Goal: Information Seeking & Learning: Learn about a topic

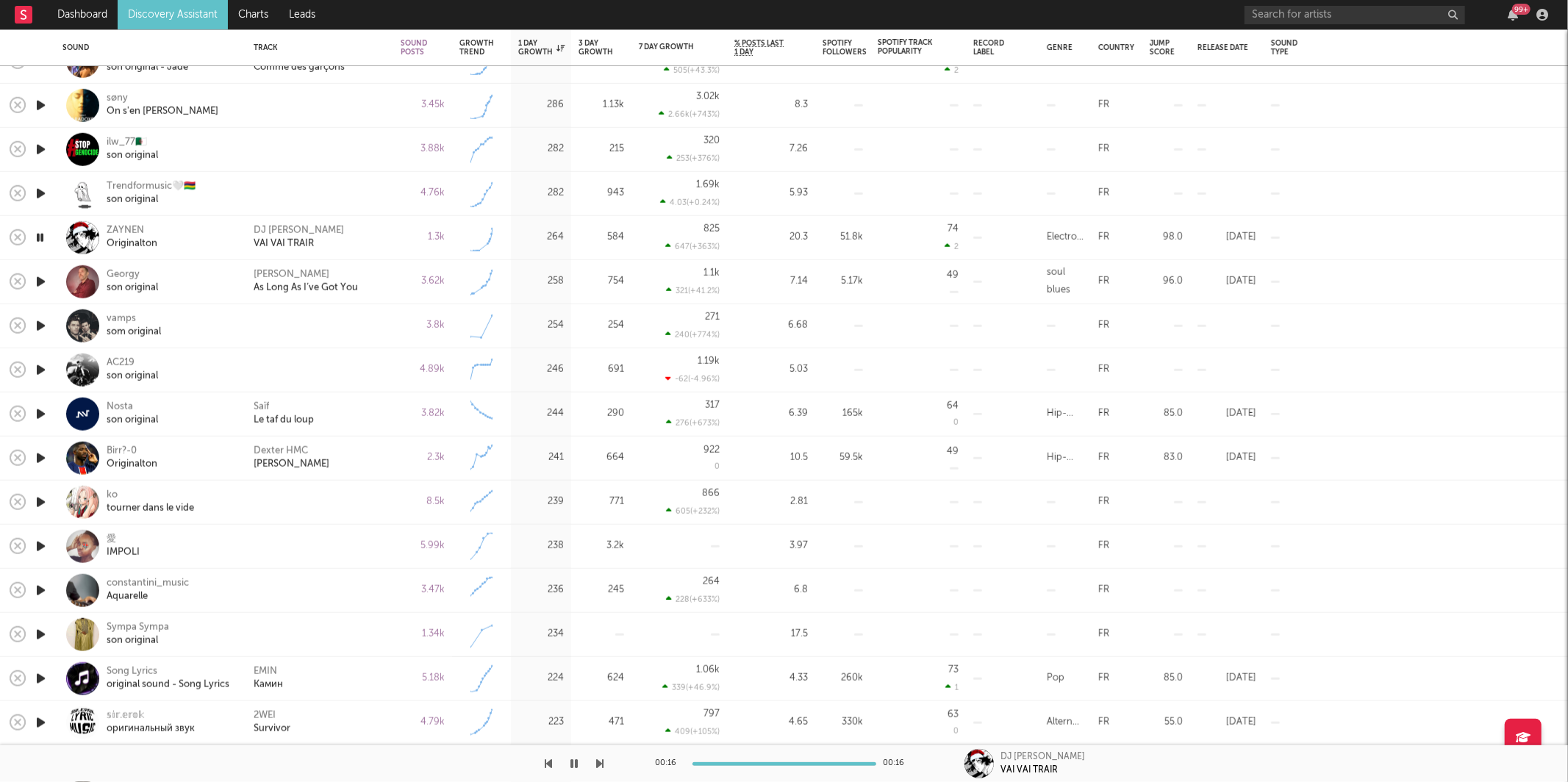
click at [603, 761] on icon "button" at bounding box center [601, 764] width 8 height 12
click at [603, 761] on icon "button" at bounding box center [601, 764] width 8 height 12
click at [597, 758] on icon "button" at bounding box center [601, 764] width 8 height 12
click at [594, 763] on div at bounding box center [302, 763] width 604 height 37
click at [598, 766] on icon "button" at bounding box center [601, 764] width 8 height 12
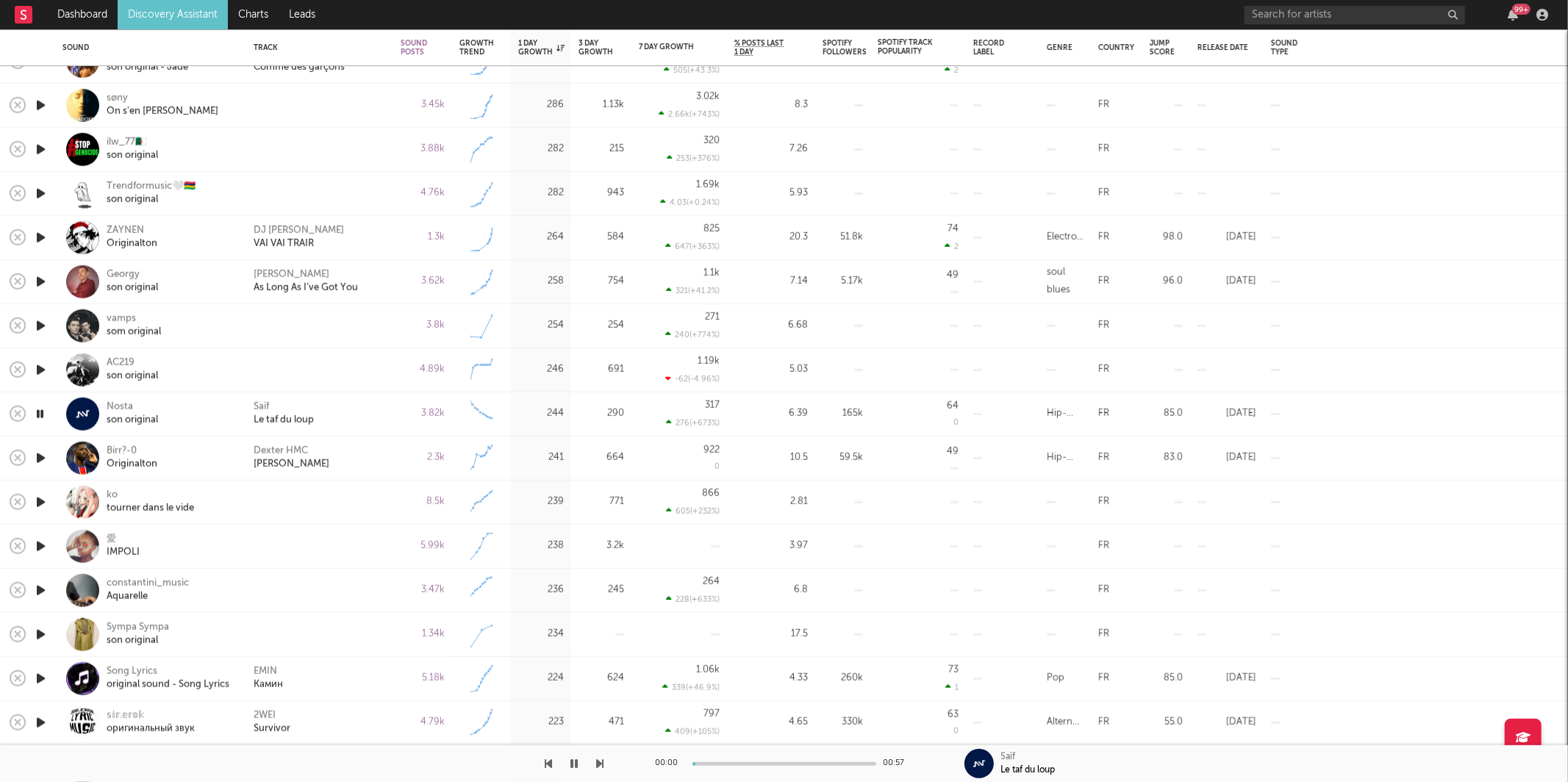
click at [598, 766] on icon "button" at bounding box center [601, 764] width 8 height 12
click at [601, 763] on icon "button" at bounding box center [601, 764] width 8 height 12
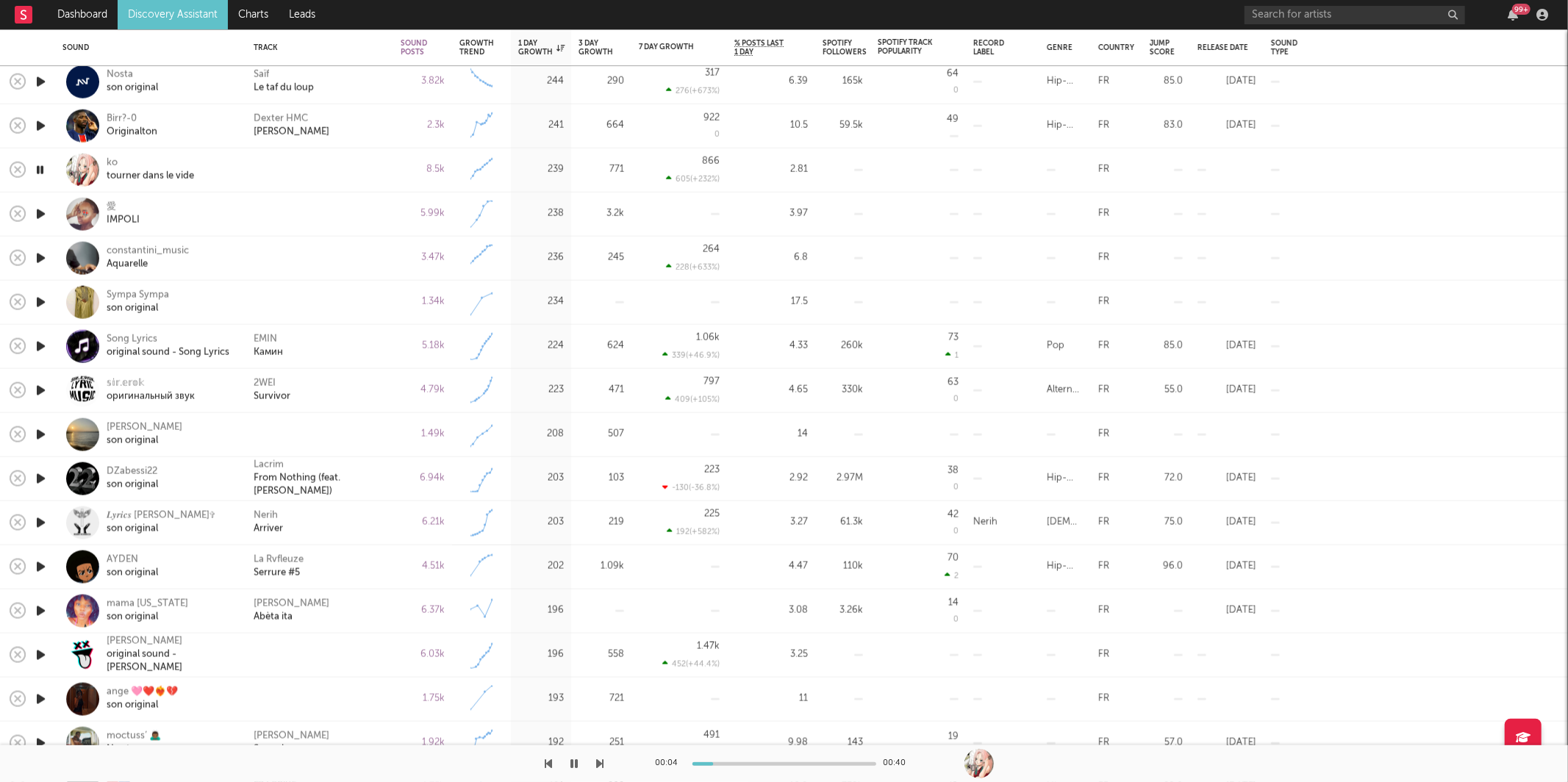
click at [602, 762] on icon "button" at bounding box center [601, 764] width 8 height 12
click at [601, 761] on icon "button" at bounding box center [601, 764] width 8 height 12
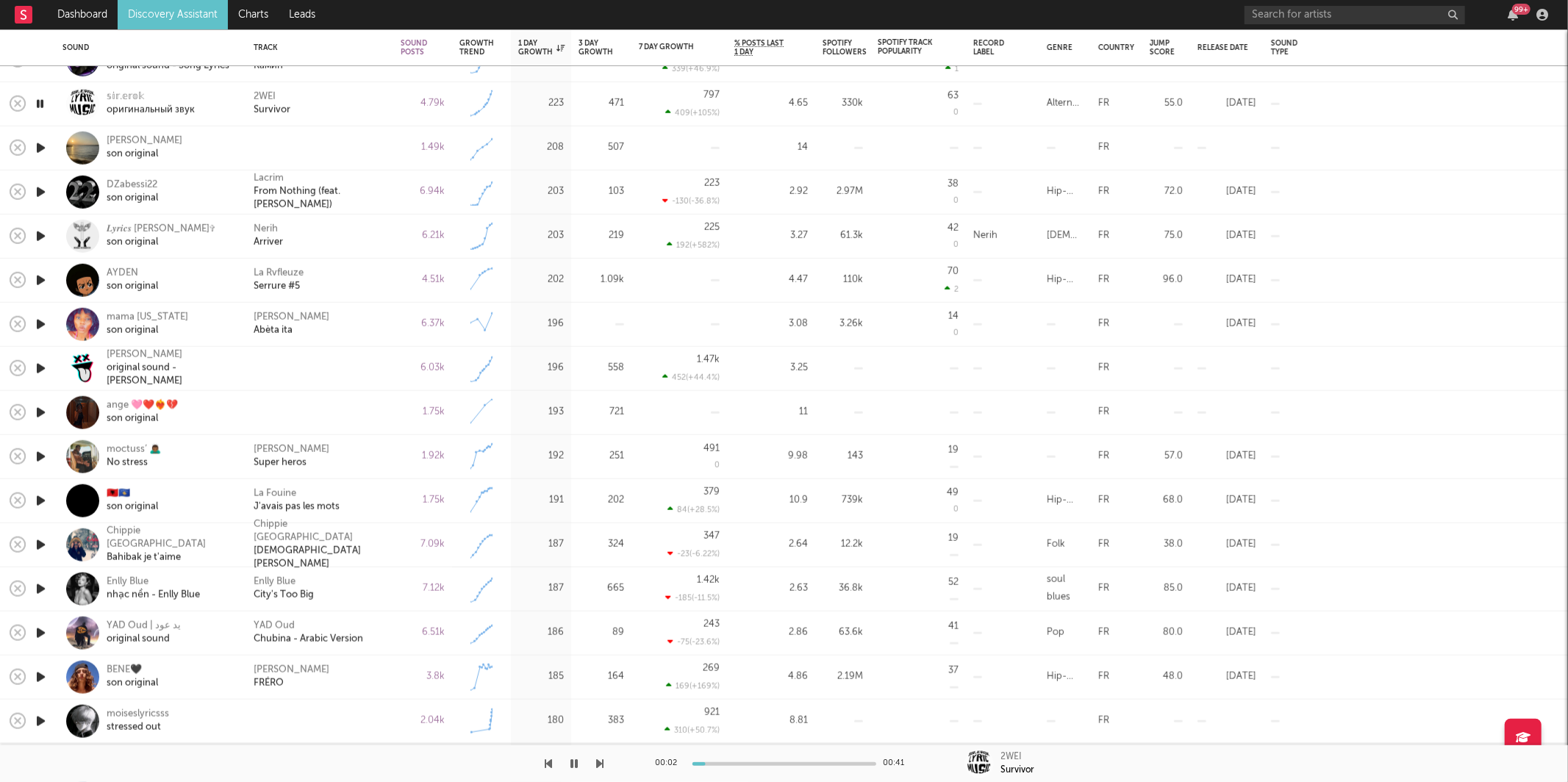
click at [601, 758] on icon "button" at bounding box center [601, 764] width 8 height 12
click at [601, 760] on icon "button" at bounding box center [601, 764] width 8 height 12
click at [594, 765] on div at bounding box center [302, 763] width 604 height 37
click at [601, 761] on icon "button" at bounding box center [601, 764] width 8 height 12
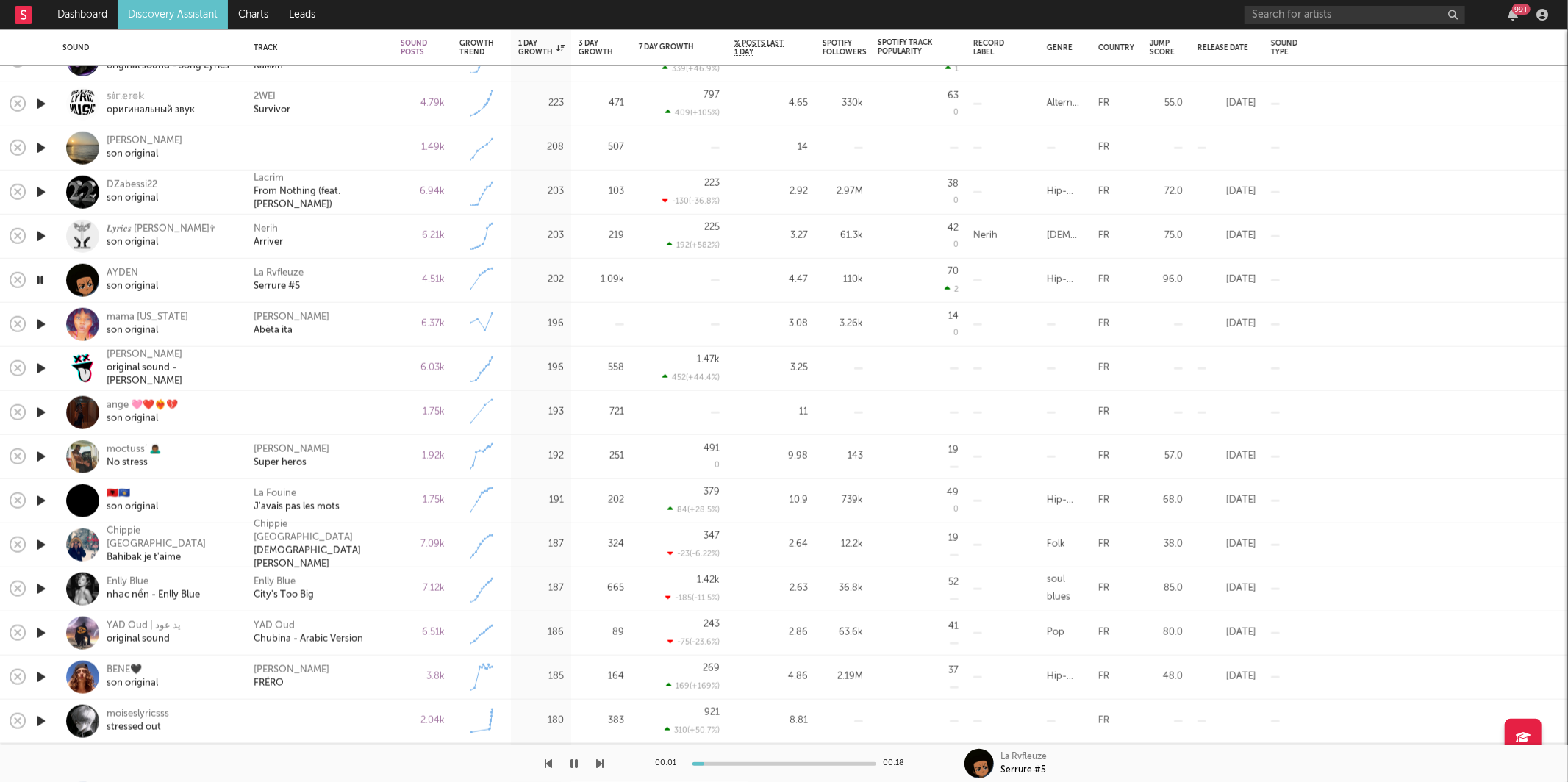
click at [598, 763] on icon "button" at bounding box center [601, 764] width 8 height 12
click at [597, 765] on icon "button" at bounding box center [601, 764] width 8 height 12
click at [597, 762] on icon "button" at bounding box center [601, 764] width 8 height 12
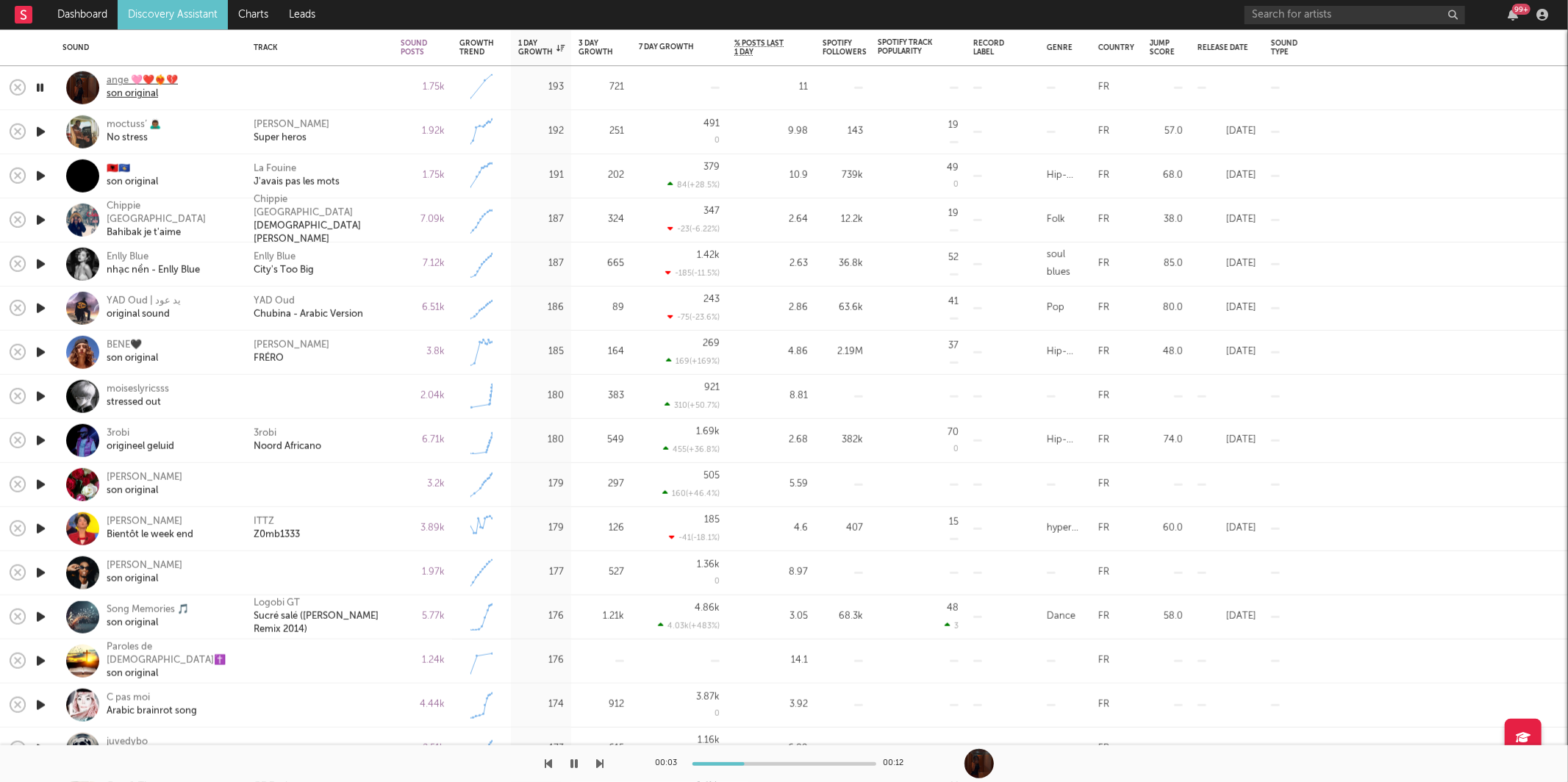
click at [133, 97] on div "son original" at bounding box center [142, 93] width 71 height 13
click at [604, 764] on div "00:12 00:12" at bounding box center [784, 763] width 1568 height 37
click at [601, 765] on icon "button" at bounding box center [601, 764] width 8 height 12
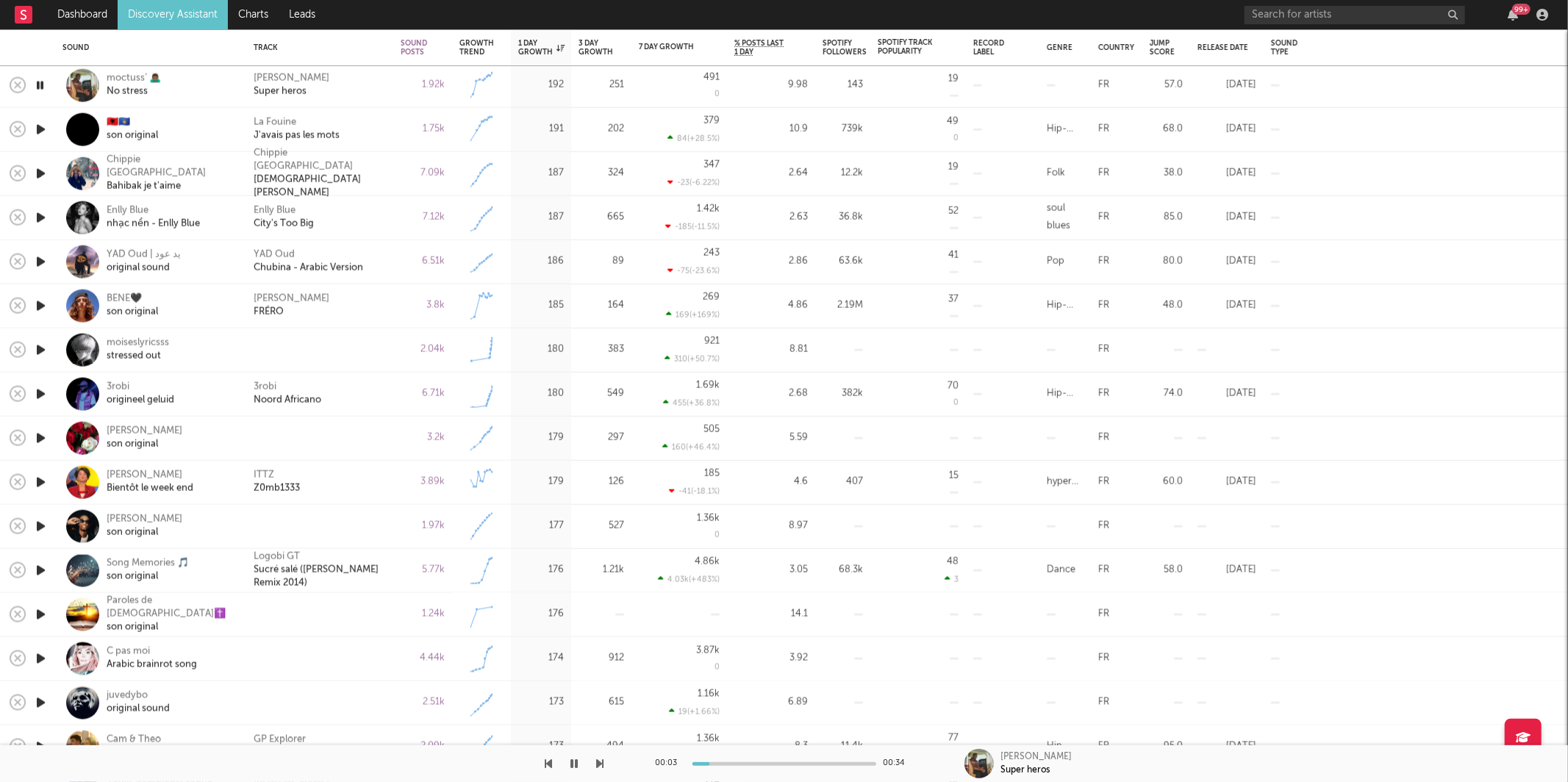
click at [376, 83] on div "Mr Jull Super heros" at bounding box center [319, 85] width 133 height 27
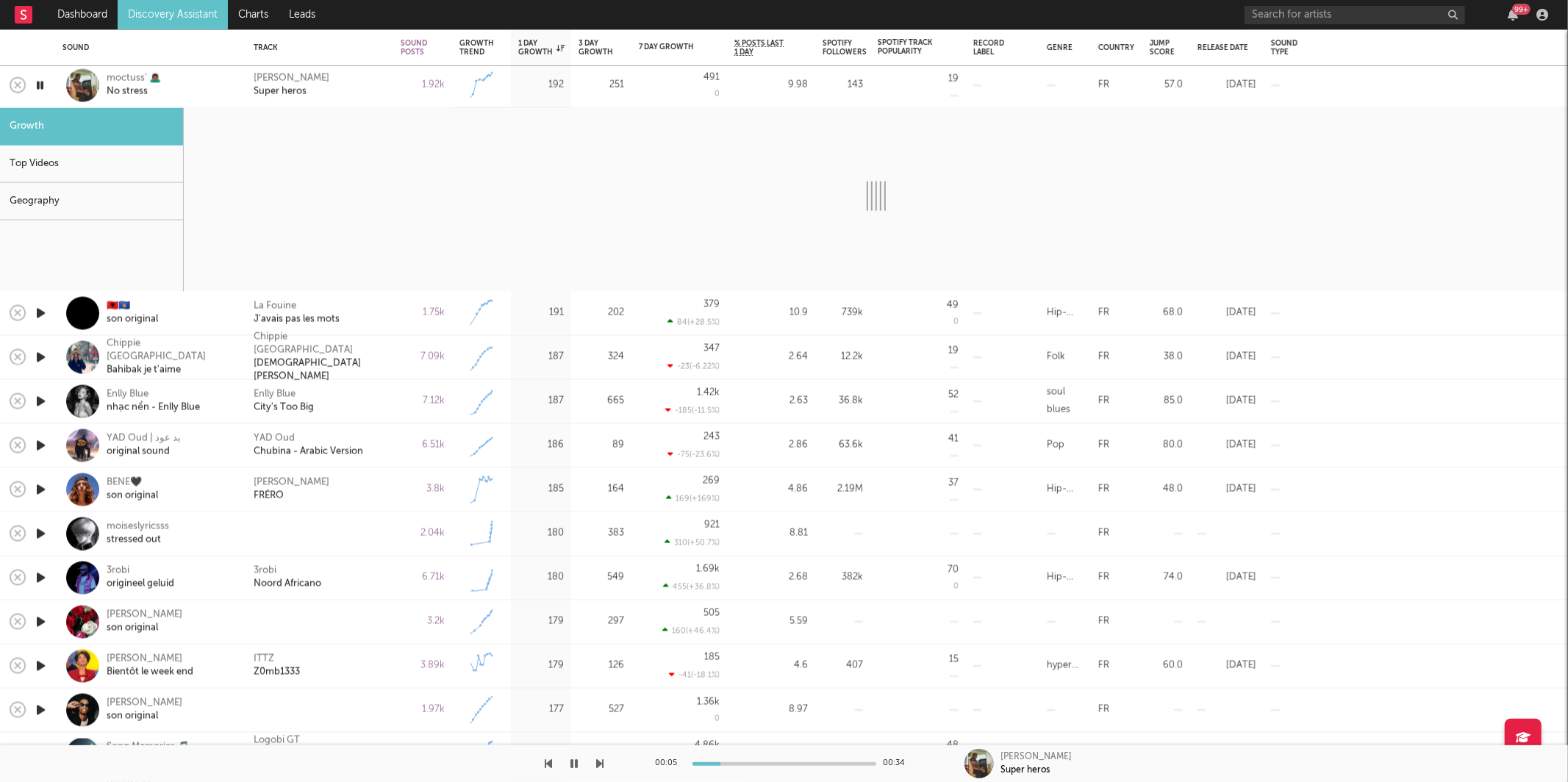
select select "1w"
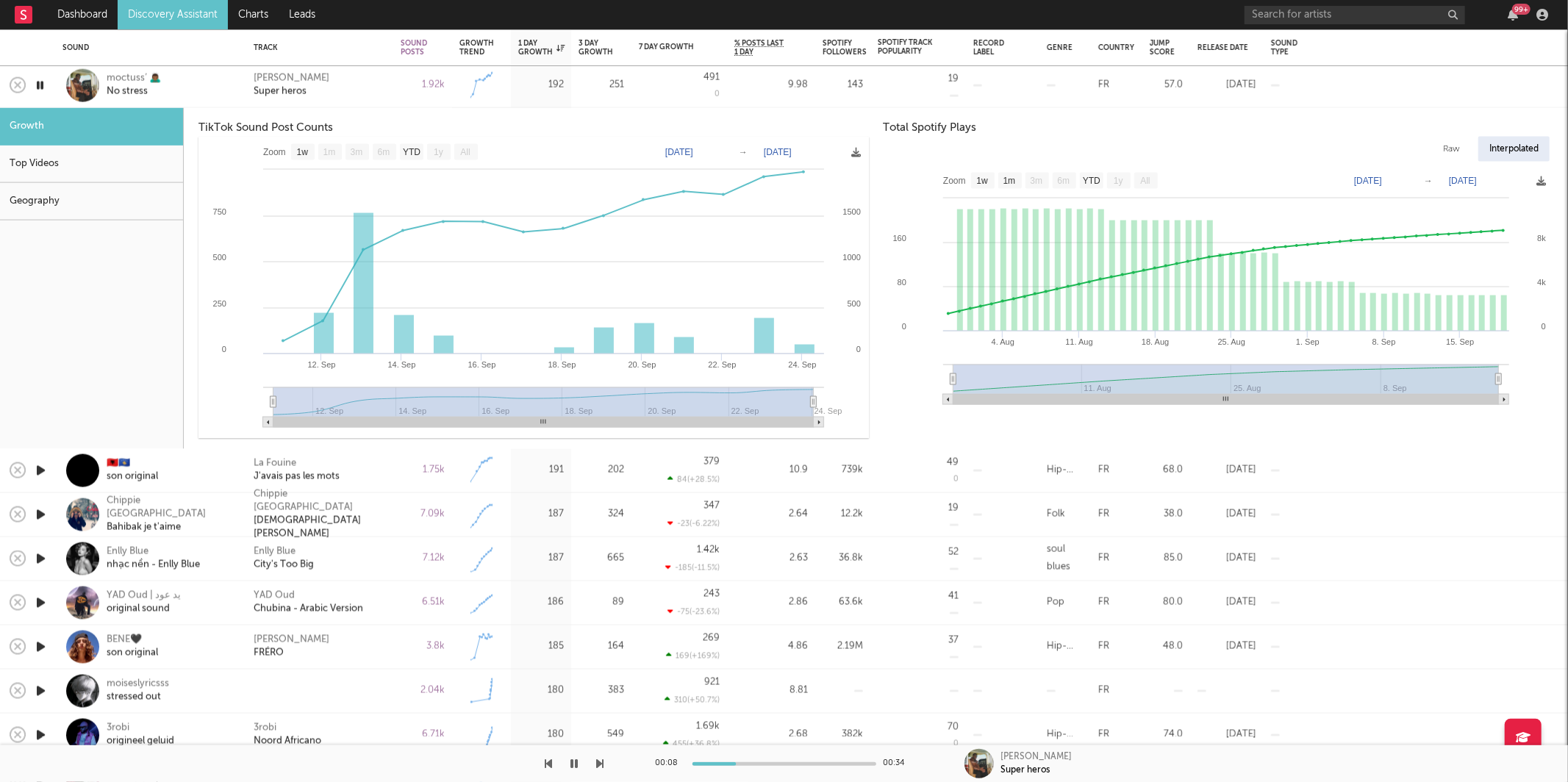
click at [376, 78] on div "Mr Jull Super heros" at bounding box center [319, 85] width 133 height 27
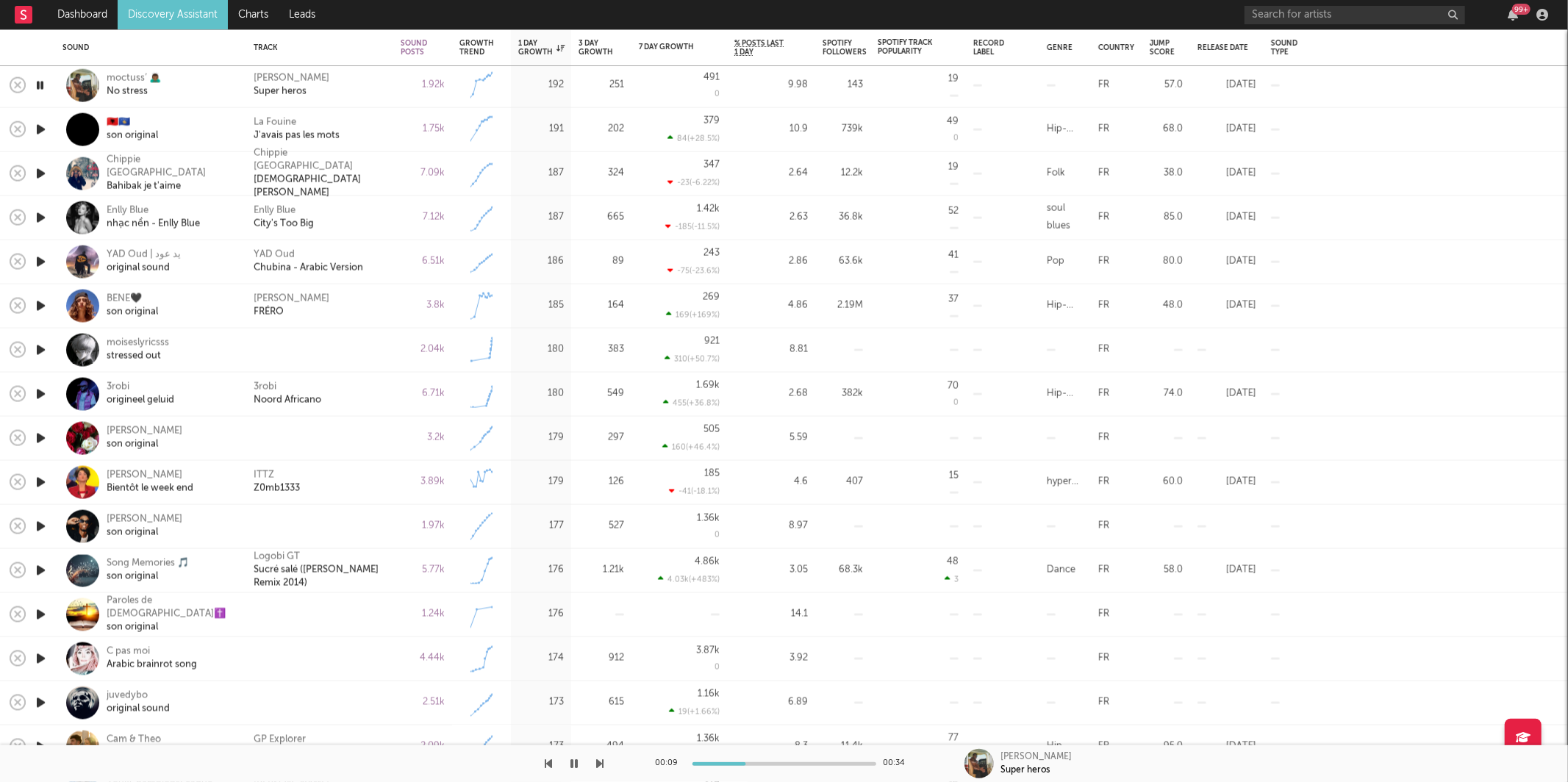
click at [602, 767] on icon "button" at bounding box center [601, 764] width 8 height 12
click at [388, 122] on div "La Fouine J'avais pas les mots" at bounding box center [320, 130] width 147 height 44
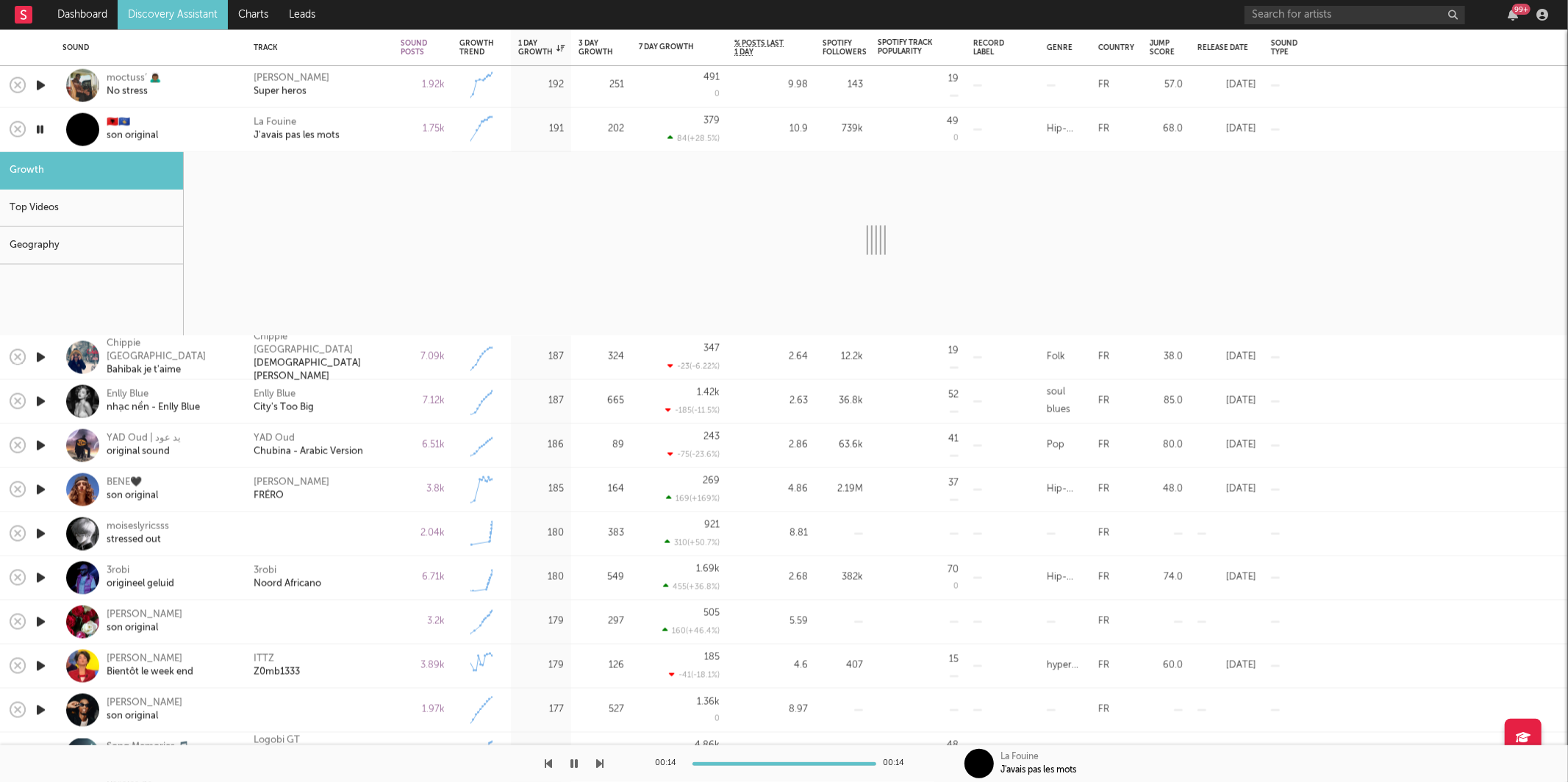
select select "1w"
select select "6m"
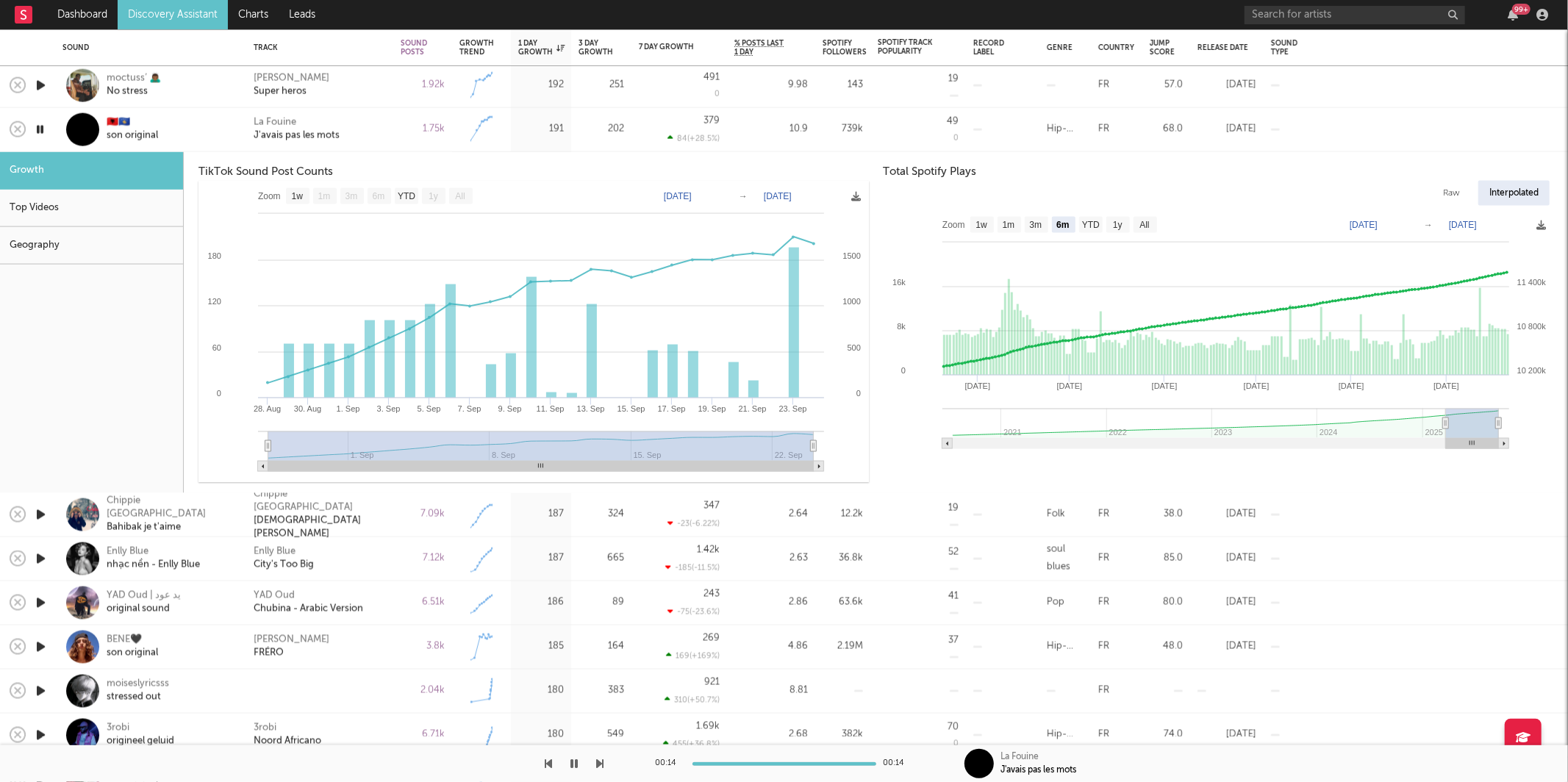
click at [400, 127] on div "1.75k" at bounding box center [423, 129] width 44 height 18
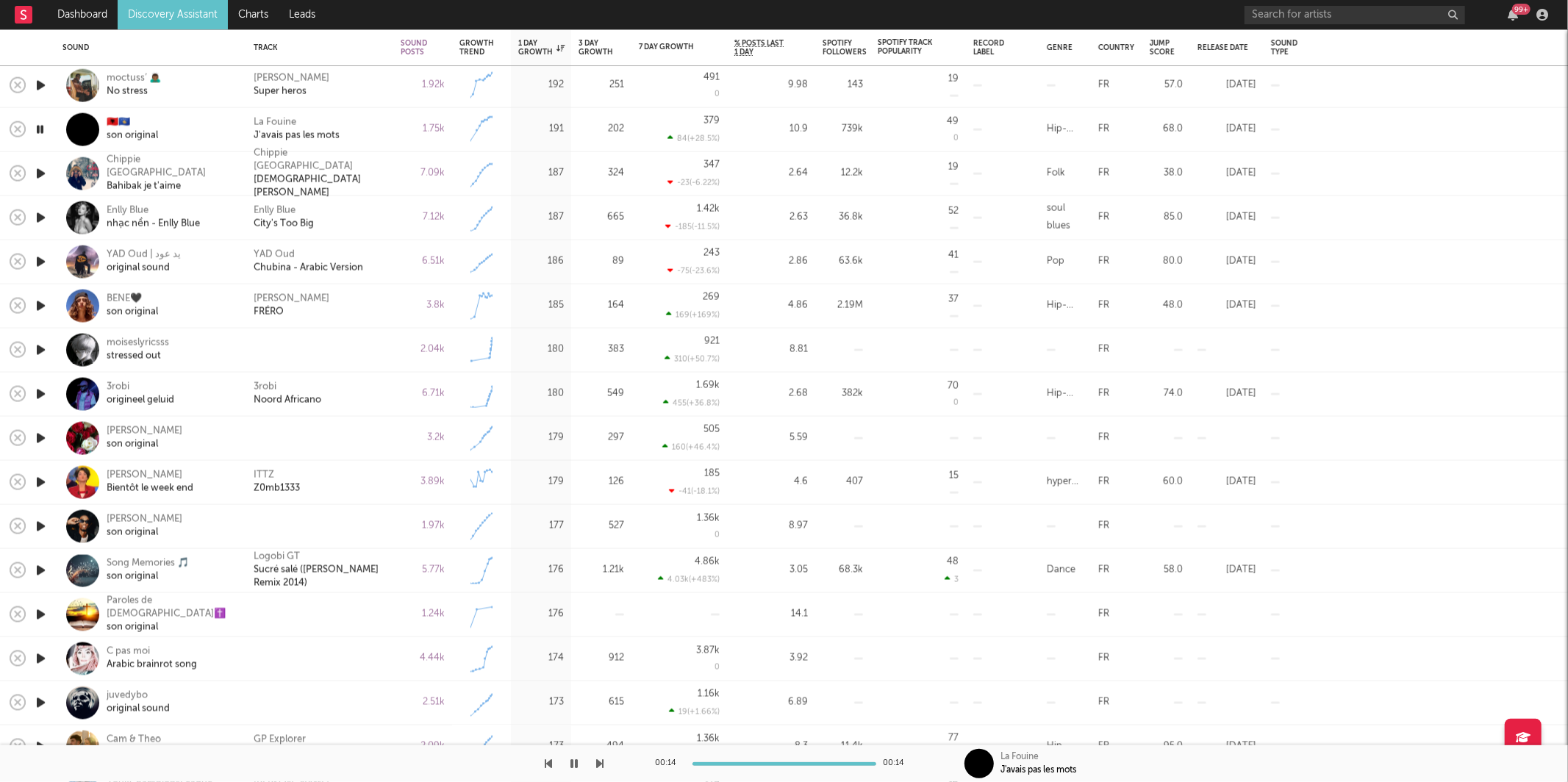
click at [39, 170] on icon "button" at bounding box center [41, 173] width 15 height 18
click at [600, 760] on icon "button" at bounding box center [601, 764] width 8 height 12
click at [599, 760] on icon "button" at bounding box center [601, 764] width 8 height 12
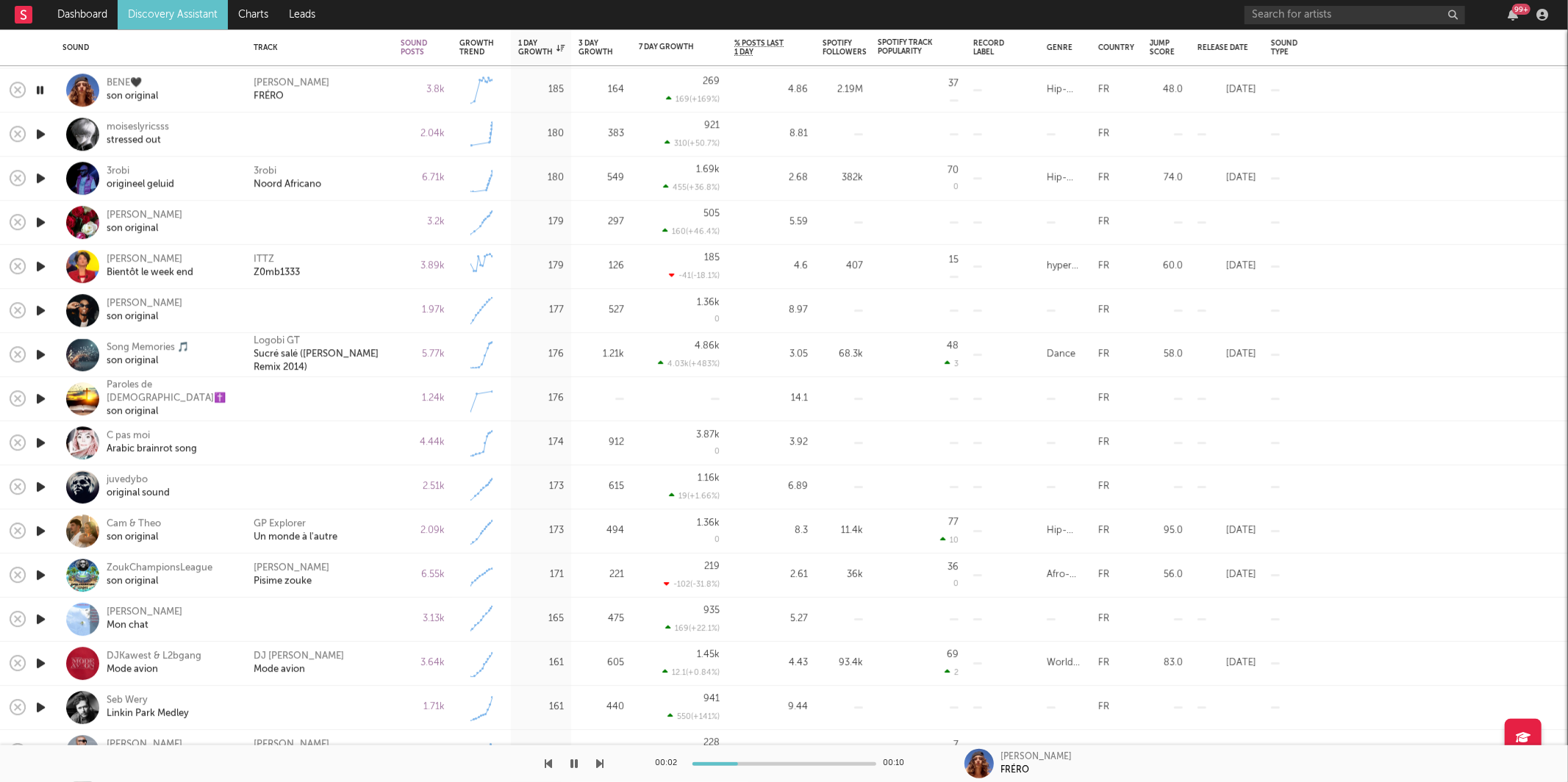
click at [340, 86] on div "Alonzo FRÉRO" at bounding box center [319, 90] width 133 height 27
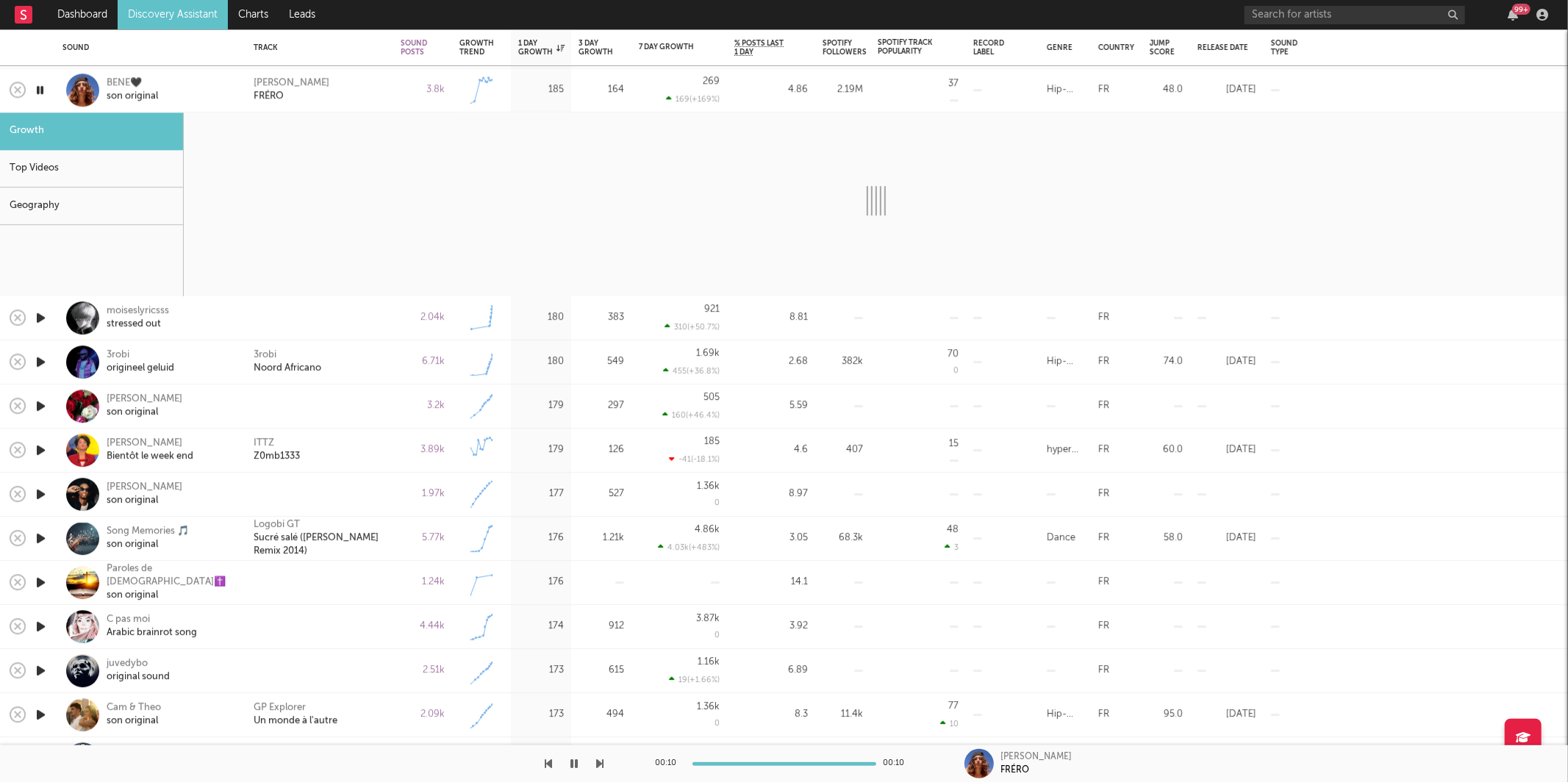
select select "1w"
select select "6m"
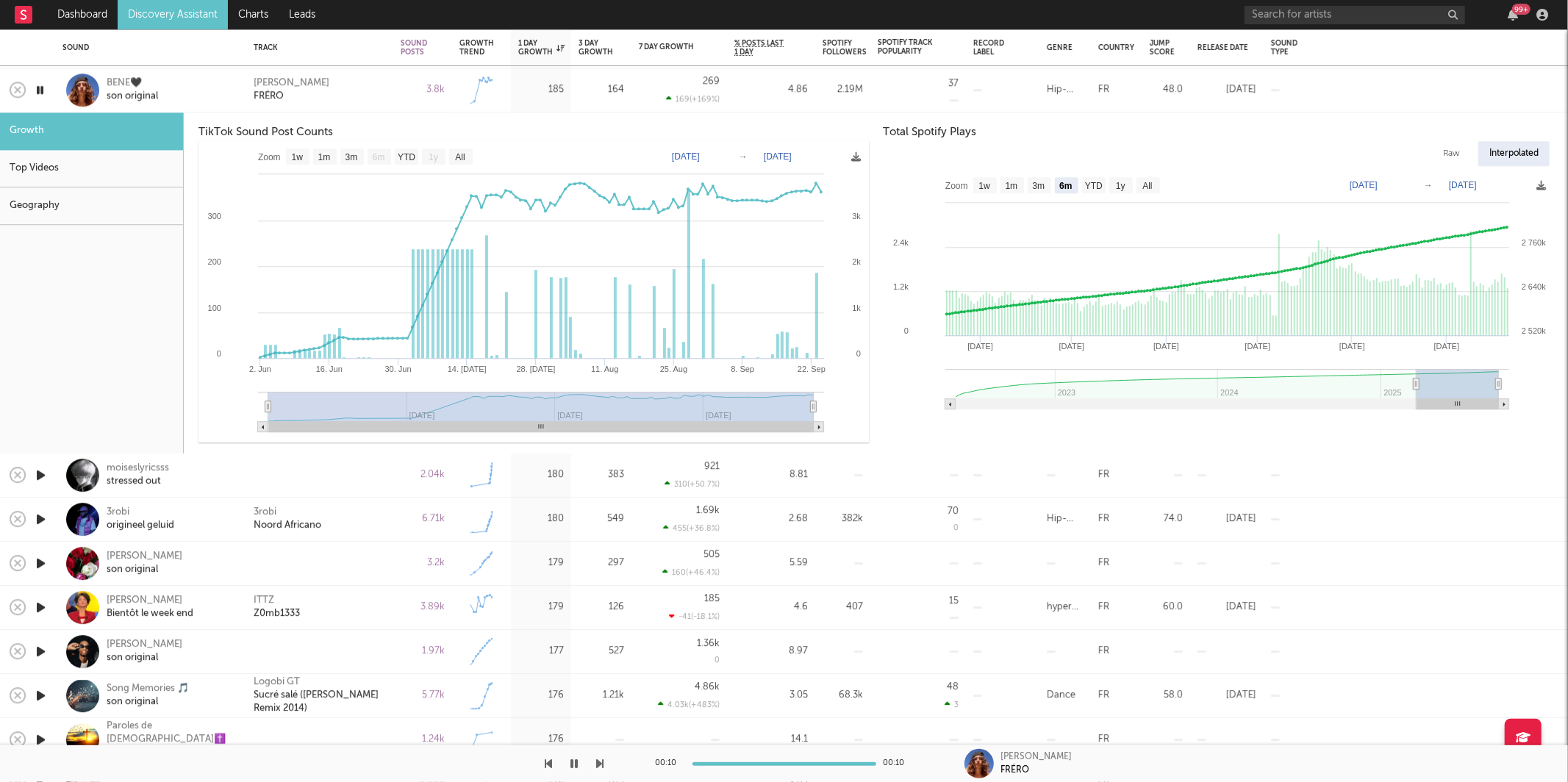
click at [357, 82] on div "Alonzo FRÉRO" at bounding box center [319, 90] width 133 height 27
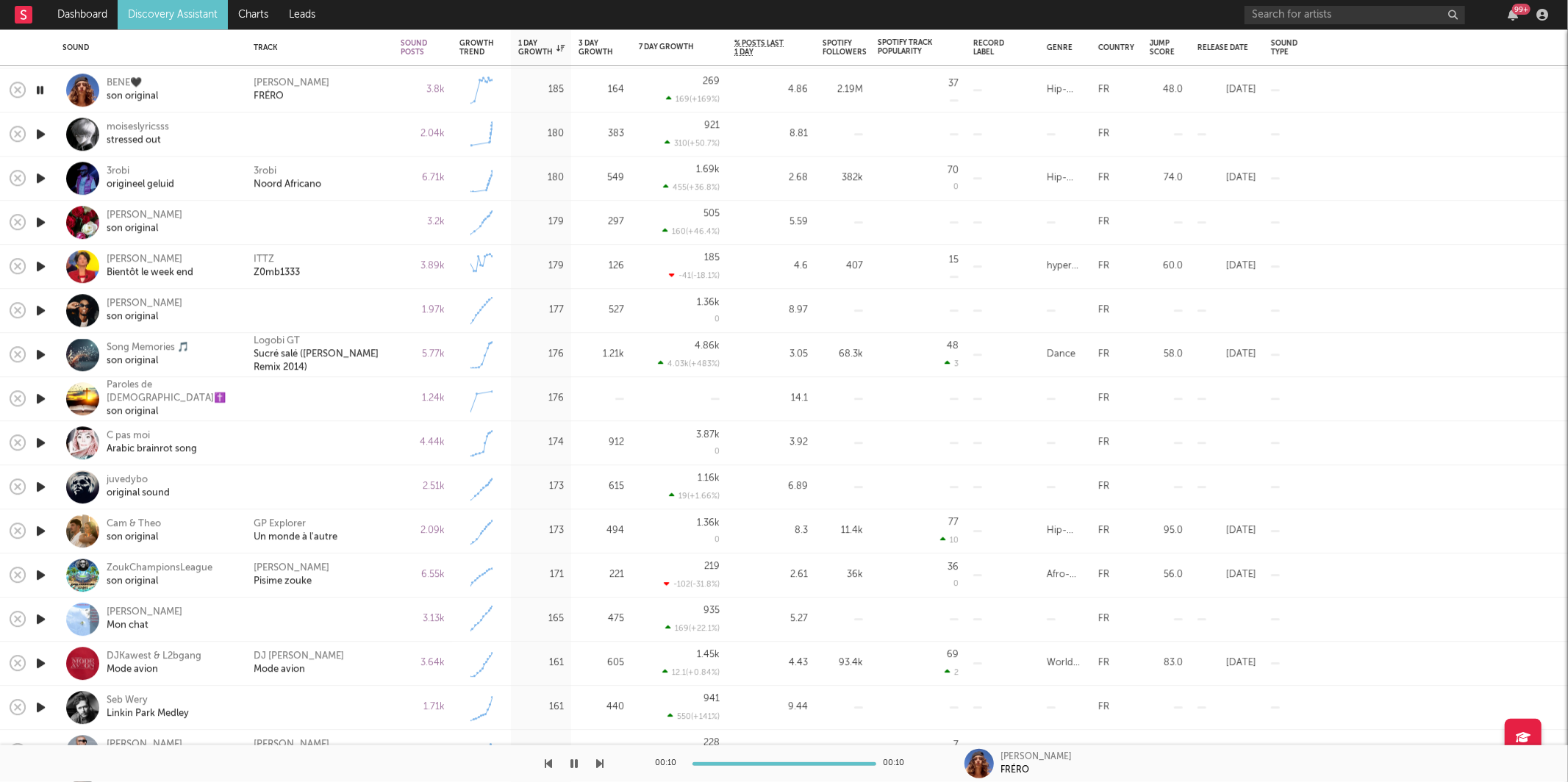
click at [41, 134] on icon "button" at bounding box center [41, 133] width 15 height 18
click at [599, 765] on icon "button" at bounding box center [601, 764] width 8 height 12
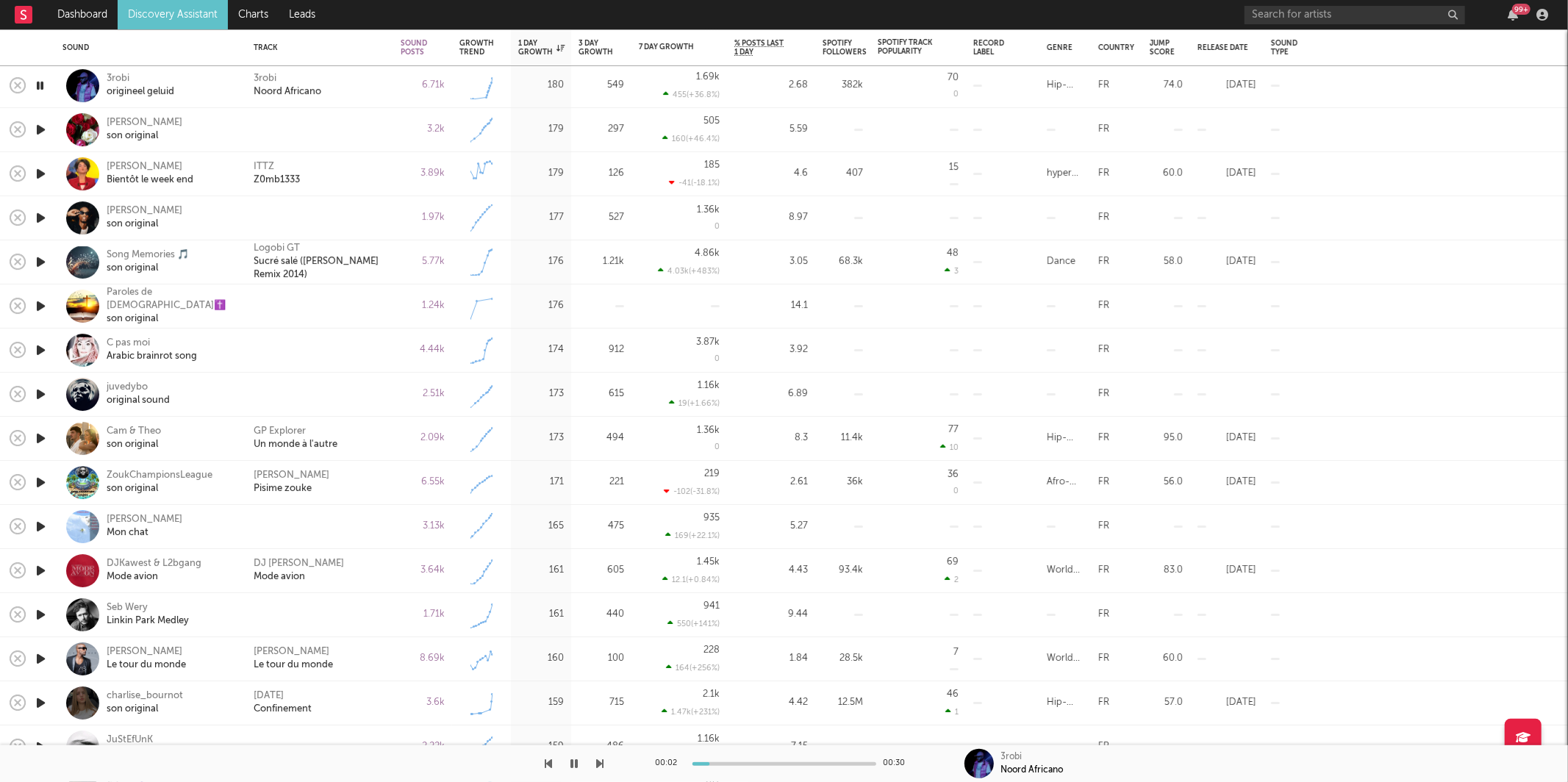
click at [598, 768] on icon "button" at bounding box center [601, 764] width 8 height 12
click at [598, 766] on icon "button" at bounding box center [601, 764] width 8 height 12
click at [601, 763] on icon "button" at bounding box center [601, 764] width 8 height 12
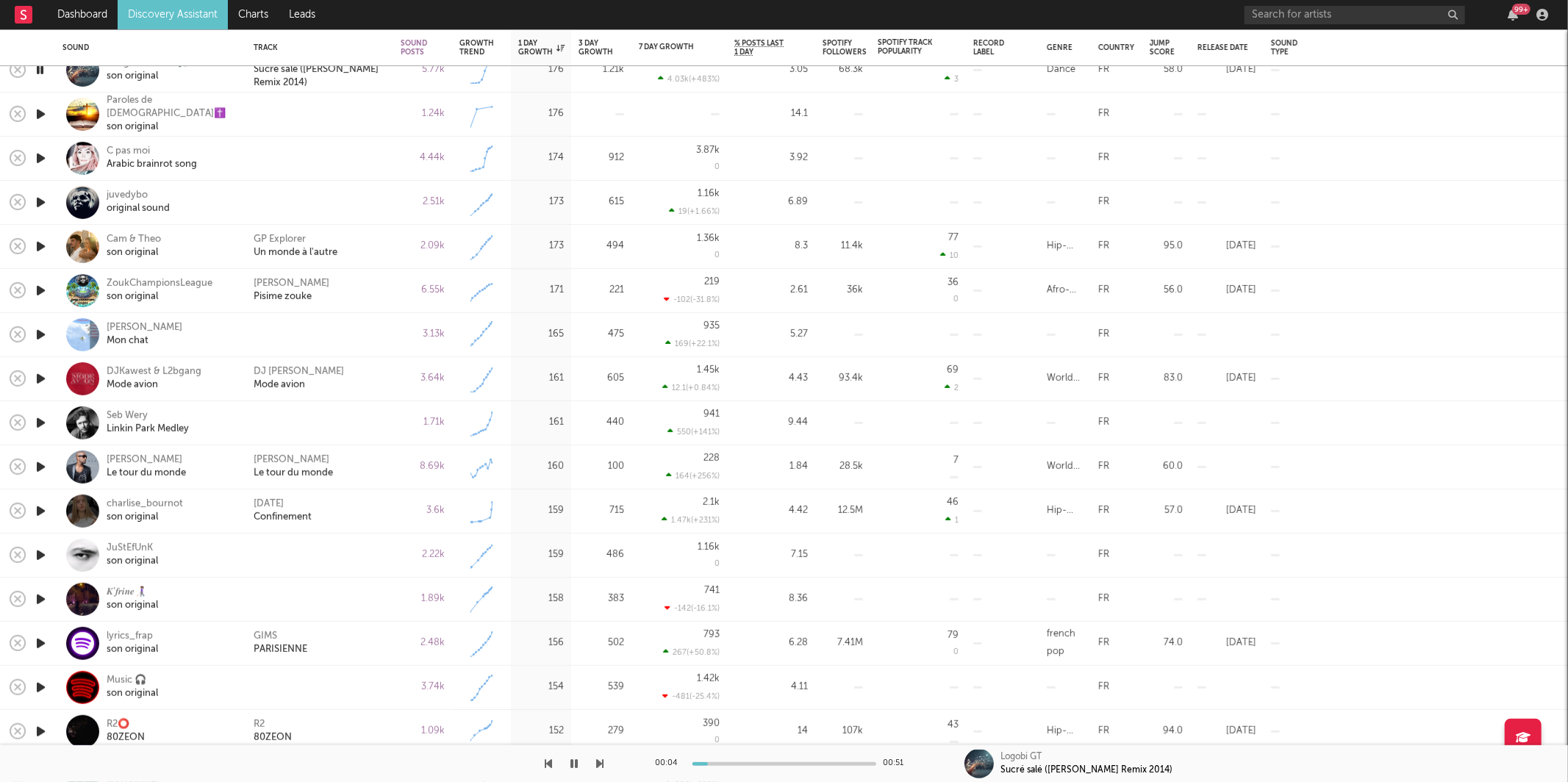
click at [598, 761] on icon "button" at bounding box center [601, 764] width 8 height 12
click at [387, 252] on div "GP Explorer Un monde à l'autre" at bounding box center [320, 247] width 147 height 44
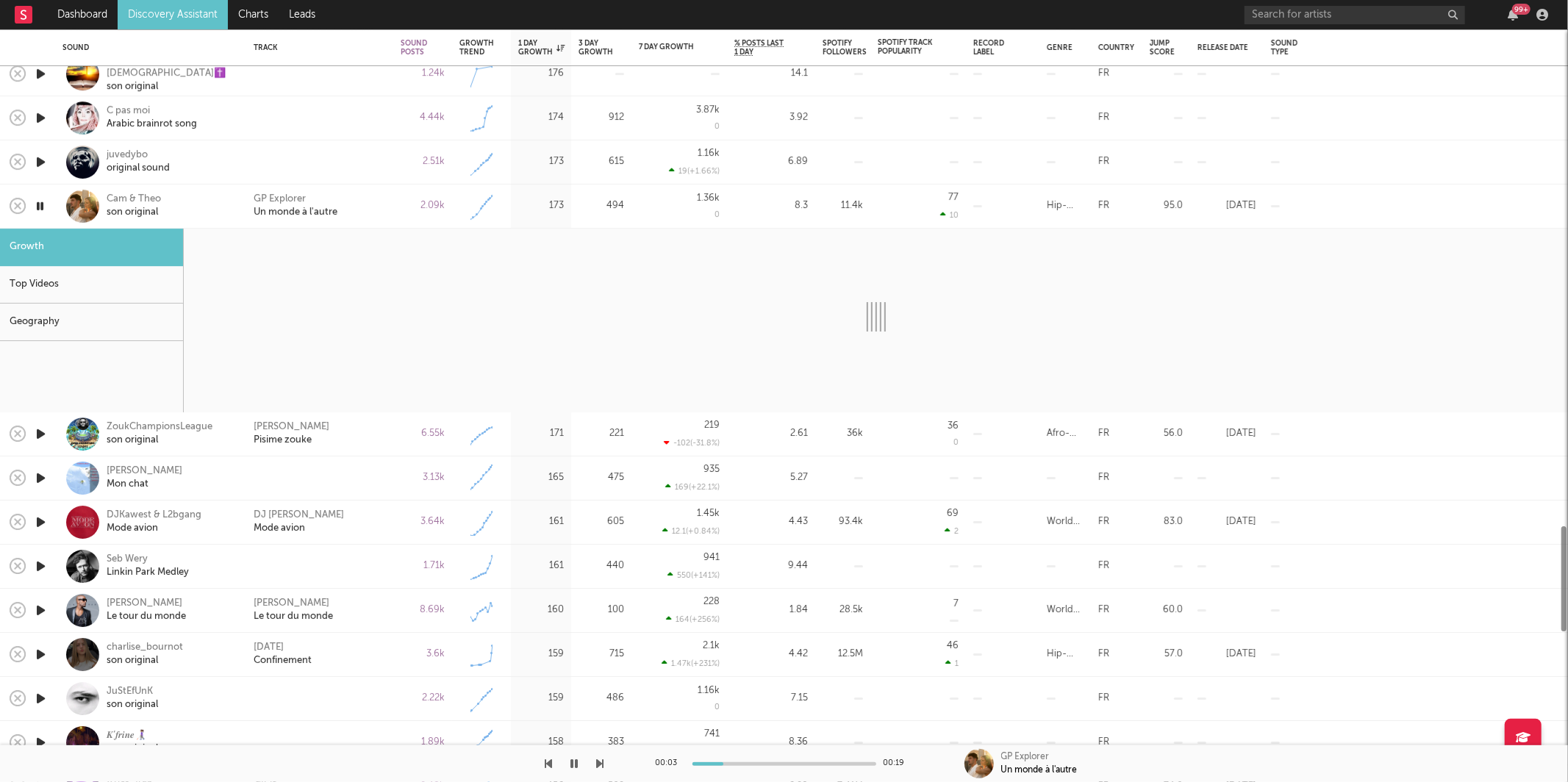
select select "1w"
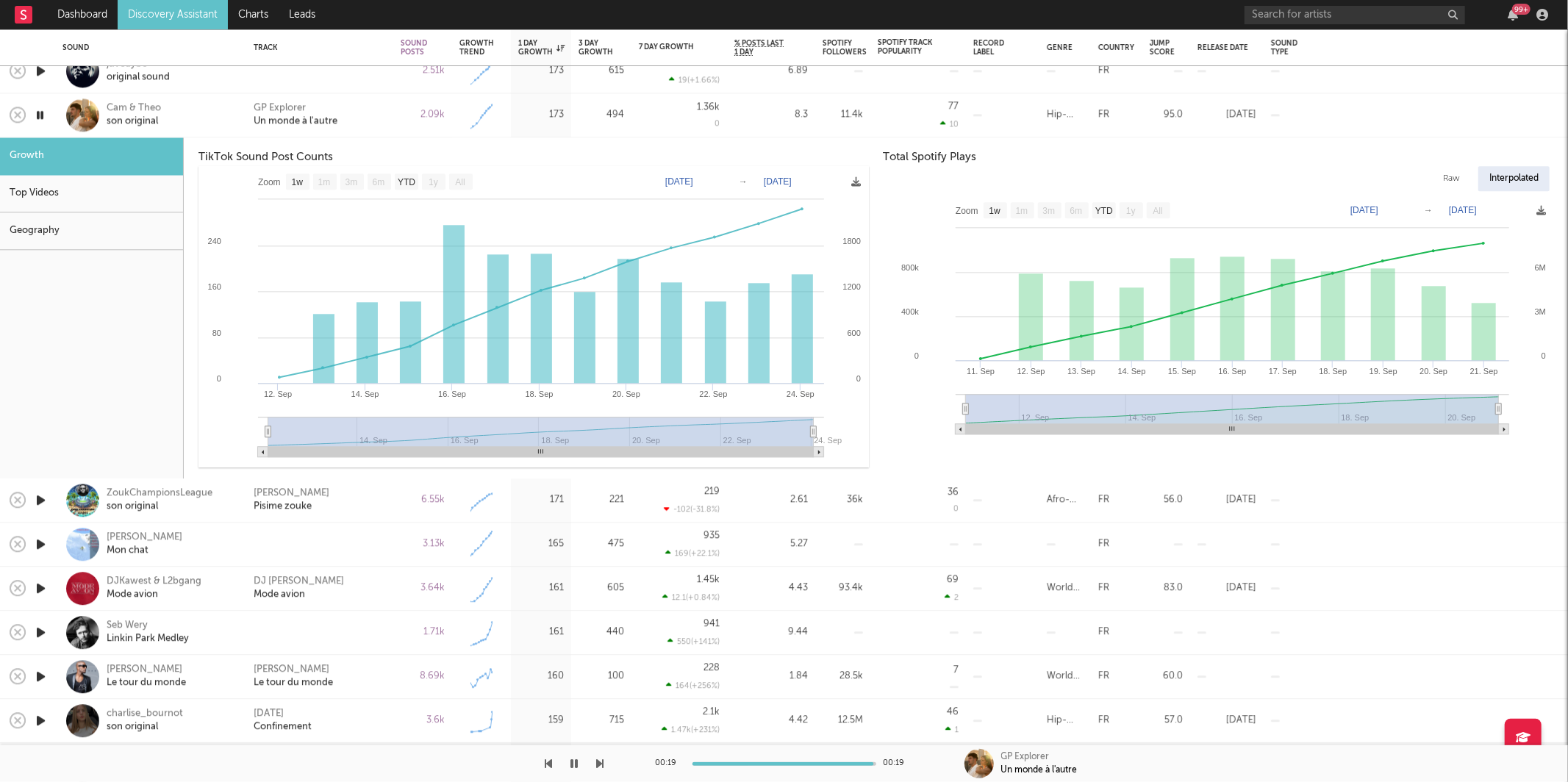
click at [573, 760] on icon "button" at bounding box center [575, 764] width 8 height 12
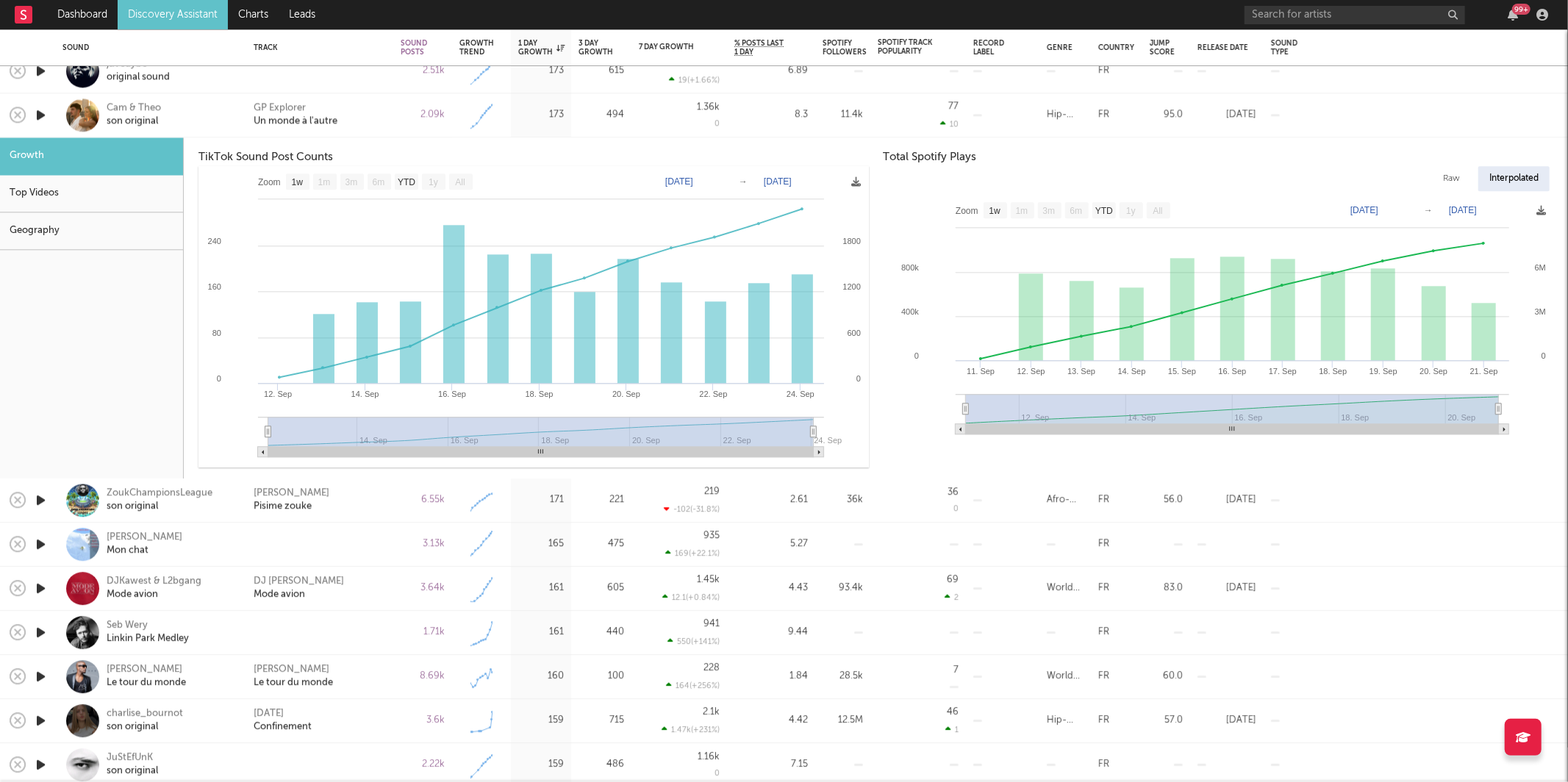
click at [373, 114] on div "GP Explorer Un monde à l'autre" at bounding box center [319, 115] width 133 height 27
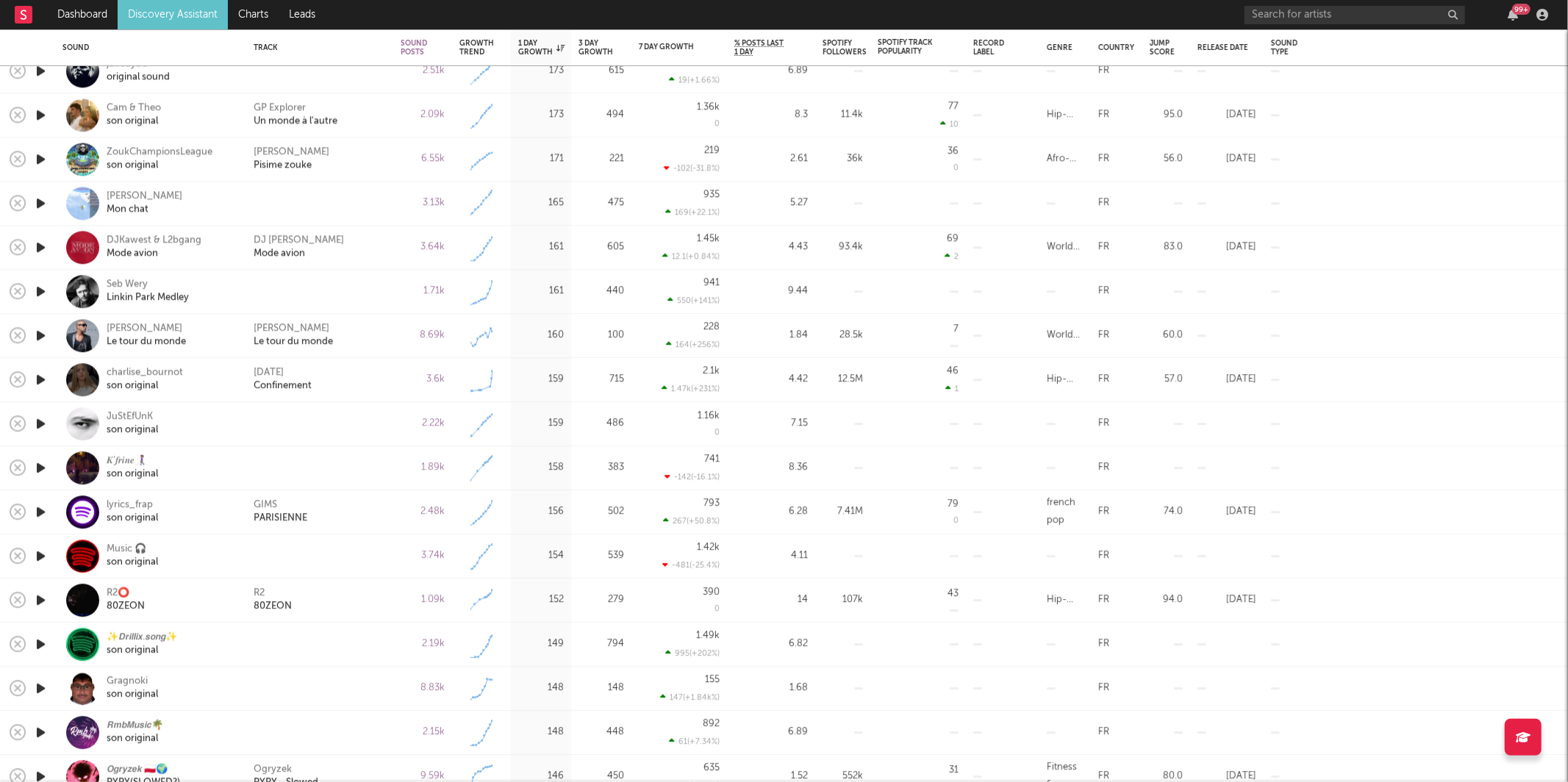
click at [43, 163] on icon "button" at bounding box center [41, 158] width 15 height 18
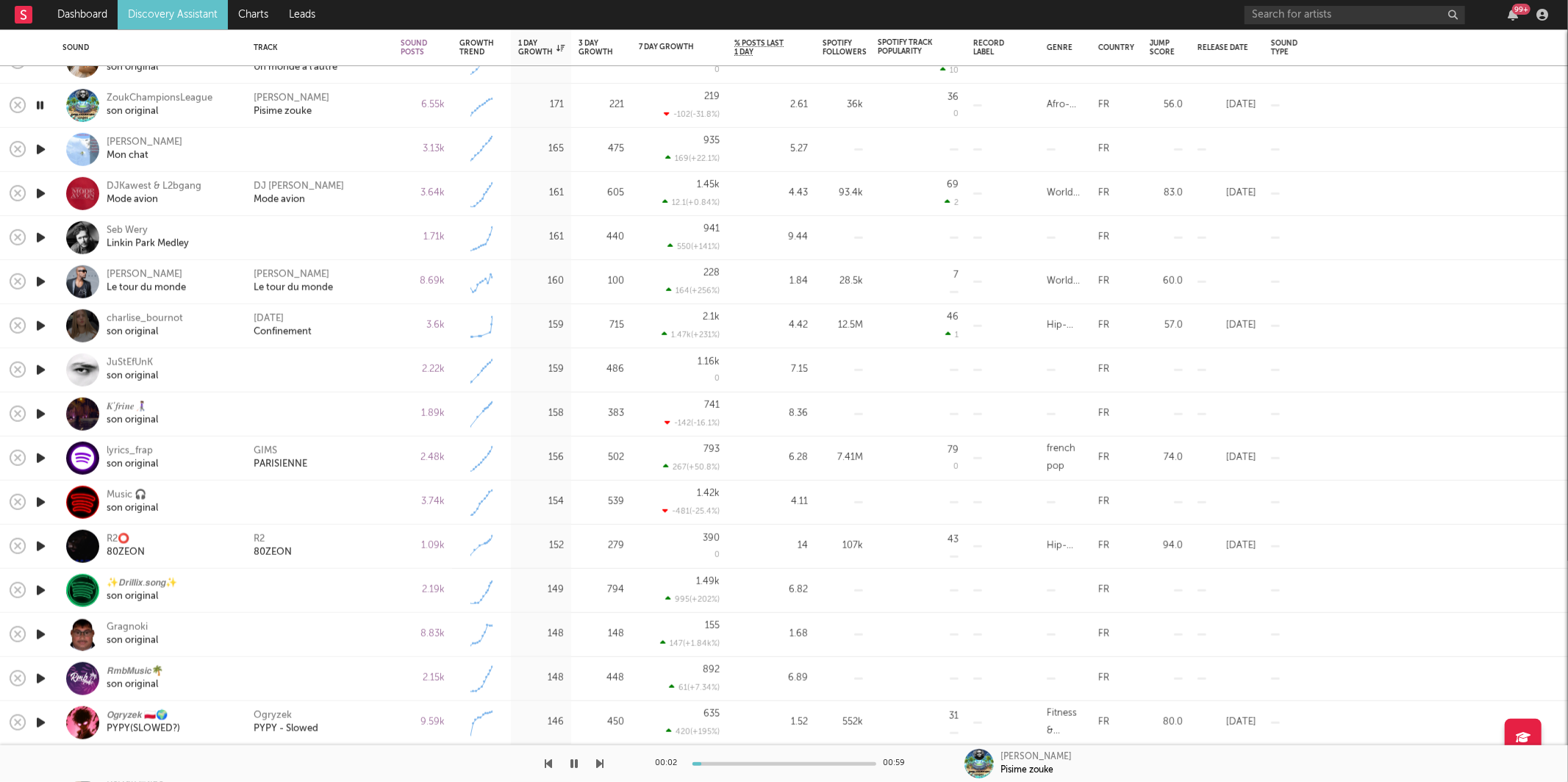
click at [597, 764] on icon "button" at bounding box center [601, 764] width 8 height 12
click at [601, 766] on icon "button" at bounding box center [601, 764] width 8 height 12
click at [576, 765] on icon "button" at bounding box center [575, 764] width 8 height 12
click at [550, 767] on icon "button" at bounding box center [548, 764] width 8 height 12
click at [565, 761] on div at bounding box center [302, 763] width 604 height 37
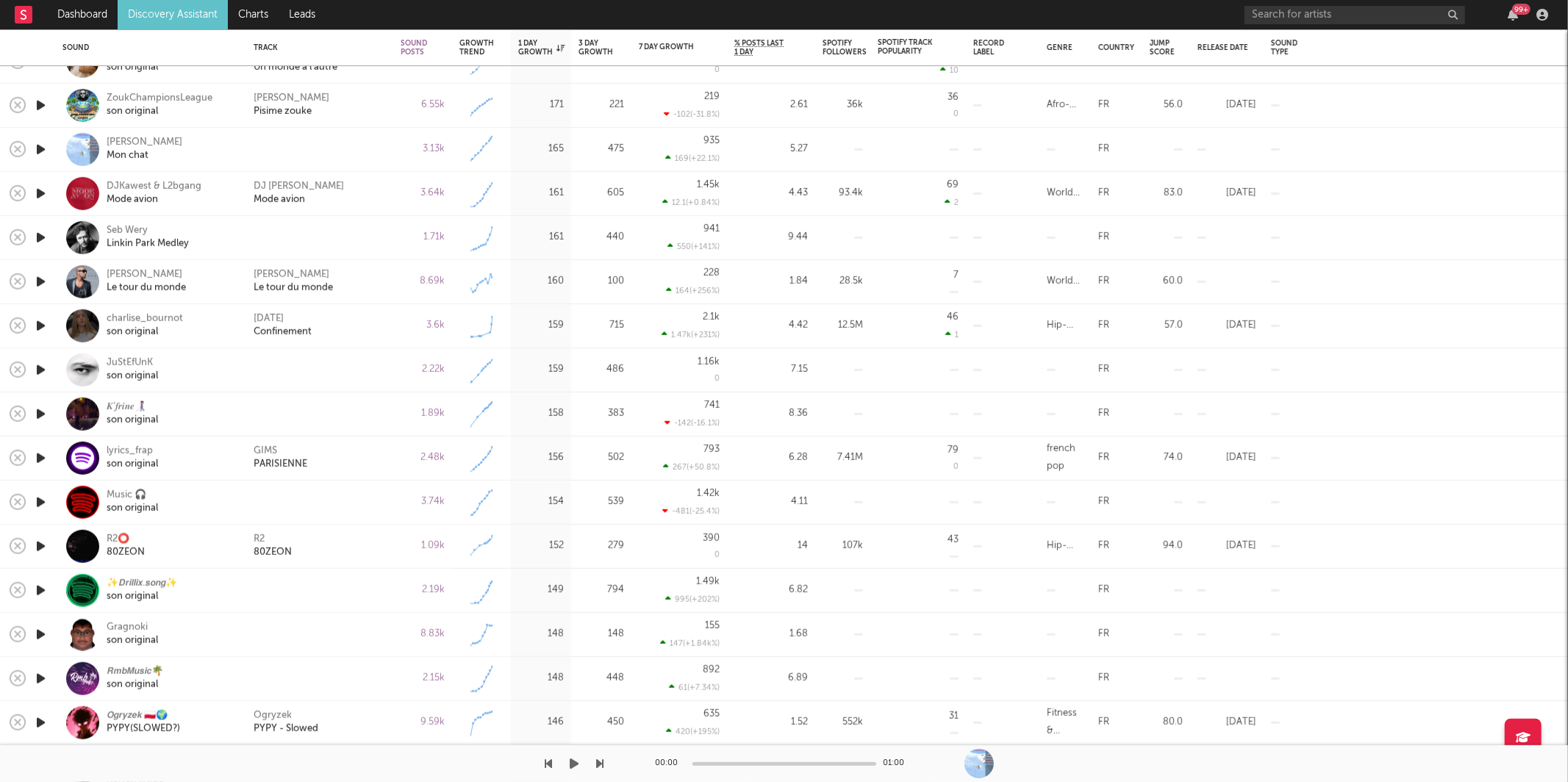
click at [572, 766] on icon "button" at bounding box center [575, 764] width 9 height 12
click at [589, 762] on div at bounding box center [302, 763] width 604 height 37
click at [595, 764] on div at bounding box center [302, 763] width 604 height 37
click at [598, 762] on icon "button" at bounding box center [601, 764] width 8 height 12
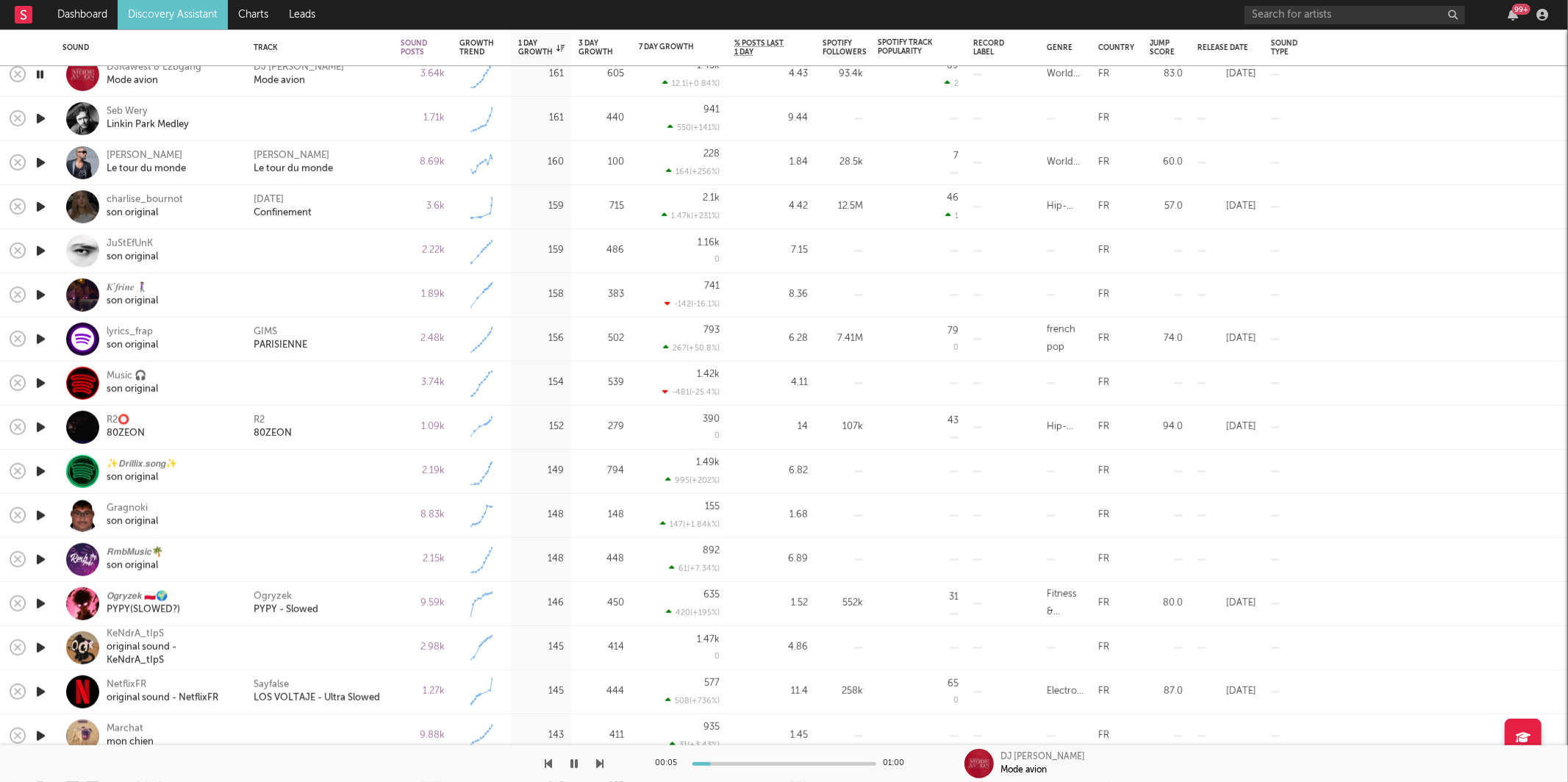
click at [576, 765] on icon "button" at bounding box center [575, 764] width 8 height 12
click at [567, 773] on button "button" at bounding box center [574, 763] width 15 height 37
click at [600, 762] on icon "button" at bounding box center [601, 764] width 8 height 12
click at [600, 760] on icon "button" at bounding box center [601, 764] width 8 height 12
click at [363, 160] on div "Jim Rama Le tour du monde" at bounding box center [319, 162] width 133 height 27
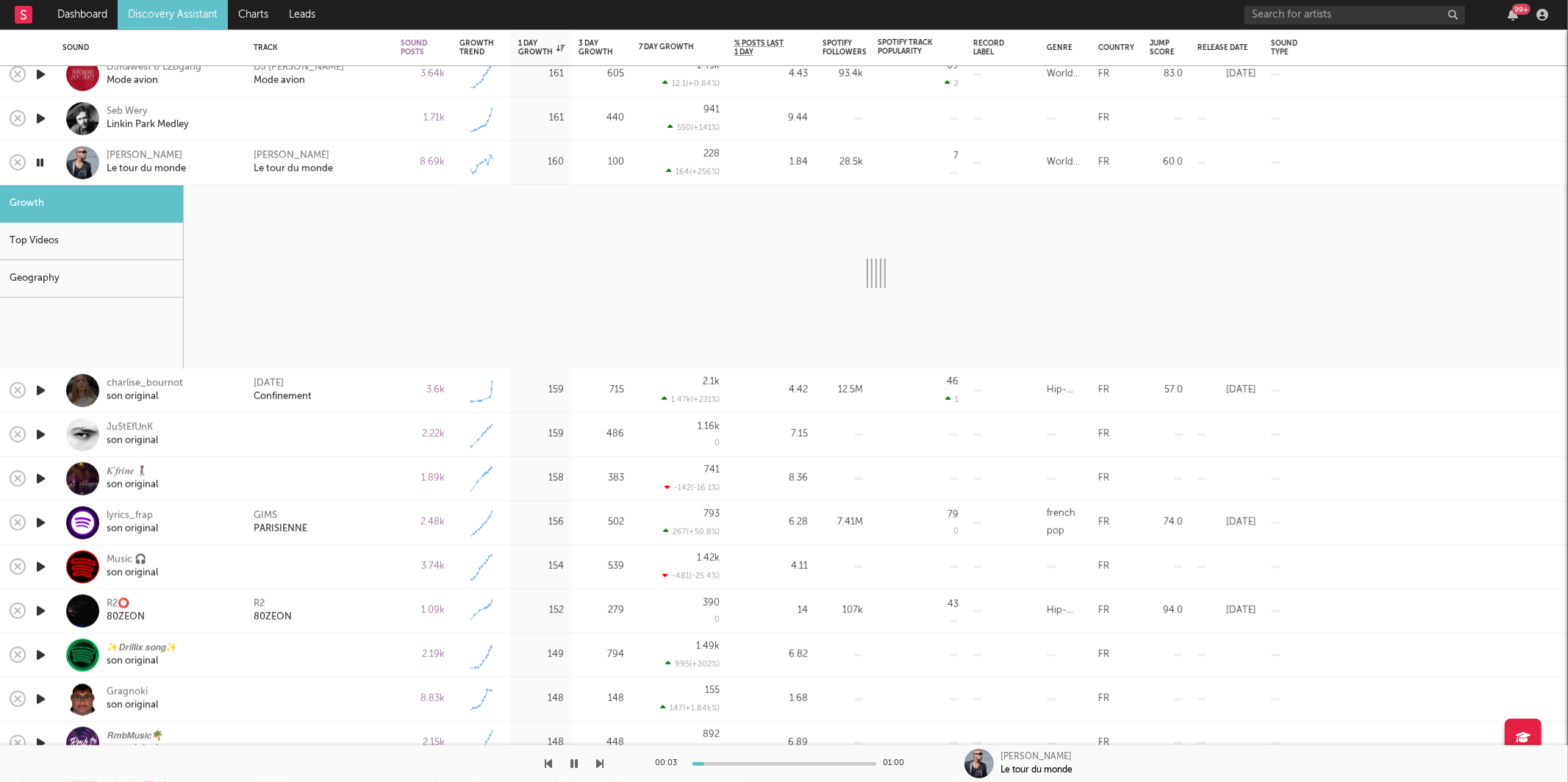
drag, startPoint x: 389, startPoint y: 160, endPoint x: 443, endPoint y: 264, distance: 117.2
click at [390, 161] on div "Jim Rama Le tour du monde" at bounding box center [320, 163] width 147 height 44
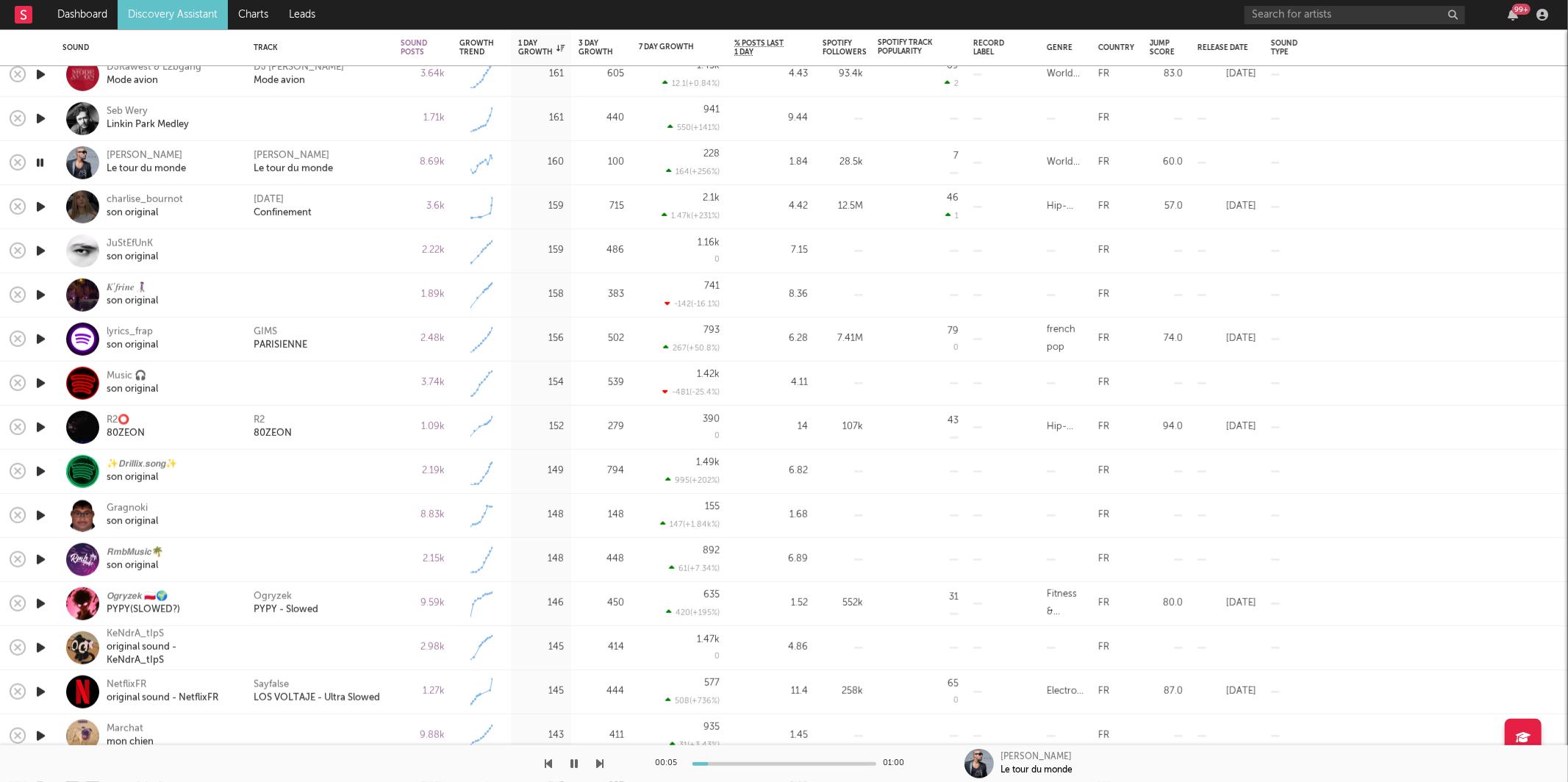
drag, startPoint x: 592, startPoint y: 762, endPoint x: 602, endPoint y: 758, distance: 10.8
click at [599, 760] on div at bounding box center [302, 763] width 604 height 37
click at [603, 758] on icon "button" at bounding box center [601, 764] width 8 height 12
click at [569, 765] on button "button" at bounding box center [574, 763] width 15 height 37
click at [571, 766] on icon "button" at bounding box center [575, 764] width 9 height 12
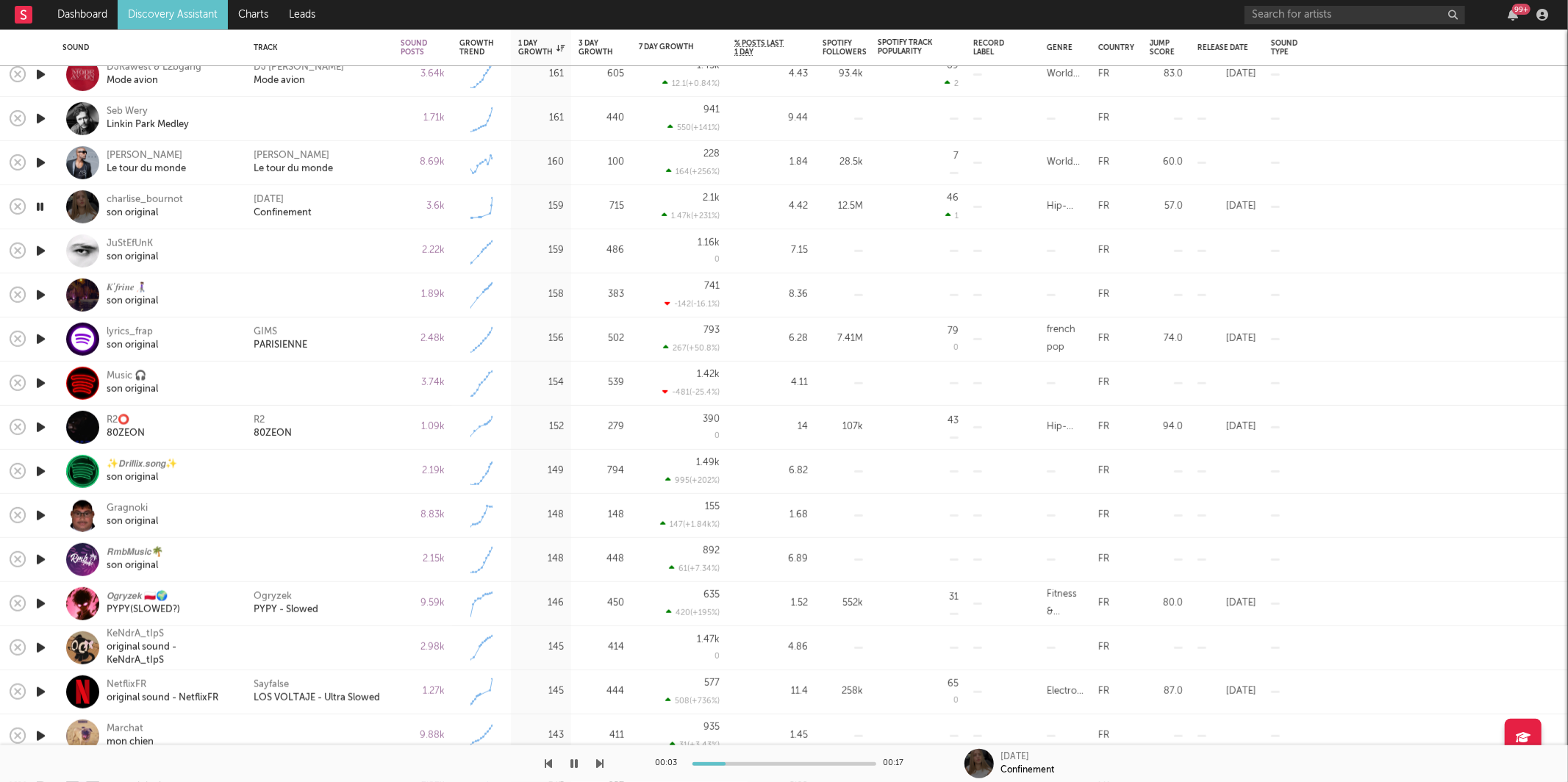
click at [574, 766] on icon "button" at bounding box center [575, 764] width 8 height 12
click at [577, 764] on icon "button" at bounding box center [575, 764] width 9 height 12
click at [604, 759] on div "00:03 00:17 Jul Confinement" at bounding box center [784, 763] width 1568 height 37
click at [600, 762] on icon "button" at bounding box center [601, 764] width 8 height 12
click at [598, 762] on icon "button" at bounding box center [601, 764] width 8 height 12
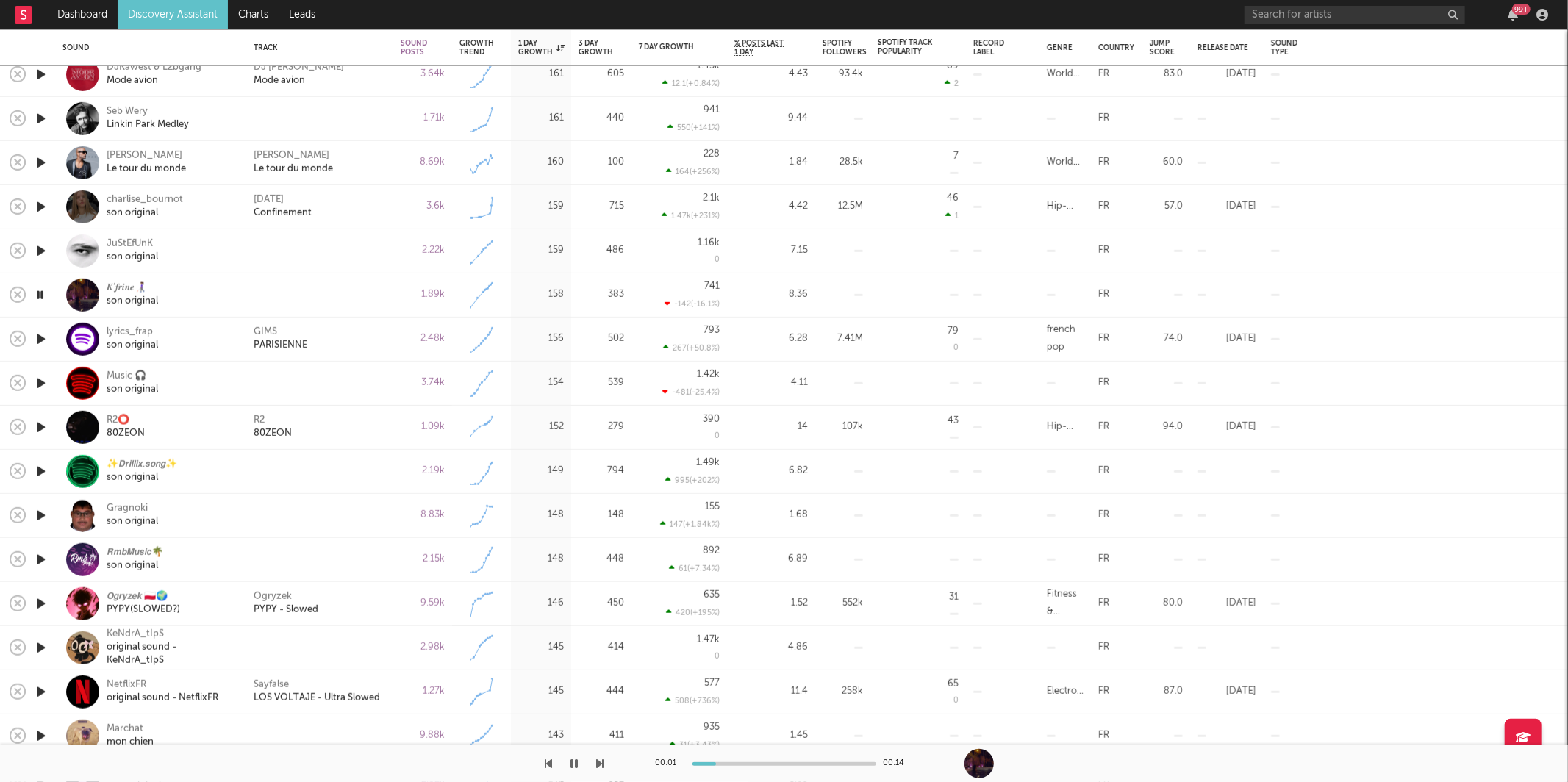
click at [598, 762] on icon "button" at bounding box center [601, 764] width 8 height 12
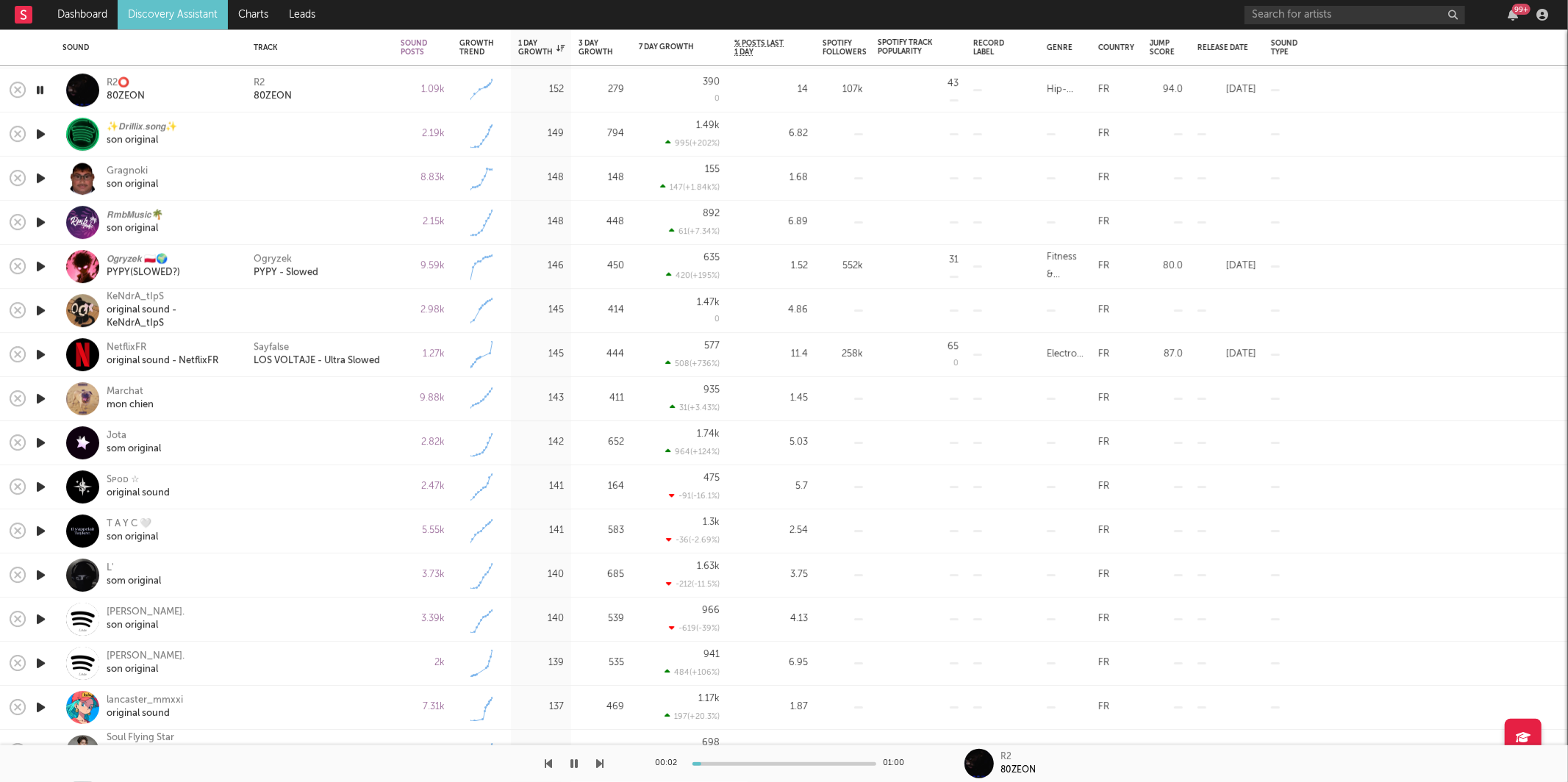
click at [598, 762] on icon "button" at bounding box center [601, 764] width 8 height 12
click at [601, 762] on icon "button" at bounding box center [601, 764] width 8 height 12
click at [600, 764] on icon "button" at bounding box center [601, 764] width 8 height 12
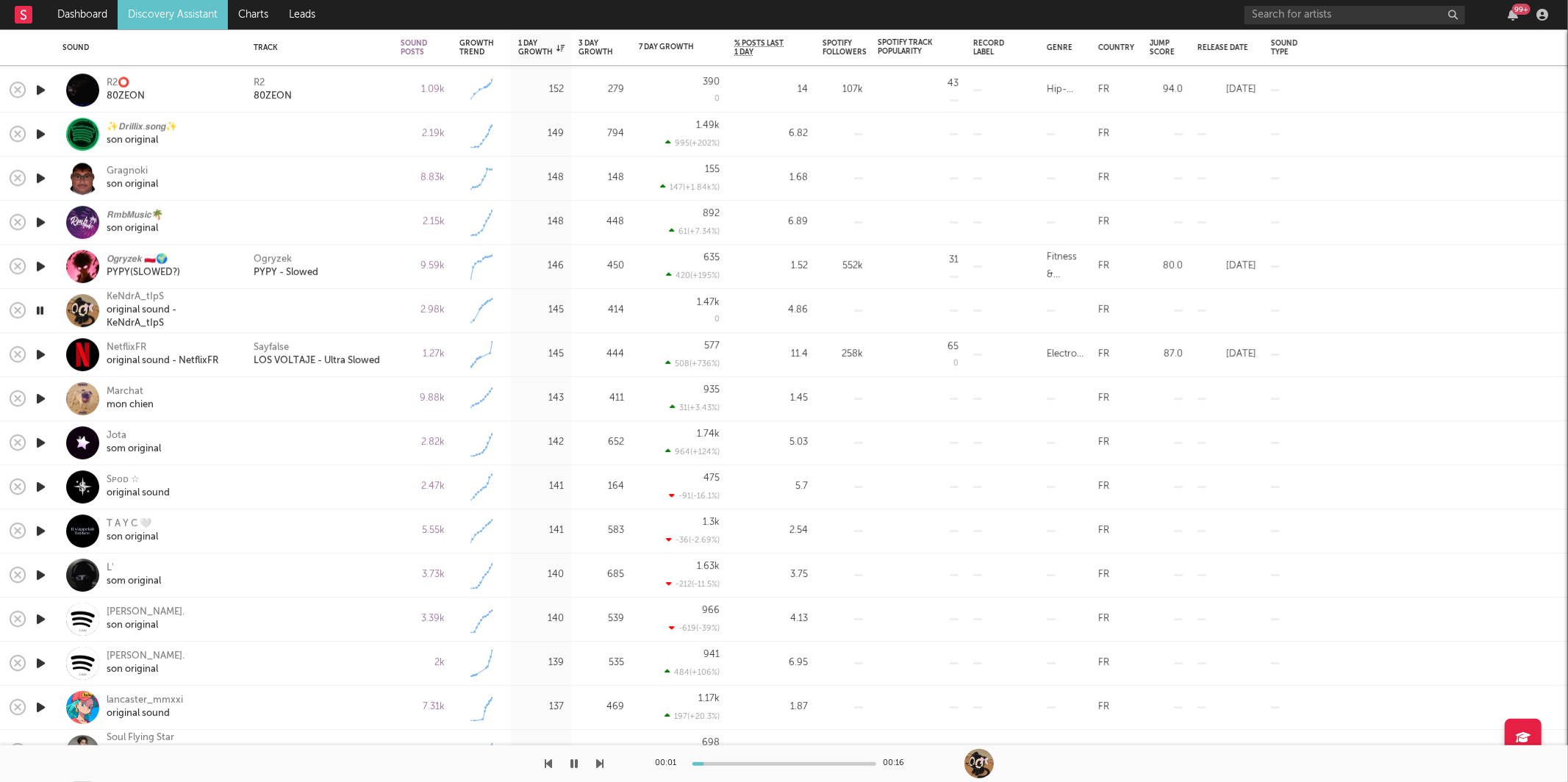
click at [600, 764] on icon "button" at bounding box center [601, 764] width 8 height 12
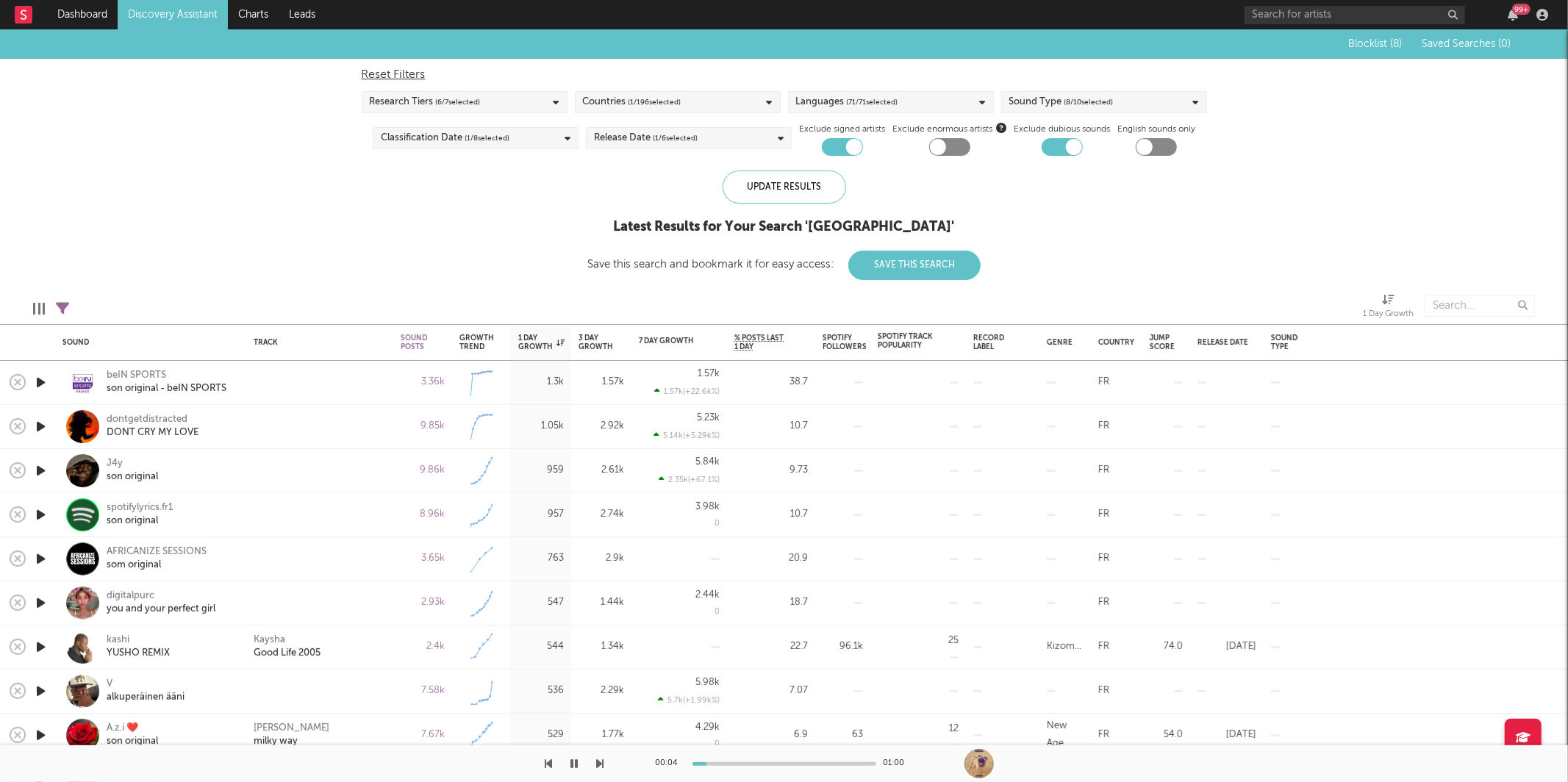
click at [60, 305] on icon at bounding box center [62, 308] width 13 height 13
select select "max"
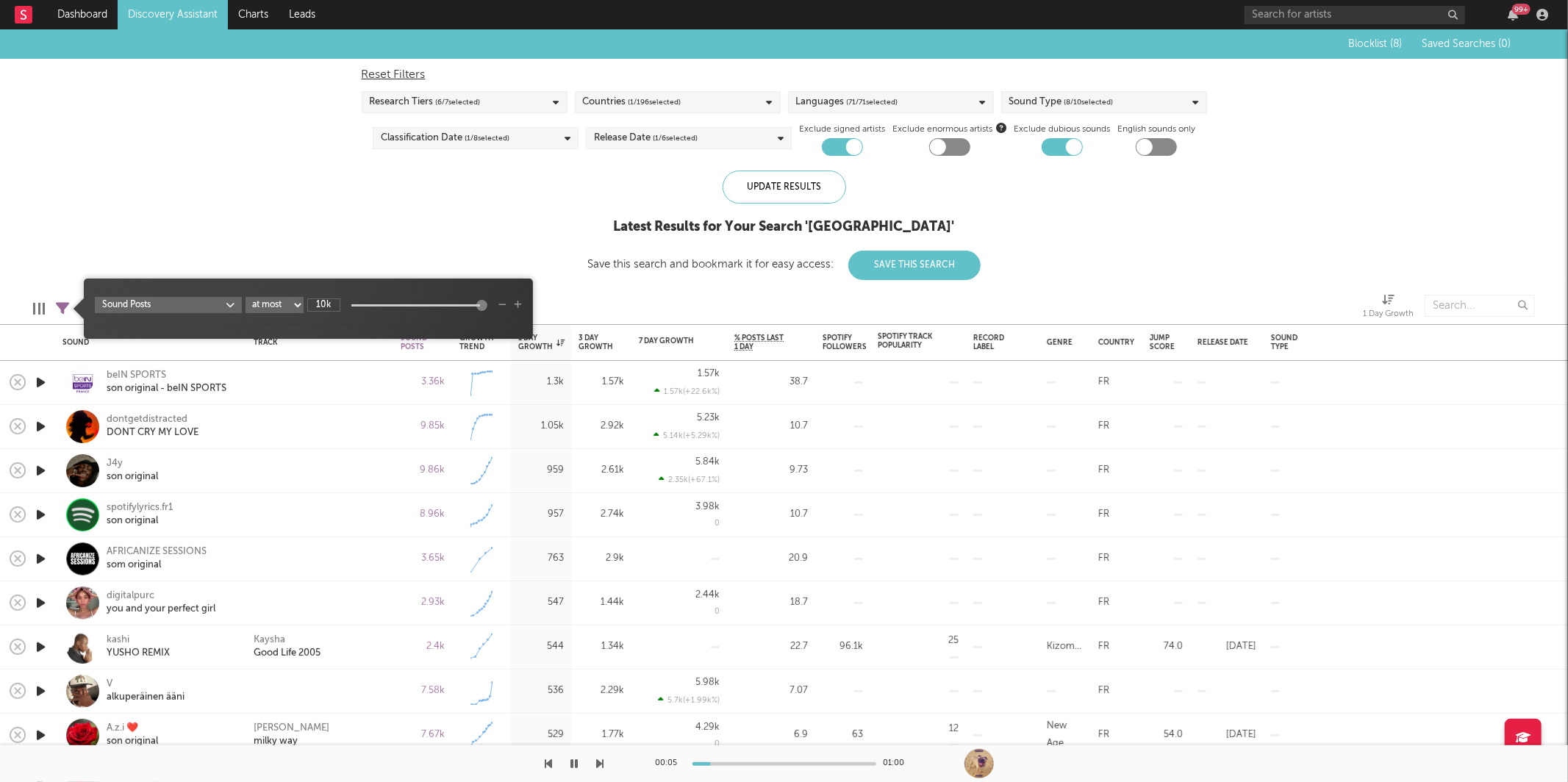
click at [317, 307] on input "10k" at bounding box center [323, 305] width 33 height 13
click at [326, 305] on input "10k" at bounding box center [323, 305] width 33 height 13
type input "5k"
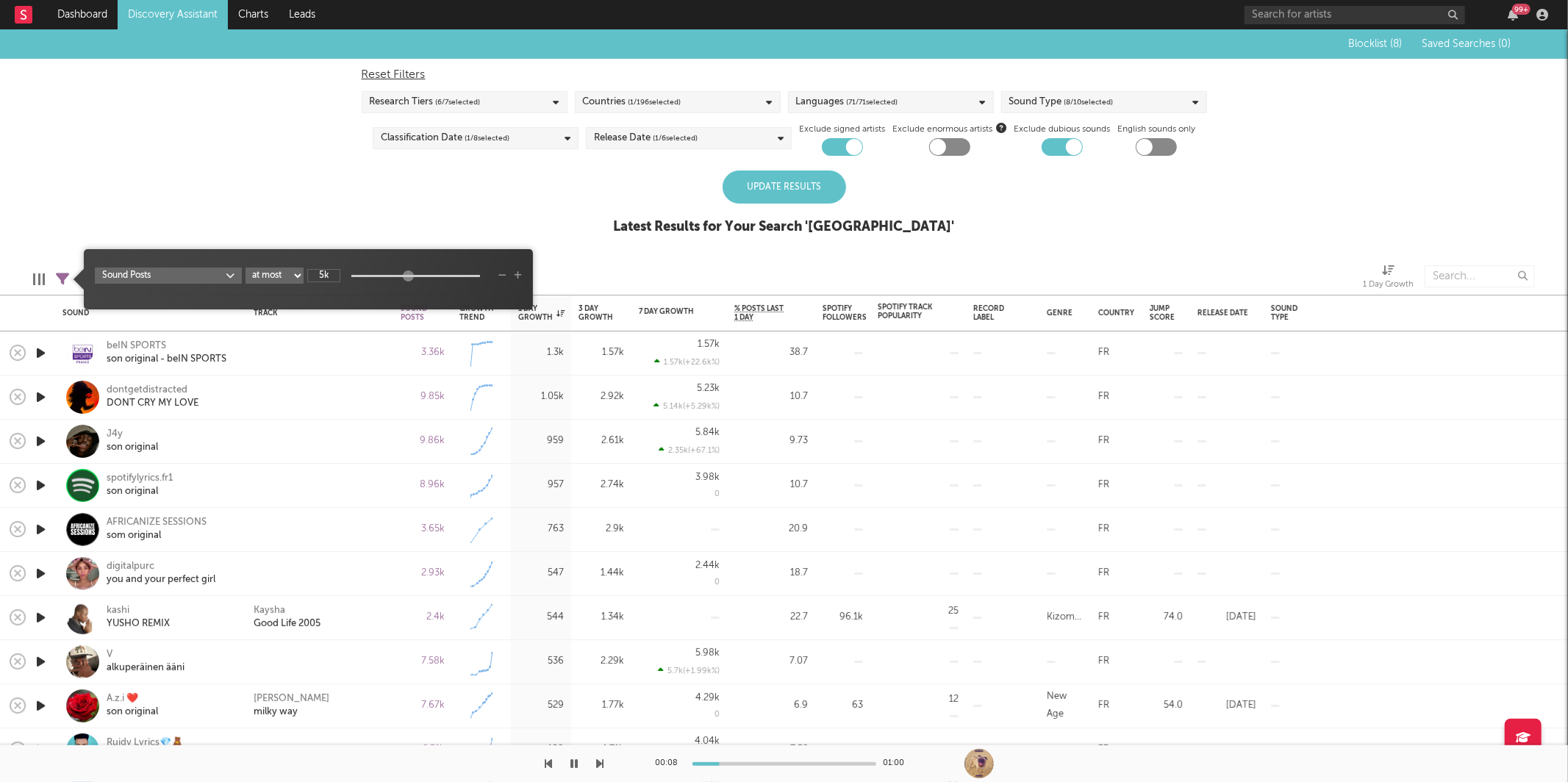
click at [751, 172] on div "Update Results" at bounding box center [784, 187] width 123 height 33
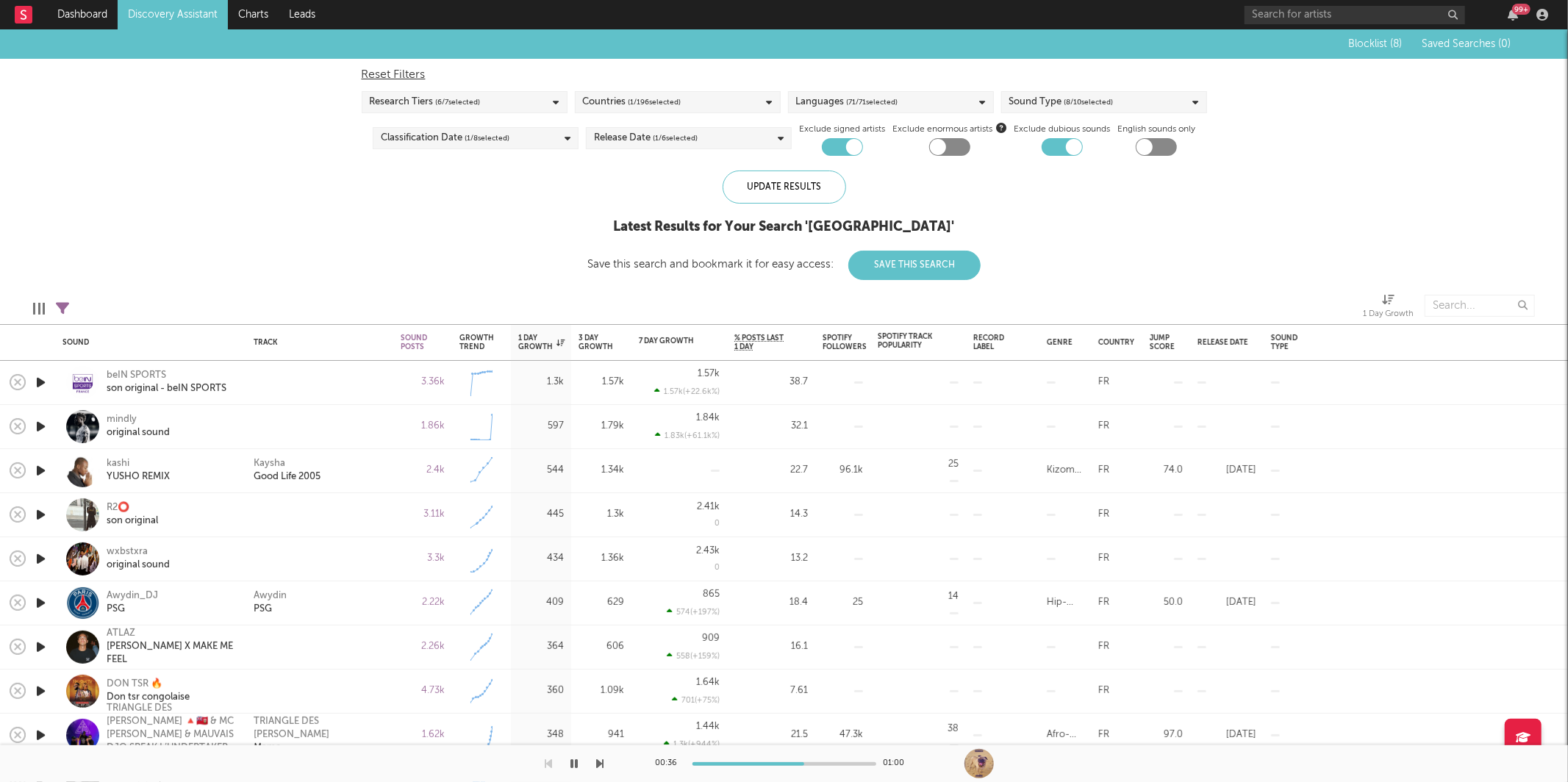
click at [571, 766] on icon "button" at bounding box center [575, 764] width 8 height 12
click at [39, 379] on icon "button" at bounding box center [41, 382] width 15 height 18
click at [40, 378] on icon "button" at bounding box center [40, 382] width 14 height 18
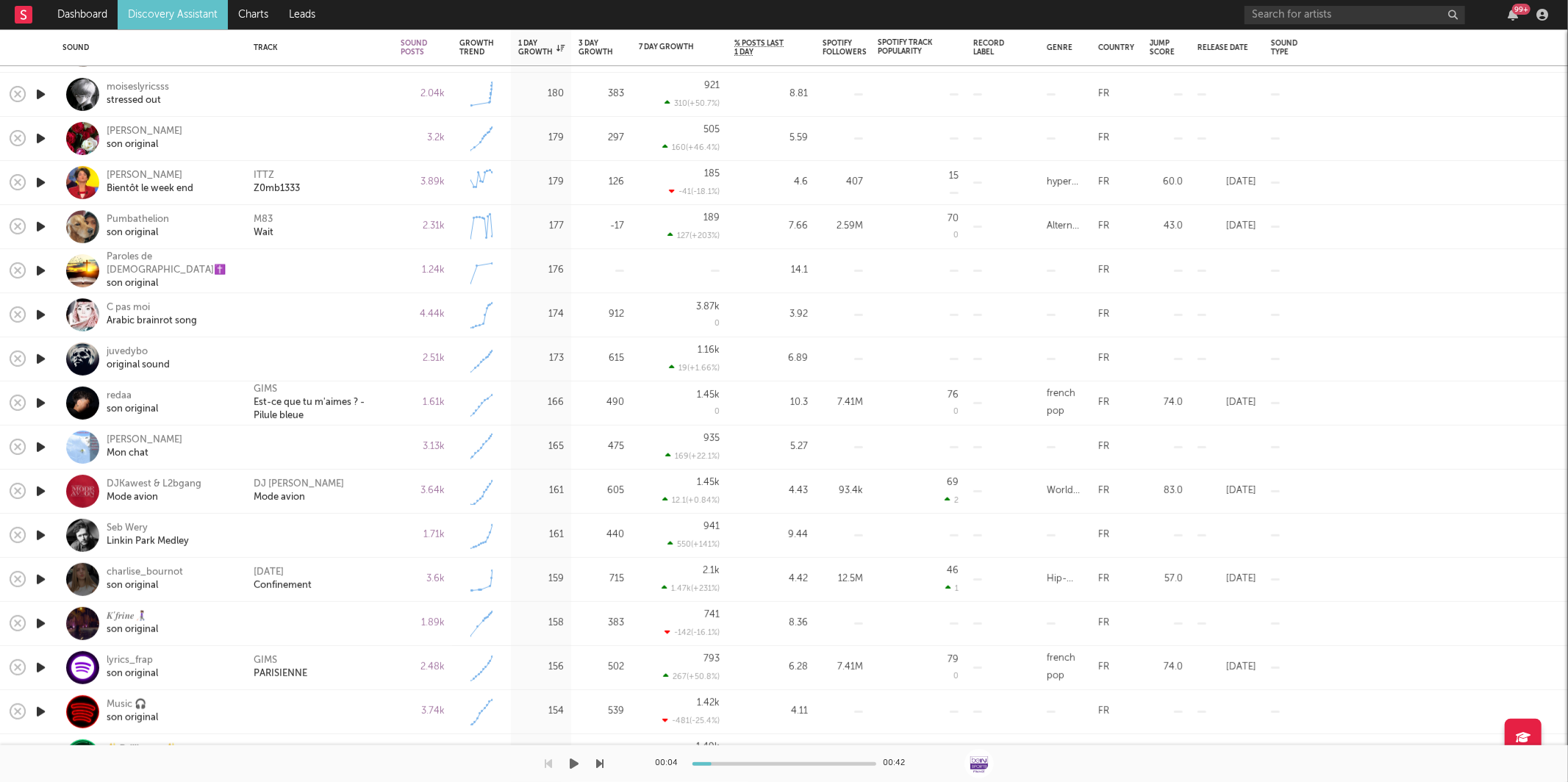
drag, startPoint x: 569, startPoint y: 769, endPoint x: 601, endPoint y: 760, distance: 33.2
click at [571, 768] on icon "button" at bounding box center [575, 764] width 9 height 12
click at [38, 232] on icon "button" at bounding box center [41, 226] width 15 height 18
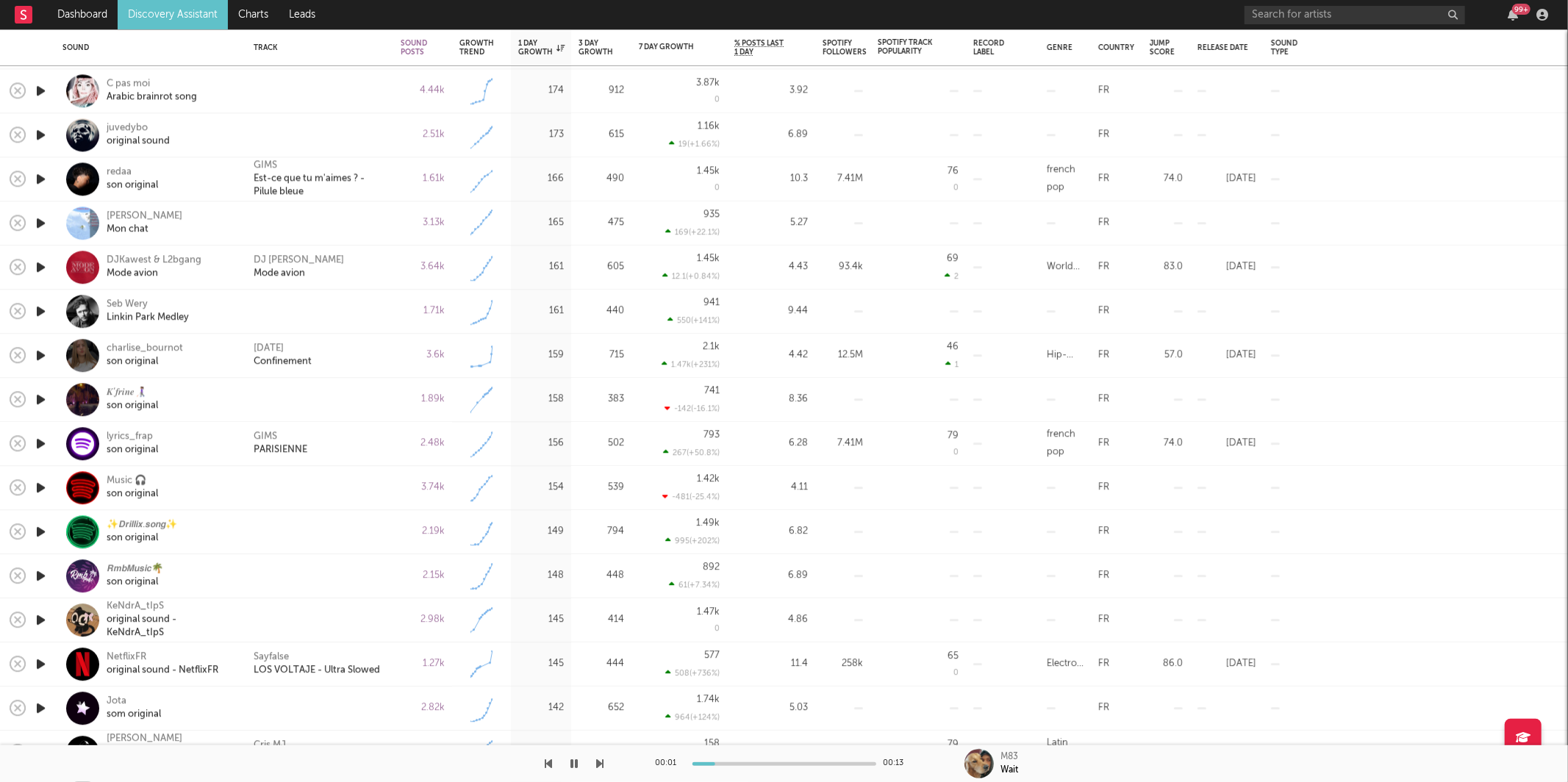
click at [599, 758] on icon "button" at bounding box center [601, 764] width 8 height 12
click at [599, 755] on button "button" at bounding box center [601, 763] width 8 height 37
click at [599, 758] on icon "button" at bounding box center [601, 764] width 8 height 12
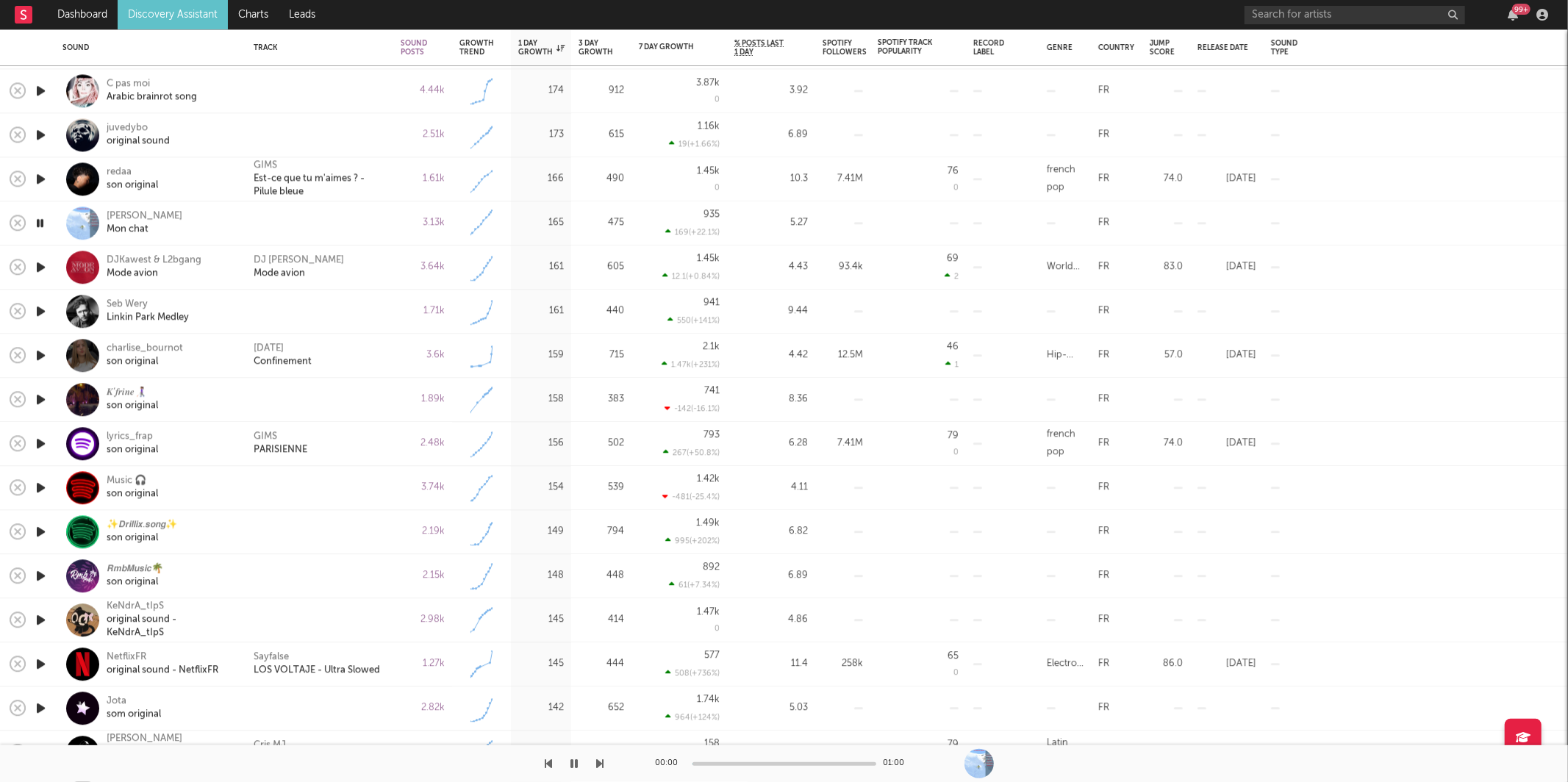
click at [599, 759] on icon "button" at bounding box center [601, 764] width 8 height 12
click at [599, 758] on icon "button" at bounding box center [601, 764] width 8 height 12
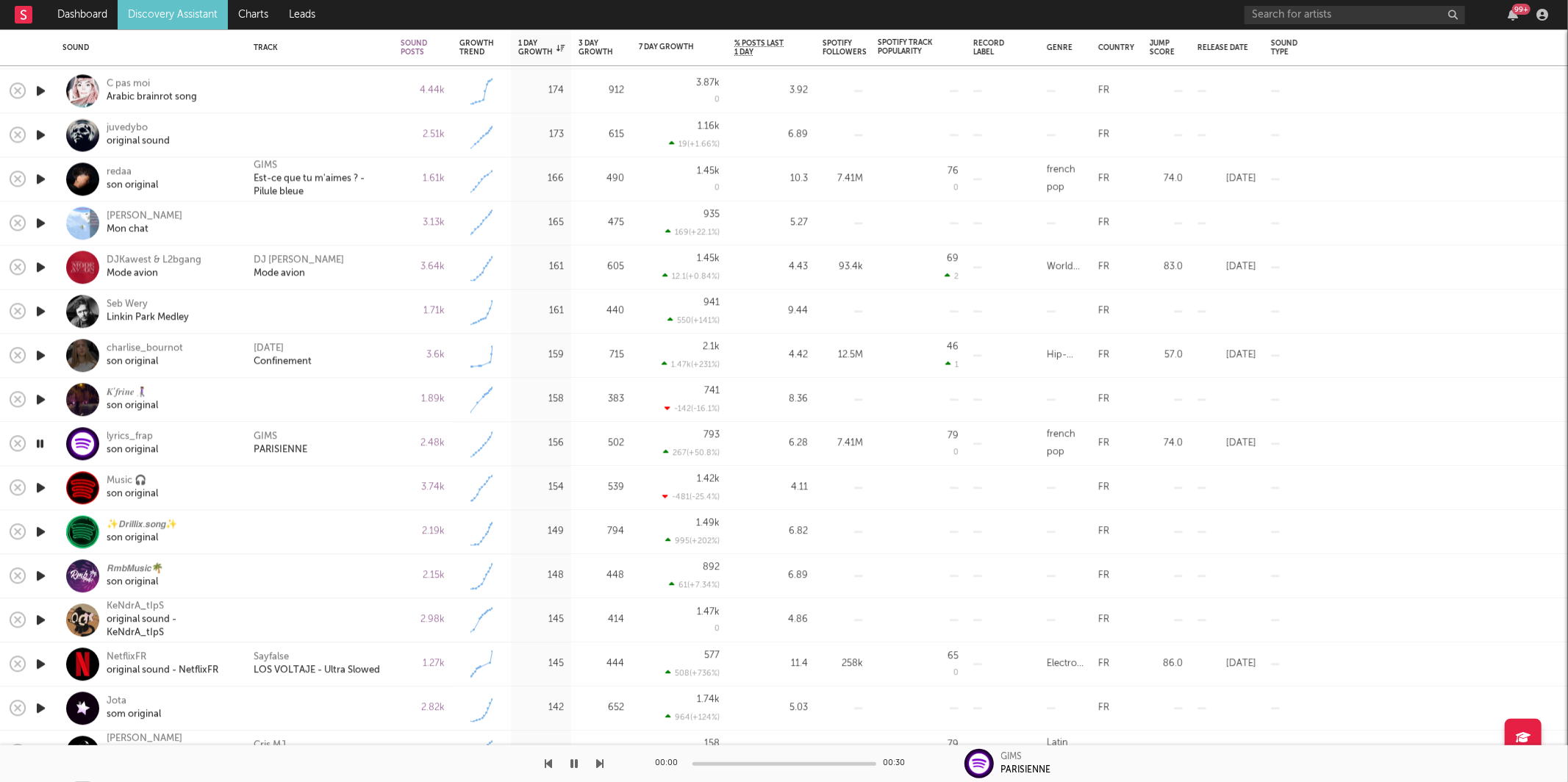
click at [599, 758] on icon "button" at bounding box center [601, 764] width 8 height 12
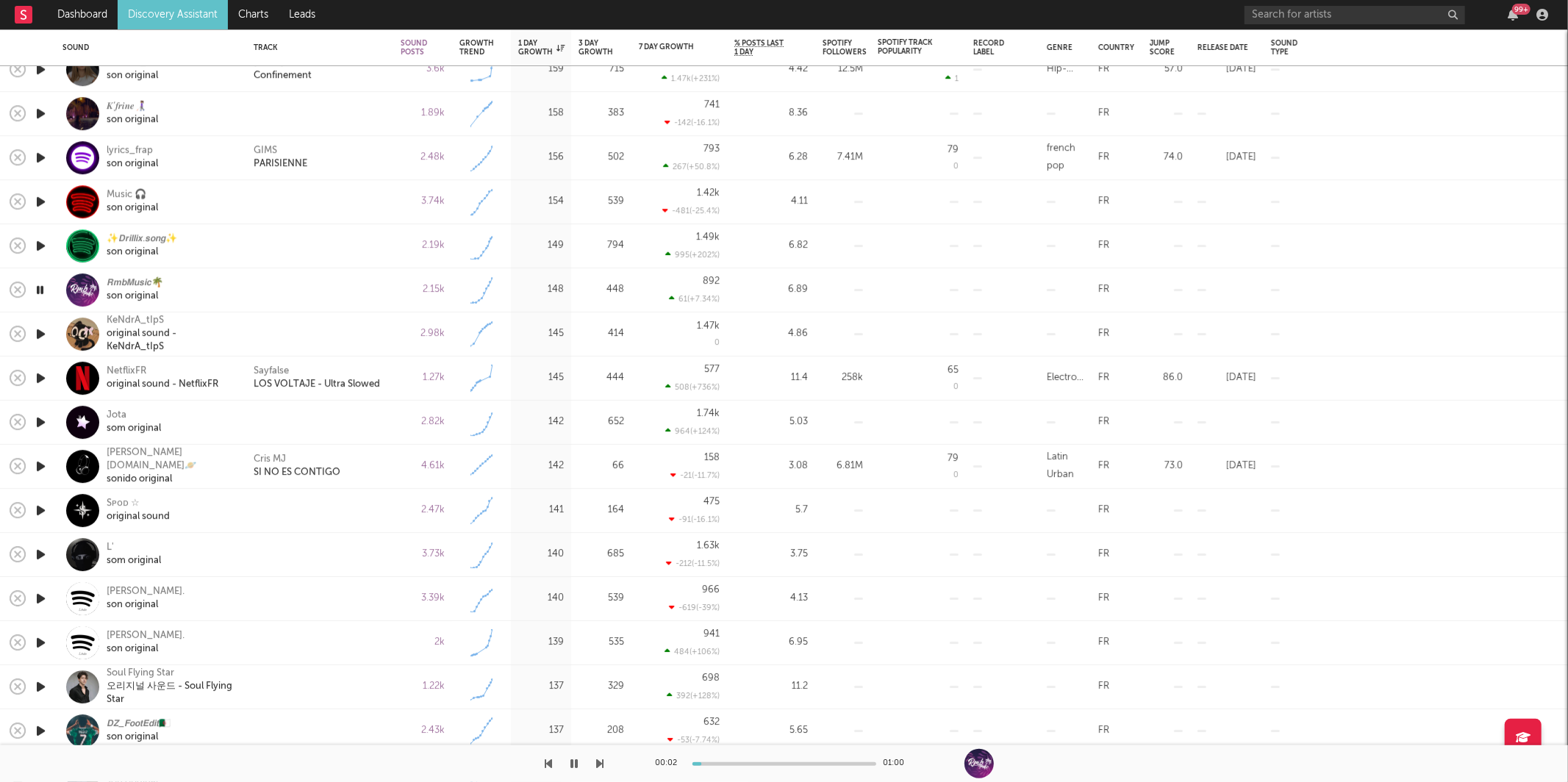
click at [541, 767] on div at bounding box center [302, 763] width 604 height 37
click at [545, 767] on icon "button" at bounding box center [548, 764] width 8 height 12
click at [117, 249] on div "son original" at bounding box center [142, 252] width 70 height 13
click at [598, 760] on icon "button" at bounding box center [601, 764] width 8 height 12
click at [133, 290] on div "son original" at bounding box center [135, 296] width 56 height 13
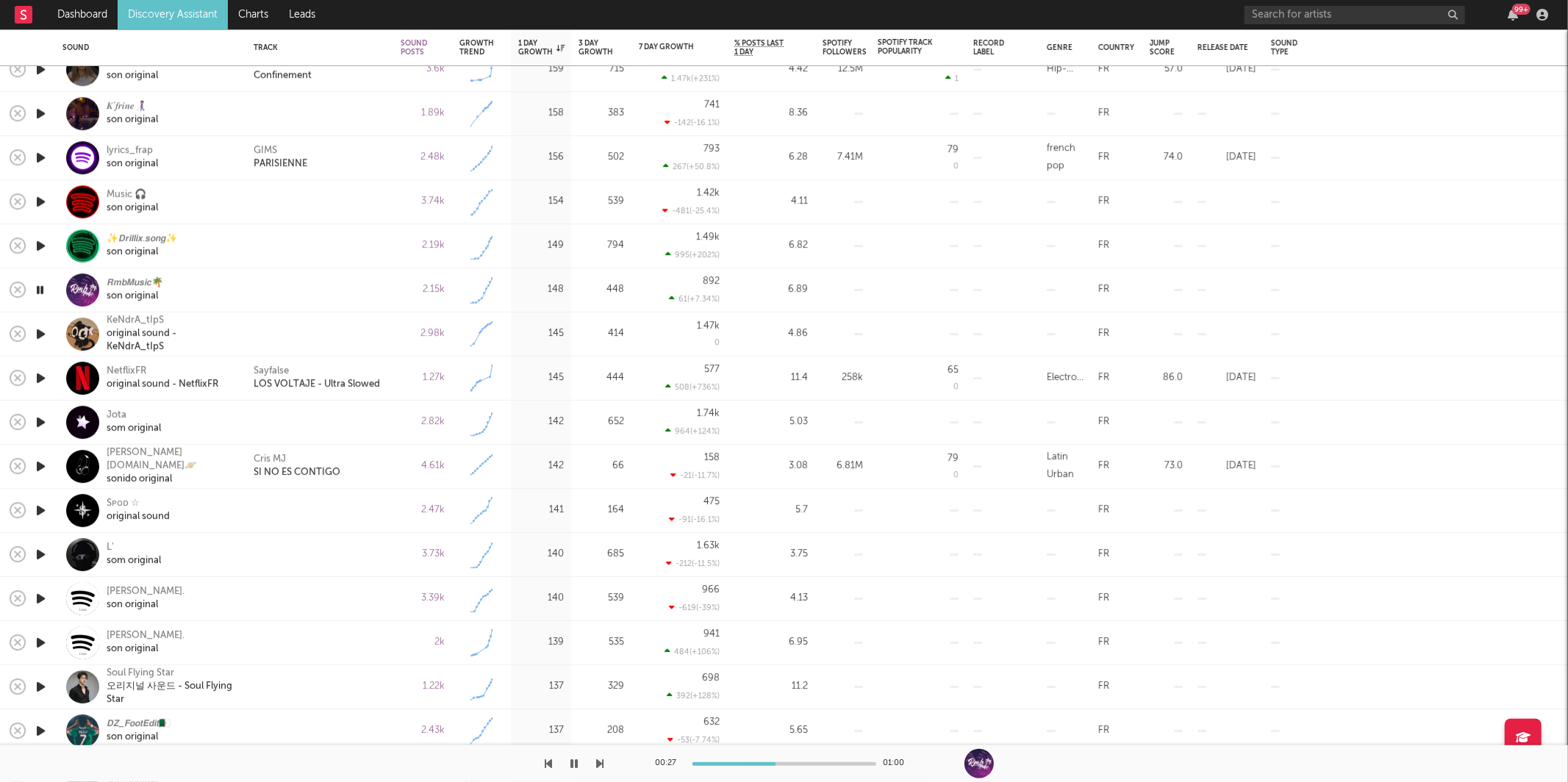
click at [597, 760] on icon "button" at bounding box center [601, 764] width 8 height 12
click at [575, 761] on icon "button" at bounding box center [575, 764] width 8 height 12
click at [575, 761] on icon "button" at bounding box center [575, 764] width 9 height 12
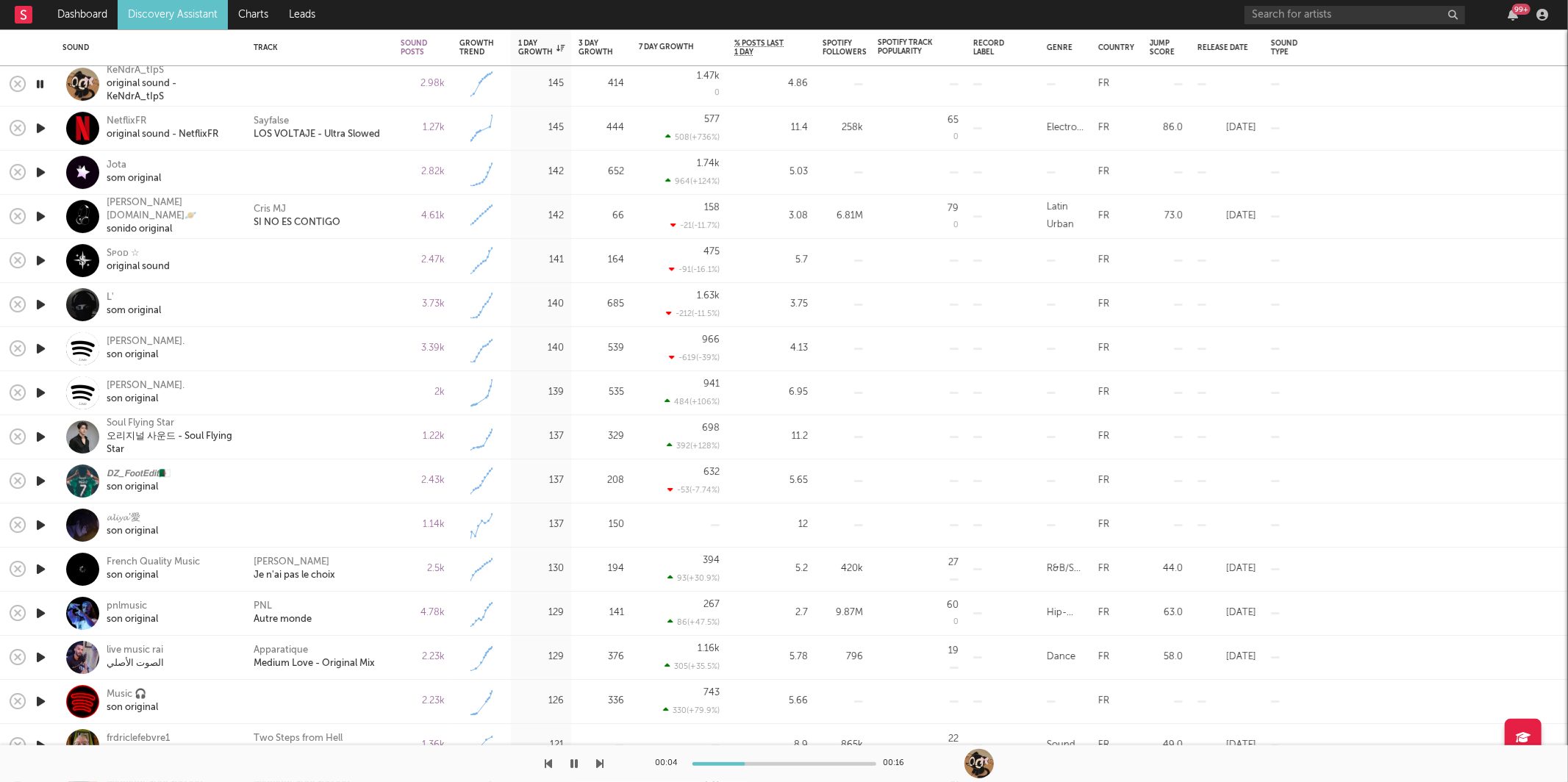
click at [599, 761] on icon "button" at bounding box center [601, 764] width 8 height 12
click at [600, 761] on icon "button" at bounding box center [601, 764] width 8 height 12
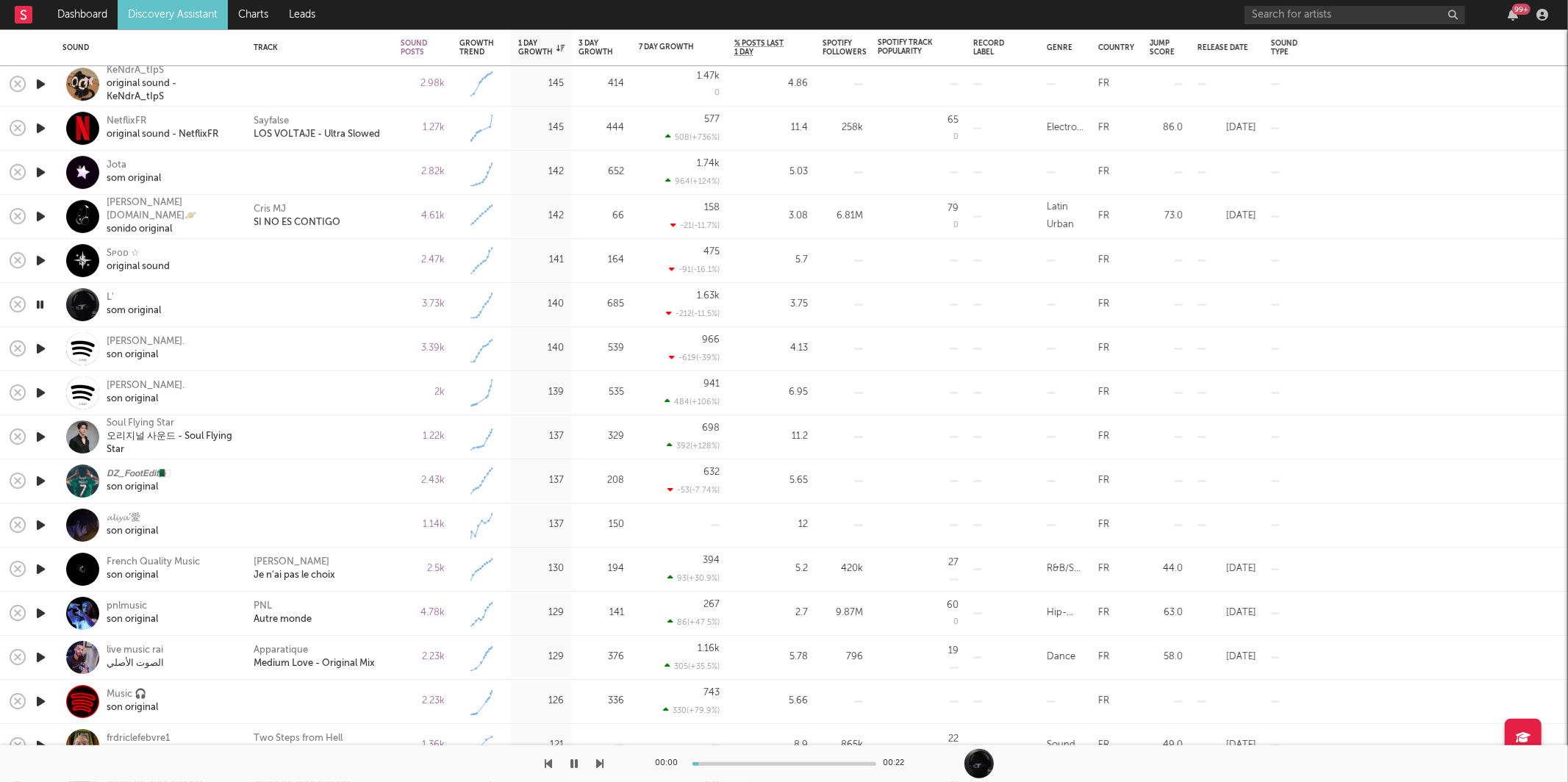
click at [600, 761] on icon "button" at bounding box center [601, 764] width 8 height 12
click at [601, 760] on icon "button" at bounding box center [601, 764] width 8 height 12
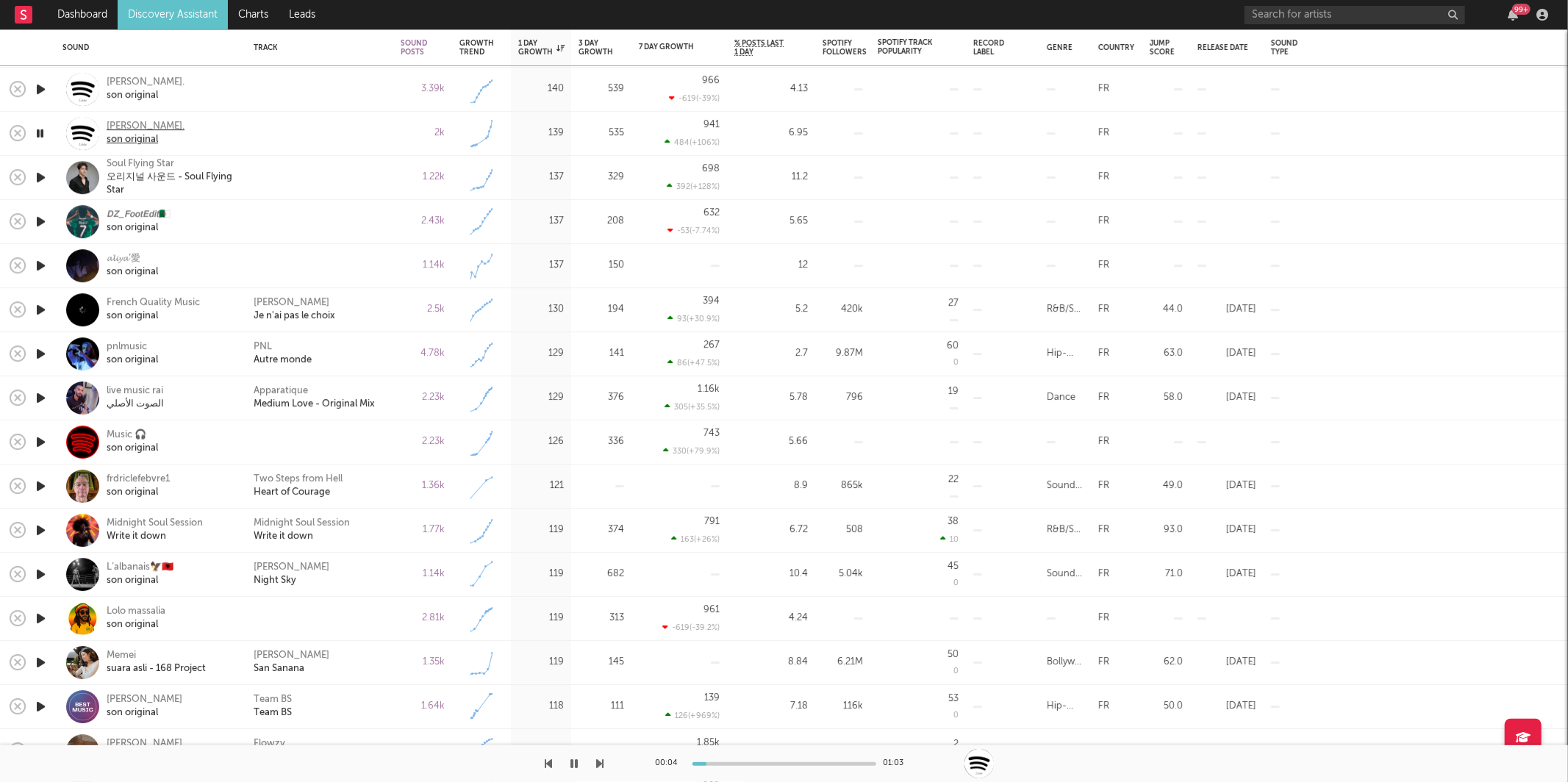
click at [114, 130] on div "lazo." at bounding box center [145, 127] width 78 height 13
click at [593, 766] on div at bounding box center [302, 763] width 604 height 37
click at [598, 760] on icon "button" at bounding box center [601, 764] width 8 height 12
click at [602, 761] on icon "button" at bounding box center [601, 764] width 8 height 12
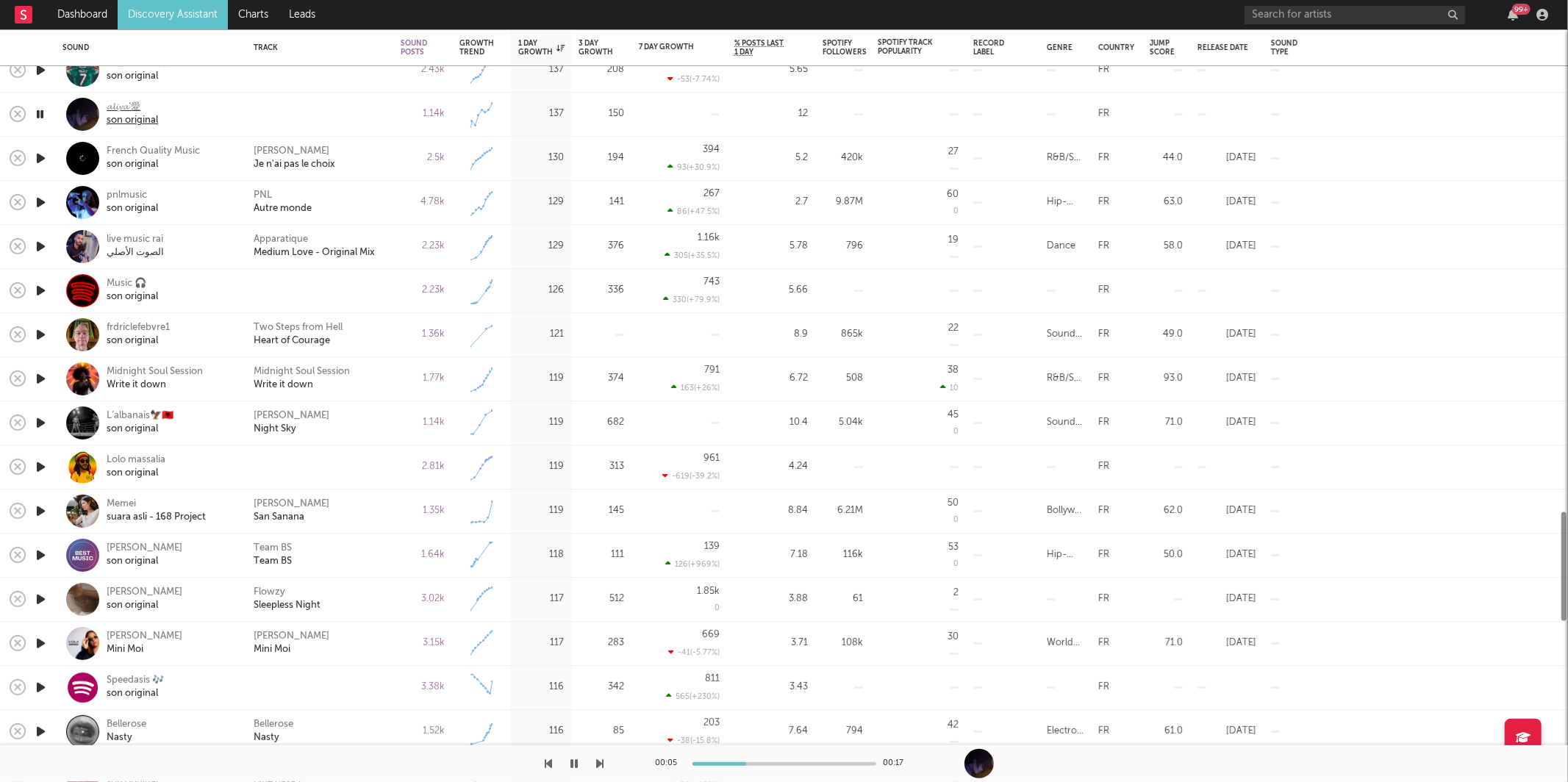
click at [117, 120] on div "son original" at bounding box center [133, 120] width 51 height 13
click at [600, 765] on icon "button" at bounding box center [601, 764] width 8 height 12
click at [387, 158] on div "Kenza Farah Je n'ai pas le choix" at bounding box center [320, 159] width 147 height 44
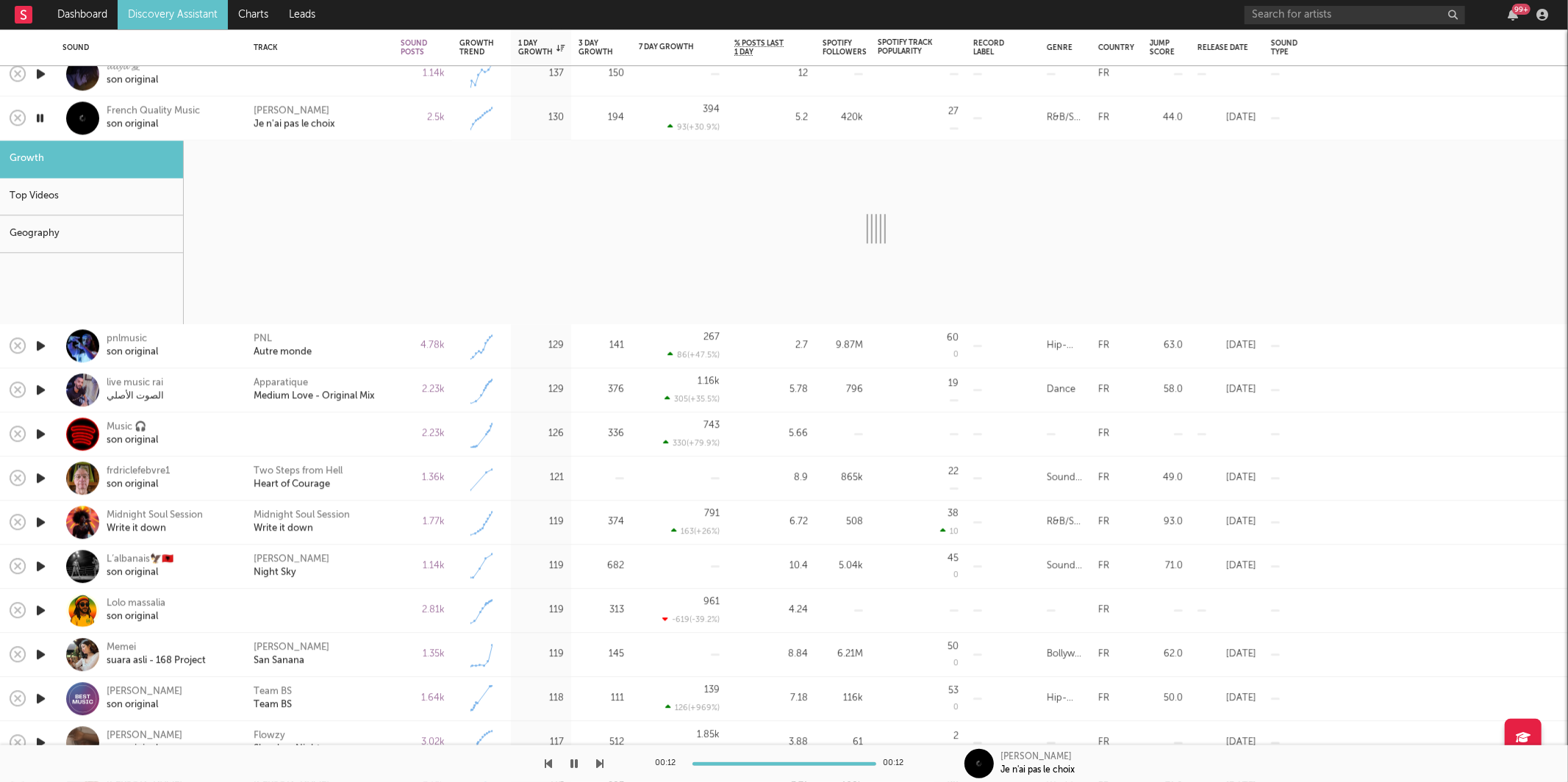
click at [393, 130] on div "2.5k" at bounding box center [423, 119] width 59 height 44
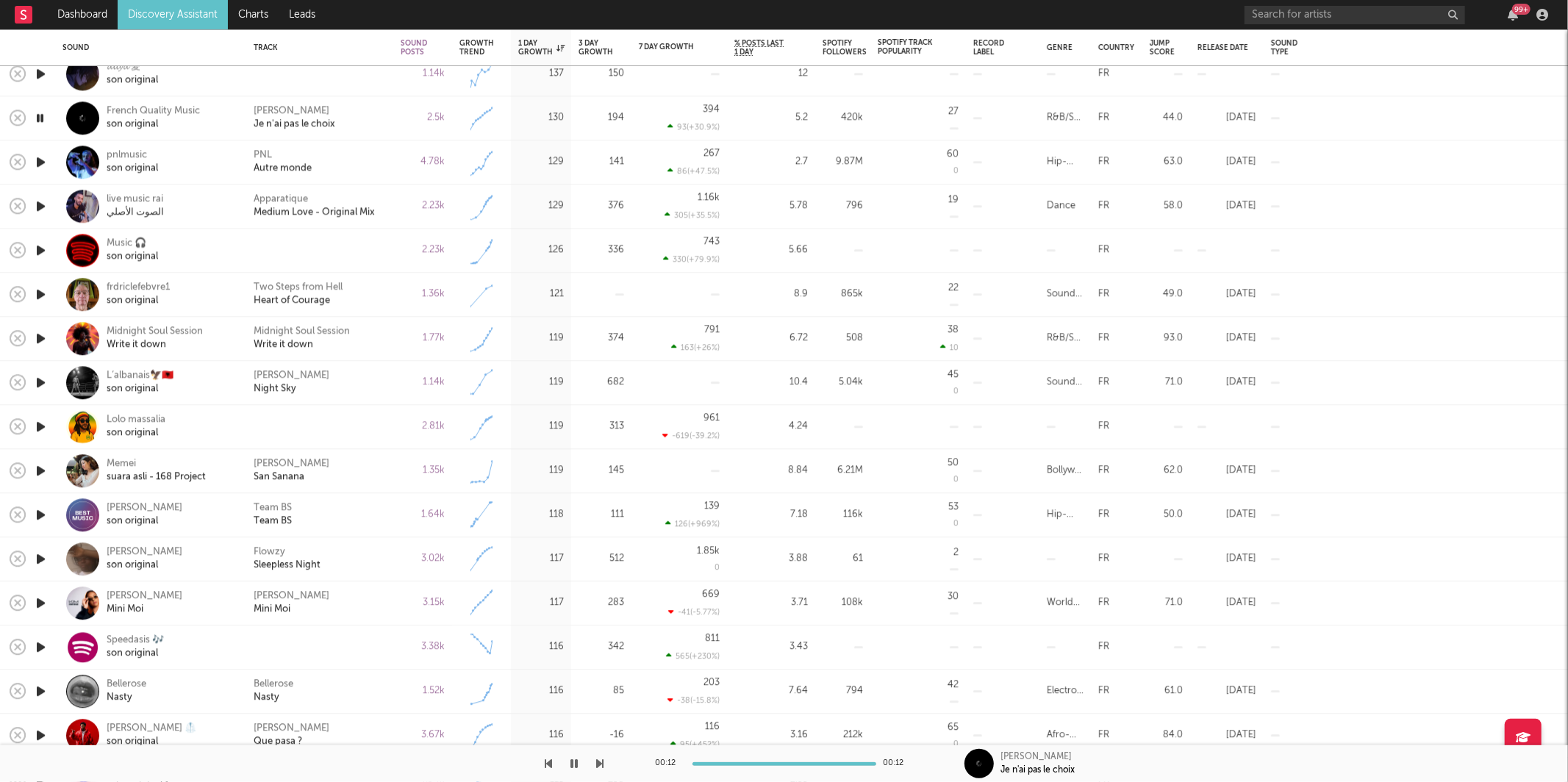
click at [40, 162] on icon "button" at bounding box center [41, 162] width 15 height 18
click at [599, 760] on icon "button" at bounding box center [601, 764] width 8 height 12
click at [600, 765] on icon "button" at bounding box center [601, 764] width 8 height 12
click at [113, 248] on div "Music 🎧" at bounding box center [133, 244] width 51 height 13
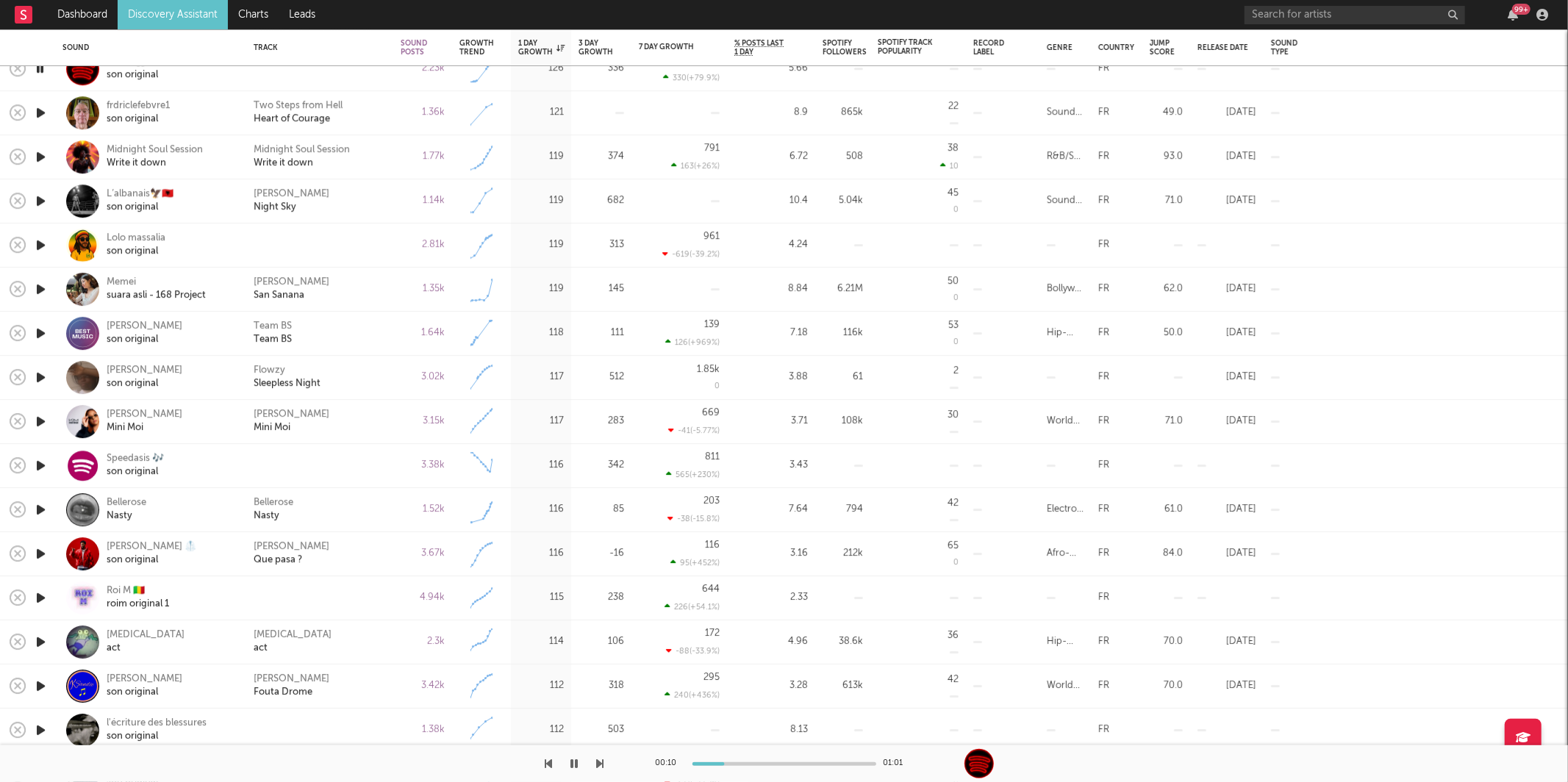
click at [600, 766] on icon "button" at bounding box center [601, 764] width 8 height 12
click at [577, 768] on icon "button" at bounding box center [575, 764] width 8 height 12
click at [576, 765] on icon "button" at bounding box center [575, 764] width 9 height 12
click at [597, 763] on icon "button" at bounding box center [601, 764] width 8 height 12
click at [597, 765] on icon "button" at bounding box center [601, 764] width 8 height 12
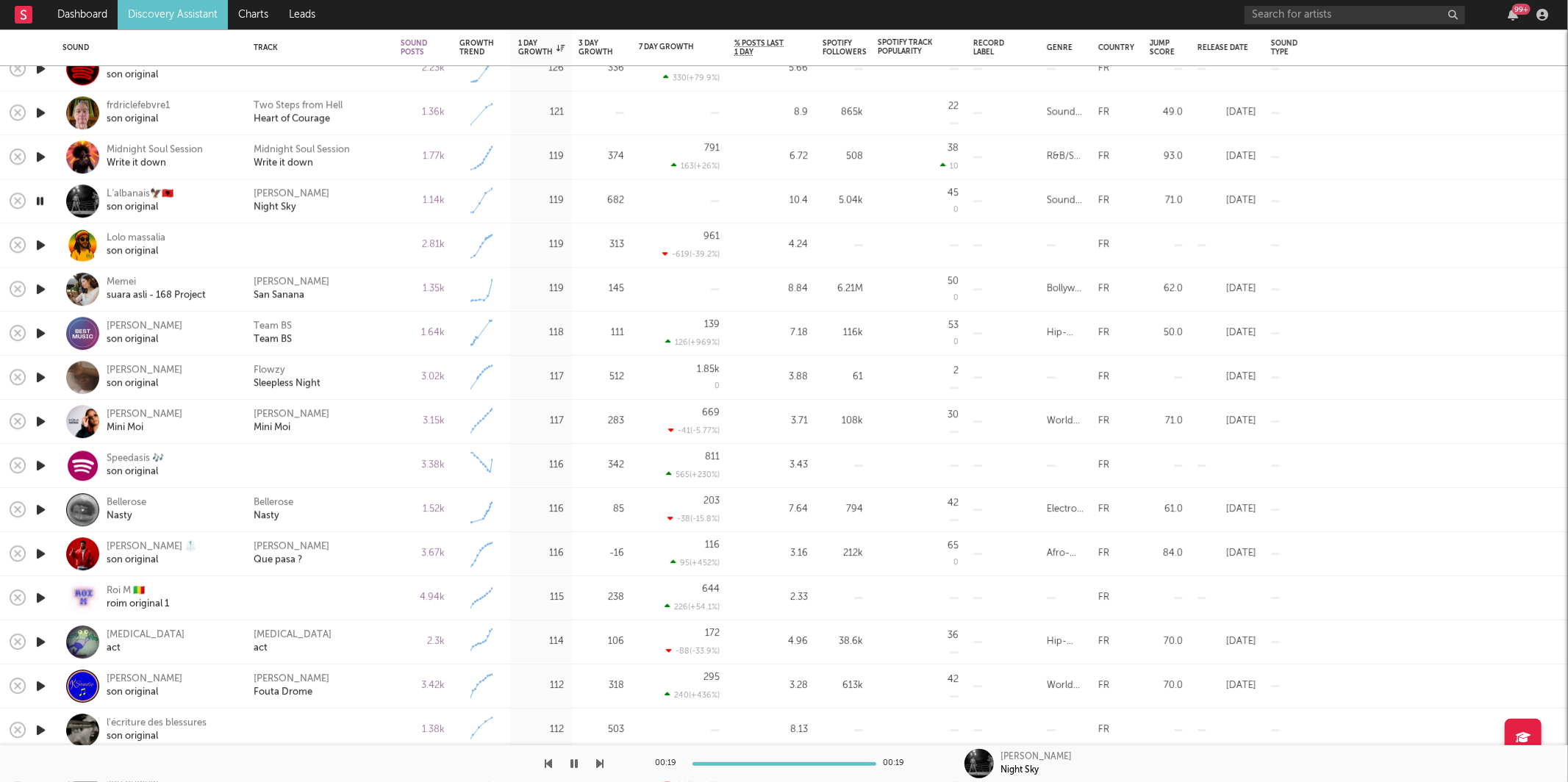
click at [605, 766] on div "00:19 00:19 Hasan Ozsut Night Sky" at bounding box center [784, 763] width 1568 height 37
click at [602, 765] on icon "button" at bounding box center [601, 764] width 8 height 12
click at [598, 770] on button "button" at bounding box center [601, 763] width 8 height 37
click at [599, 760] on icon "button" at bounding box center [601, 764] width 8 height 12
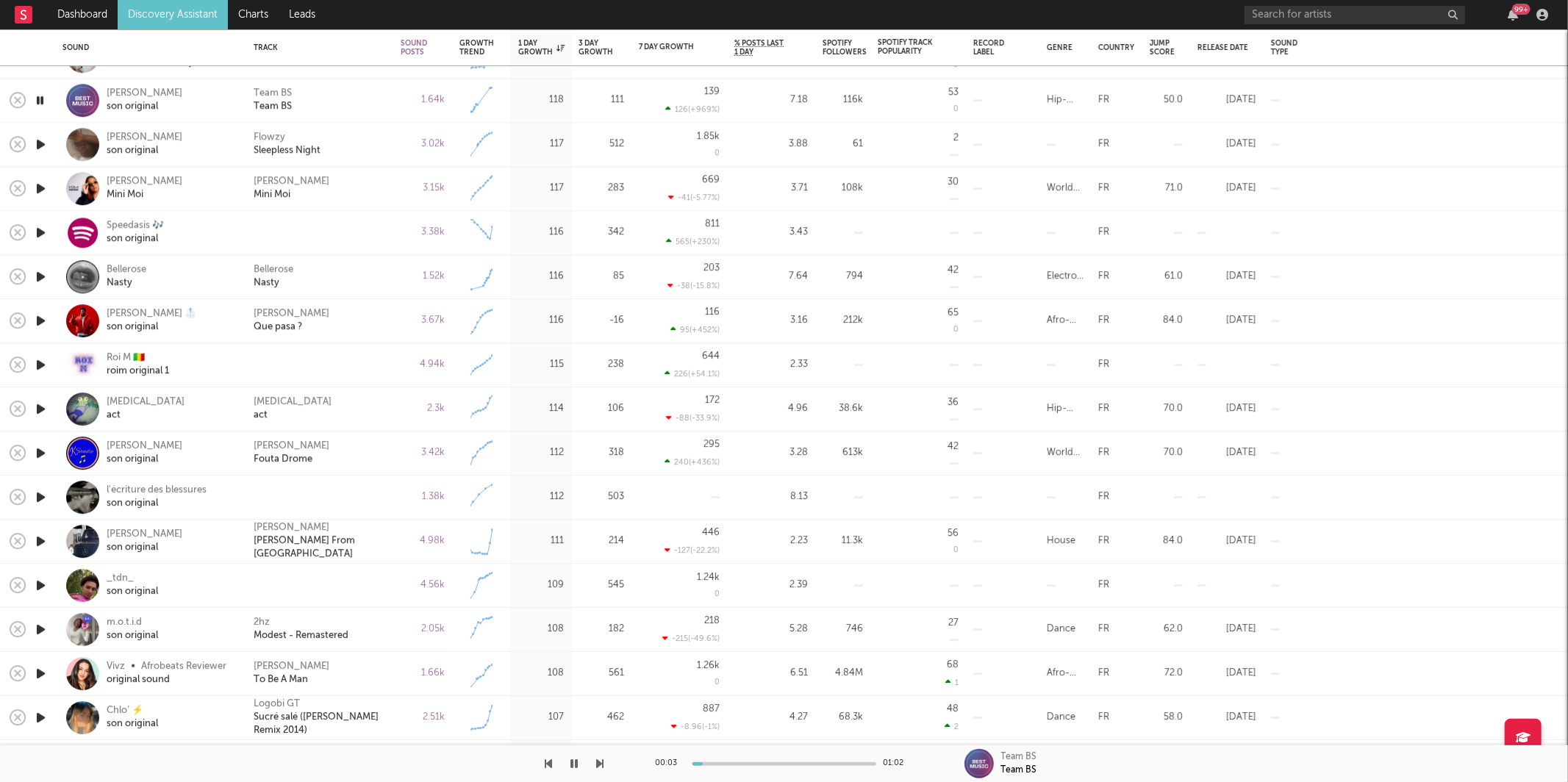
click at [599, 761] on icon "button" at bounding box center [601, 764] width 8 height 12
click at [365, 154] on div "Flowzy Sleepless Night" at bounding box center [319, 145] width 133 height 27
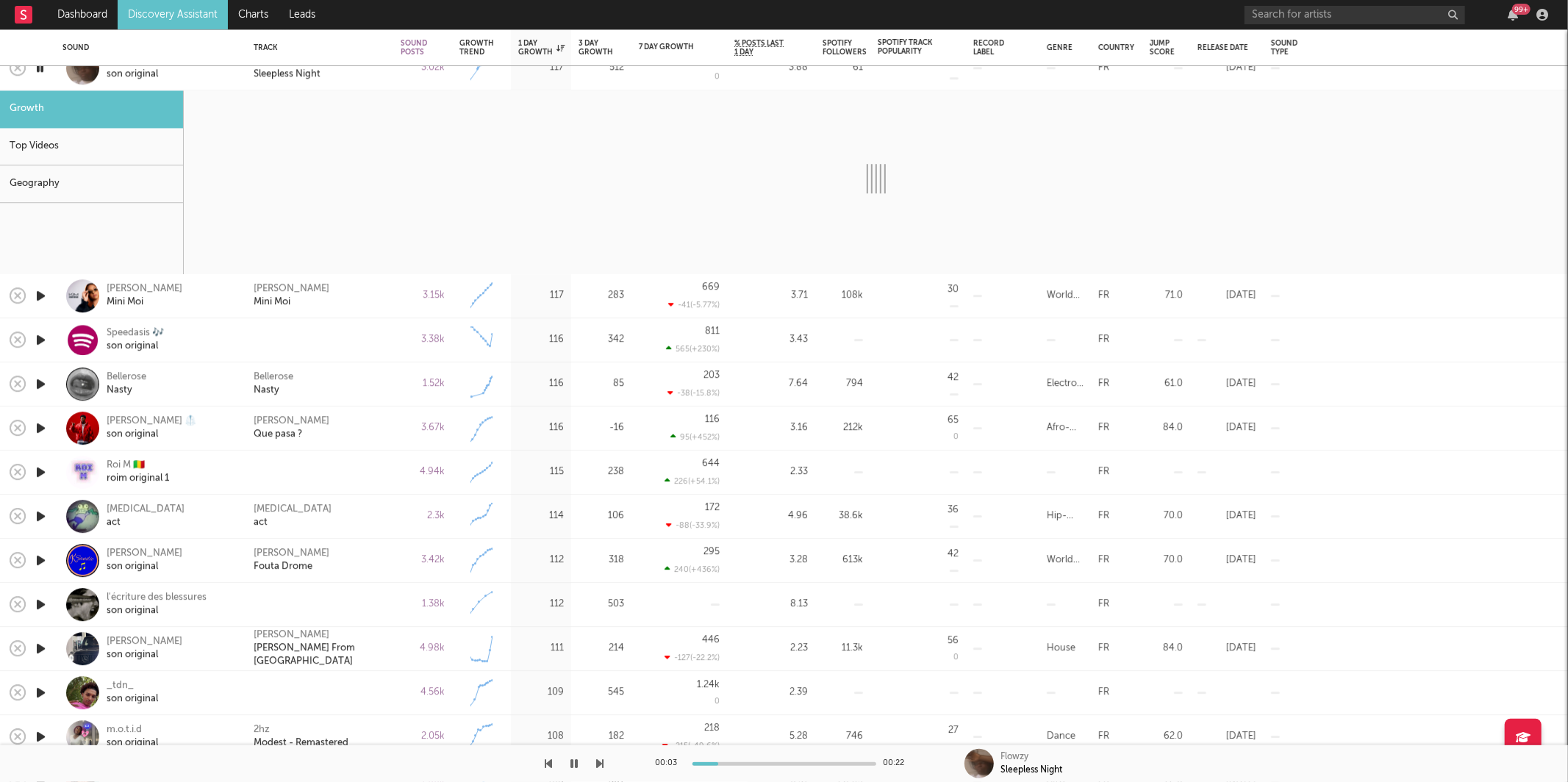
select select "1w"
select select "6m"
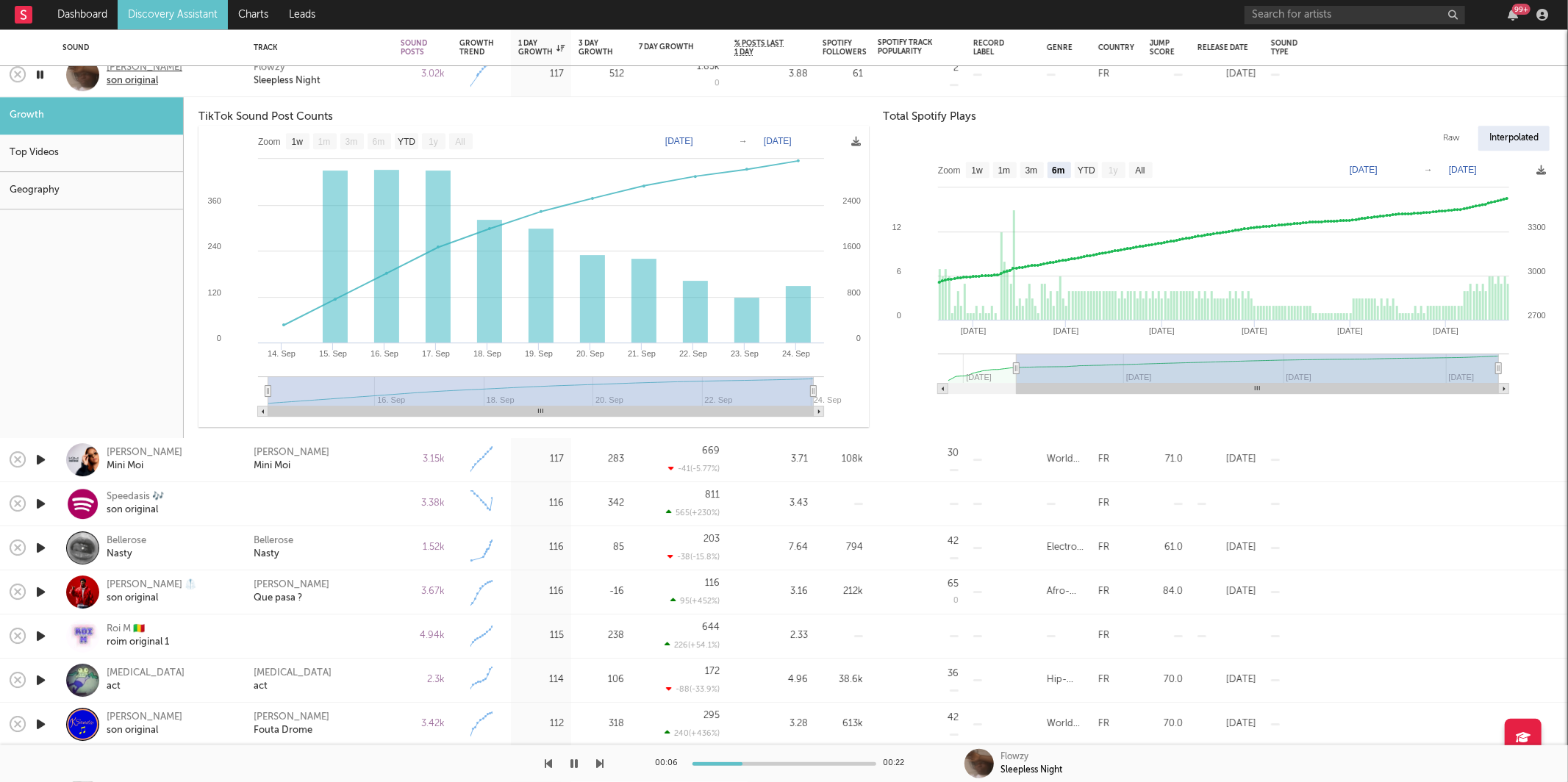
click at [342, 87] on div "Flowzy Sleepless Night" at bounding box center [319, 74] width 133 height 27
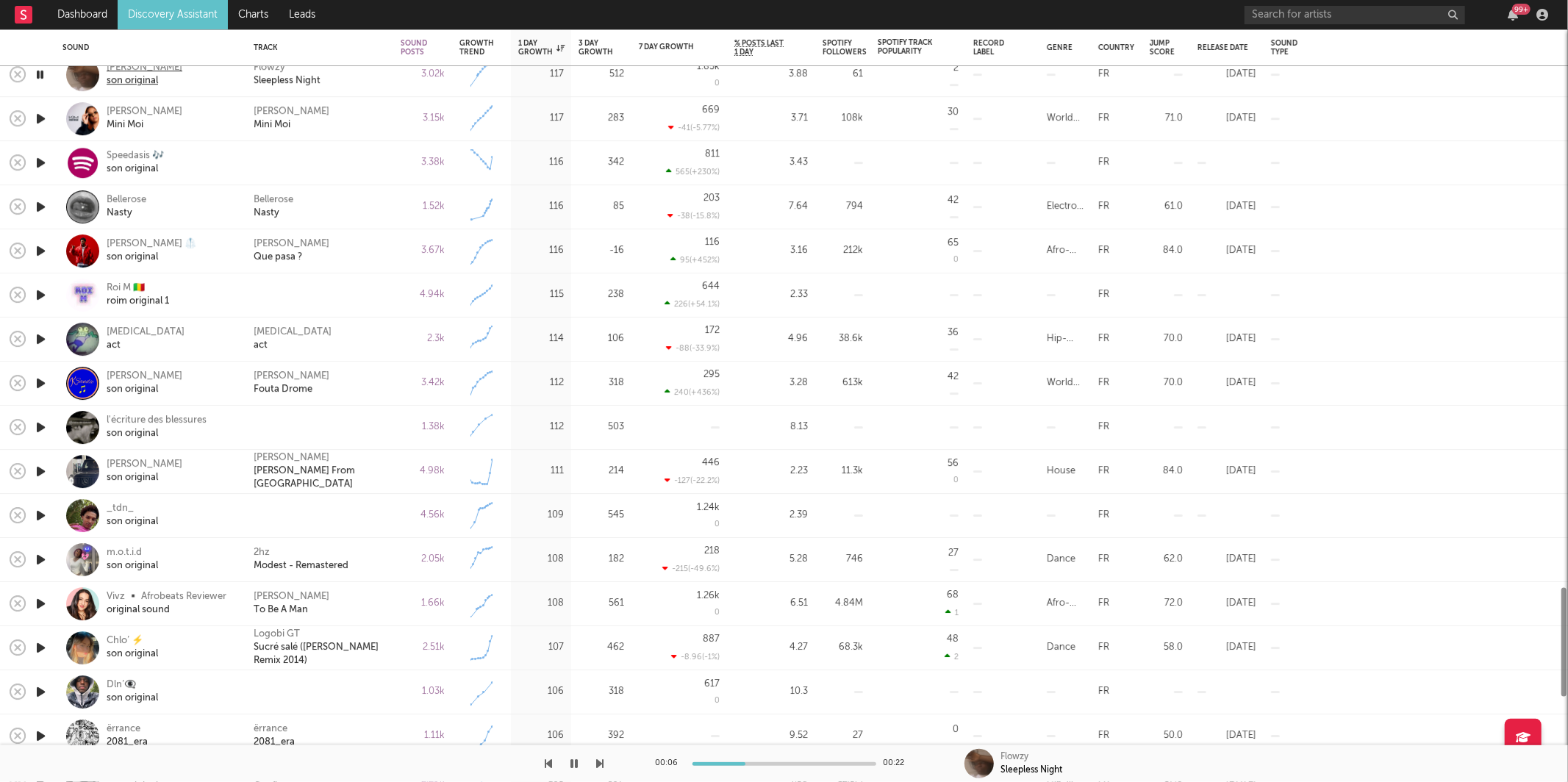
click at [136, 75] on div "son original" at bounding box center [145, 81] width 75 height 13
click at [599, 760] on icon "button" at bounding box center [601, 764] width 8 height 12
click at [600, 760] on icon "button" at bounding box center [601, 764] width 8 height 12
click at [375, 212] on div "Bellerose Nasty" at bounding box center [319, 207] width 133 height 27
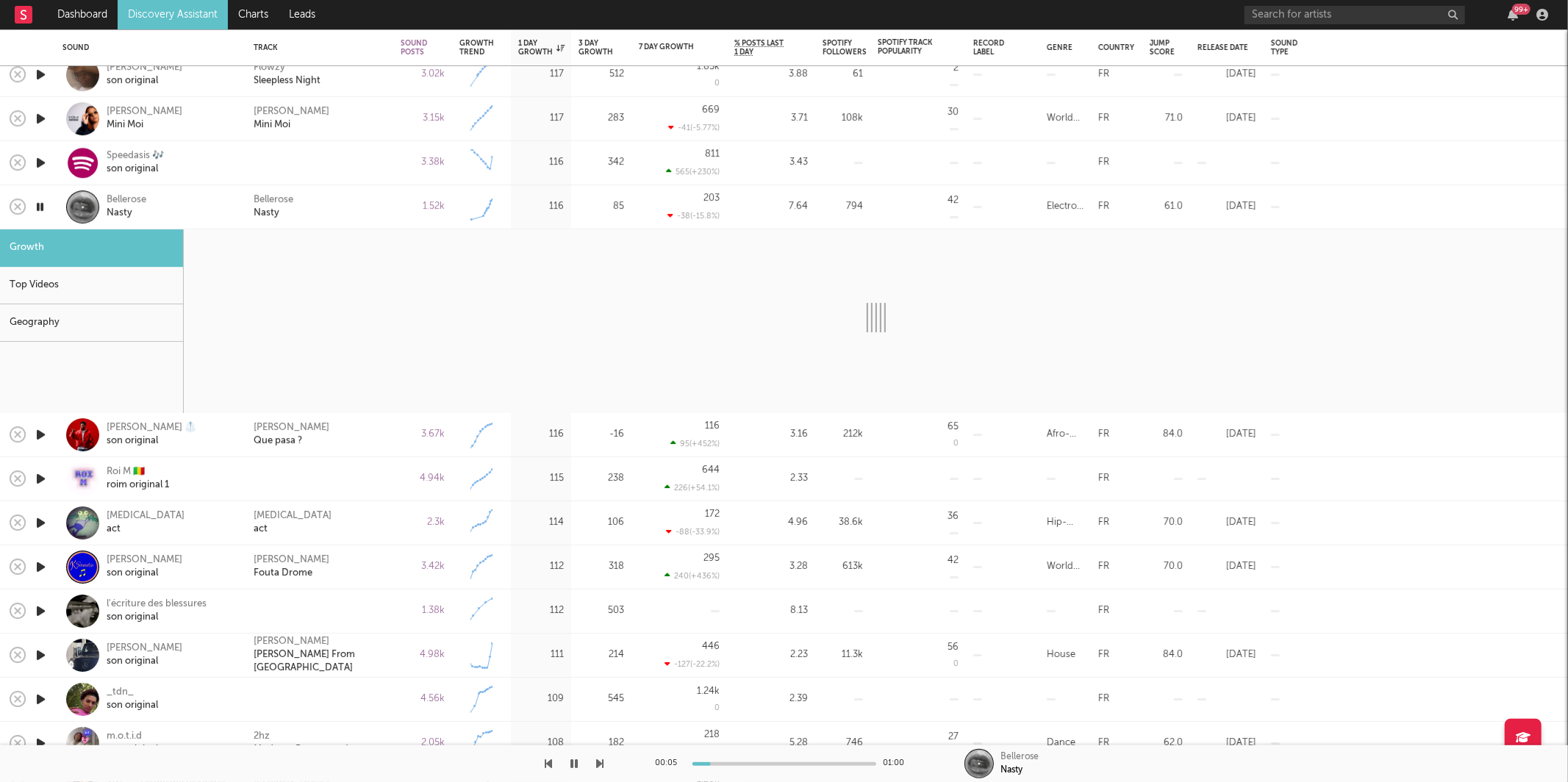
select select "6m"
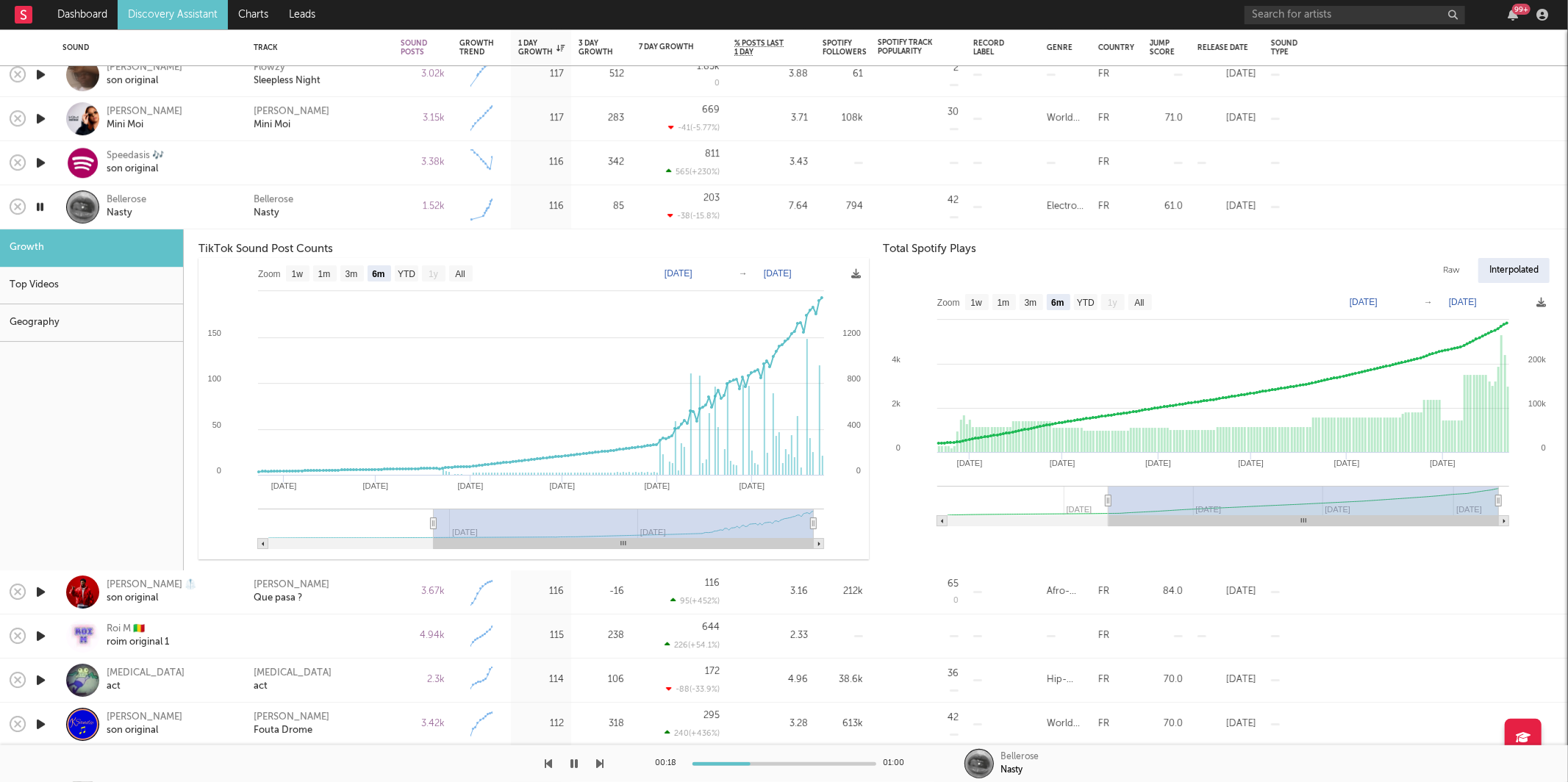
click at [43, 207] on icon "button" at bounding box center [40, 206] width 14 height 18
drag, startPoint x: 192, startPoint y: 203, endPoint x: 270, endPoint y: 204, distance: 78.0
click at [193, 204] on div "Bellerose Nasty" at bounding box center [171, 207] width 128 height 27
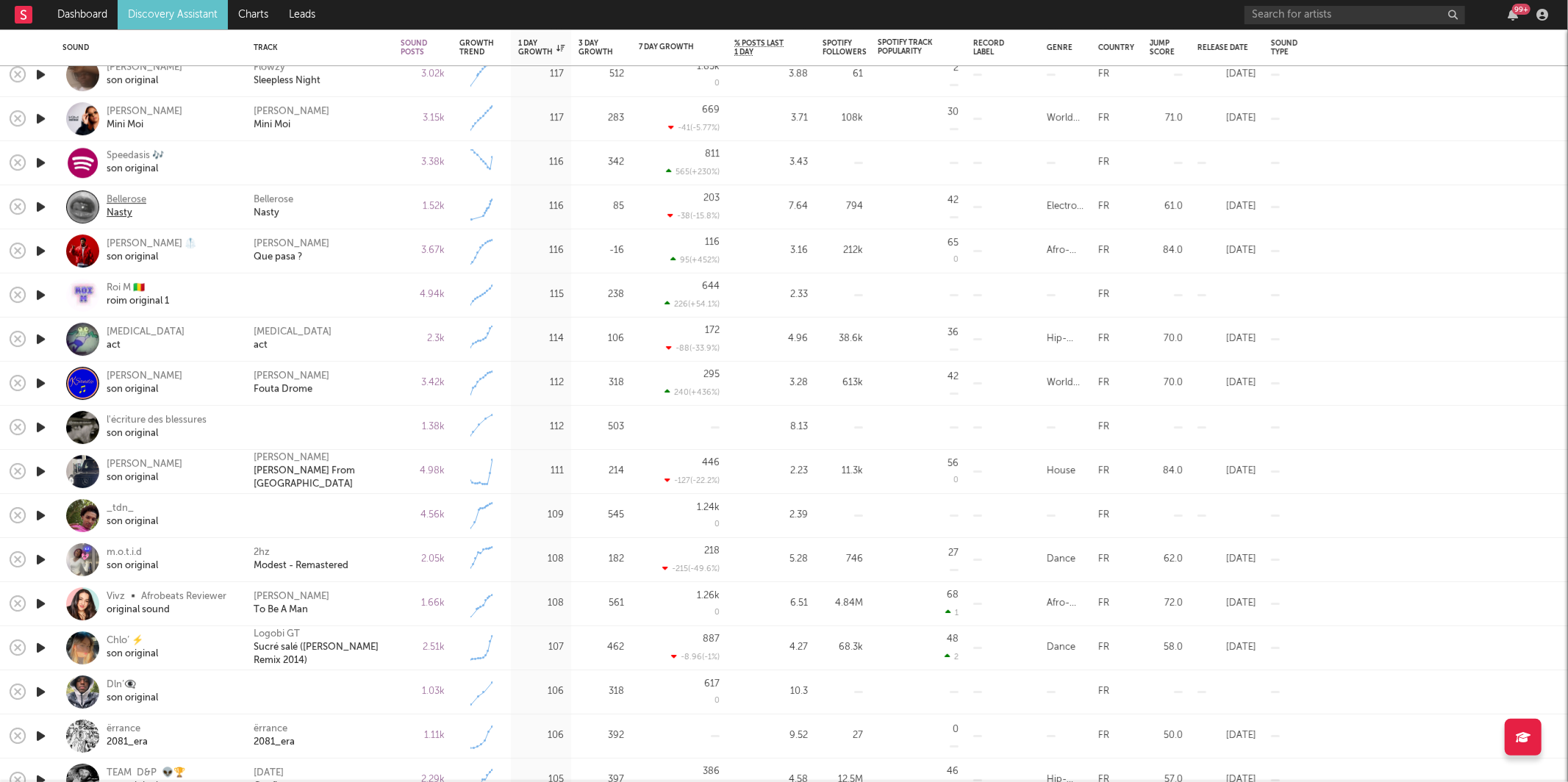
click at [126, 204] on div "Bellerose" at bounding box center [127, 200] width 39 height 13
click at [44, 252] on icon "button" at bounding box center [41, 251] width 15 height 18
click at [44, 294] on icon "button" at bounding box center [41, 294] width 15 height 18
click at [603, 765] on icon "button" at bounding box center [601, 764] width 8 height 12
click at [380, 340] on div "kyra act" at bounding box center [319, 339] width 133 height 27
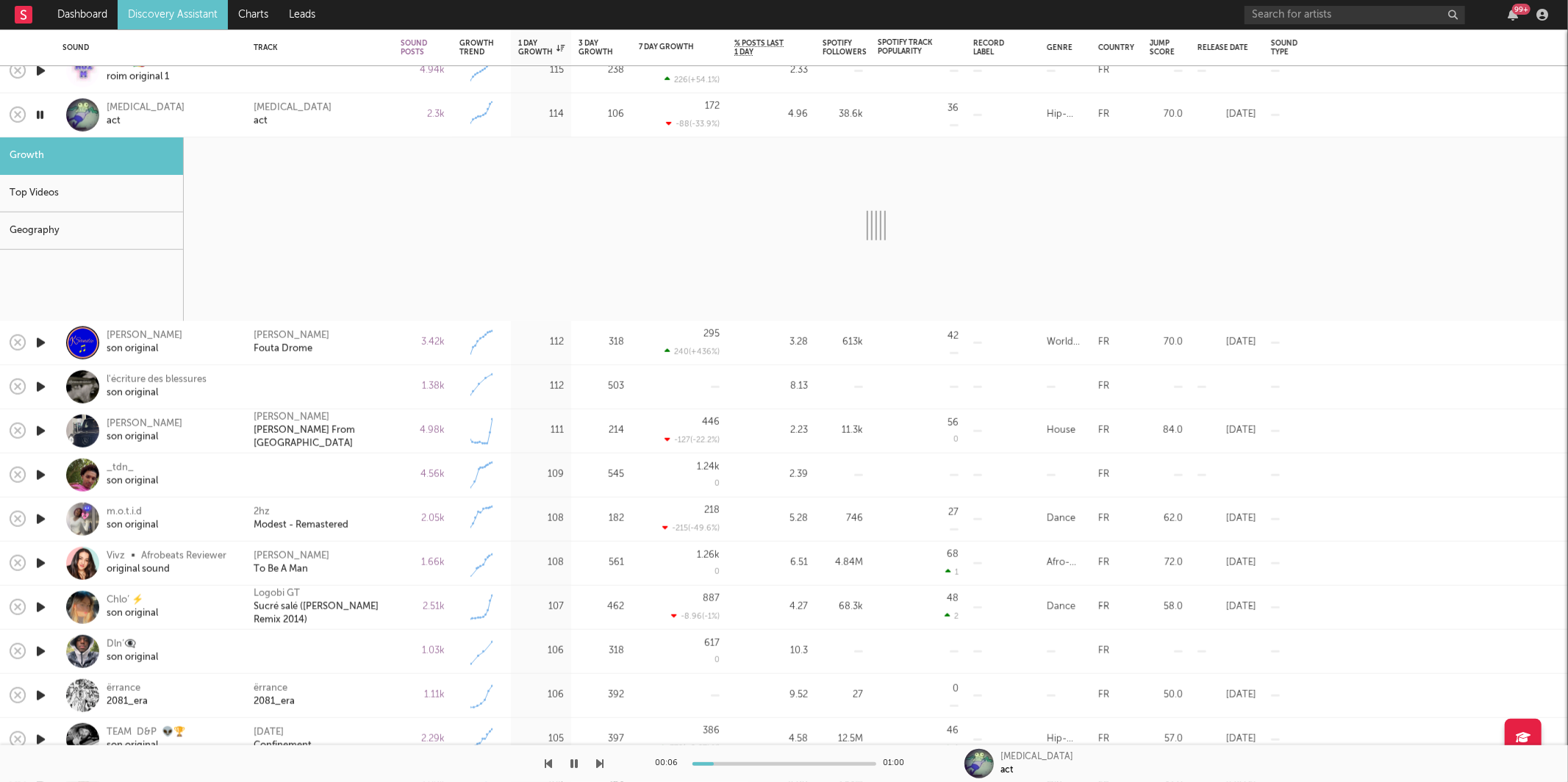
select select "6m"
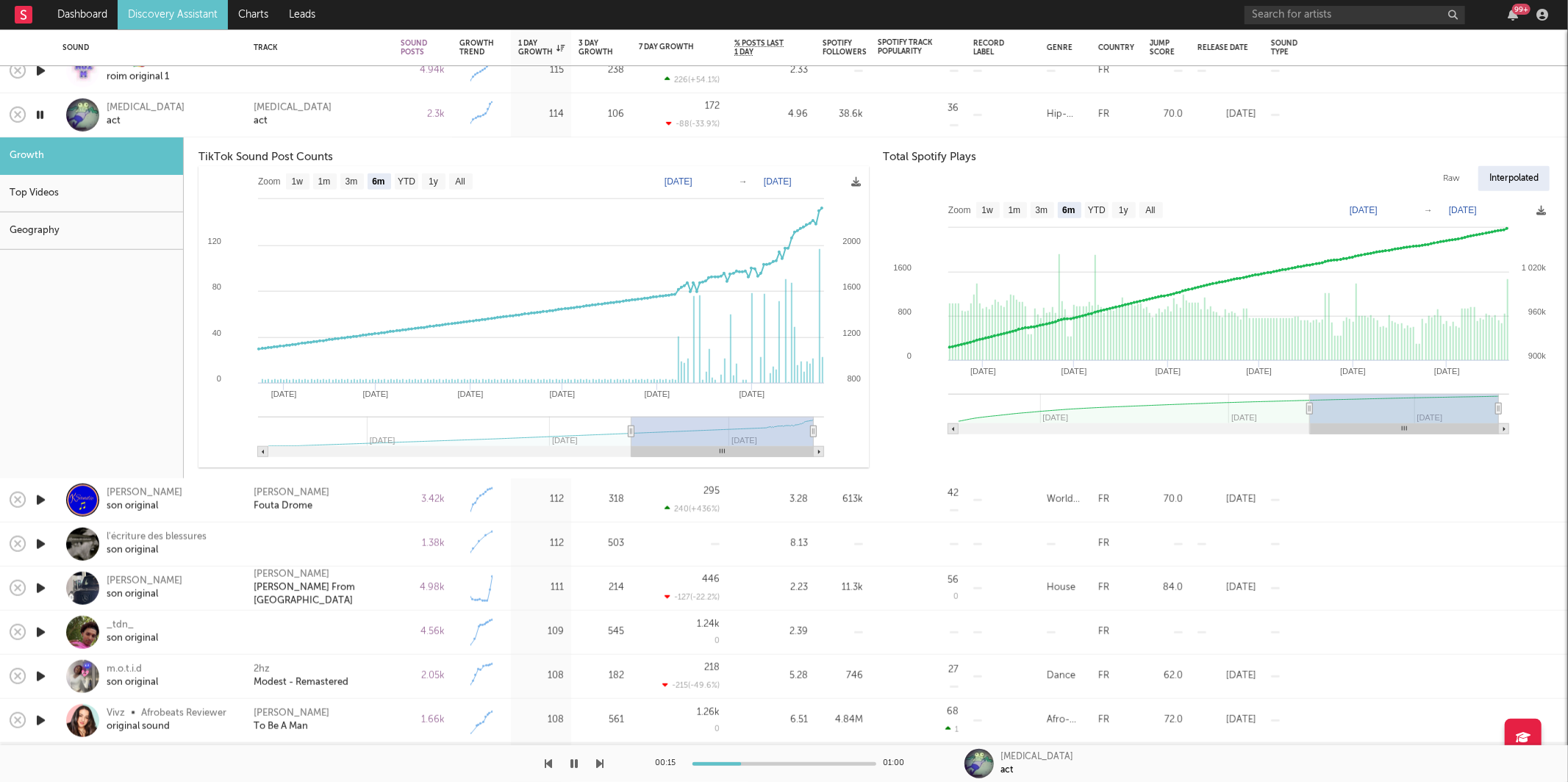
click at [595, 765] on div at bounding box center [302, 763] width 604 height 37
click at [301, 104] on div "kyra act" at bounding box center [319, 115] width 133 height 27
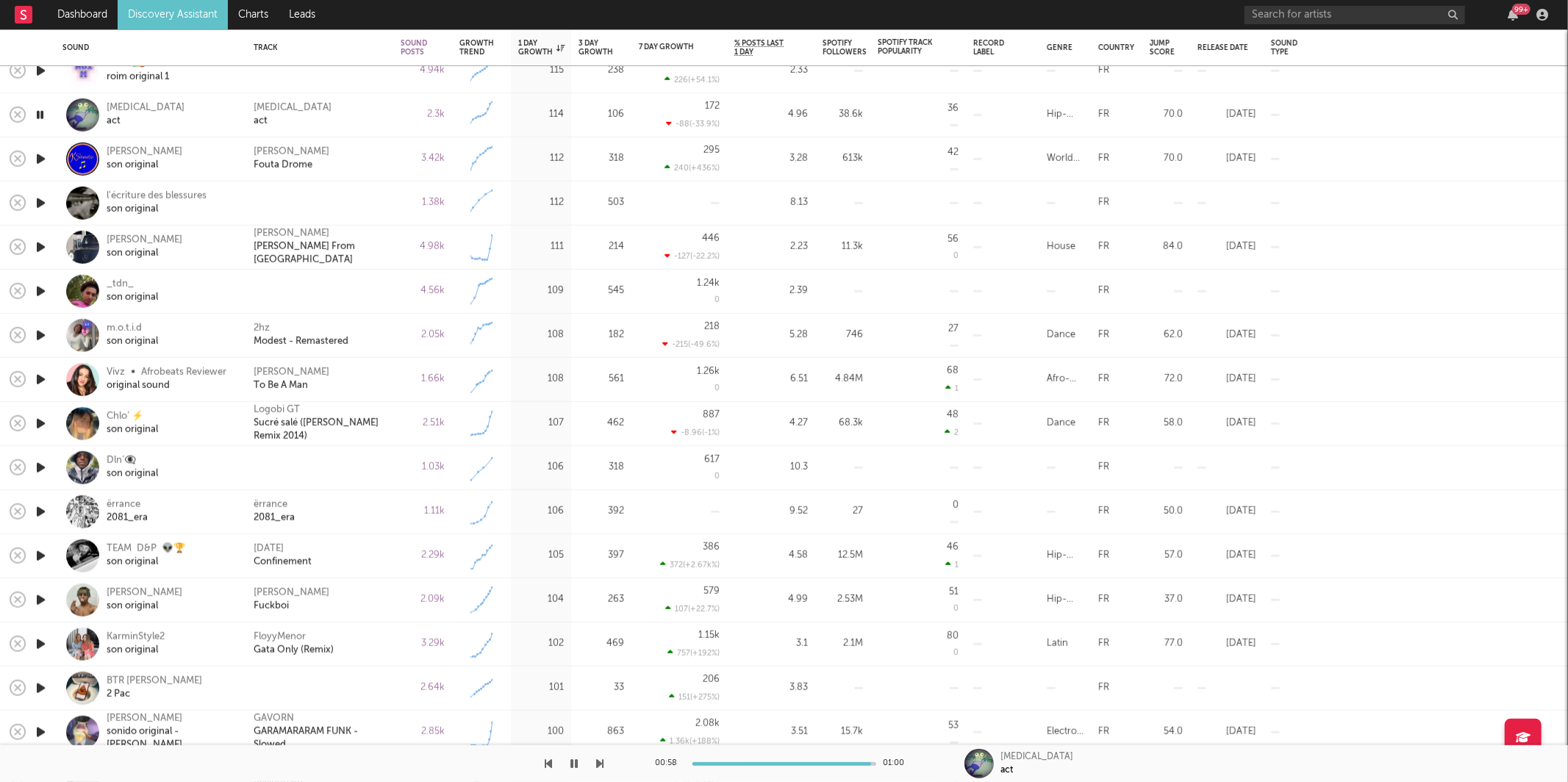
drag, startPoint x: 41, startPoint y: 157, endPoint x: 49, endPoint y: 156, distance: 8.1
click at [41, 157] on icon "button" at bounding box center [41, 158] width 15 height 18
click at [602, 765] on icon "button" at bounding box center [601, 764] width 8 height 12
click at [371, 229] on div "Giga Papaskiri Lucie From Paris" at bounding box center [320, 248] width 147 height 44
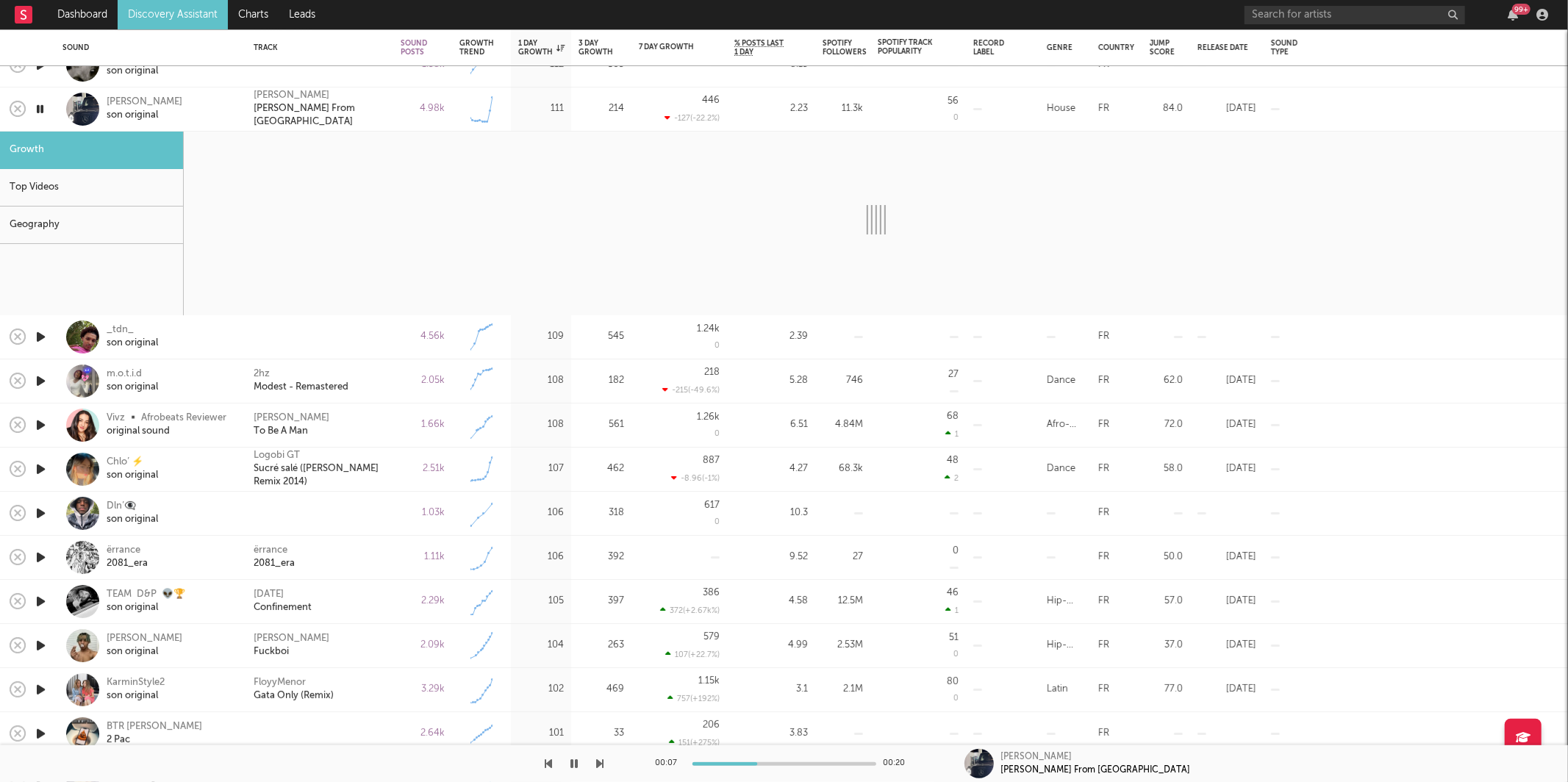
select select "6m"
select select "1w"
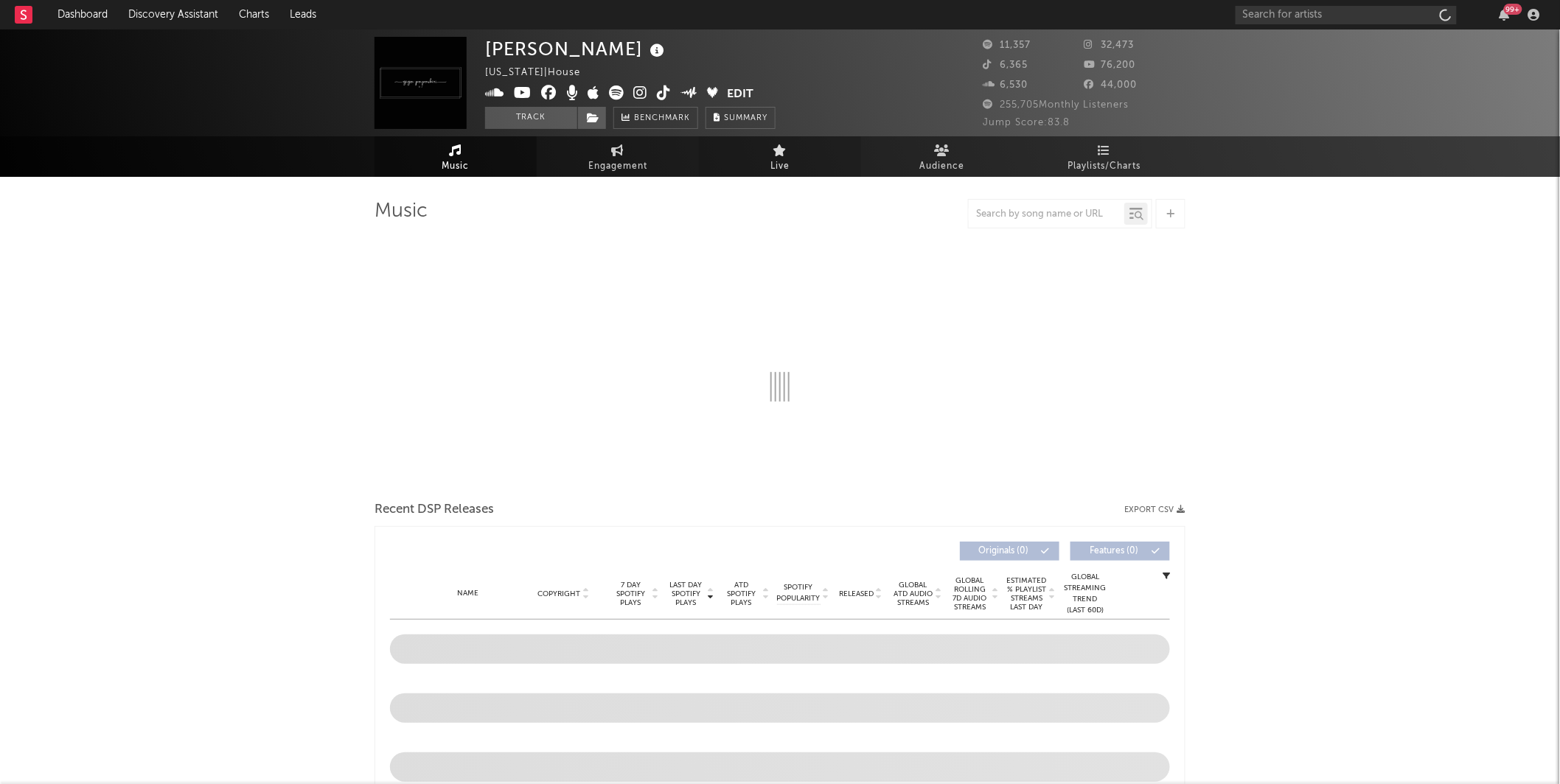
select select "6m"
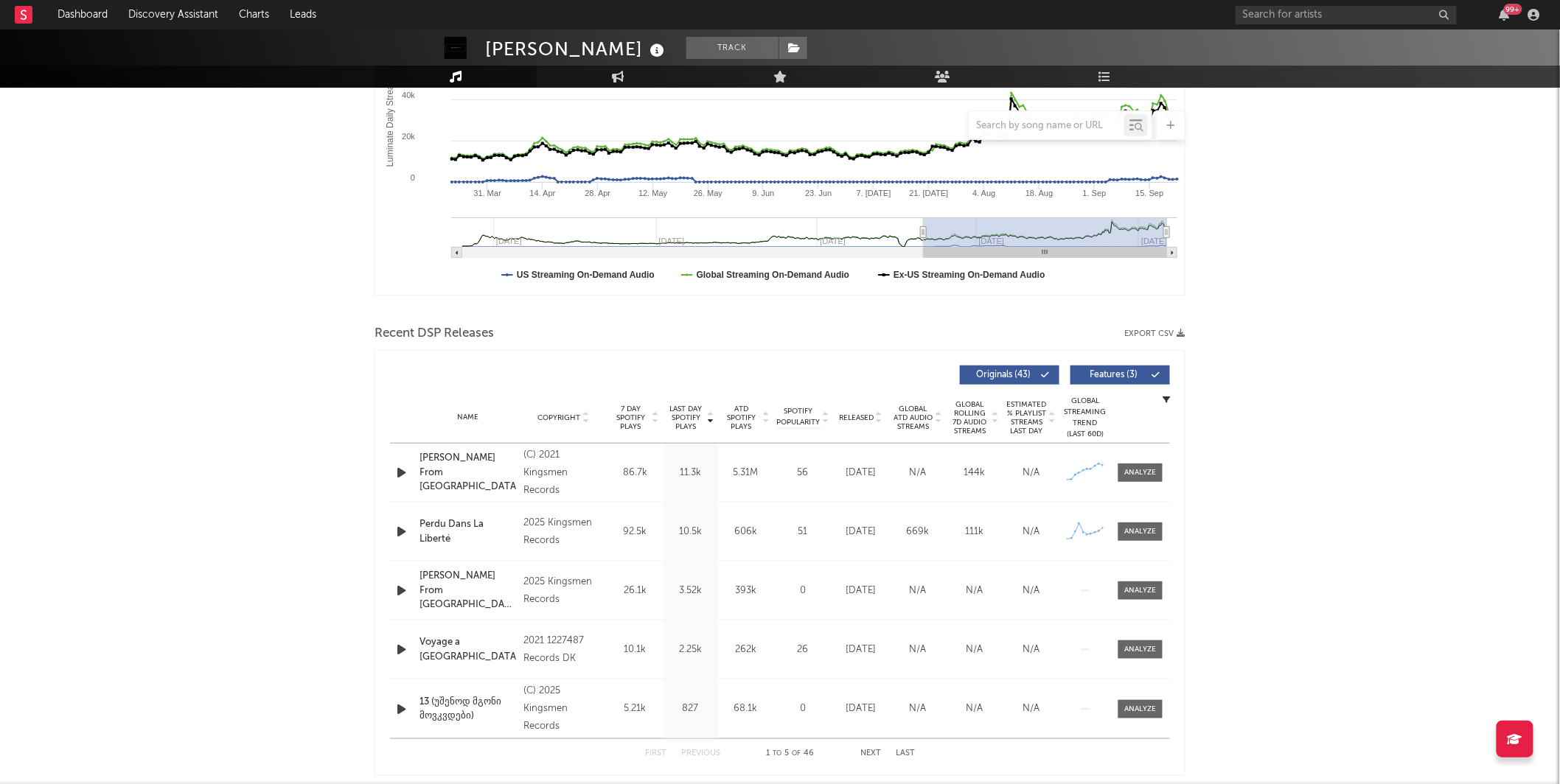
scroll to position [293, 0]
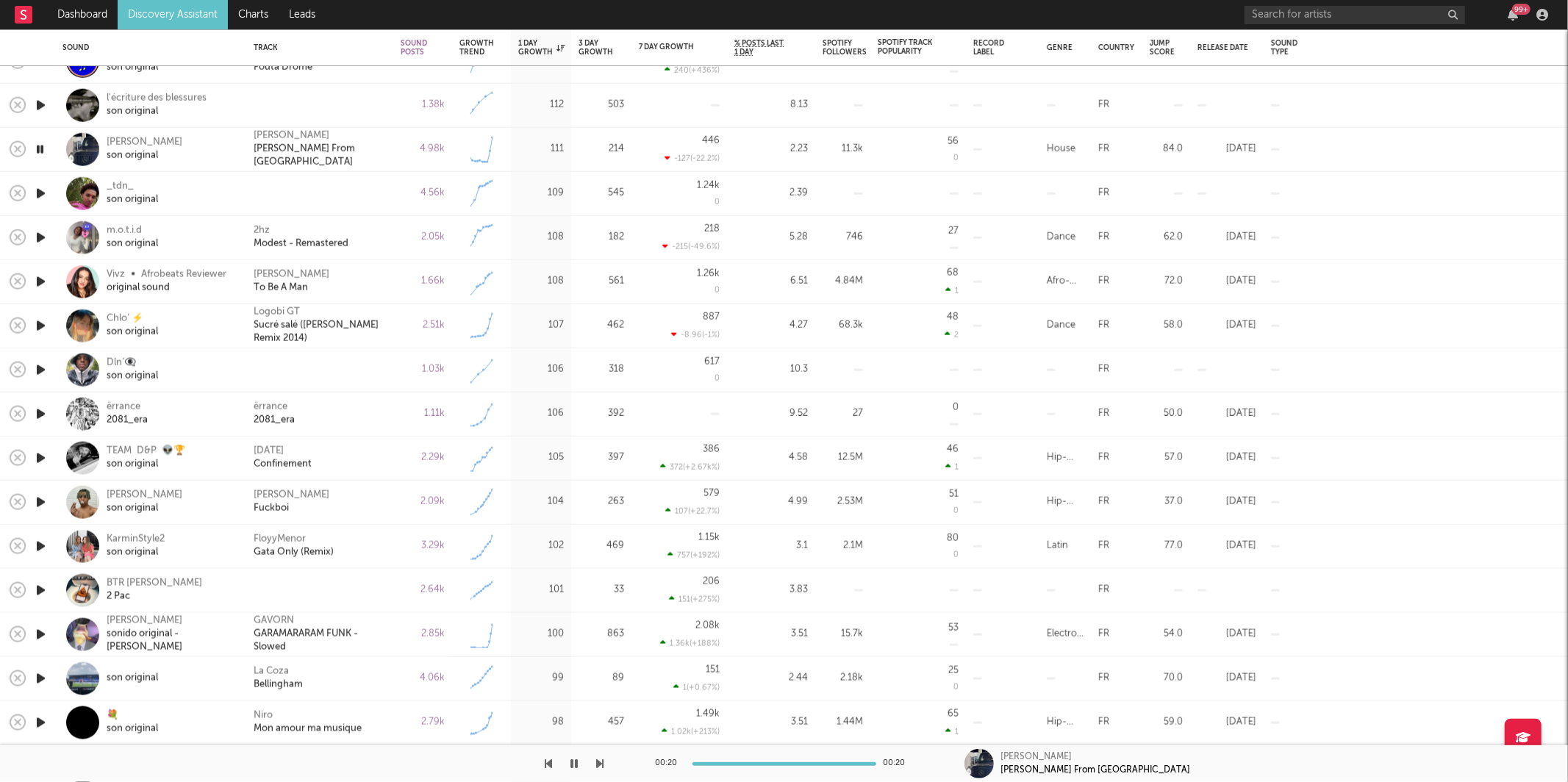
click at [601, 764] on icon "button" at bounding box center [601, 764] width 8 height 12
click at [600, 762] on icon "button" at bounding box center [601, 764] width 8 height 12
click at [600, 769] on icon "button" at bounding box center [601, 764] width 8 height 12
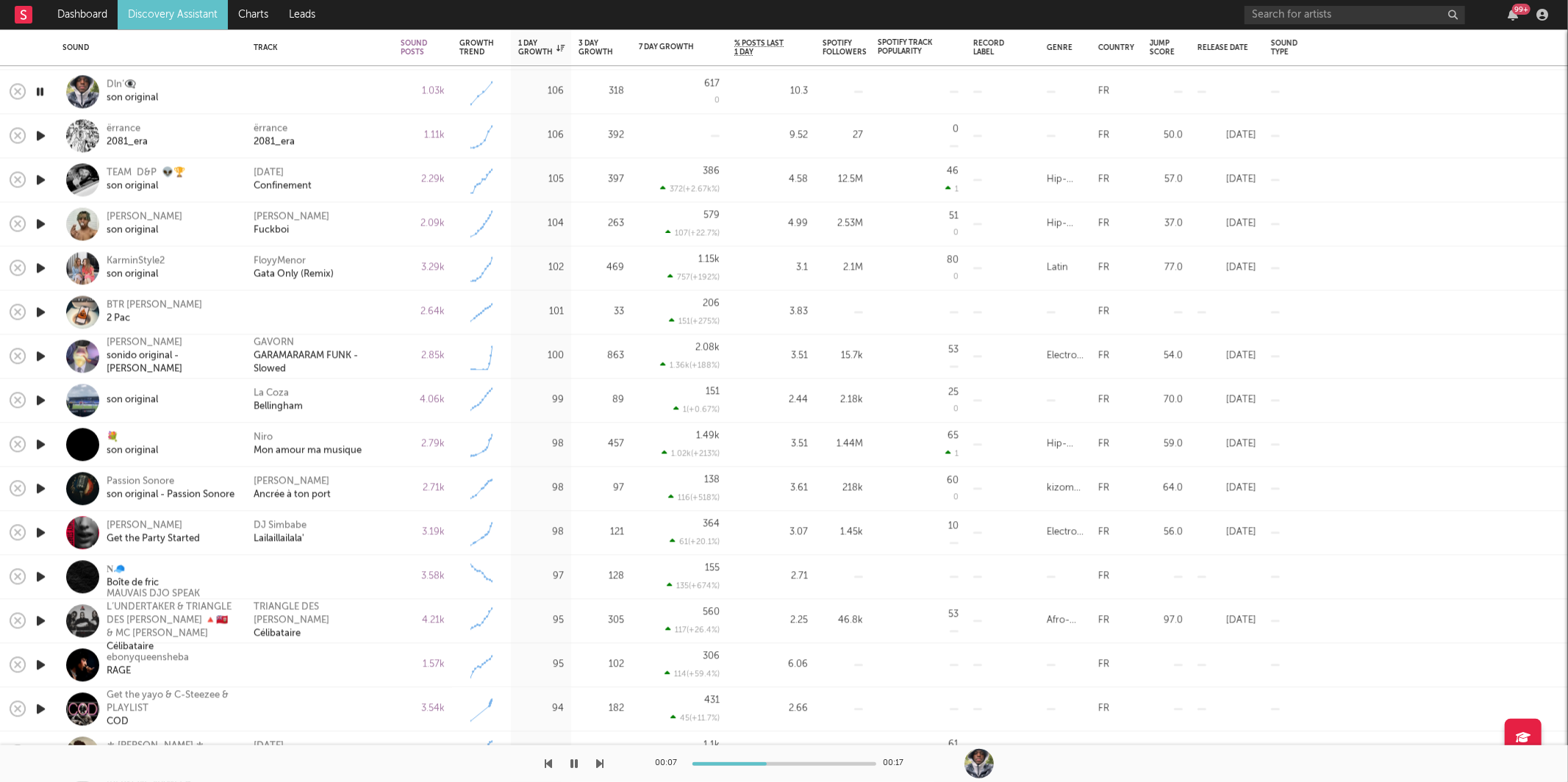
click at [600, 765] on icon "button" at bounding box center [601, 764] width 8 height 12
click at [600, 762] on icon "button" at bounding box center [601, 764] width 8 height 12
click at [334, 229] on div "[PERSON_NAME] Fuckboi" at bounding box center [319, 224] width 133 height 27
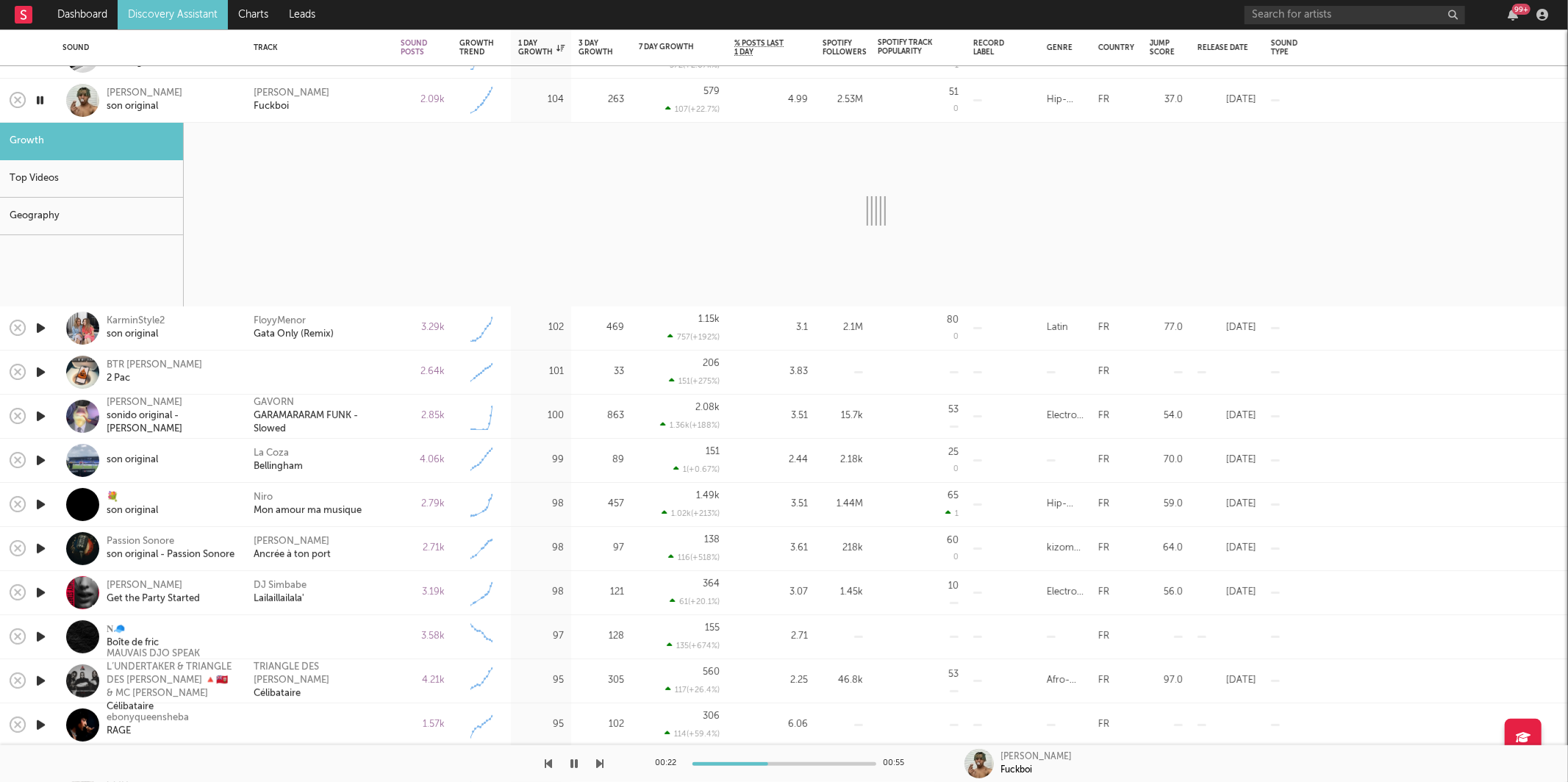
select select "1w"
select select "6m"
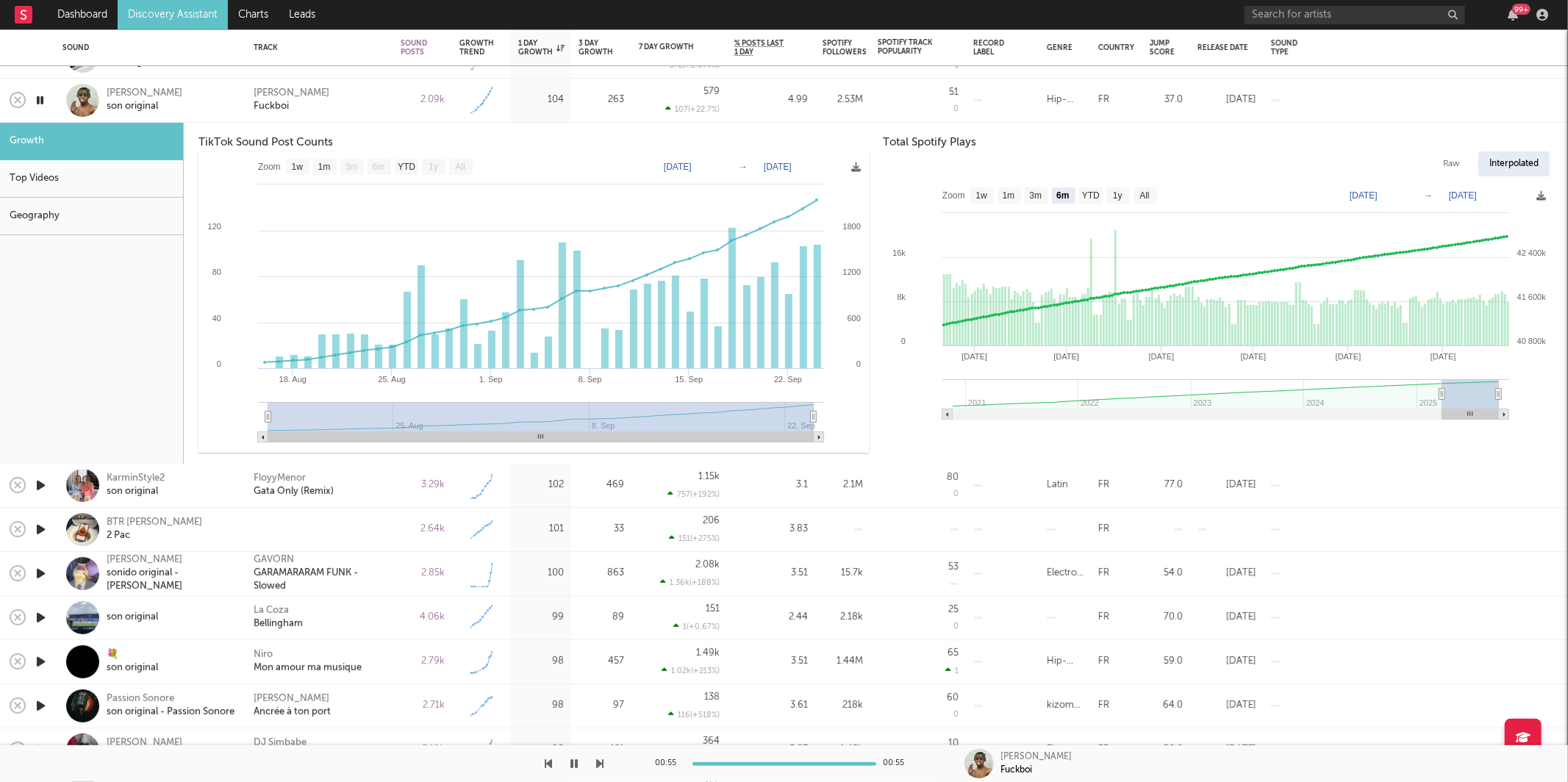
click at [598, 762] on icon "button" at bounding box center [601, 764] width 8 height 12
click at [336, 113] on div "[PERSON_NAME] Fuckboi" at bounding box center [320, 101] width 147 height 44
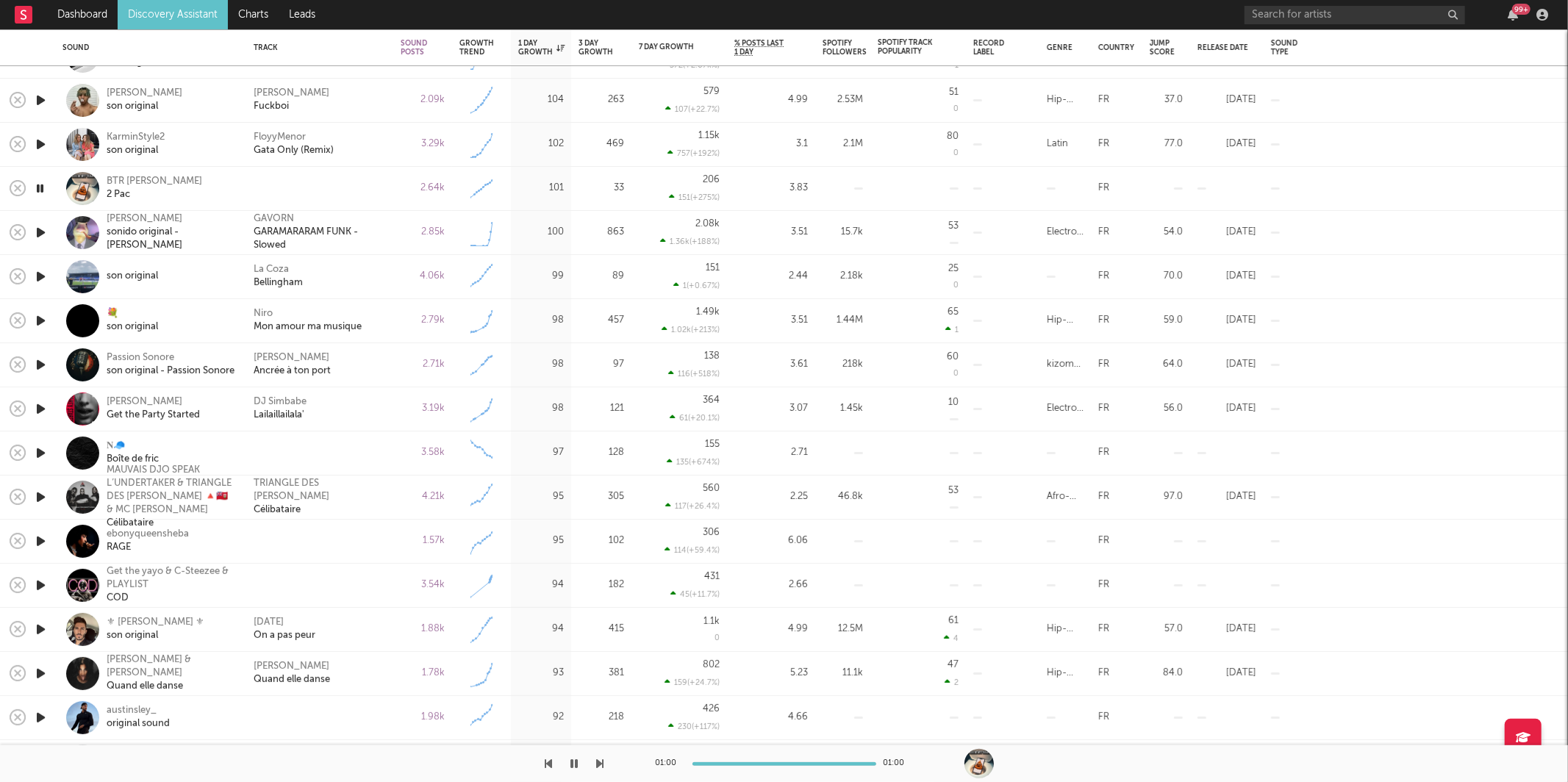
click at [601, 761] on icon "button" at bounding box center [601, 764] width 8 height 12
click at [600, 763] on icon "button" at bounding box center [601, 764] width 8 height 12
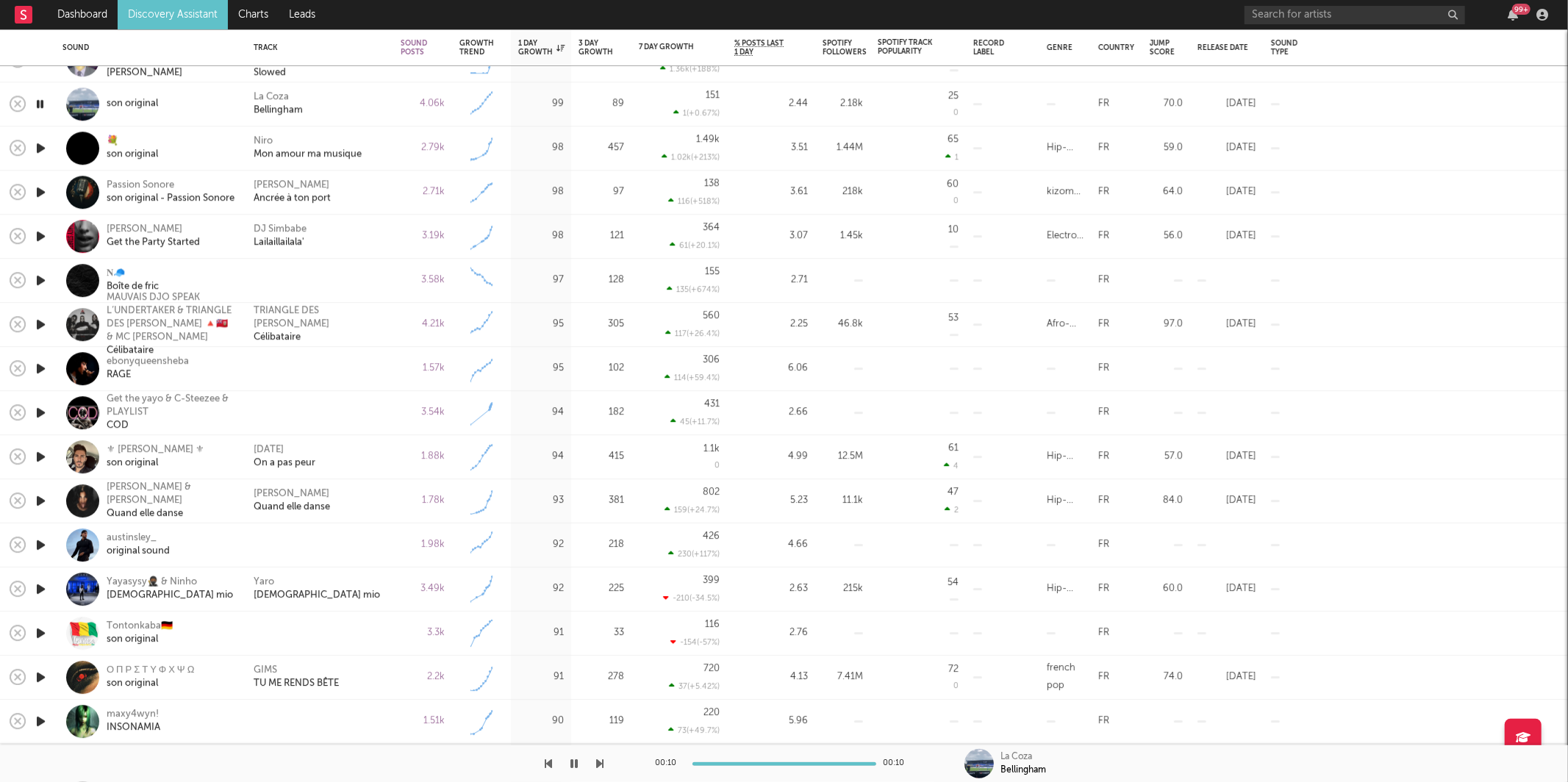
click at [597, 763] on icon "button" at bounding box center [601, 764] width 8 height 12
click at [597, 765] on icon "button" at bounding box center [601, 764] width 8 height 12
click at [608, 755] on div "00:17 01:00 DJ [PERSON_NAME]'" at bounding box center [784, 763] width 1568 height 37
click at [590, 761] on div at bounding box center [302, 763] width 604 height 37
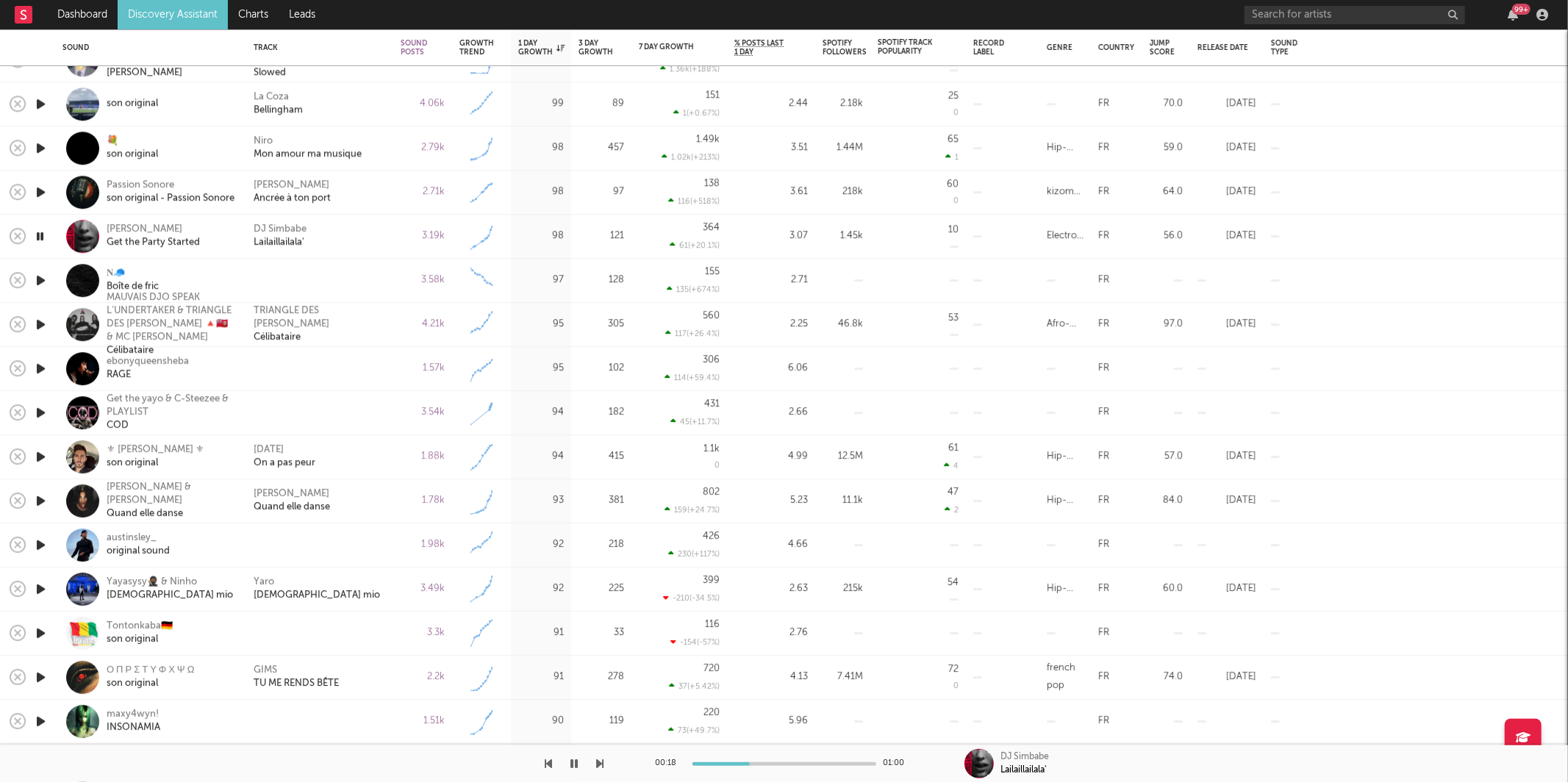
click at [601, 760] on icon "button" at bounding box center [601, 764] width 8 height 12
click at [600, 759] on icon "button" at bounding box center [601, 764] width 8 height 12
click at [597, 758] on icon "button" at bounding box center [601, 764] width 8 height 12
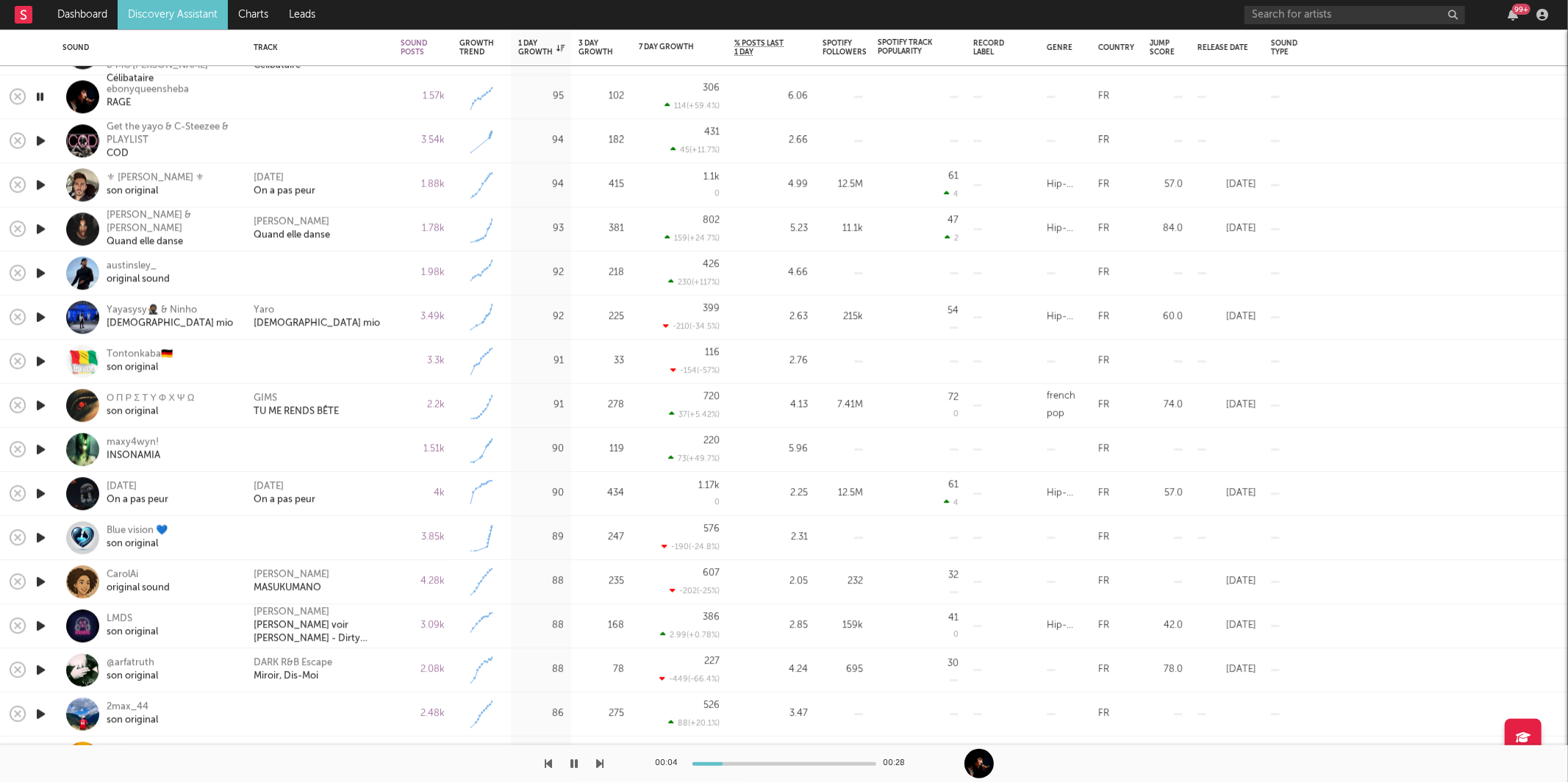
click at [599, 766] on icon "button" at bounding box center [601, 764] width 8 height 12
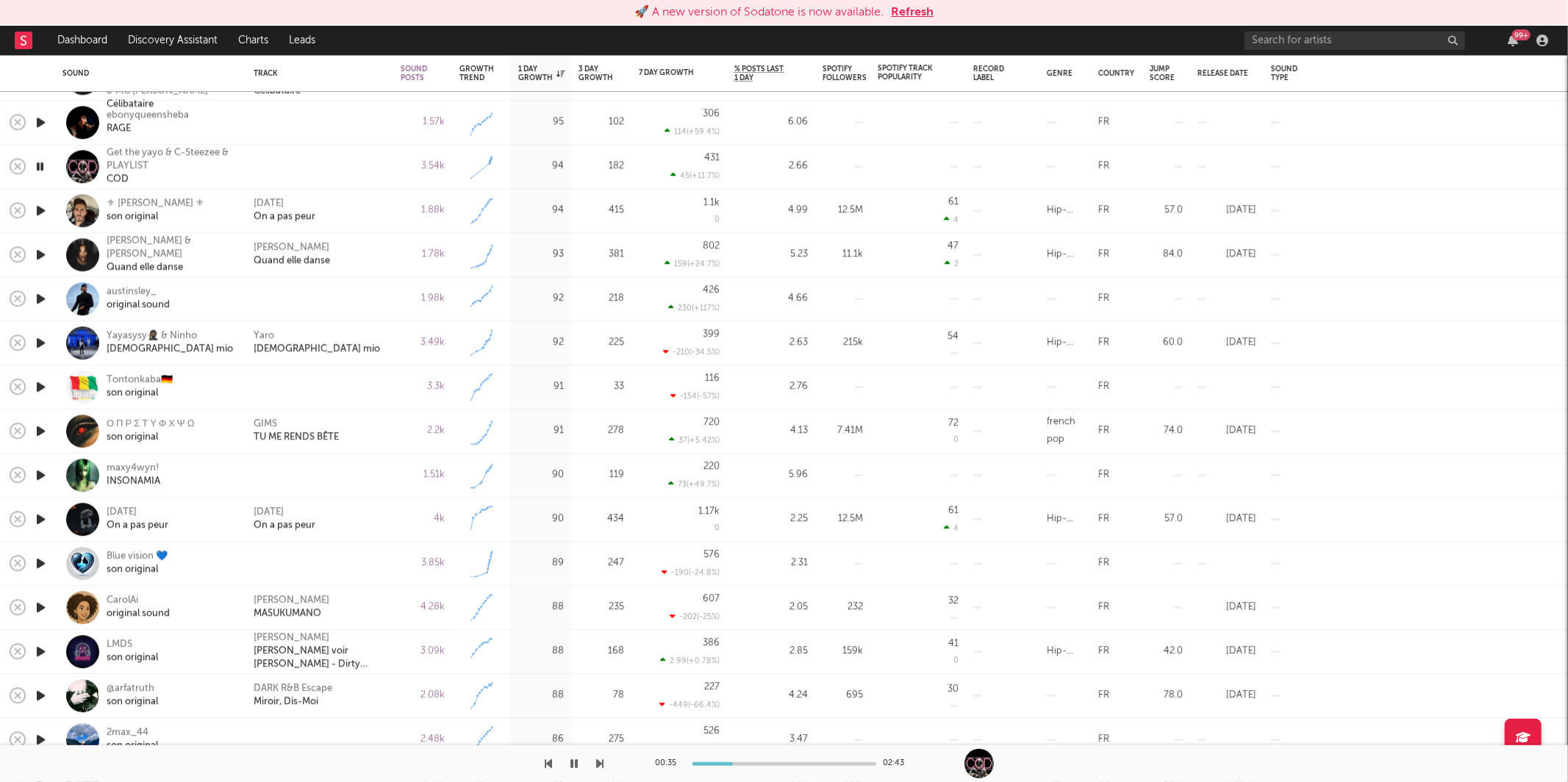
click at [600, 767] on icon "button" at bounding box center [601, 764] width 8 height 12
click at [600, 768] on icon "button" at bounding box center [601, 764] width 8 height 12
click at [592, 765] on div at bounding box center [302, 763] width 604 height 37
click at [598, 767] on icon "button" at bounding box center [601, 764] width 8 height 12
click at [598, 767] on icon "button" at bounding box center [601, 764] width 8 height 12
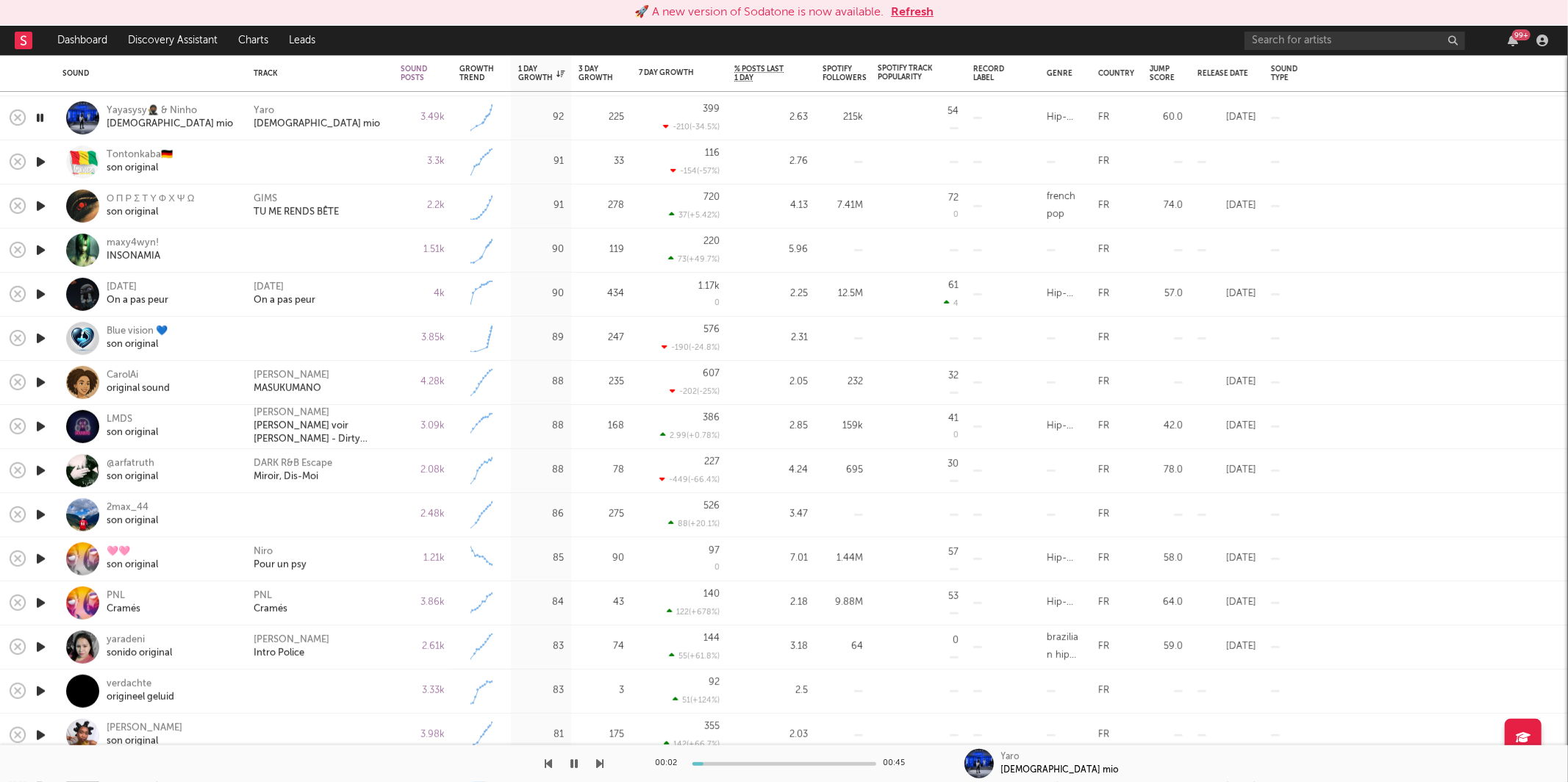
click at [597, 761] on icon "button" at bounding box center [601, 764] width 8 height 12
click at [597, 761] on icon "button" at bounding box center [601, 764] width 8 height 12
click at [597, 768] on icon "button" at bounding box center [601, 764] width 8 height 12
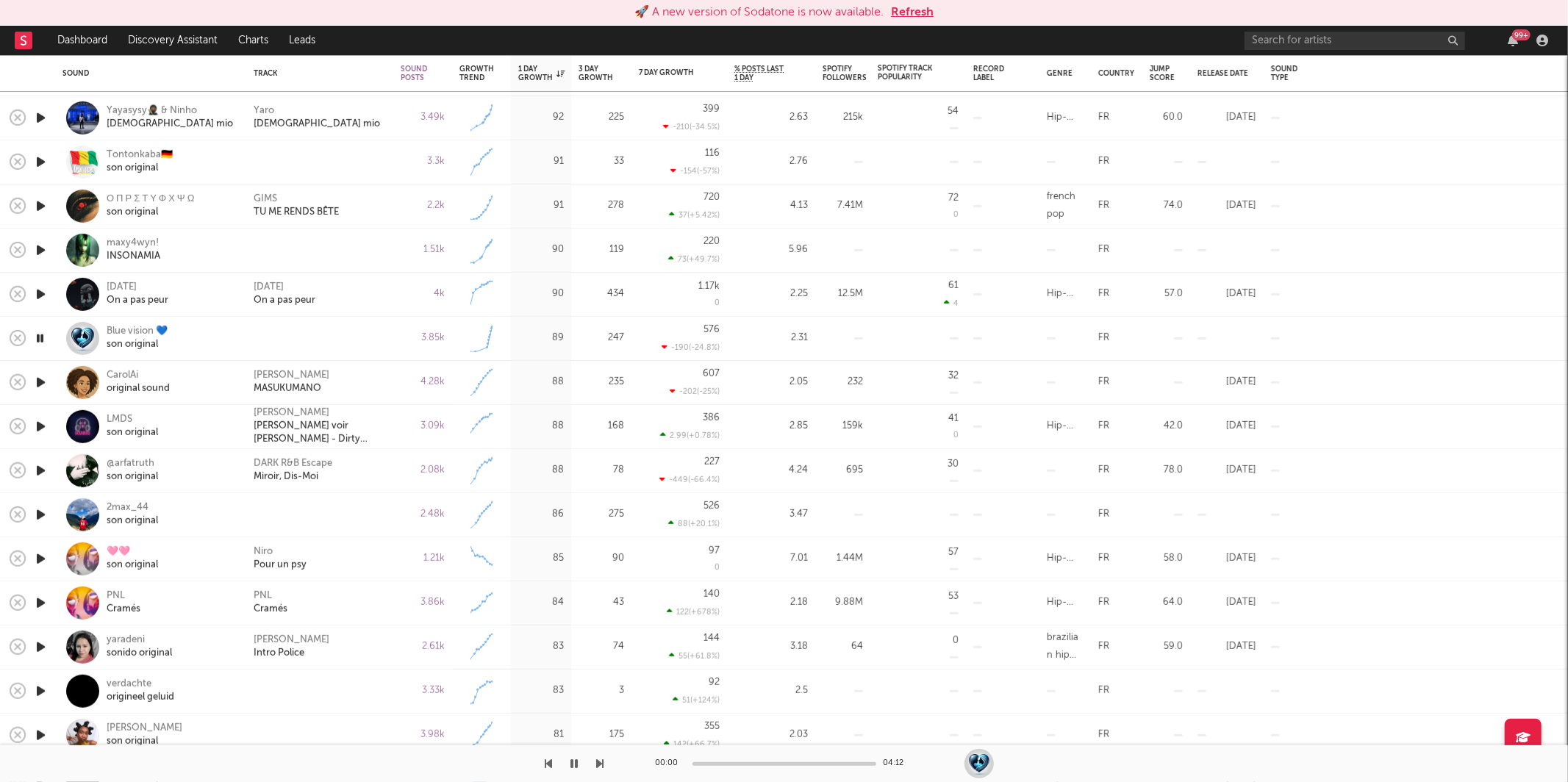
click at [598, 767] on icon "button" at bounding box center [601, 764] width 8 height 12
click at [599, 767] on icon "button" at bounding box center [601, 764] width 8 height 12
click at [600, 768] on icon "button" at bounding box center [601, 764] width 8 height 12
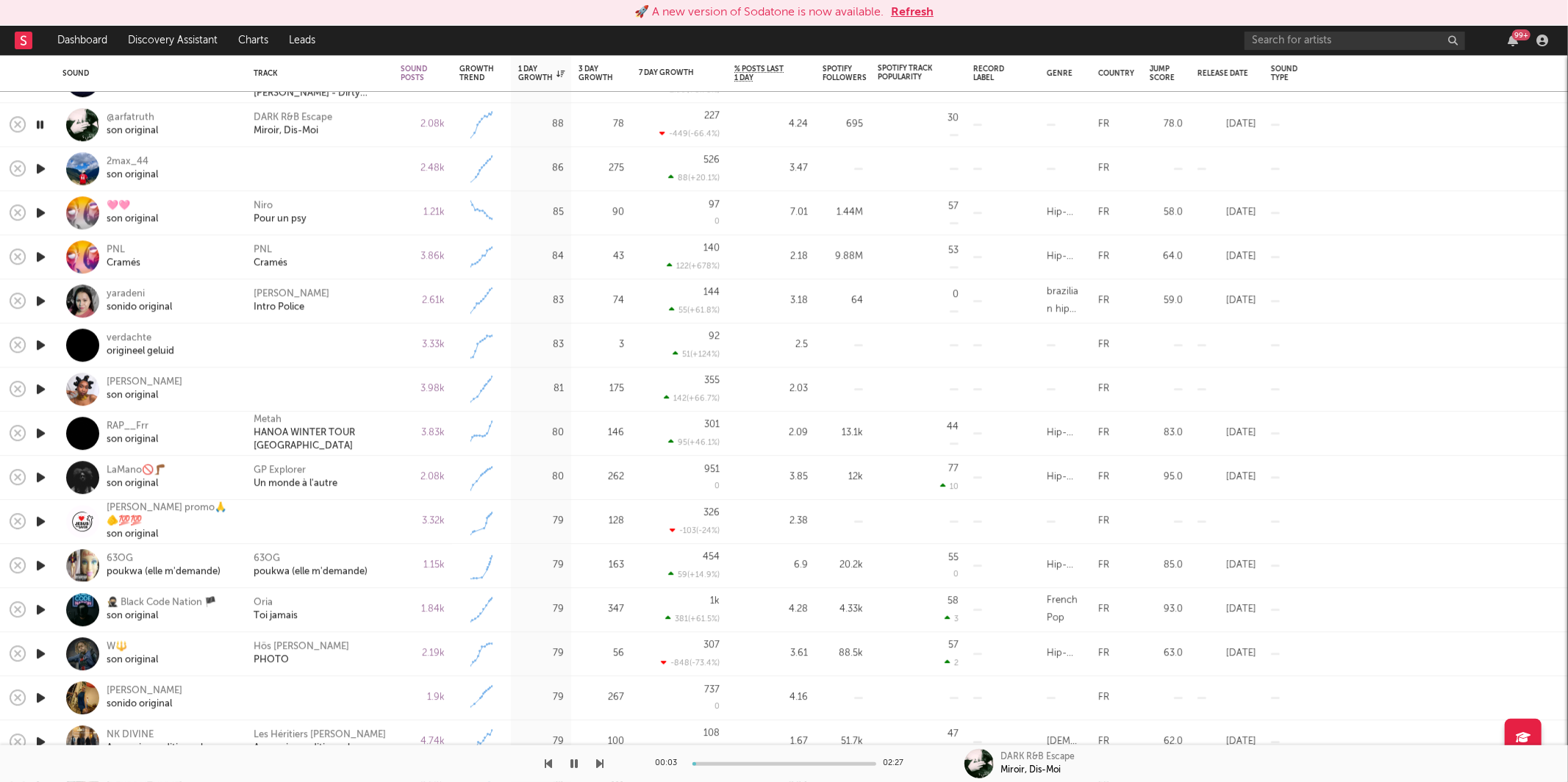
click at [598, 765] on icon "button" at bounding box center [601, 764] width 8 height 12
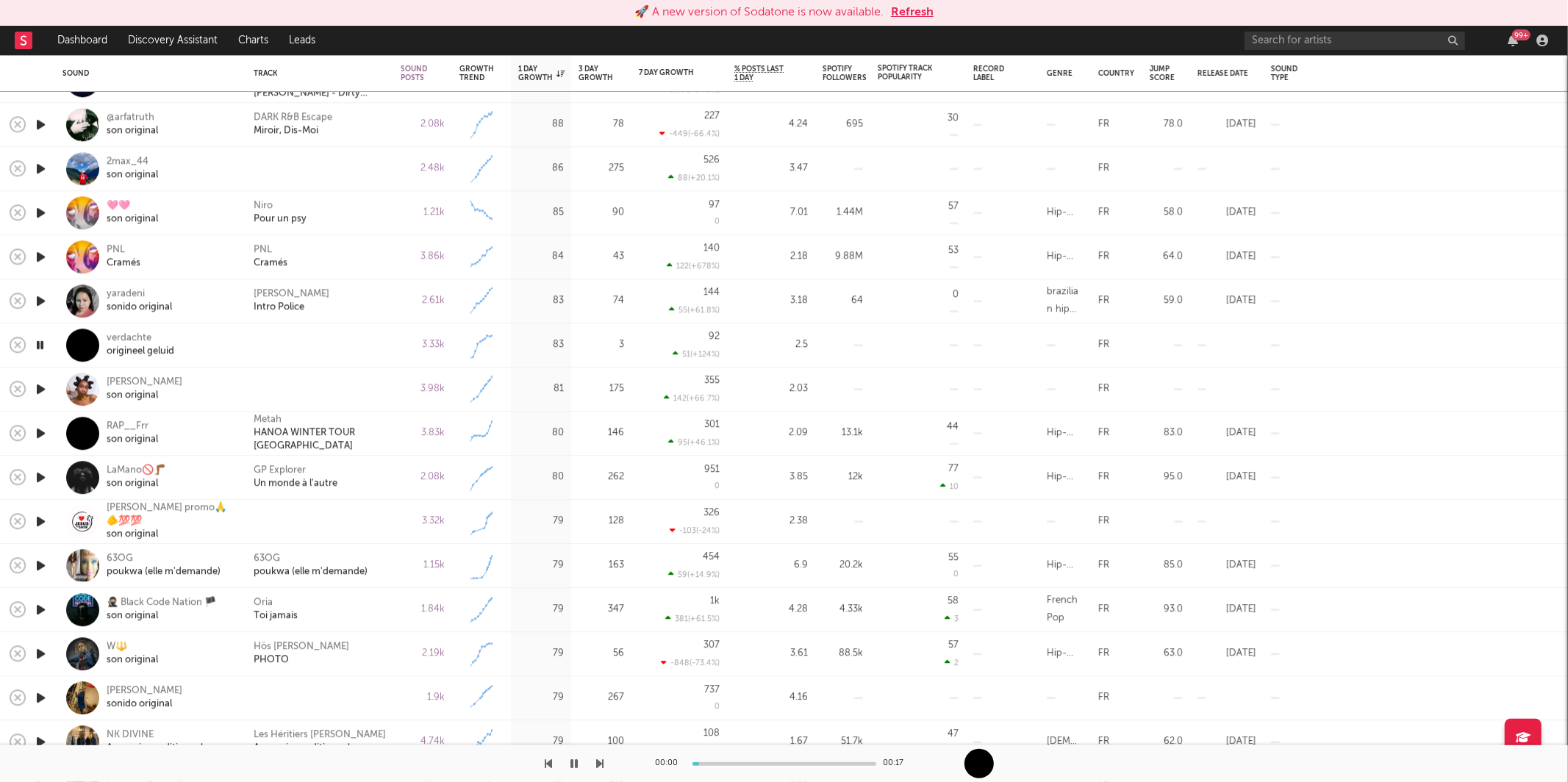
click at [598, 769] on icon "button" at bounding box center [601, 764] width 8 height 12
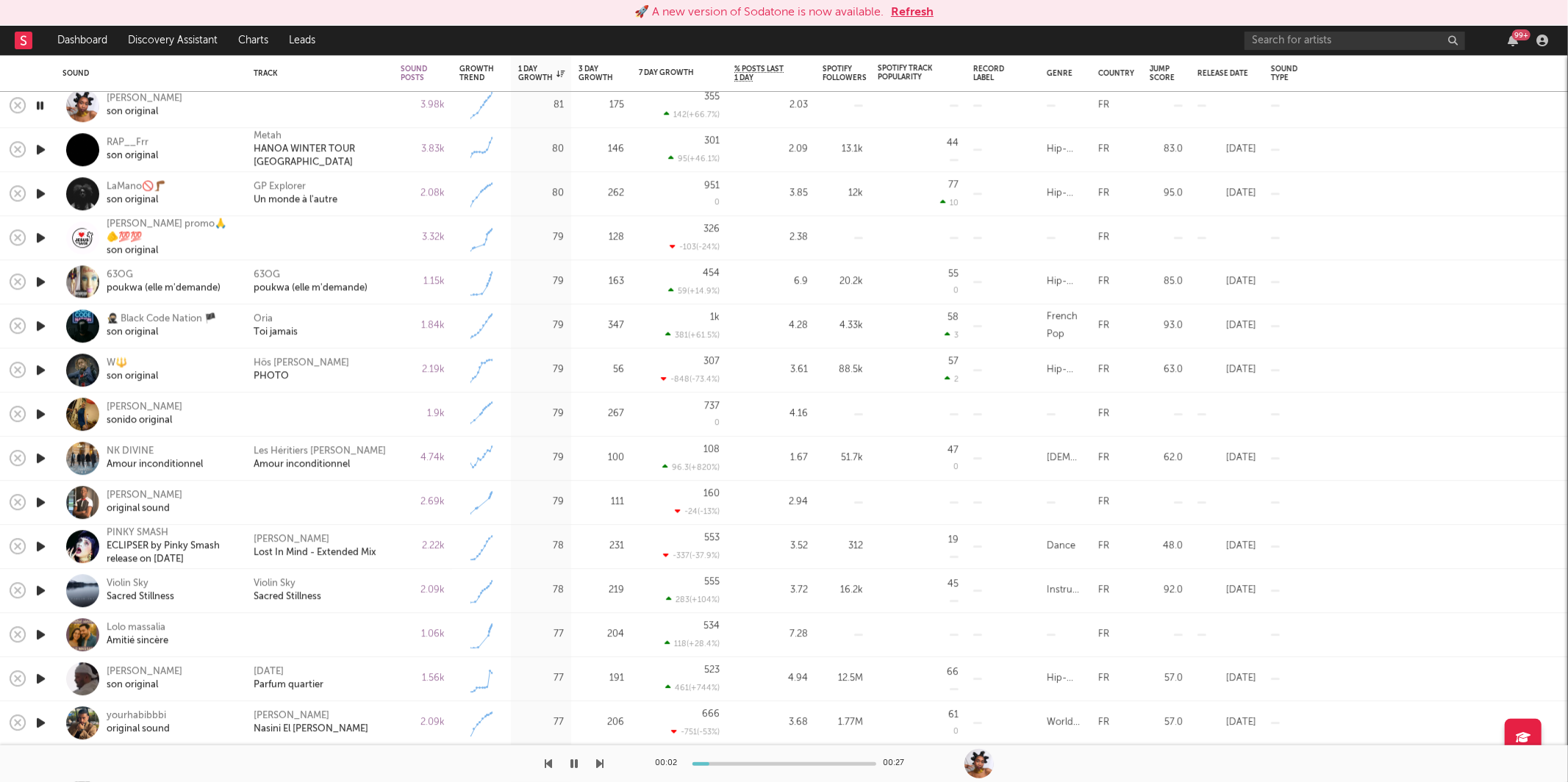
click at [599, 760] on icon "button" at bounding box center [601, 764] width 8 height 12
click at [194, 127] on div "[PERSON_NAME] son original" at bounding box center [151, 105] width 176 height 44
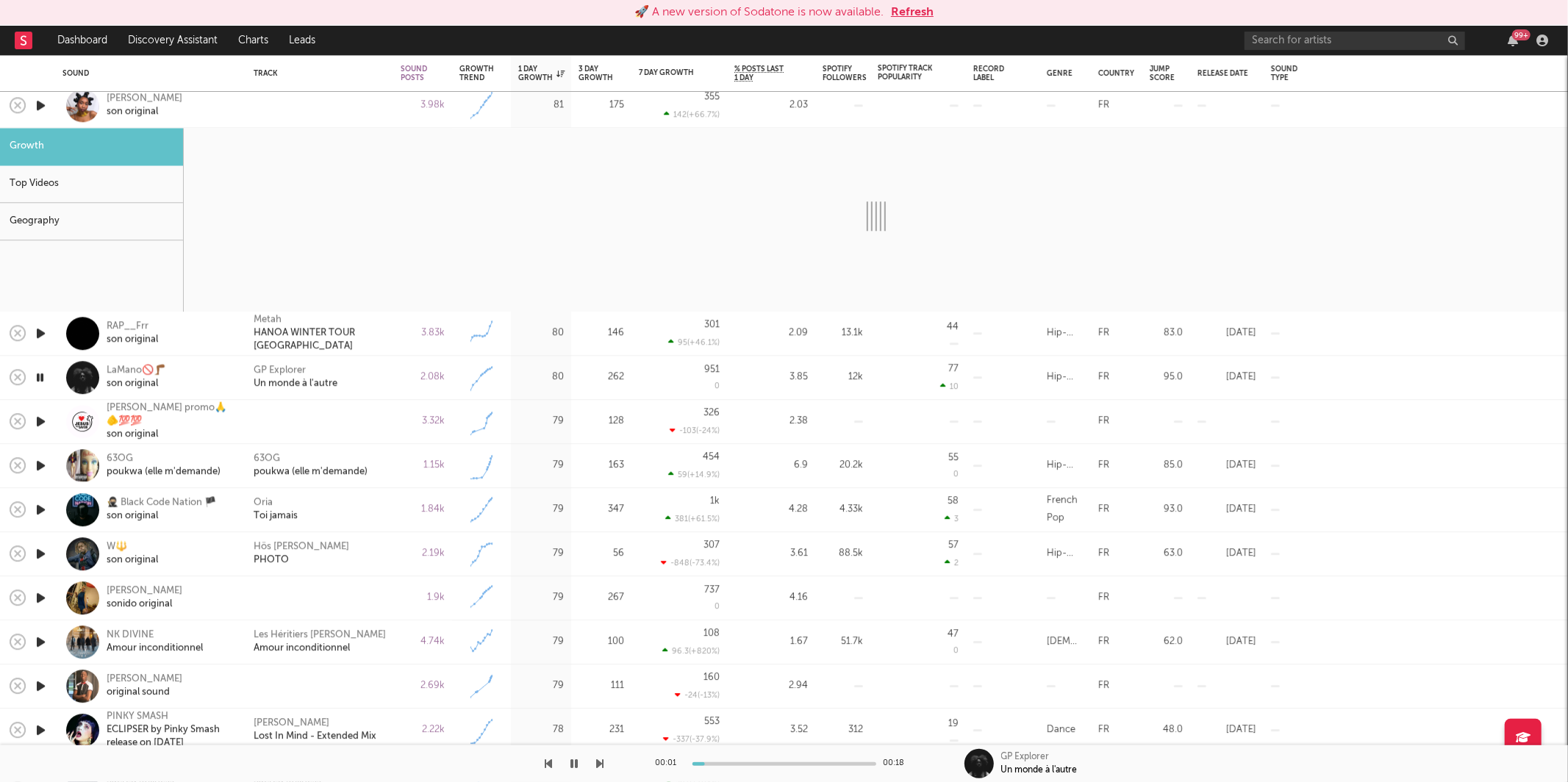
click at [249, 93] on div at bounding box center [320, 106] width 147 height 44
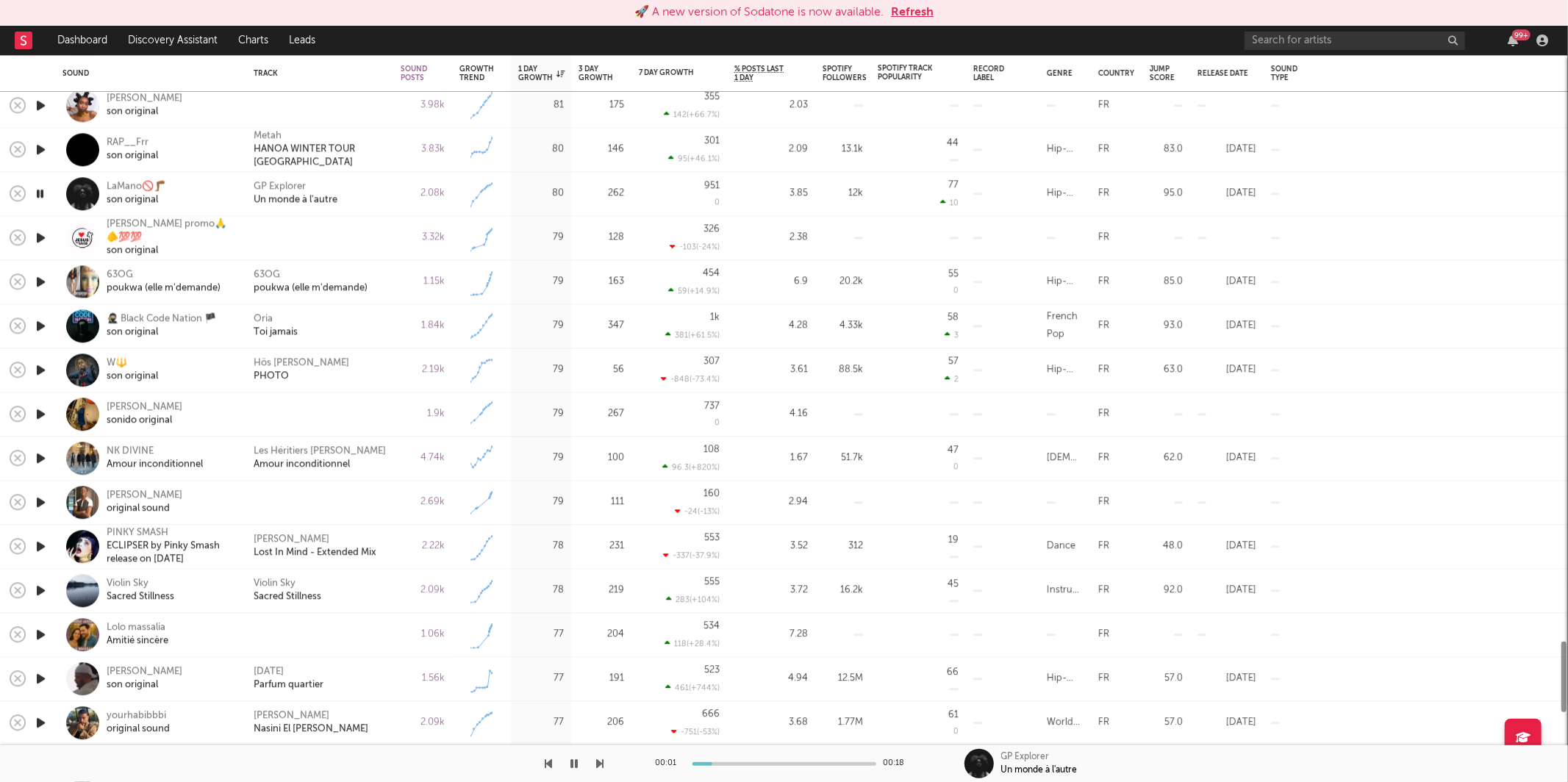
click at [220, 146] on div "RAP__Frr son original" at bounding box center [171, 150] width 128 height 27
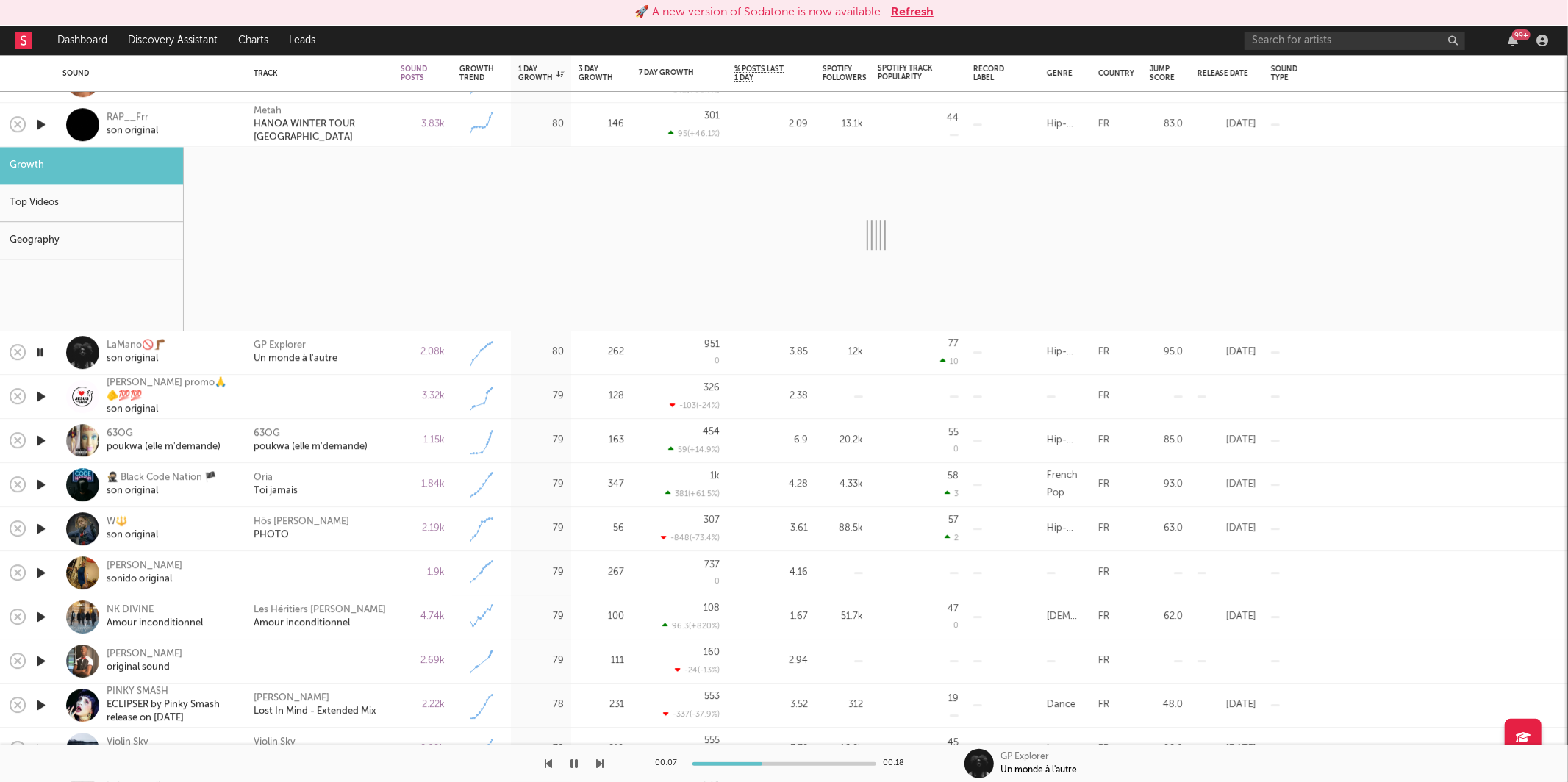
select select "6m"
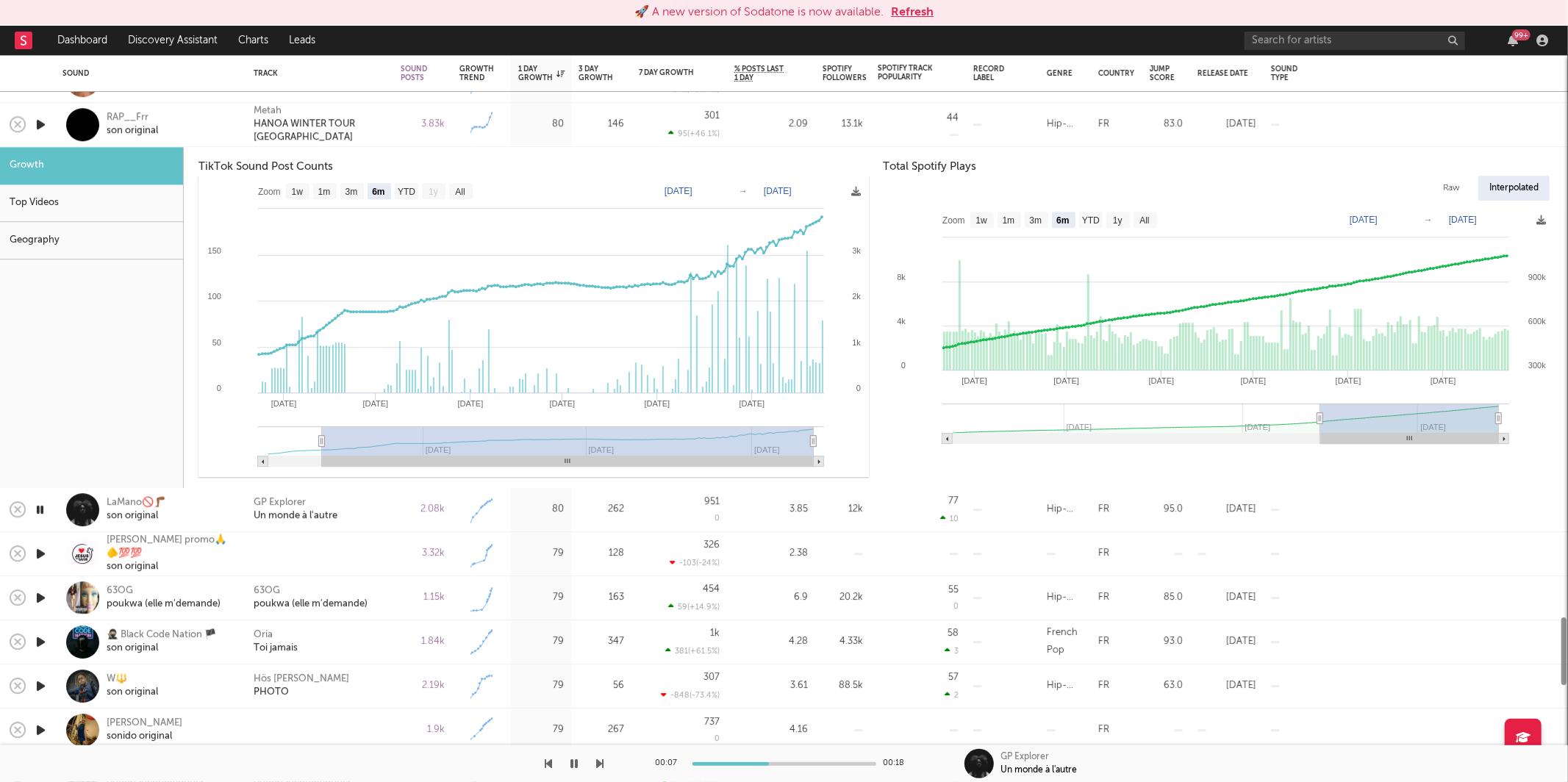
click at [573, 764] on icon "button" at bounding box center [575, 764] width 8 height 12
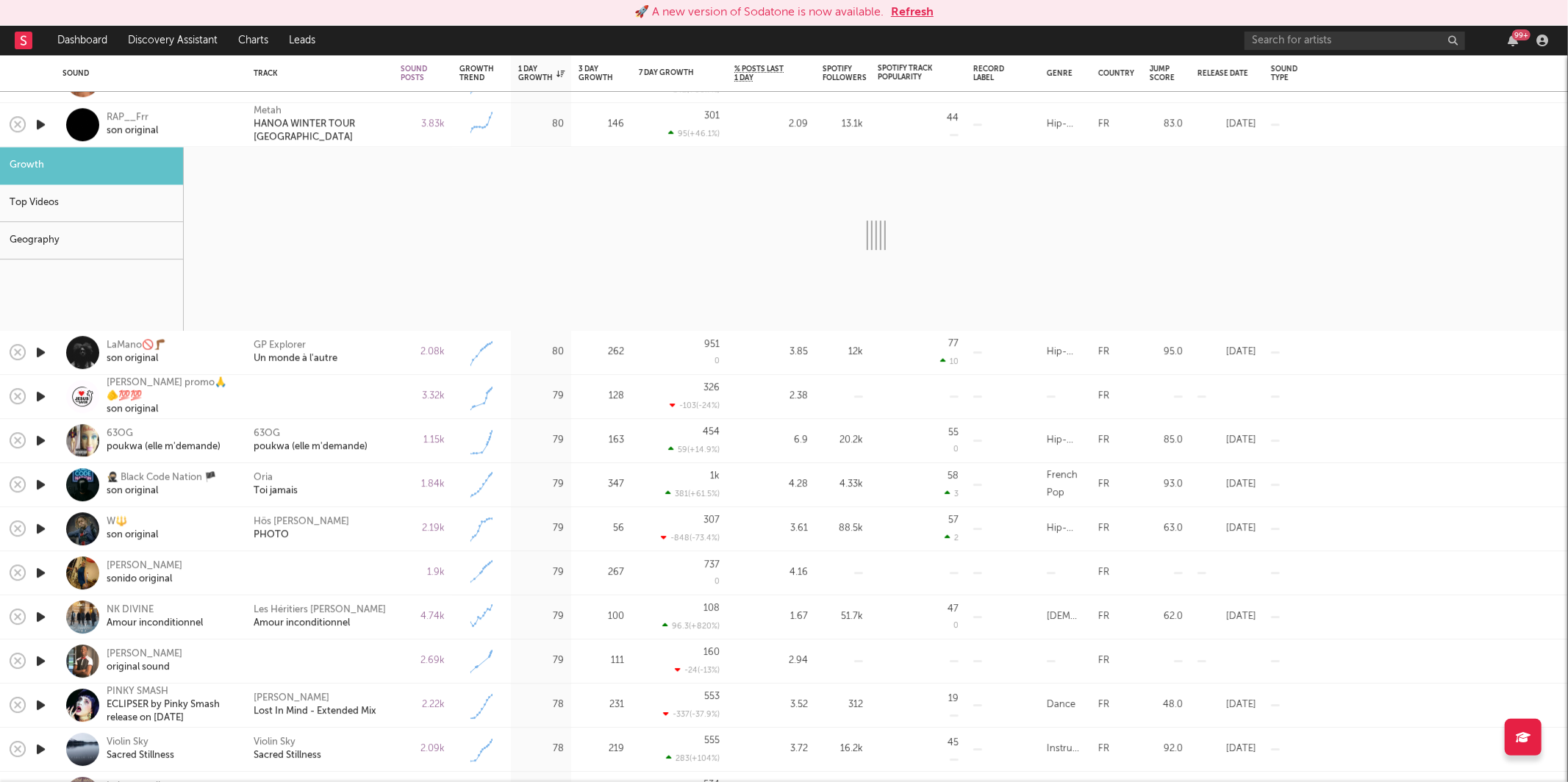
click at [42, 352] on icon "button" at bounding box center [41, 352] width 15 height 18
click at [394, 118] on div "3.83k" at bounding box center [423, 125] width 59 height 44
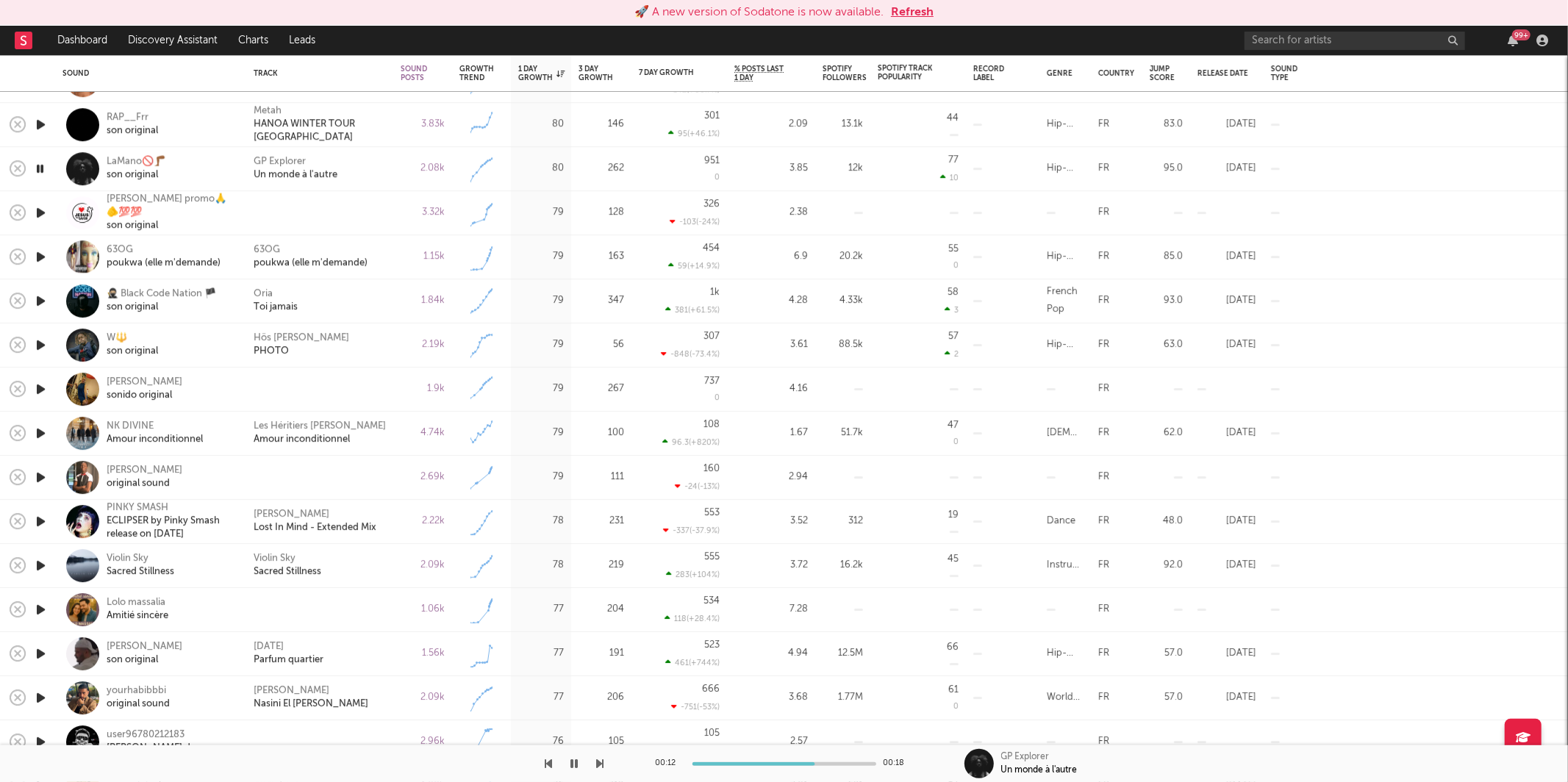
click at [578, 765] on button "button" at bounding box center [574, 763] width 15 height 37
click at [370, 307] on div "Oria Toi jamais" at bounding box center [319, 301] width 133 height 27
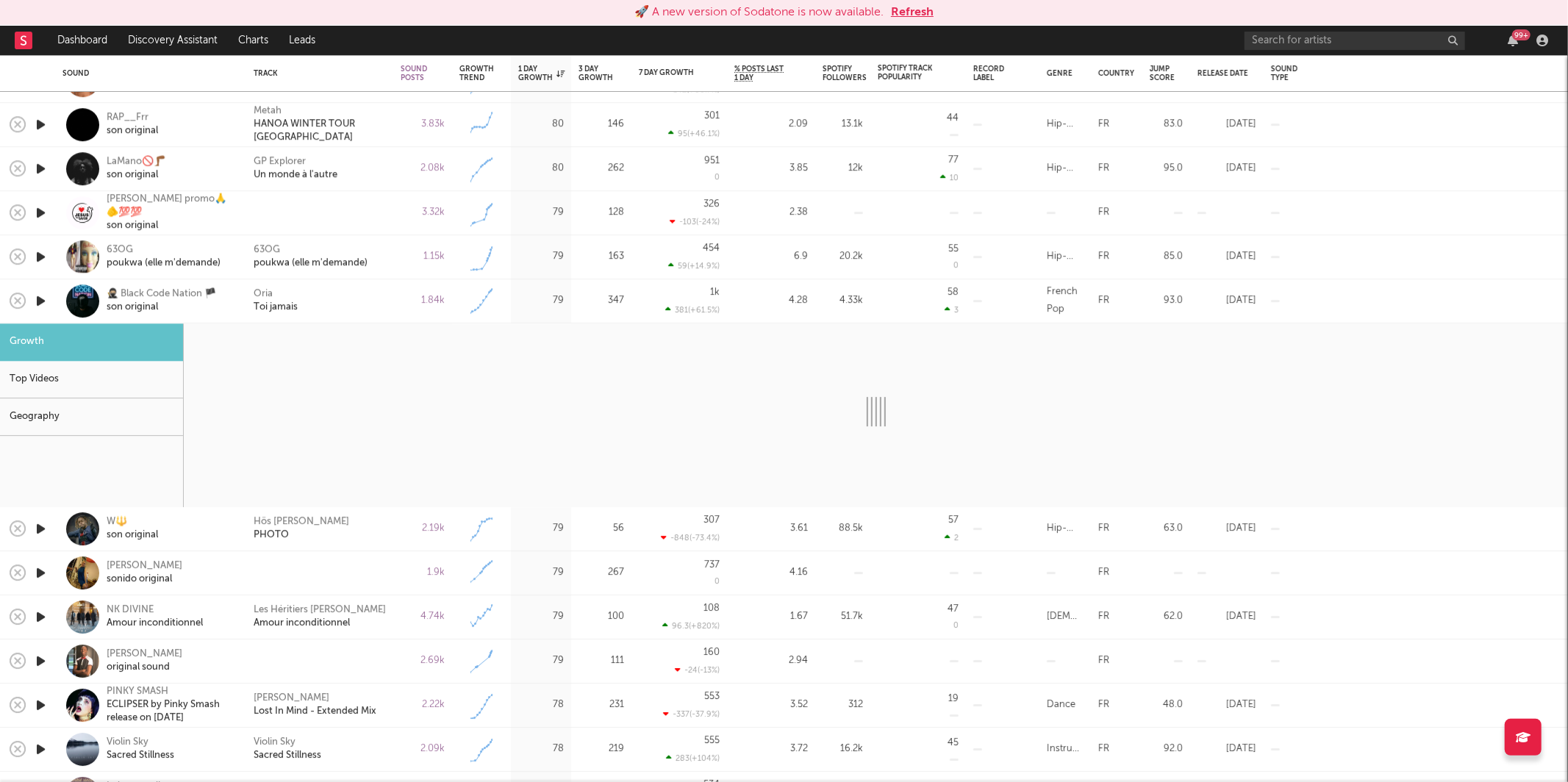
click at [369, 306] on div "Oria Toi jamais" at bounding box center [319, 301] width 133 height 27
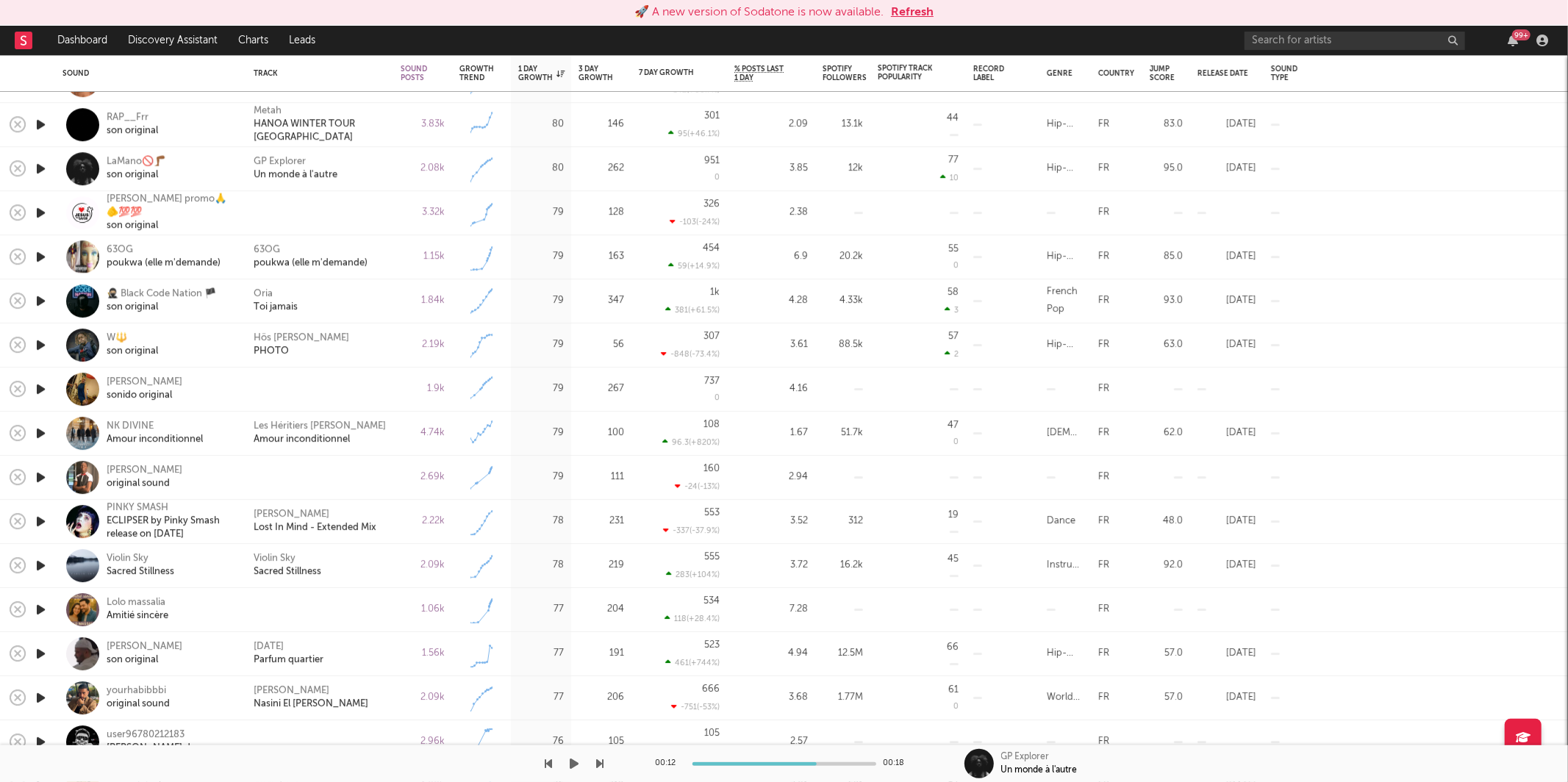
click at [574, 770] on button "button" at bounding box center [574, 763] width 15 height 37
click at [603, 763] on icon "button" at bounding box center [601, 764] width 8 height 12
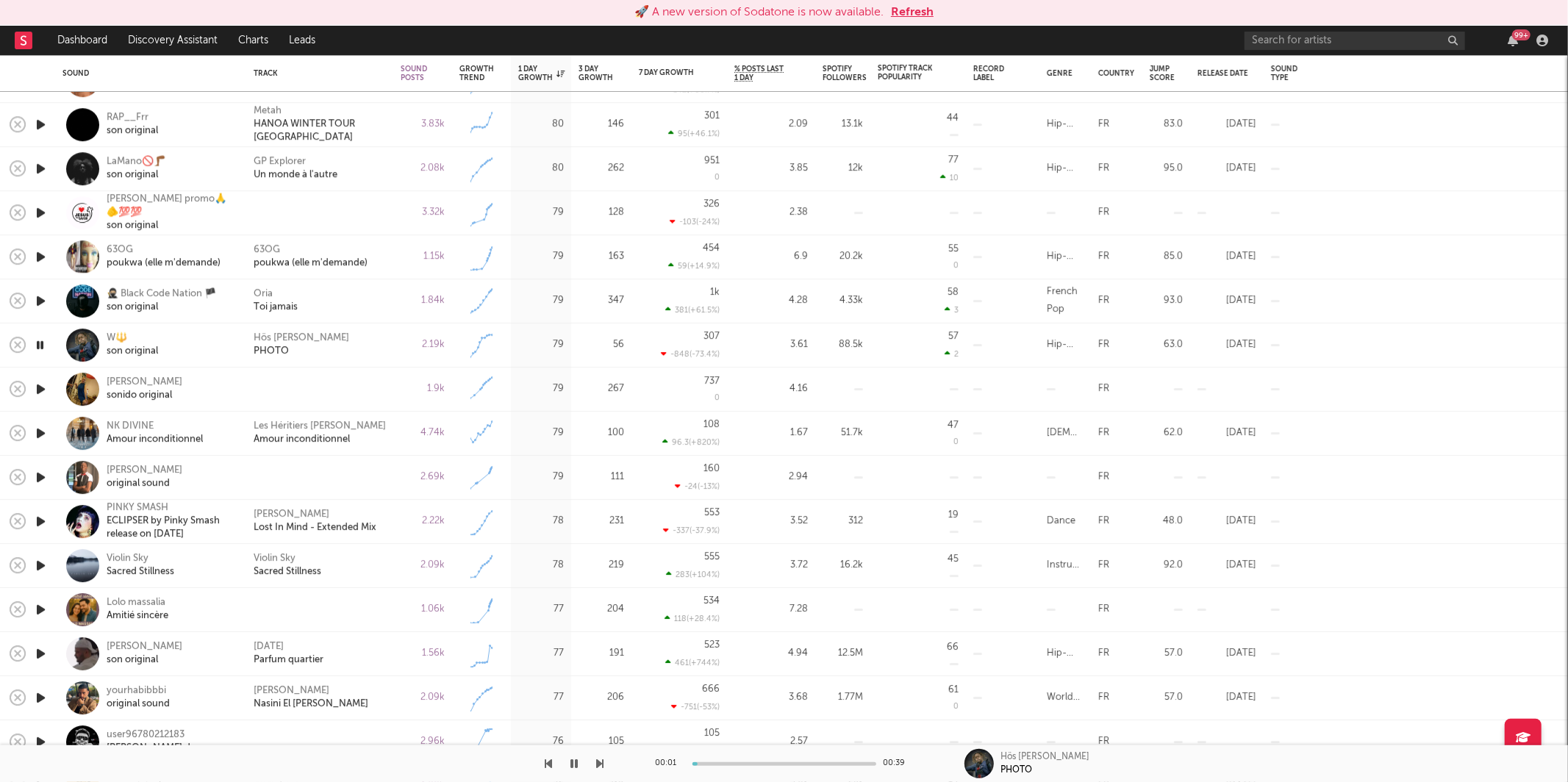
click at [358, 363] on div "Hös [PERSON_NAME] PHOTO" at bounding box center [320, 346] width 147 height 44
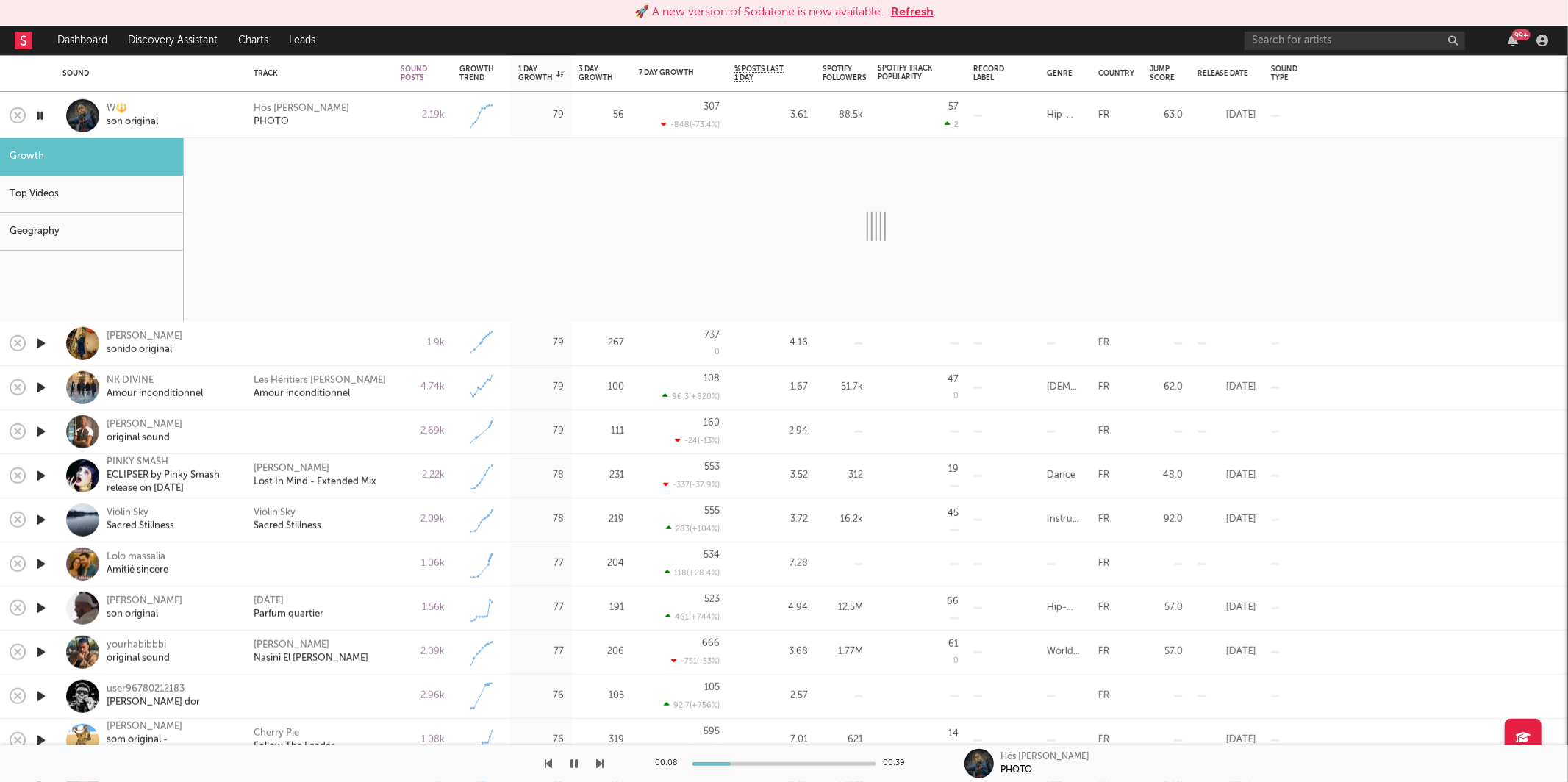
select select "1w"
select select "6m"
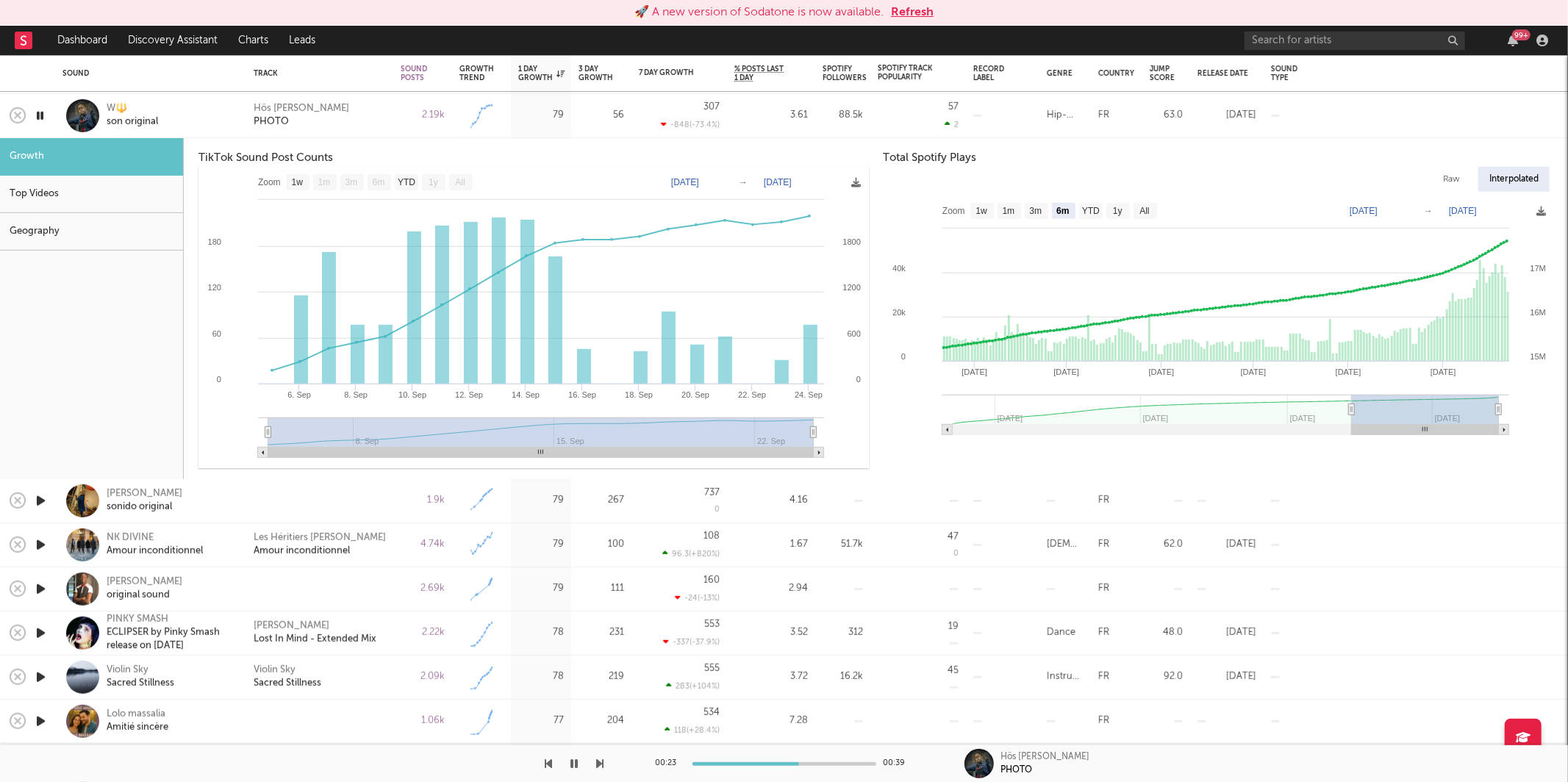
click at [599, 762] on icon "button" at bounding box center [601, 764] width 8 height 12
click at [340, 111] on div "Hös [PERSON_NAME] PHOTO" at bounding box center [319, 115] width 133 height 27
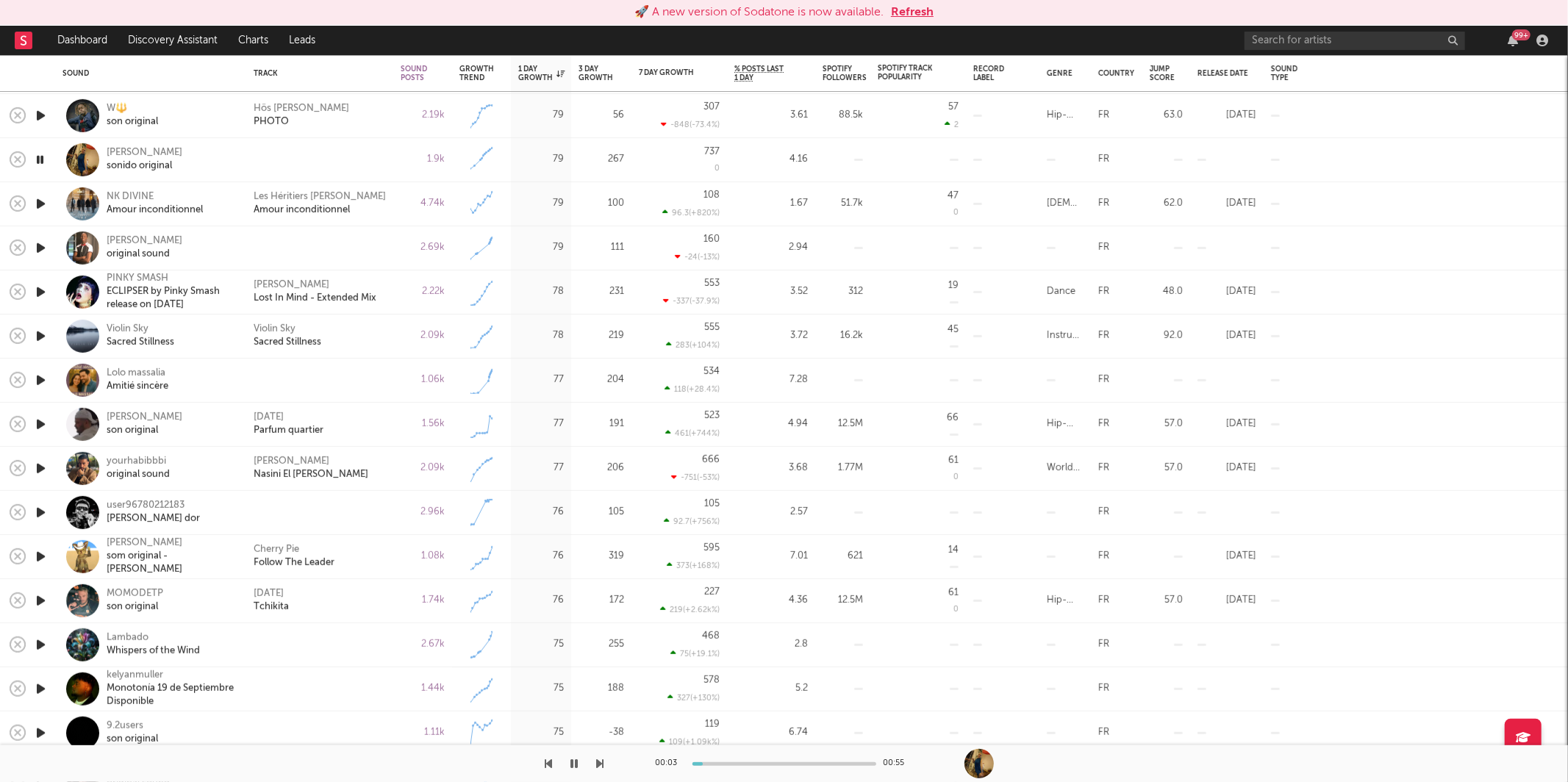
click at [601, 760] on icon "button" at bounding box center [601, 764] width 8 height 12
click at [598, 760] on icon "button" at bounding box center [601, 764] width 8 height 12
click at [598, 763] on icon "button" at bounding box center [601, 764] width 8 height 12
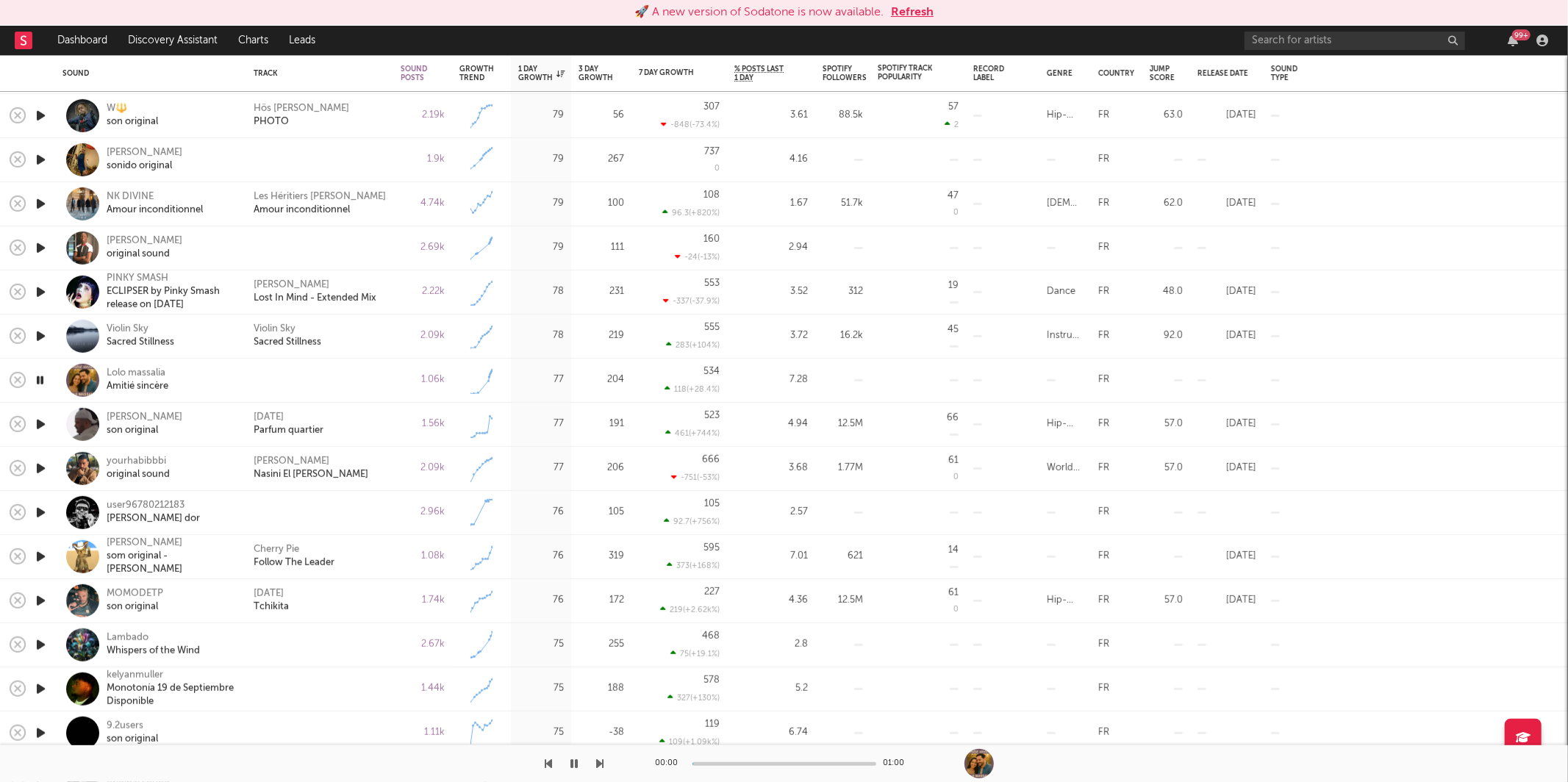
click at [598, 763] on icon "button" at bounding box center [601, 764] width 8 height 12
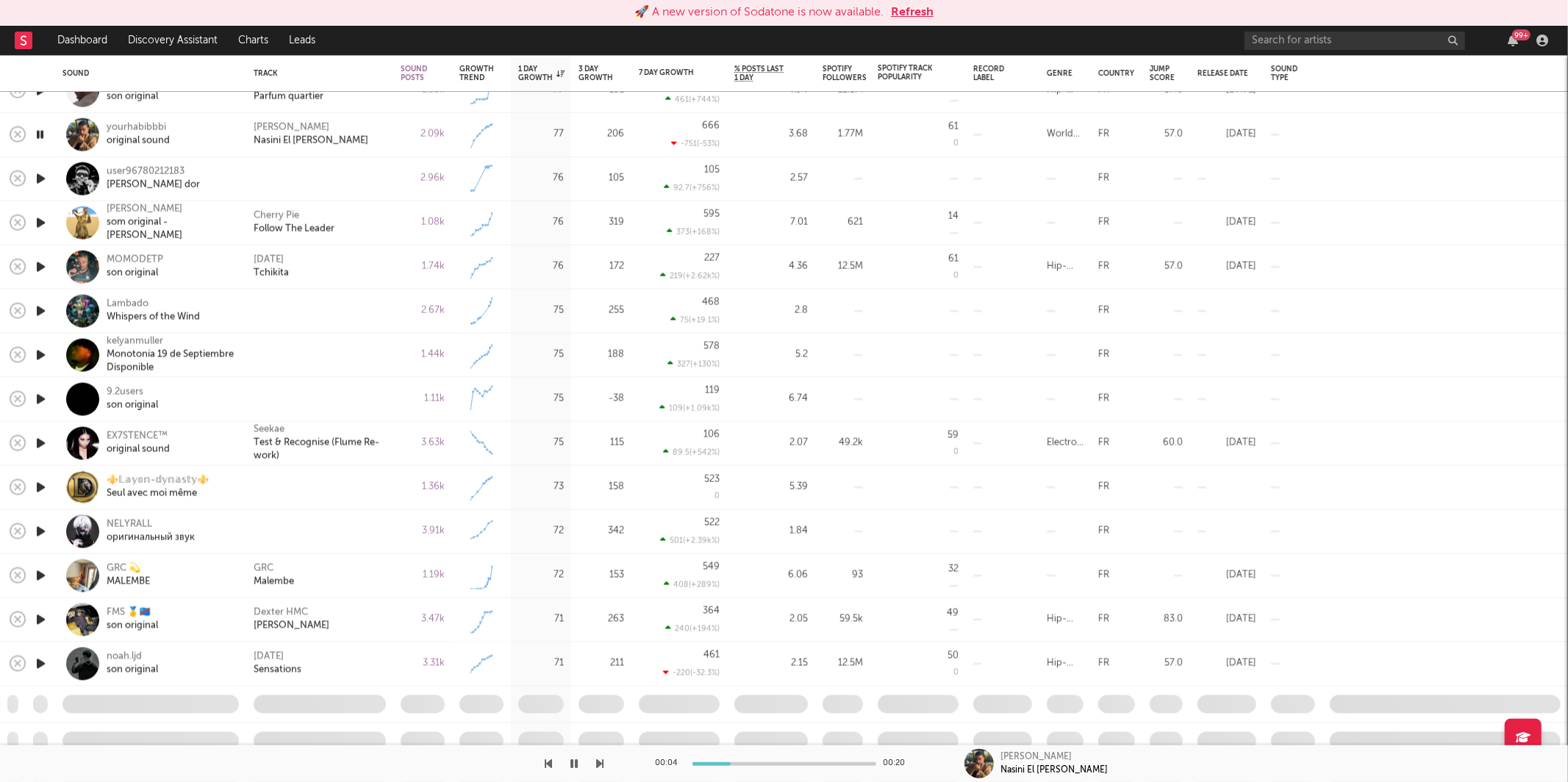
click at [601, 760] on icon "button" at bounding box center [601, 764] width 8 height 12
click at [600, 760] on icon "button" at bounding box center [601, 764] width 8 height 12
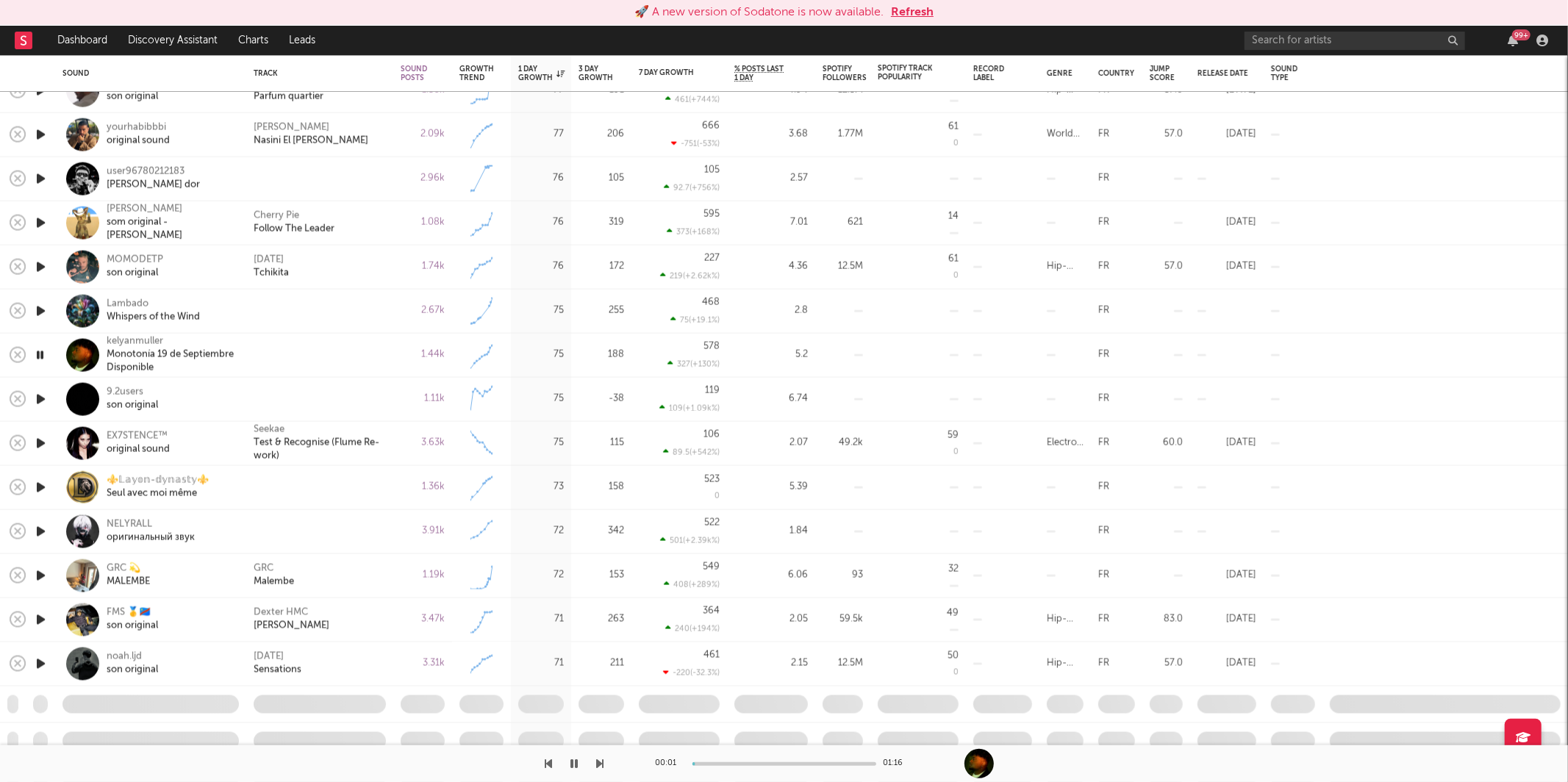
click at [600, 760] on icon "button" at bounding box center [601, 764] width 8 height 12
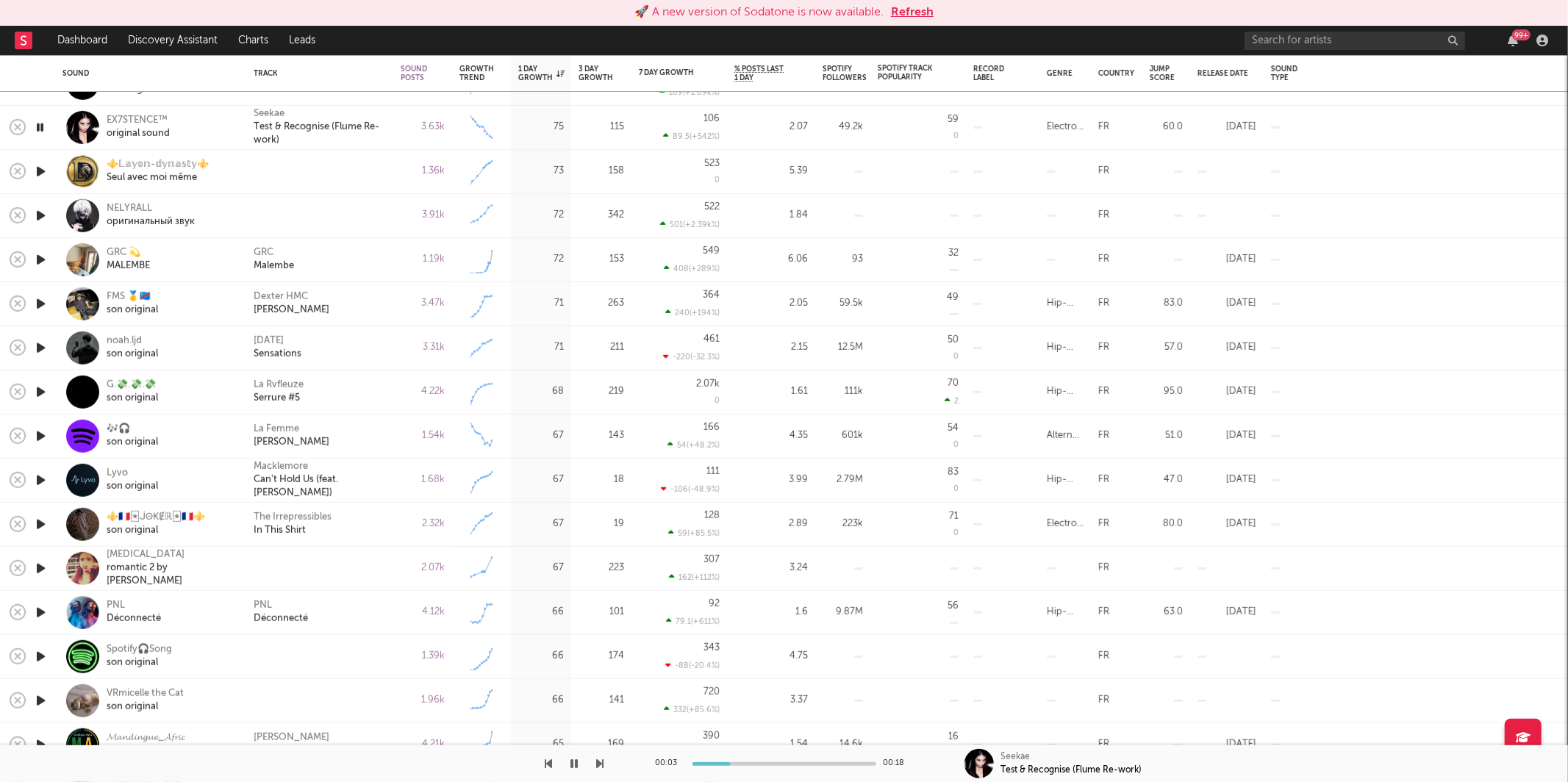
click at [608, 762] on div "00:03 00:18 Seekae Test & Recognise (Flume Re-work)" at bounding box center [784, 763] width 1568 height 37
click at [601, 760] on icon "button" at bounding box center [601, 764] width 8 height 12
click at [592, 767] on div at bounding box center [302, 763] width 604 height 37
click at [602, 764] on icon "button" at bounding box center [601, 764] width 8 height 12
click at [598, 770] on button "button" at bounding box center [601, 763] width 8 height 37
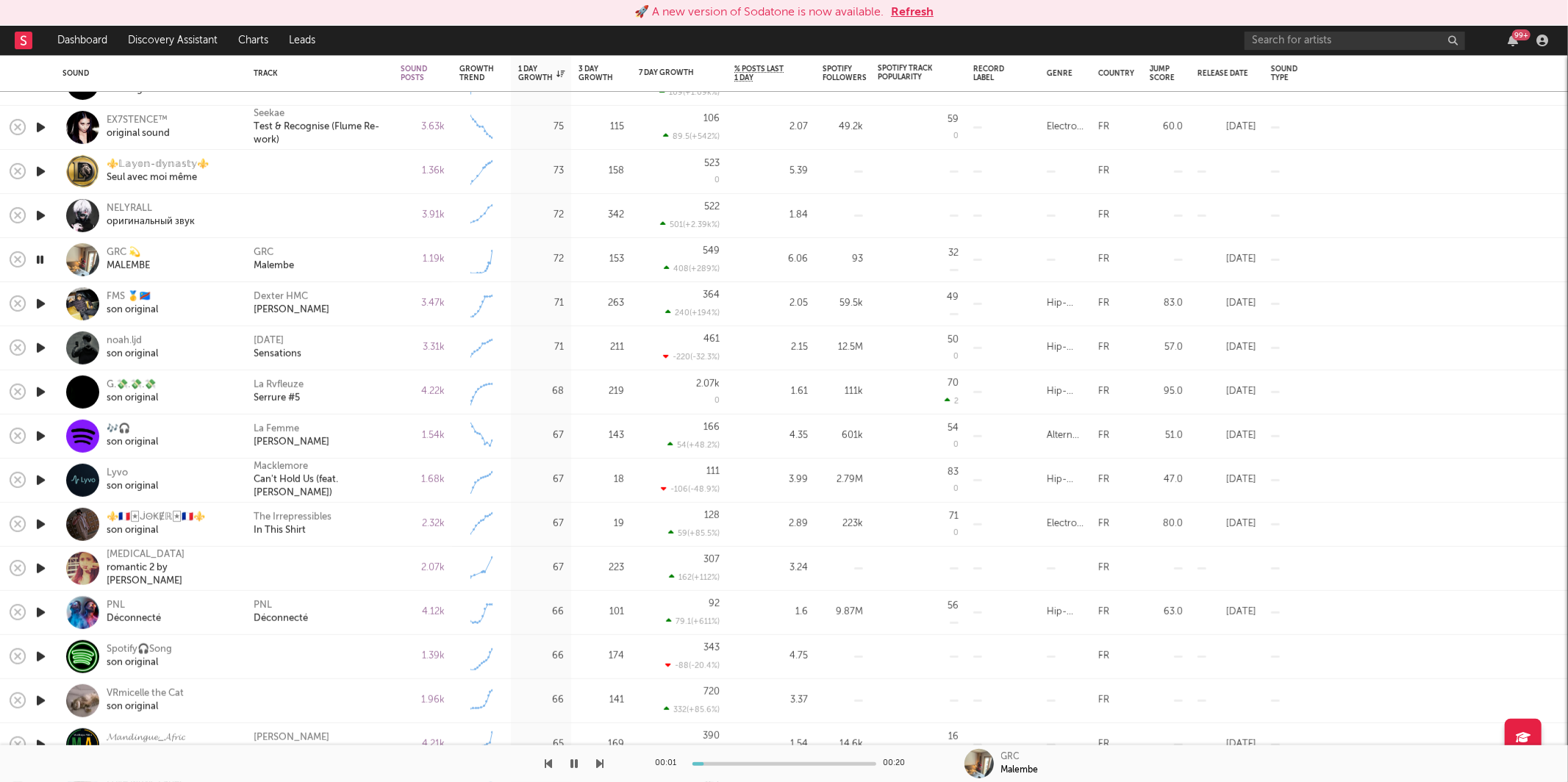
click at [597, 765] on icon "button" at bounding box center [601, 764] width 8 height 12
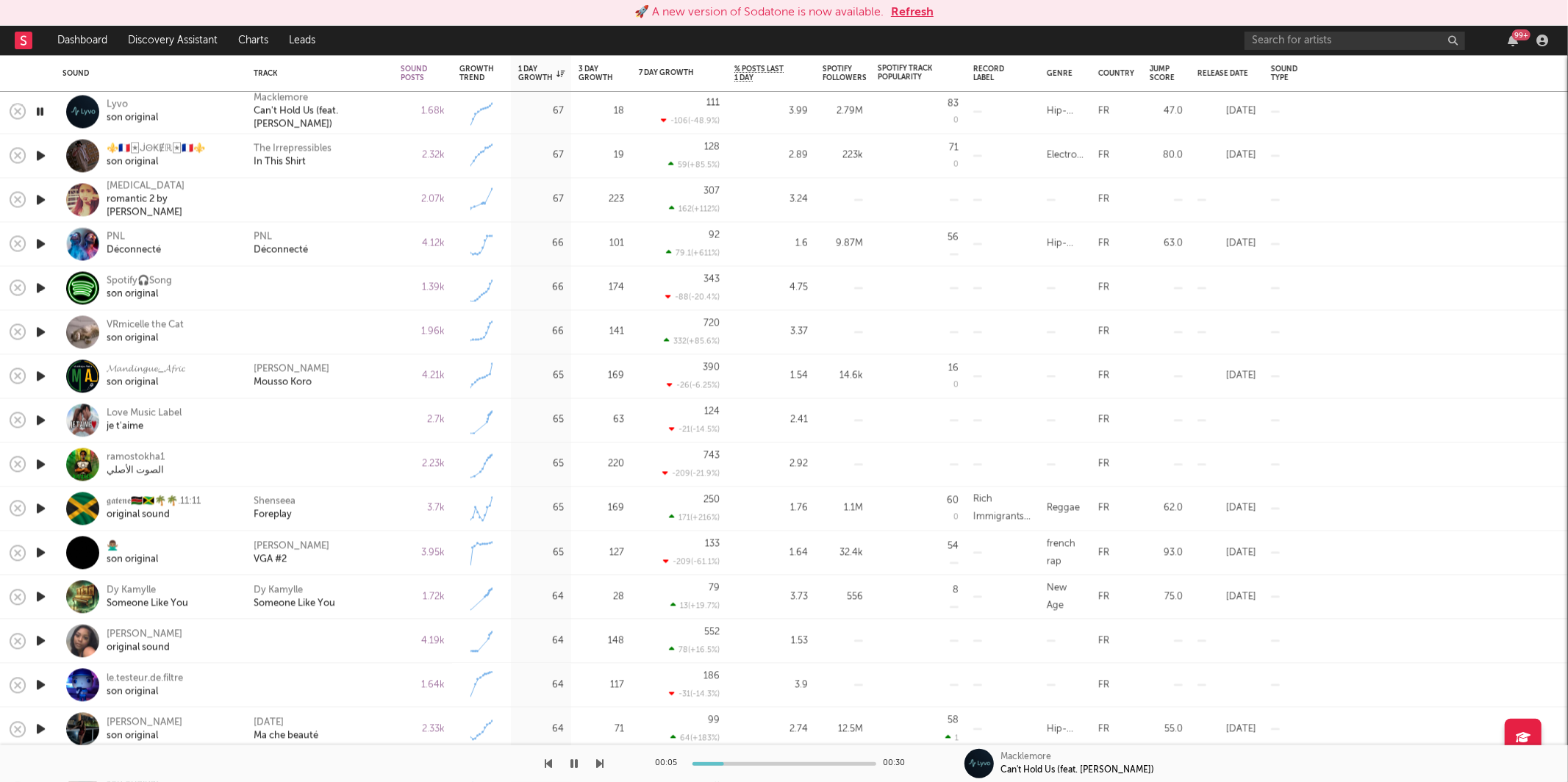
click at [598, 760] on icon "button" at bounding box center [601, 764] width 8 height 12
click at [598, 758] on icon "button" at bounding box center [601, 764] width 8 height 12
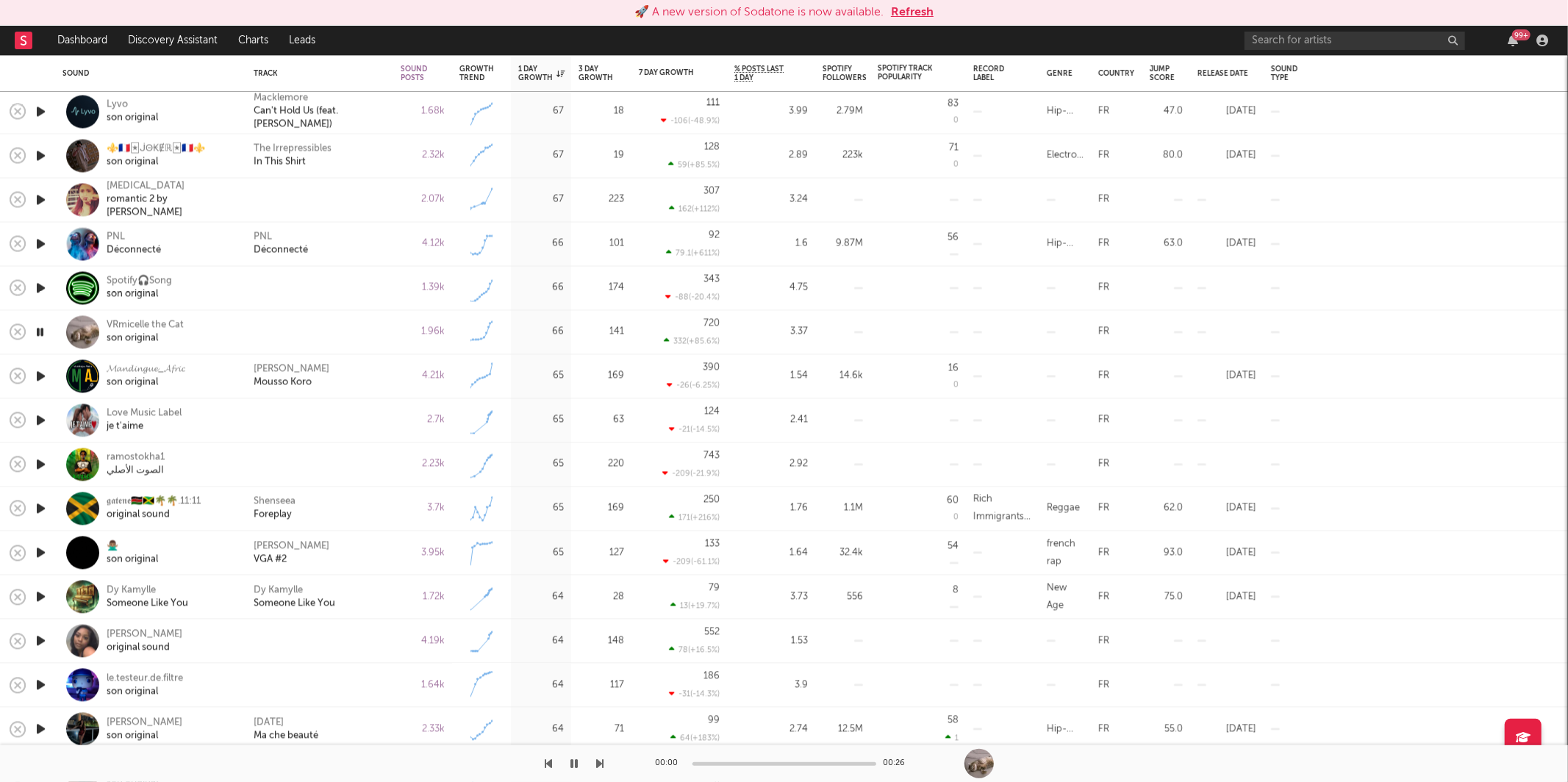
click at [598, 758] on icon "button" at bounding box center [601, 764] width 8 height 12
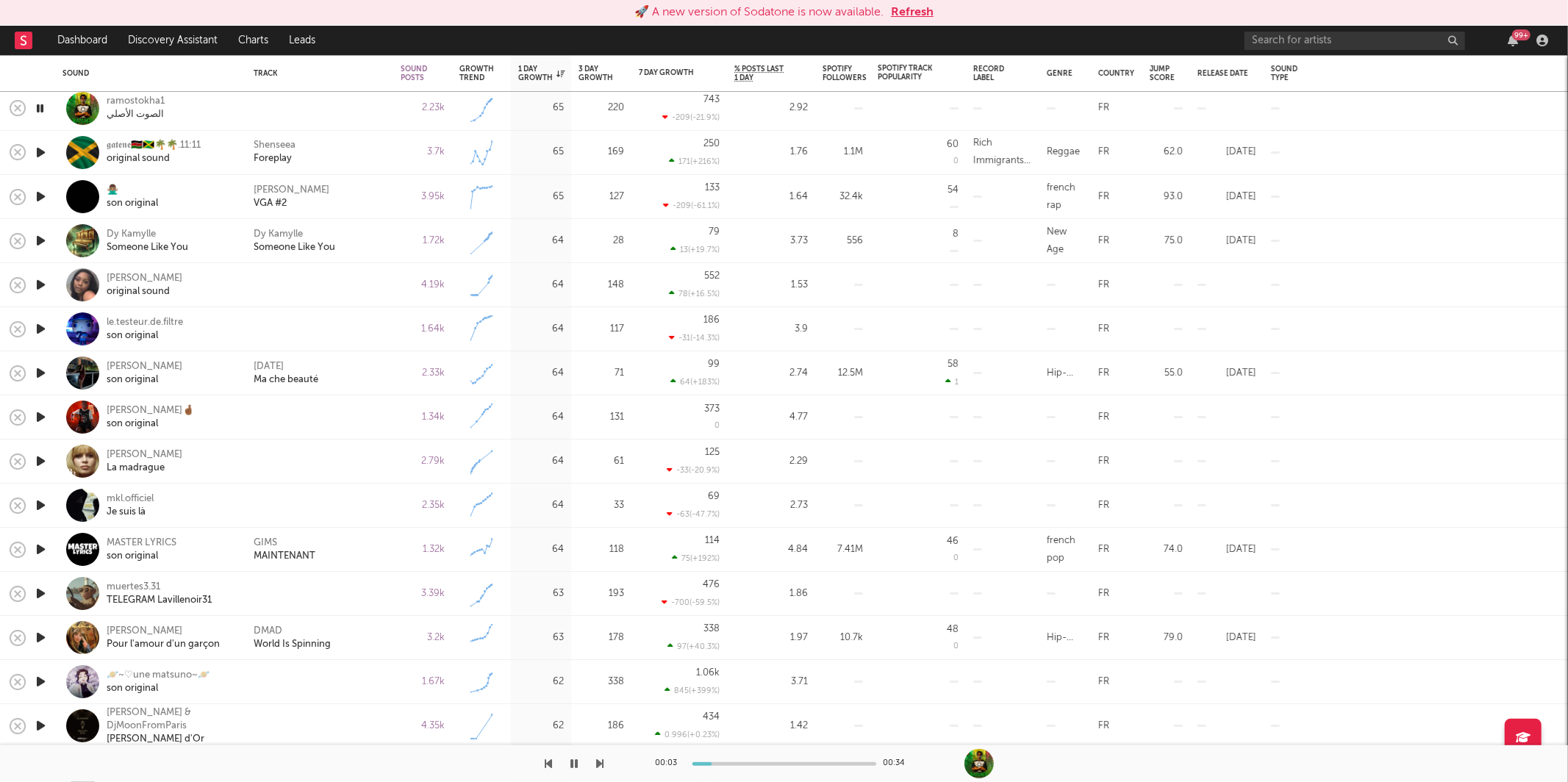
click at [601, 758] on icon "button" at bounding box center [601, 764] width 8 height 12
click at [597, 768] on icon "button" at bounding box center [601, 764] width 8 height 12
click at [597, 769] on icon "button" at bounding box center [601, 764] width 8 height 12
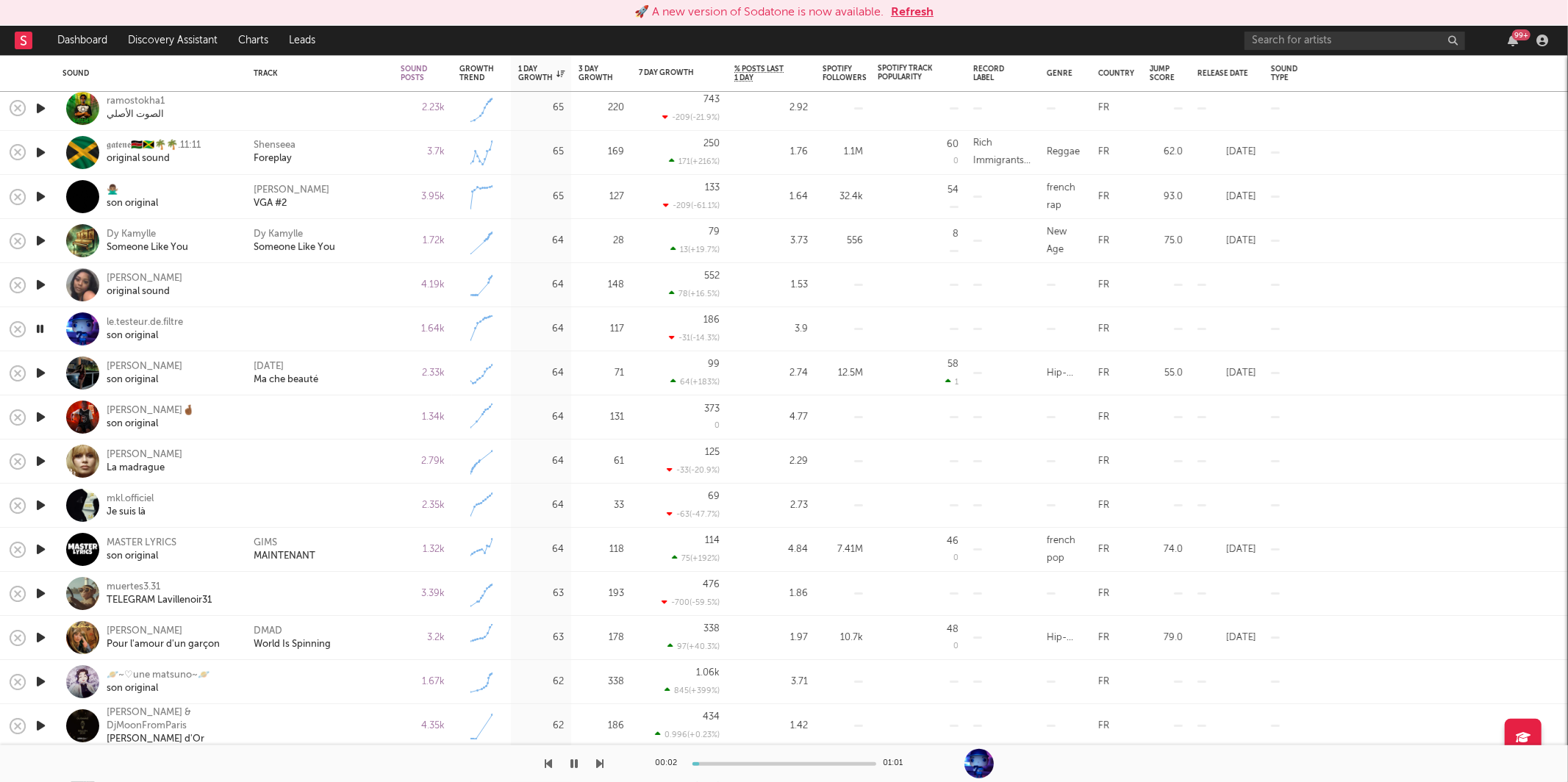
click at [597, 761] on icon "button" at bounding box center [601, 764] width 8 height 12
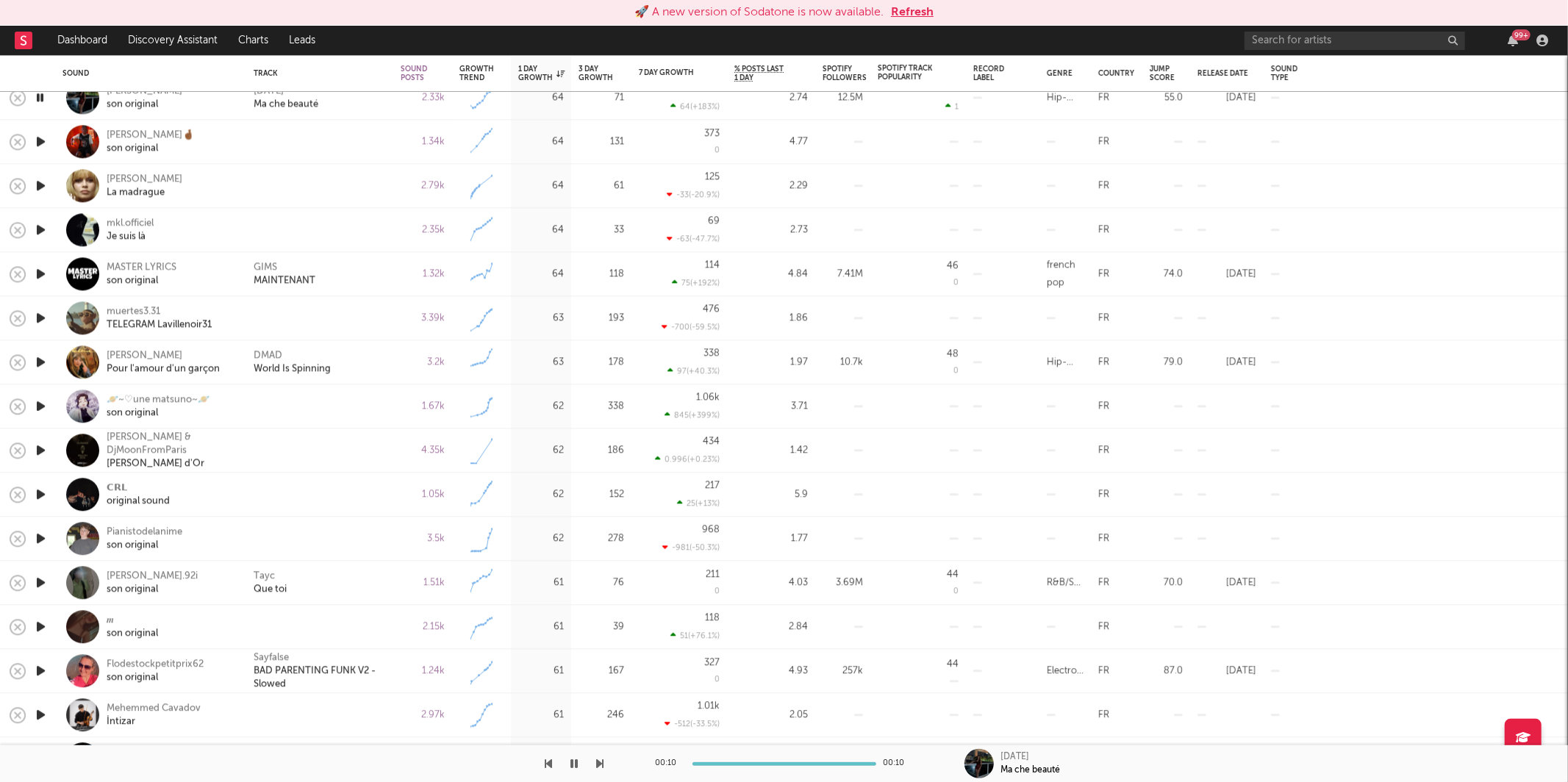
click at [600, 760] on icon "button" at bounding box center [601, 764] width 8 height 12
click at [601, 760] on icon "button" at bounding box center [601, 764] width 8 height 12
click at [601, 761] on icon "button" at bounding box center [601, 764] width 8 height 12
click at [119, 221] on div "mkl.officiel" at bounding box center [130, 222] width 47 height 13
click at [598, 761] on icon "button" at bounding box center [601, 764] width 8 height 12
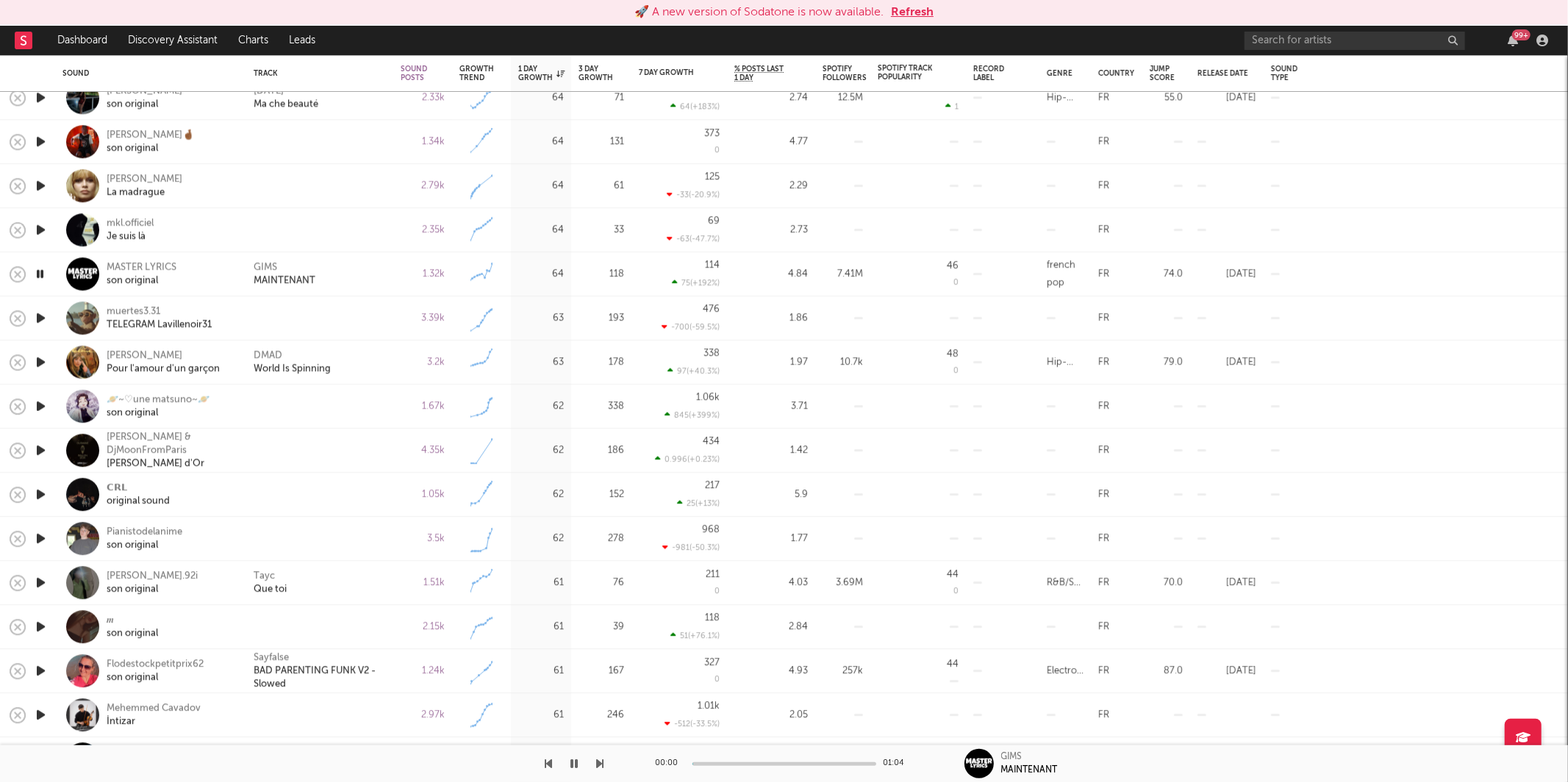
click at [598, 761] on icon "button" at bounding box center [601, 764] width 8 height 12
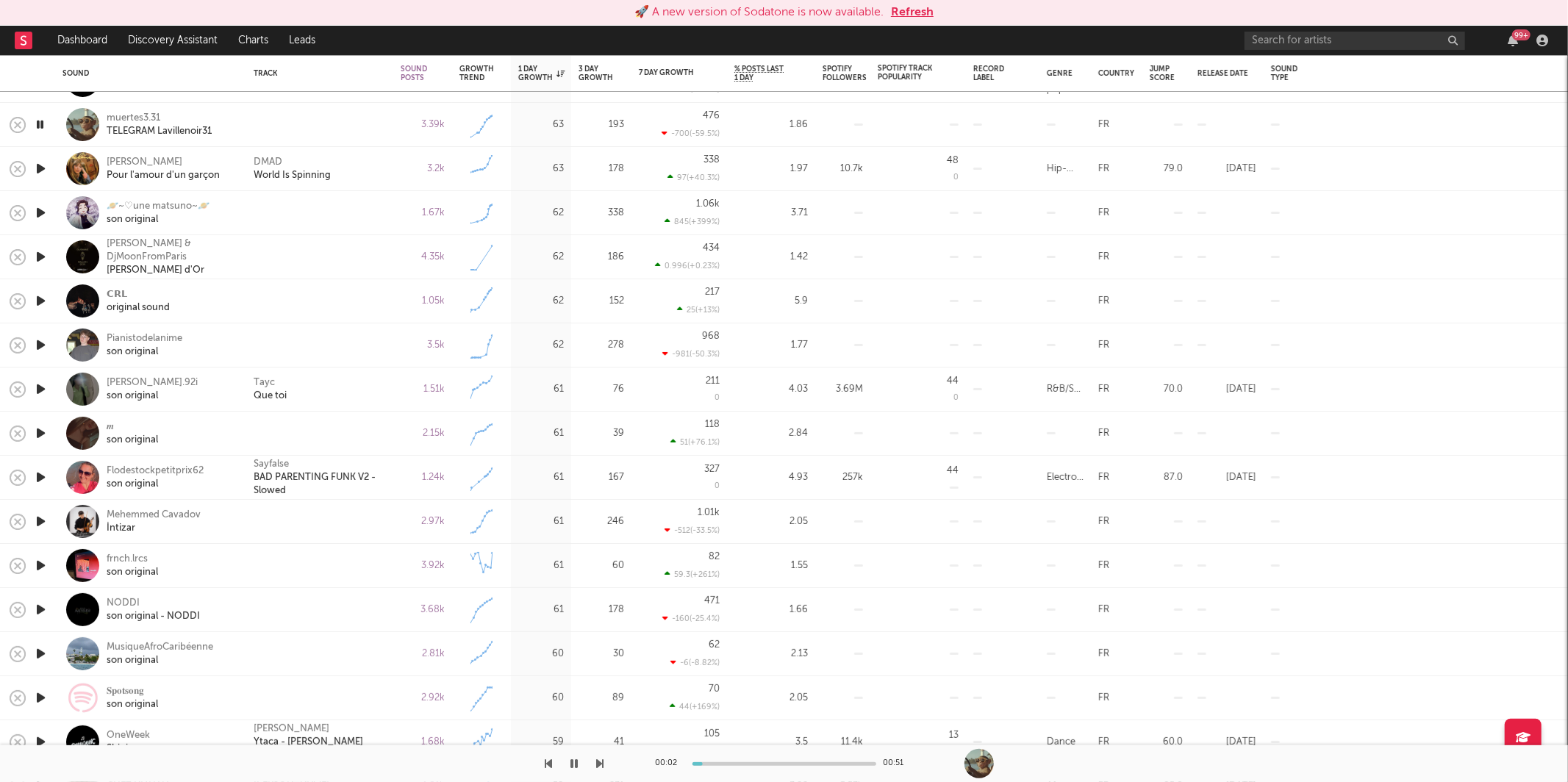
click at [594, 764] on div at bounding box center [302, 763] width 604 height 37
click at [597, 764] on icon "button" at bounding box center [601, 764] width 8 height 12
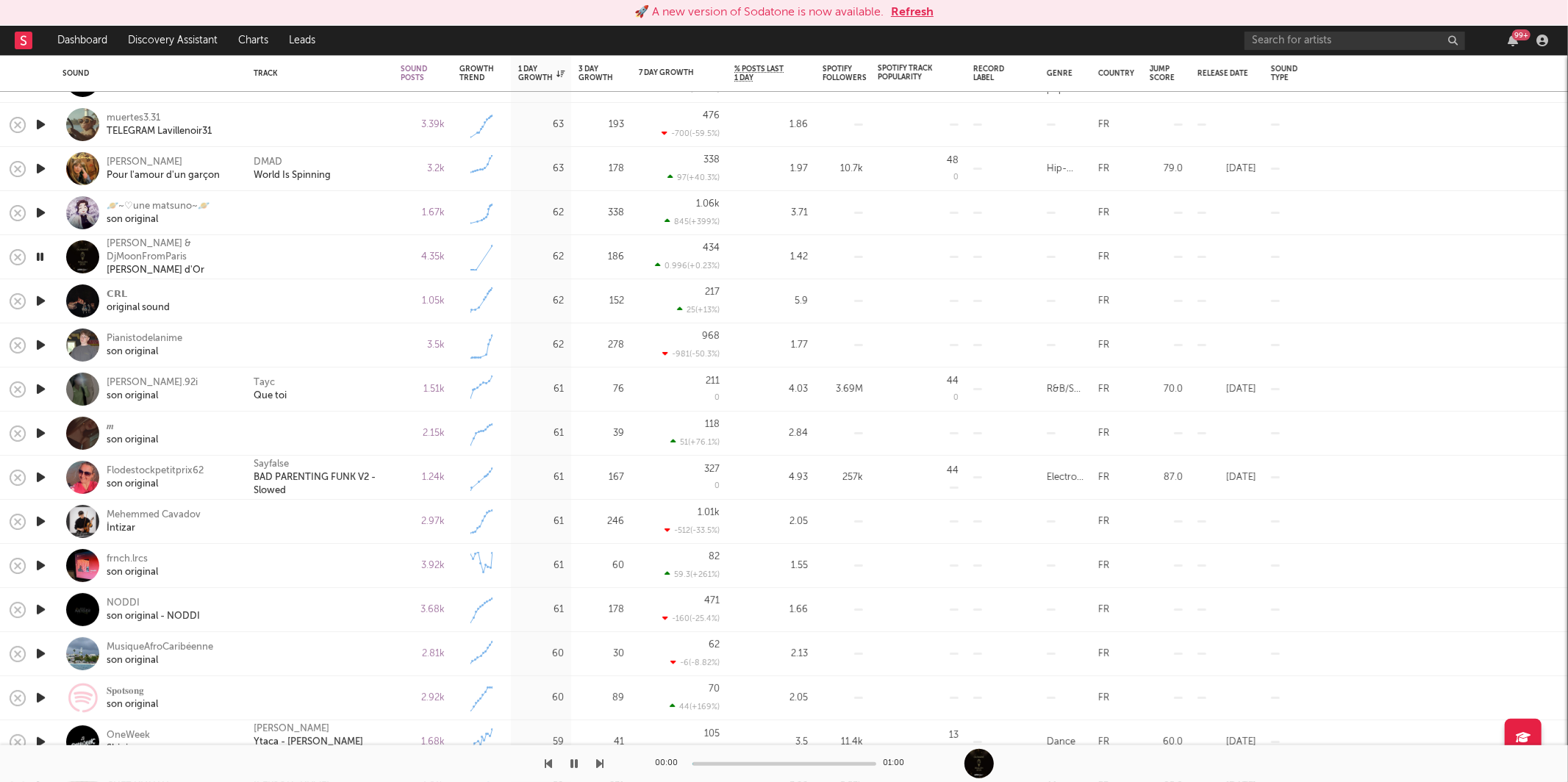
click at [597, 764] on icon "button" at bounding box center [601, 764] width 8 height 12
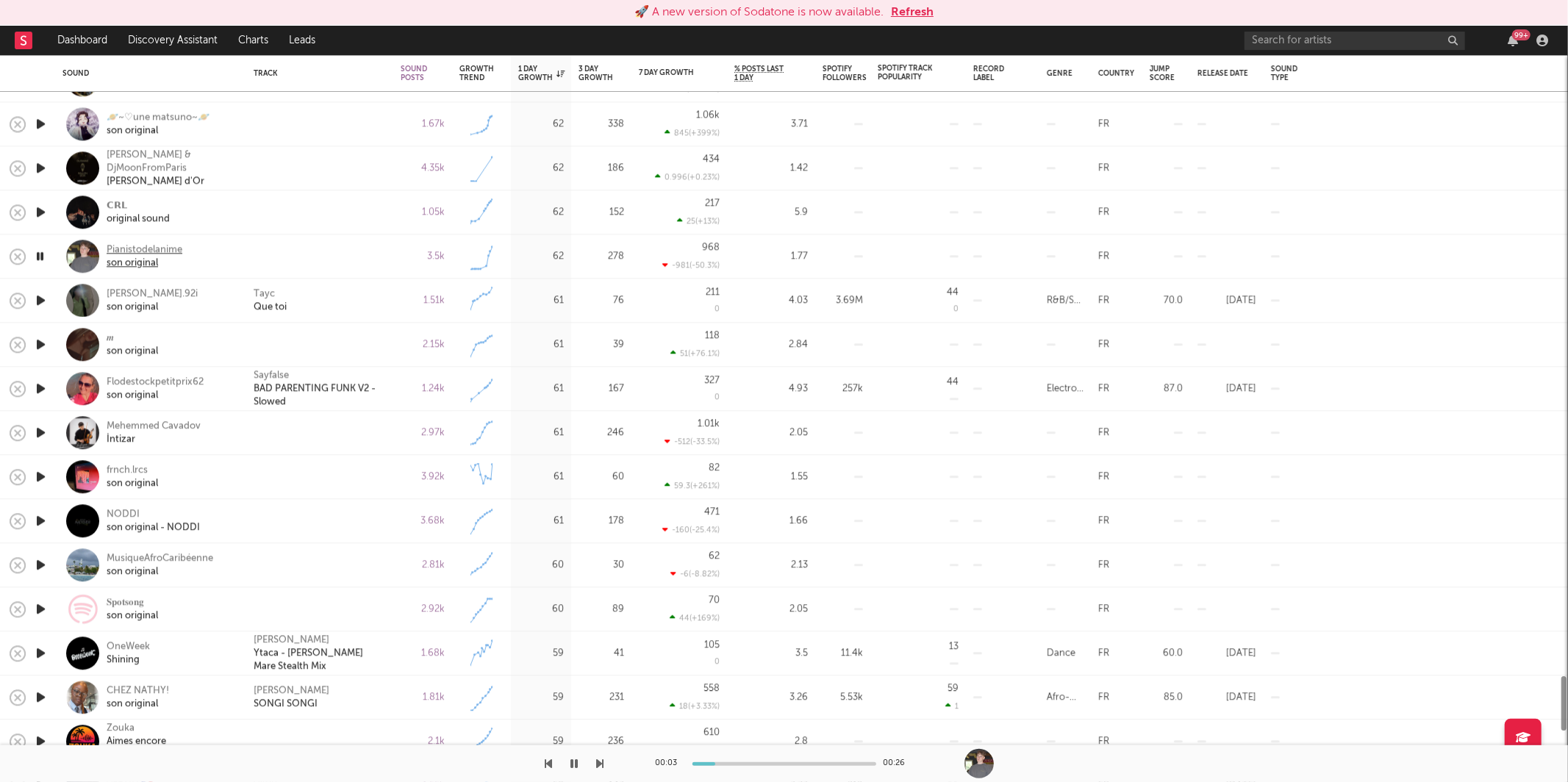
click at [180, 250] on div "Pianistodelanime" at bounding box center [145, 249] width 75 height 13
click at [579, 764] on button "button" at bounding box center [574, 763] width 15 height 37
click at [565, 769] on div at bounding box center [302, 763] width 604 height 37
click at [566, 765] on div at bounding box center [302, 763] width 604 height 37
click at [573, 765] on icon "button" at bounding box center [575, 764] width 9 height 12
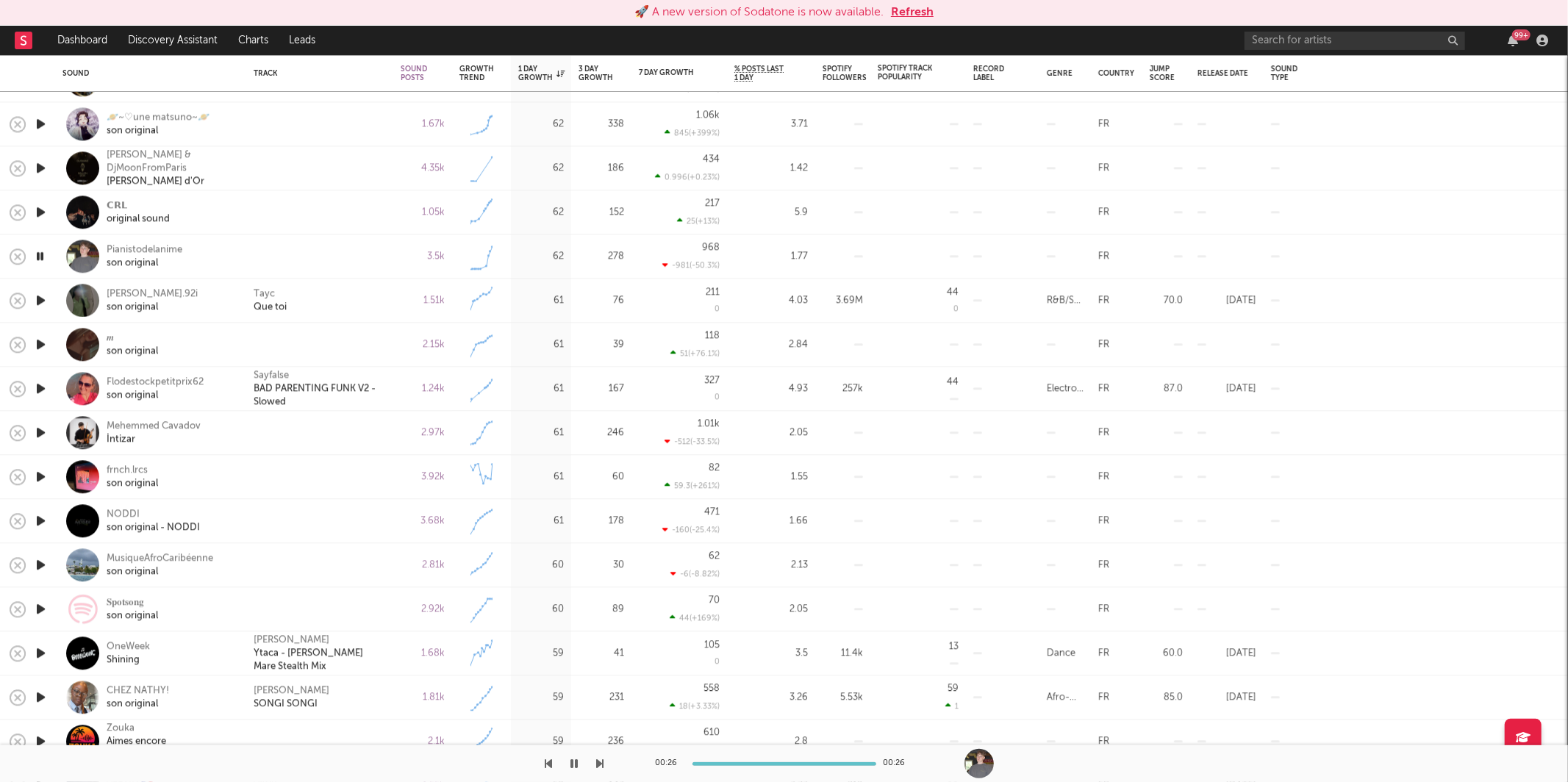
click at [598, 762] on icon "button" at bounding box center [601, 764] width 8 height 12
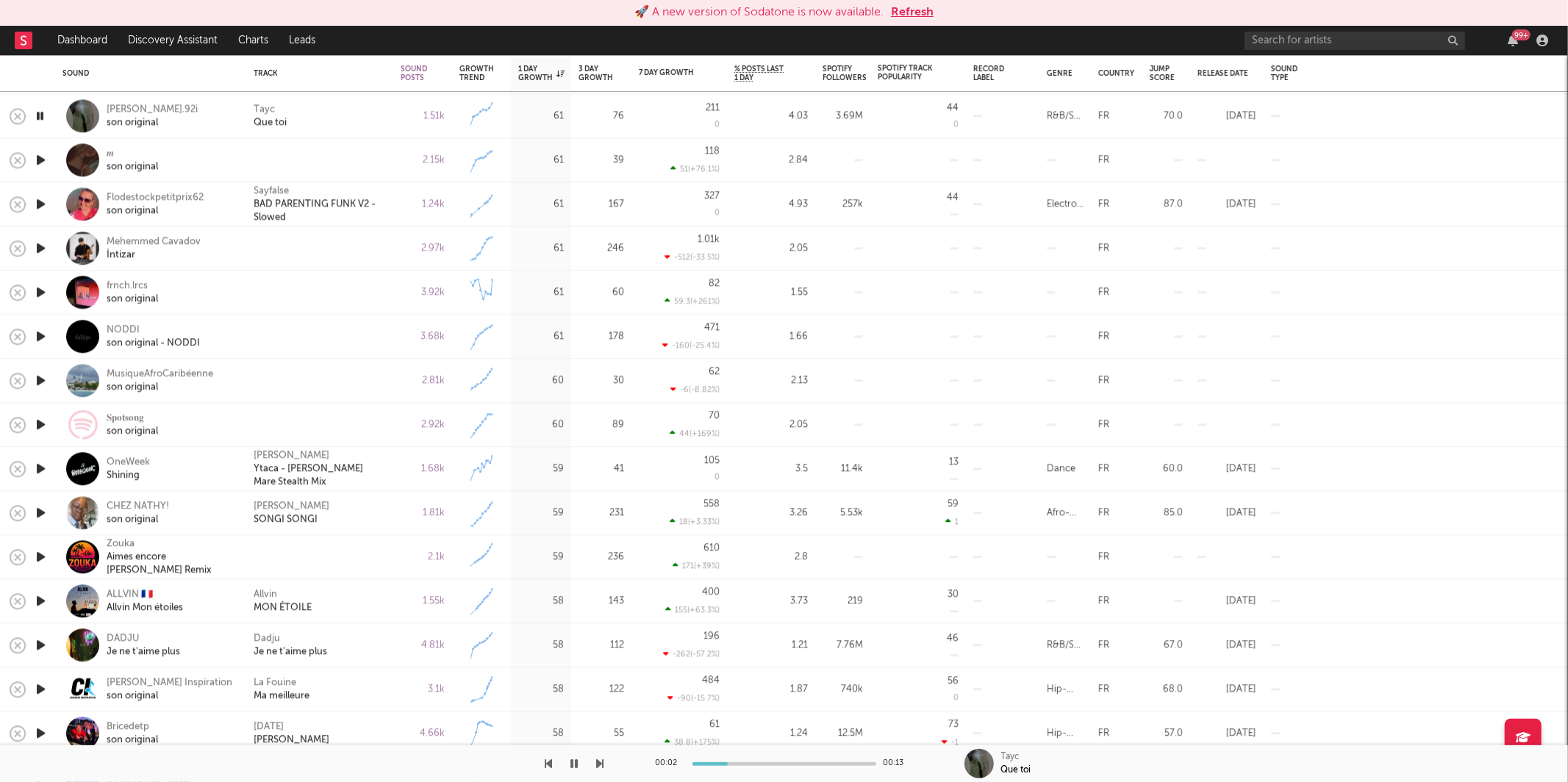
click at [600, 759] on icon "button" at bounding box center [601, 764] width 8 height 12
click at [135, 305] on div "son original" at bounding box center [133, 299] width 51 height 13
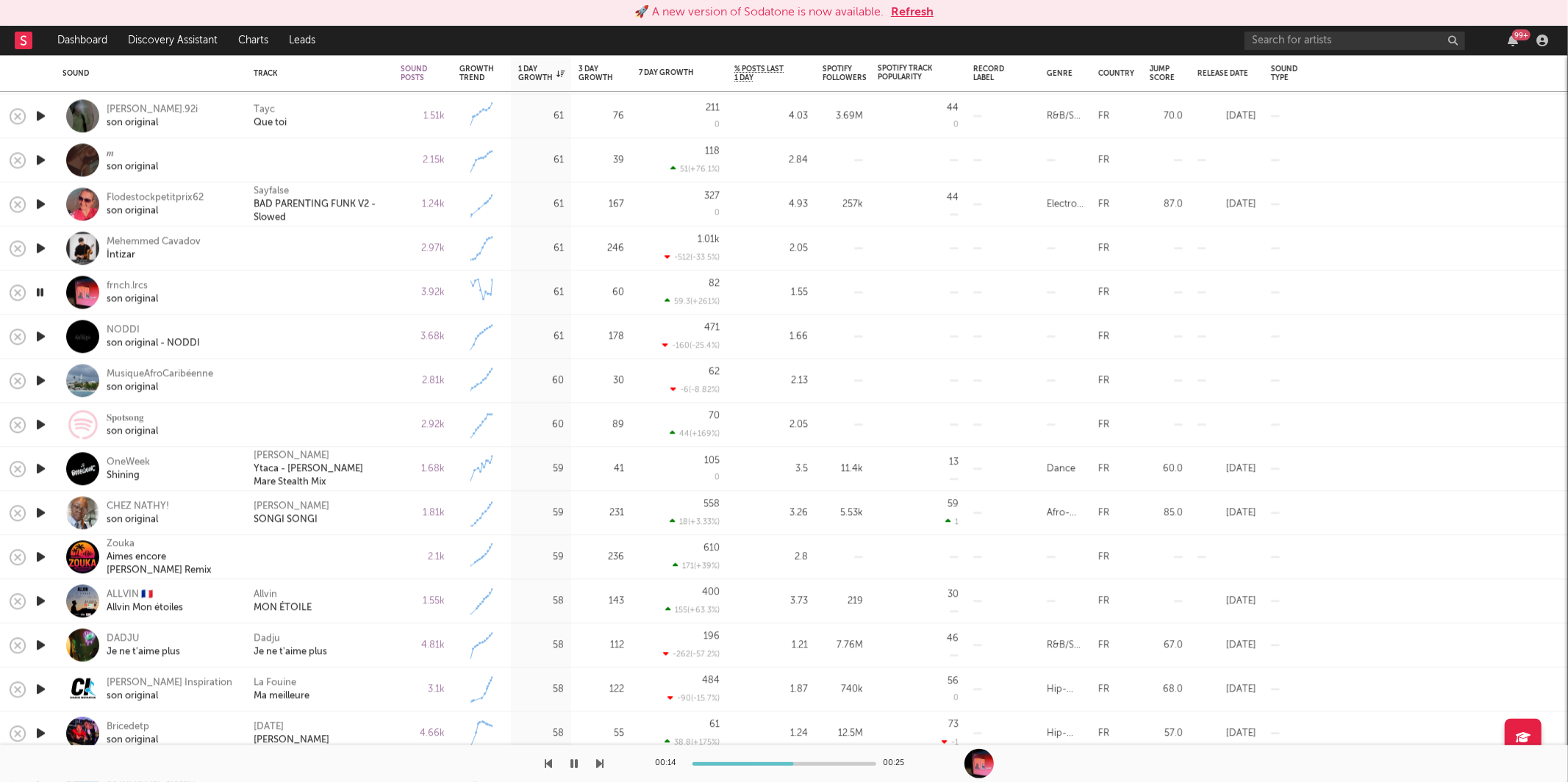
click at [598, 764] on icon "button" at bounding box center [601, 764] width 8 height 12
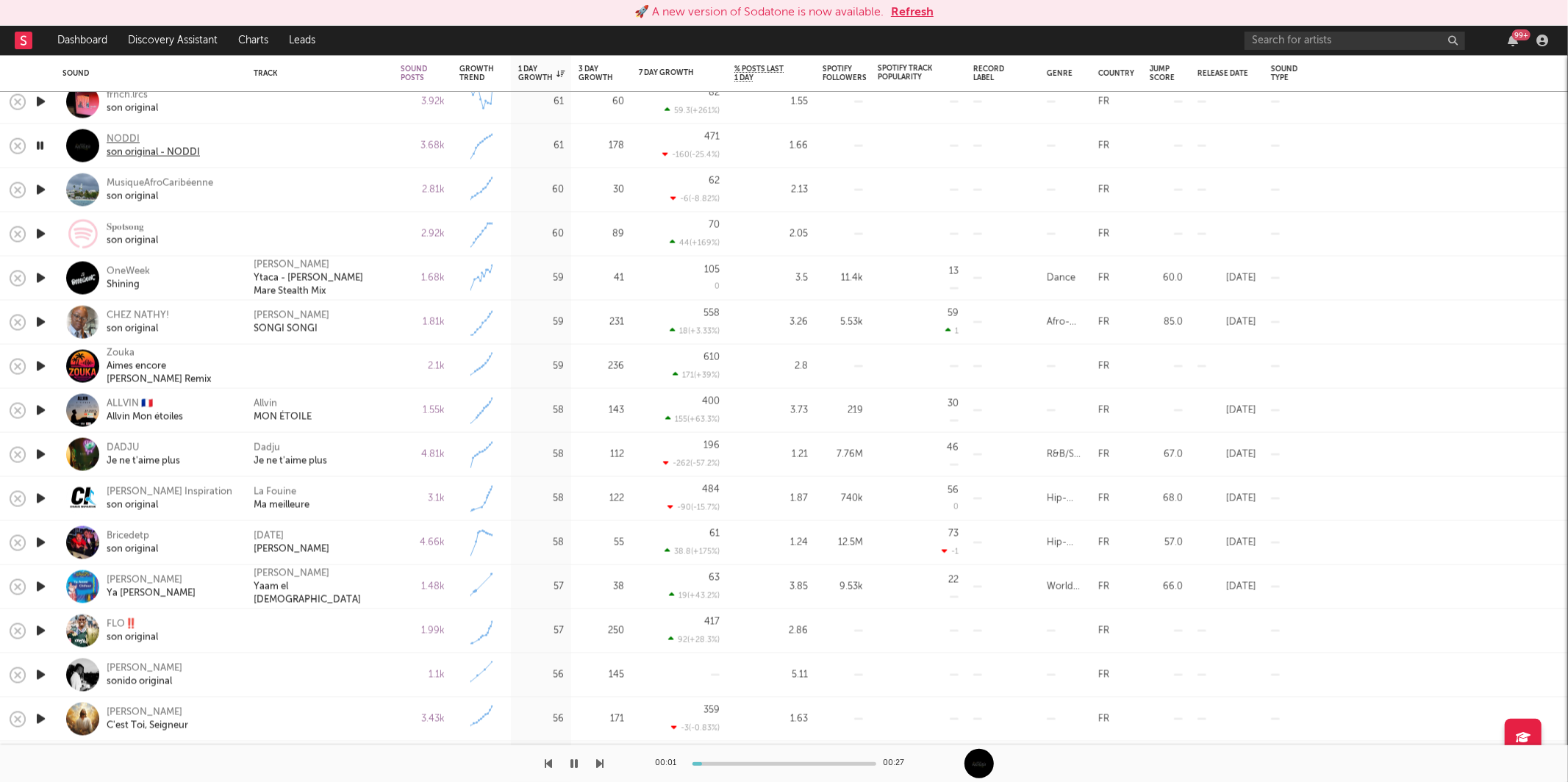
click at [129, 144] on div "NODDI" at bounding box center [153, 139] width 93 height 13
click at [598, 766] on icon "button" at bounding box center [601, 764] width 8 height 12
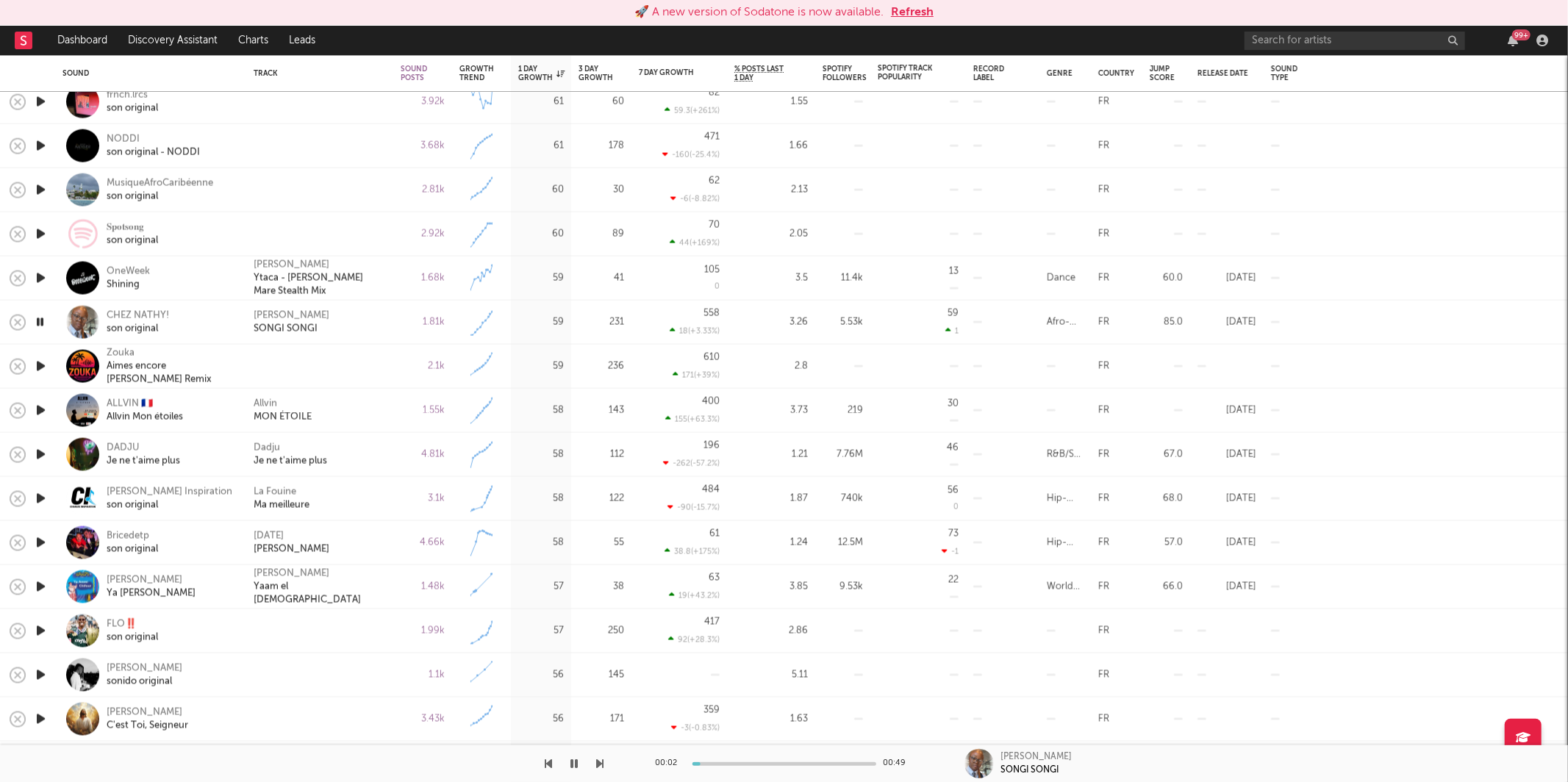
click at [400, 326] on div "1.81k" at bounding box center [423, 322] width 44 height 18
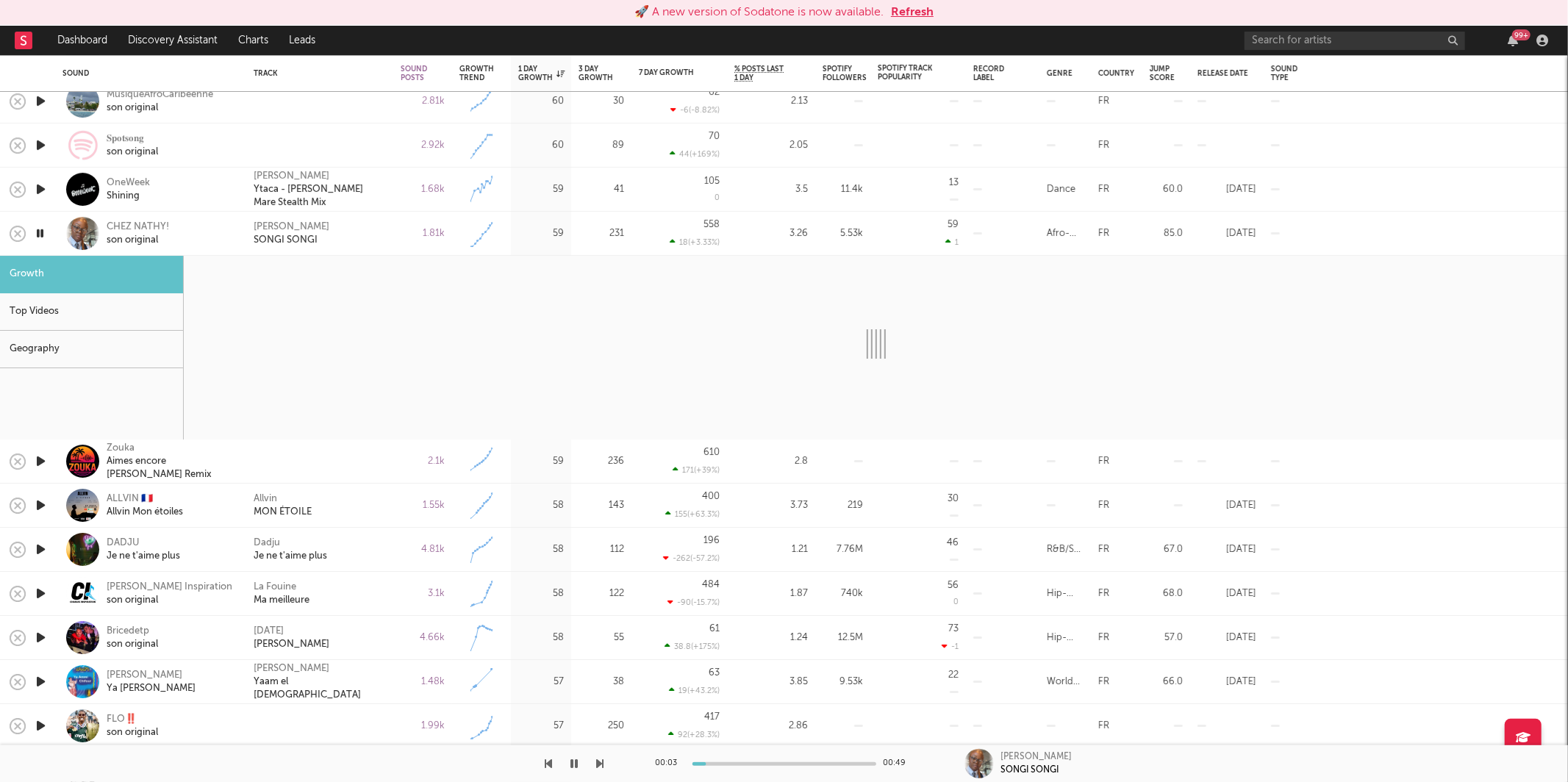
select select "1w"
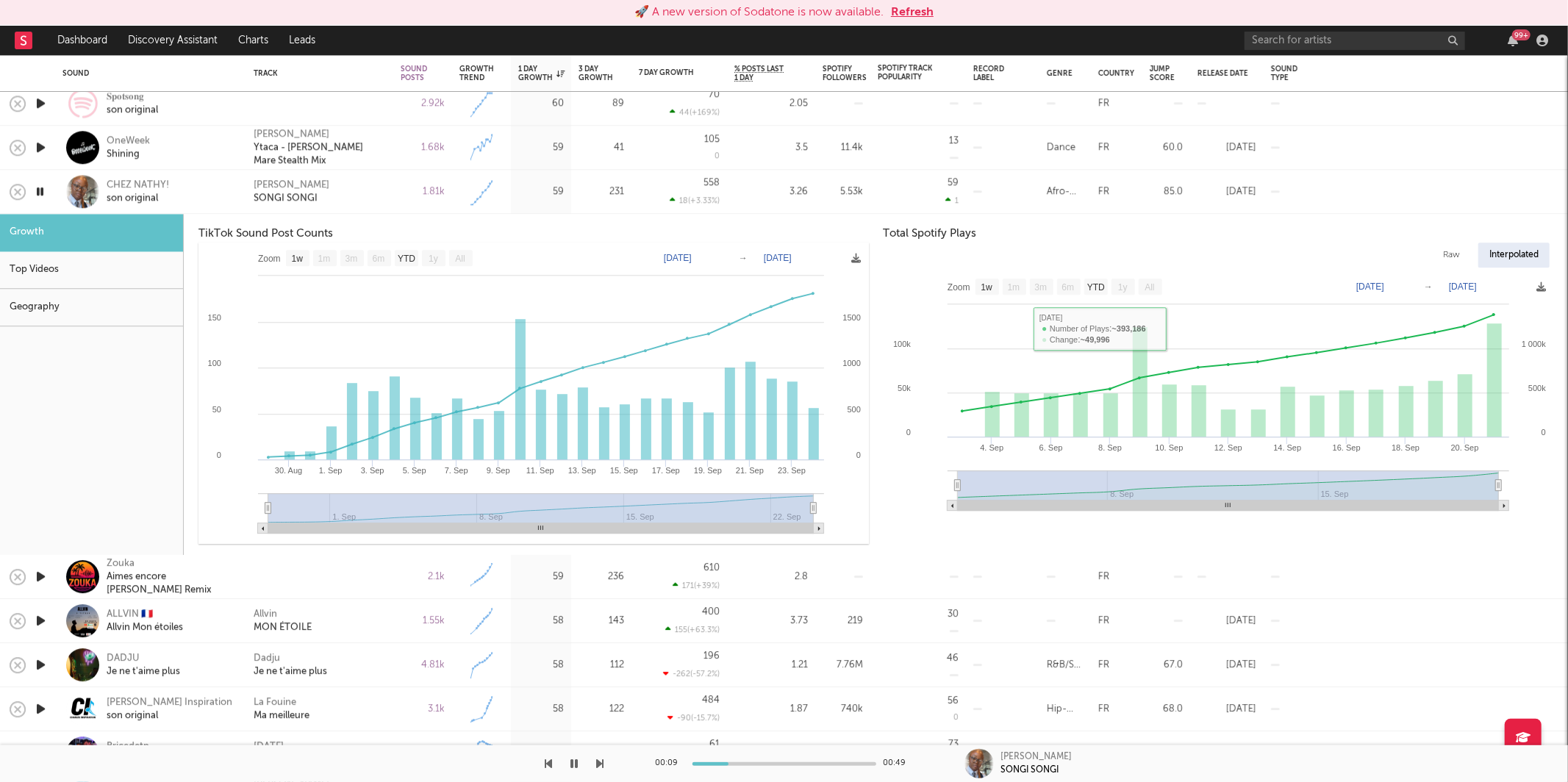
click at [386, 187] on div "[PERSON_NAME] [PERSON_NAME]" at bounding box center [320, 192] width 147 height 44
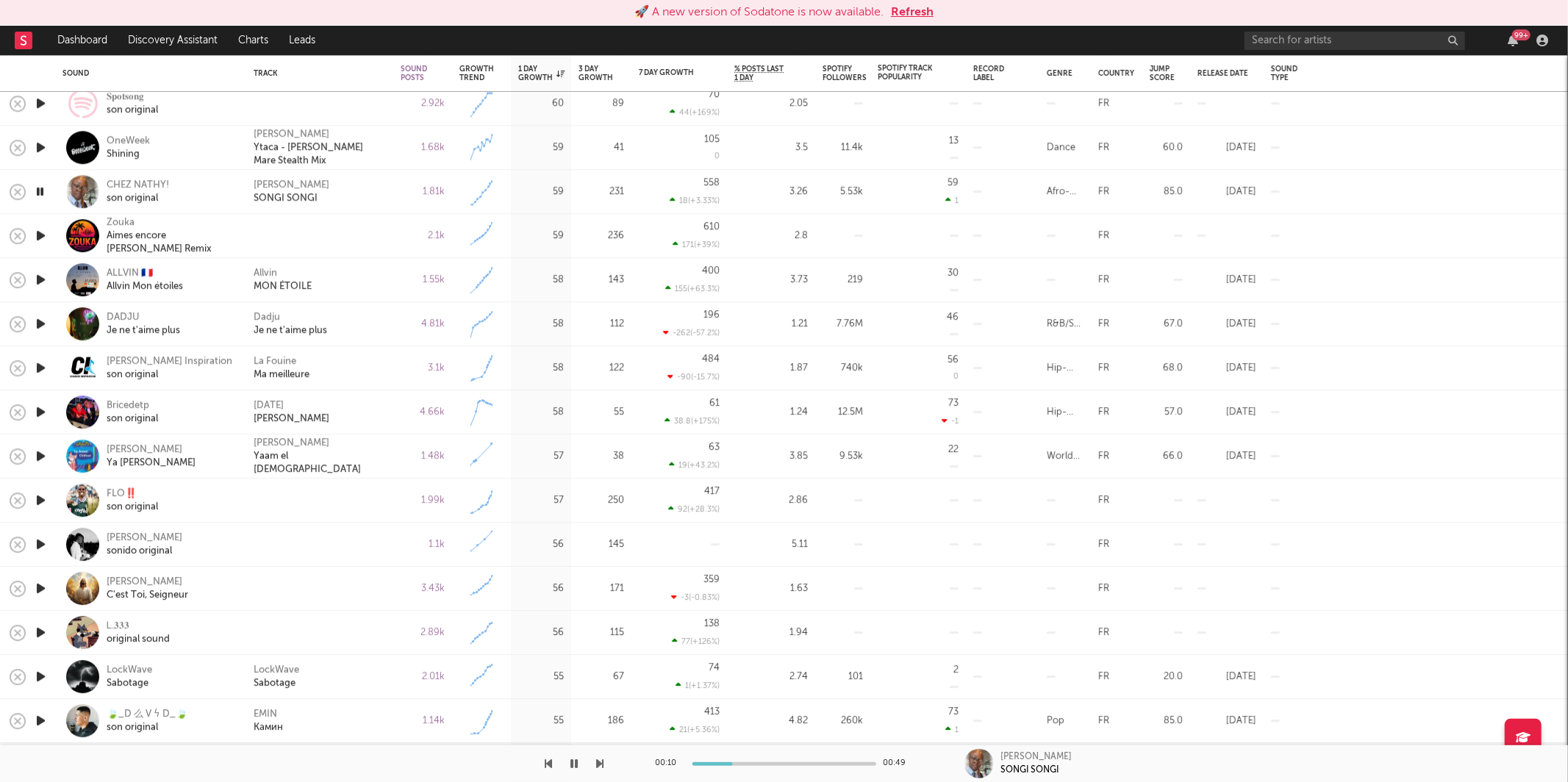
click at [594, 757] on div at bounding box center [302, 763] width 604 height 37
click at [599, 767] on icon "button" at bounding box center [601, 764] width 8 height 12
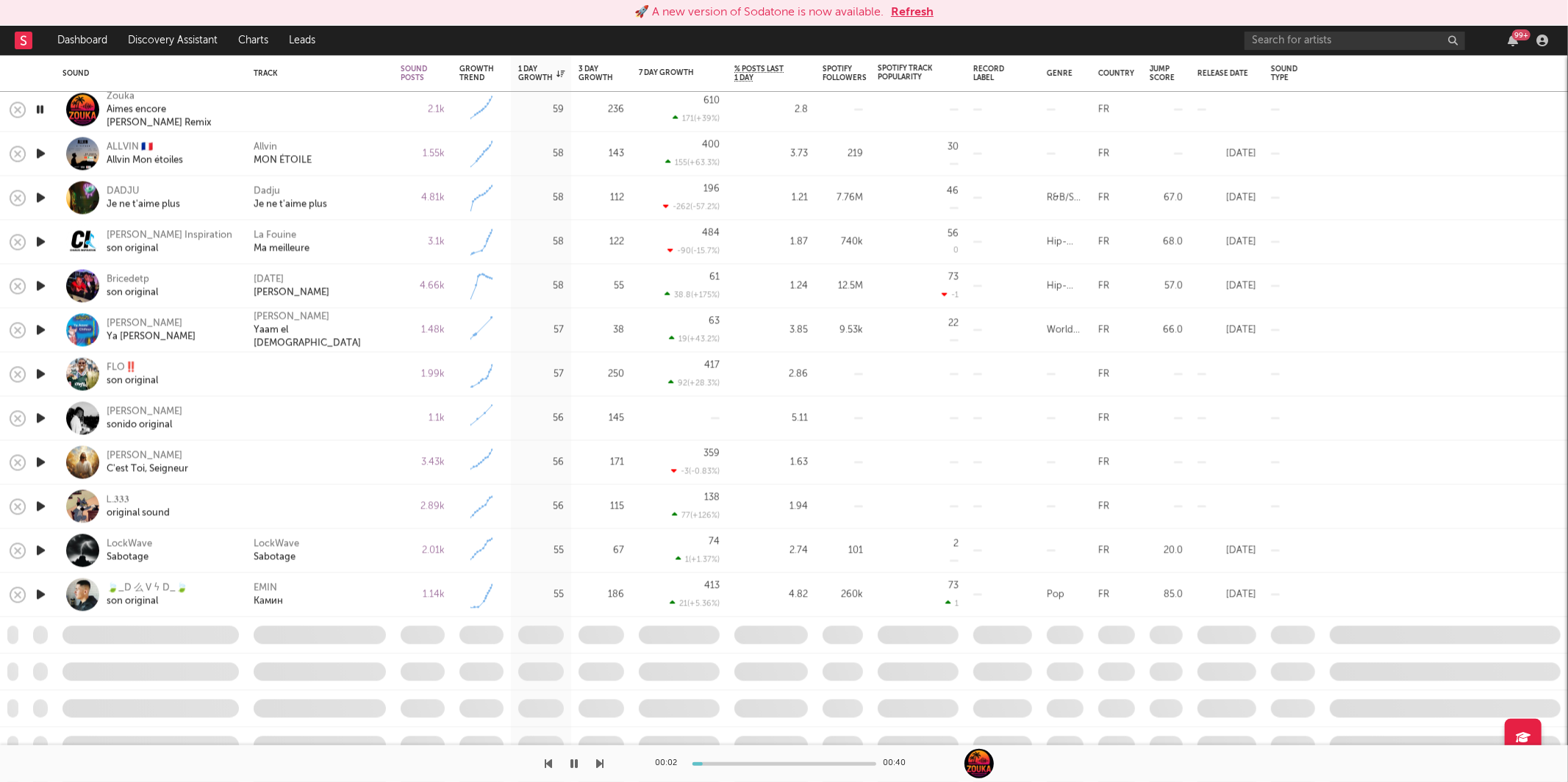
click at [597, 762] on icon "button" at bounding box center [601, 764] width 8 height 12
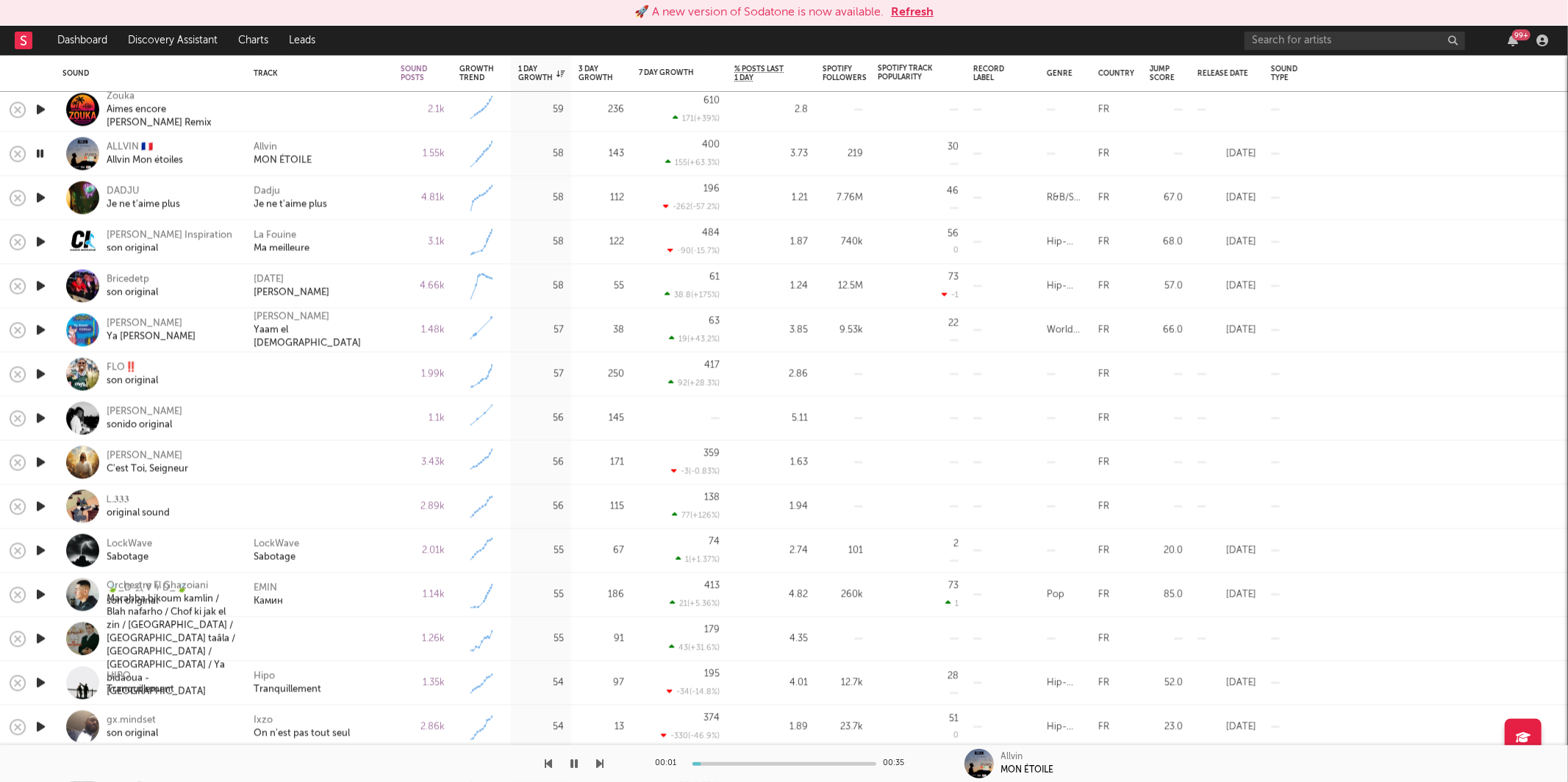
click at [364, 139] on div "Allvin MON ÉTOILE" at bounding box center [320, 155] width 147 height 44
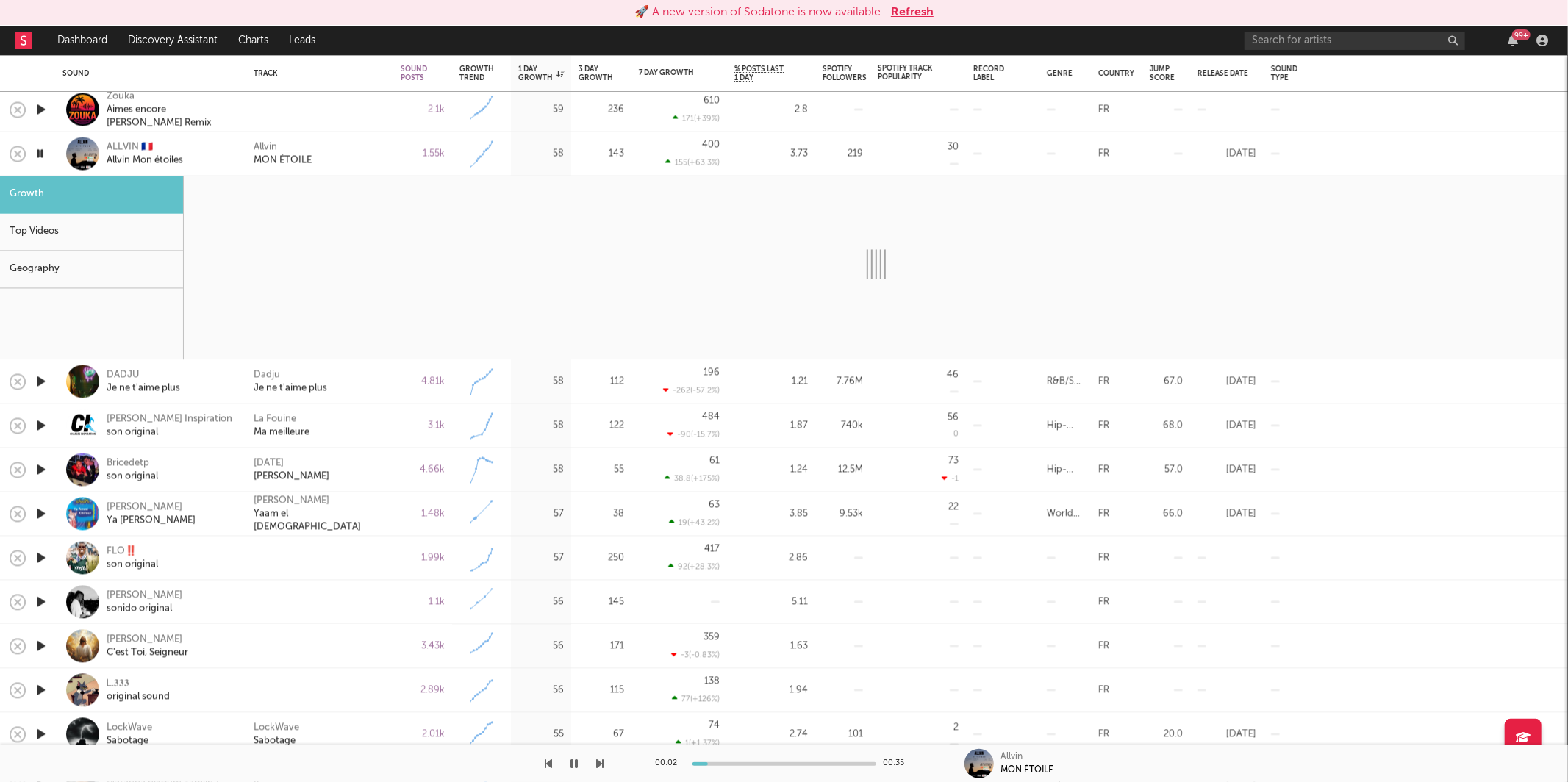
click at [601, 761] on icon "button" at bounding box center [601, 764] width 8 height 12
select select "1w"
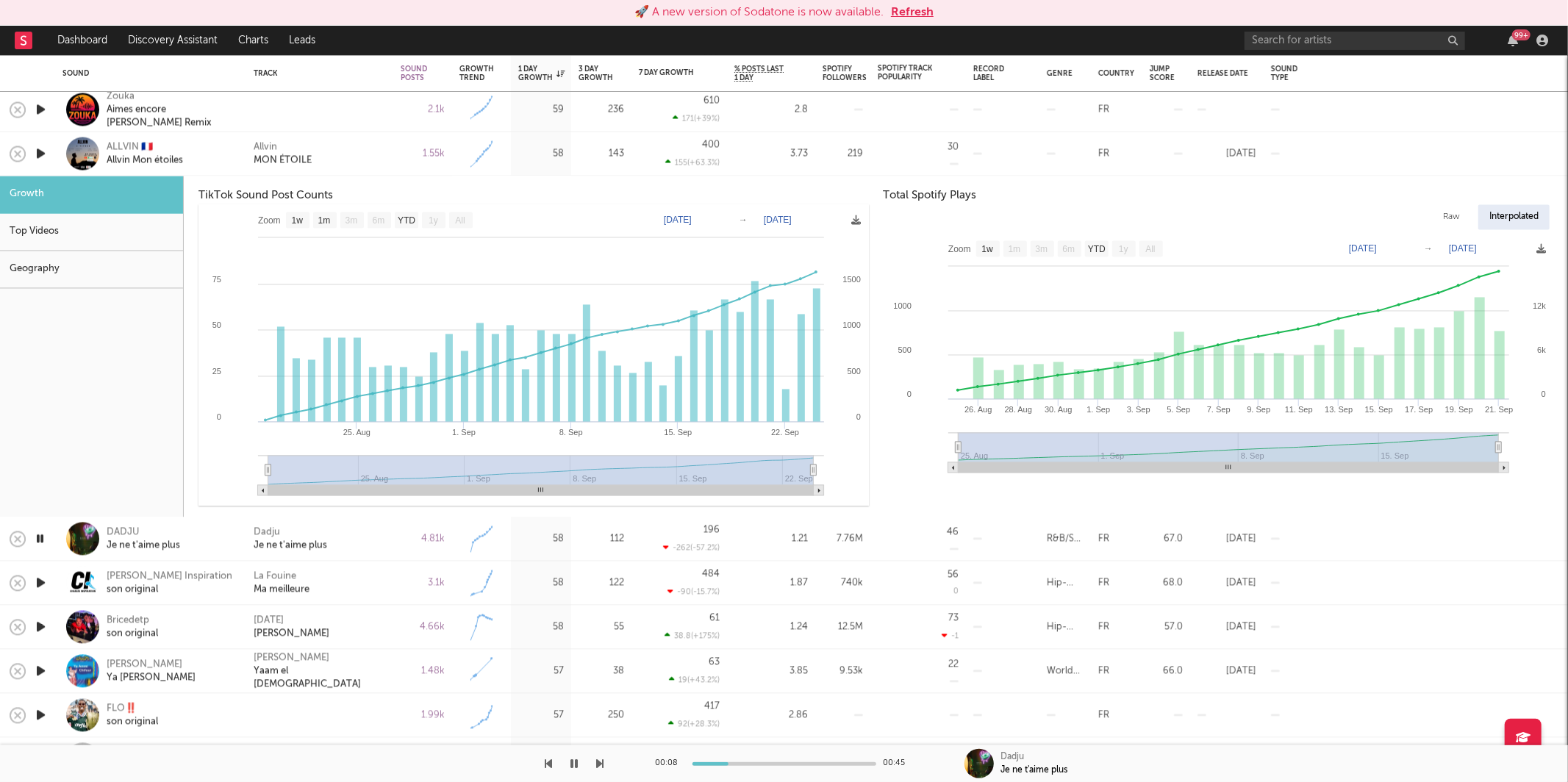
click at [367, 147] on div "Allvin MON ÉTOILE" at bounding box center [319, 153] width 133 height 27
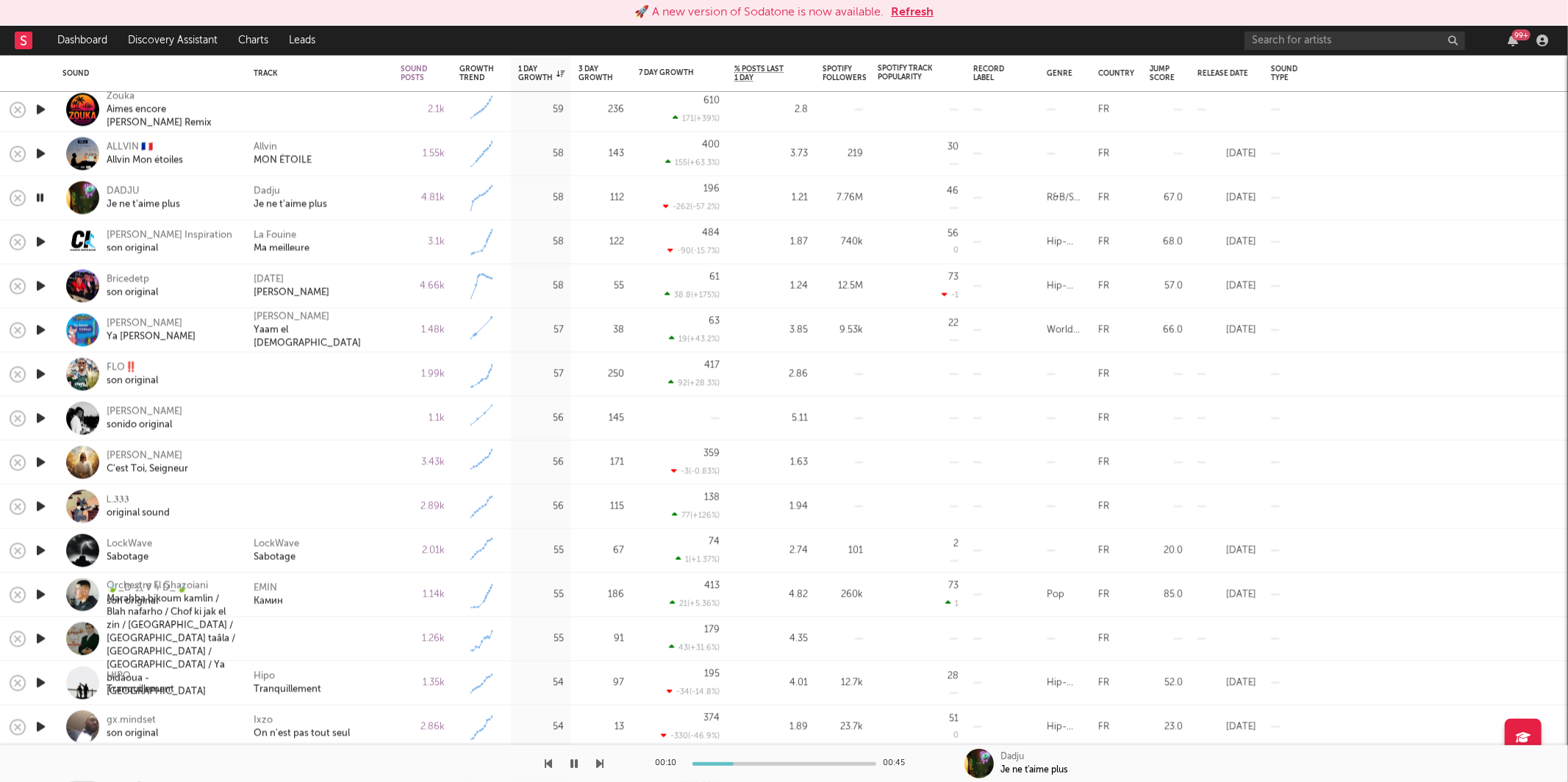
click at [597, 761] on icon "button" at bounding box center [601, 764] width 8 height 12
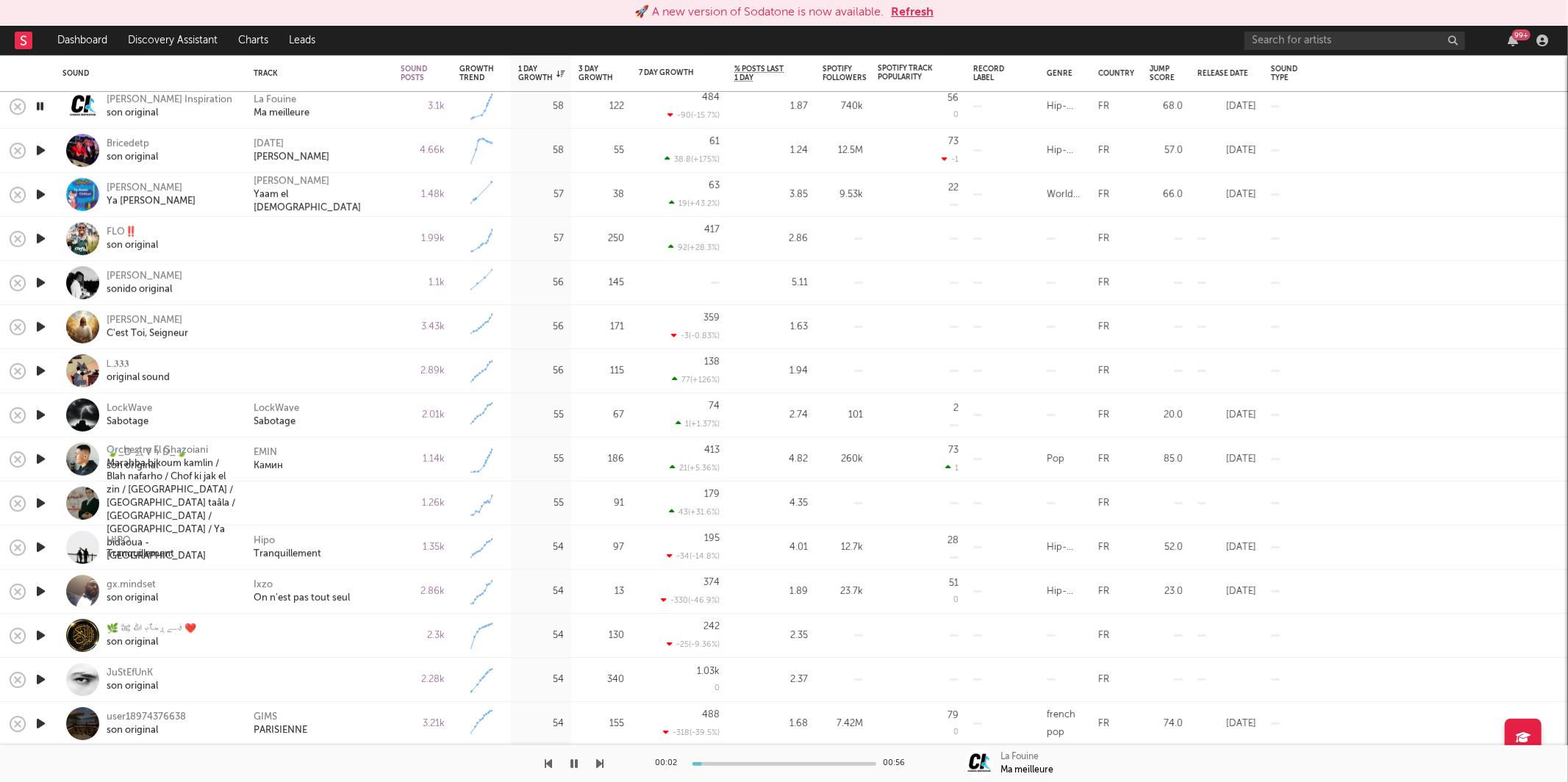
click at [595, 755] on div at bounding box center [302, 763] width 604 height 37
click at [599, 760] on icon "button" at bounding box center [601, 764] width 8 height 12
click at [601, 761] on icon "button" at bounding box center [601, 764] width 8 height 12
click at [600, 760] on icon "button" at bounding box center [601, 764] width 8 height 12
click at [145, 234] on div "FLO‼️" at bounding box center [133, 232] width 51 height 13
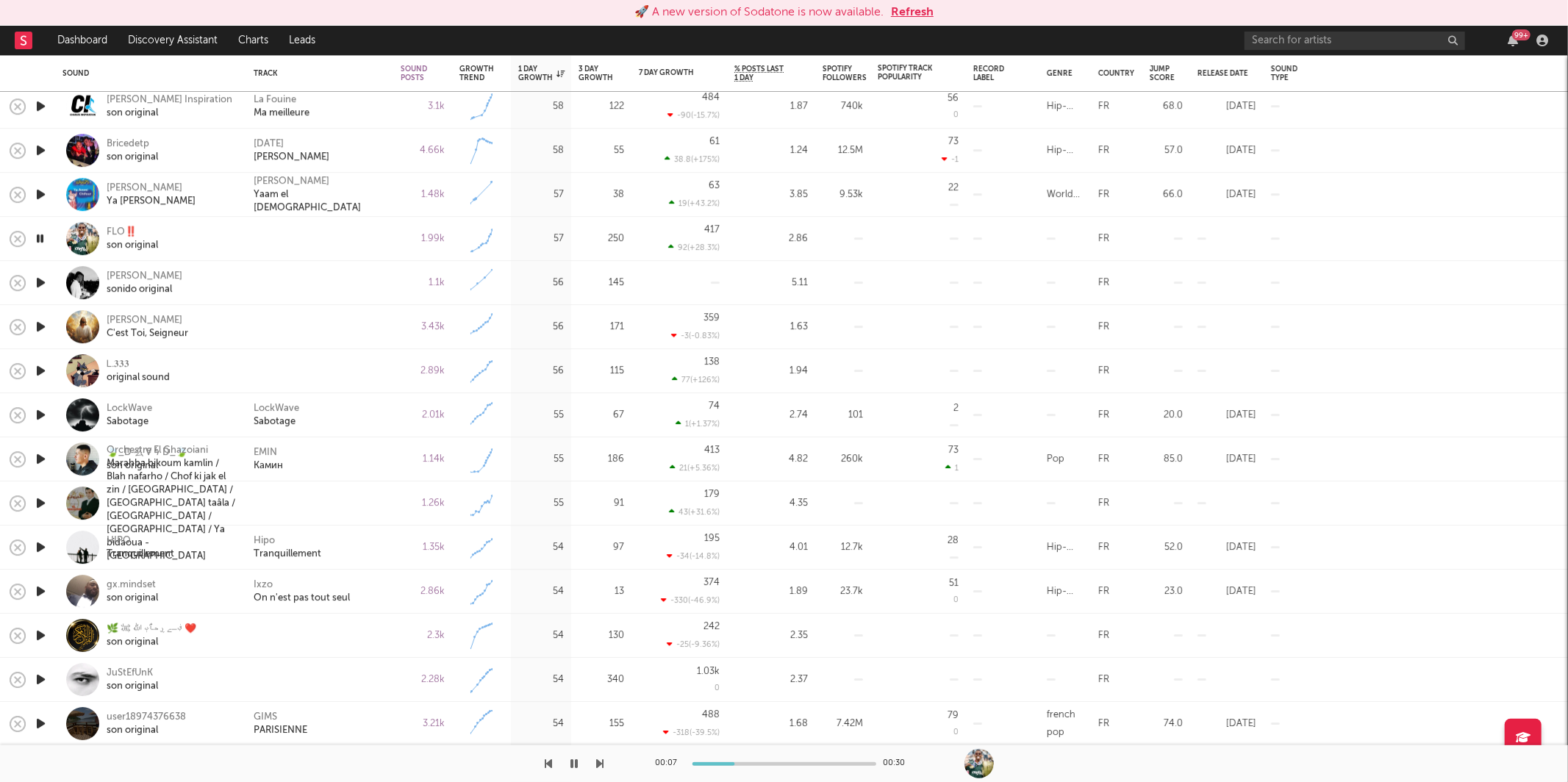
click at [601, 759] on icon "button" at bounding box center [601, 764] width 8 height 12
click at [136, 284] on div "sonido original" at bounding box center [145, 289] width 75 height 13
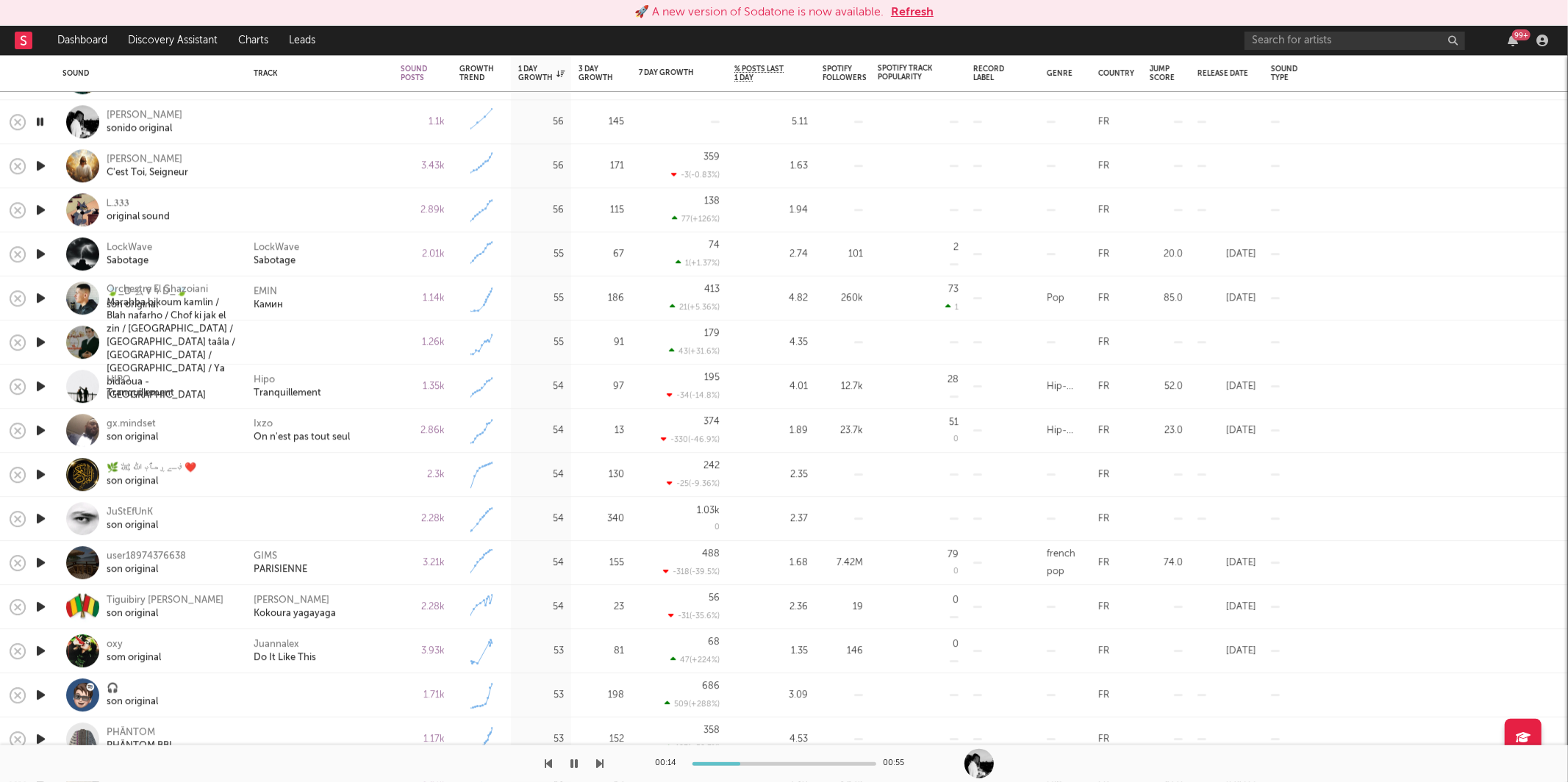
click at [612, 765] on div "00:14 00:55" at bounding box center [784, 763] width 1568 height 37
click at [602, 764] on icon "button" at bounding box center [601, 764] width 8 height 12
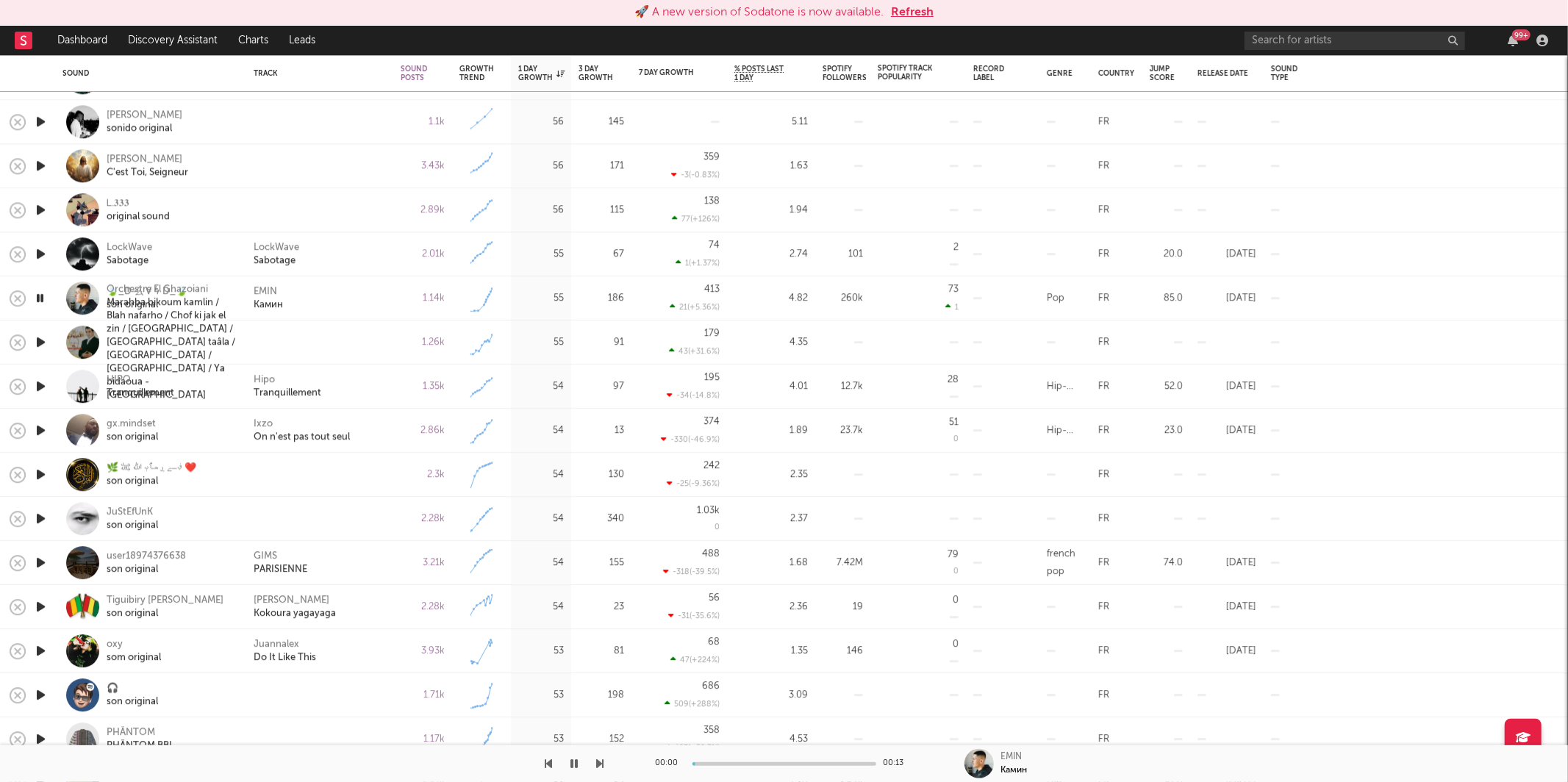
click at [602, 764] on icon "button" at bounding box center [601, 764] width 8 height 12
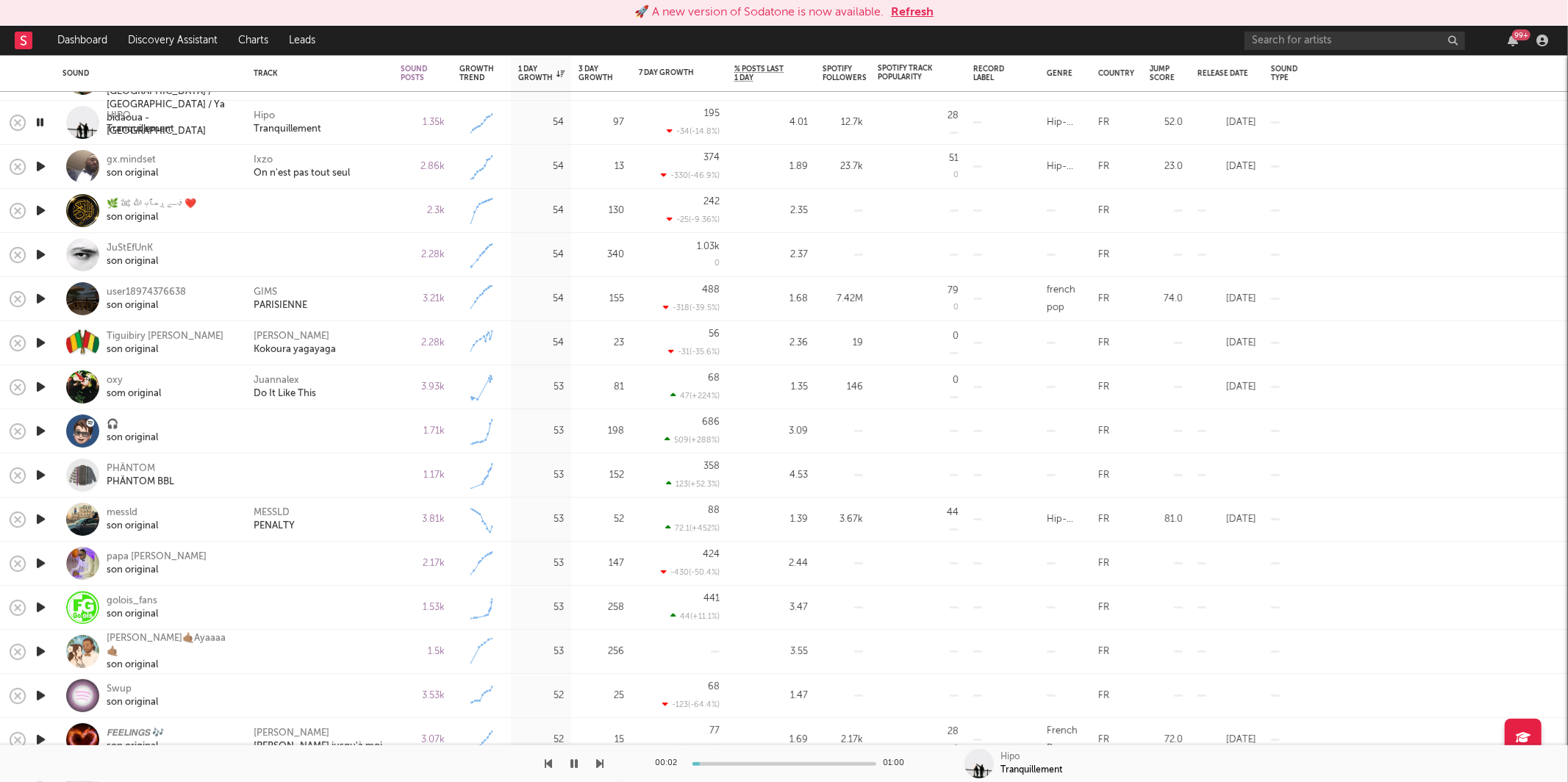
click at [595, 760] on div at bounding box center [302, 763] width 604 height 37
click at [598, 763] on icon "button" at bounding box center [601, 764] width 8 height 12
click at [384, 166] on div "Ixzo On n'est pas tout seul" at bounding box center [319, 167] width 133 height 27
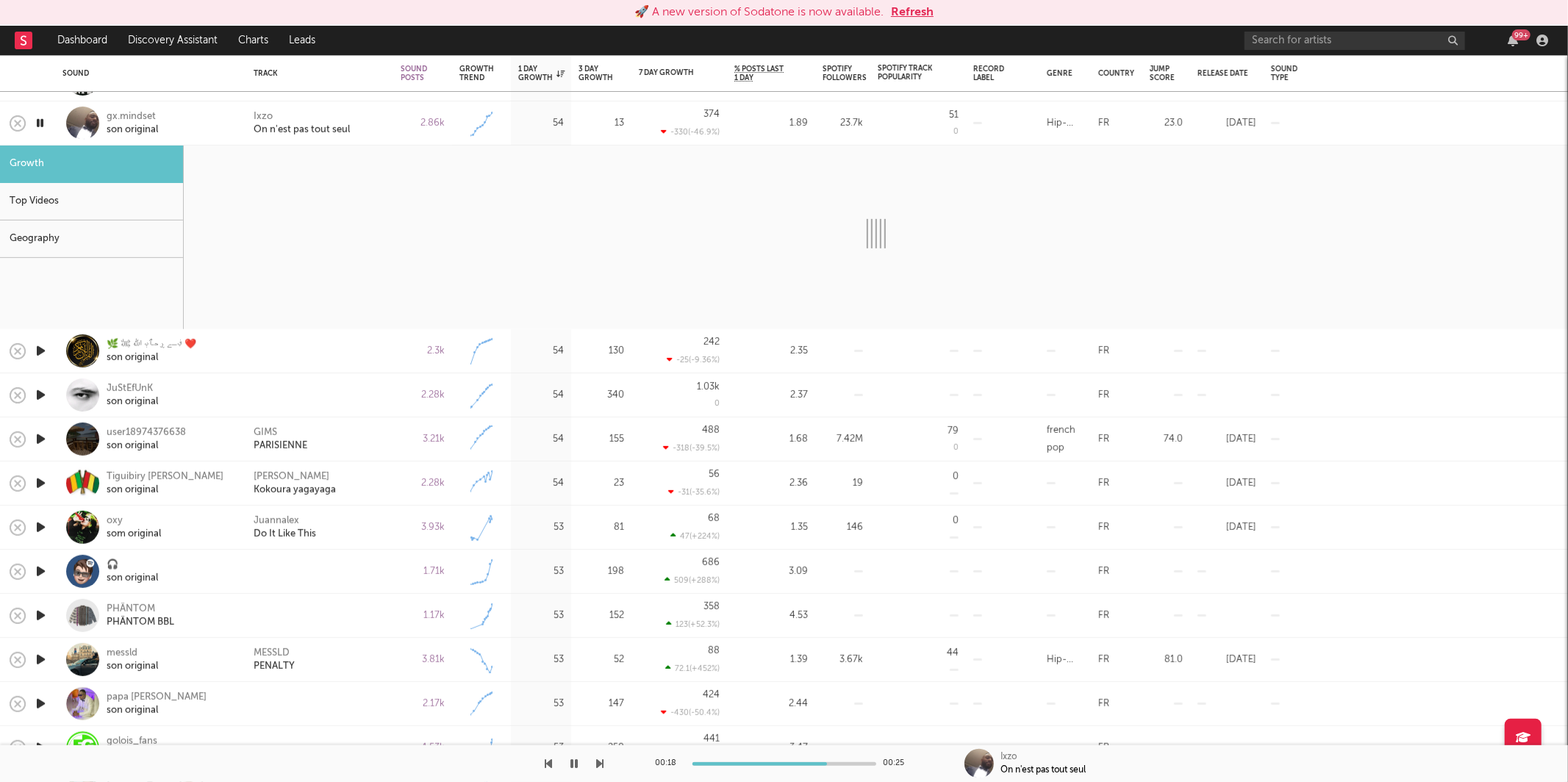
click at [578, 765] on button "button" at bounding box center [574, 763] width 15 height 37
select select "1w"
select select "6m"
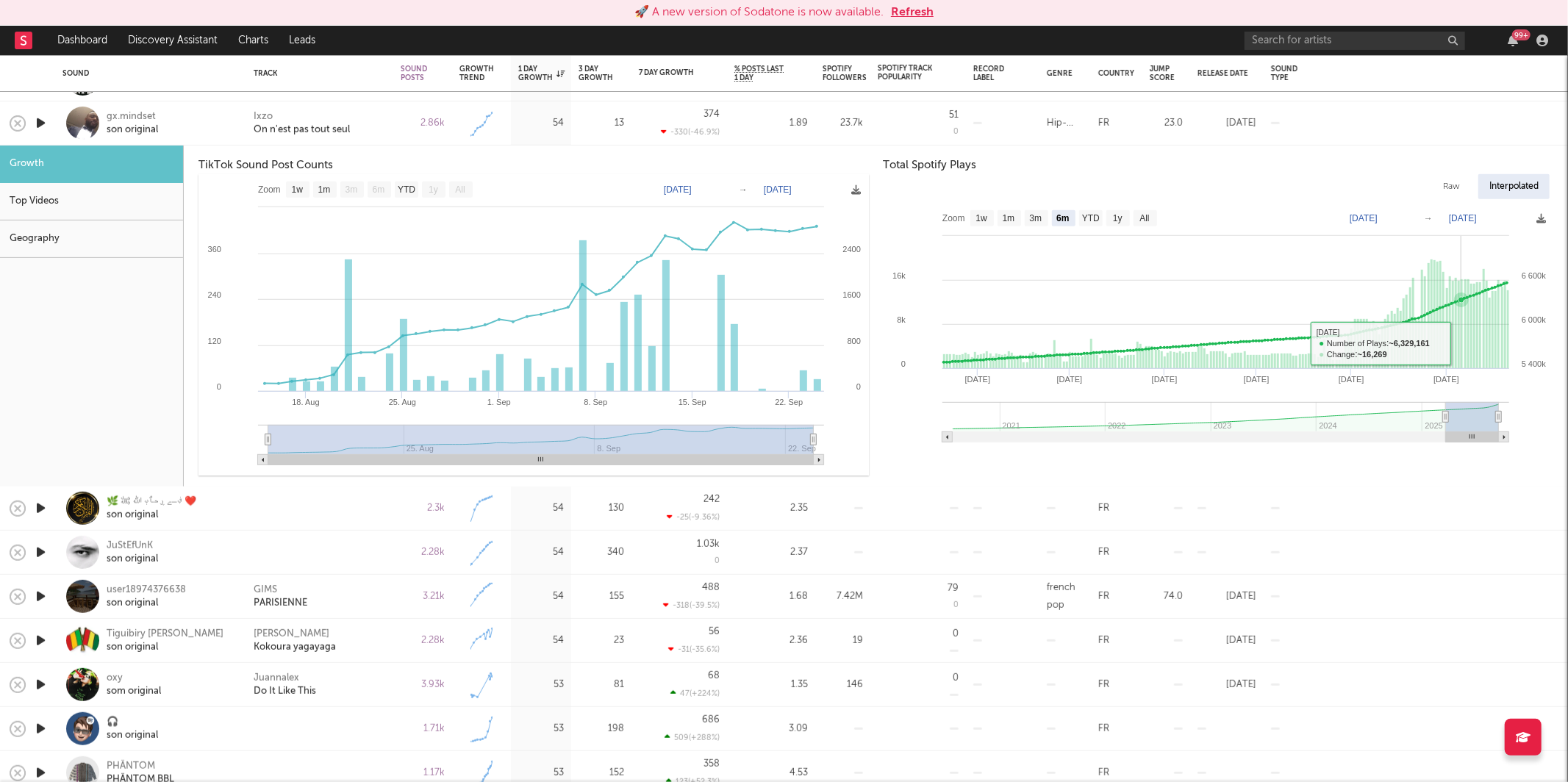
click at [1460, 335] on rect at bounding box center [1461, 323] width 3 height 90
click at [384, 117] on div "Ixzo On n'est pas tout seul" at bounding box center [319, 122] width 133 height 27
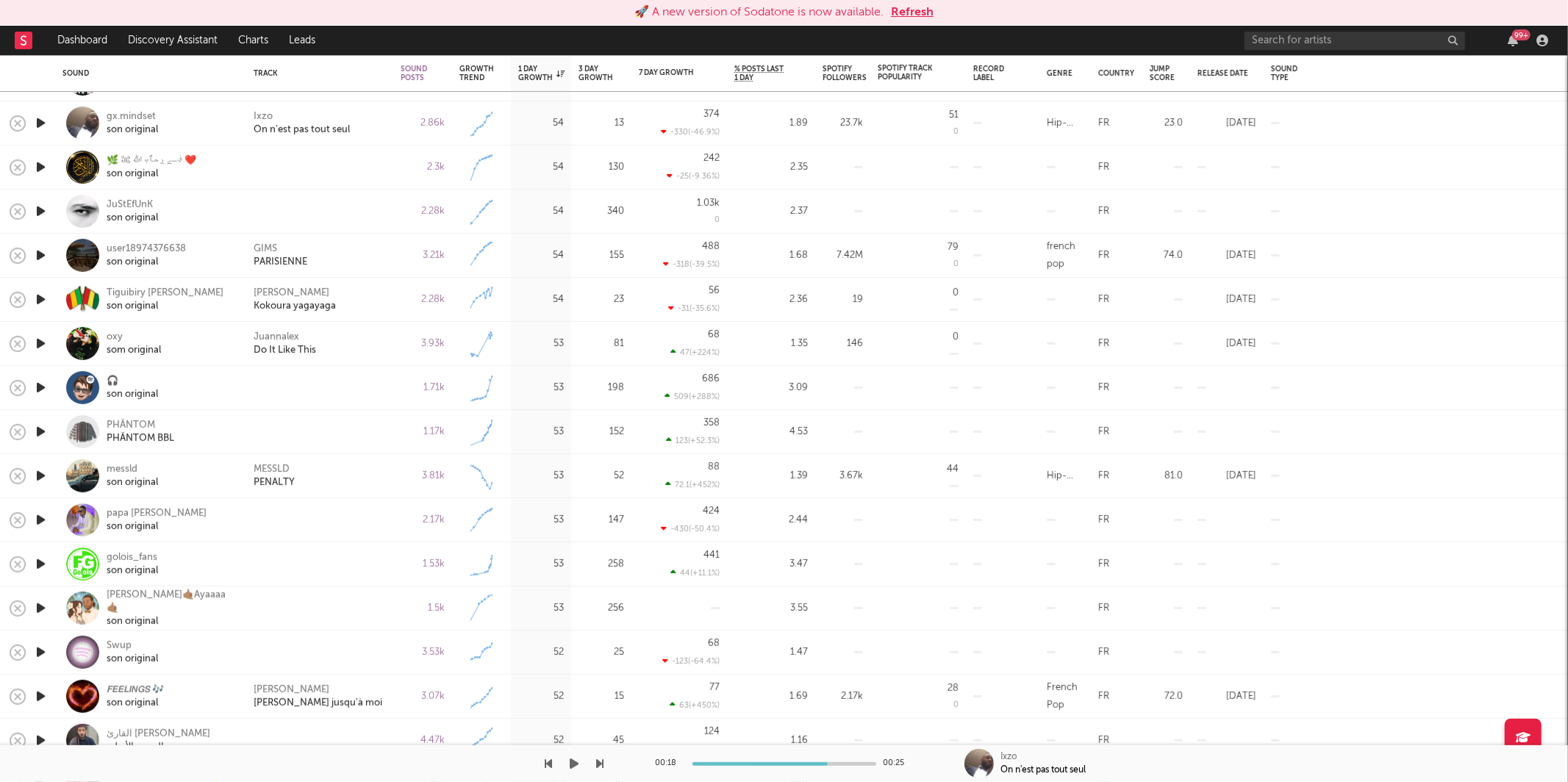
click at [571, 761] on icon "button" at bounding box center [575, 764] width 9 height 12
click at [604, 761] on div "00:19 00:25 Ixzo On n'est pas tout seul" at bounding box center [784, 763] width 1568 height 37
click at [609, 761] on div "00:19 00:25 Ixzo On n'est pas tout seul" at bounding box center [784, 763] width 1568 height 37
click at [605, 764] on div "00:20 00:25 Ixzo On n'est pas tout seul" at bounding box center [784, 763] width 1568 height 37
click at [598, 764] on icon "button" at bounding box center [601, 764] width 8 height 12
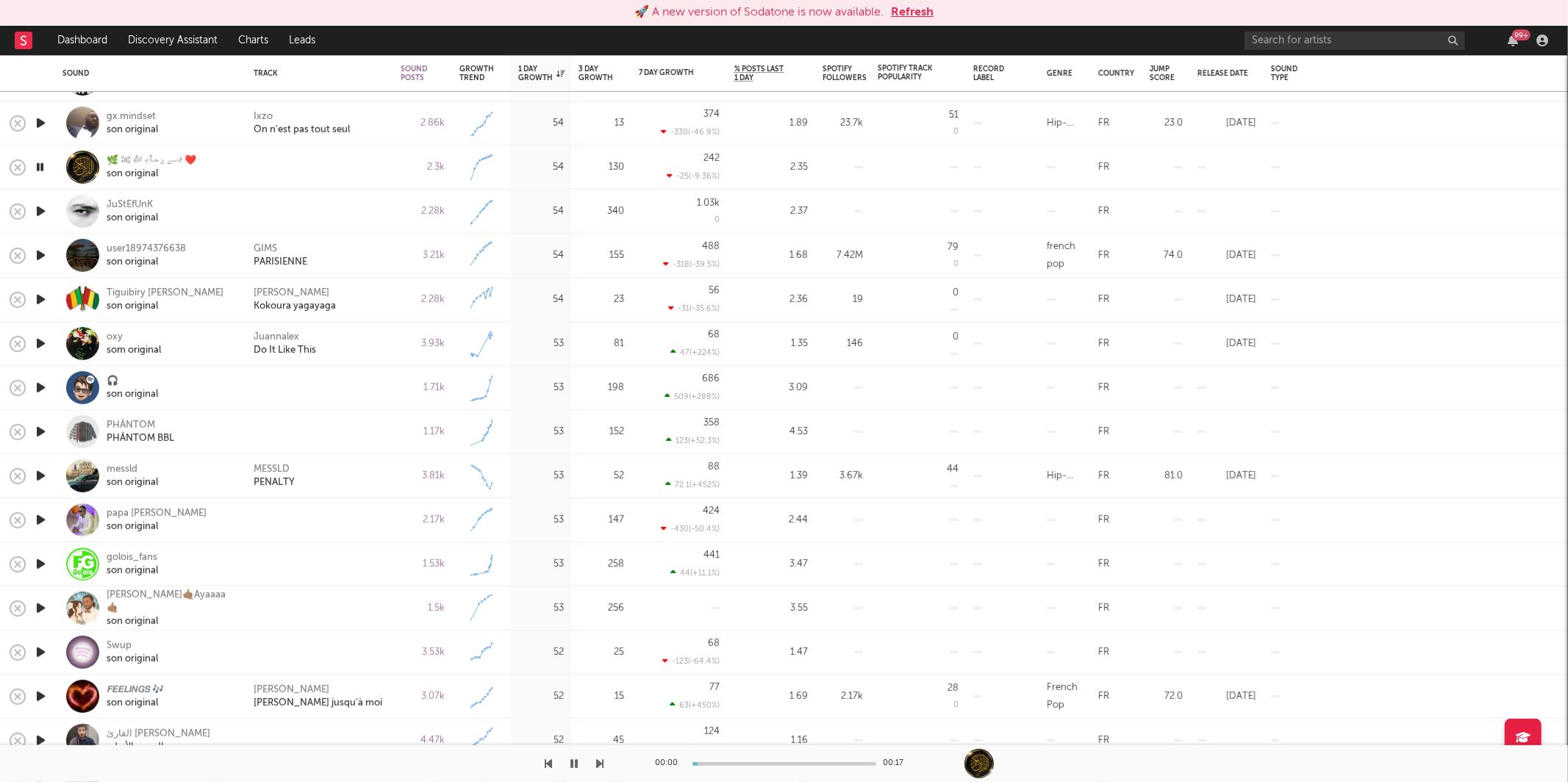
click at [598, 753] on button "button" at bounding box center [601, 763] width 8 height 37
click at [601, 753] on button "button" at bounding box center [601, 763] width 8 height 37
click at [601, 760] on icon "button" at bounding box center [601, 764] width 8 height 12
click at [572, 767] on icon "button" at bounding box center [575, 764] width 8 height 12
click at [567, 758] on button "button" at bounding box center [574, 763] width 15 height 37
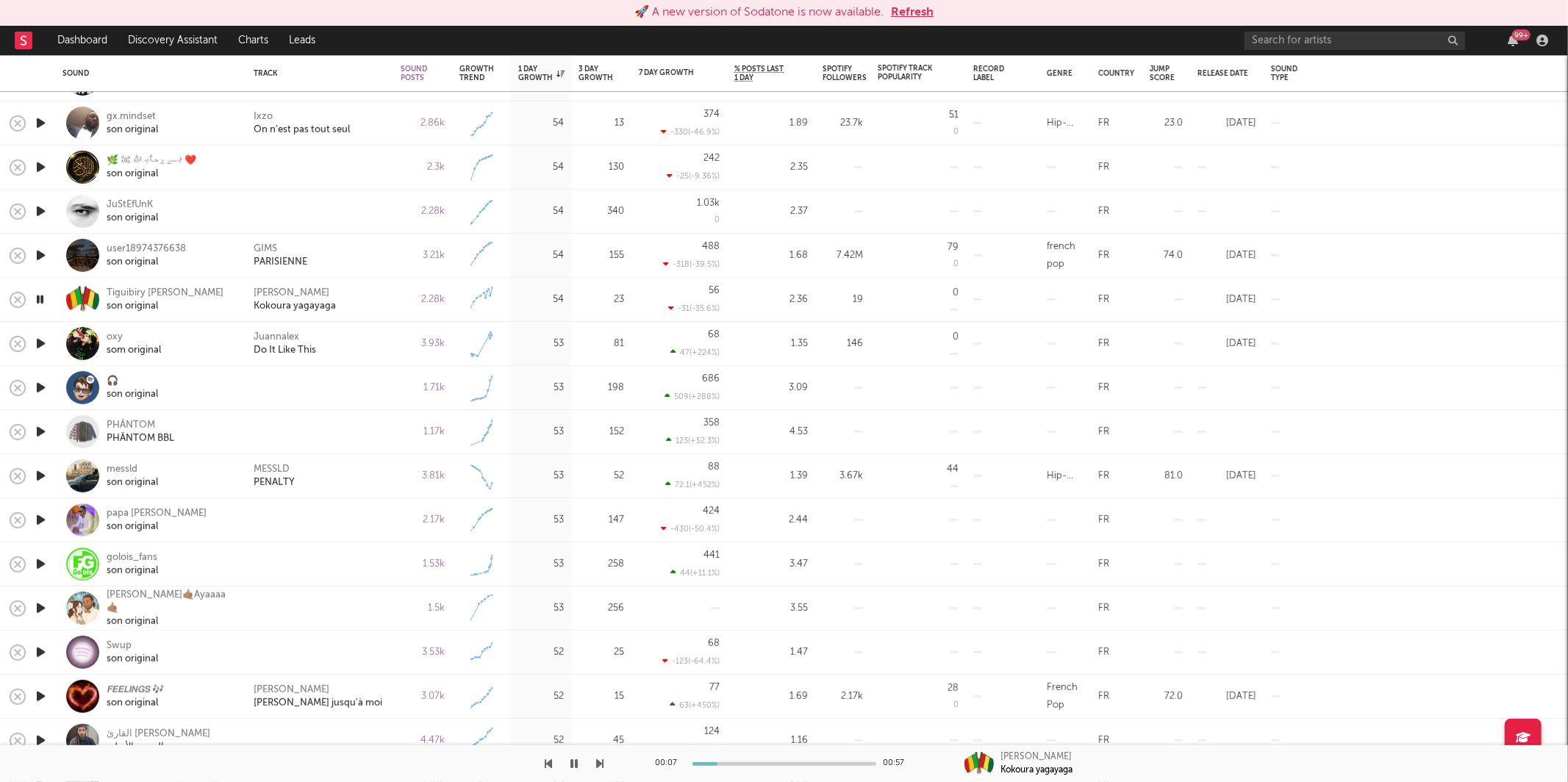
click at [606, 763] on div "00:07 00:57 [PERSON_NAME] [PERSON_NAME] yagayaga" at bounding box center [784, 763] width 1568 height 37
click at [602, 765] on icon "button" at bounding box center [601, 764] width 8 height 12
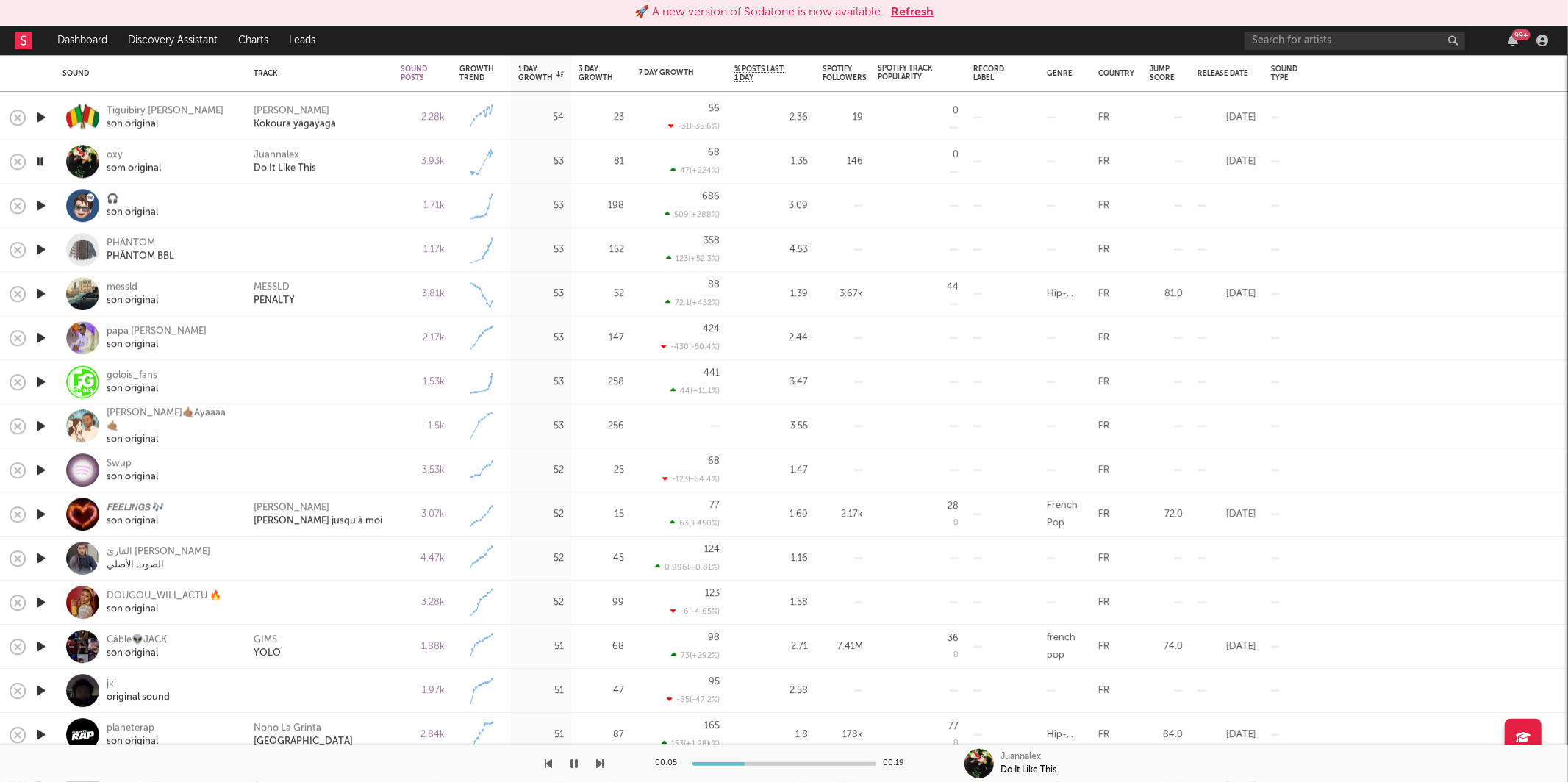
click at [603, 765] on icon "button" at bounding box center [601, 764] width 8 height 12
click at [598, 765] on icon "button" at bounding box center [601, 764] width 8 height 12
click at [545, 767] on icon "button" at bounding box center [548, 764] width 8 height 12
click at [130, 238] on div "PHÄNTOM" at bounding box center [140, 243] width 68 height 13
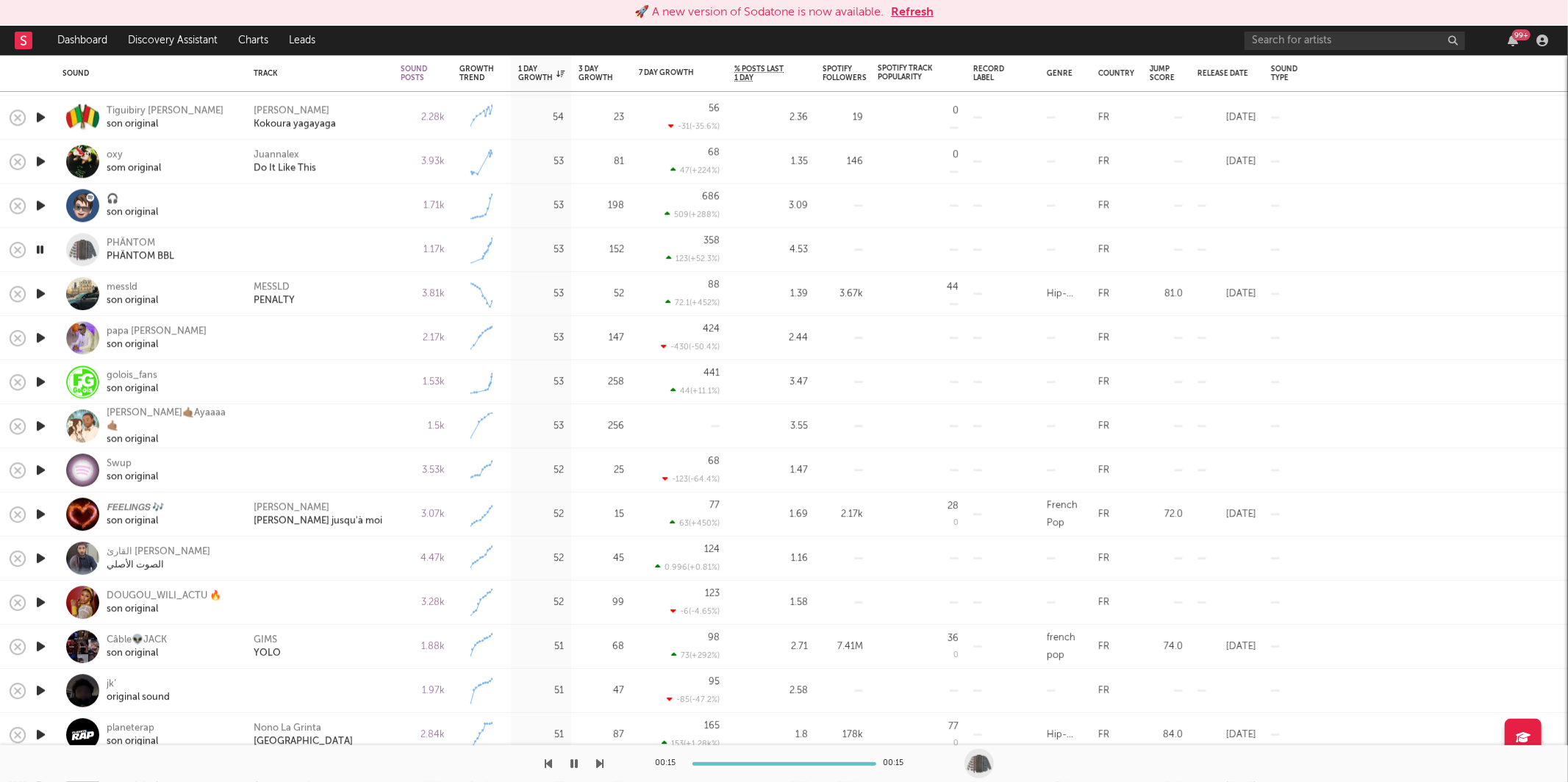
click at [601, 764] on icon "button" at bounding box center [601, 764] width 8 height 12
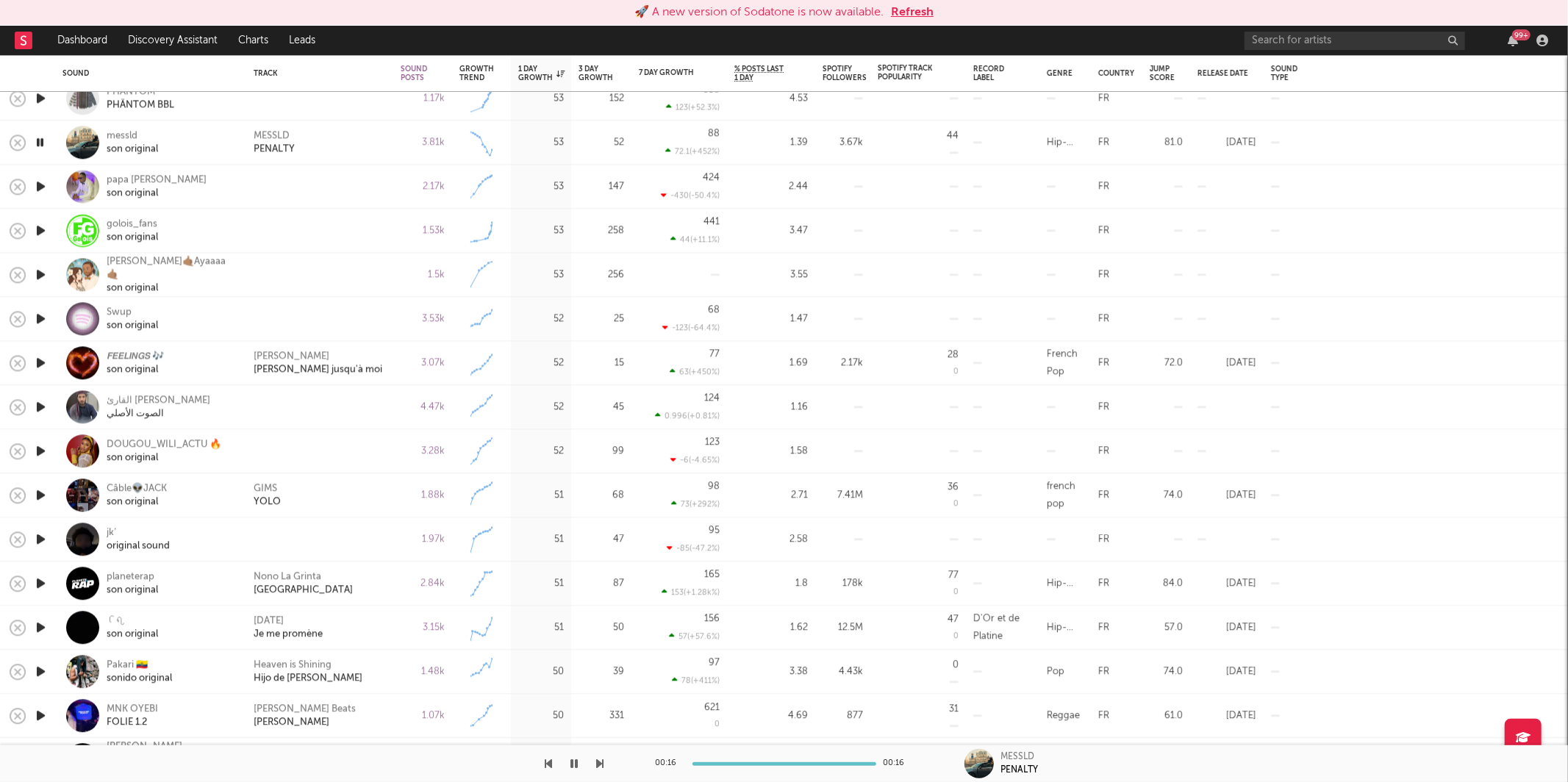
click at [604, 760] on div "00:16 00:16 MESSLD PENALTY" at bounding box center [784, 763] width 1568 height 37
click at [603, 761] on icon "button" at bounding box center [601, 764] width 8 height 12
click at [599, 767] on icon "button" at bounding box center [601, 764] width 8 height 12
click at [599, 764] on icon "button" at bounding box center [601, 764] width 8 height 12
click at [598, 767] on icon "button" at bounding box center [601, 764] width 8 height 12
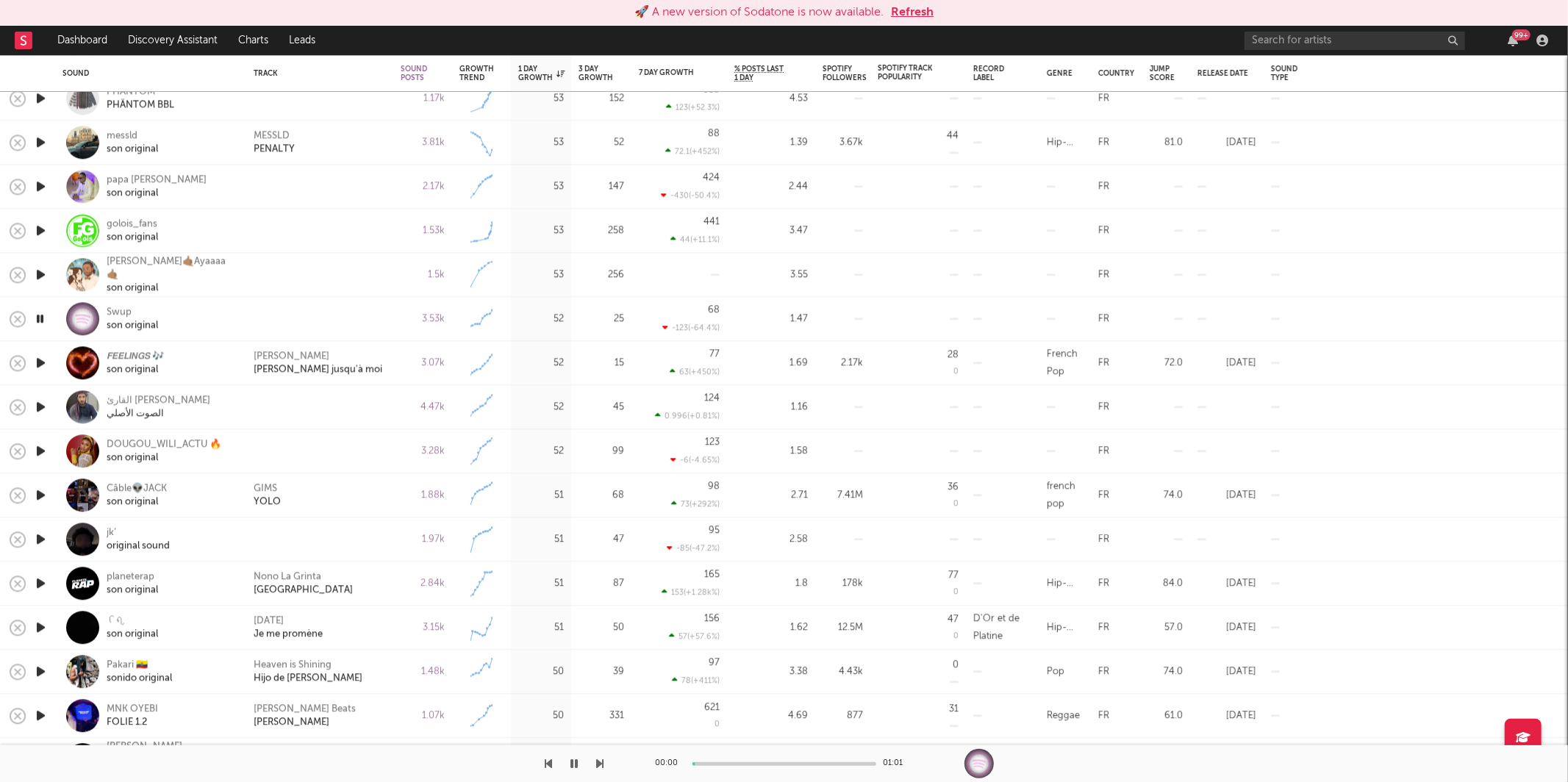
click at [598, 767] on icon "button" at bounding box center [601, 764] width 8 height 12
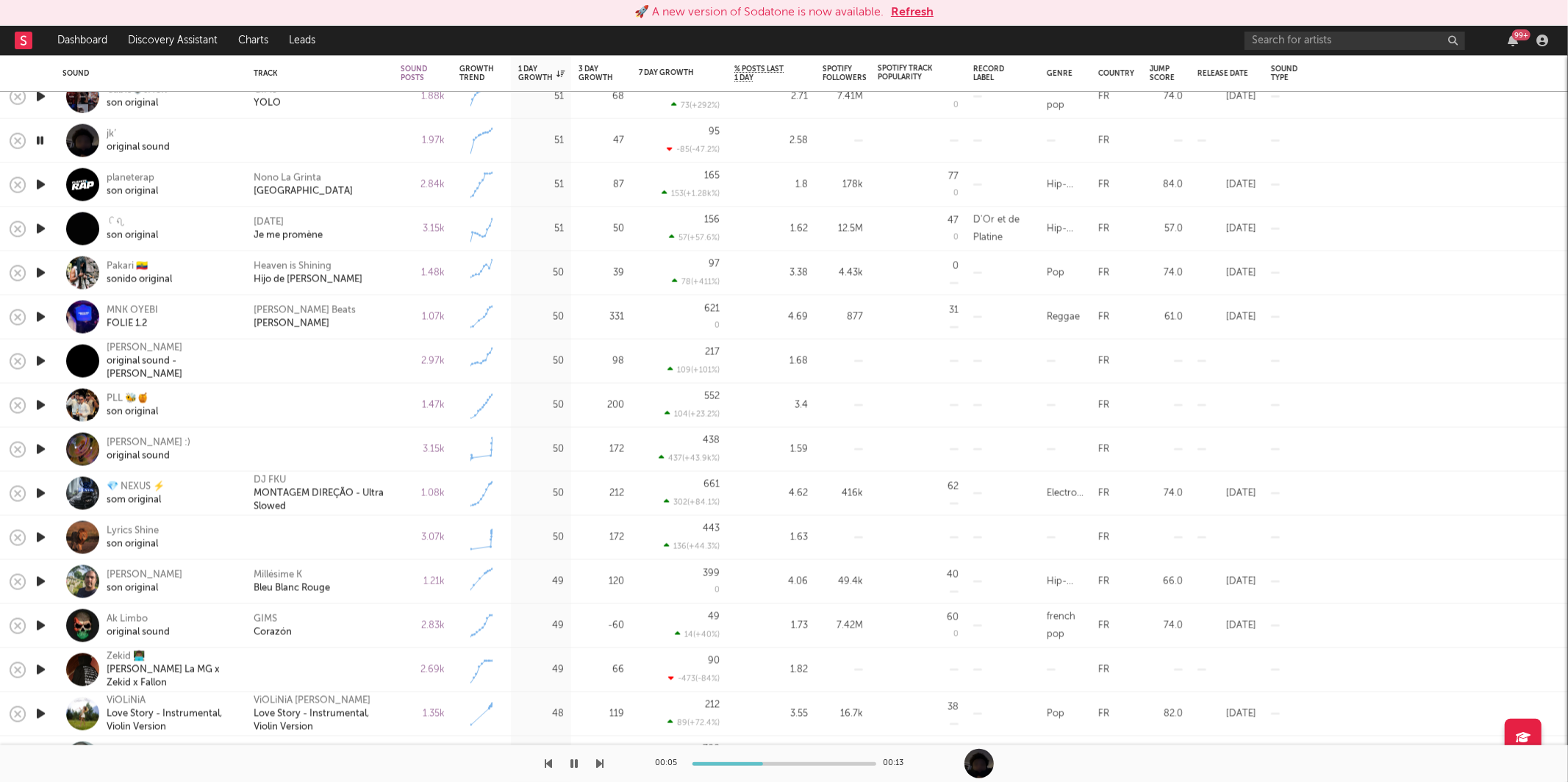
click at [621, 763] on div "00:05 00:13" at bounding box center [784, 763] width 1568 height 37
click at [590, 761] on div at bounding box center [302, 763] width 604 height 37
click at [602, 762] on icon "button" at bounding box center [601, 764] width 8 height 12
click at [602, 761] on icon "button" at bounding box center [601, 764] width 8 height 12
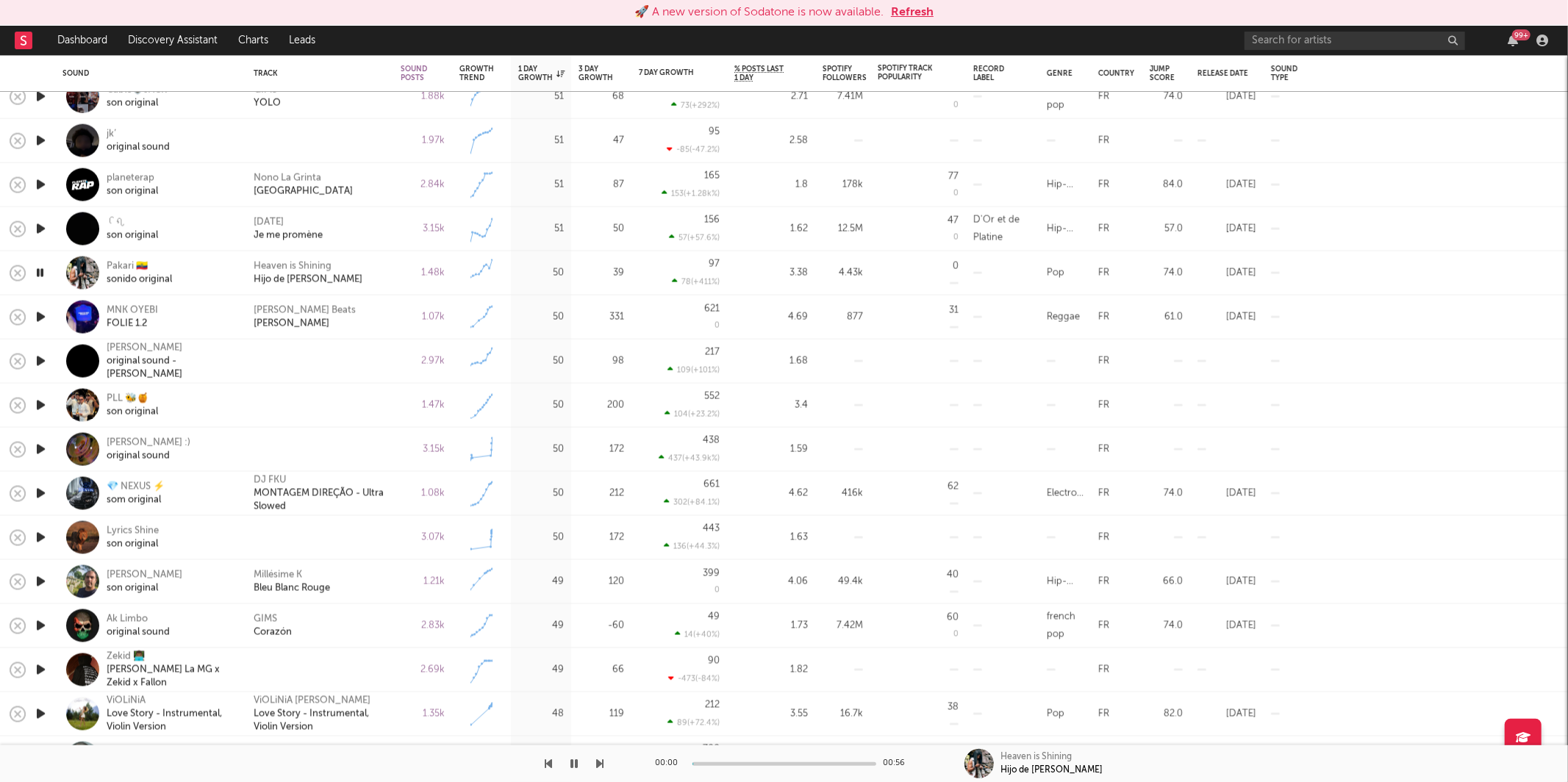
click at [602, 761] on icon "button" at bounding box center [601, 764] width 8 height 12
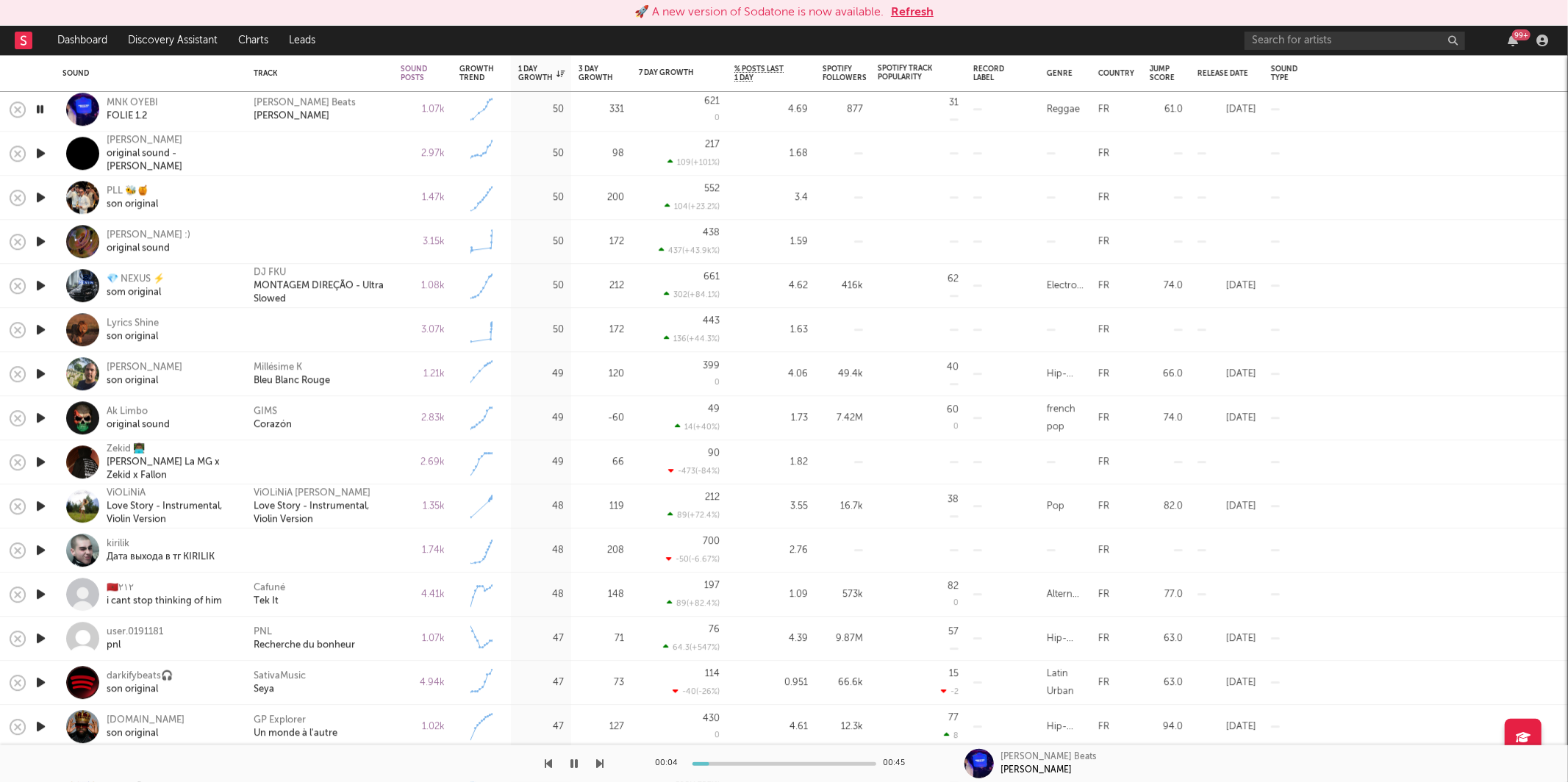
click at [377, 119] on div "[PERSON_NAME] Beats [PERSON_NAME]" at bounding box center [319, 110] width 133 height 27
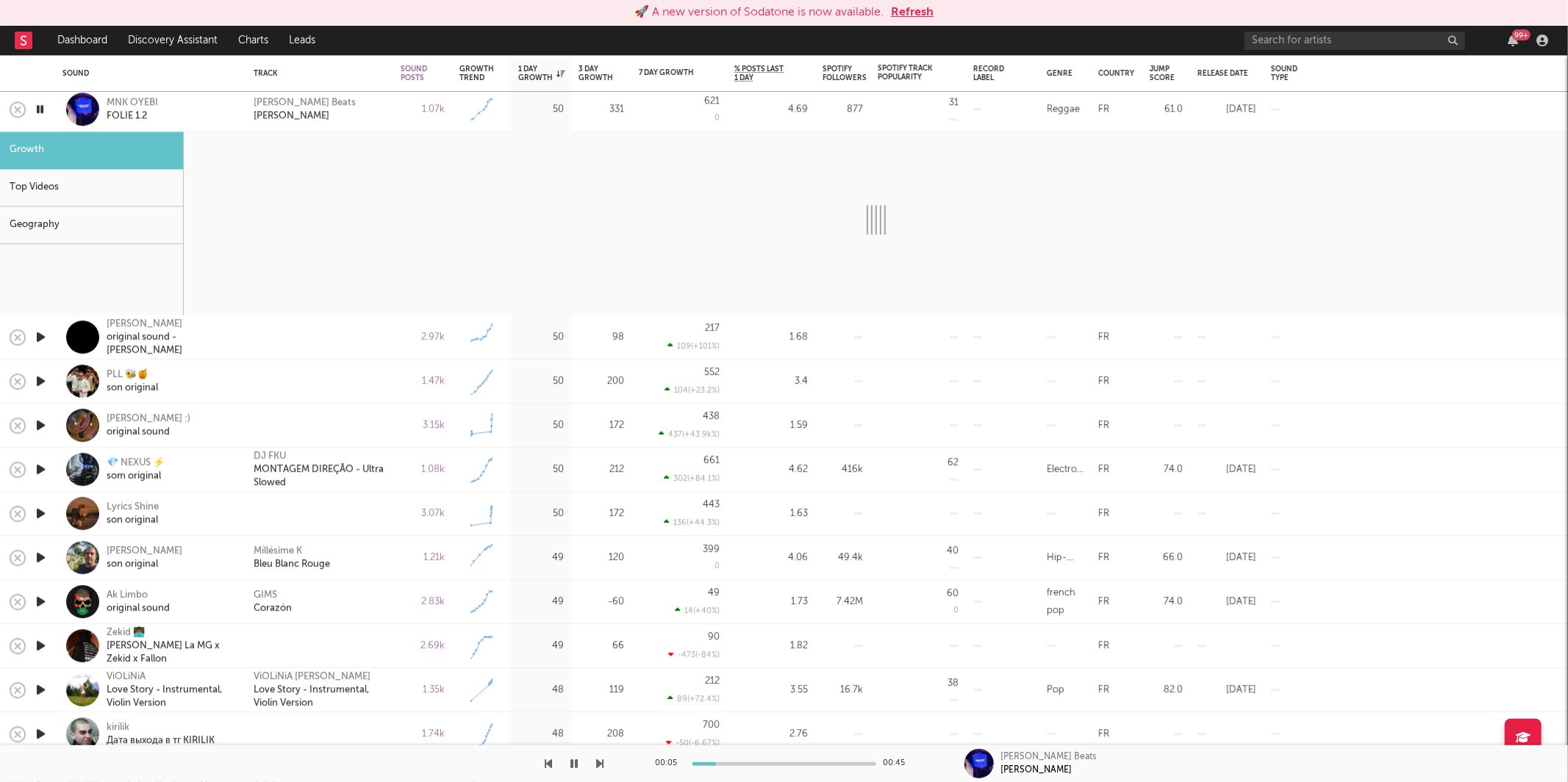
select select "1w"
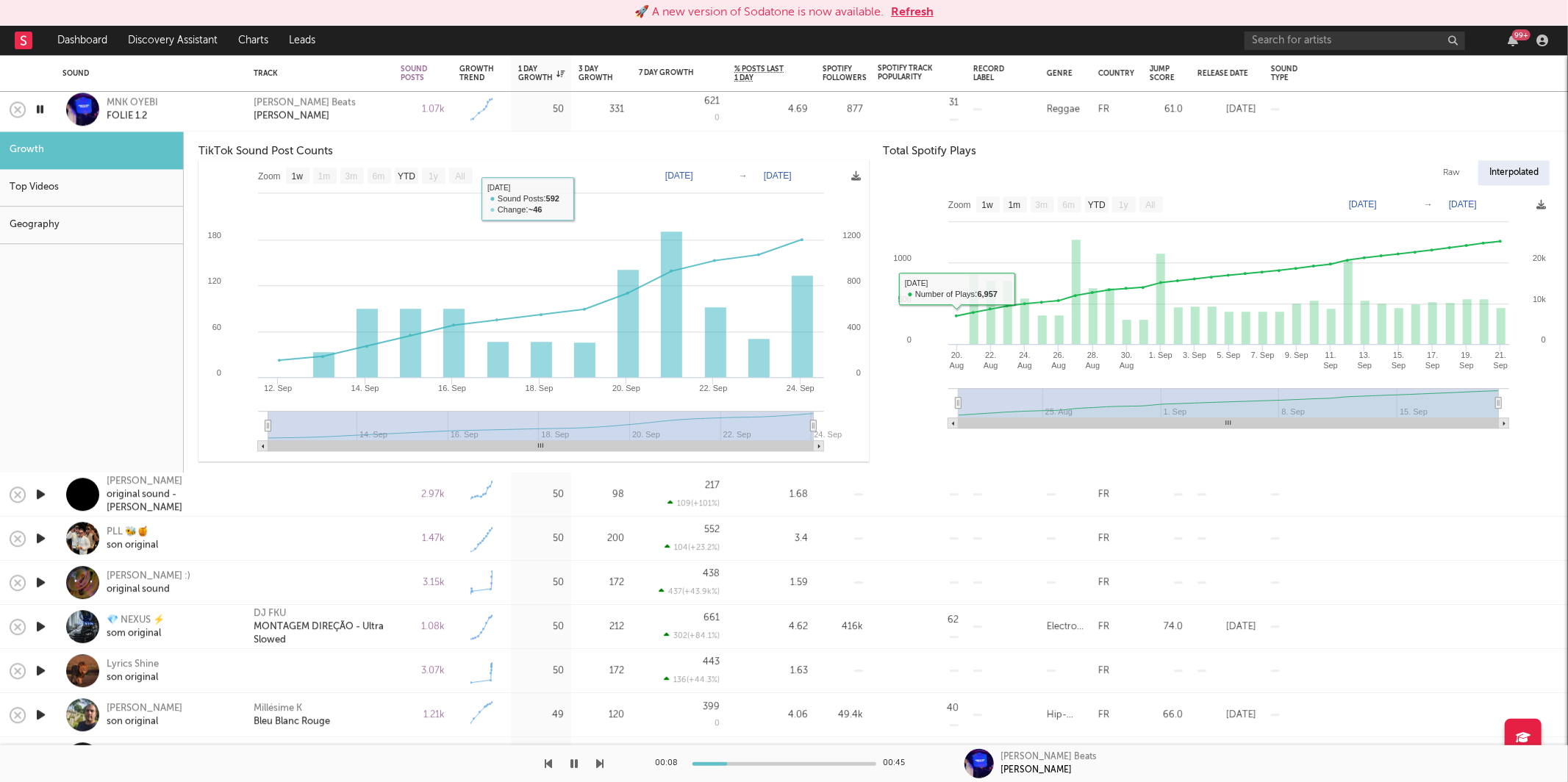
click at [343, 117] on div "[PERSON_NAME] Beats [PERSON_NAME]" at bounding box center [319, 110] width 133 height 27
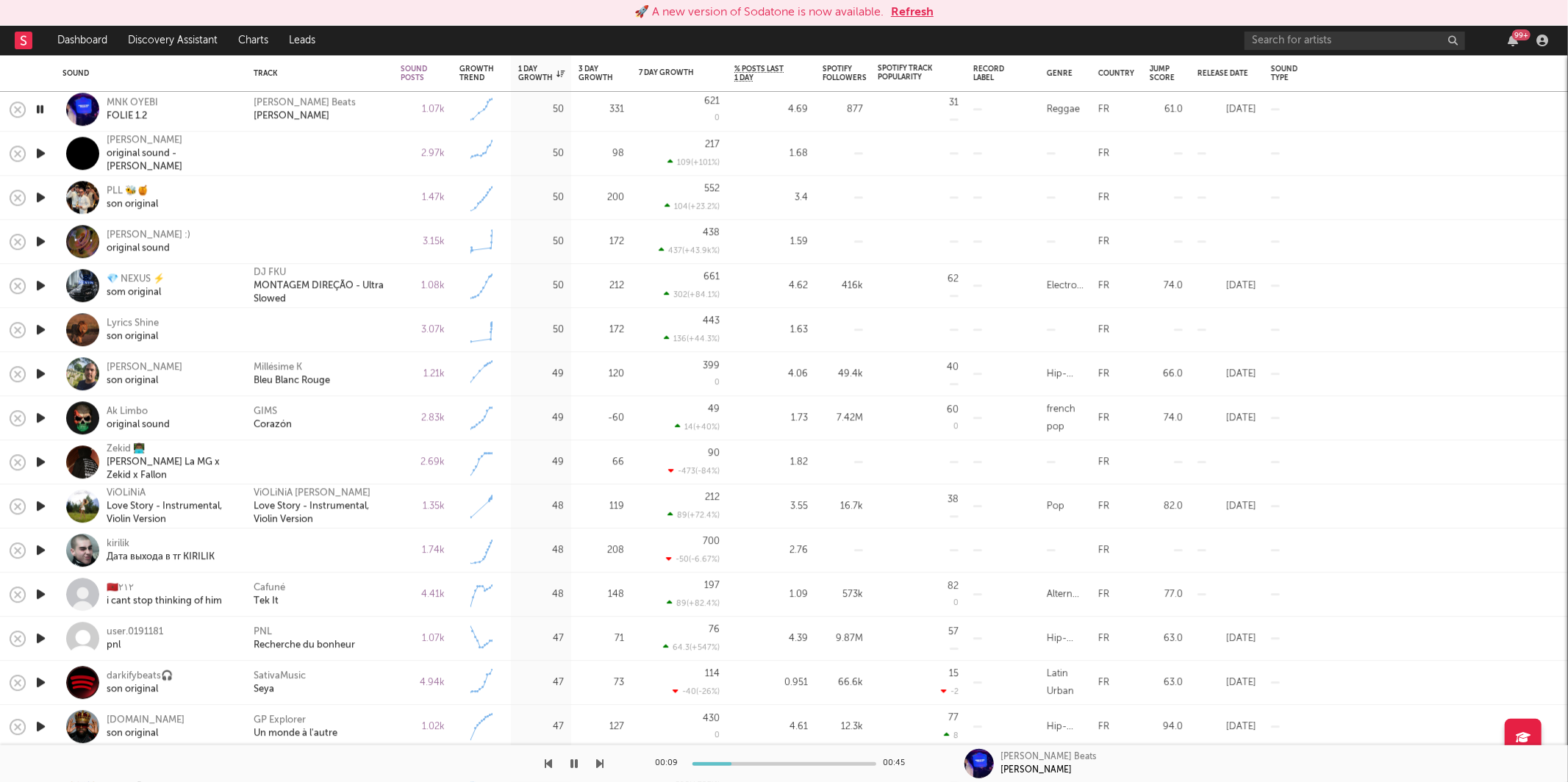
click at [602, 772] on button "button" at bounding box center [601, 763] width 8 height 37
click at [602, 770] on button "button" at bounding box center [601, 763] width 8 height 37
click at [600, 764] on icon "button" at bounding box center [601, 764] width 8 height 12
click at [598, 763] on icon "button" at bounding box center [601, 764] width 8 height 12
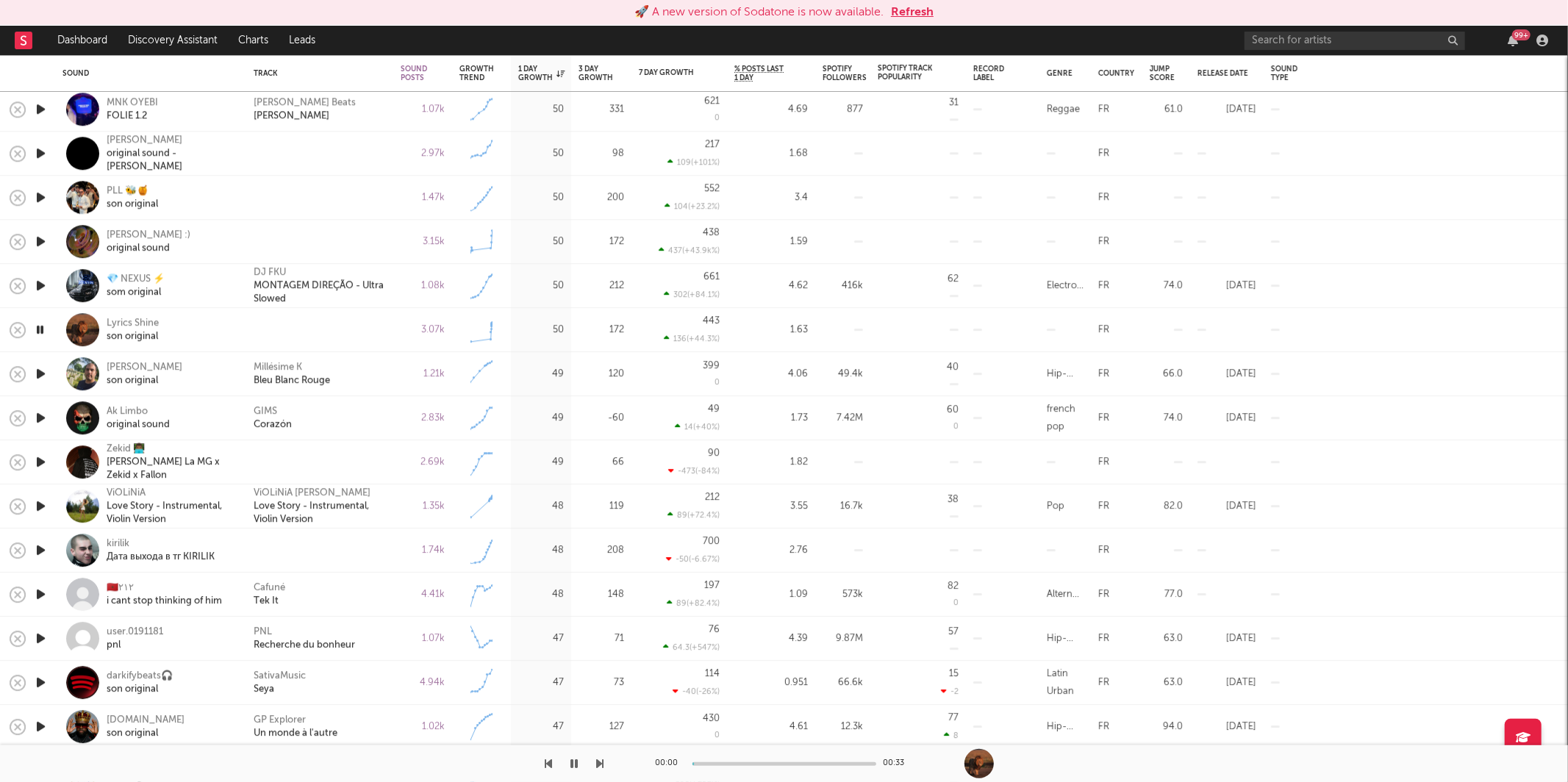
click at [598, 763] on icon "button" at bounding box center [601, 764] width 8 height 12
click at [364, 375] on div "Millésime K Bleu Blanc Rouge" at bounding box center [319, 374] width 133 height 27
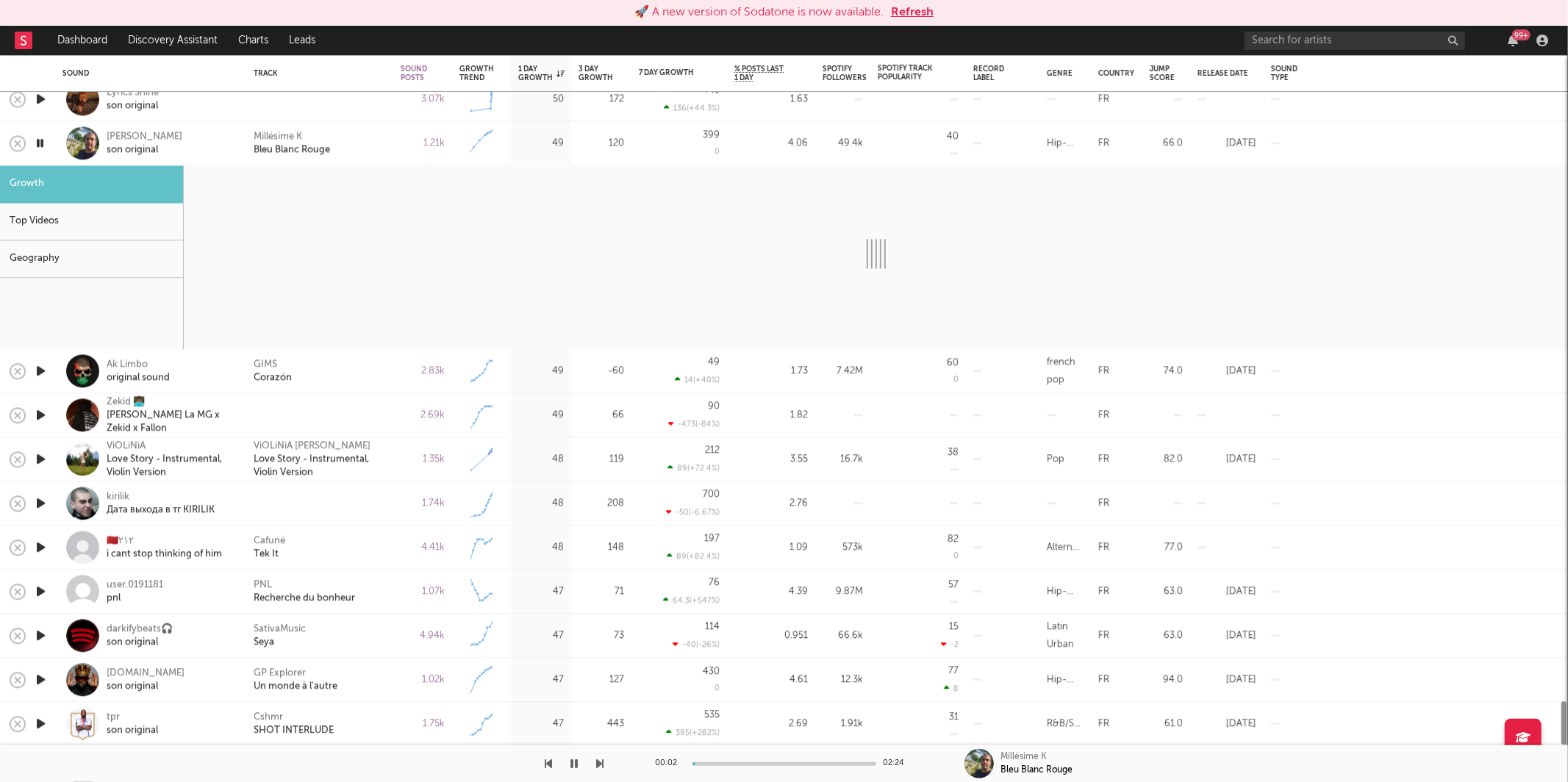
select select "1w"
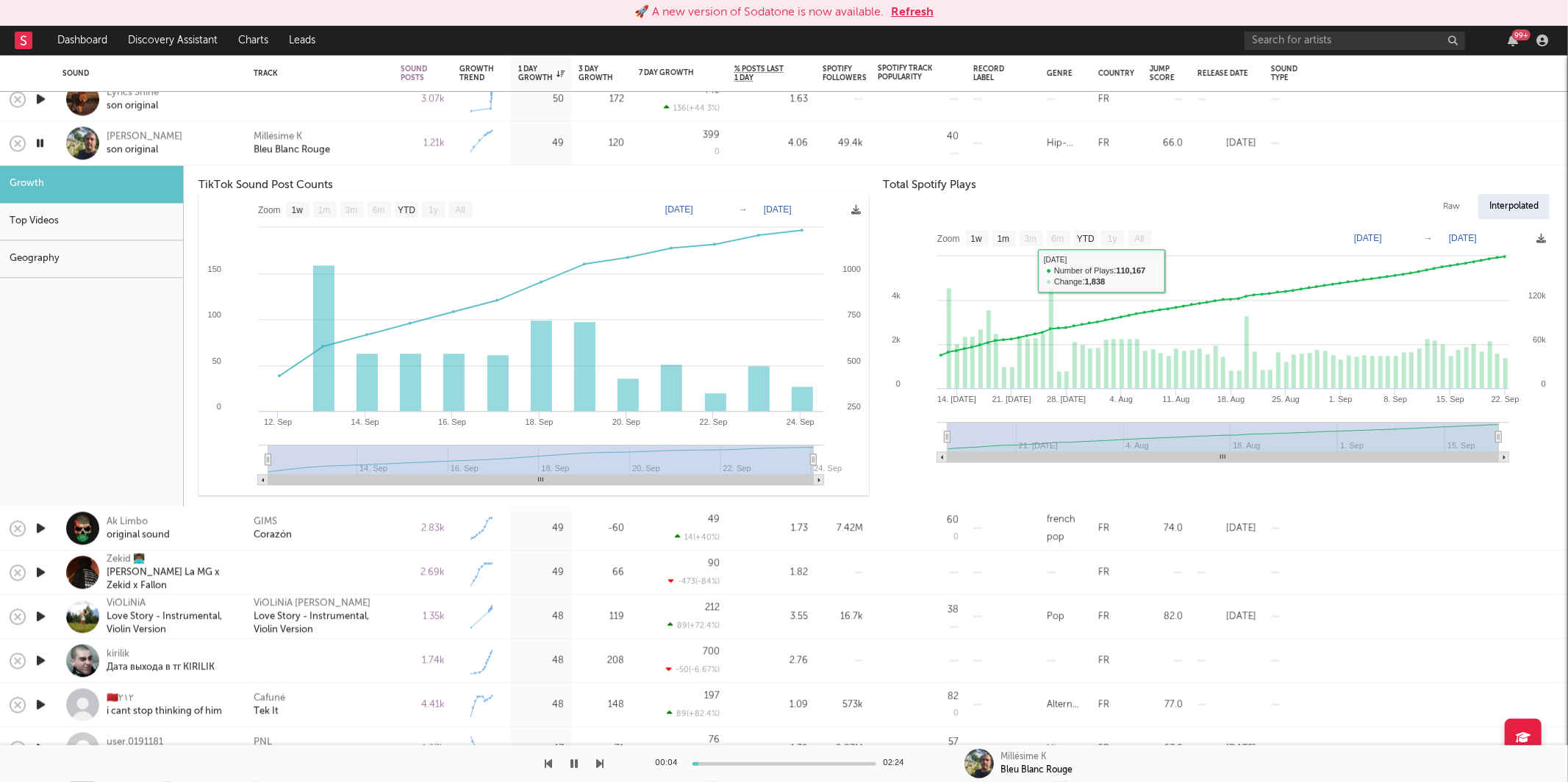
click at [391, 153] on div "Millésime K Bleu Blanc Rouge" at bounding box center [320, 144] width 147 height 44
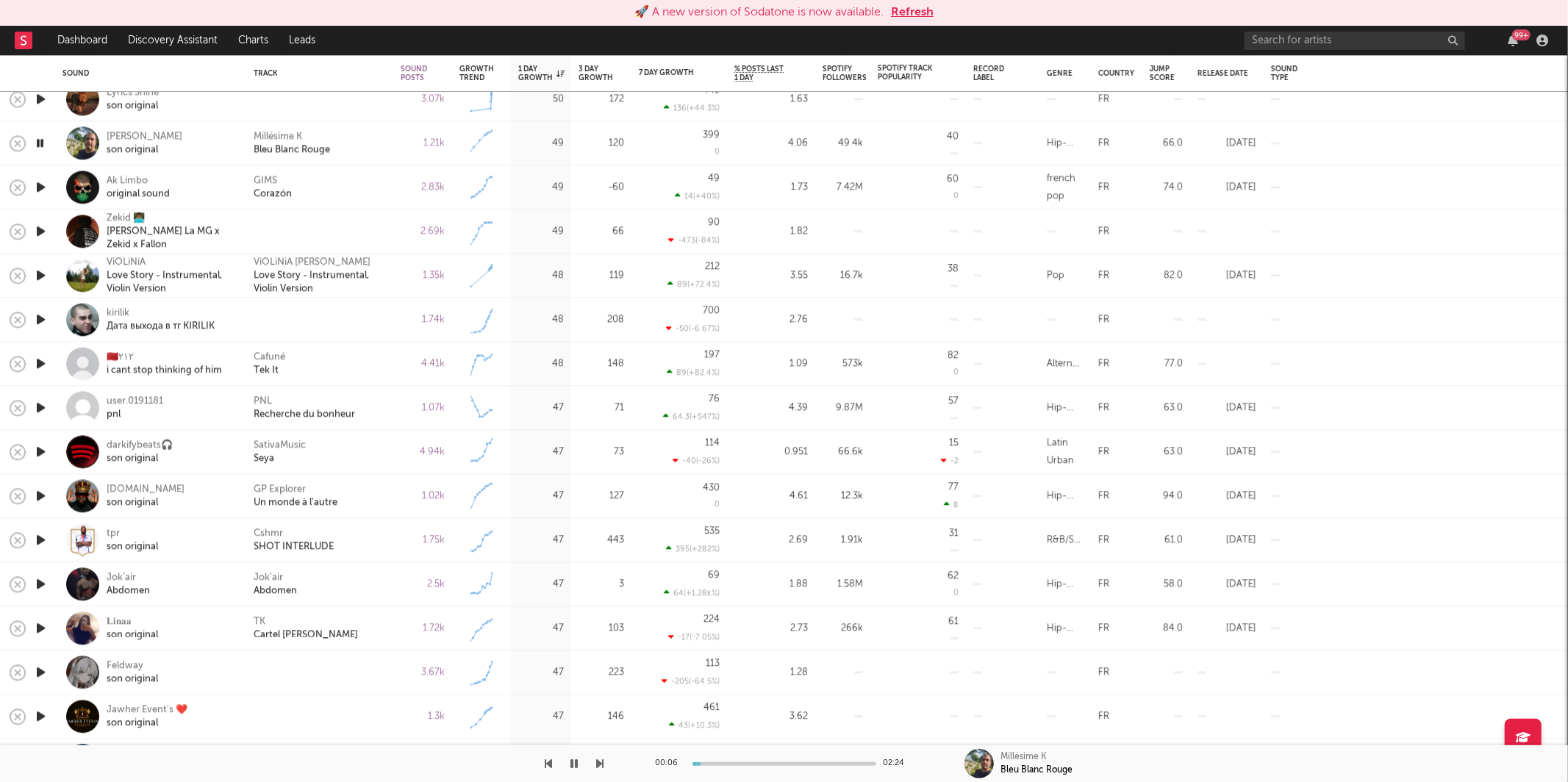
click at [597, 761] on icon "button" at bounding box center [601, 764] width 8 height 12
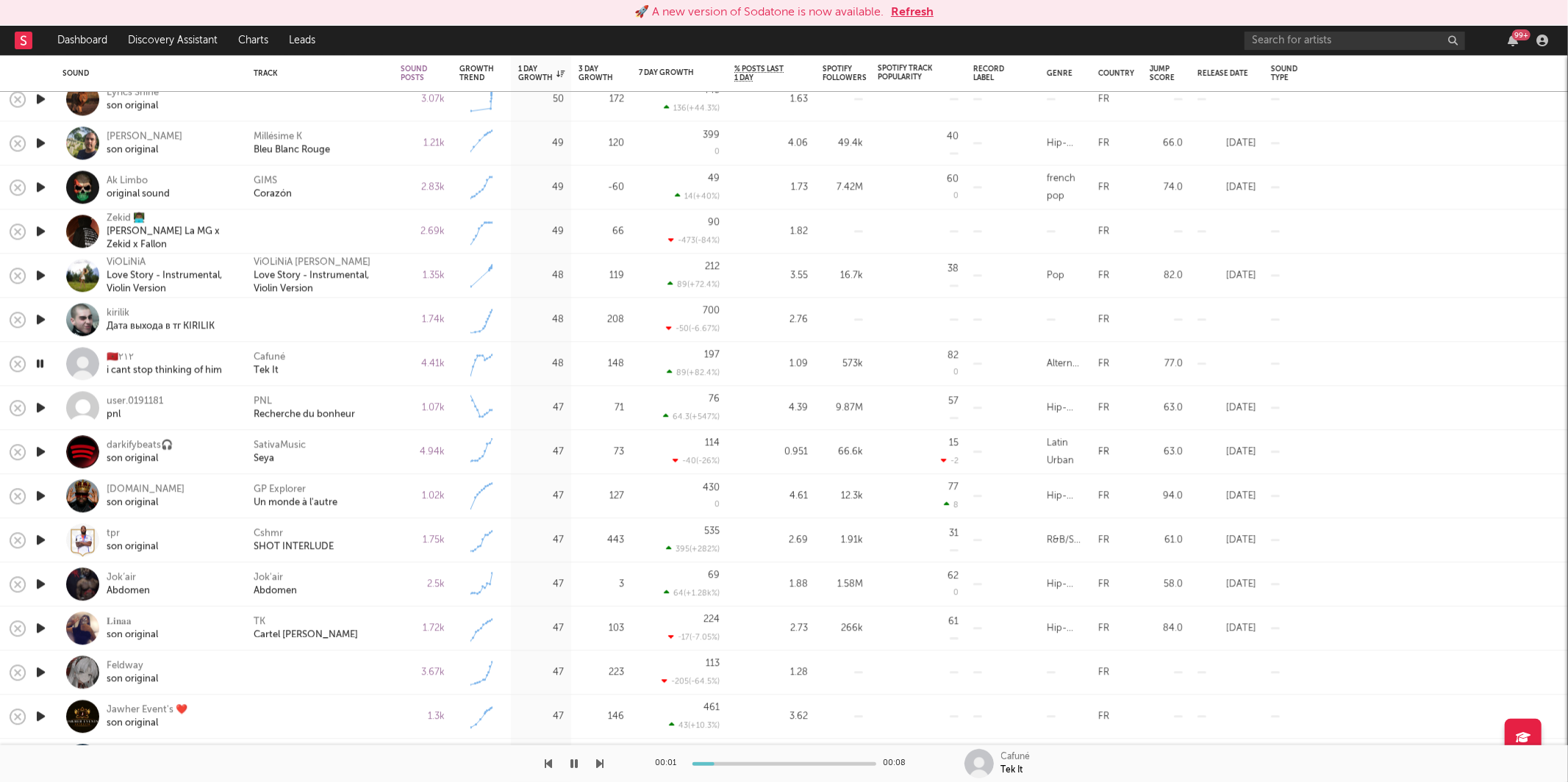
click at [332, 362] on div "Cafuné Tek It" at bounding box center [319, 364] width 133 height 27
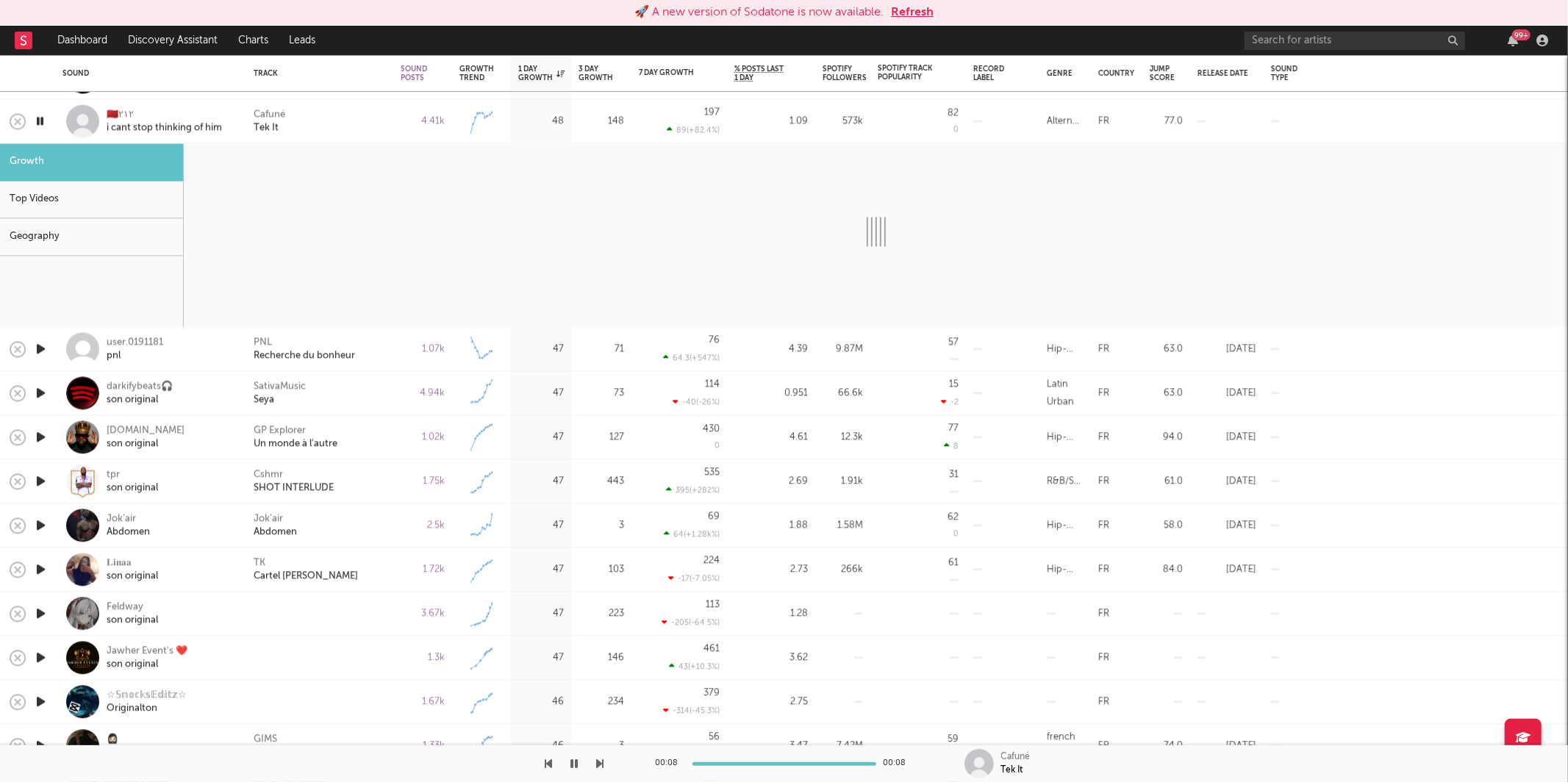
select select "6m"
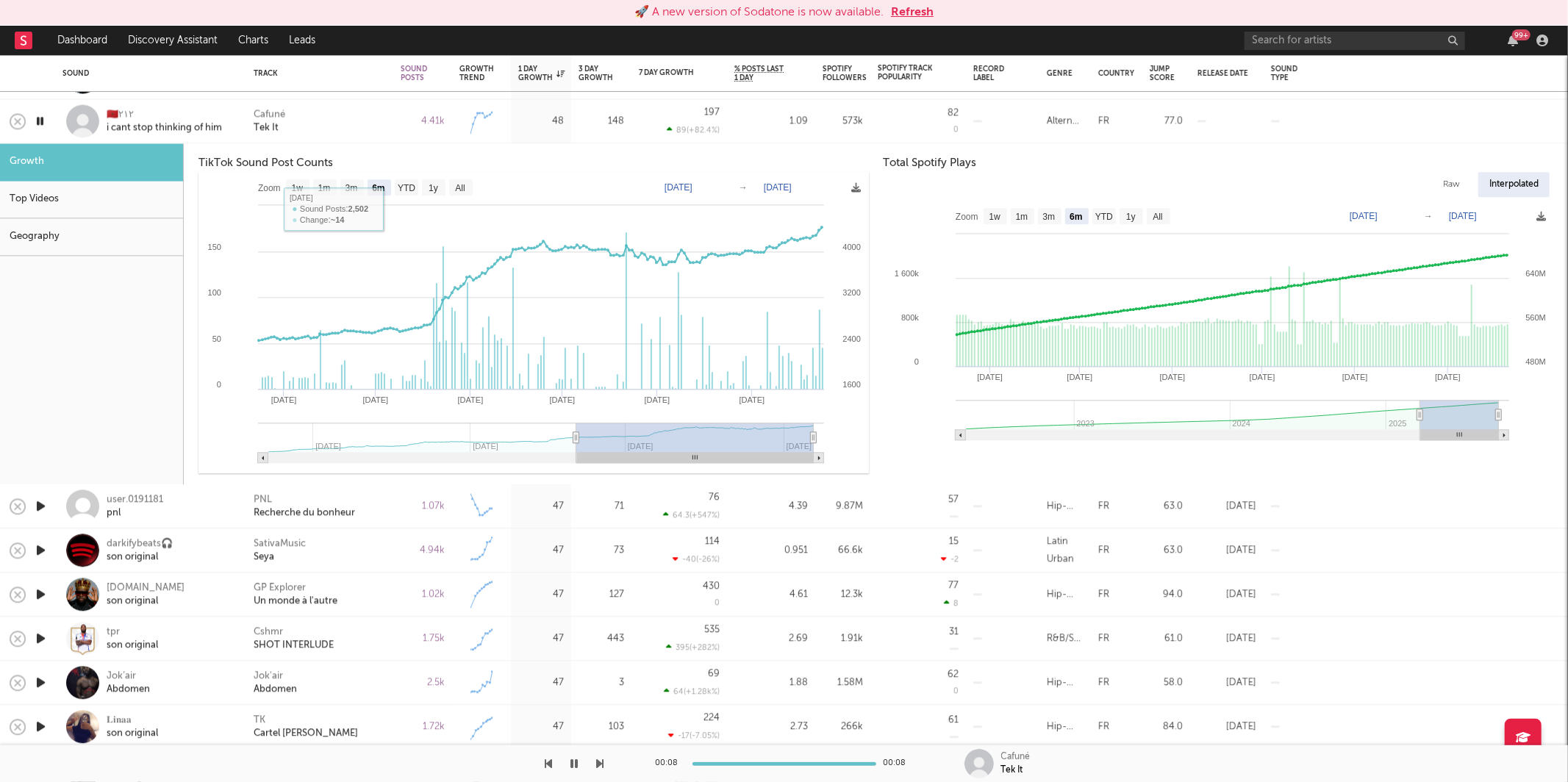
drag, startPoint x: 316, startPoint y: 117, endPoint x: 641, endPoint y: 234, distance: 345.4
click at [316, 110] on div "Cafuné Tek It" at bounding box center [319, 121] width 133 height 27
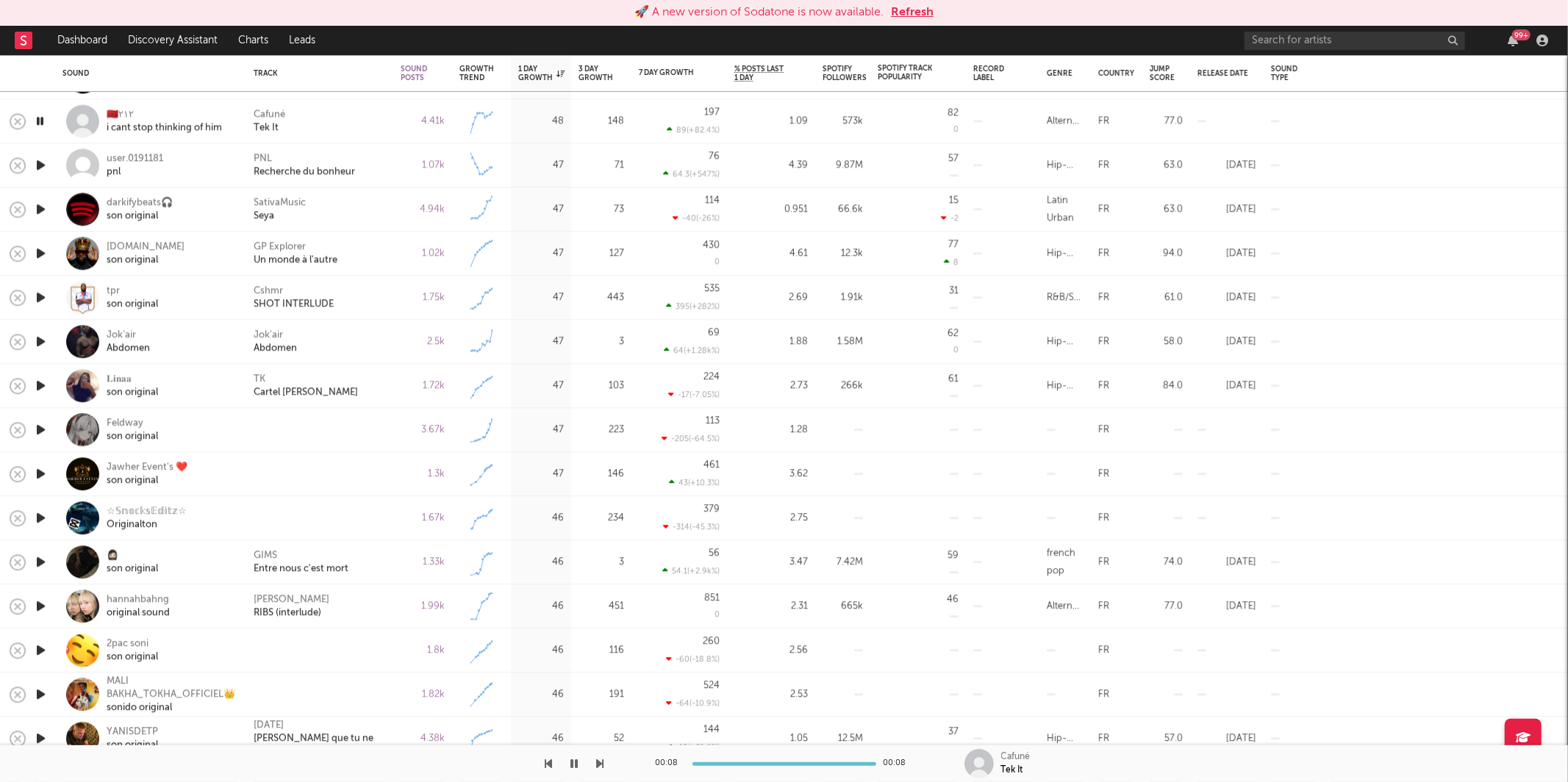
click at [603, 765] on icon "button" at bounding box center [601, 764] width 8 height 12
click at [572, 767] on icon "button" at bounding box center [575, 764] width 8 height 12
drag, startPoint x: 577, startPoint y: 765, endPoint x: 642, endPoint y: 760, distance: 65.2
click at [577, 765] on icon "button" at bounding box center [575, 764] width 9 height 12
click at [598, 766] on icon "button" at bounding box center [601, 764] width 8 height 12
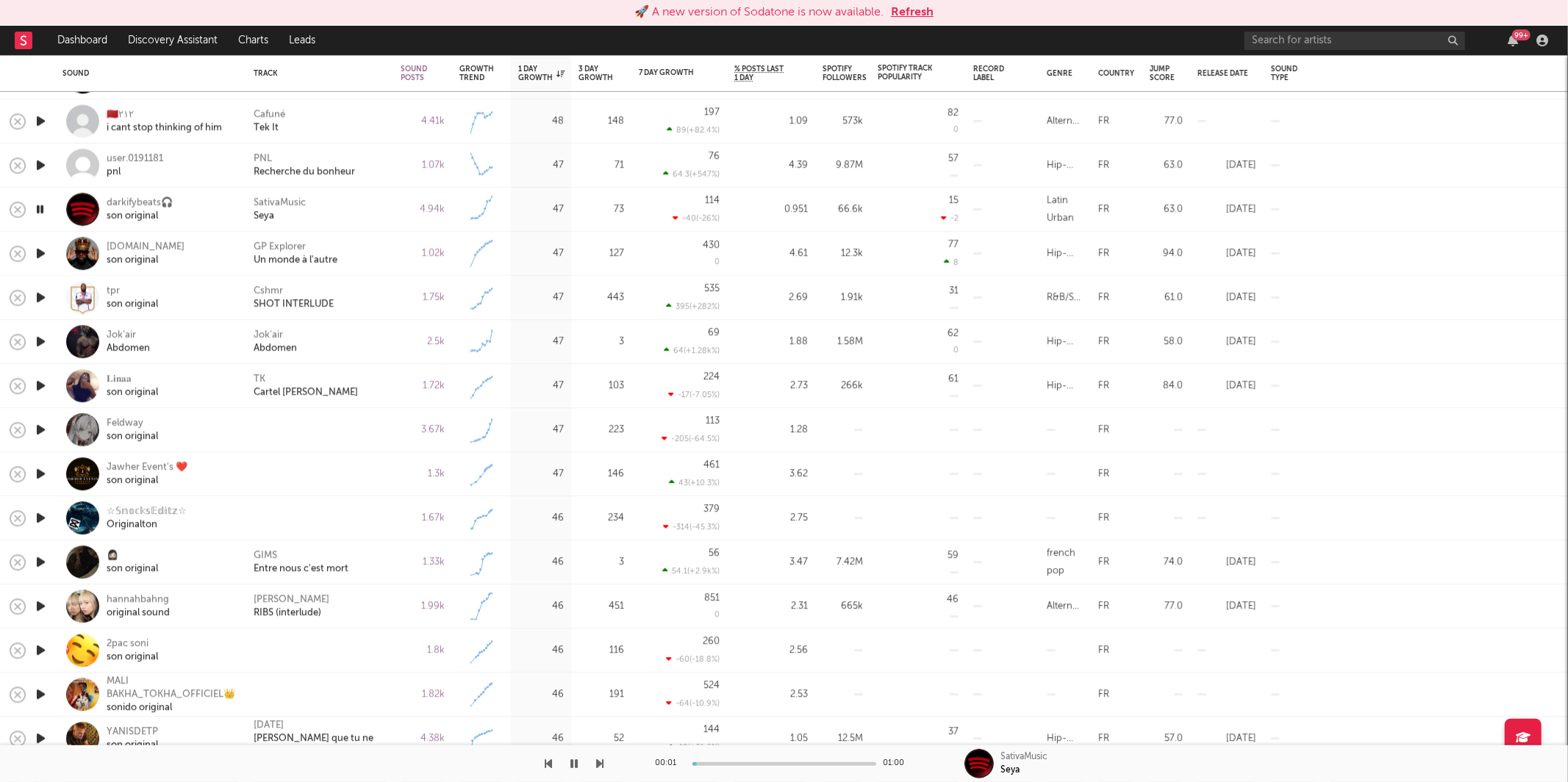
drag, startPoint x: 368, startPoint y: 209, endPoint x: 393, endPoint y: 216, distance: 26.0
click at [368, 209] on div "SativaMusic Seya" at bounding box center [319, 209] width 133 height 27
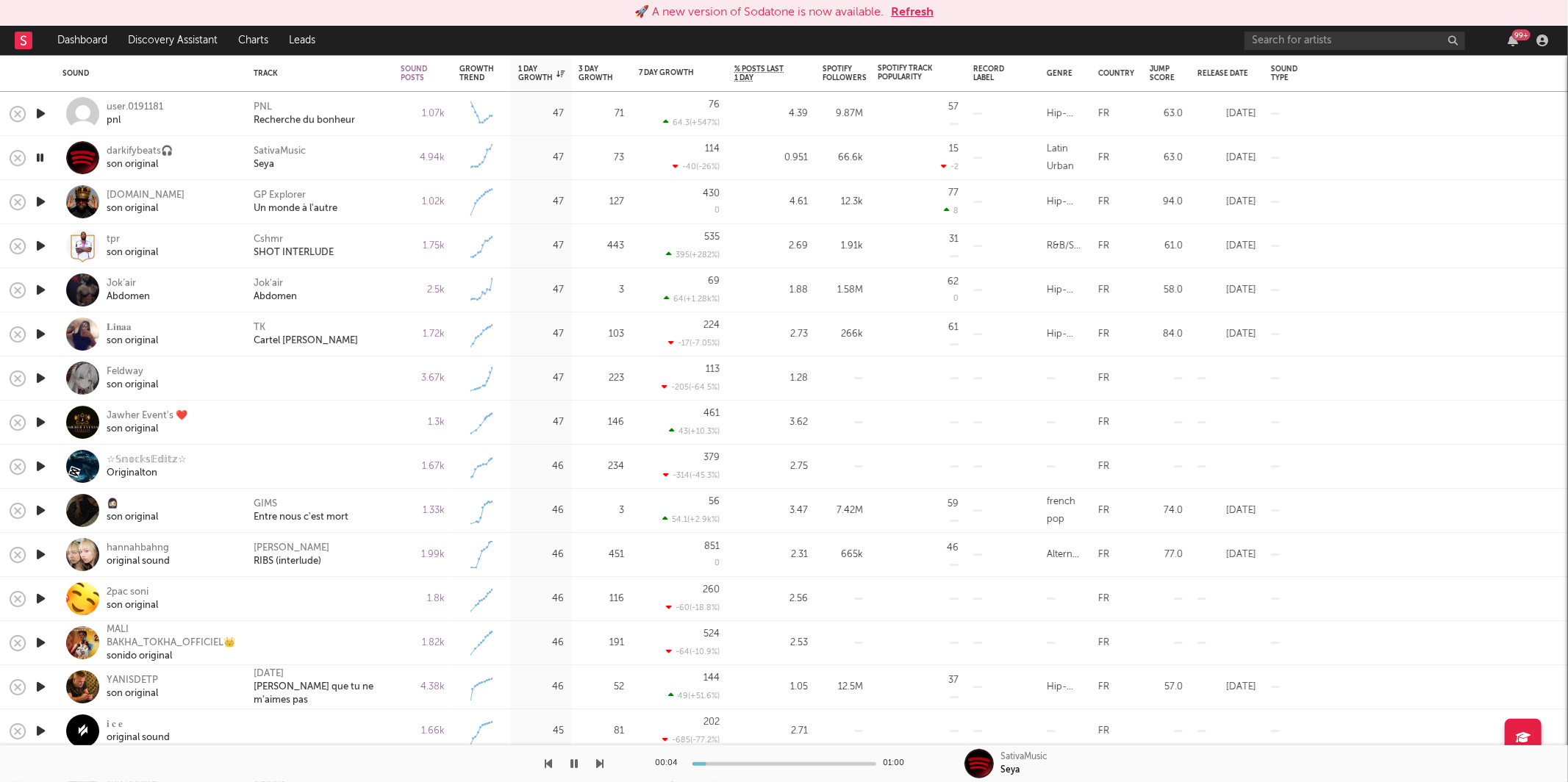
click at [352, 151] on div "SativaMusic Seya" at bounding box center [319, 157] width 133 height 27
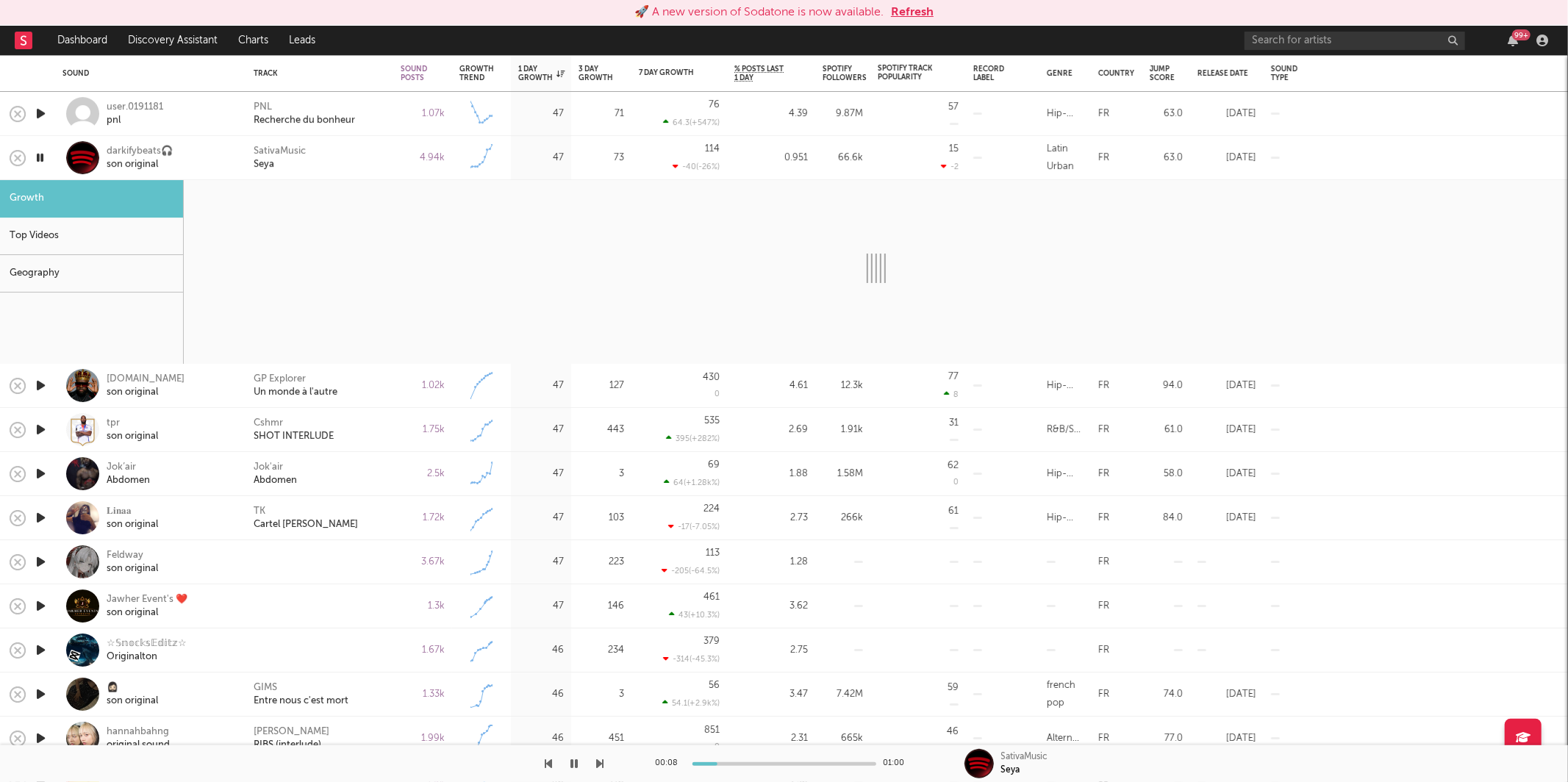
select select "6m"
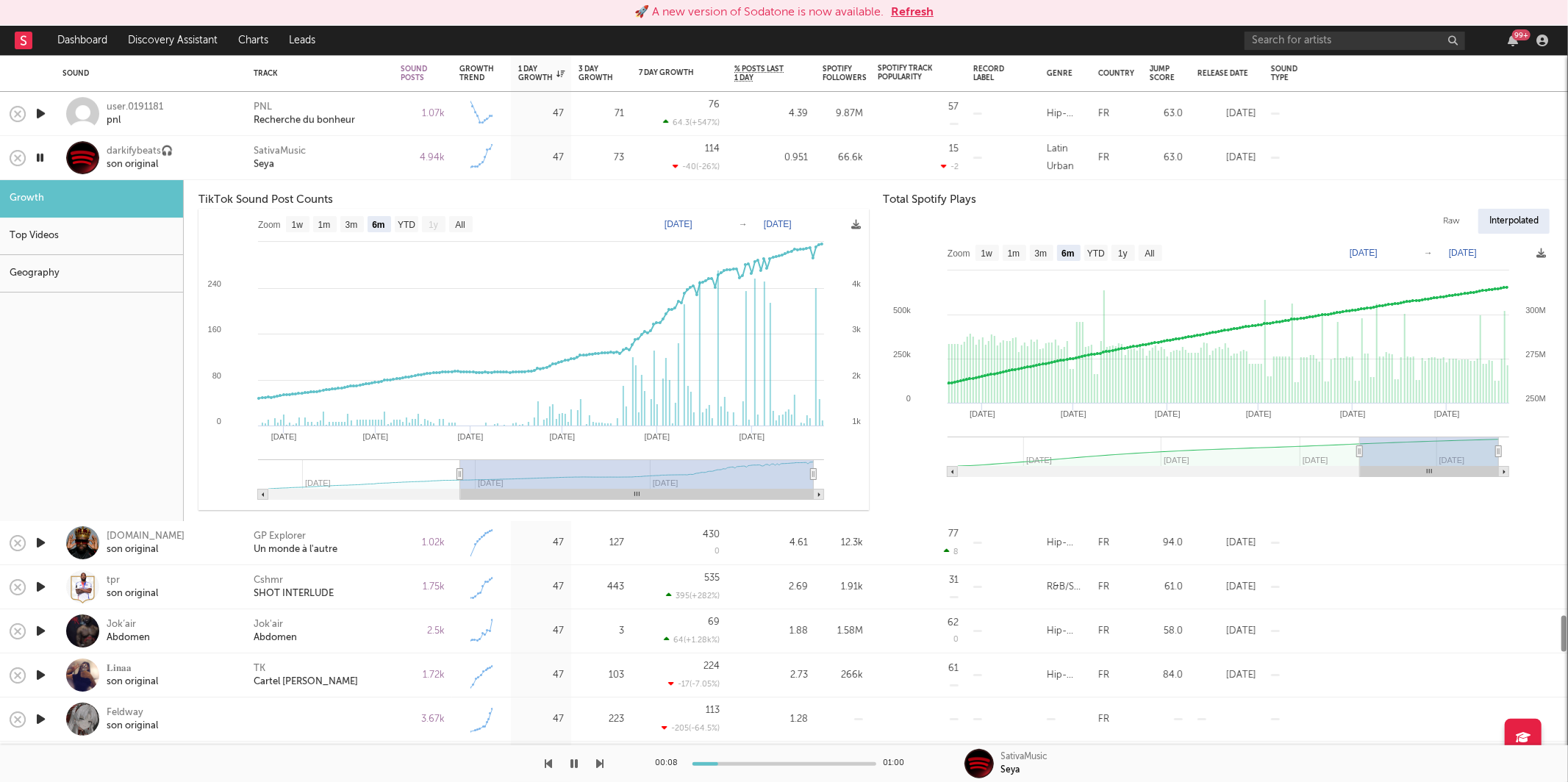
click at [338, 160] on div "SativaMusic Seya" at bounding box center [319, 157] width 133 height 27
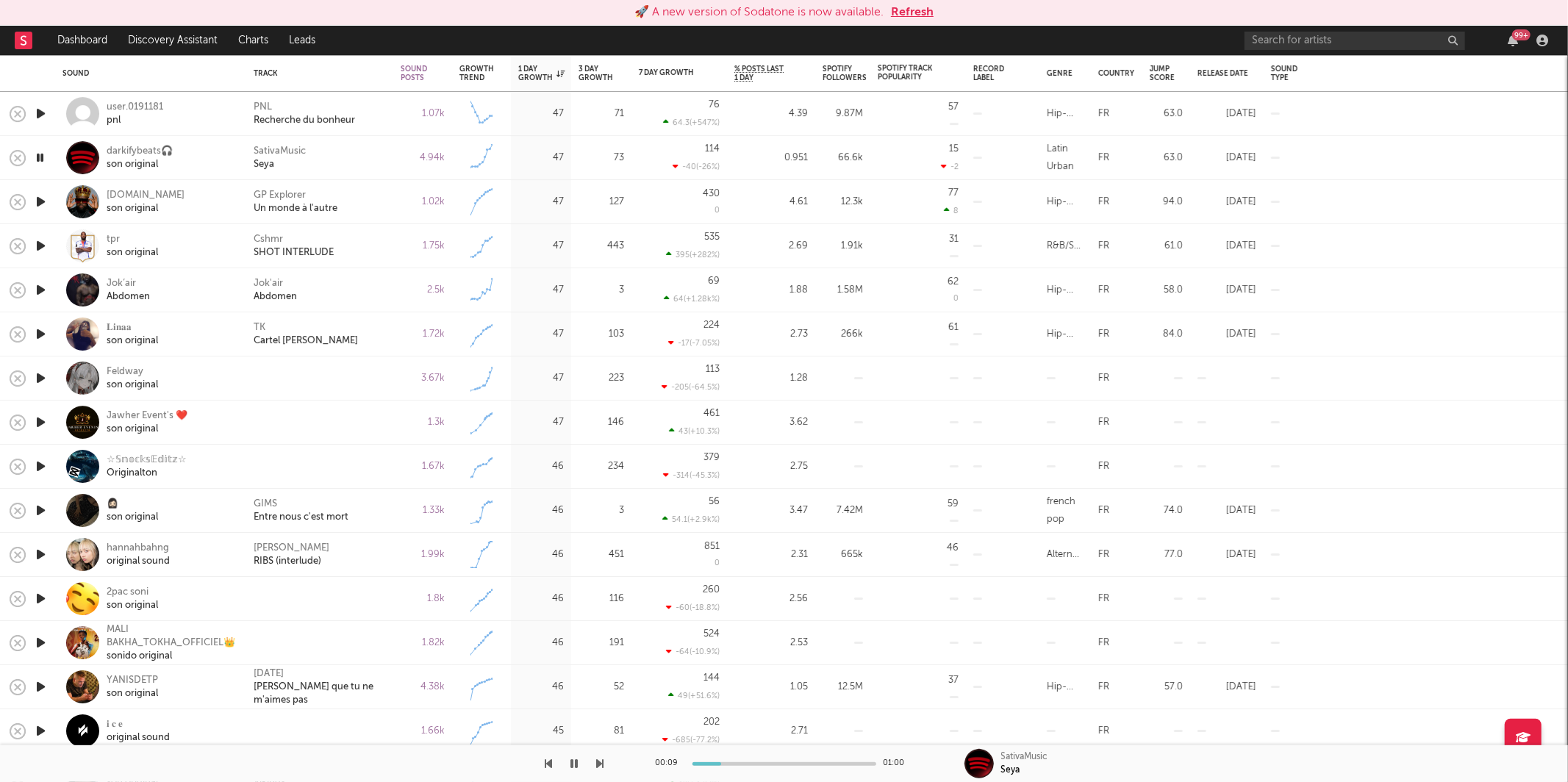
click at [358, 165] on div "SativaMusic Seya" at bounding box center [319, 157] width 133 height 27
select select "6m"
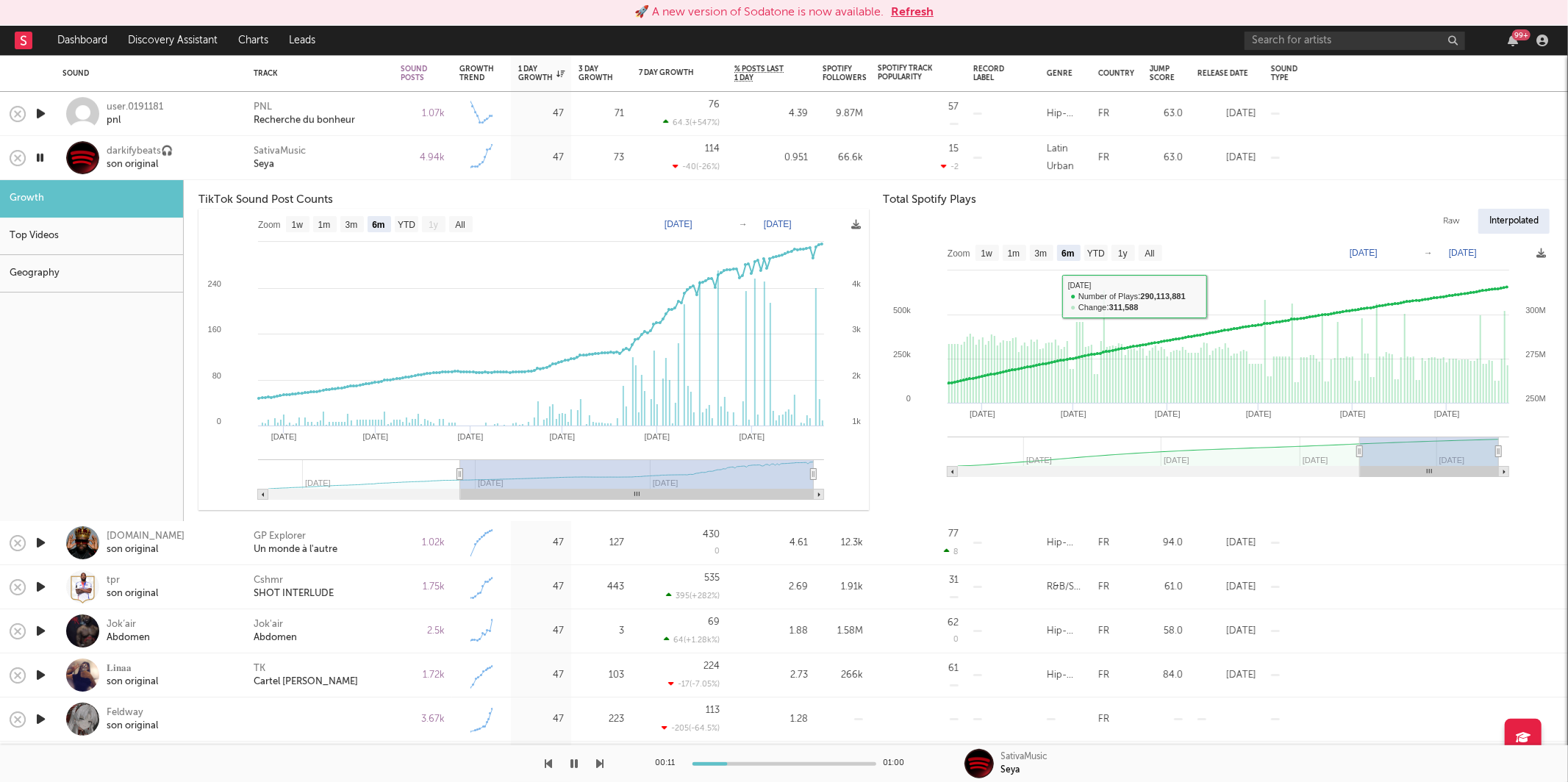
drag, startPoint x: 342, startPoint y: 163, endPoint x: 466, endPoint y: 316, distance: 196.9
click at [342, 163] on div "SativaMusic Seya" at bounding box center [319, 157] width 133 height 27
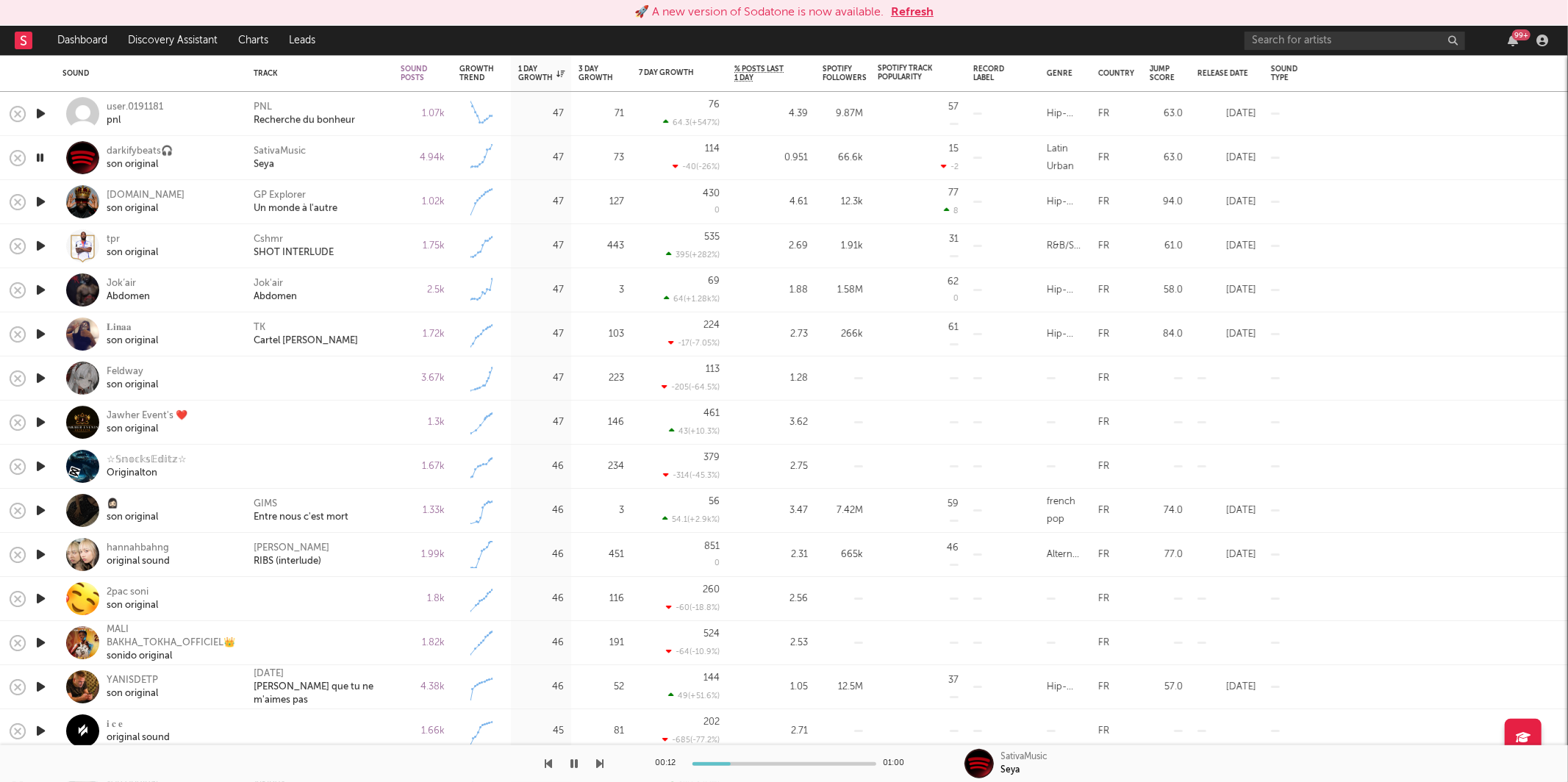
click at [598, 758] on icon "button" at bounding box center [601, 764] width 8 height 12
click at [602, 763] on icon "button" at bounding box center [601, 764] width 8 height 12
click at [399, 230] on div "1.75k" at bounding box center [423, 246] width 59 height 44
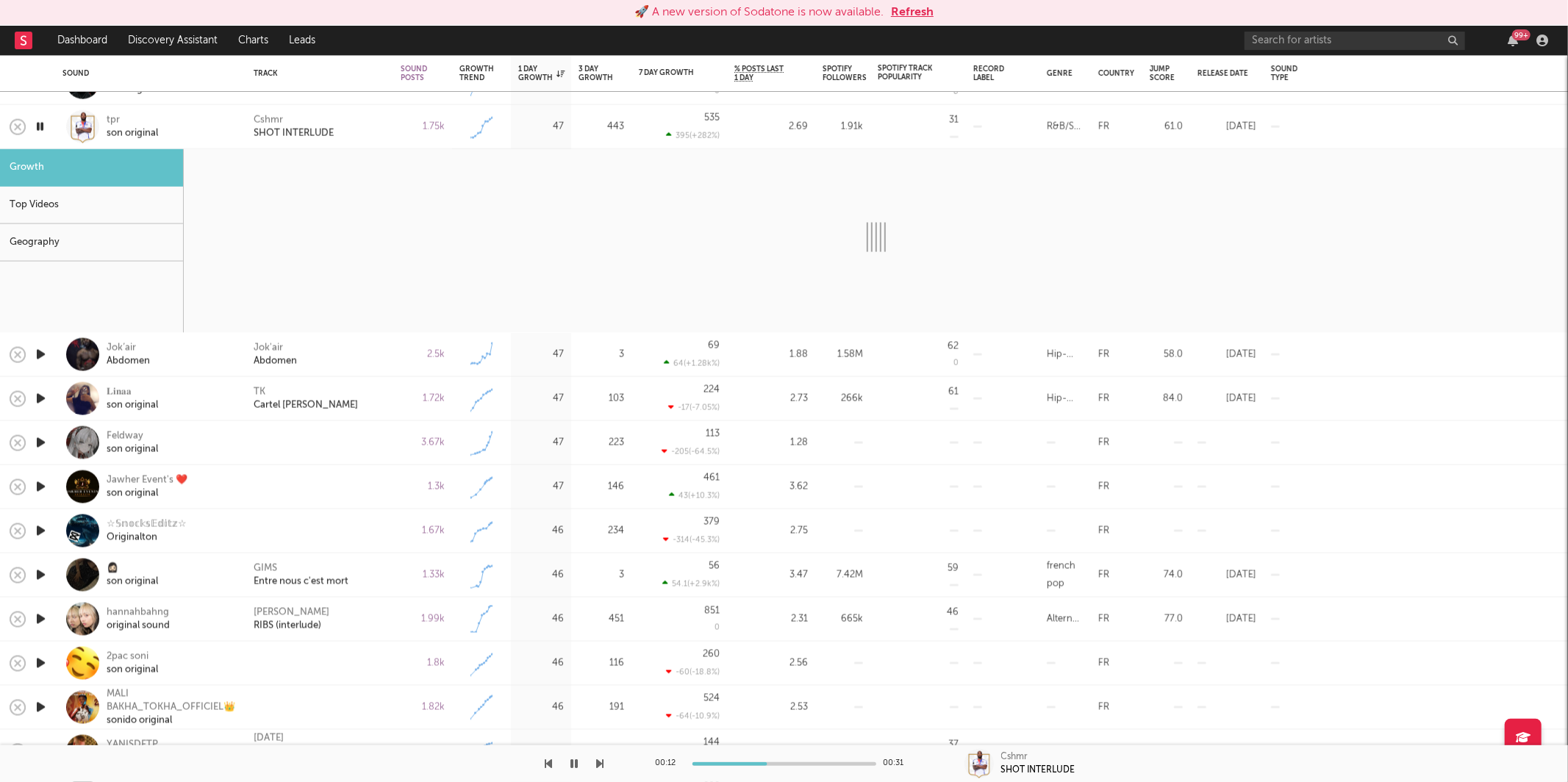
select select "1w"
select select "6m"
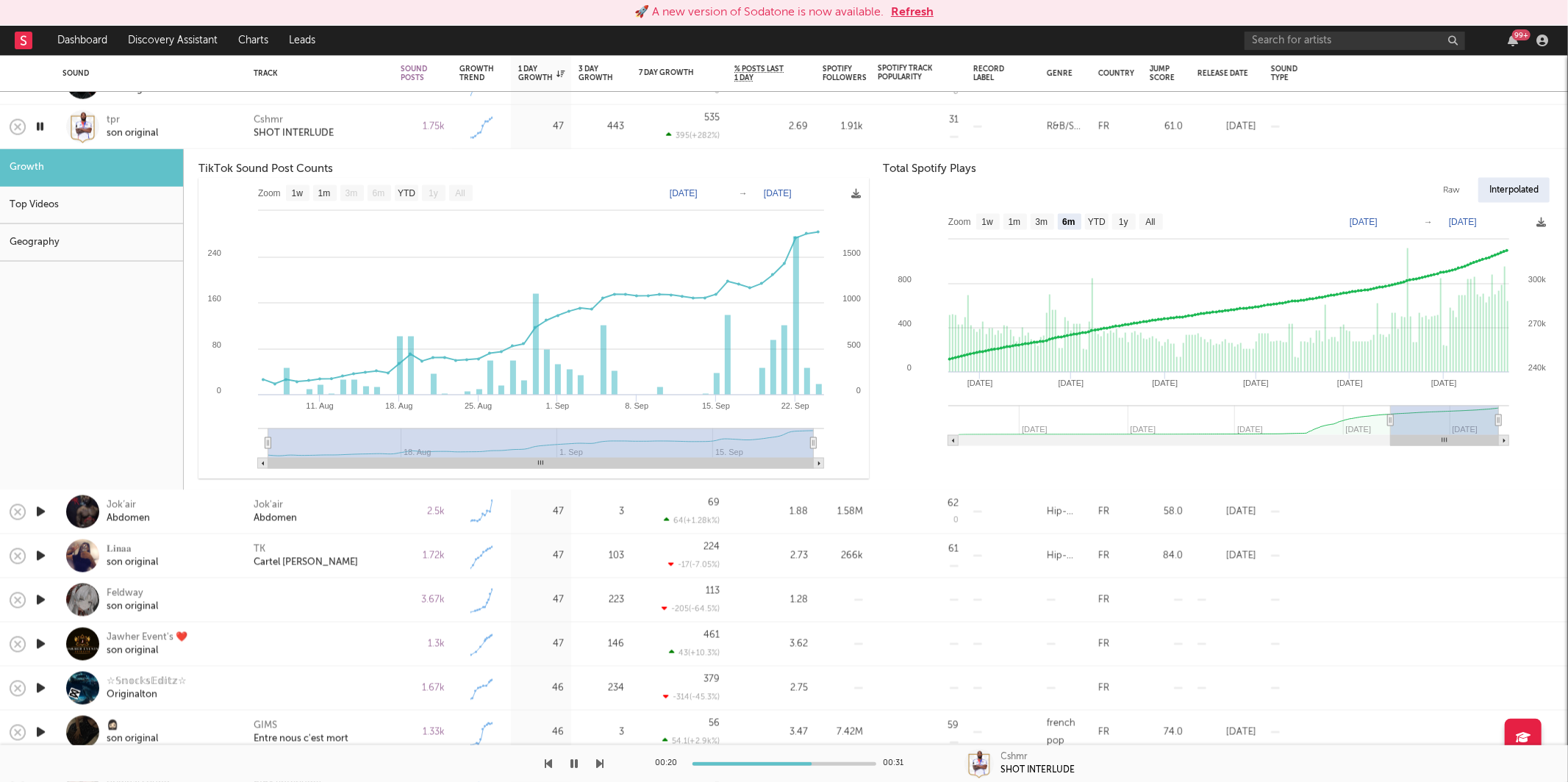
click at [358, 121] on div "Cshmr SHOT INTERLUDE" at bounding box center [319, 126] width 133 height 27
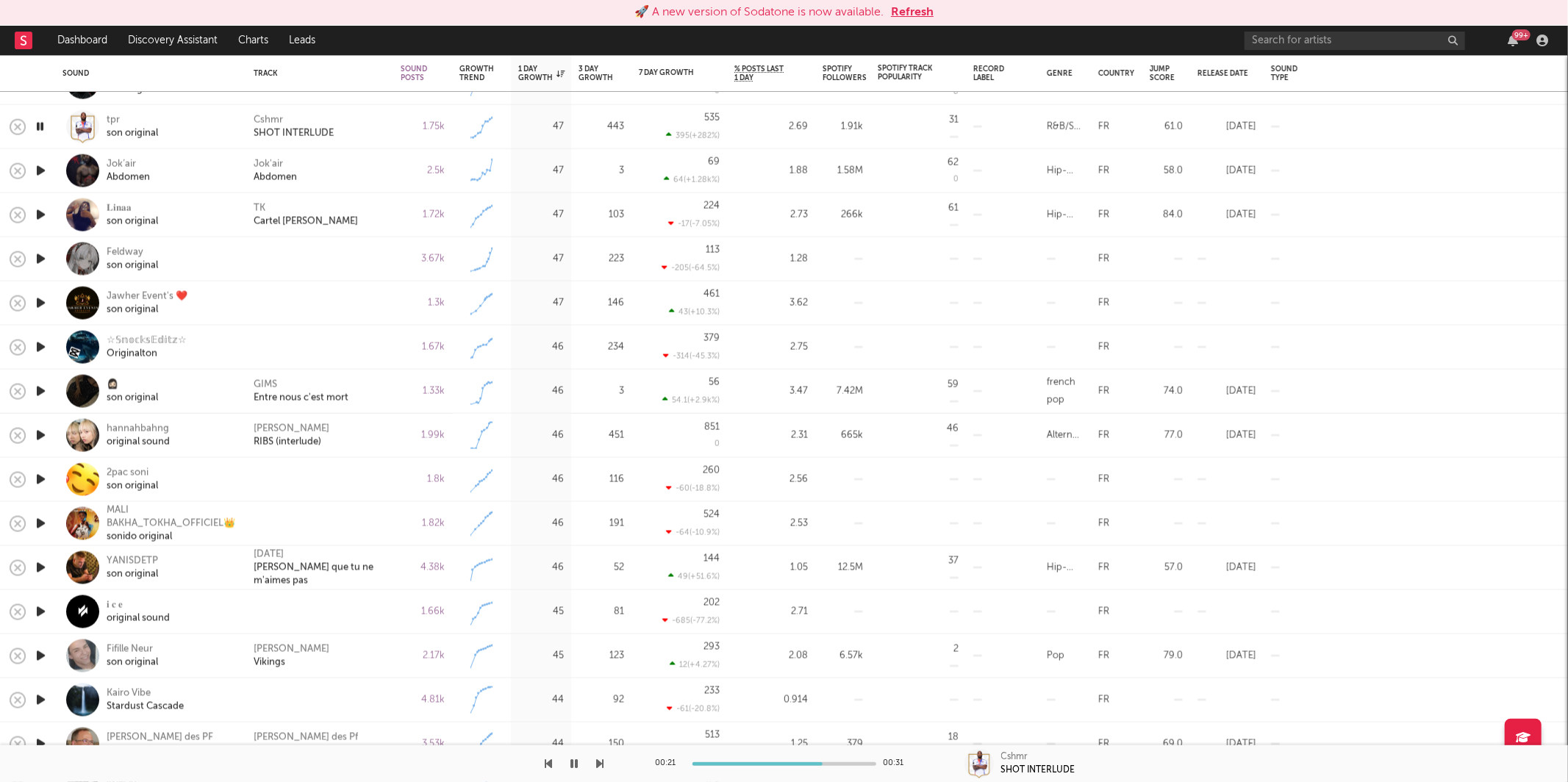
click at [594, 761] on div at bounding box center [302, 763] width 604 height 37
click at [598, 762] on icon "button" at bounding box center [601, 764] width 8 height 12
click at [346, 230] on div "TK Cartel [PERSON_NAME]" at bounding box center [320, 216] width 147 height 44
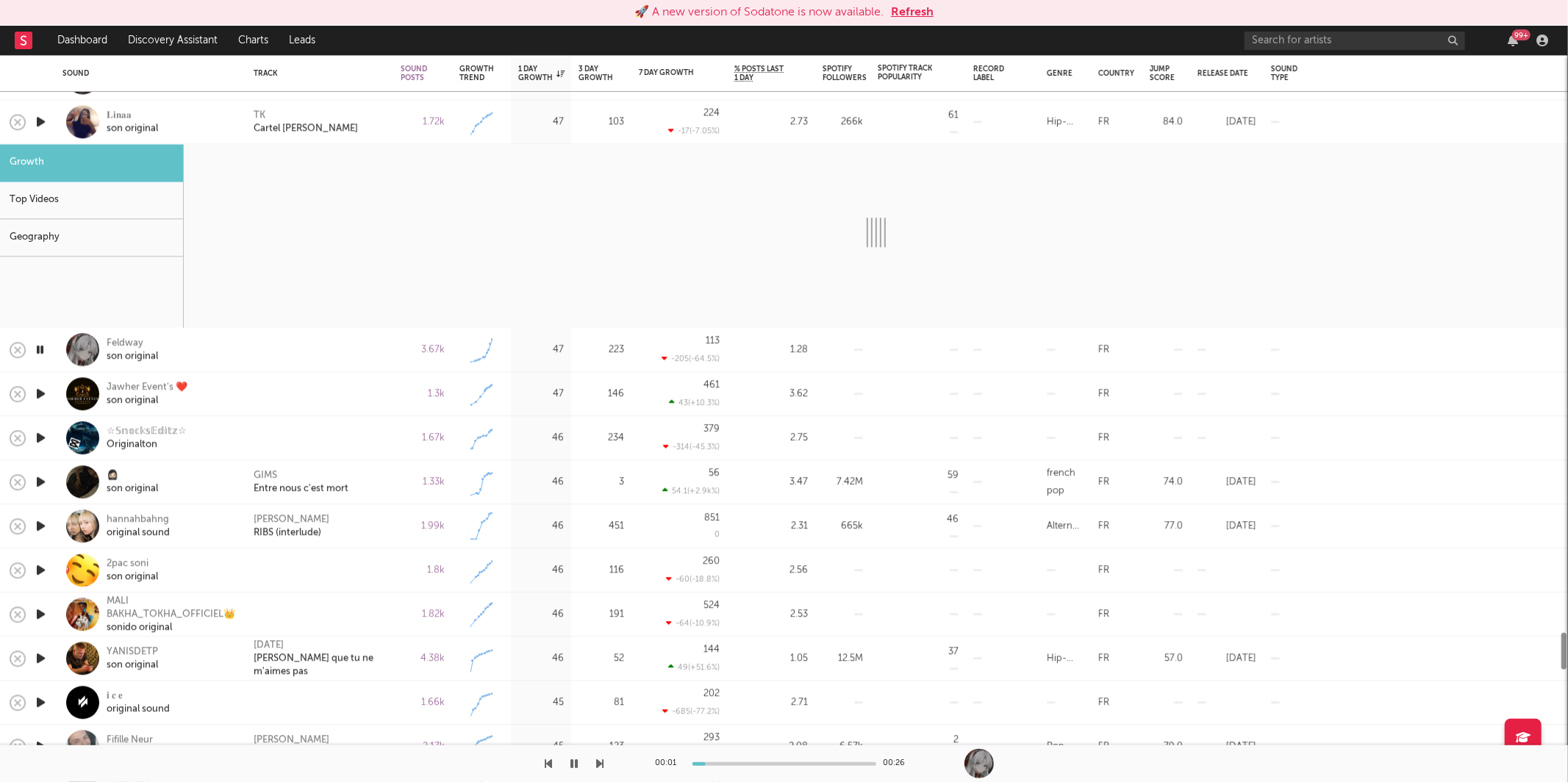
select select "1w"
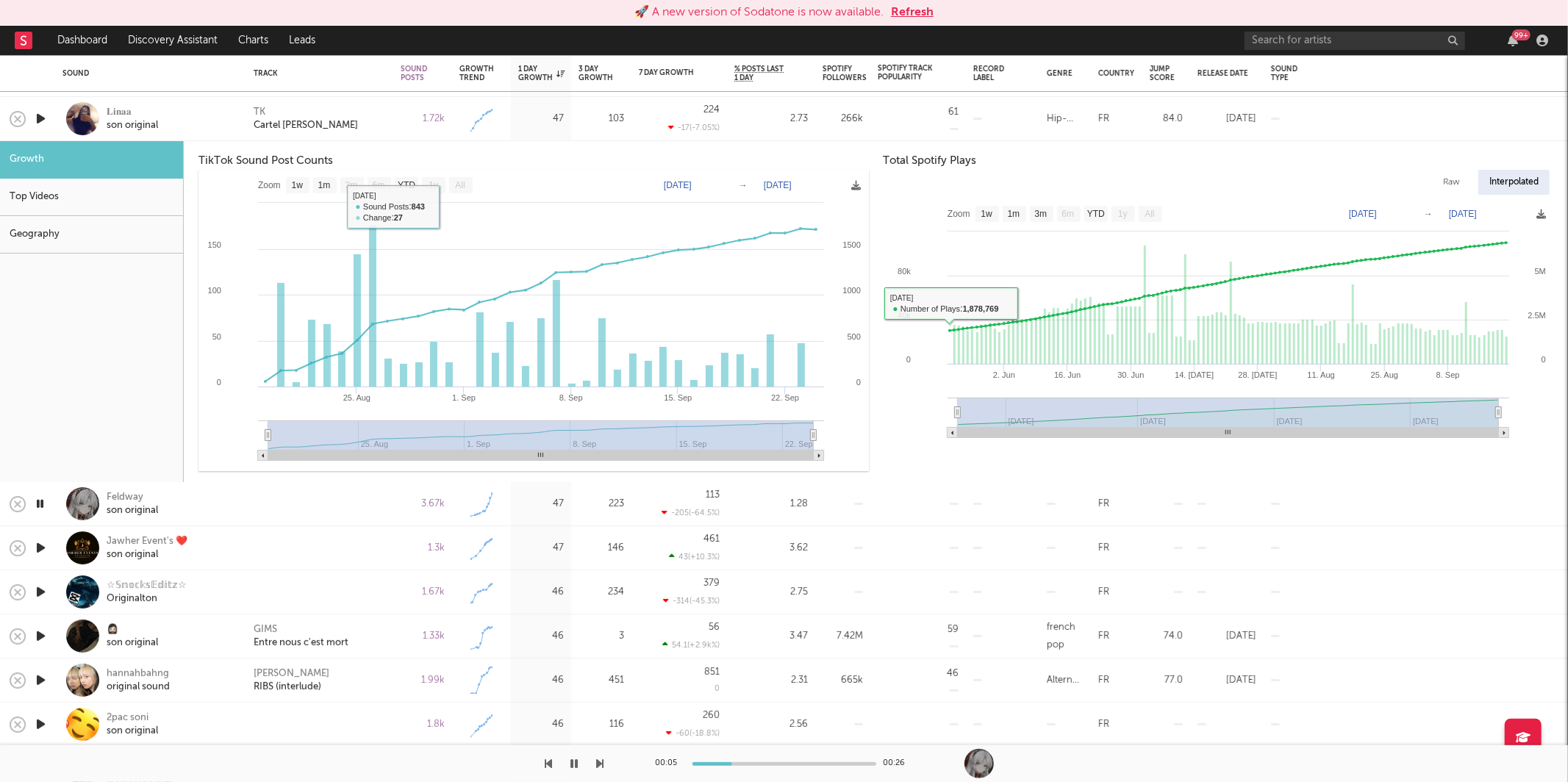
click at [338, 123] on div "TK Cartel [PERSON_NAME]" at bounding box center [319, 119] width 133 height 27
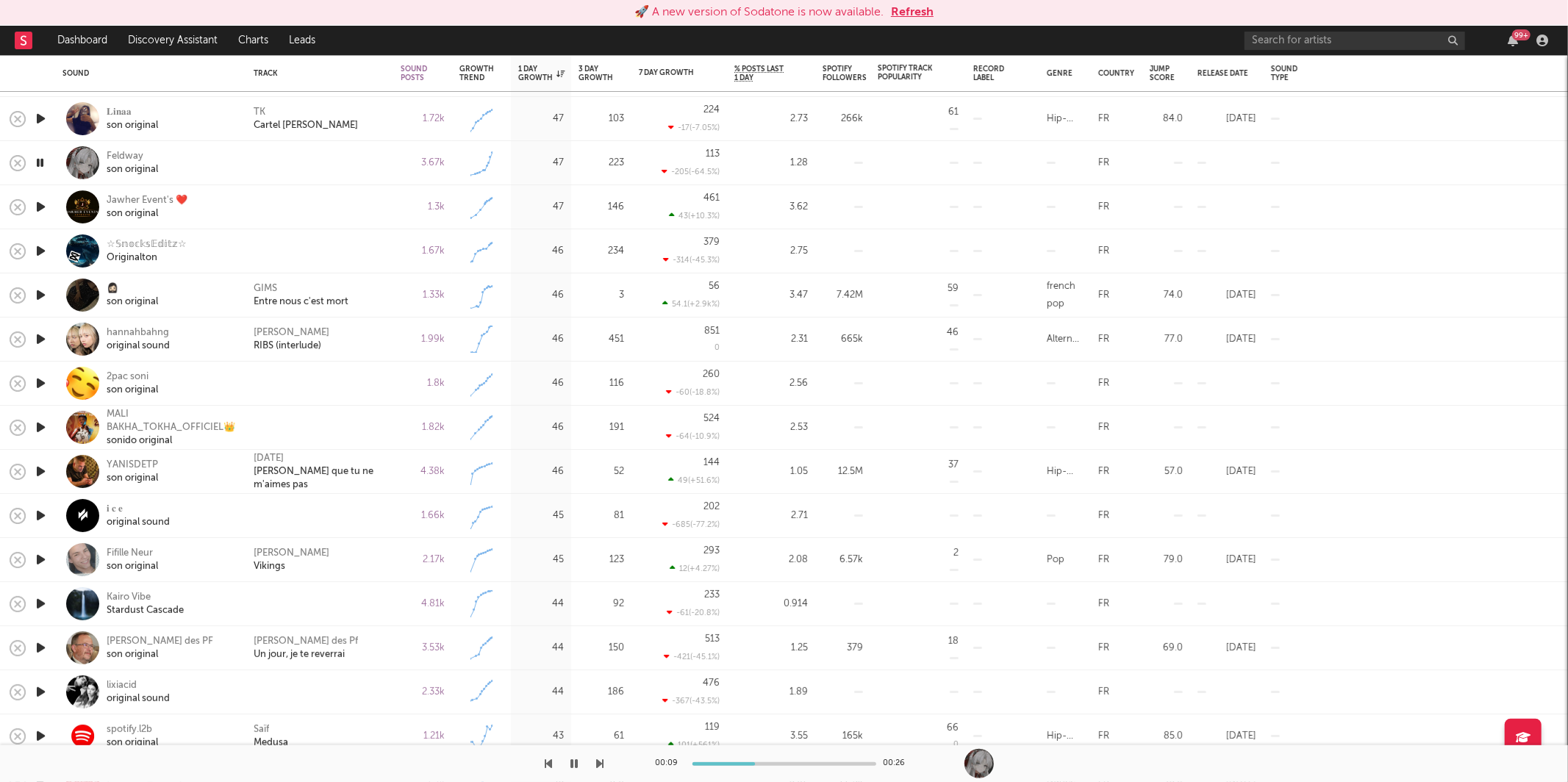
click at [598, 763] on icon "button" at bounding box center [601, 764] width 8 height 12
click at [598, 761] on icon "button" at bounding box center [601, 764] width 8 height 12
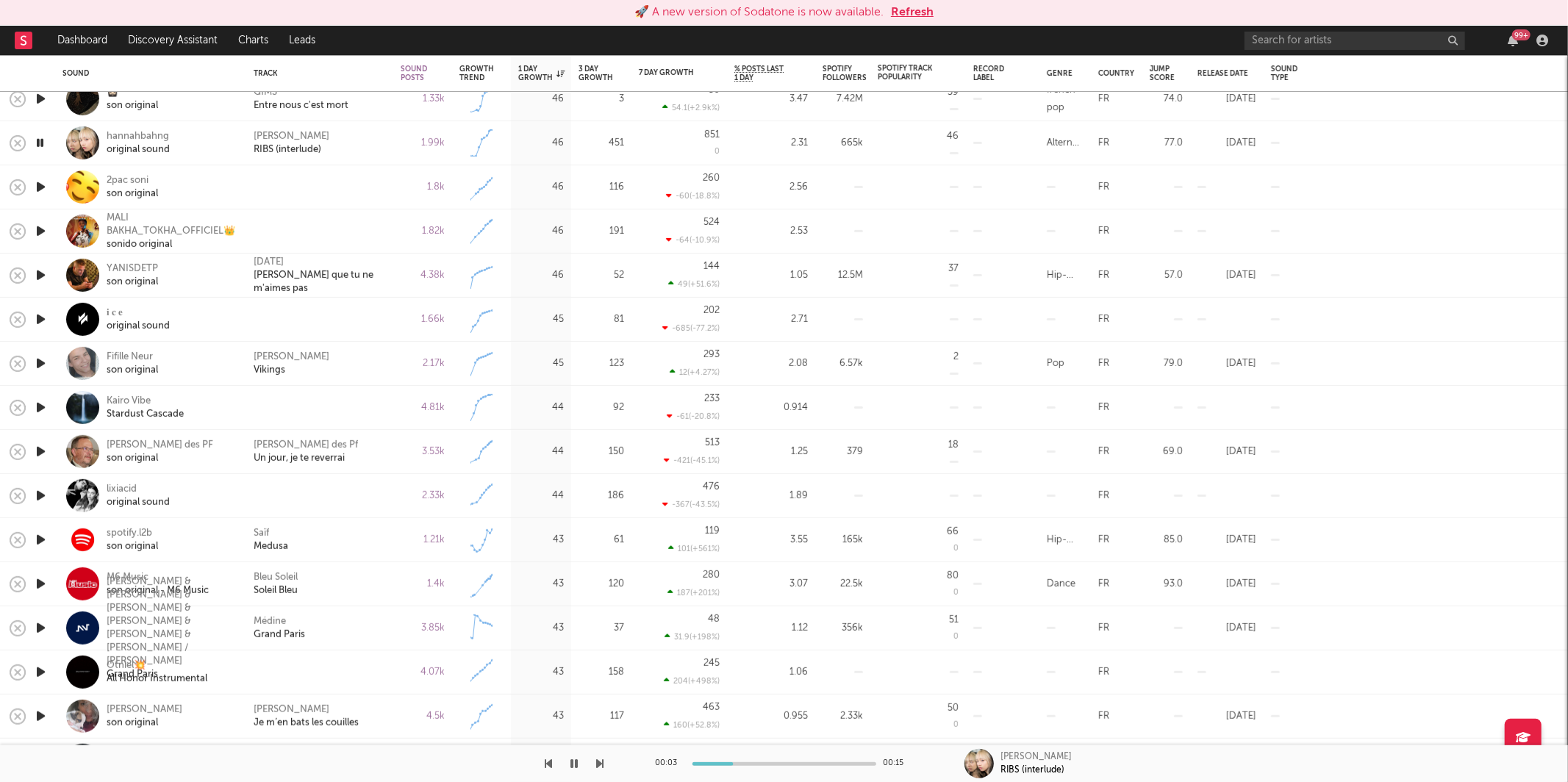
click at [599, 760] on icon "button" at bounding box center [601, 764] width 8 height 12
click at [595, 767] on div at bounding box center [302, 763] width 604 height 37
click at [601, 767] on icon "button" at bounding box center [601, 764] width 8 height 12
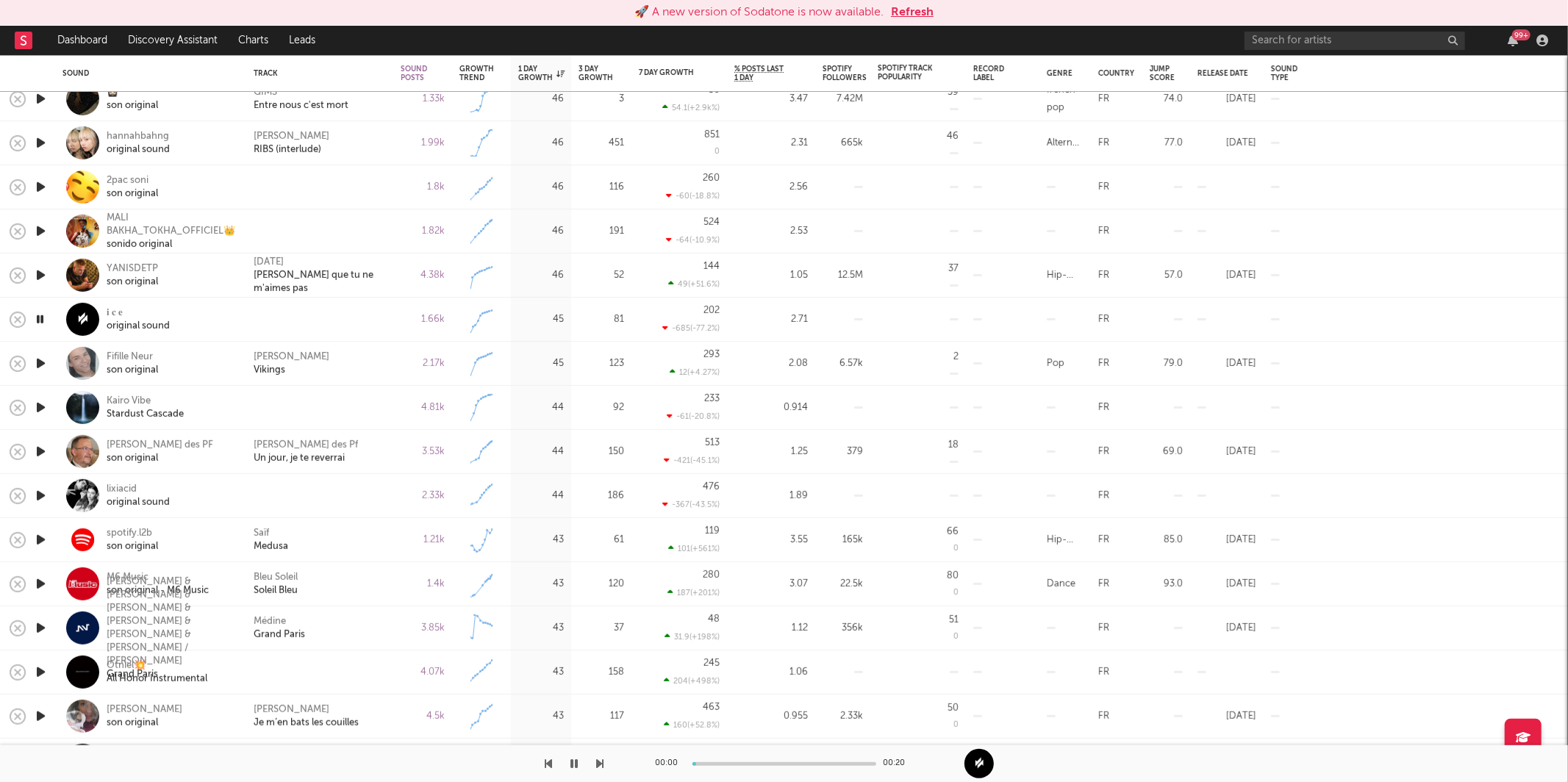
click at [601, 765] on icon "button" at bounding box center [601, 764] width 8 height 12
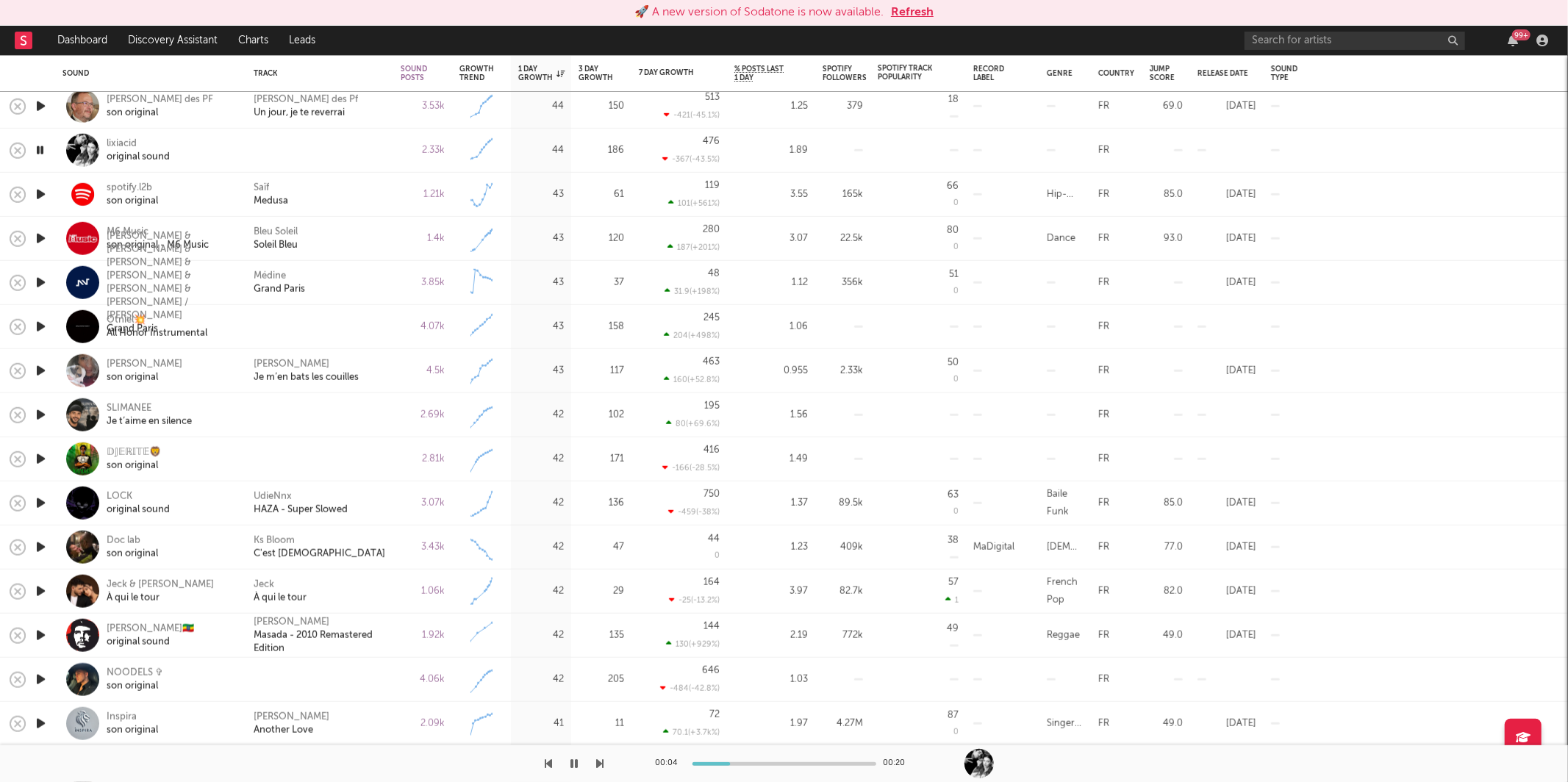
click at [601, 760] on icon "button" at bounding box center [601, 764] width 8 height 12
click at [601, 764] on icon "button" at bounding box center [601, 764] width 8 height 12
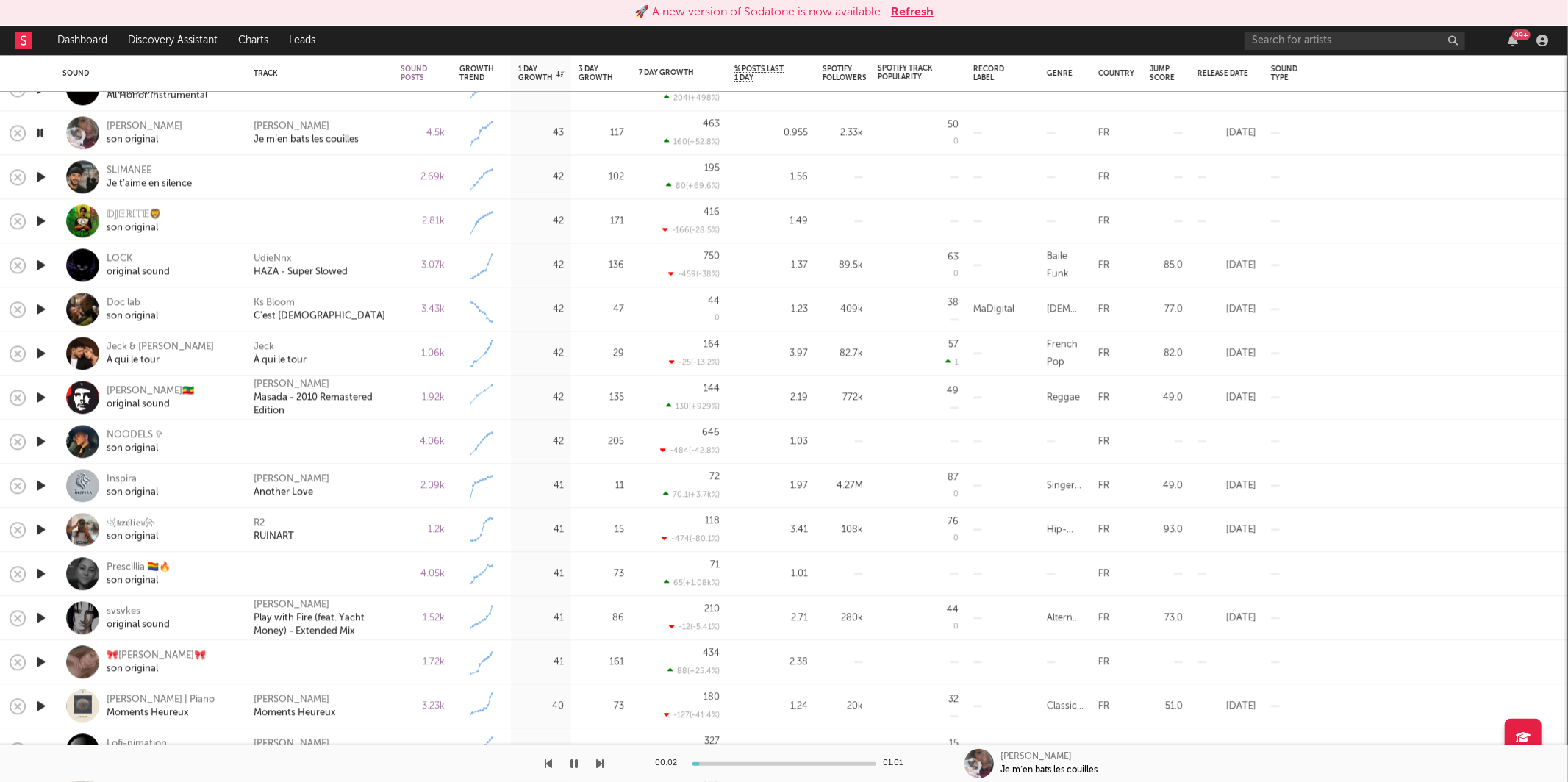
click at [390, 136] on div "Fouzia Je m’en bats les couilles" at bounding box center [320, 133] width 147 height 44
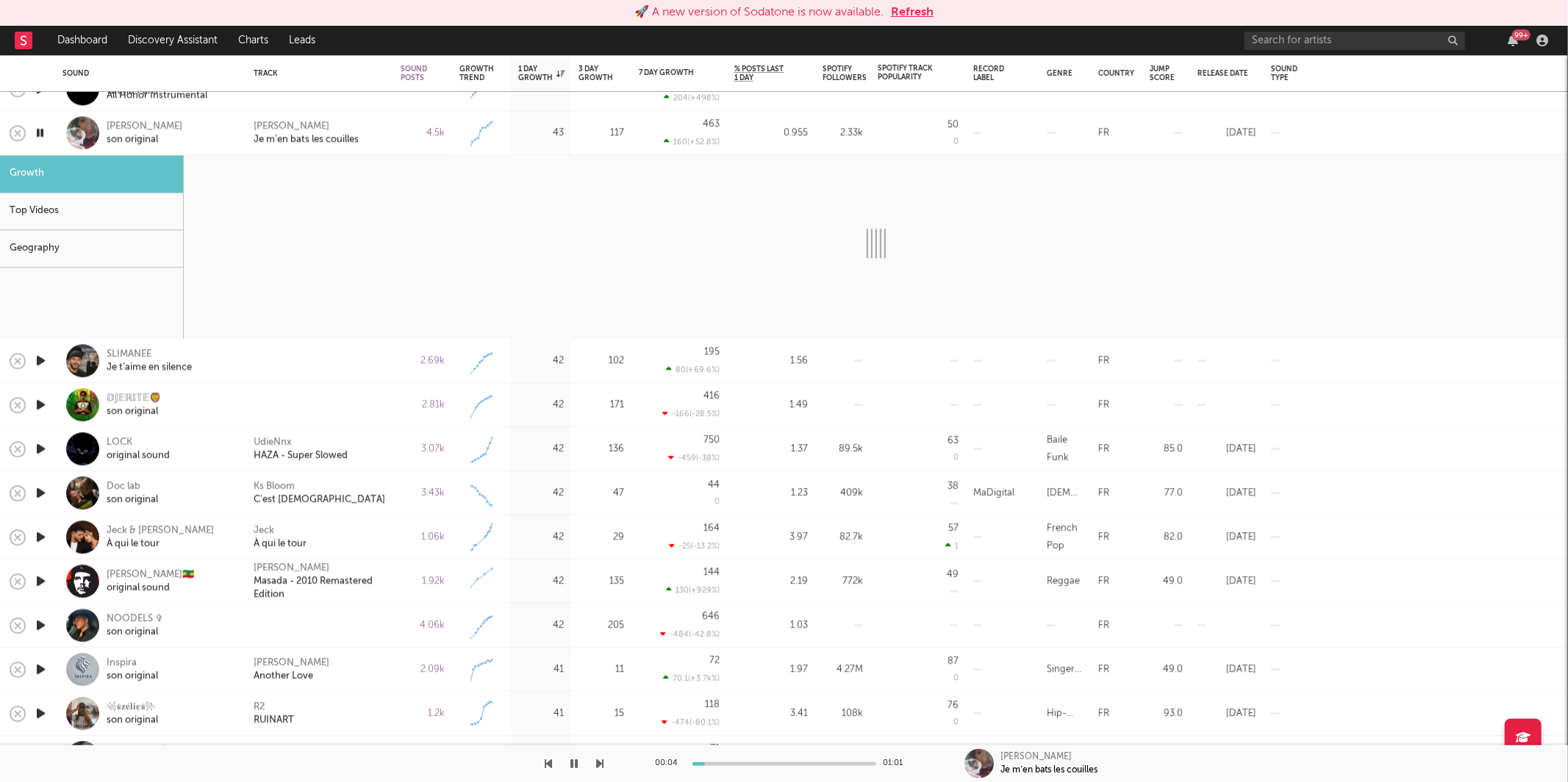
select select "1w"
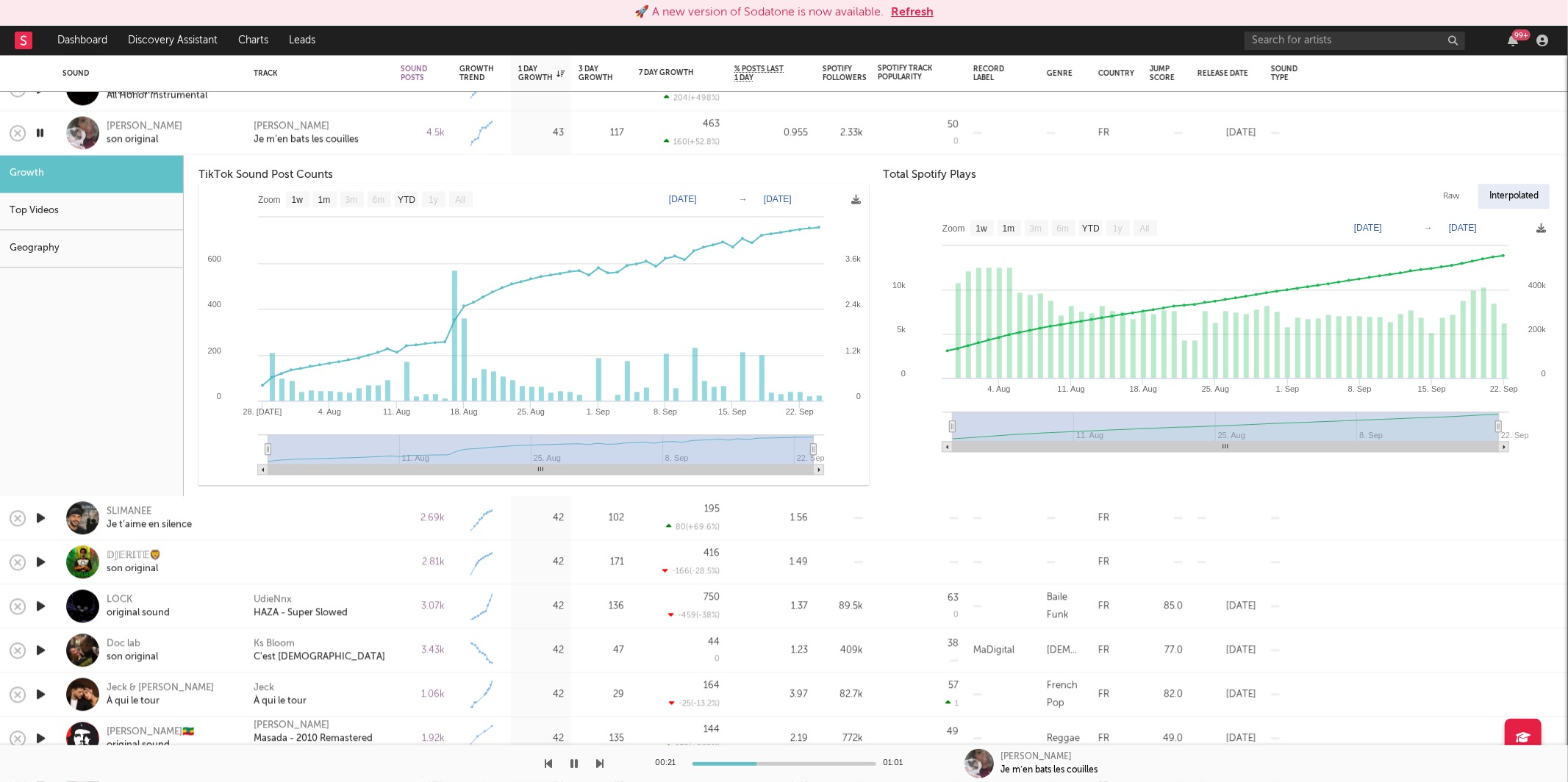
click at [41, 133] on icon "button" at bounding box center [40, 132] width 14 height 18
click at [381, 137] on div "Fouzia Je m’en bats les couilles" at bounding box center [319, 133] width 133 height 27
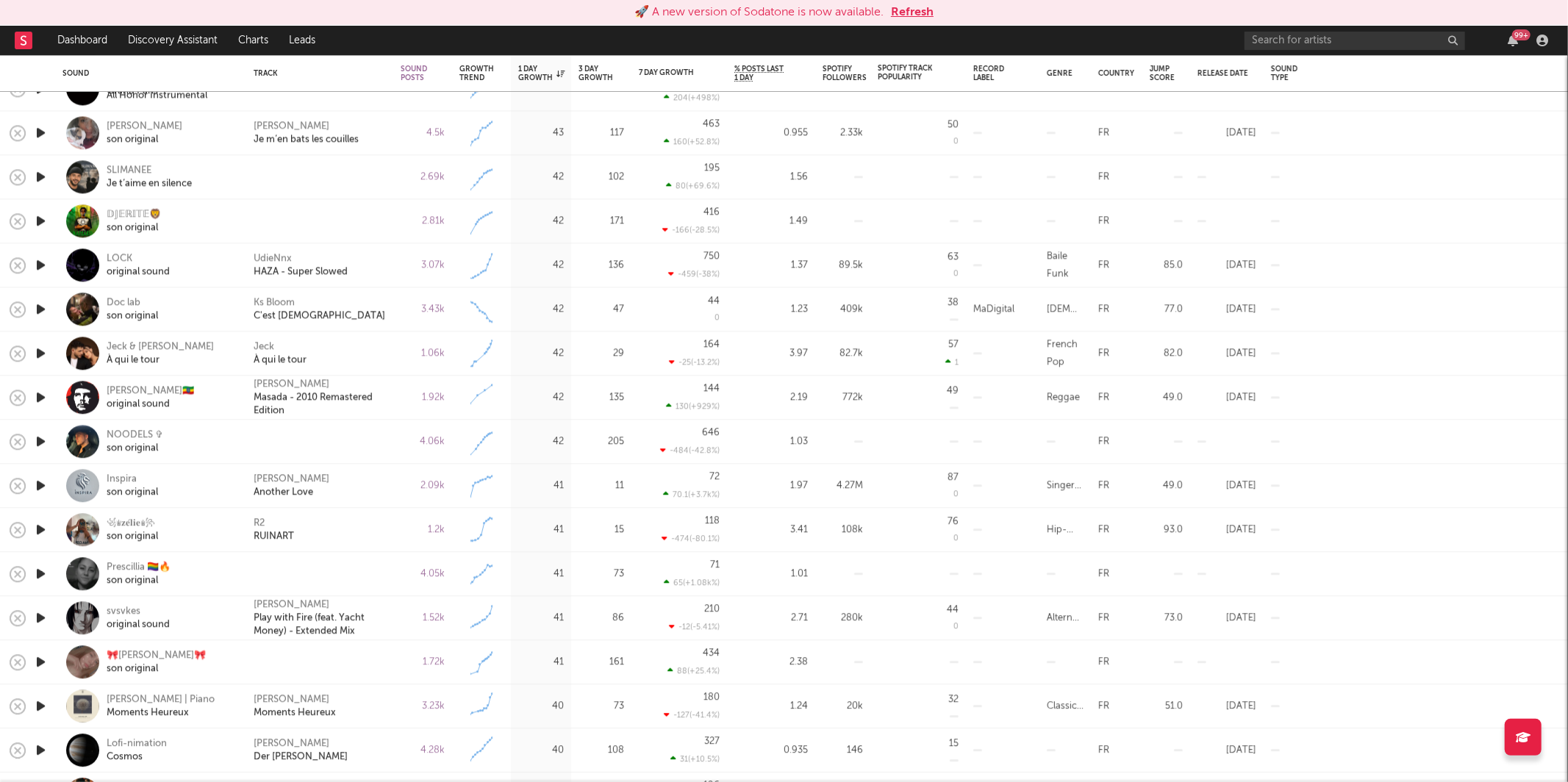
click at [36, 177] on icon "button" at bounding box center [41, 176] width 15 height 18
click at [601, 769] on icon "button" at bounding box center [601, 764] width 8 height 12
click at [601, 765] on icon "button" at bounding box center [601, 764] width 8 height 12
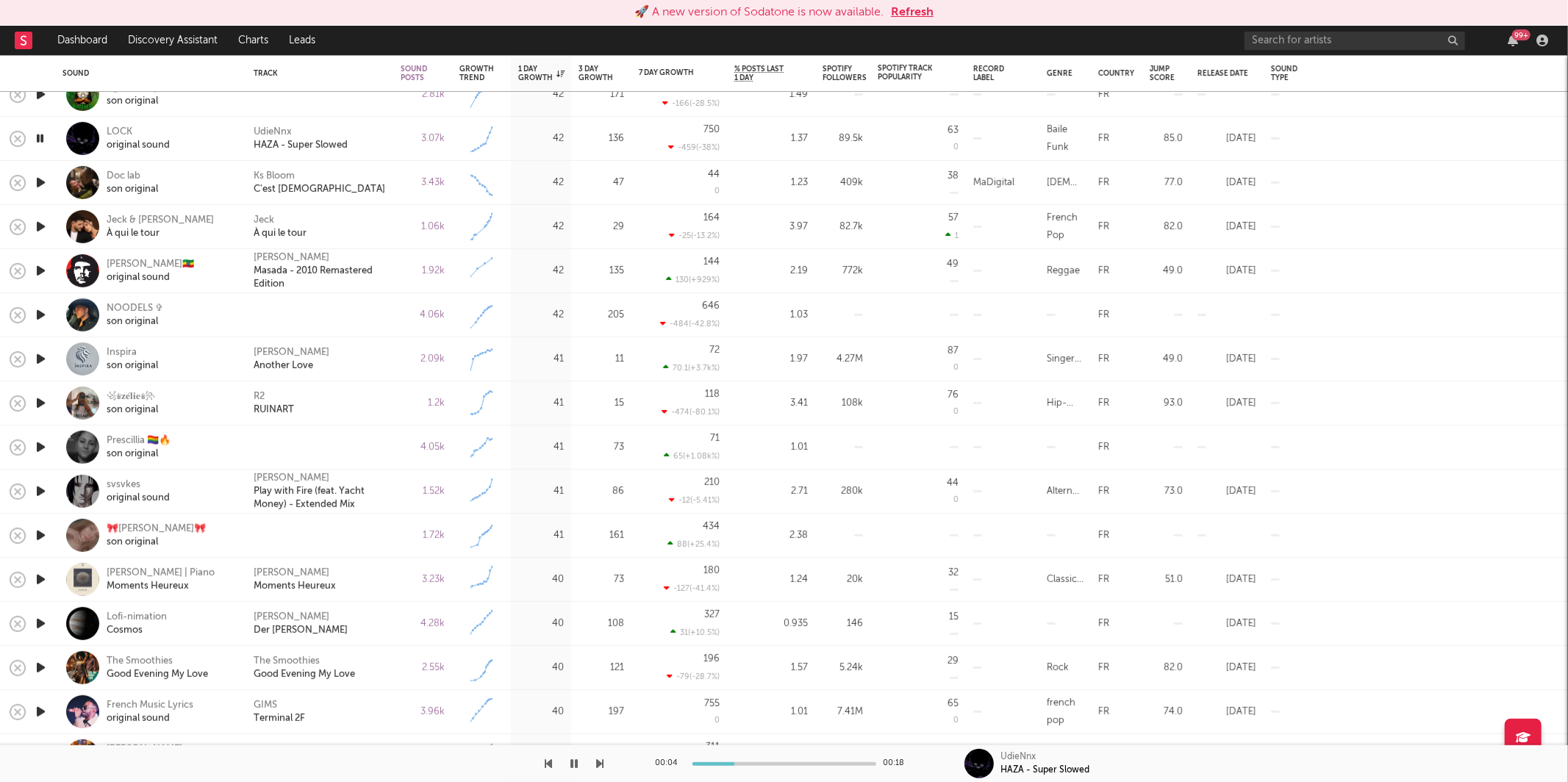
click at [572, 760] on icon "button" at bounding box center [575, 764] width 8 height 12
click at [896, 9] on button "Refresh" at bounding box center [912, 12] width 43 height 18
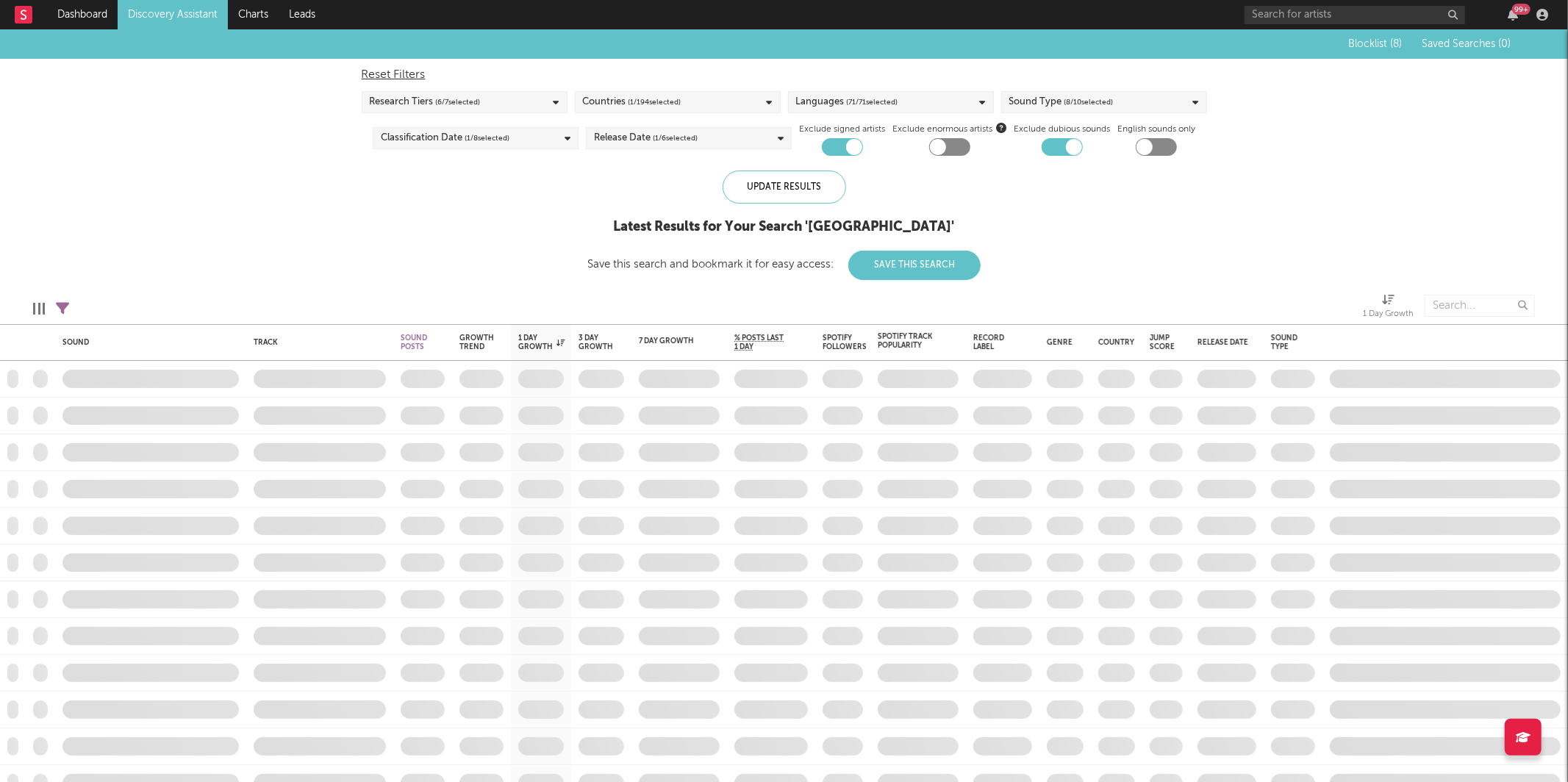
click at [178, 18] on link "Discovery Assistant" at bounding box center [172, 15] width 110 height 29
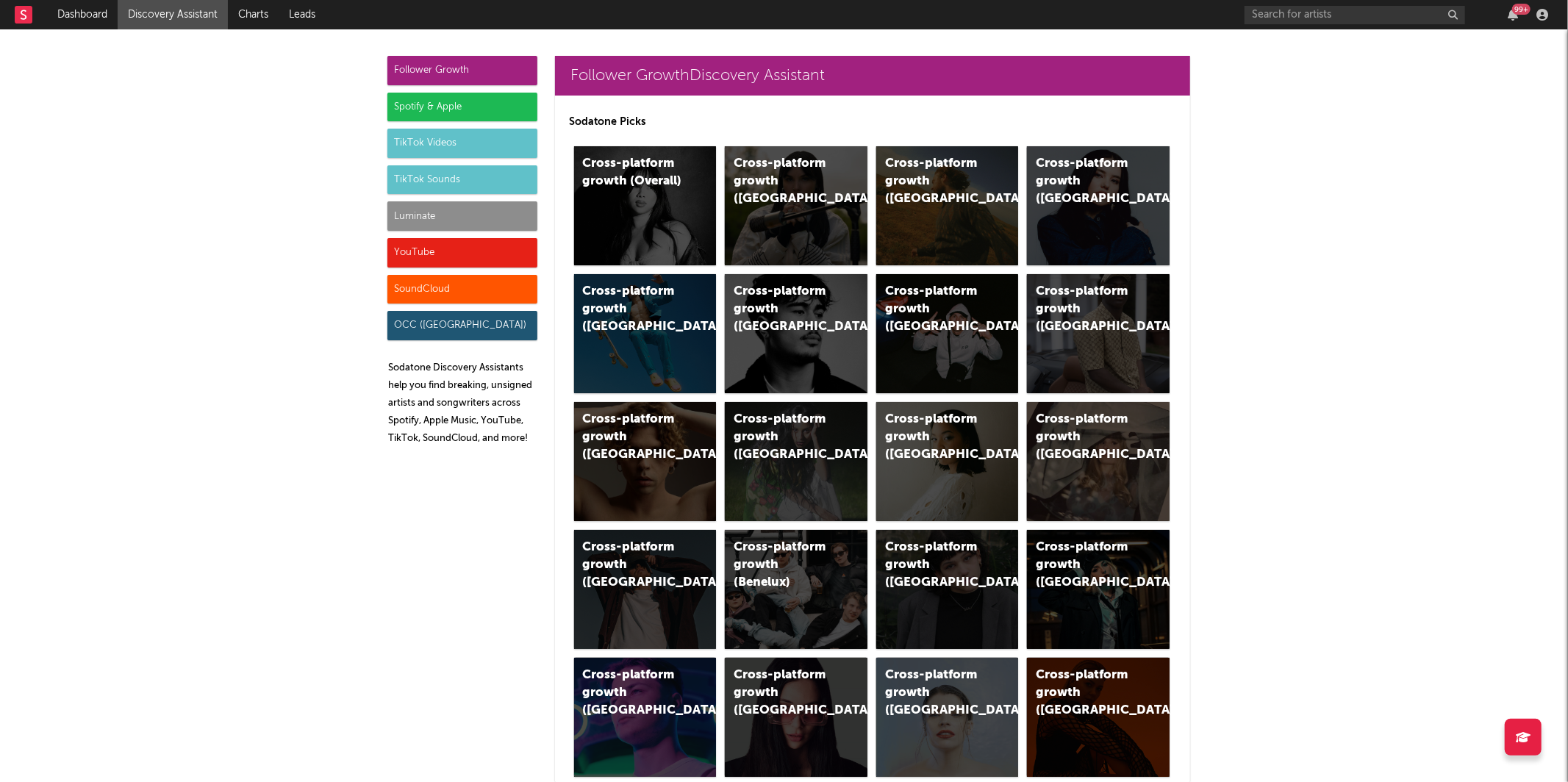
click at [409, 193] on div "TikTok Sounds" at bounding box center [462, 180] width 150 height 29
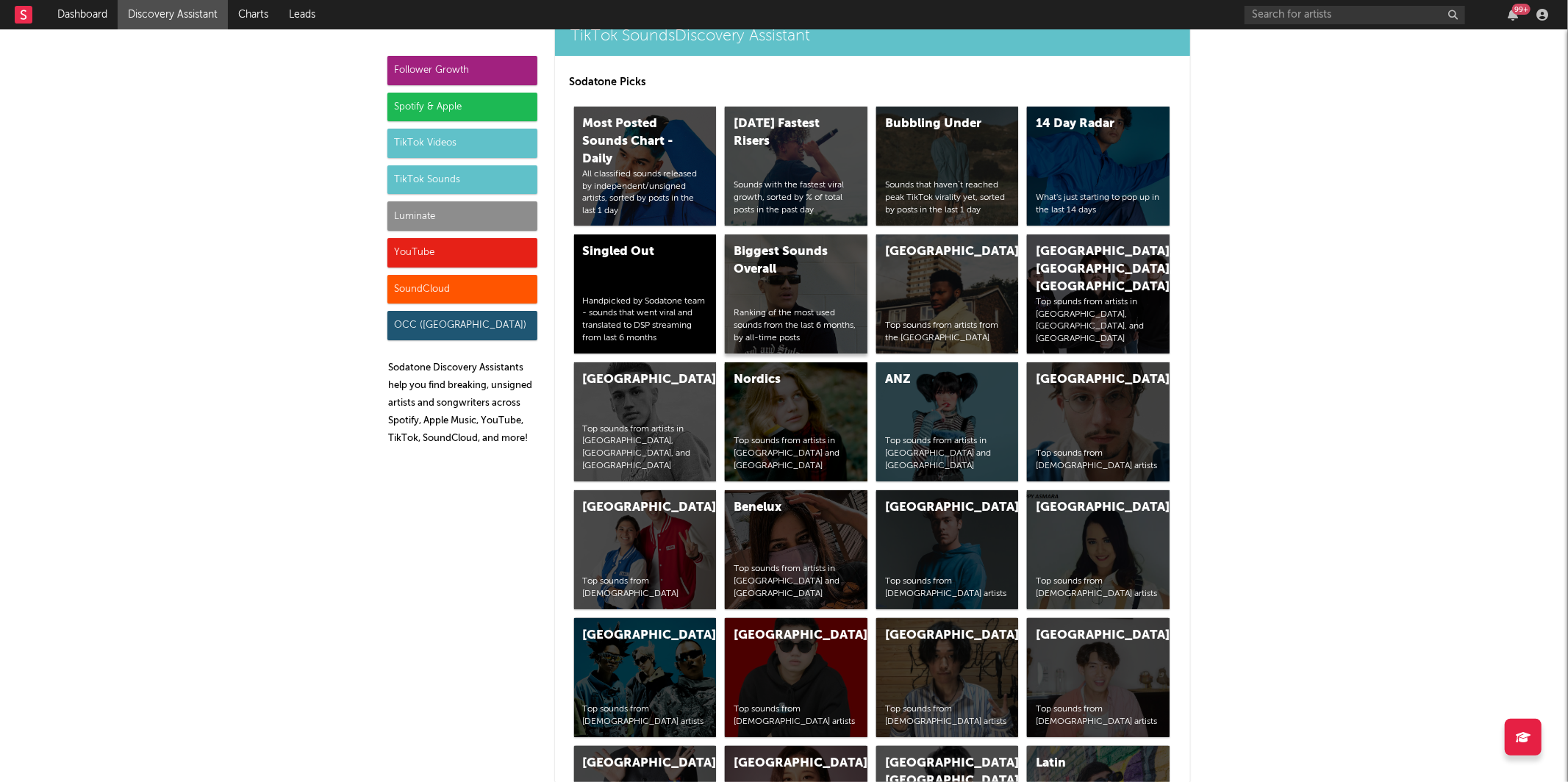
scroll to position [5102, 0]
click at [968, 268] on div "United Kingdom Top sounds from artists from the United Kingdom" at bounding box center [947, 293] width 143 height 119
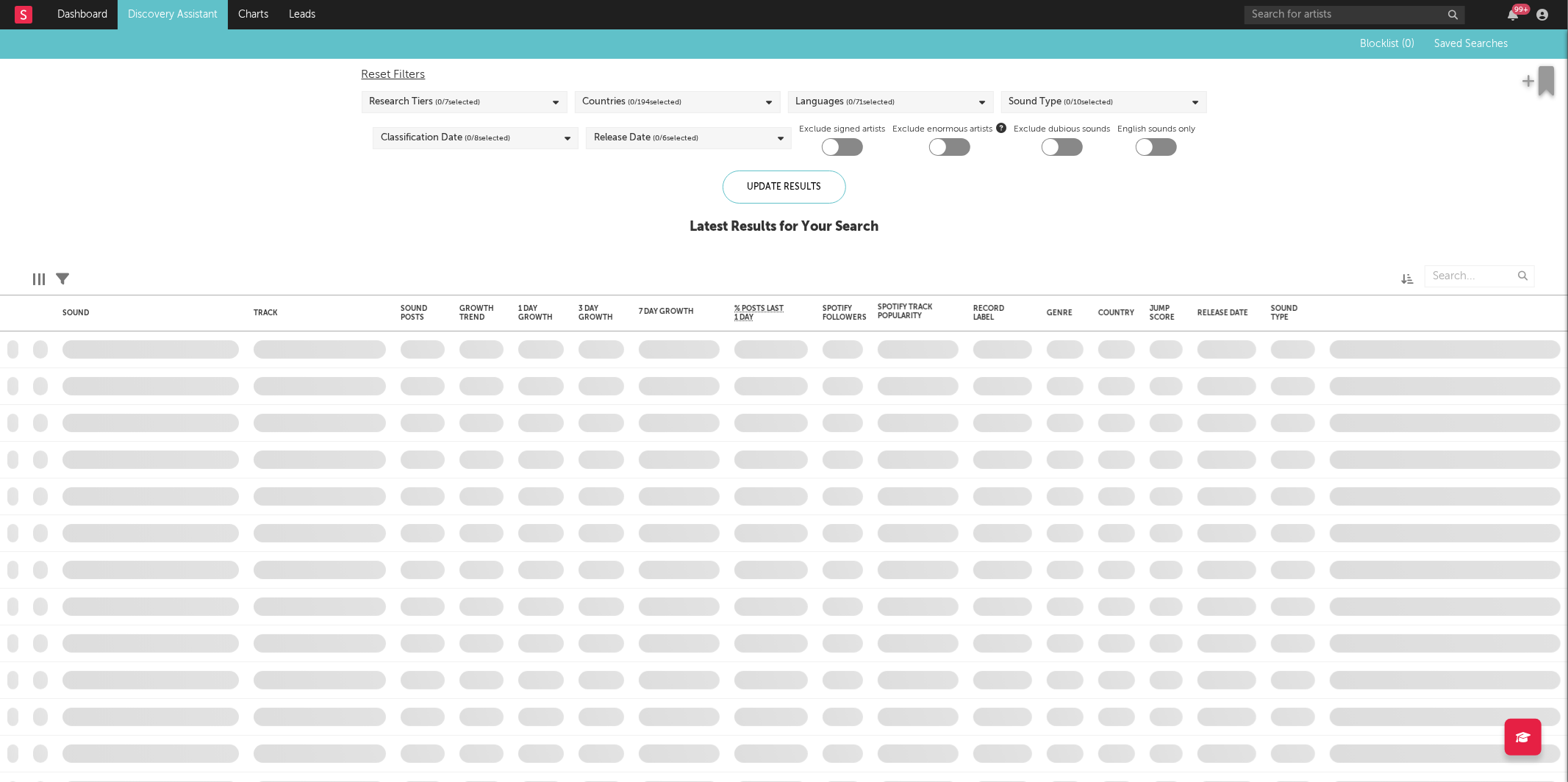
checkbox input "true"
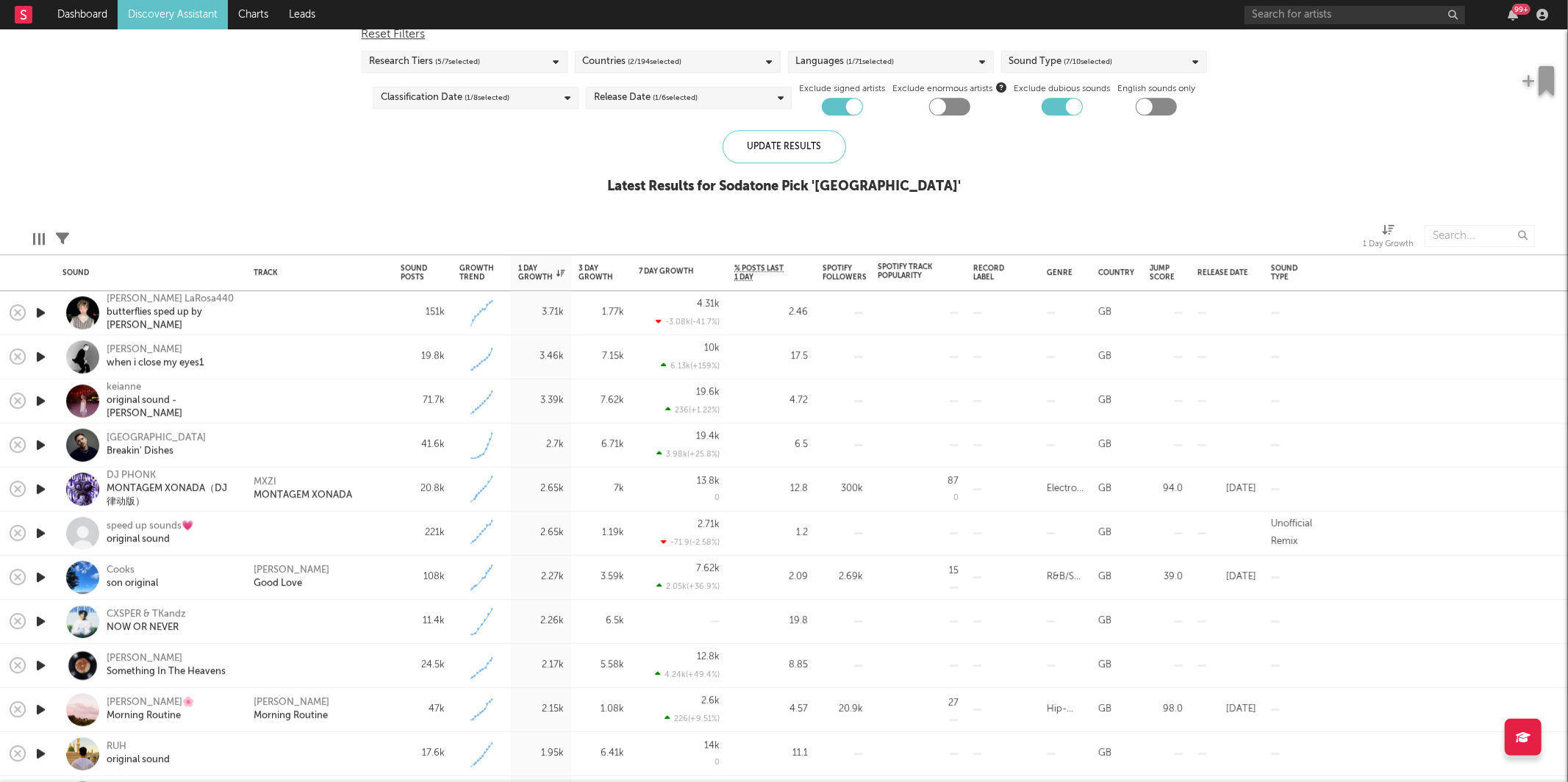
click at [68, 238] on icon at bounding box center [62, 238] width 13 height 13
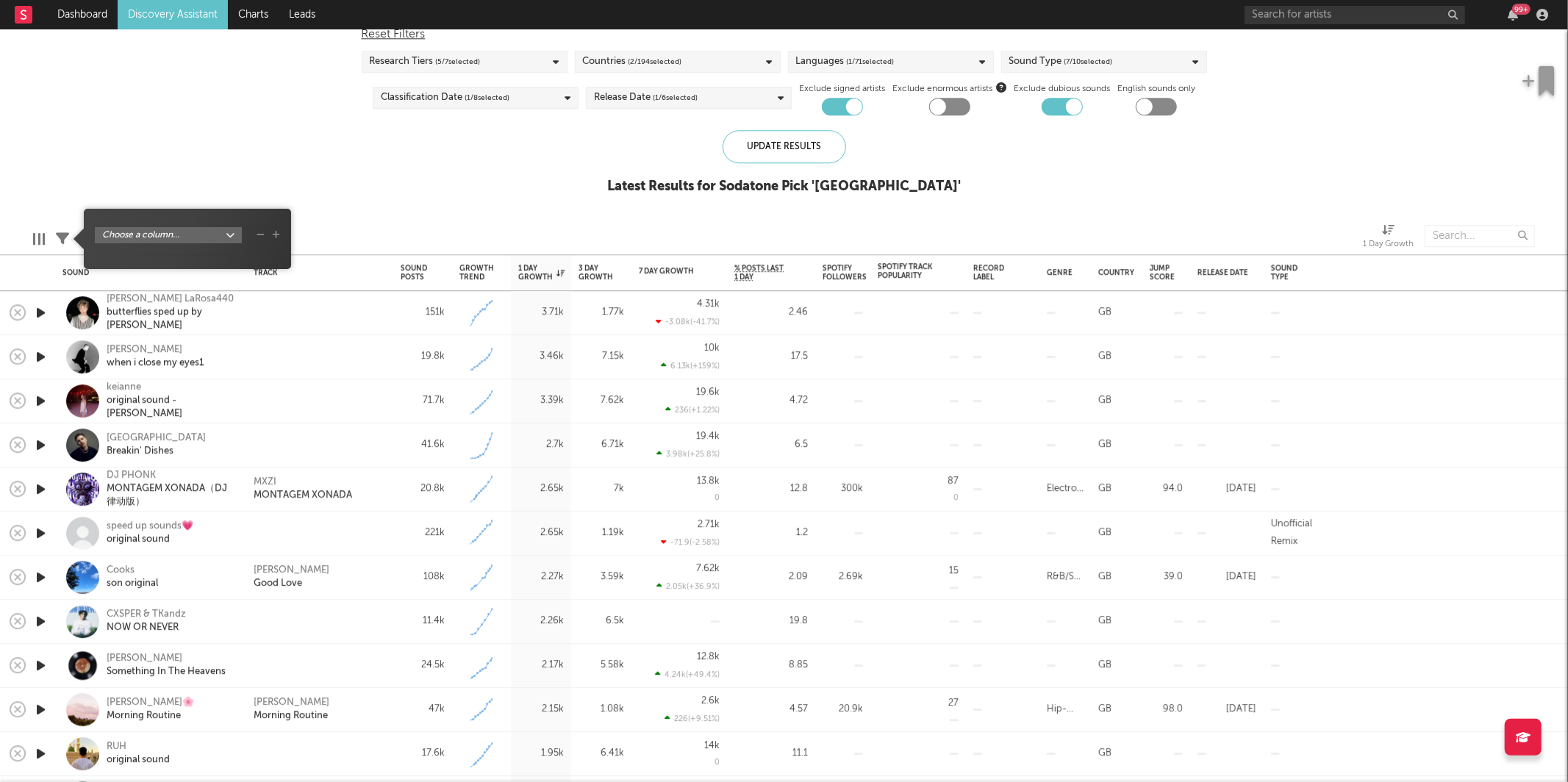
click at [418, 174] on div "Blocklist ( 8 ) Saved Searches ( 0 ) Reset Filters Research Tiers ( 5 / 7 selec…" at bounding box center [784, 99] width 1568 height 222
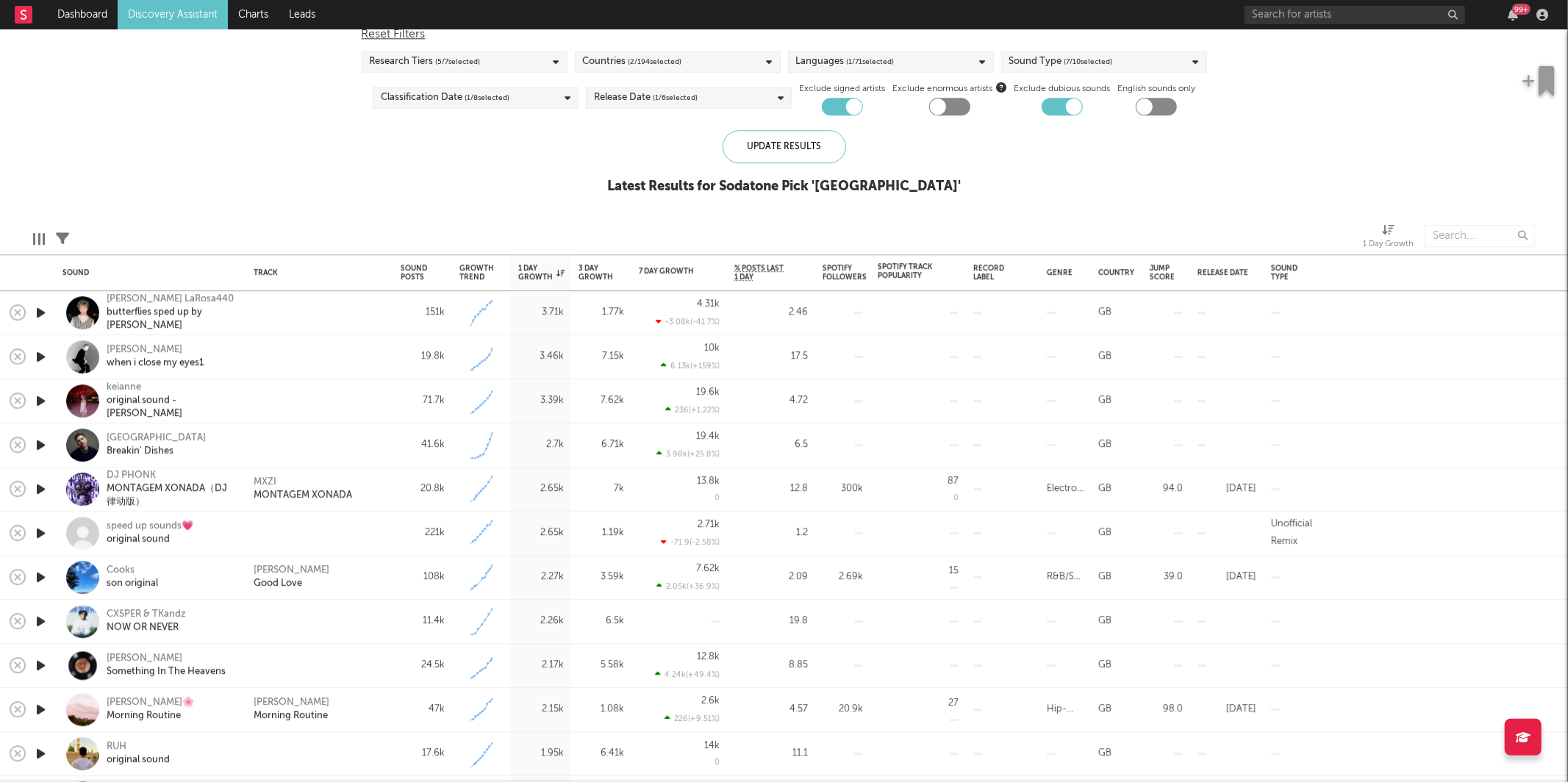
drag, startPoint x: 441, startPoint y: 269, endPoint x: 512, endPoint y: 226, distance: 83.0
click at [441, 269] on icon "button" at bounding box center [441, 272] width 8 height 8
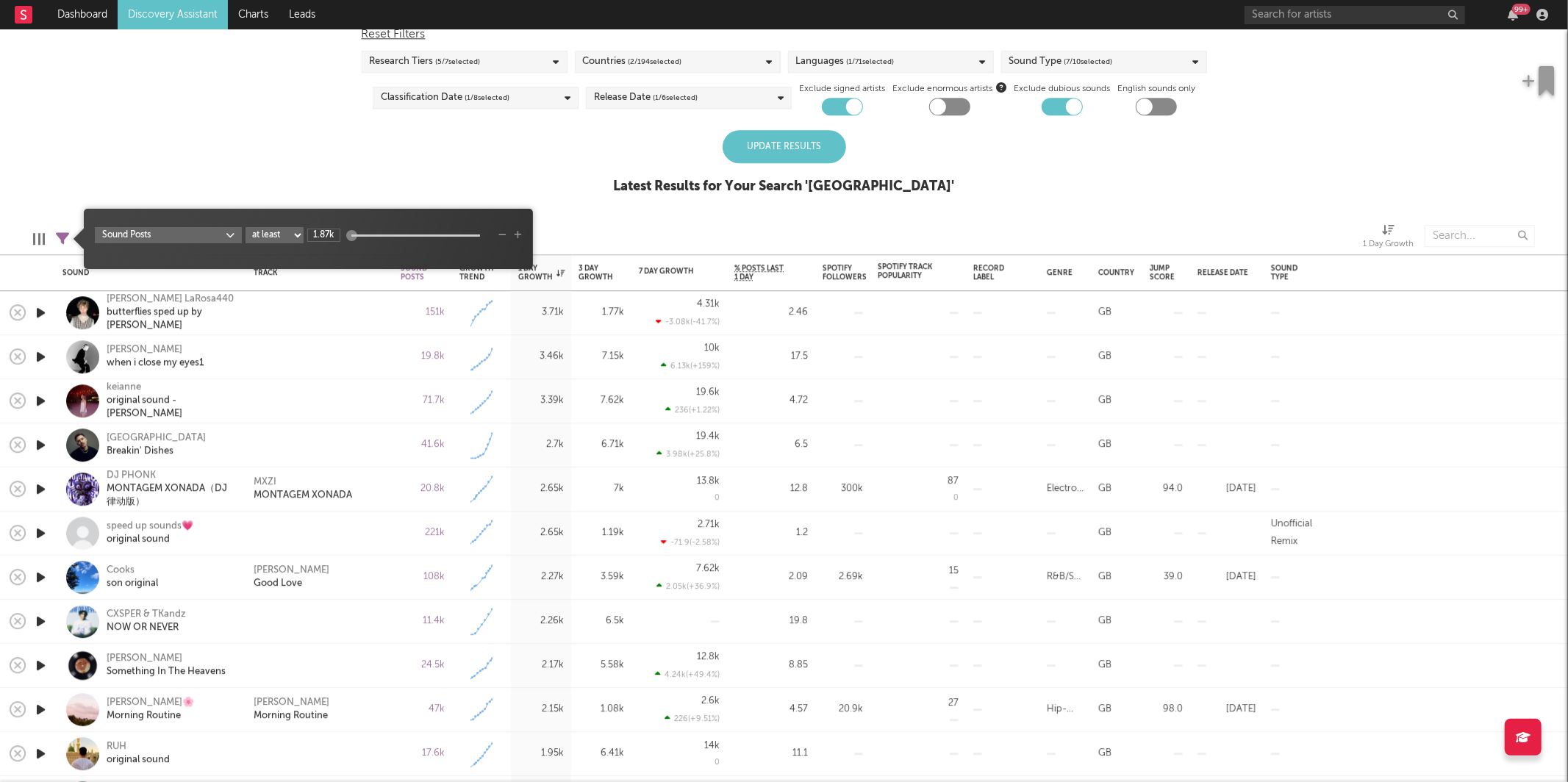
click at [274, 234] on select "at least at most between" at bounding box center [275, 234] width 58 height 16
click at [246, 227] on select "at least at most between" at bounding box center [275, 234] width 58 height 16
select select "max"
click at [330, 238] on input "1.87k" at bounding box center [323, 234] width 33 height 13
type input "10k"
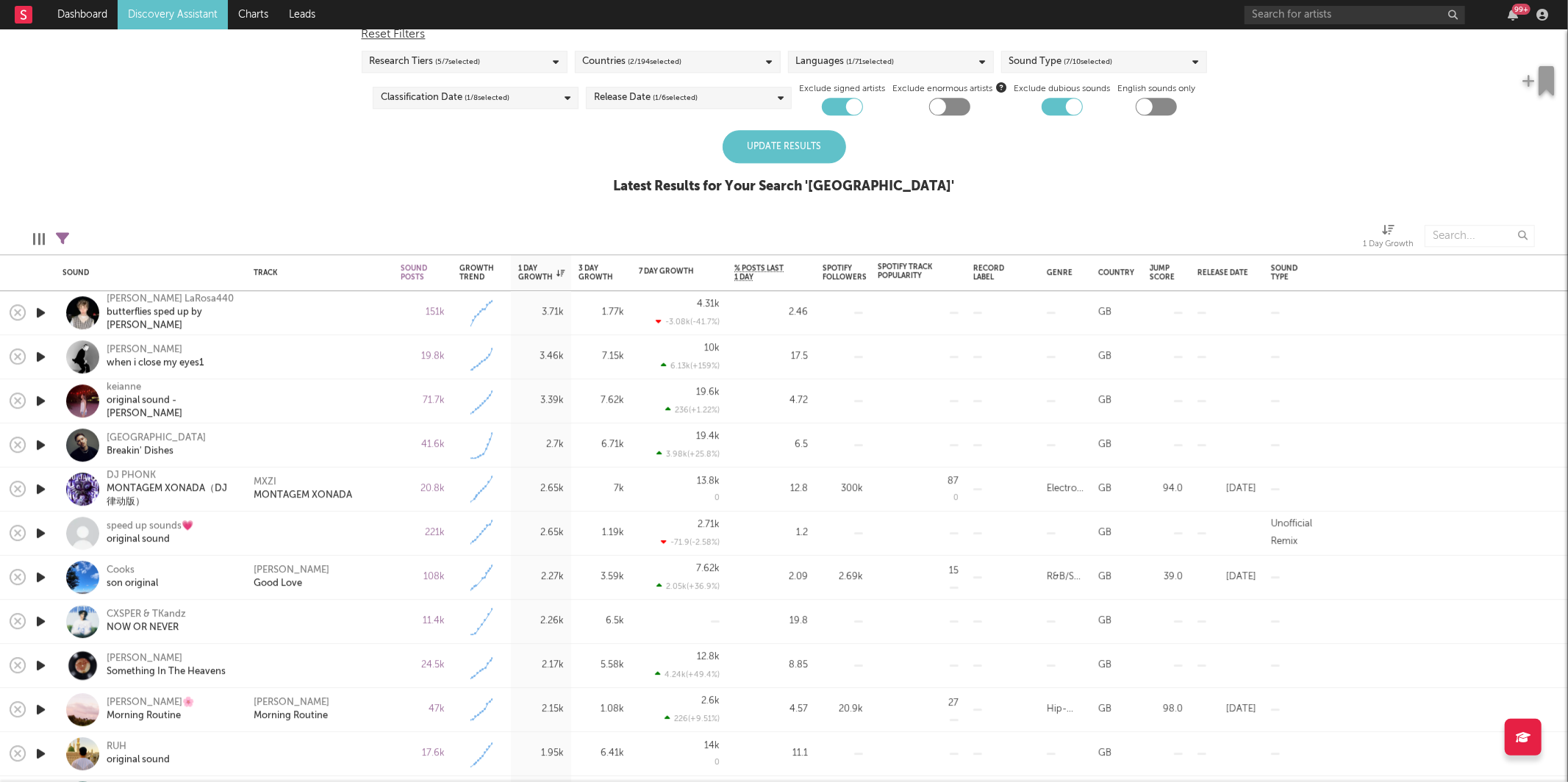
click at [539, 227] on div at bounding box center [393, 235] width 624 height 37
click at [806, 127] on div "Blocklist ( 8 ) Saved Searches ( 0 ) Reset Filters Research Tiers ( 5 / 7 selec…" at bounding box center [784, 99] width 1568 height 222
click at [802, 141] on div "Update Results" at bounding box center [784, 146] width 123 height 33
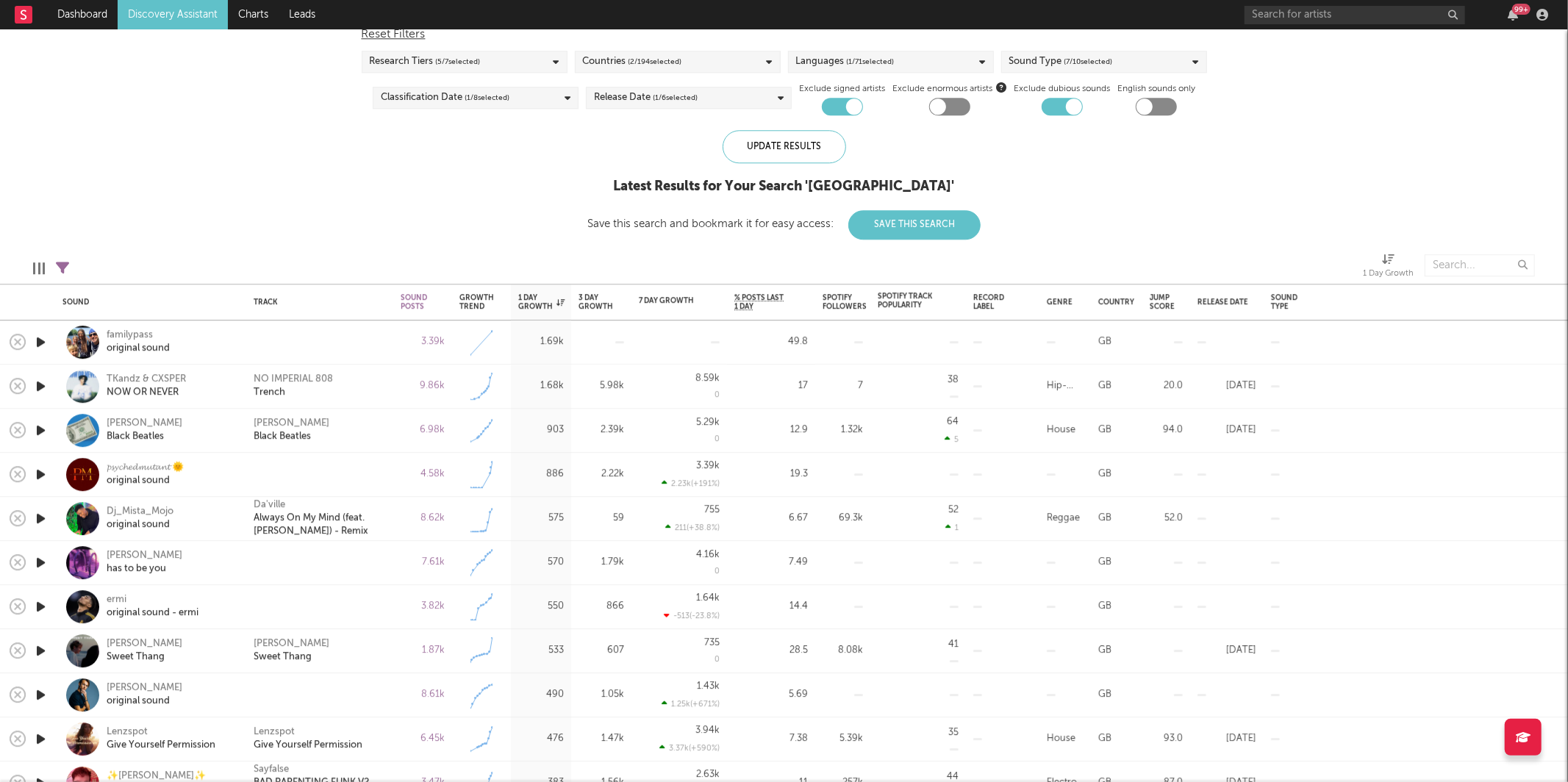
click at [553, 293] on div "1 Day Growth" at bounding box center [541, 302] width 46 height 18
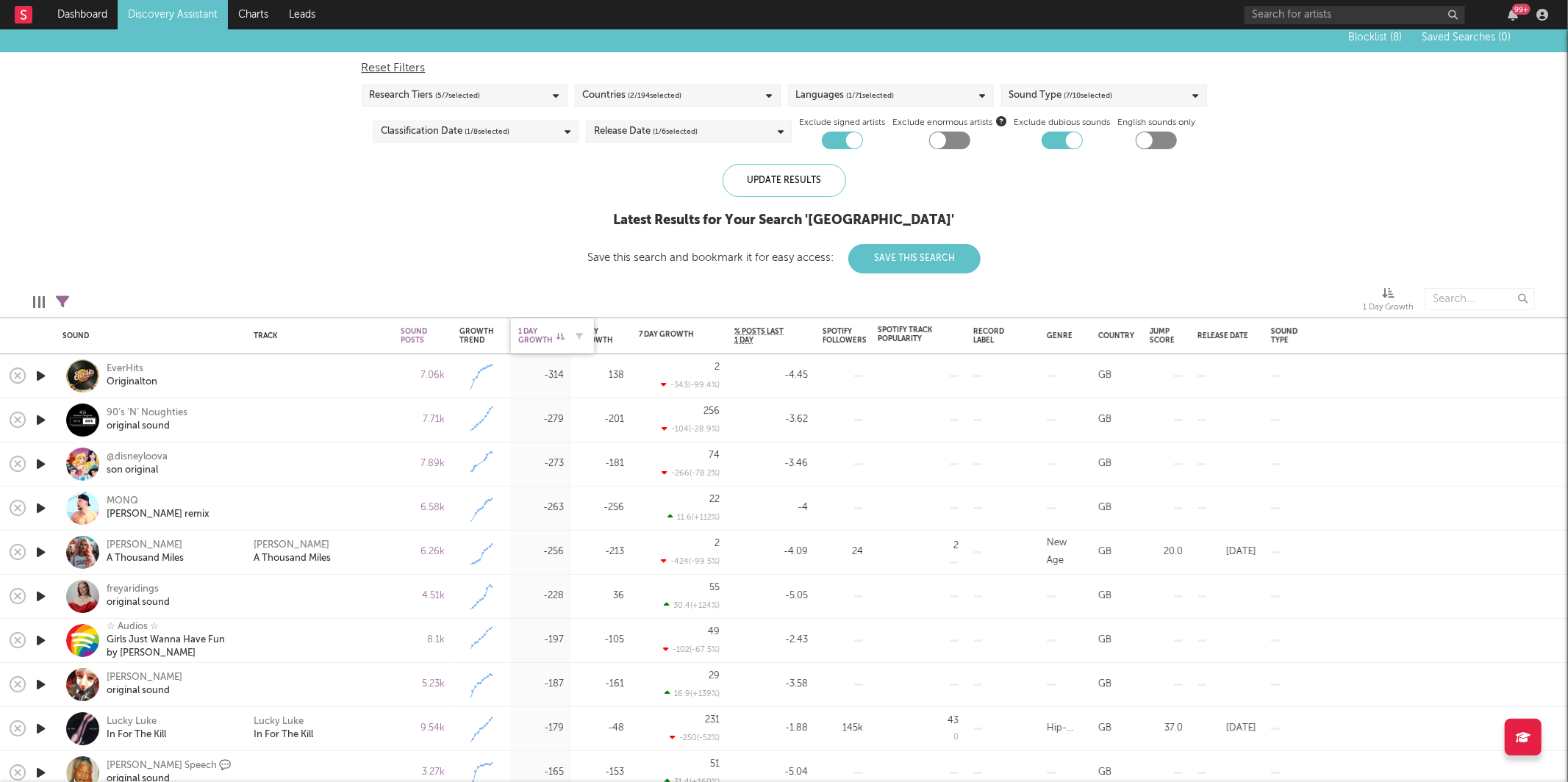
click at [549, 331] on div "1 Day Growth" at bounding box center [541, 335] width 46 height 18
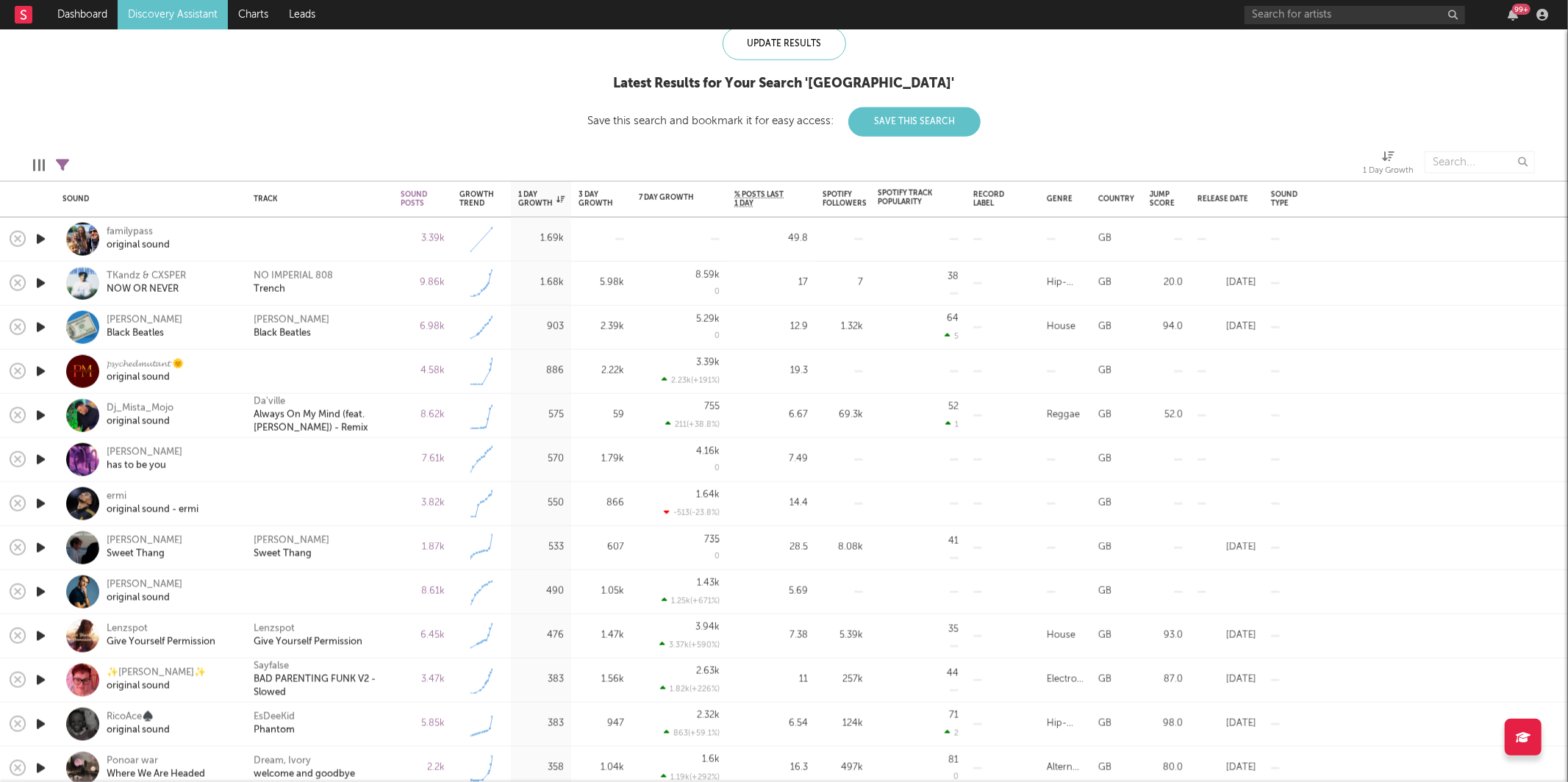
click at [44, 238] on icon "button" at bounding box center [41, 239] width 15 height 18
click at [598, 765] on icon "button" at bounding box center [601, 764] width 8 height 12
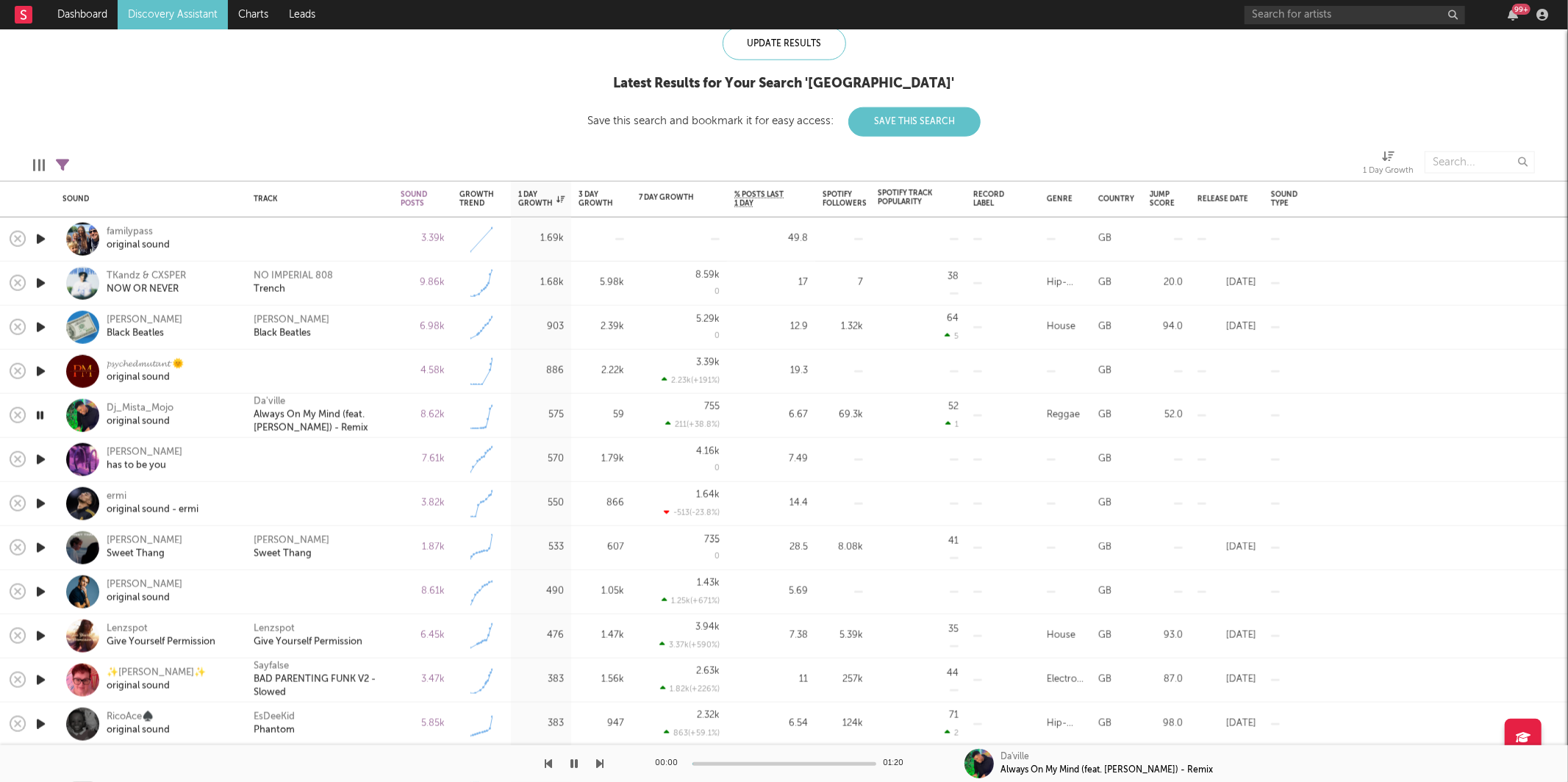
click at [373, 322] on div "Leo Walt Black Beatles" at bounding box center [319, 327] width 133 height 27
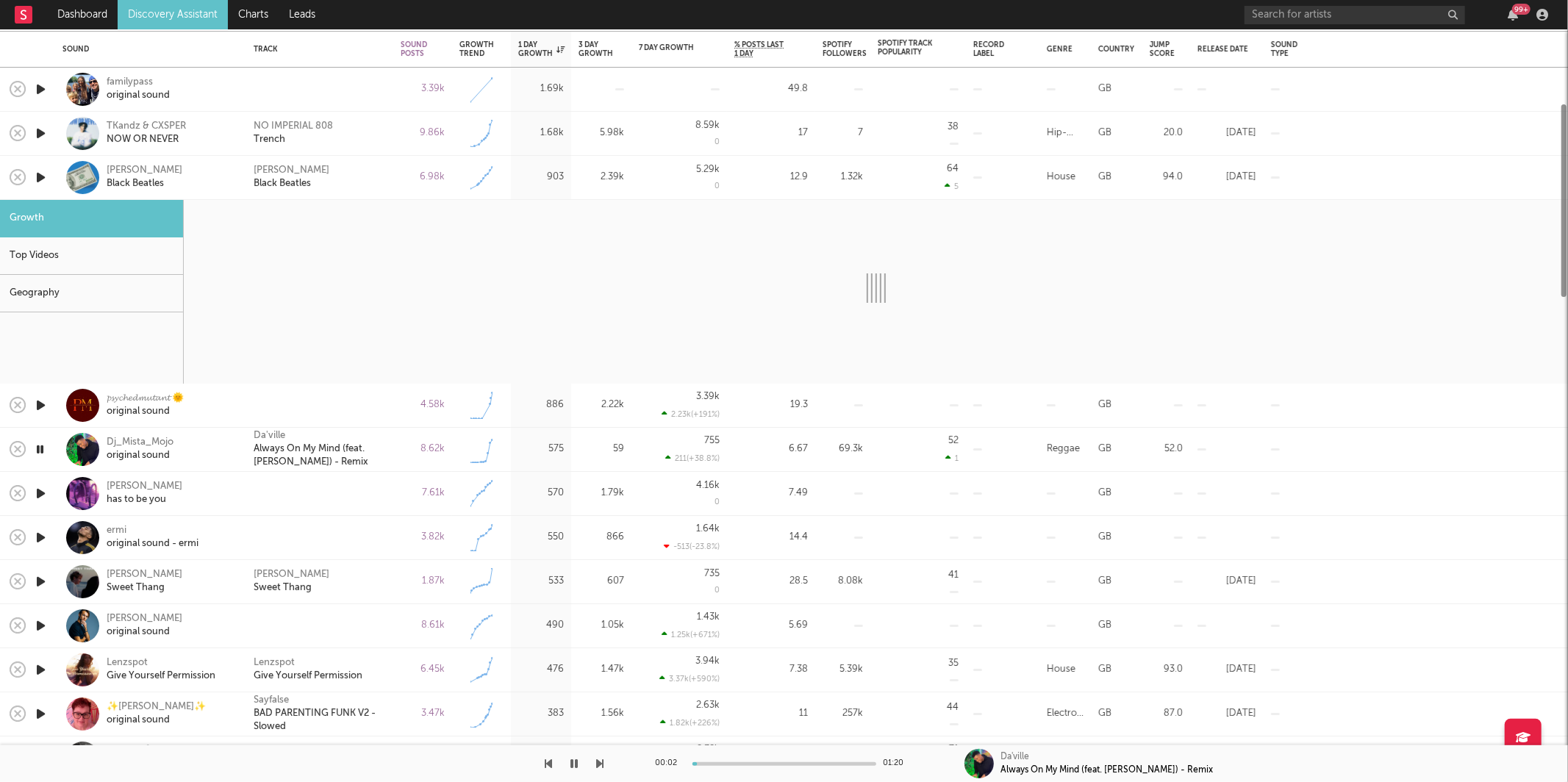
select select "1w"
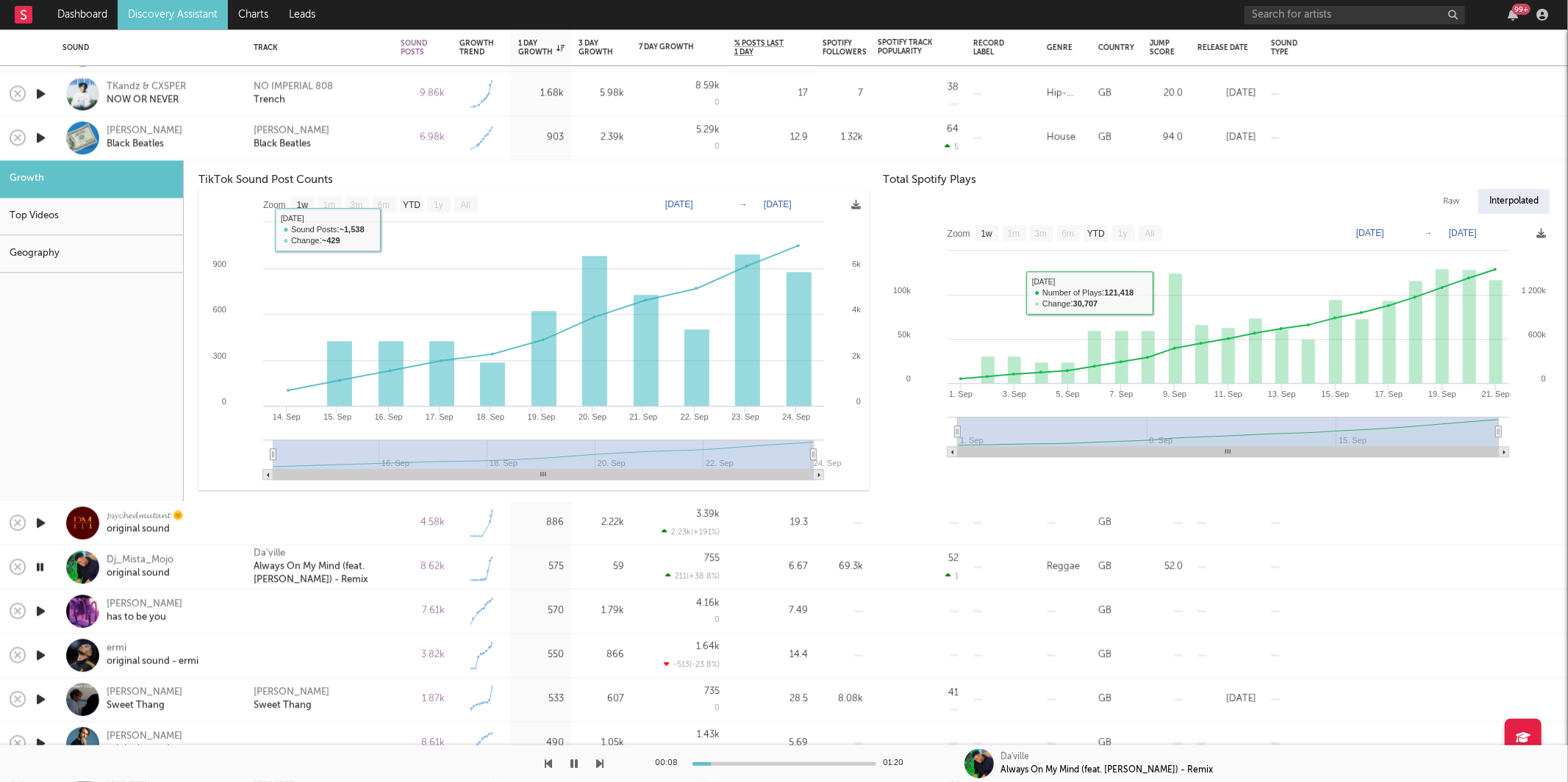
click at [328, 127] on div "Leo Walt Black Beatles" at bounding box center [319, 138] width 133 height 27
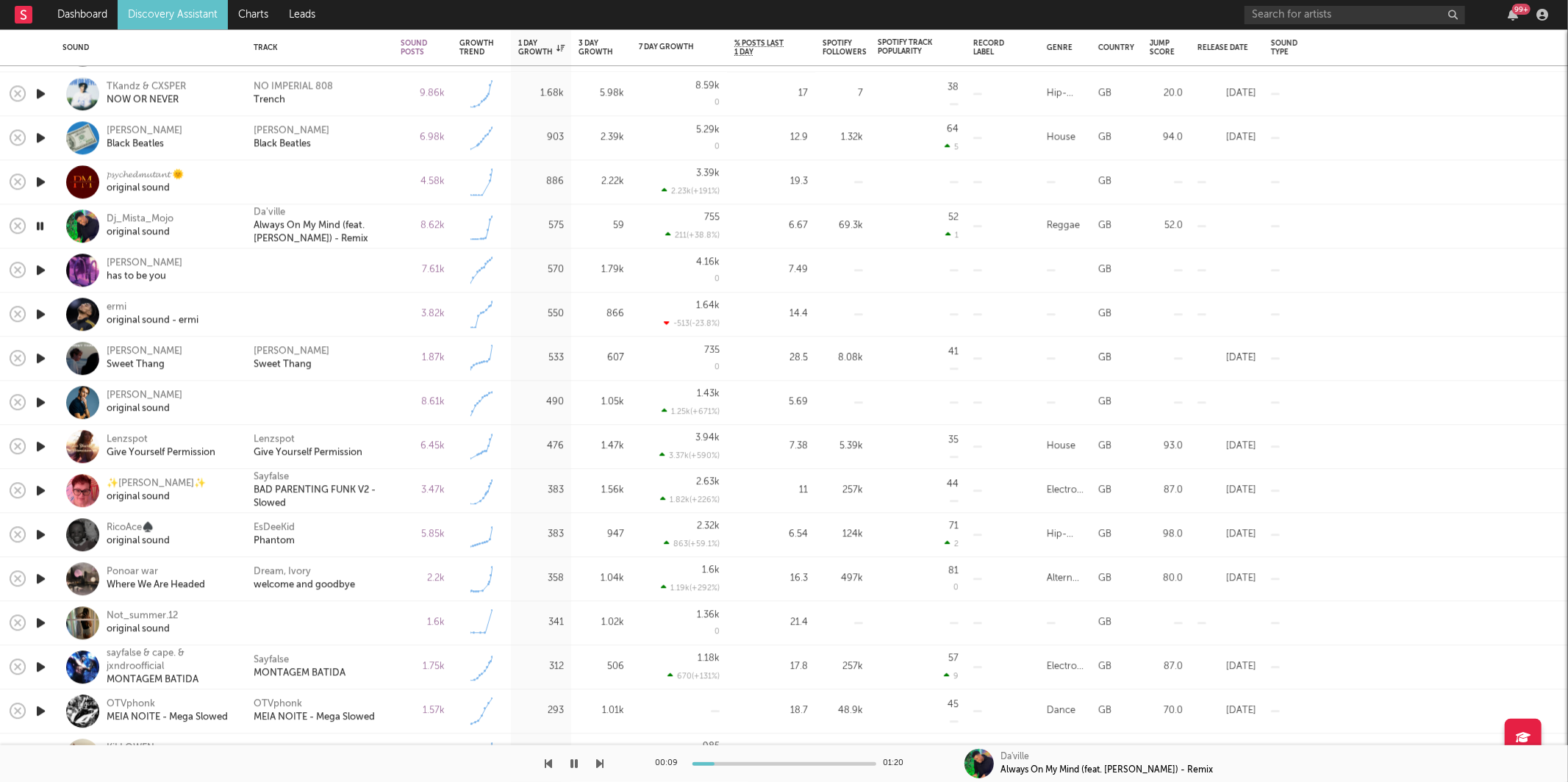
click at [598, 763] on icon "button" at bounding box center [601, 764] width 8 height 12
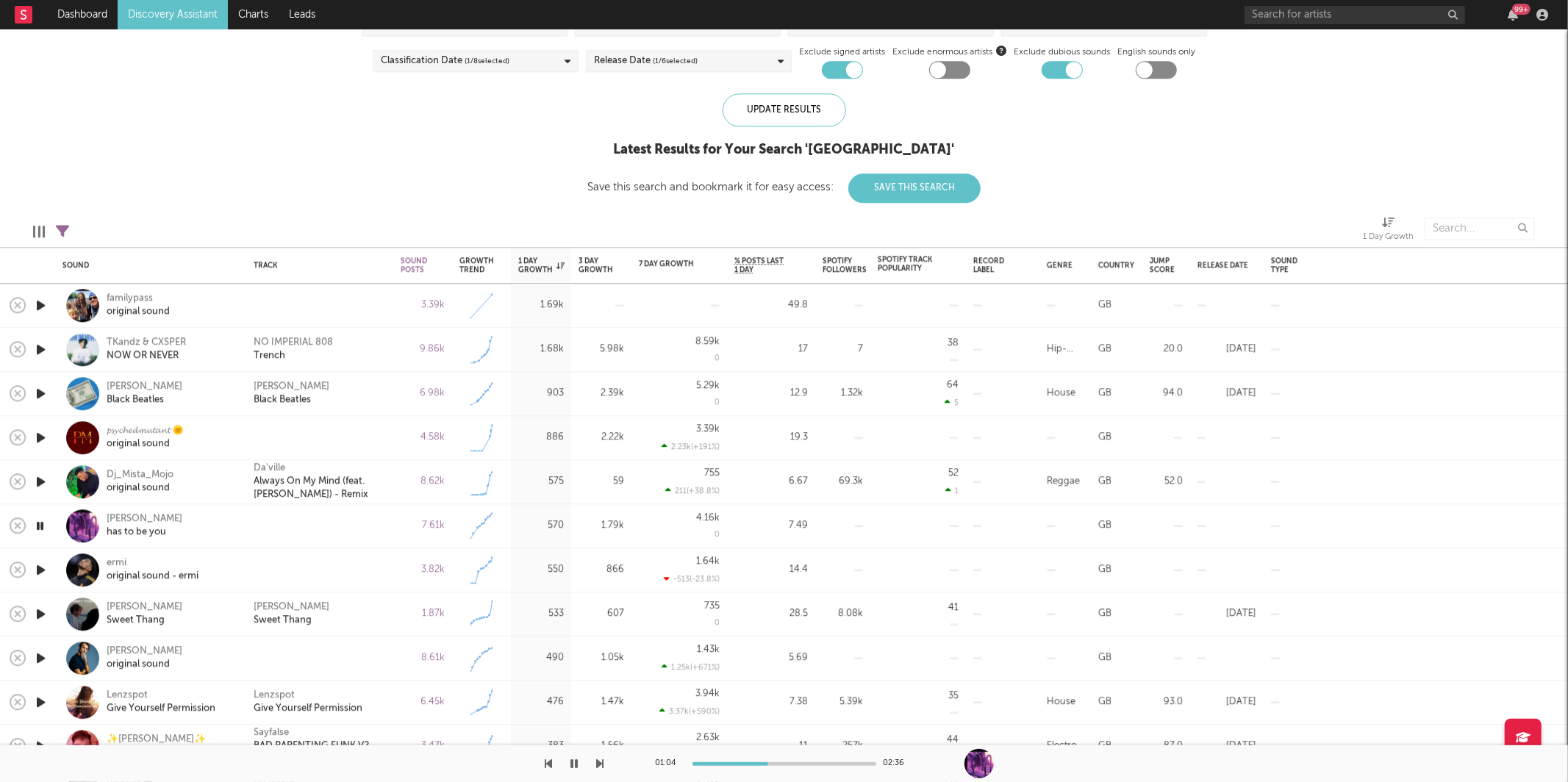
click at [41, 528] on icon "button" at bounding box center [40, 525] width 14 height 18
click at [378, 382] on div "Leo Walt Black Beatles" at bounding box center [319, 394] width 133 height 27
select select "1w"
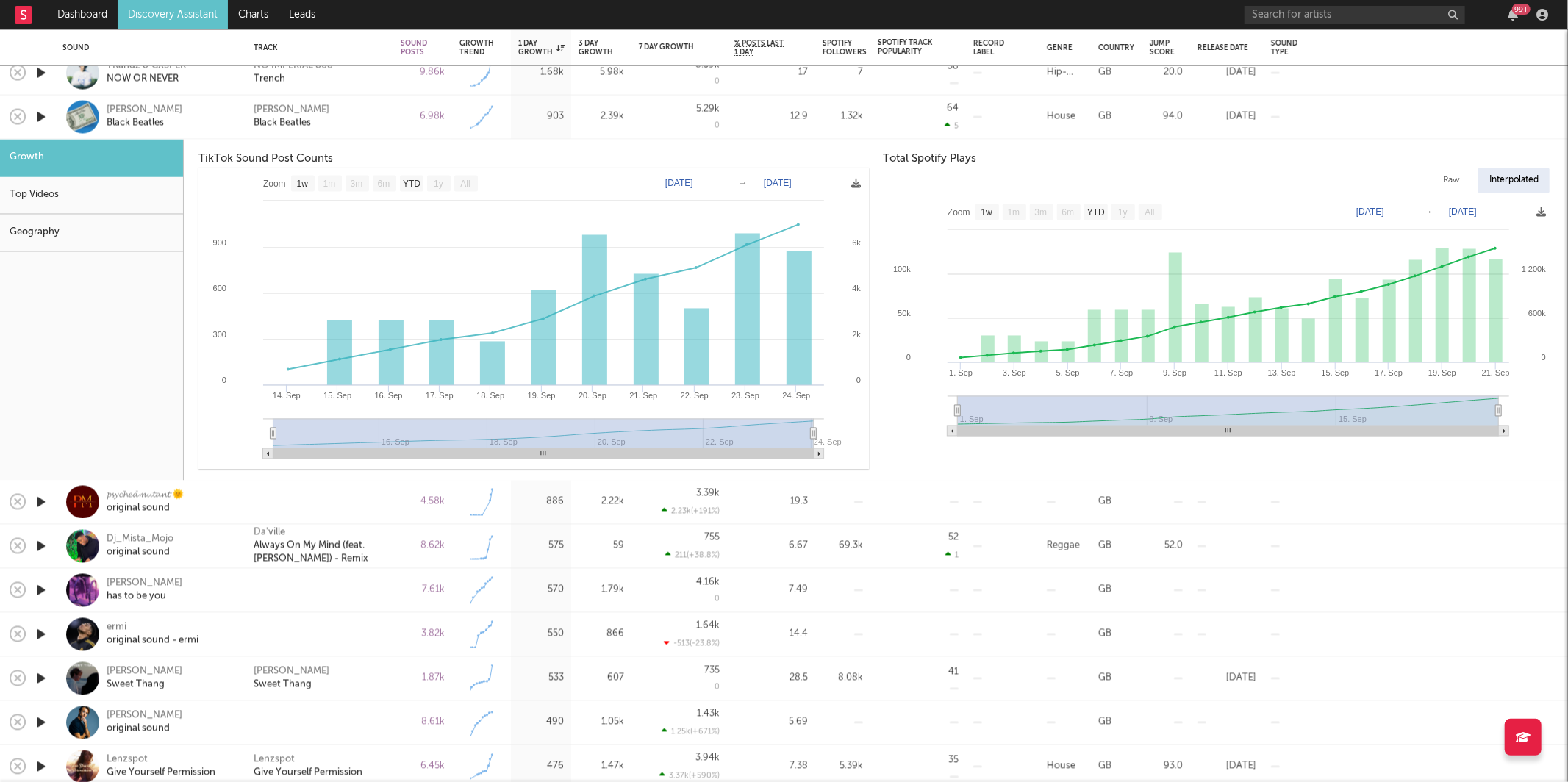
drag, startPoint x: 336, startPoint y: 116, endPoint x: 330, endPoint y: 124, distance: 10.0
click at [337, 116] on div "Leo Walt Black Beatles" at bounding box center [319, 116] width 133 height 27
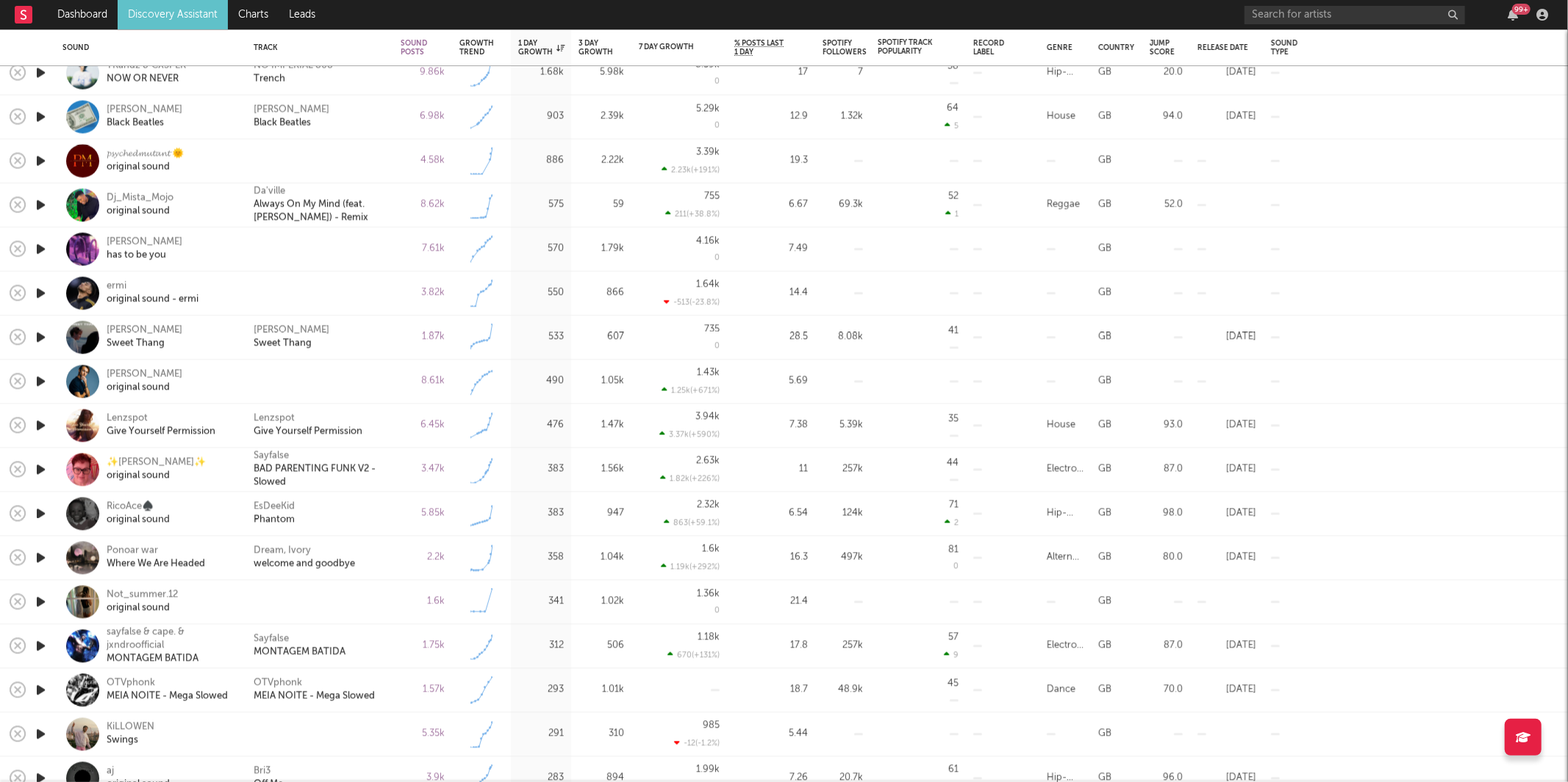
click at [43, 291] on icon "button" at bounding box center [41, 293] width 15 height 18
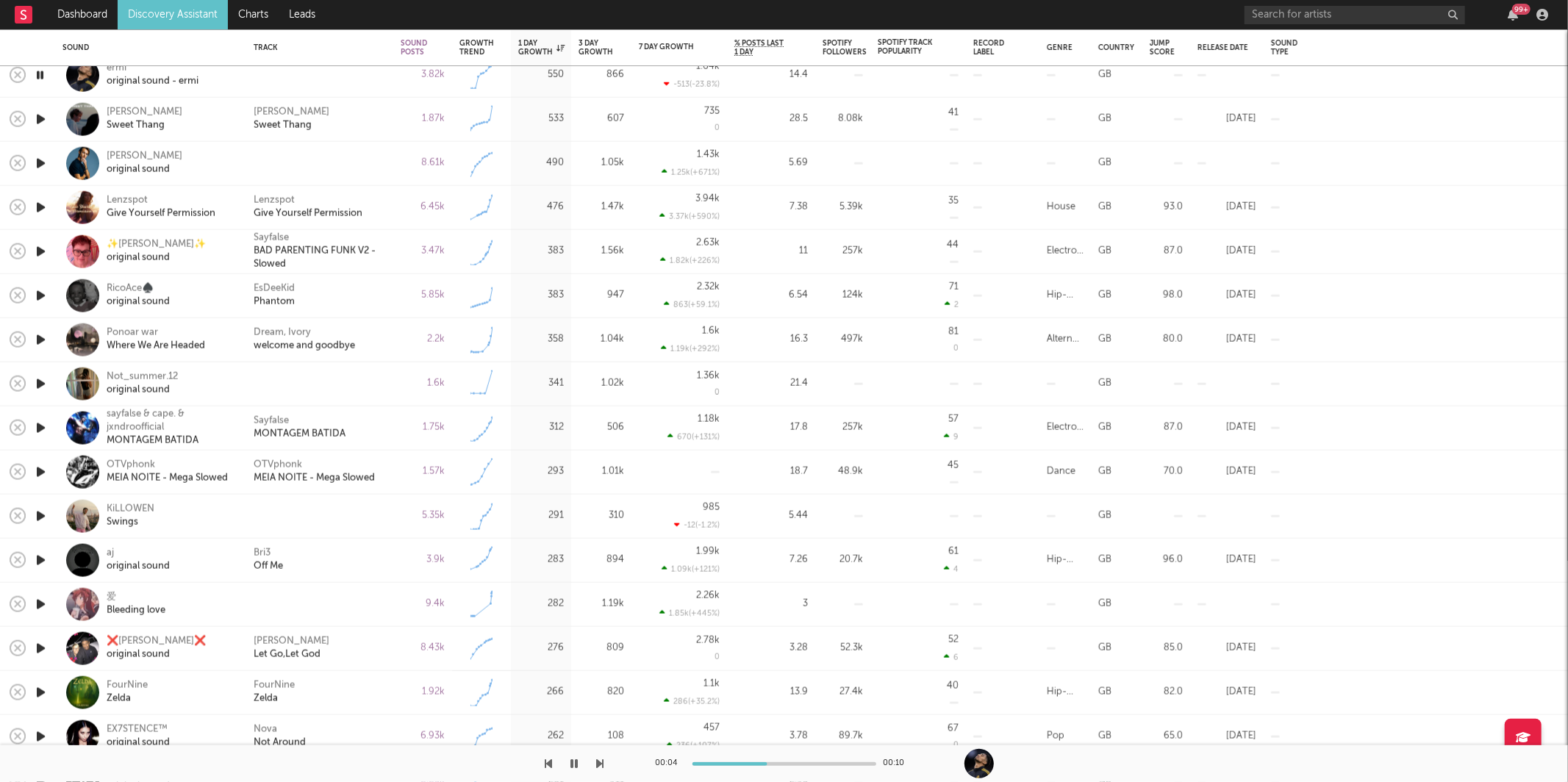
click at [598, 760] on icon "button" at bounding box center [601, 764] width 8 height 12
click at [358, 117] on div "Kaido Roberts Sweet Thang" at bounding box center [319, 119] width 133 height 27
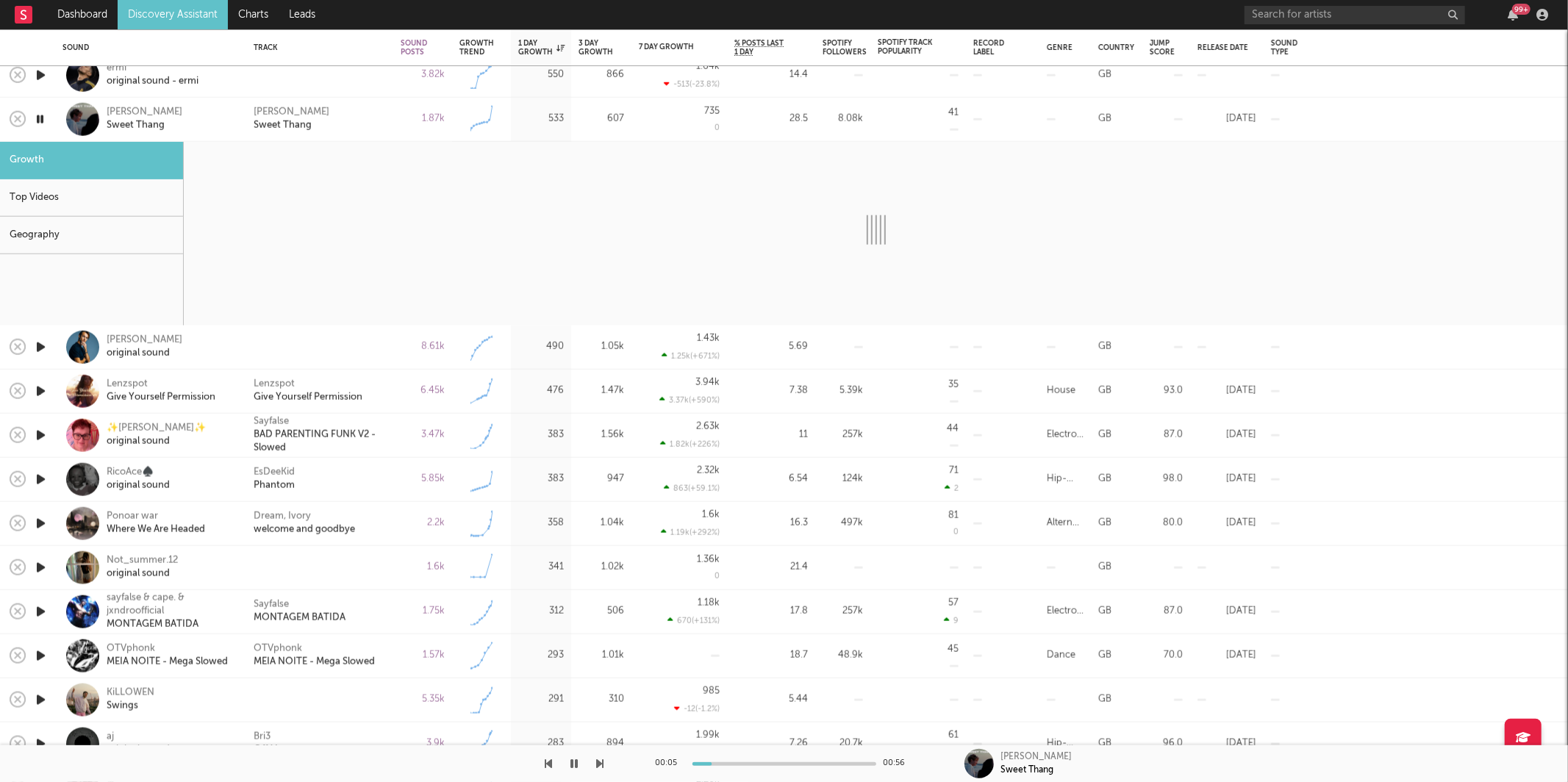
select select "1w"
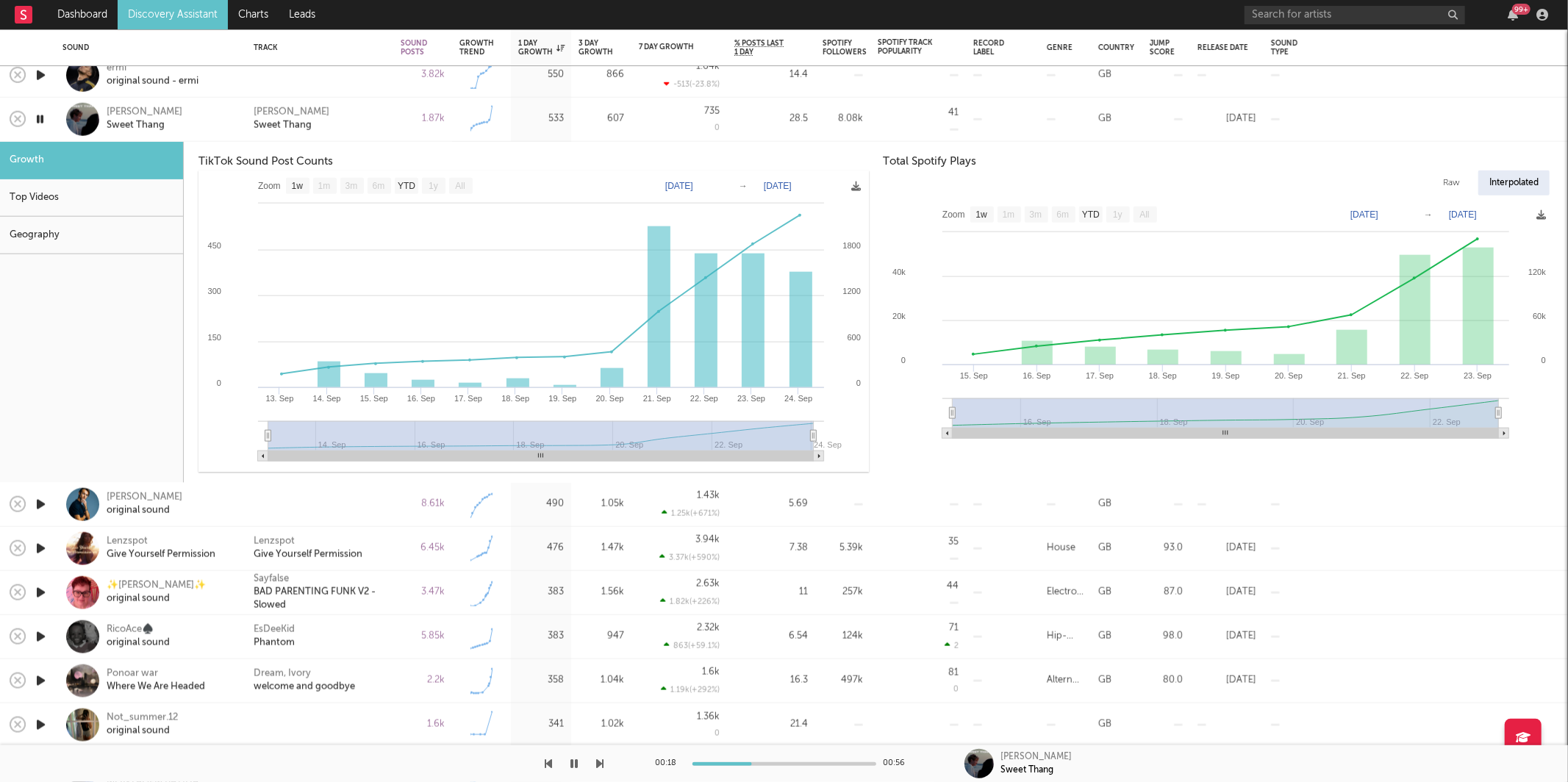
click at [42, 120] on icon "button" at bounding box center [40, 119] width 14 height 18
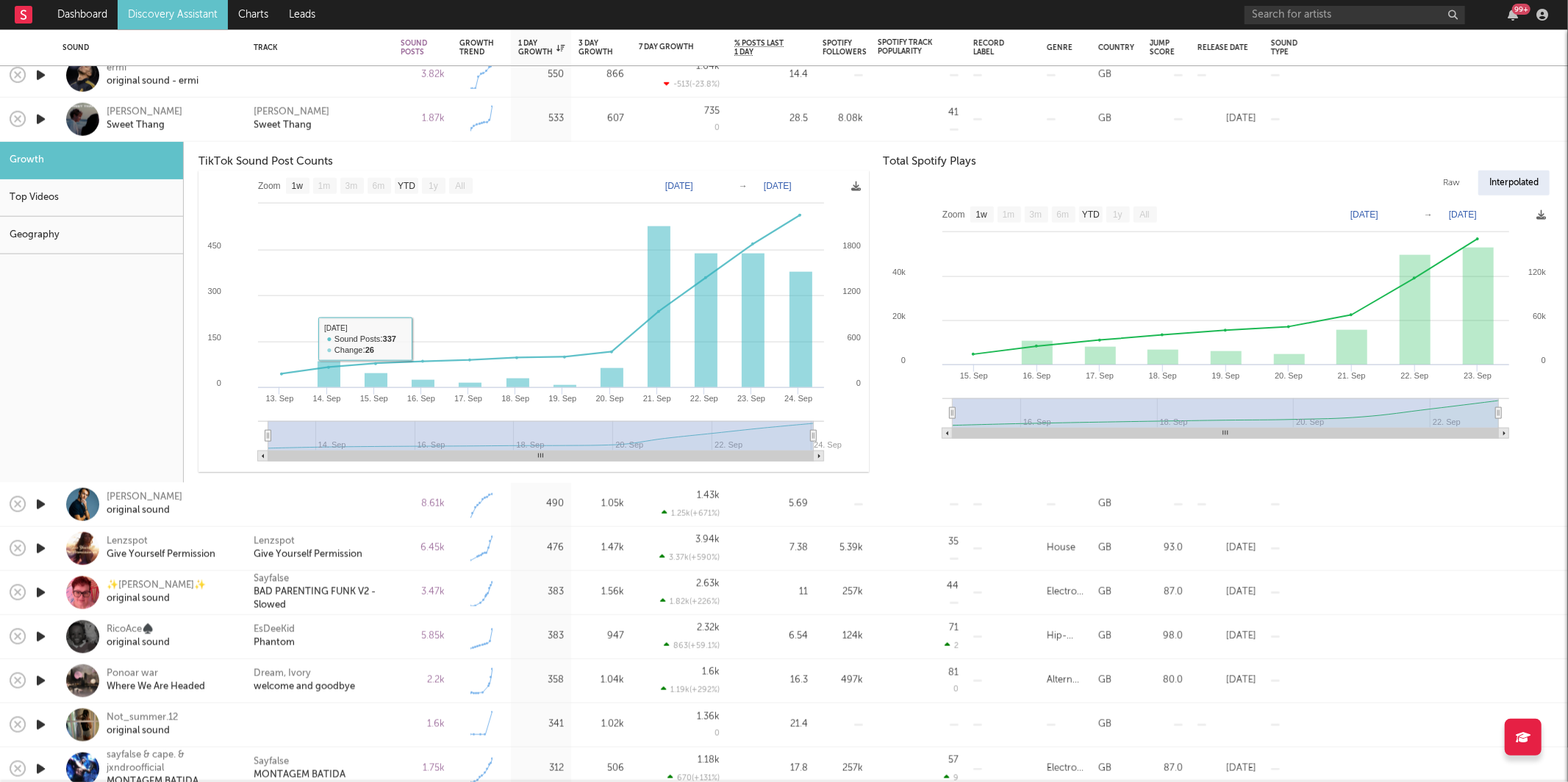
click at [352, 139] on div "Kaido Roberts Sweet Thang" at bounding box center [320, 120] width 147 height 44
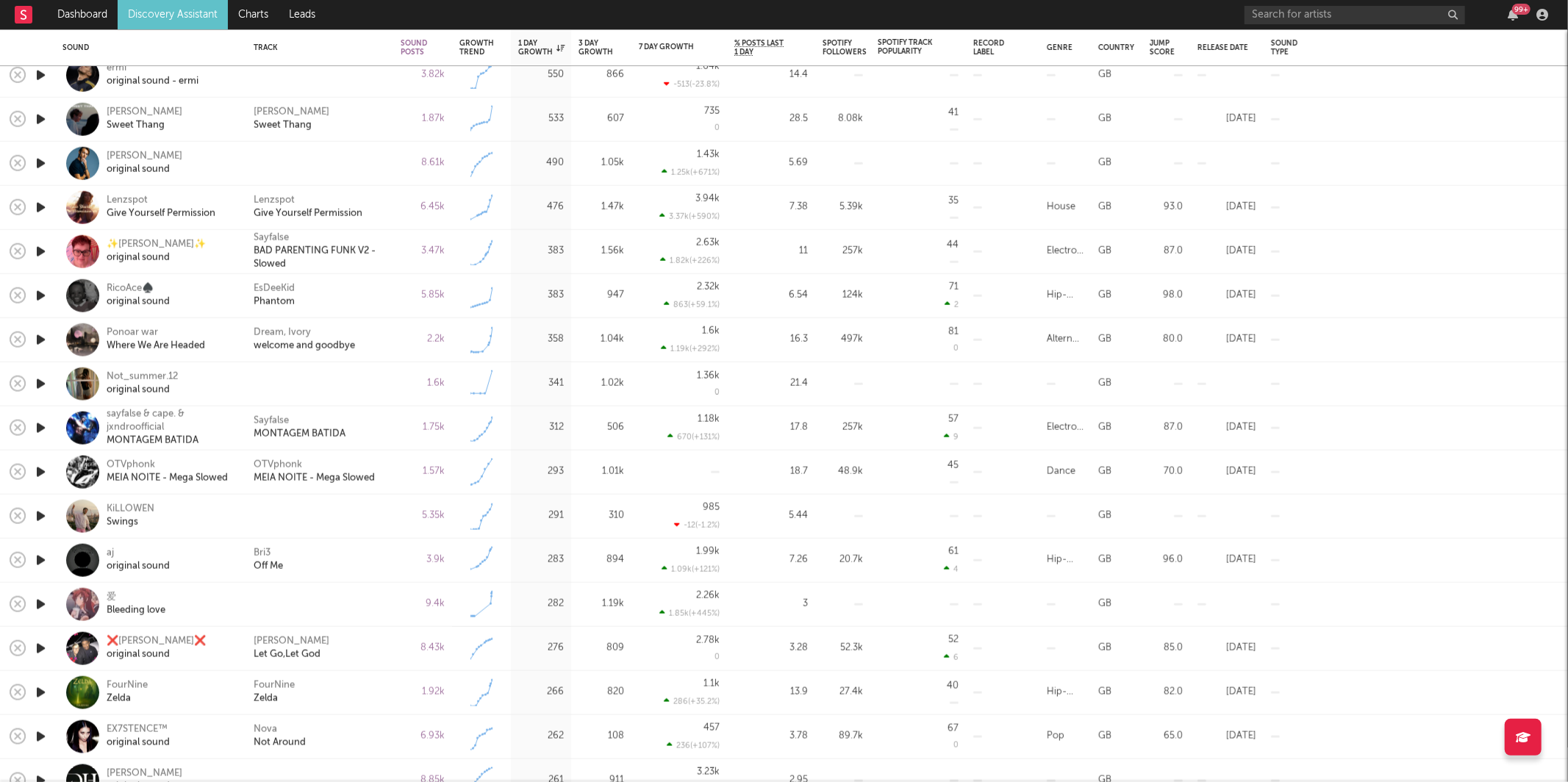
click at [47, 166] on icon "button" at bounding box center [41, 163] width 15 height 18
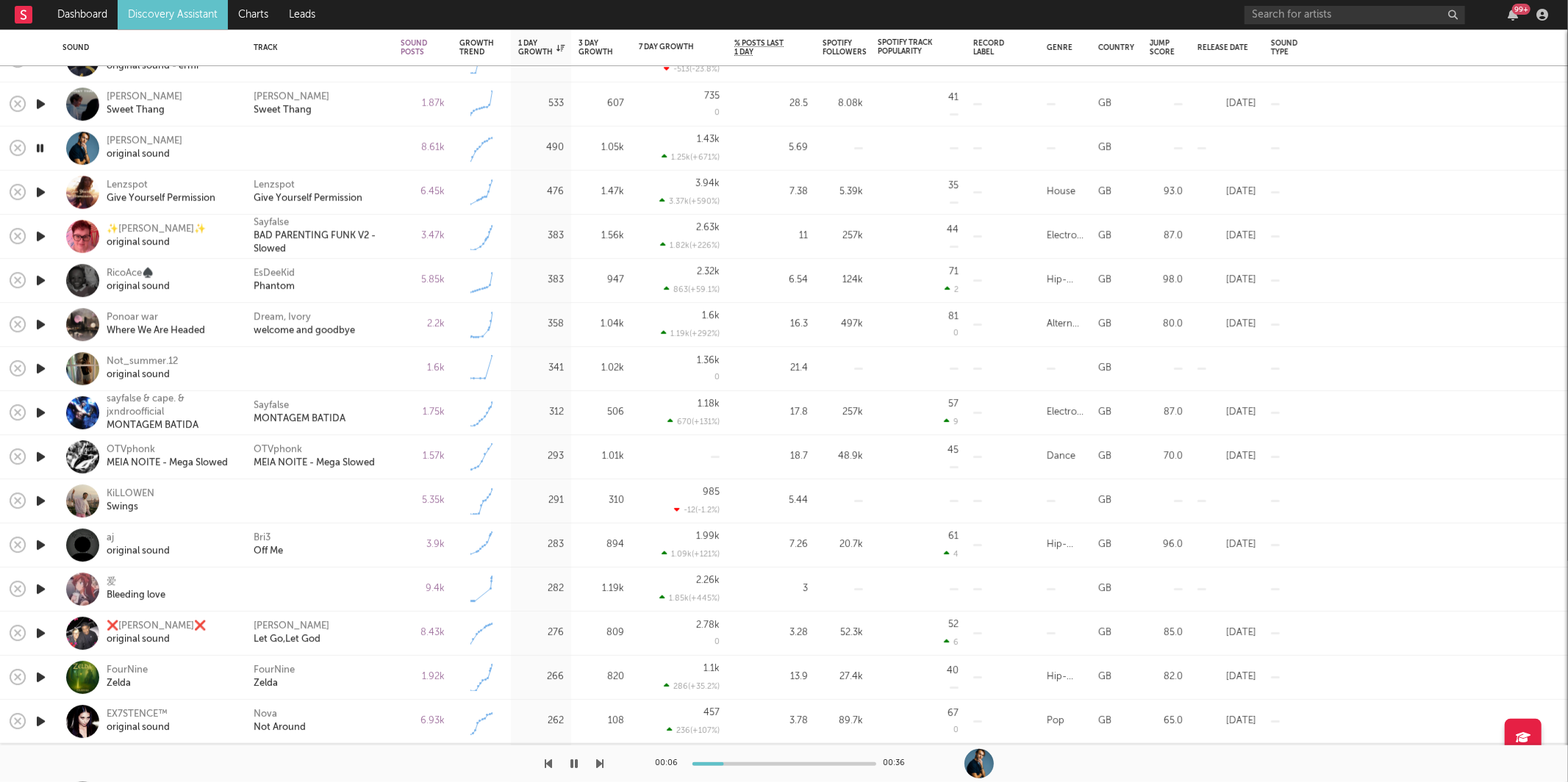
click at [600, 765] on icon "button" at bounding box center [601, 764] width 8 height 12
click at [603, 761] on icon "button" at bounding box center [601, 764] width 8 height 12
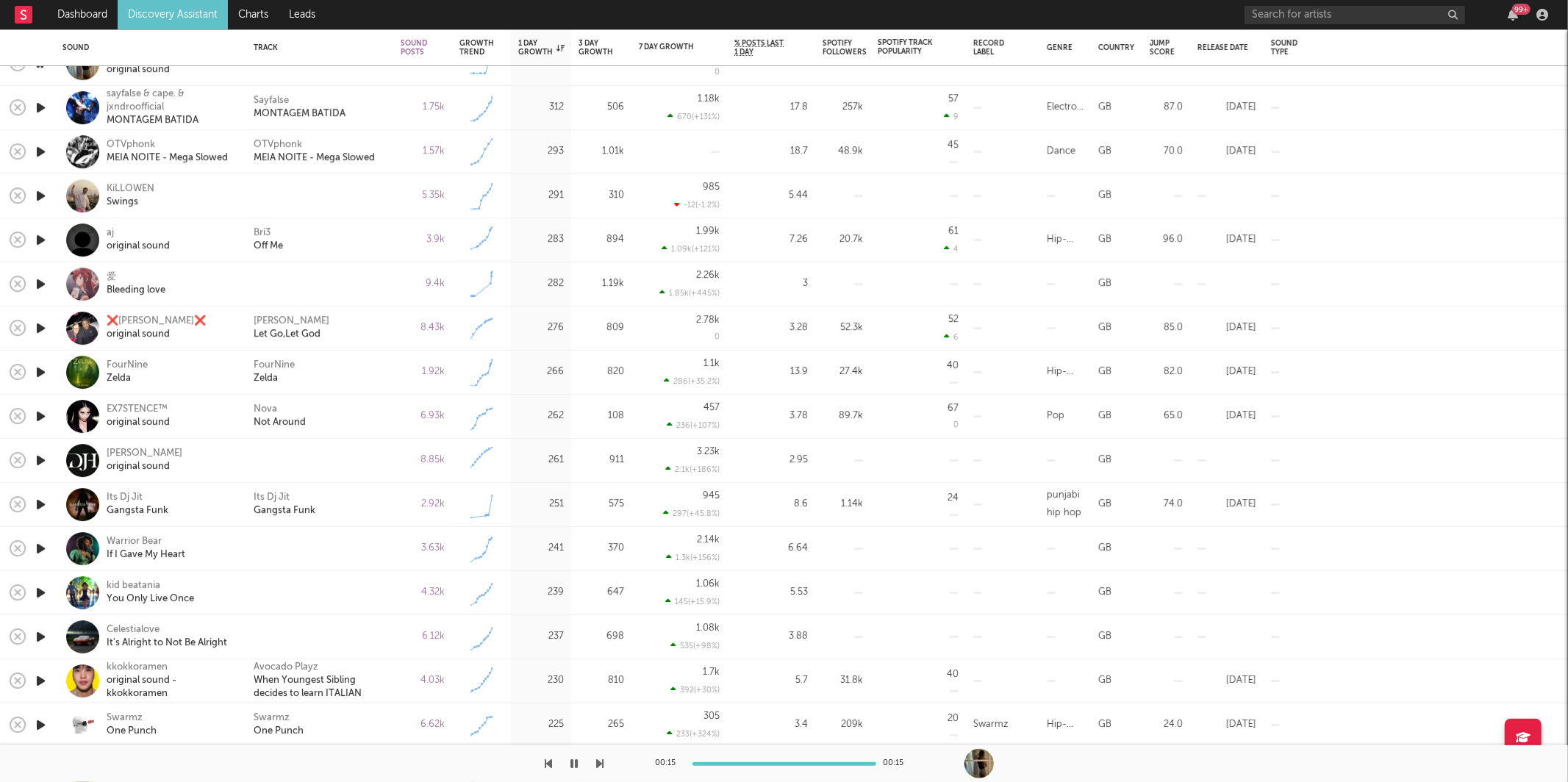
click at [603, 761] on icon "button" at bounding box center [601, 764] width 8 height 12
click at [600, 762] on icon "button" at bounding box center [601, 764] width 8 height 12
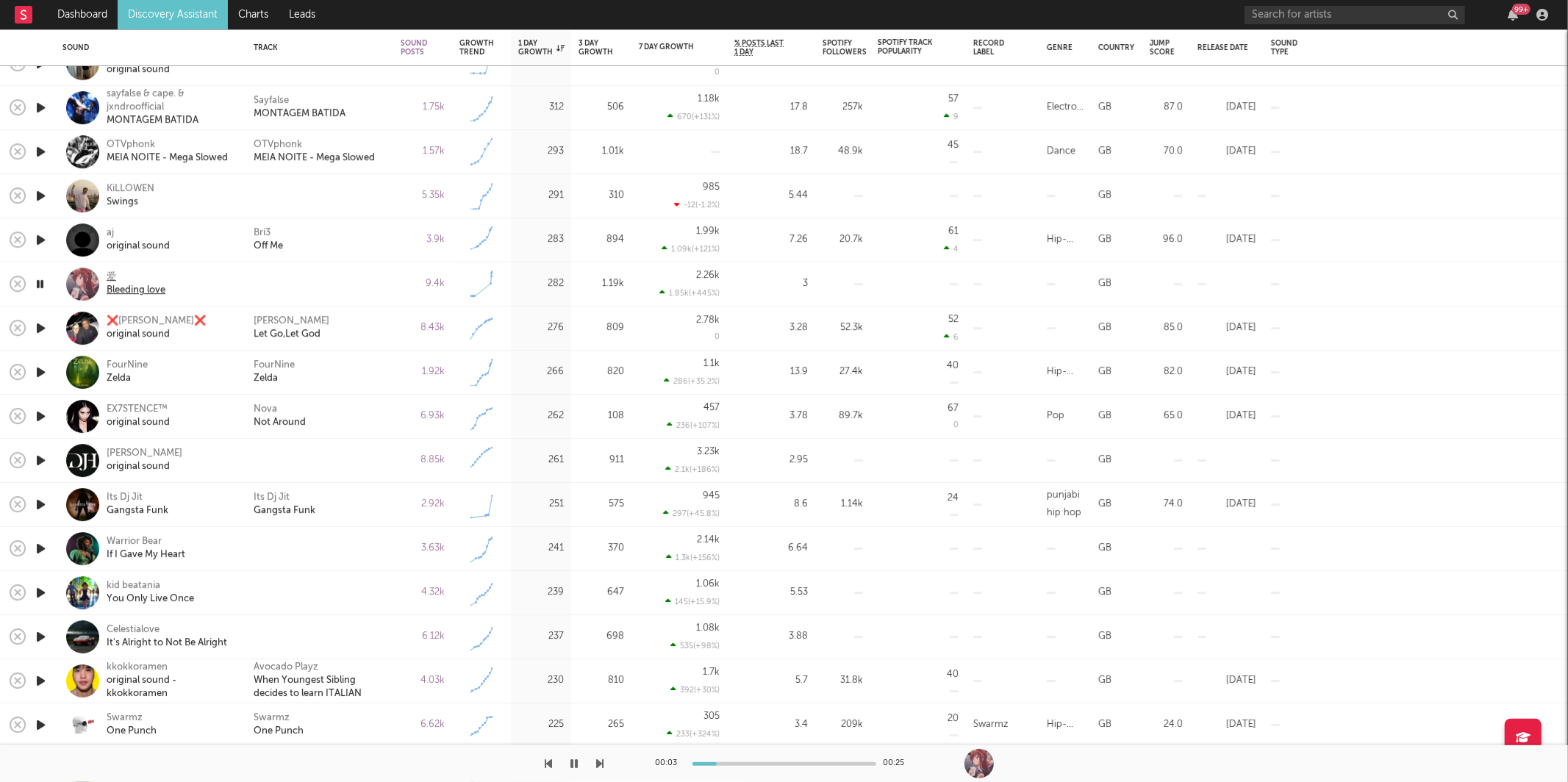
click at [133, 279] on div "爱" at bounding box center [136, 277] width 59 height 13
click at [340, 285] on div at bounding box center [319, 284] width 133 height 13
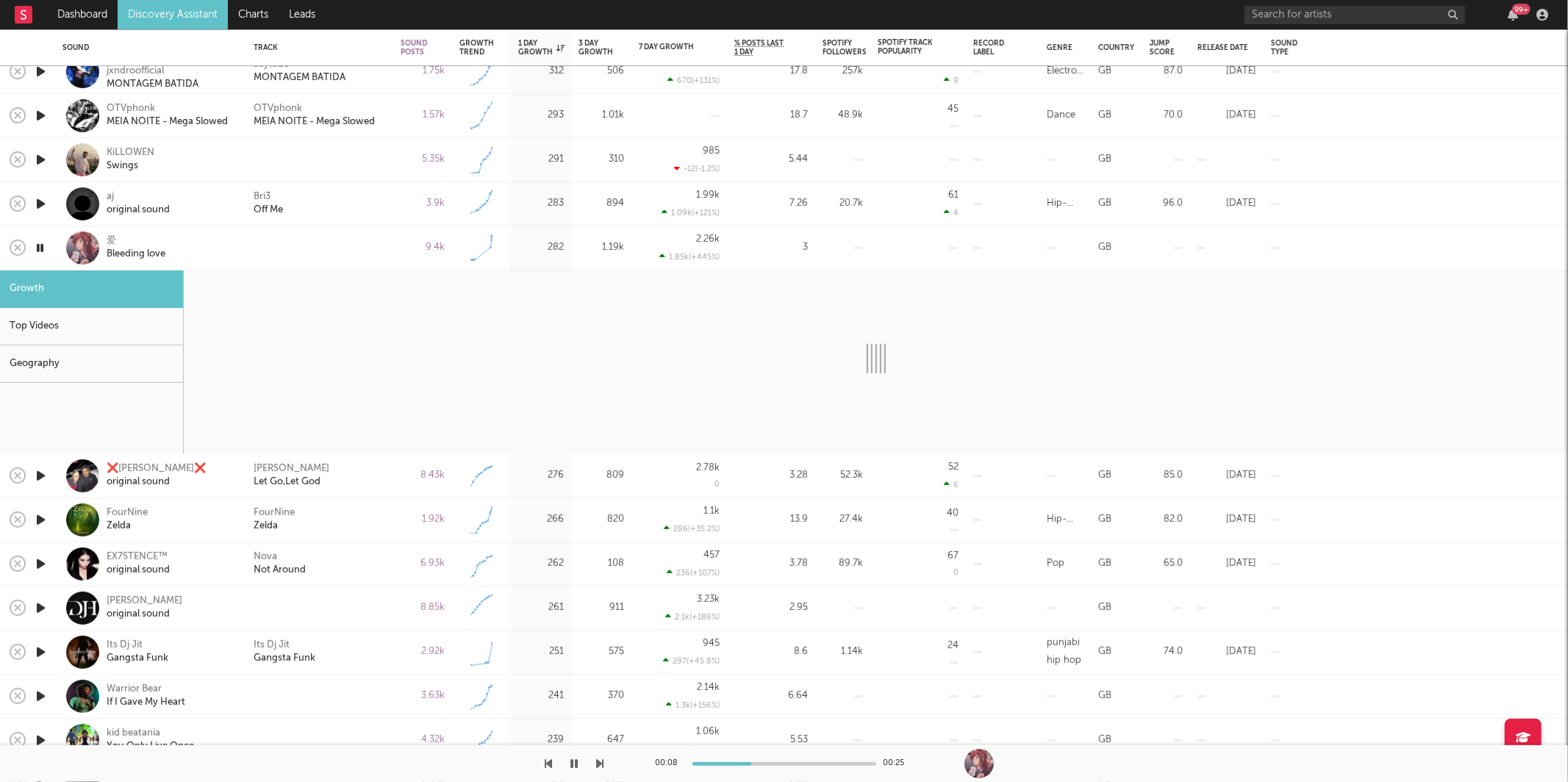
drag, startPoint x: 748, startPoint y: 761, endPoint x: 683, endPoint y: 761, distance: 65.0
click at [683, 761] on div "00:08 00:25" at bounding box center [784, 763] width 257 height 37
click at [695, 763] on div at bounding box center [664, 764] width 184 height 3
select select "6m"
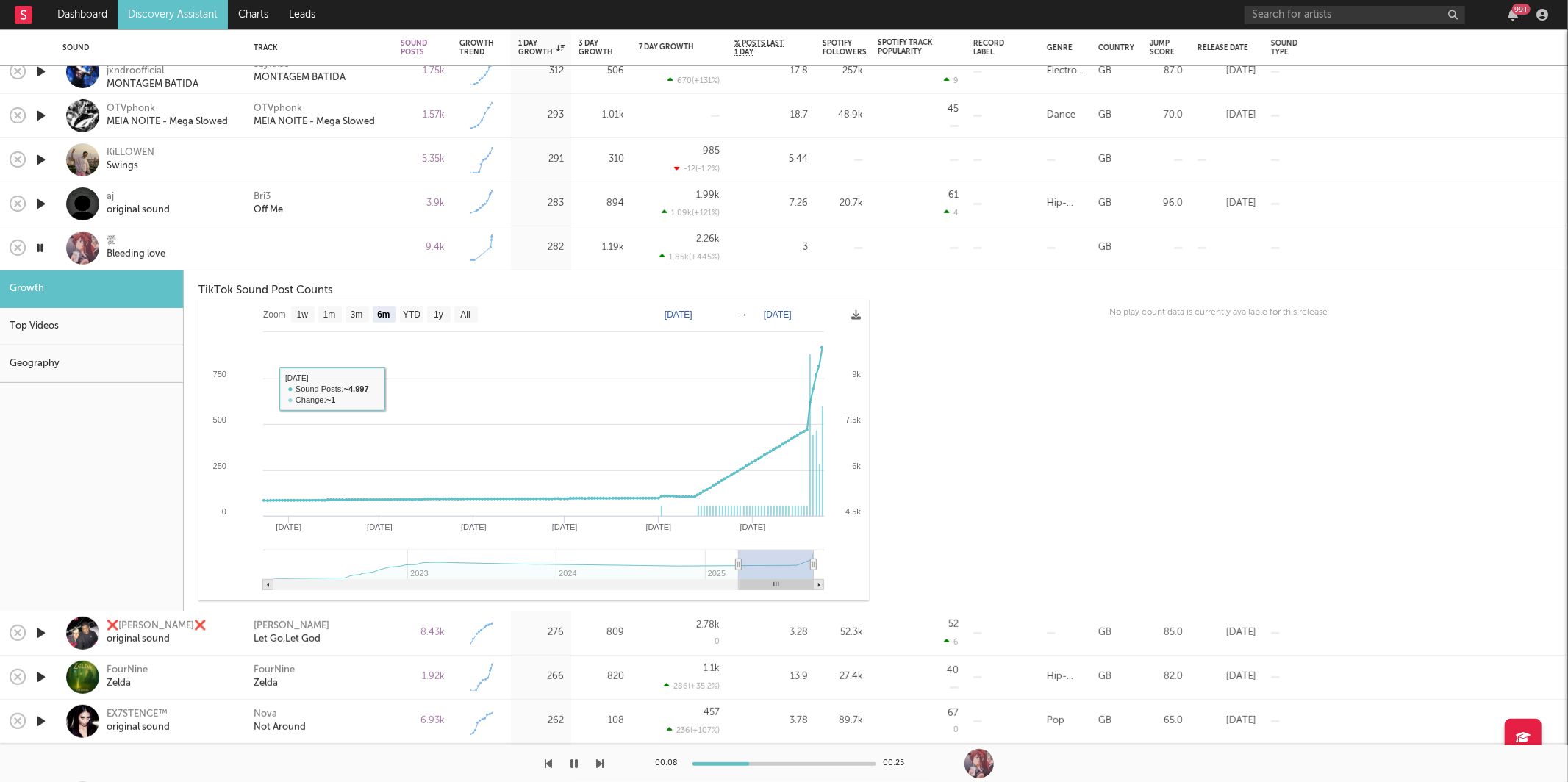
click at [89, 348] on div "Geography" at bounding box center [92, 364] width 183 height 38
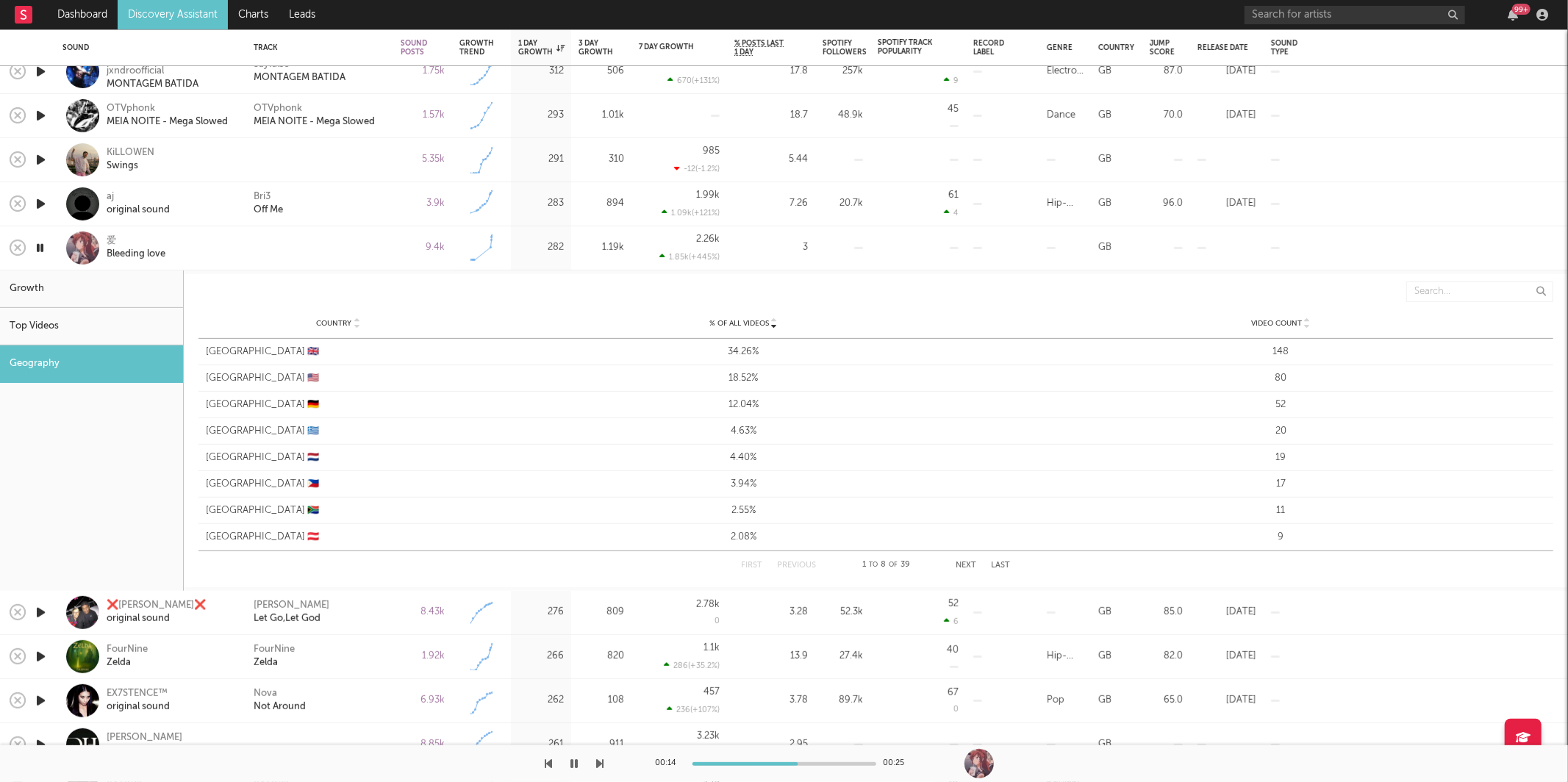
click at [571, 762] on icon "button" at bounding box center [575, 764] width 8 height 12
click at [240, 241] on div "爱 Bleeding love" at bounding box center [150, 249] width 191 height 44
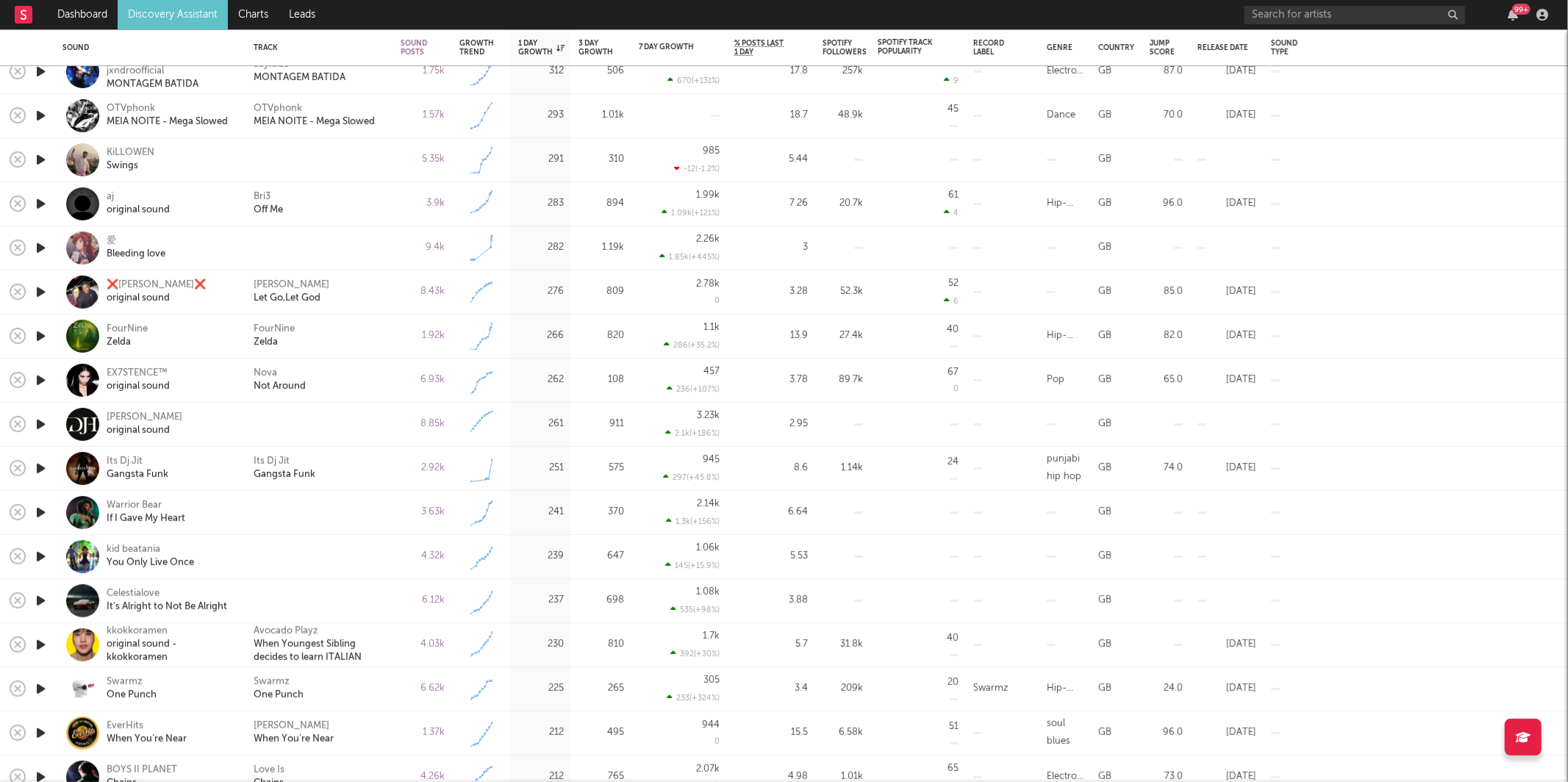
click at [40, 294] on icon "button" at bounding box center [41, 292] width 15 height 18
click at [39, 332] on icon "button" at bounding box center [41, 335] width 15 height 18
click at [338, 339] on div "FourNine Zelda" at bounding box center [319, 335] width 133 height 27
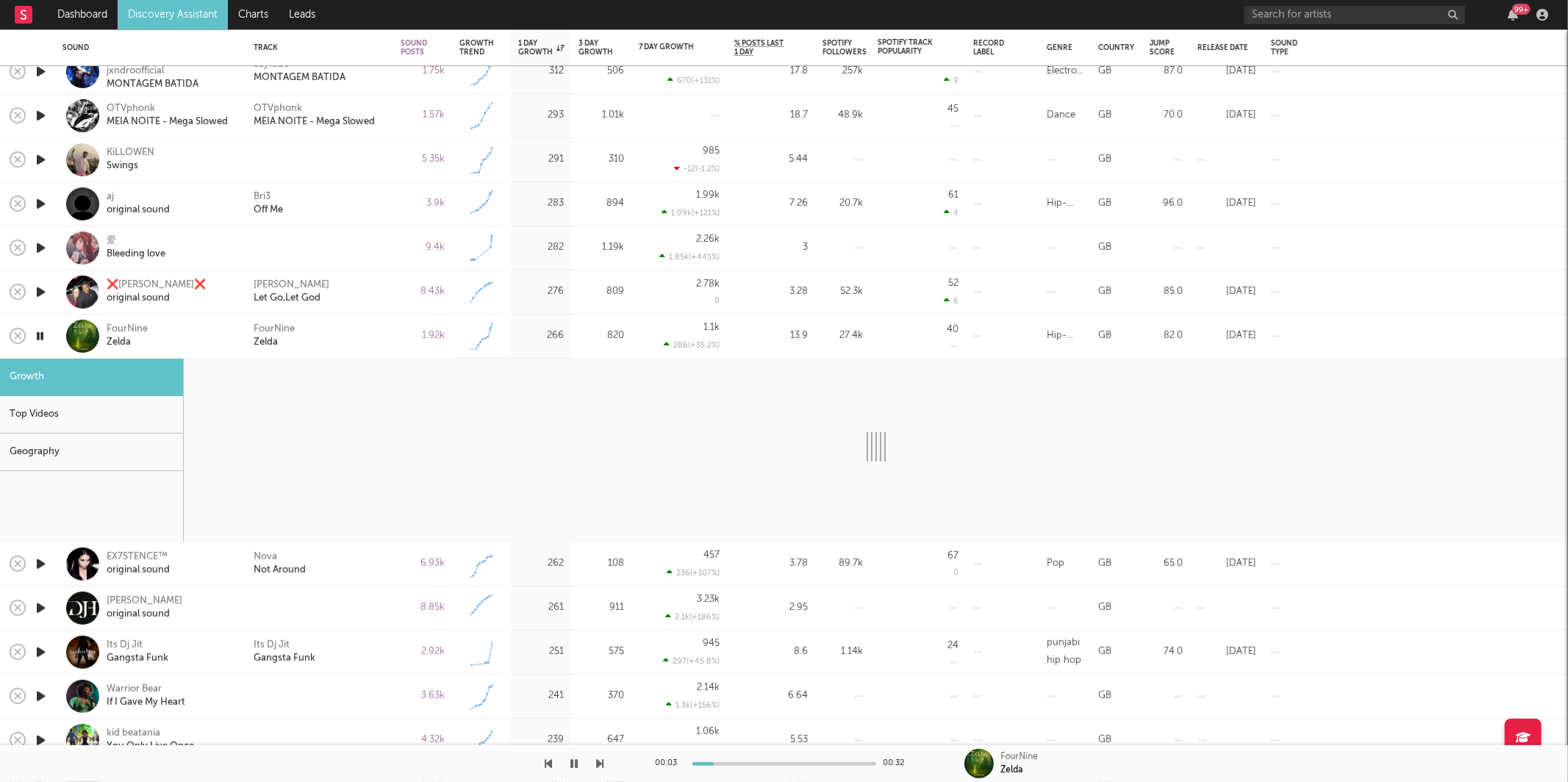
select select "1w"
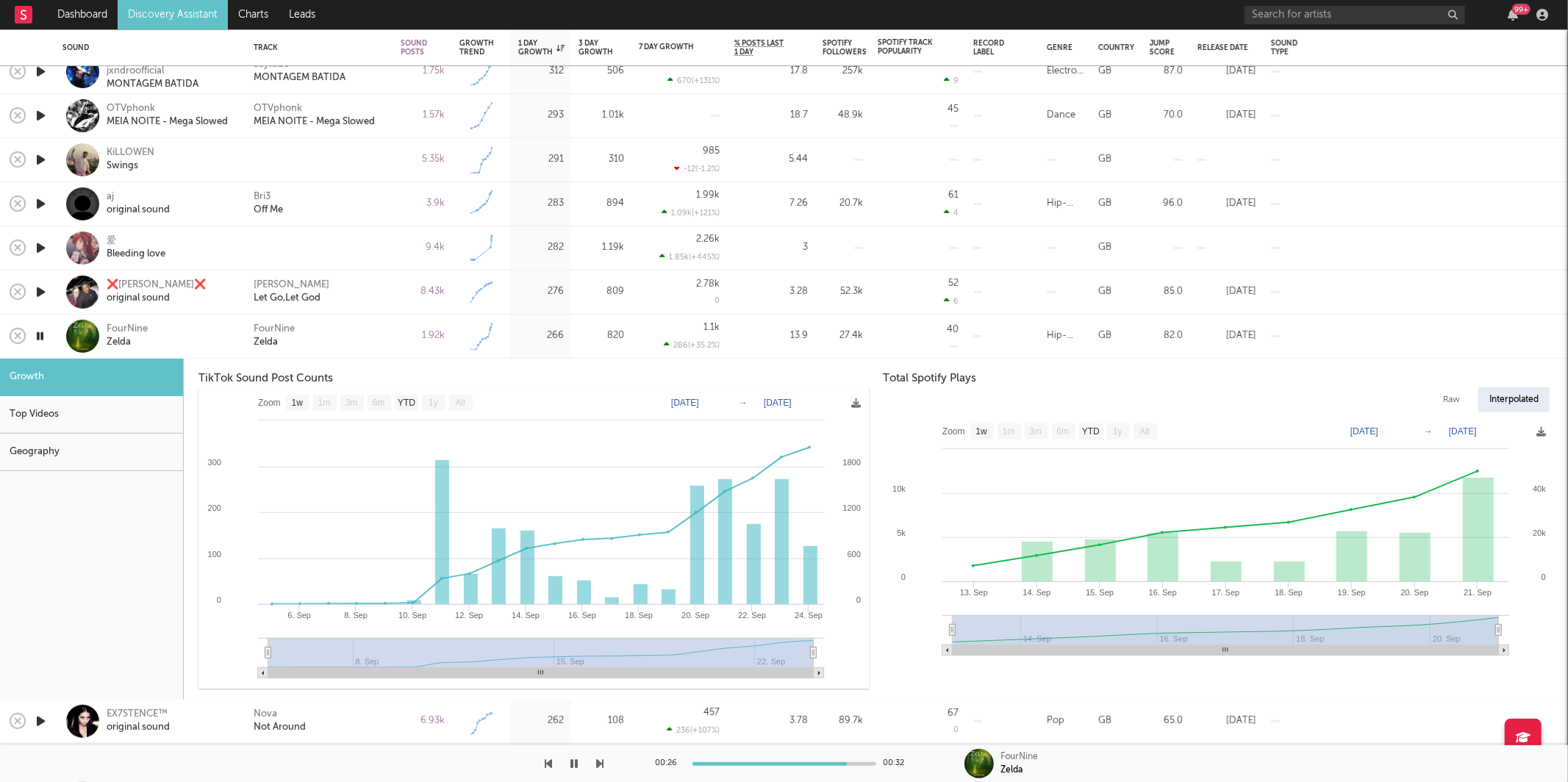
click at [44, 335] on icon "button" at bounding box center [40, 335] width 14 height 18
click at [370, 342] on div "FourNine Zelda" at bounding box center [319, 335] width 133 height 27
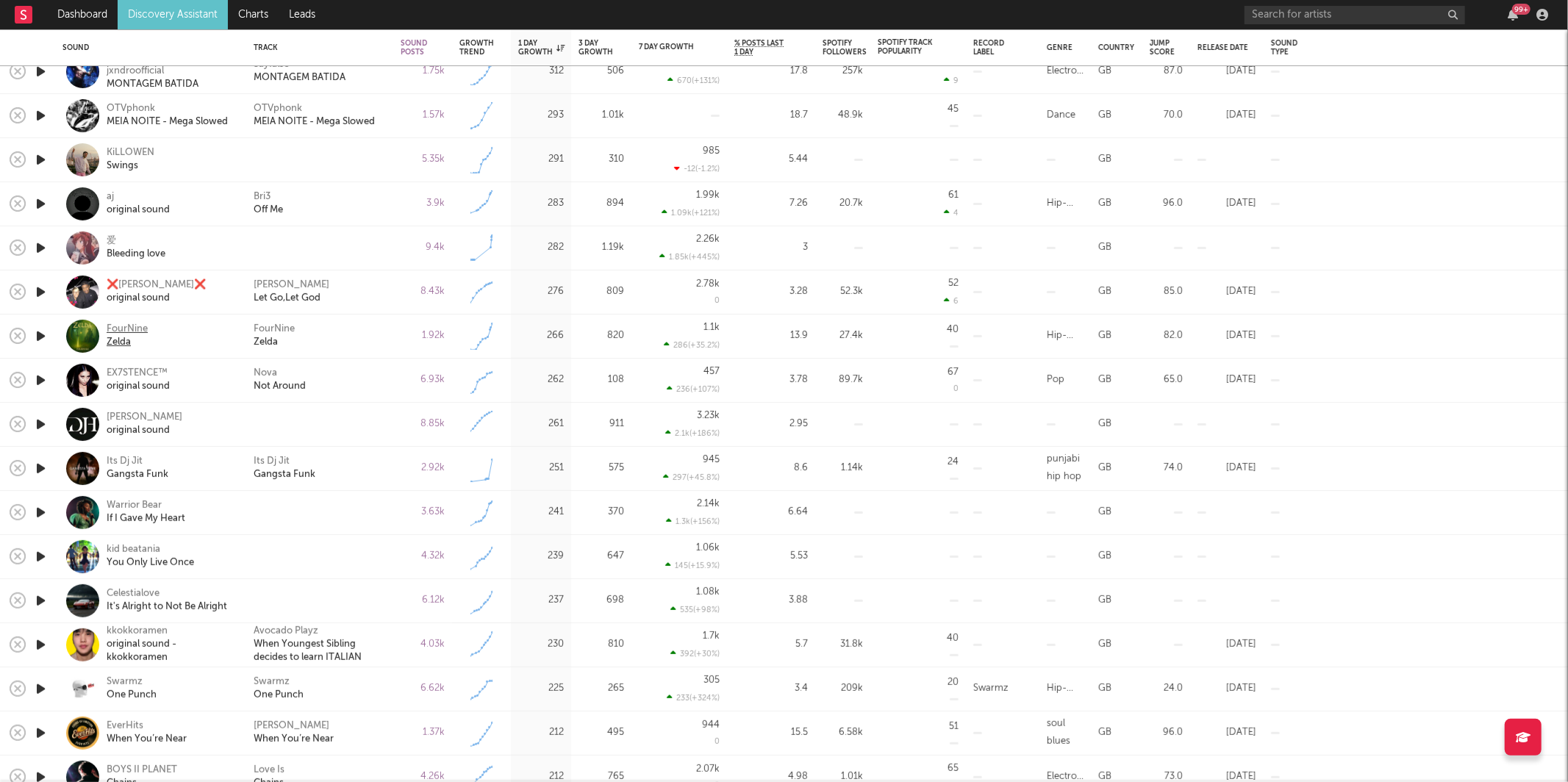
click at [115, 345] on div "Zelda" at bounding box center [127, 342] width 41 height 13
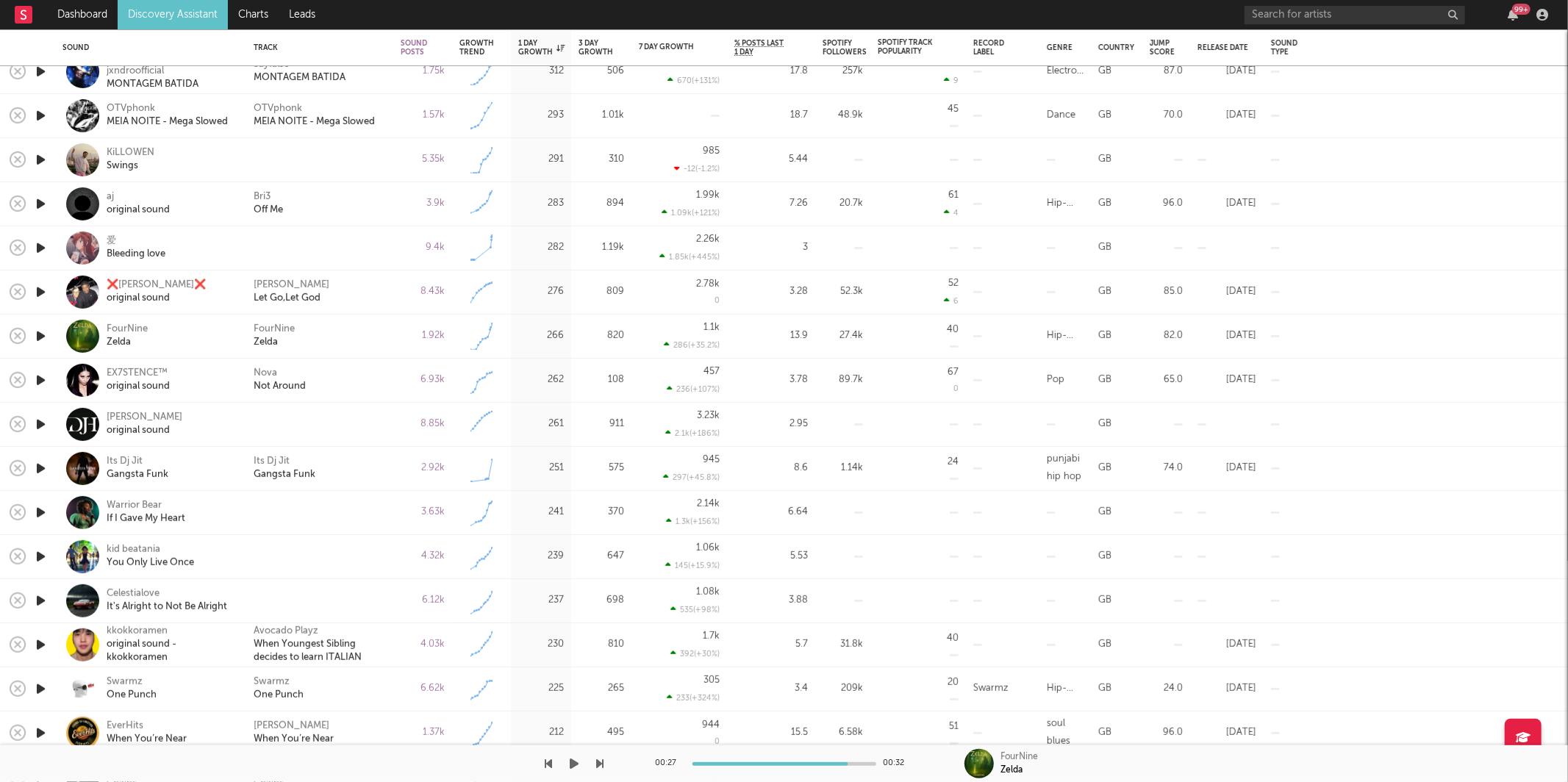
click at [587, 760] on div at bounding box center [302, 763] width 604 height 37
click at [577, 766] on icon "button" at bounding box center [575, 764] width 9 height 12
click at [597, 764] on icon "button" at bounding box center [601, 764] width 8 height 12
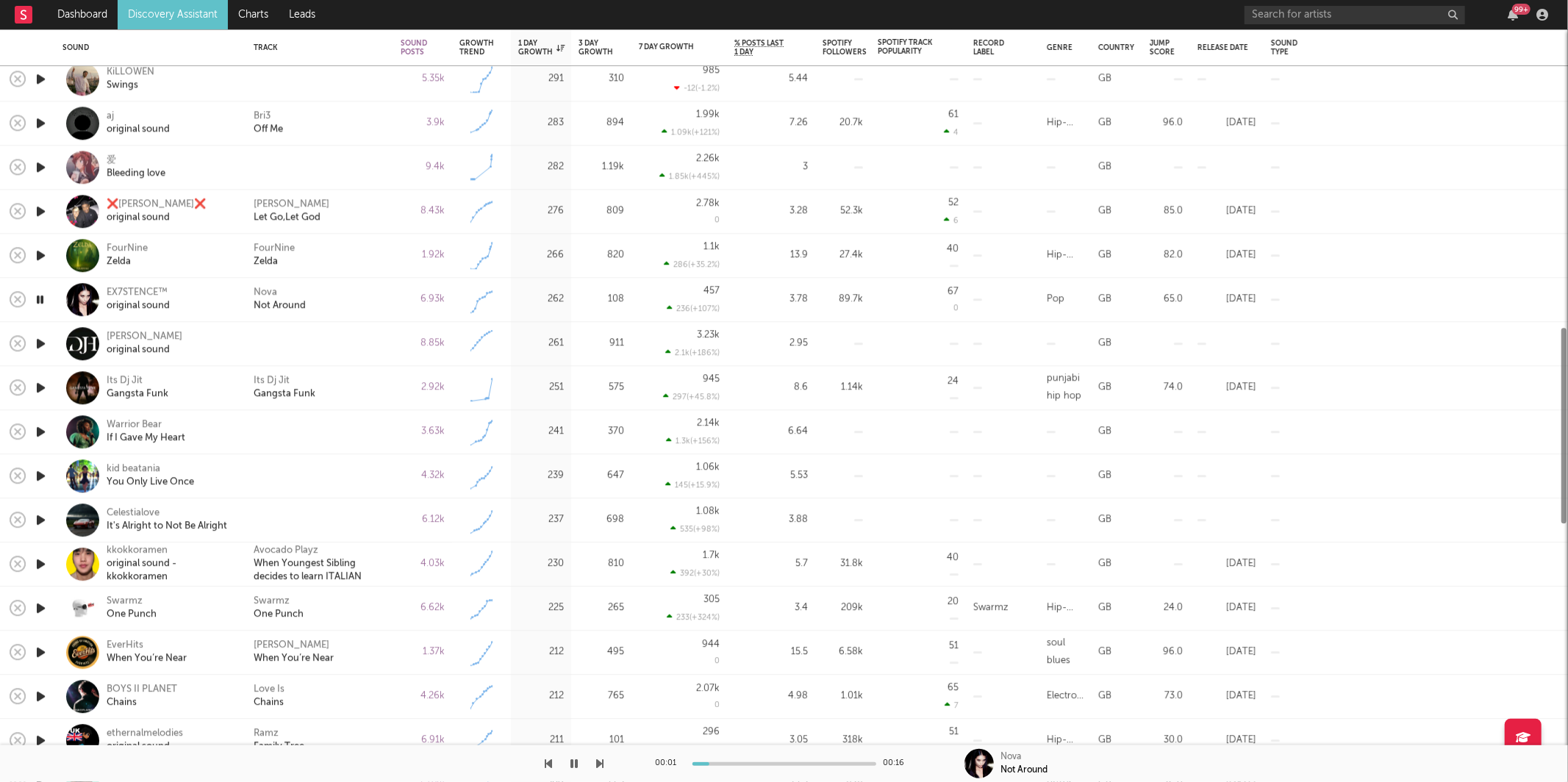
click at [363, 302] on div "Nova Not Around" at bounding box center [319, 299] width 133 height 27
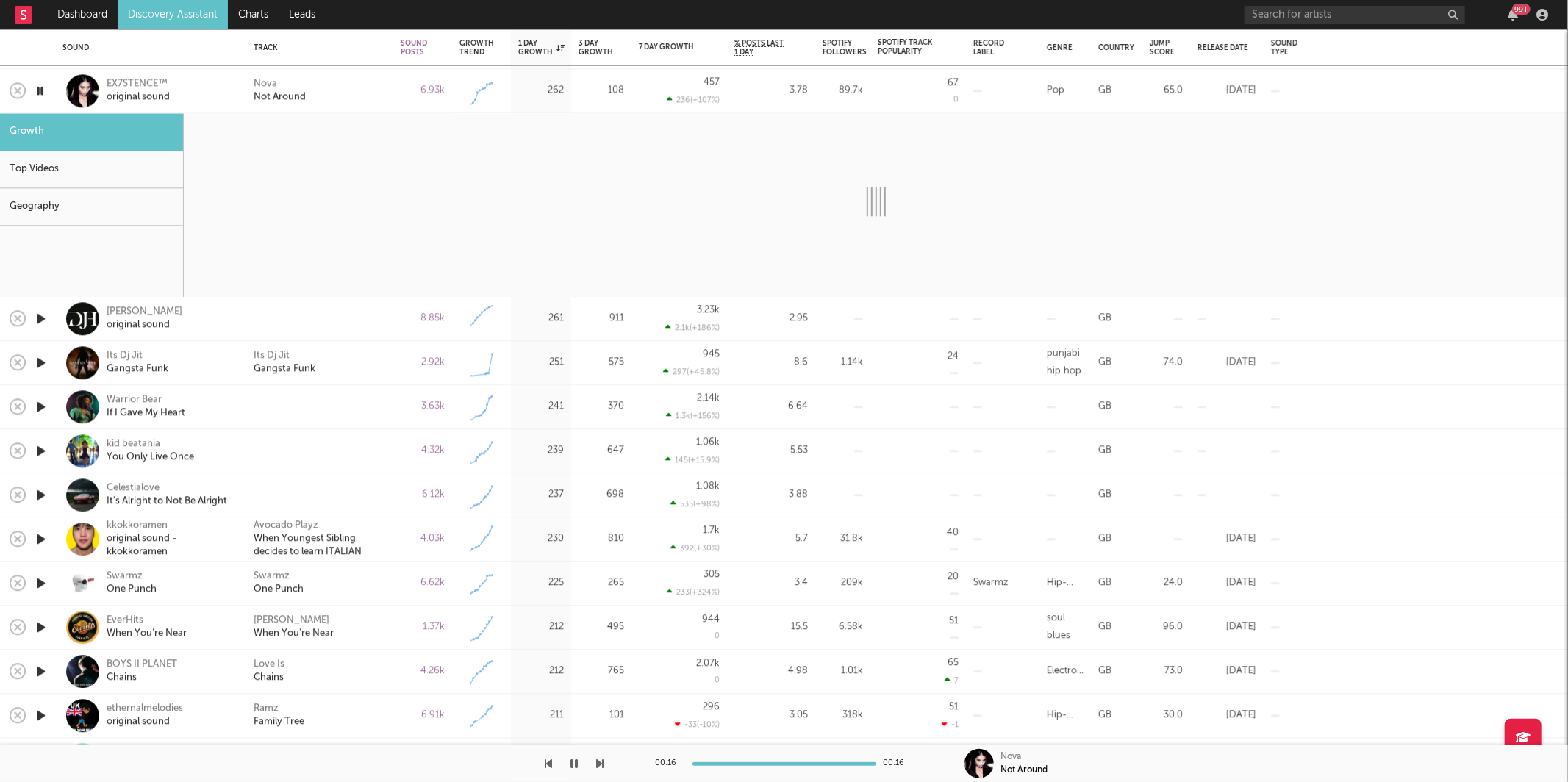
select select "1w"
select select "6m"
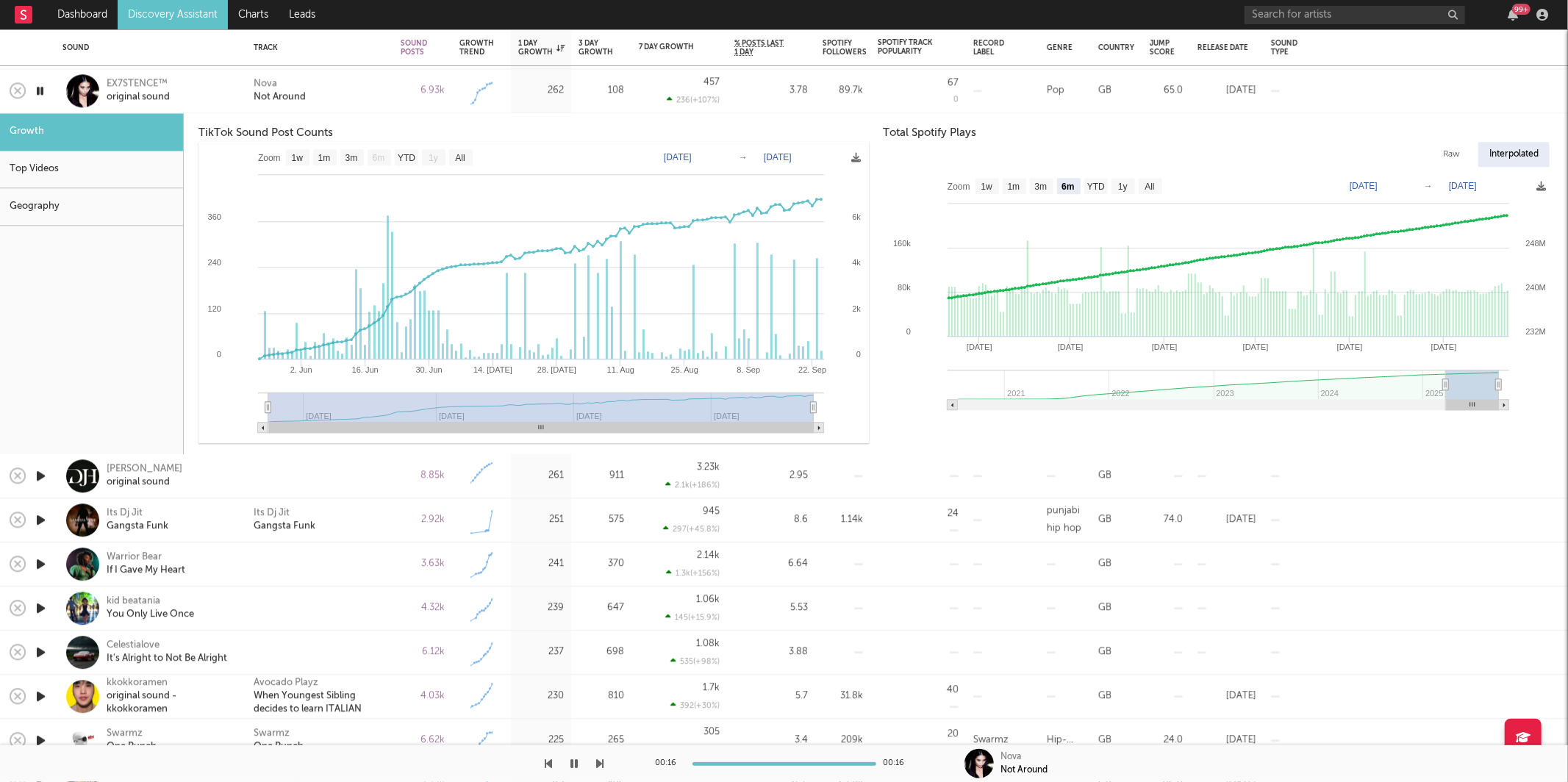
drag, startPoint x: 340, startPoint y: 80, endPoint x: 339, endPoint y: 96, distance: 16.0
click at [340, 80] on div "Nova Not Around" at bounding box center [319, 91] width 133 height 27
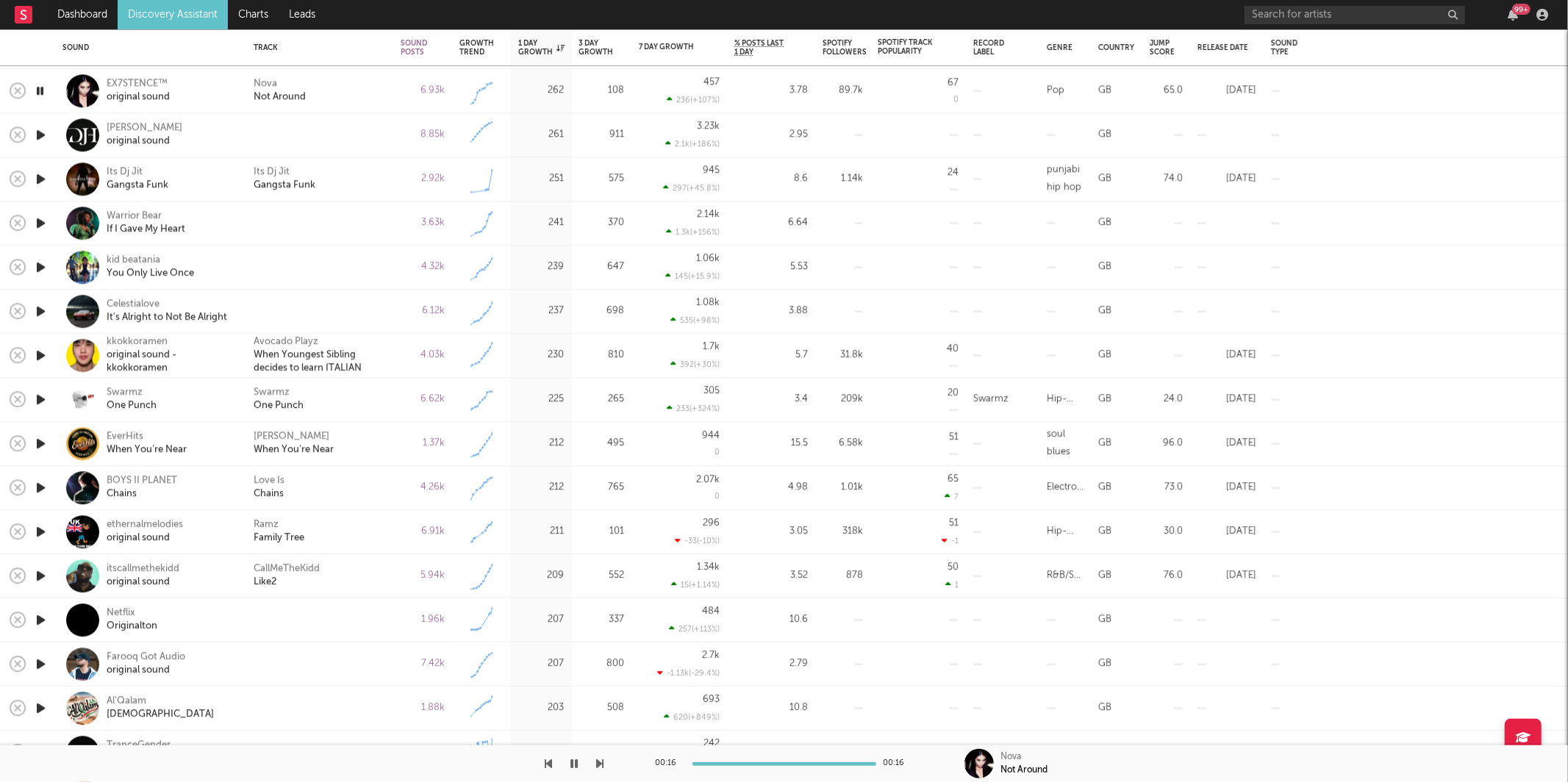
drag, startPoint x: 39, startPoint y: 133, endPoint x: 50, endPoint y: 126, distance: 13.0
click at [40, 132] on icon "button" at bounding box center [41, 134] width 15 height 18
click at [598, 763] on icon "button" at bounding box center [601, 764] width 8 height 12
click at [601, 766] on icon "button" at bounding box center [601, 764] width 8 height 12
click at [601, 764] on icon "button" at bounding box center [601, 764] width 8 height 12
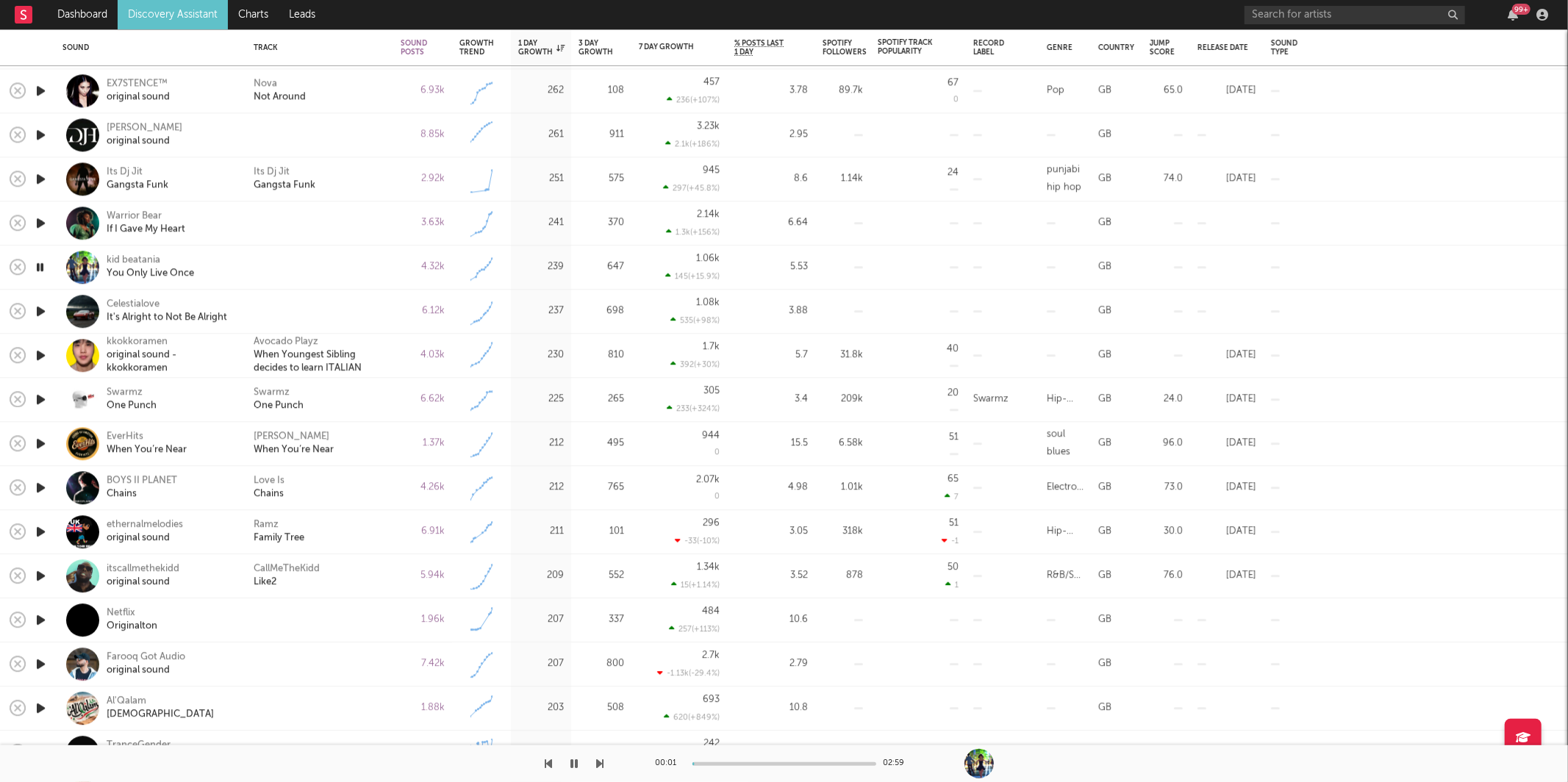
click at [601, 764] on icon "button" at bounding box center [601, 764] width 8 height 12
click at [601, 758] on icon "button" at bounding box center [601, 764] width 8 height 12
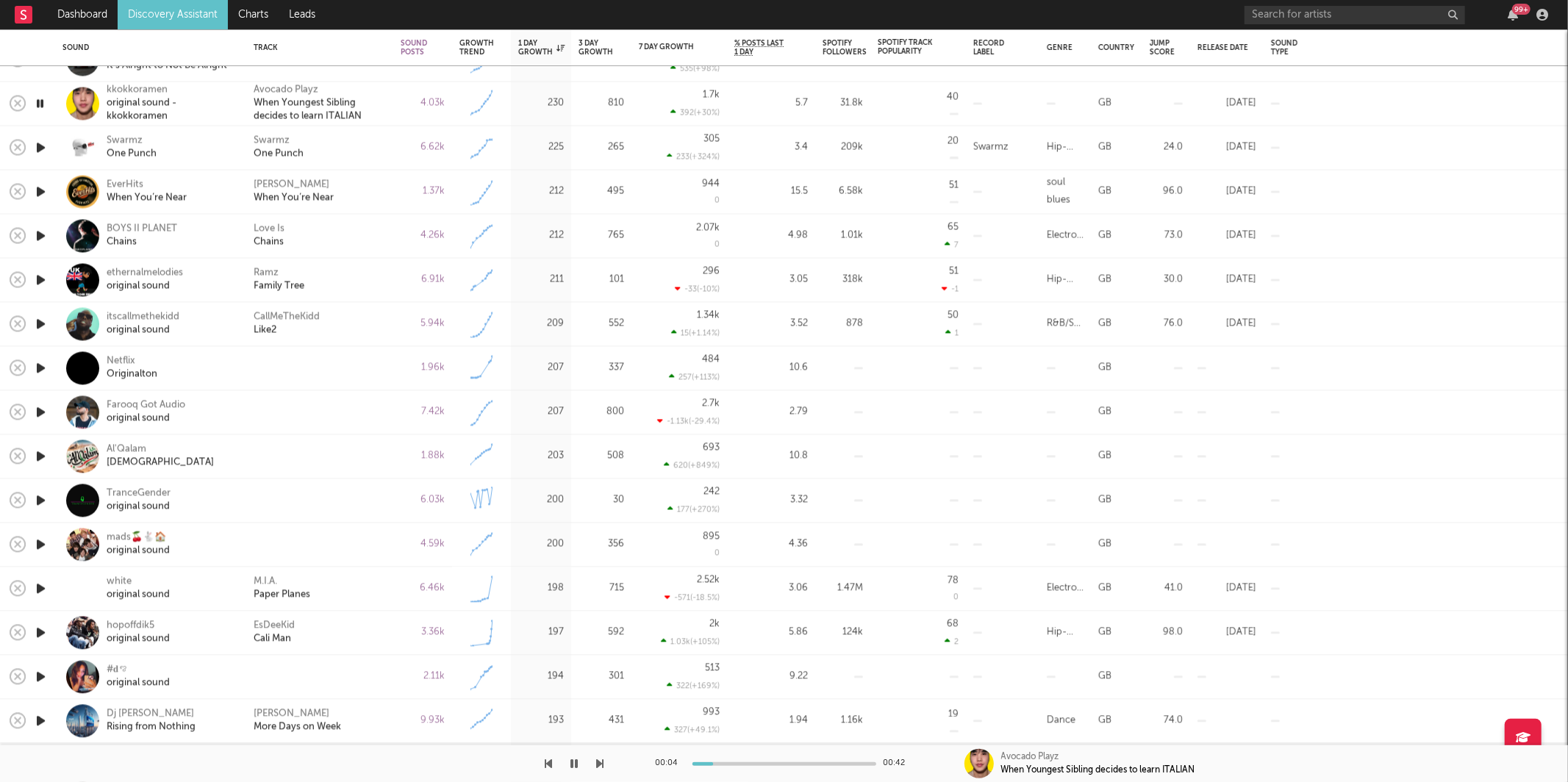
click at [603, 760] on icon "button" at bounding box center [601, 764] width 8 height 12
click at [347, 158] on div "Swarmz One Punch" at bounding box center [319, 147] width 133 height 27
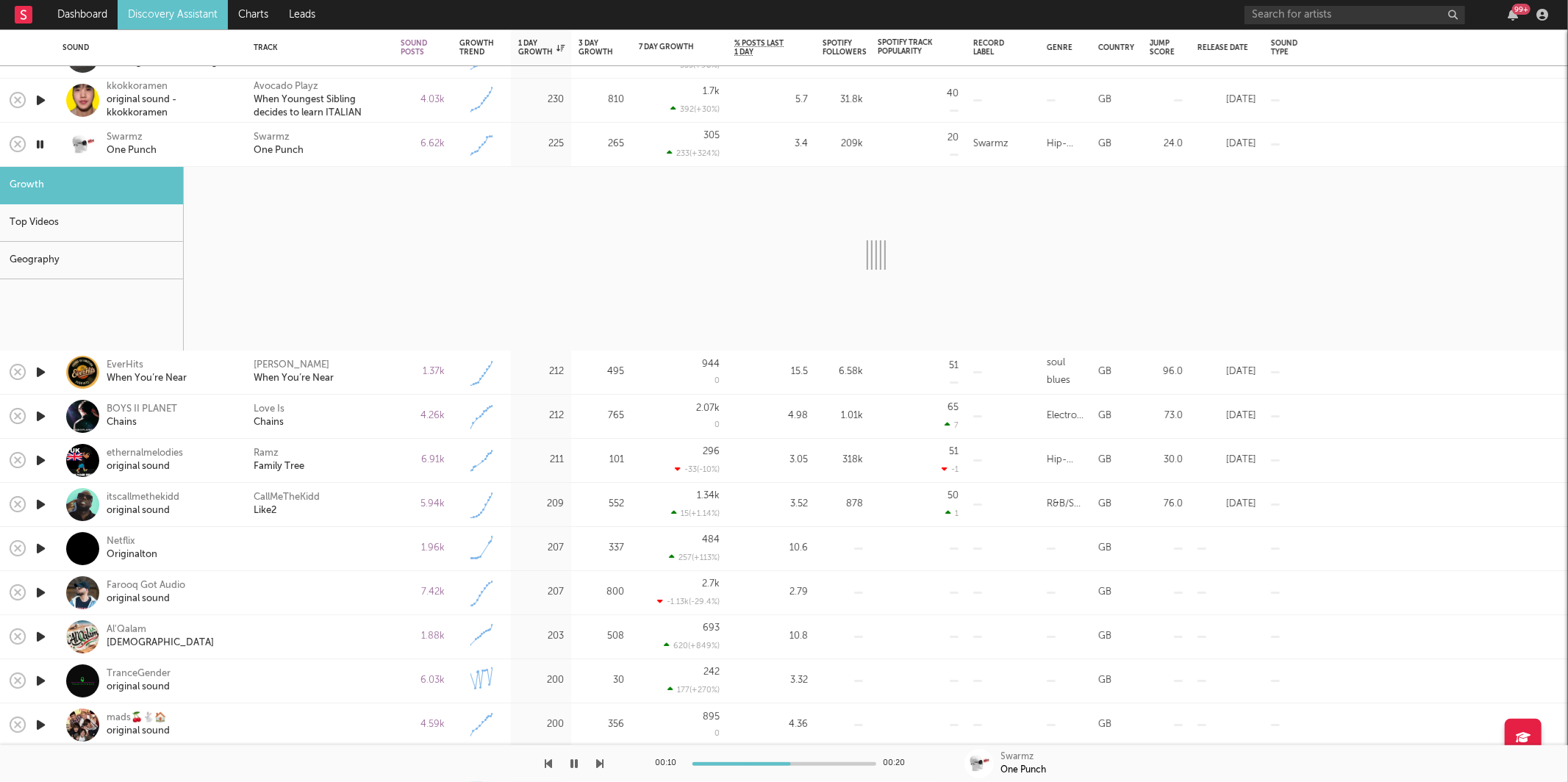
select select "6m"
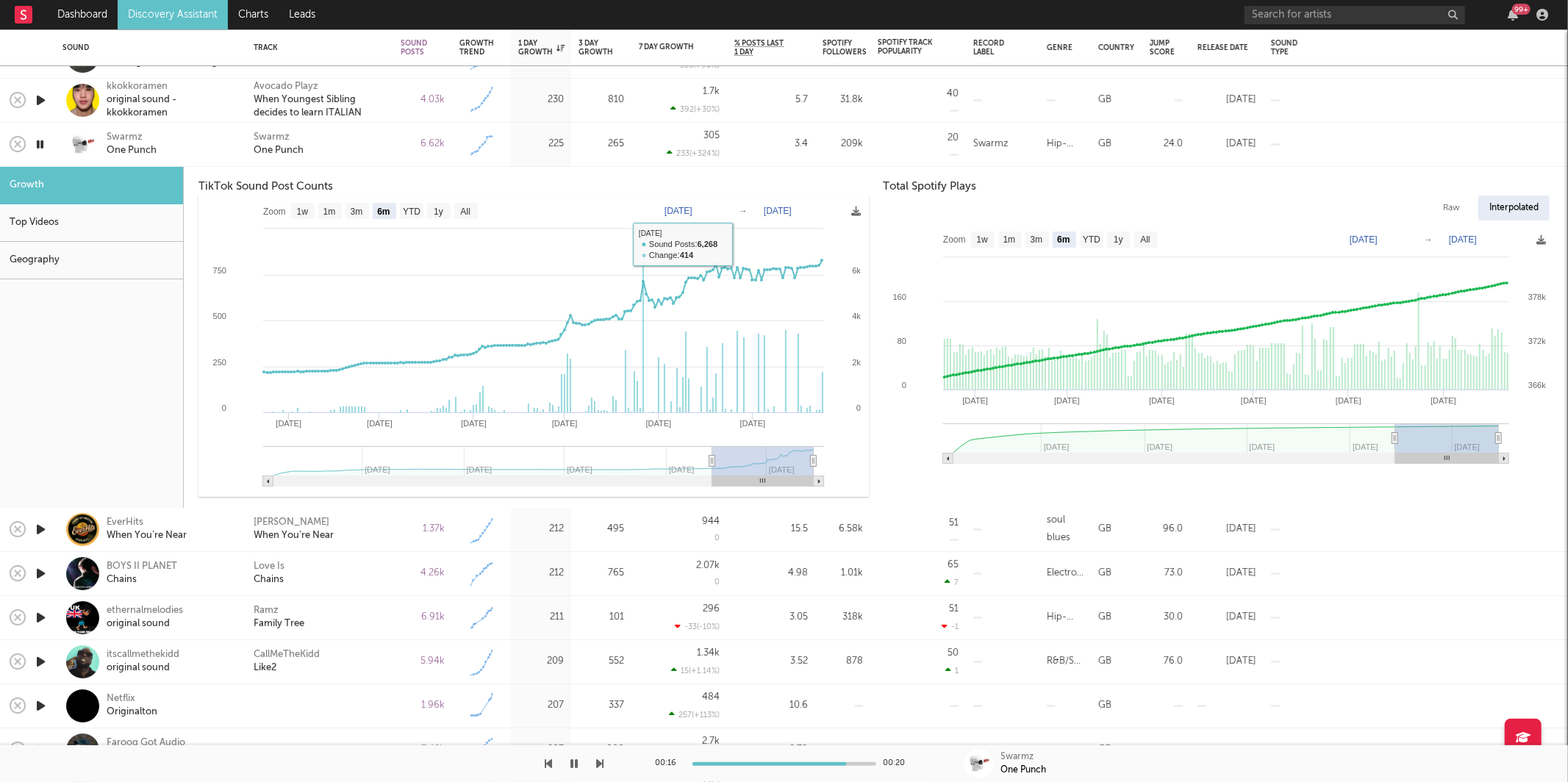
click at [336, 158] on div "Swarmz One Punch" at bounding box center [320, 145] width 147 height 44
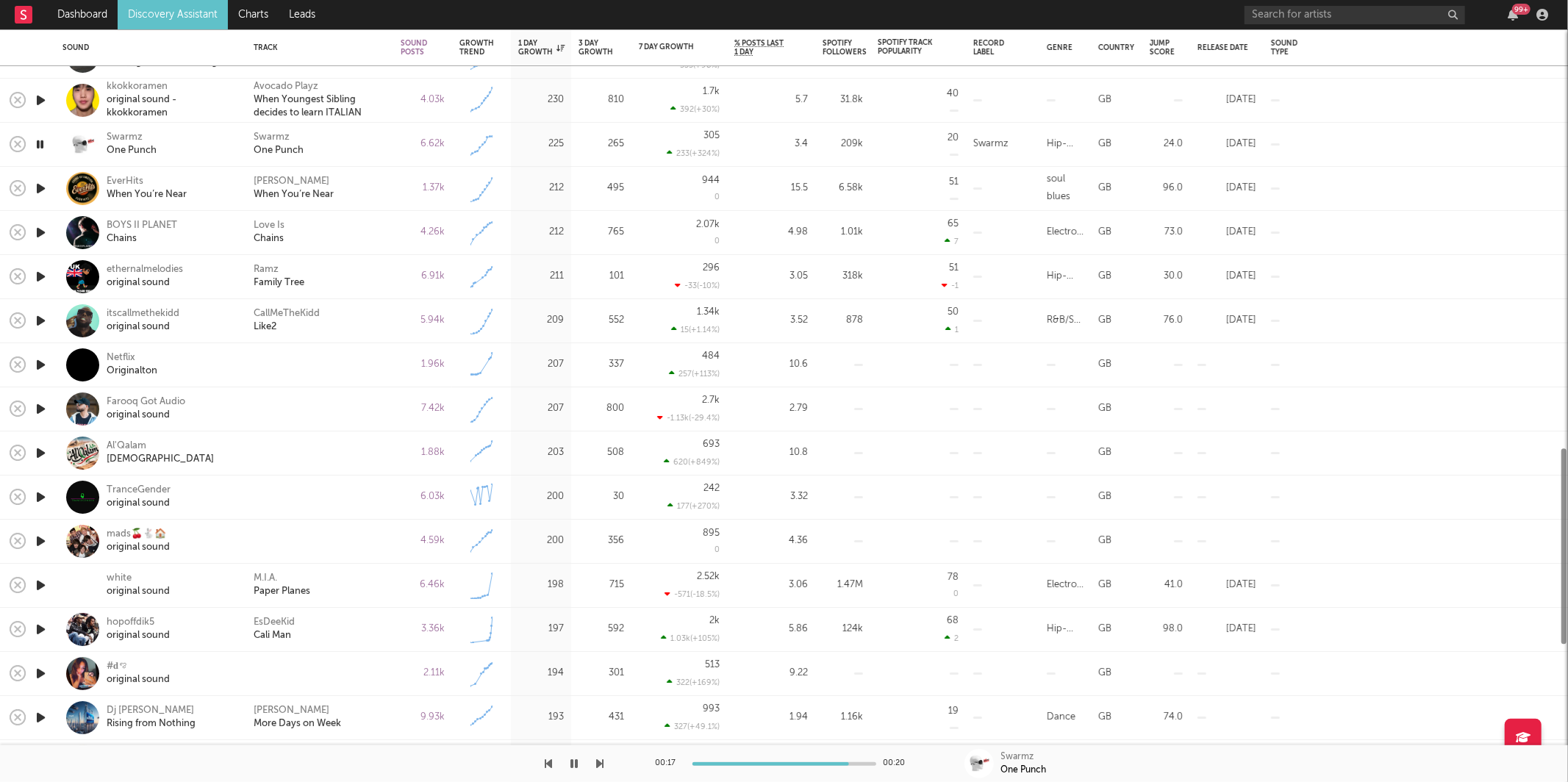
click at [338, 152] on div "Swarmz One Punch" at bounding box center [319, 145] width 133 height 27
select select "6m"
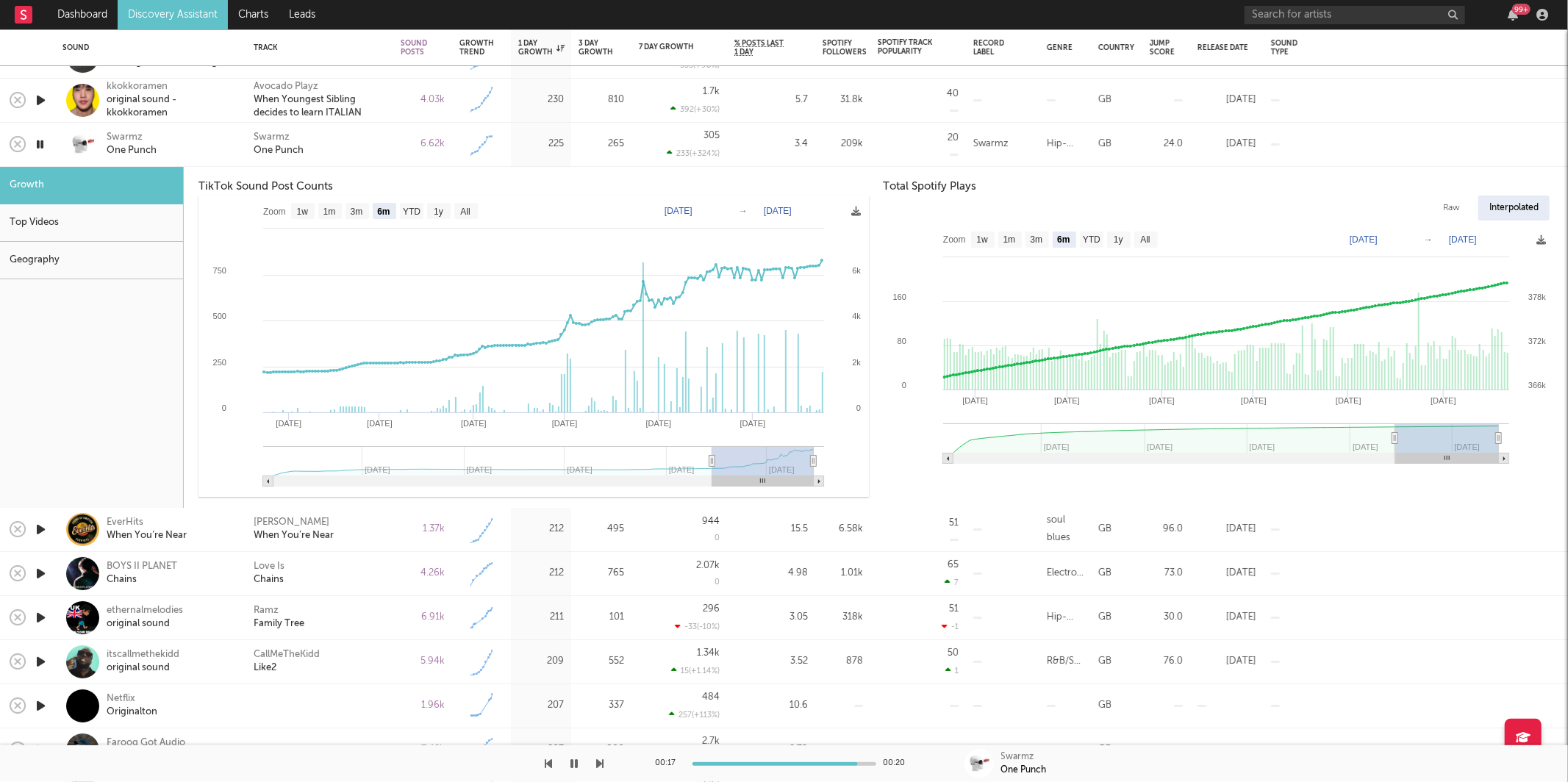
click at [327, 154] on div "Swarmz One Punch" at bounding box center [319, 145] width 133 height 27
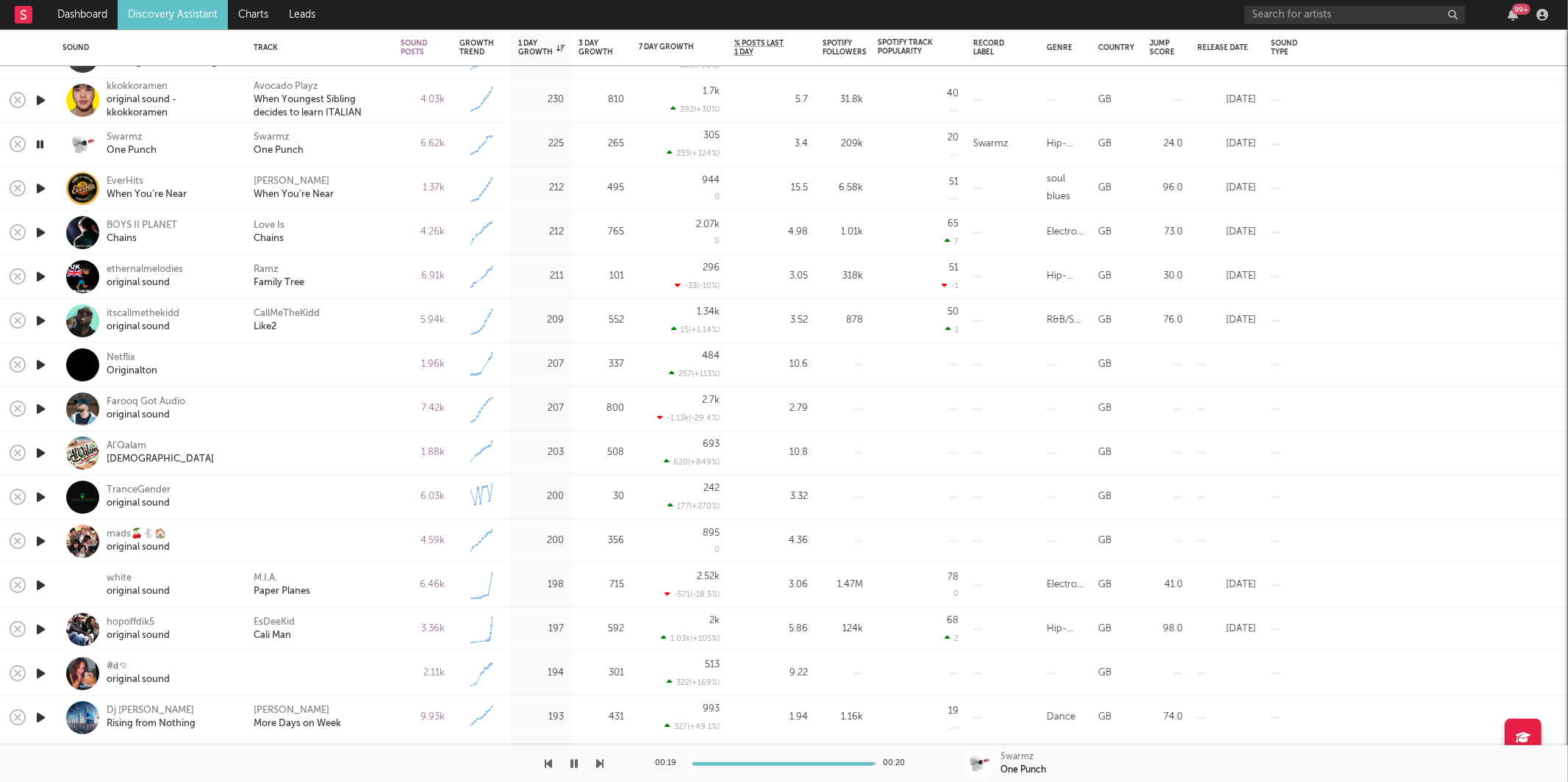
click at [331, 139] on div "Swarmz One Punch" at bounding box center [319, 145] width 133 height 27
select select "6m"
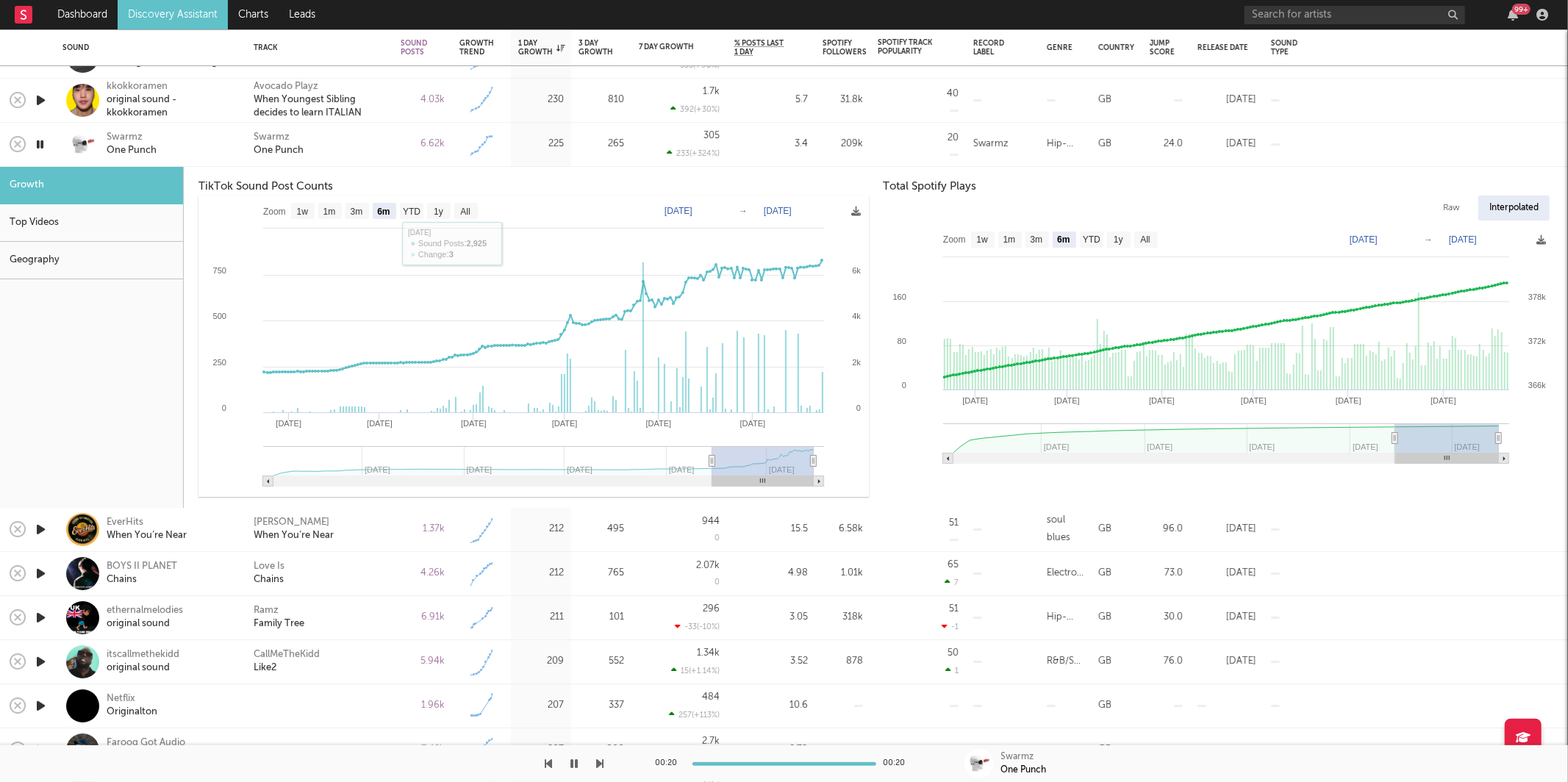
click at [347, 150] on div "Swarmz One Punch" at bounding box center [319, 145] width 133 height 27
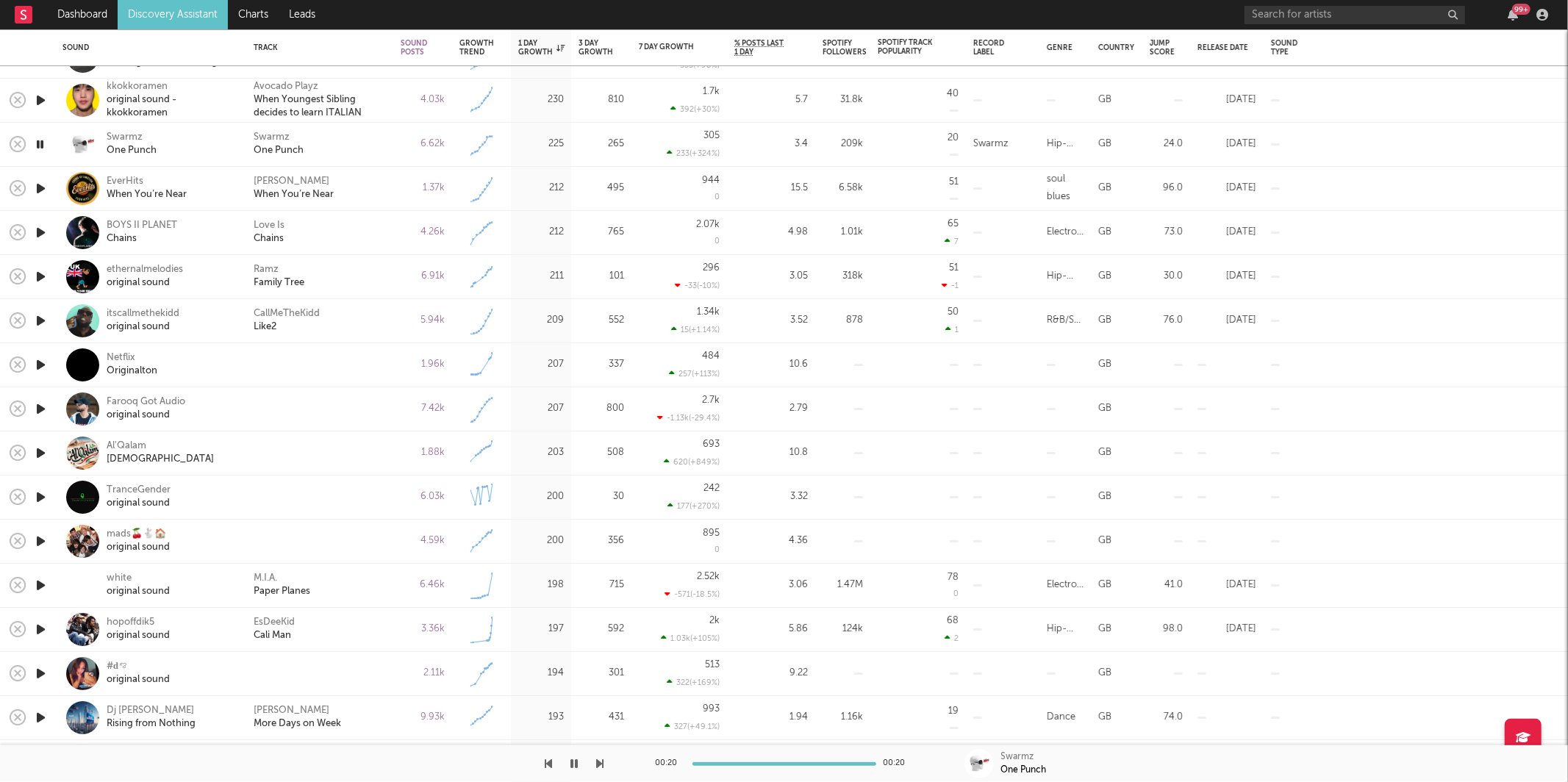
click at [34, 190] on icon "button" at bounding box center [41, 188] width 15 height 18
click at [594, 762] on div at bounding box center [302, 763] width 604 height 37
click at [598, 762] on icon "button" at bounding box center [601, 764] width 8 height 12
click at [583, 764] on div at bounding box center [302, 763] width 604 height 37
click at [598, 764] on icon "button" at bounding box center [601, 764] width 8 height 12
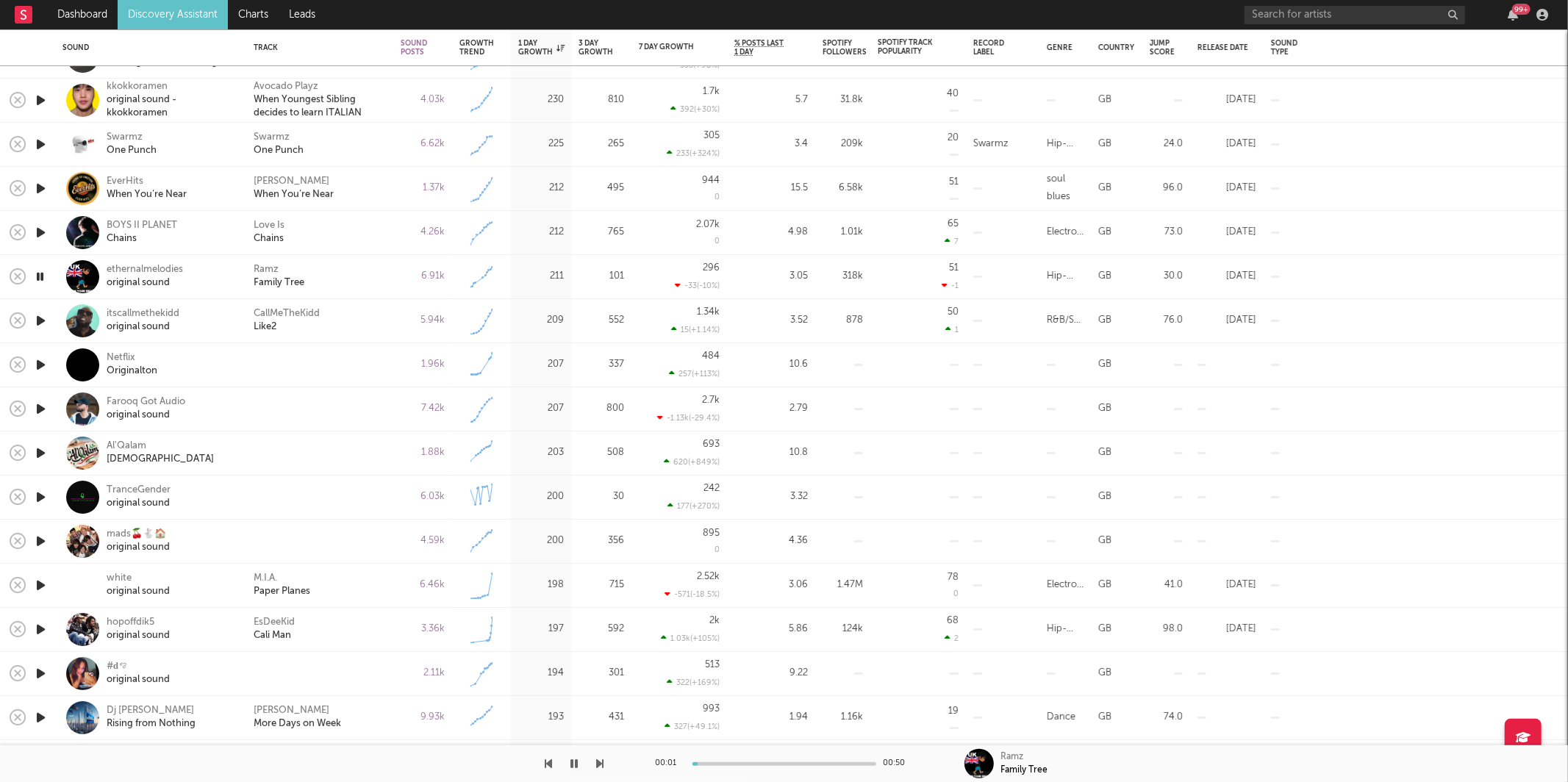
drag, startPoint x: 340, startPoint y: 274, endPoint x: 388, endPoint y: 287, distance: 49.7
click at [341, 274] on div "Ramz Family Tree" at bounding box center [319, 276] width 133 height 27
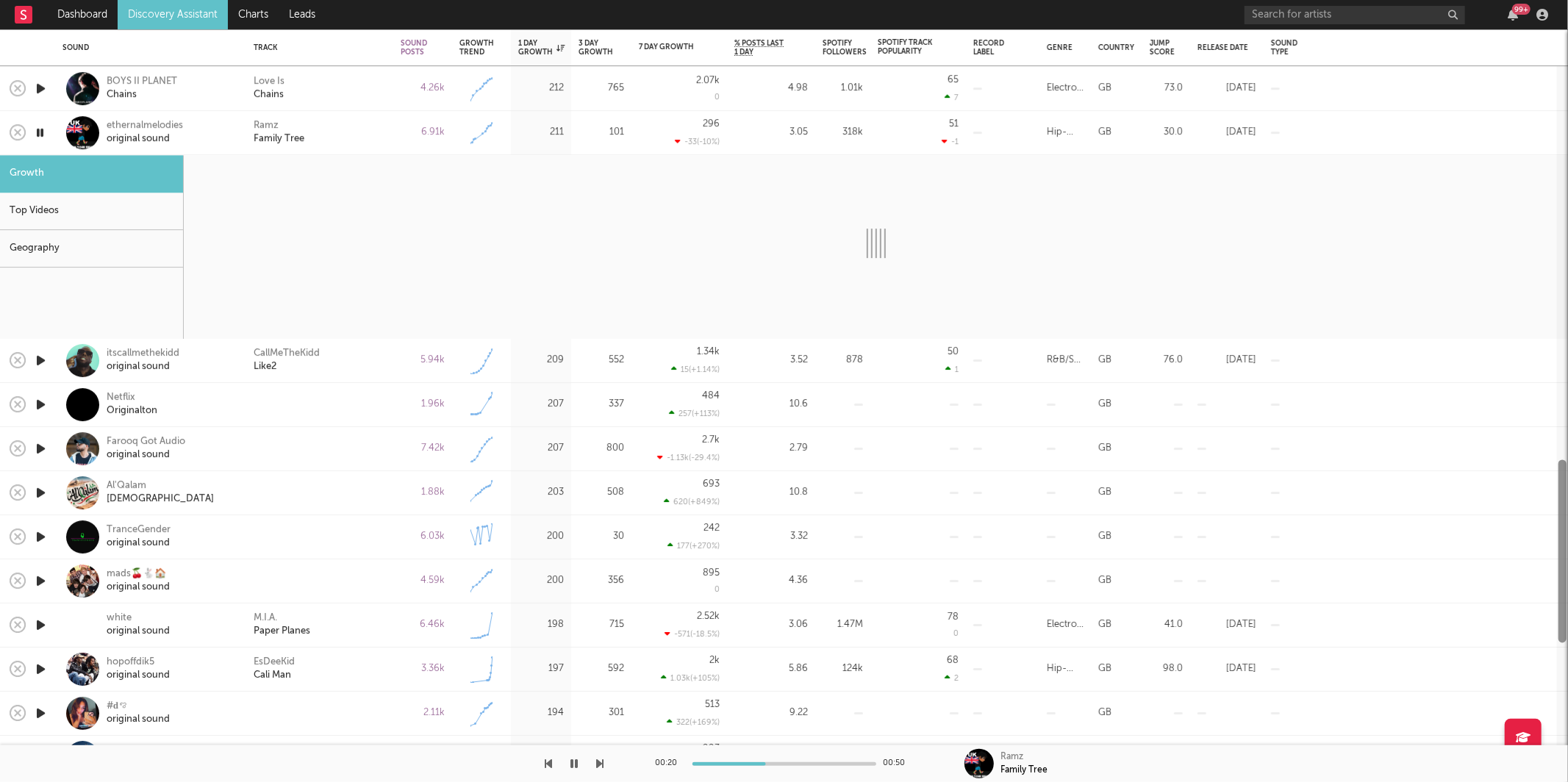
select select "6m"
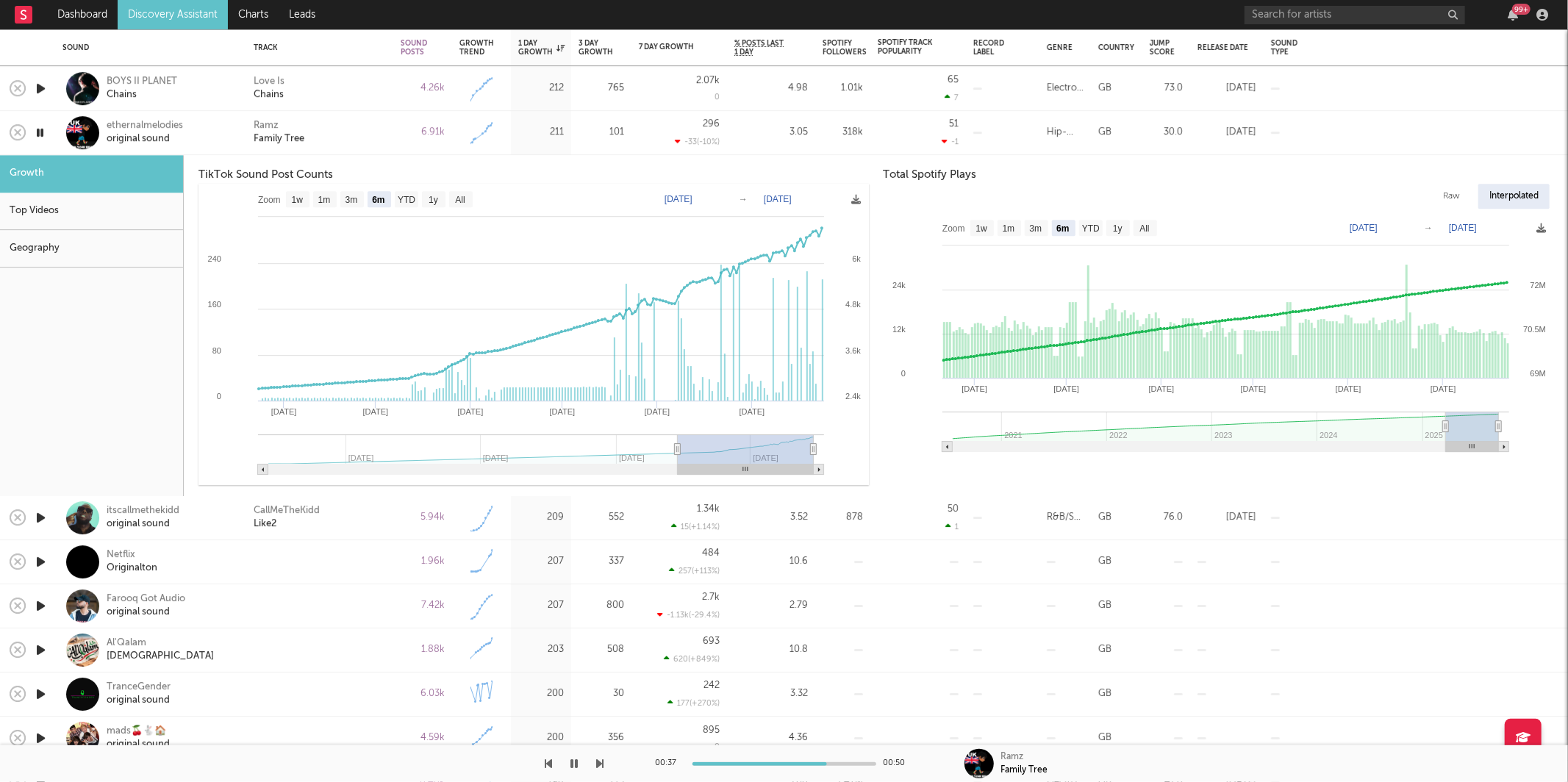
click at [39, 129] on icon "button" at bounding box center [40, 132] width 14 height 18
drag, startPoint x: 279, startPoint y: 143, endPoint x: 293, endPoint y: 139, distance: 14.6
click at [280, 142] on div "Family Tree" at bounding box center [278, 139] width 50 height 13
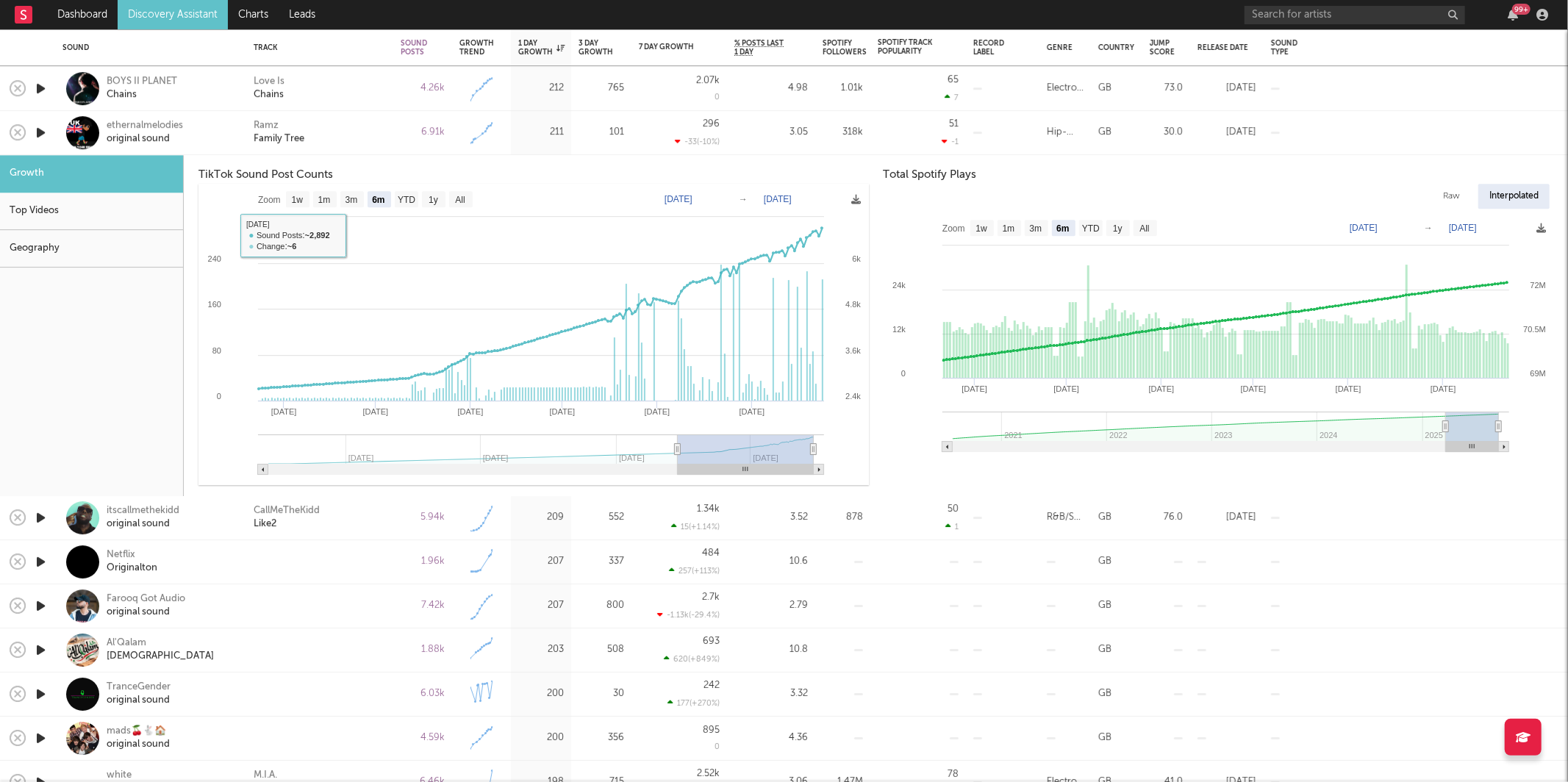
click at [347, 136] on div "Ramz Family Tree" at bounding box center [319, 133] width 133 height 27
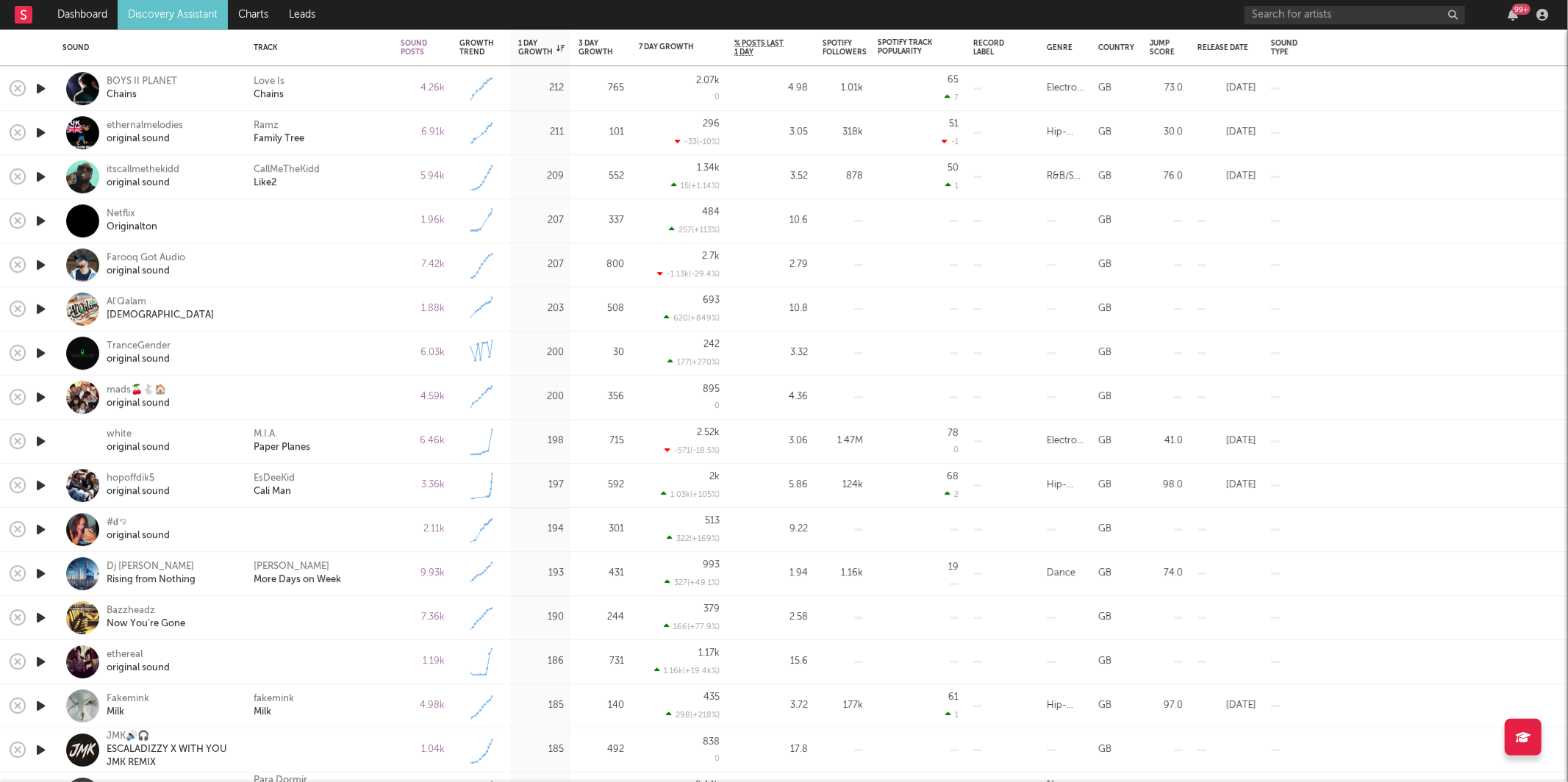
click at [38, 179] on icon "button" at bounding box center [41, 176] width 15 height 18
click at [347, 186] on div "CallMeTheKidd Like2" at bounding box center [319, 177] width 133 height 27
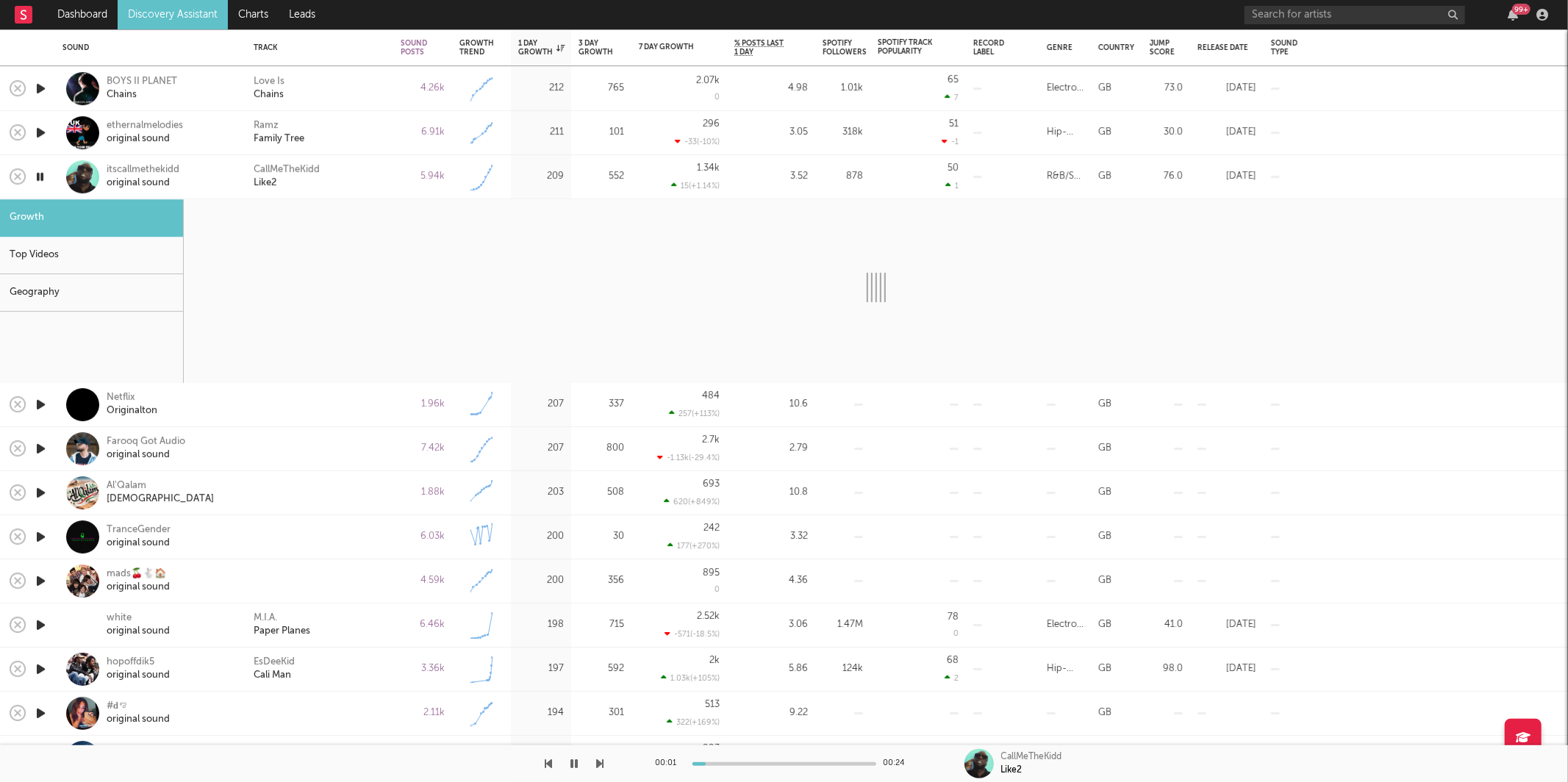
click at [36, 405] on icon "button" at bounding box center [41, 404] width 15 height 18
select select "1w"
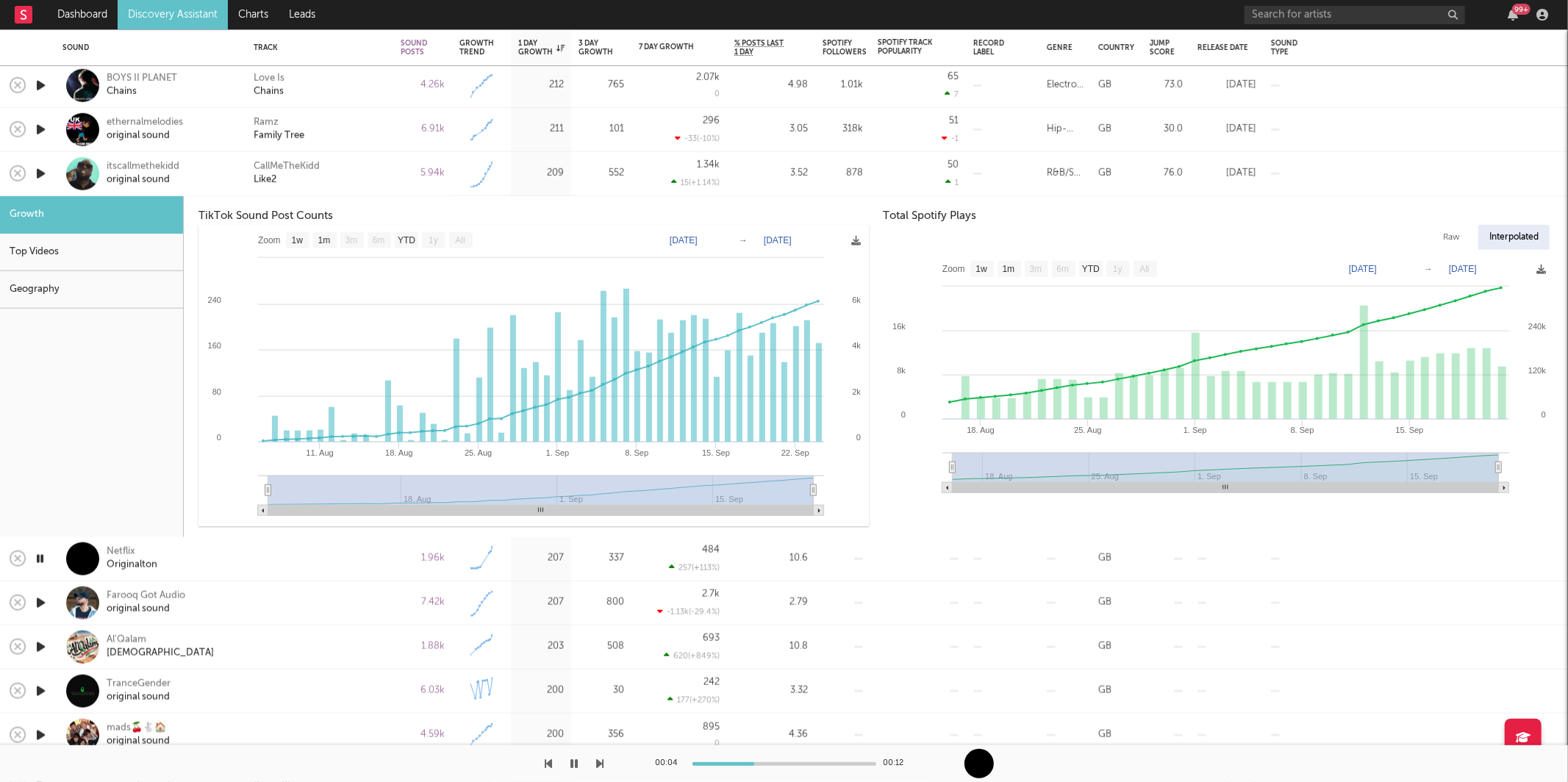
drag, startPoint x: 38, startPoint y: 170, endPoint x: 104, endPoint y: 170, distance: 66.0
click at [38, 170] on icon "button" at bounding box center [41, 173] width 15 height 18
drag, startPoint x: 376, startPoint y: 156, endPoint x: 374, endPoint y: 191, distance: 35.1
click at [376, 157] on div "CallMeTheKidd Like2" at bounding box center [320, 175] width 147 height 44
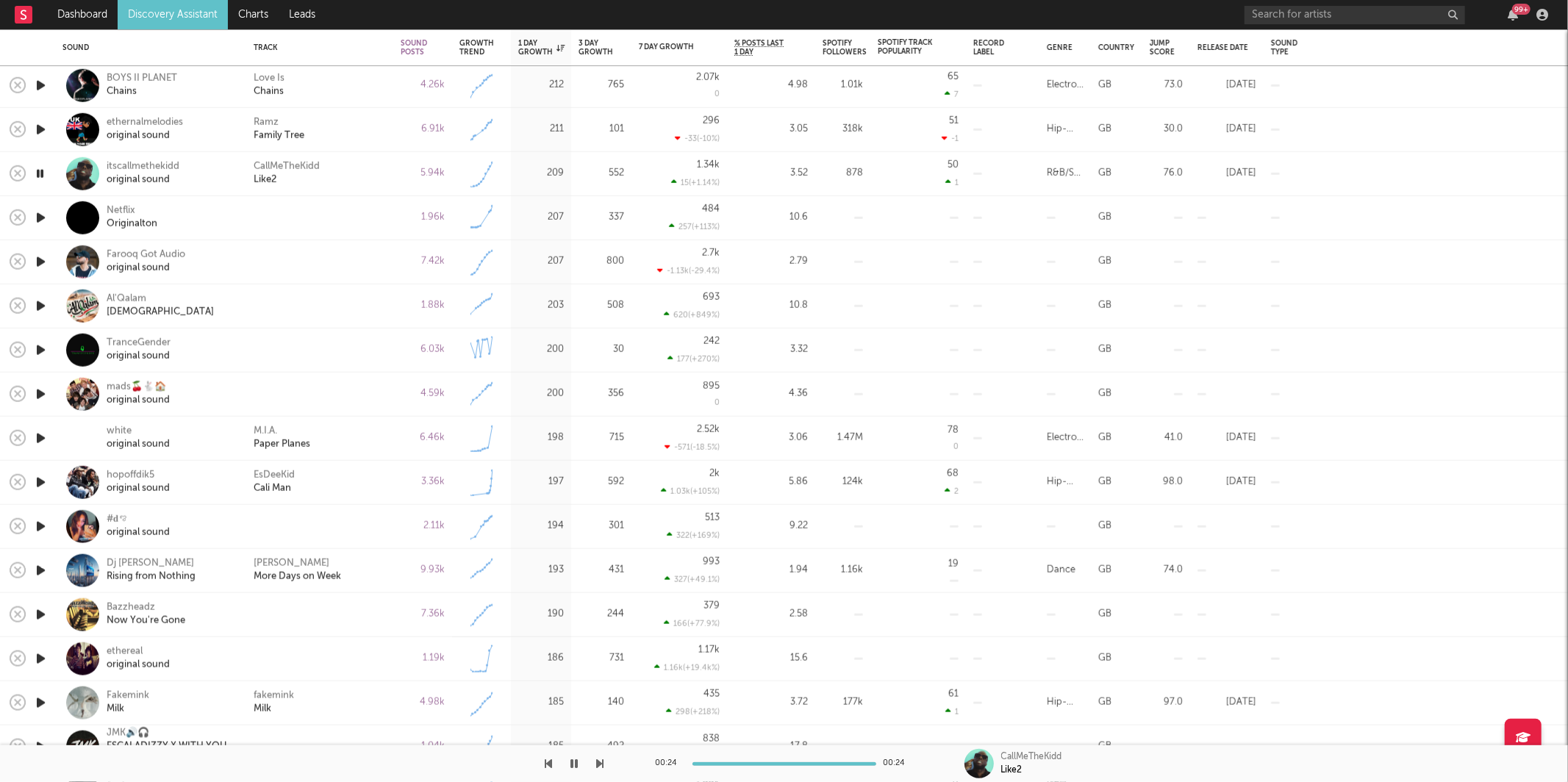
click at [42, 264] on icon "button" at bounding box center [41, 262] width 15 height 18
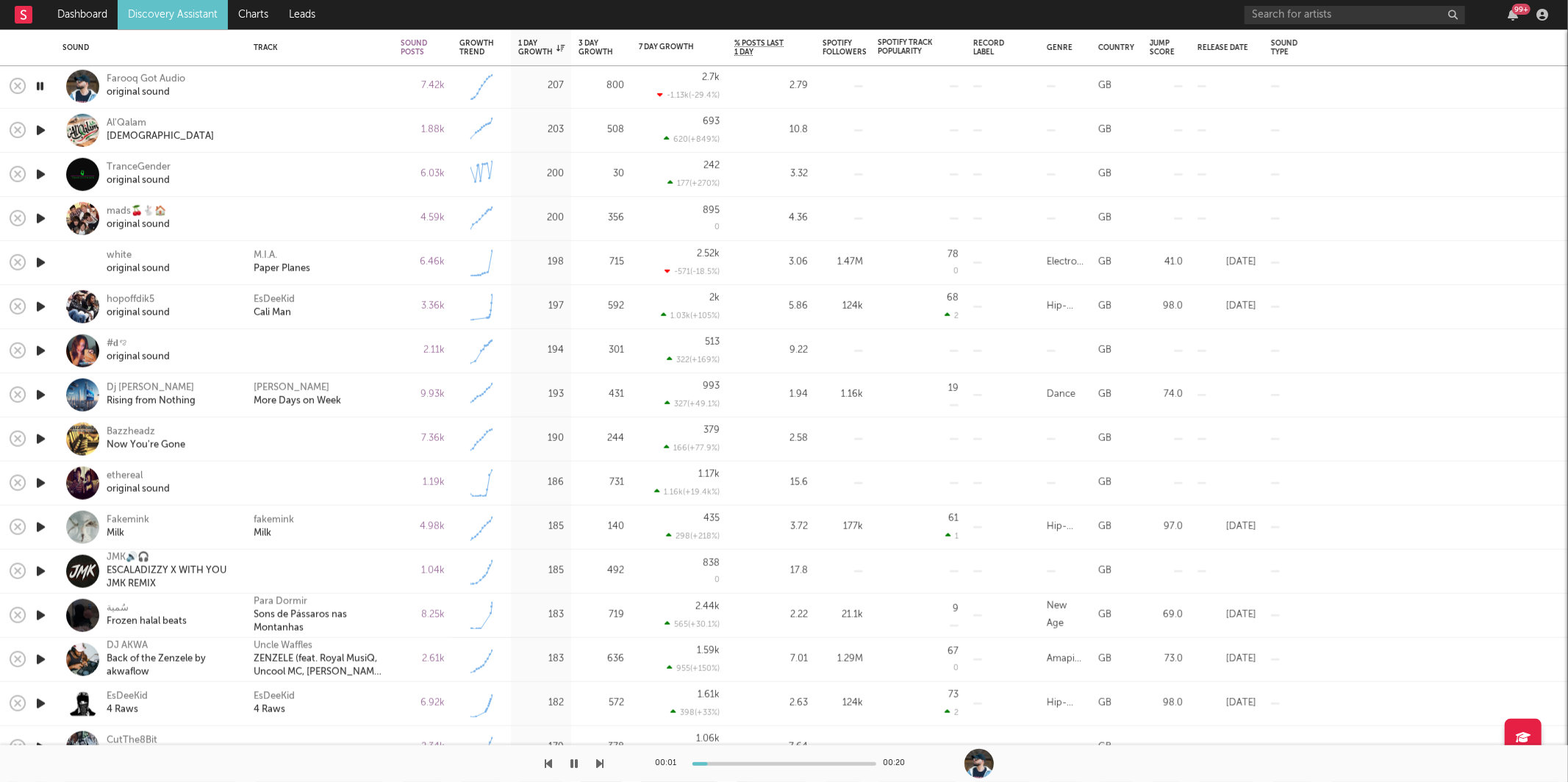
click at [600, 768] on button "button" at bounding box center [601, 763] width 8 height 37
click at [599, 764] on icon "button" at bounding box center [601, 764] width 8 height 12
click at [598, 761] on icon "button" at bounding box center [601, 764] width 8 height 12
click at [598, 762] on icon "button" at bounding box center [601, 764] width 8 height 12
click at [598, 760] on icon "button" at bounding box center [601, 764] width 8 height 12
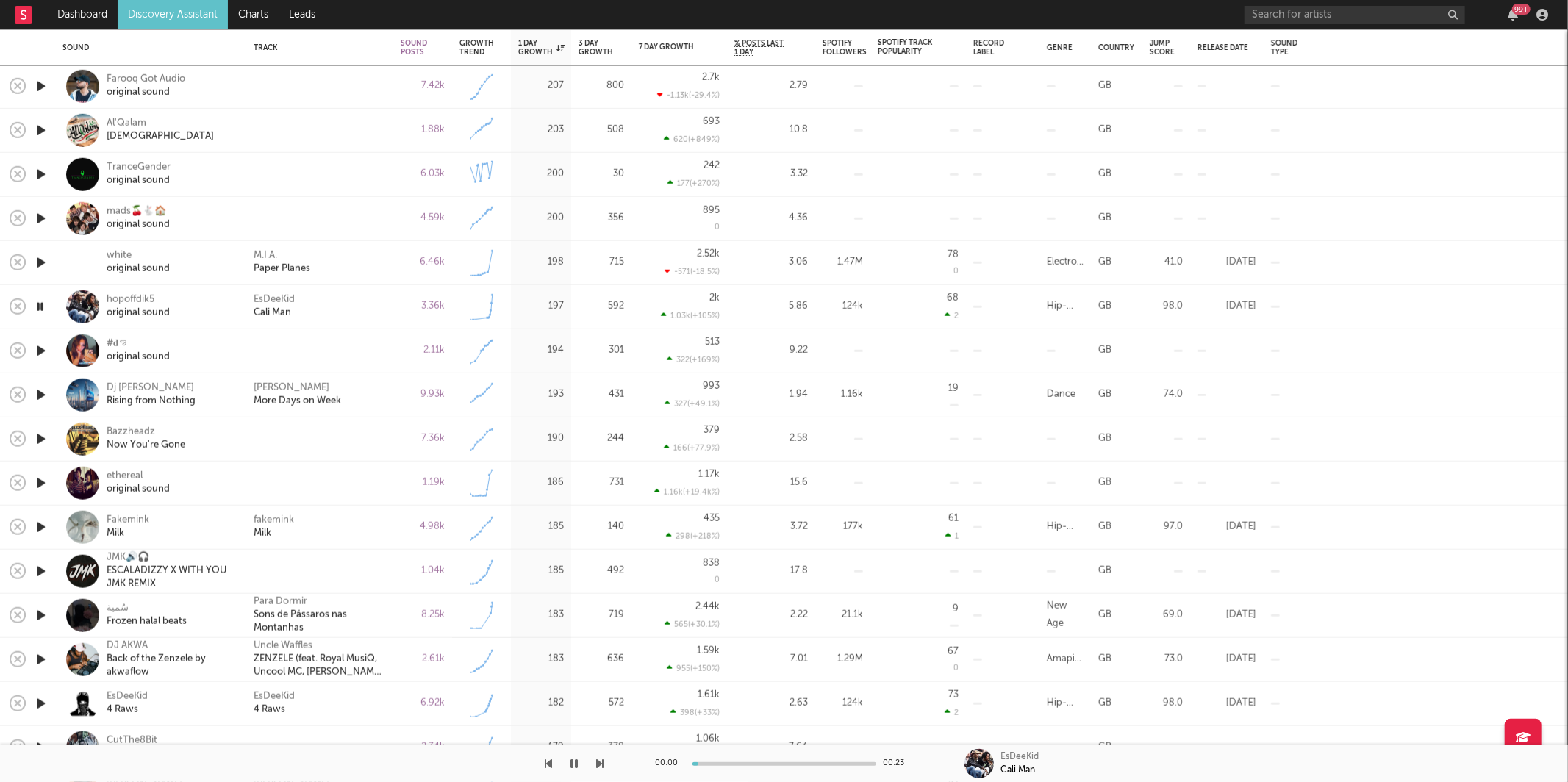
click at [598, 760] on icon "button" at bounding box center [601, 764] width 8 height 12
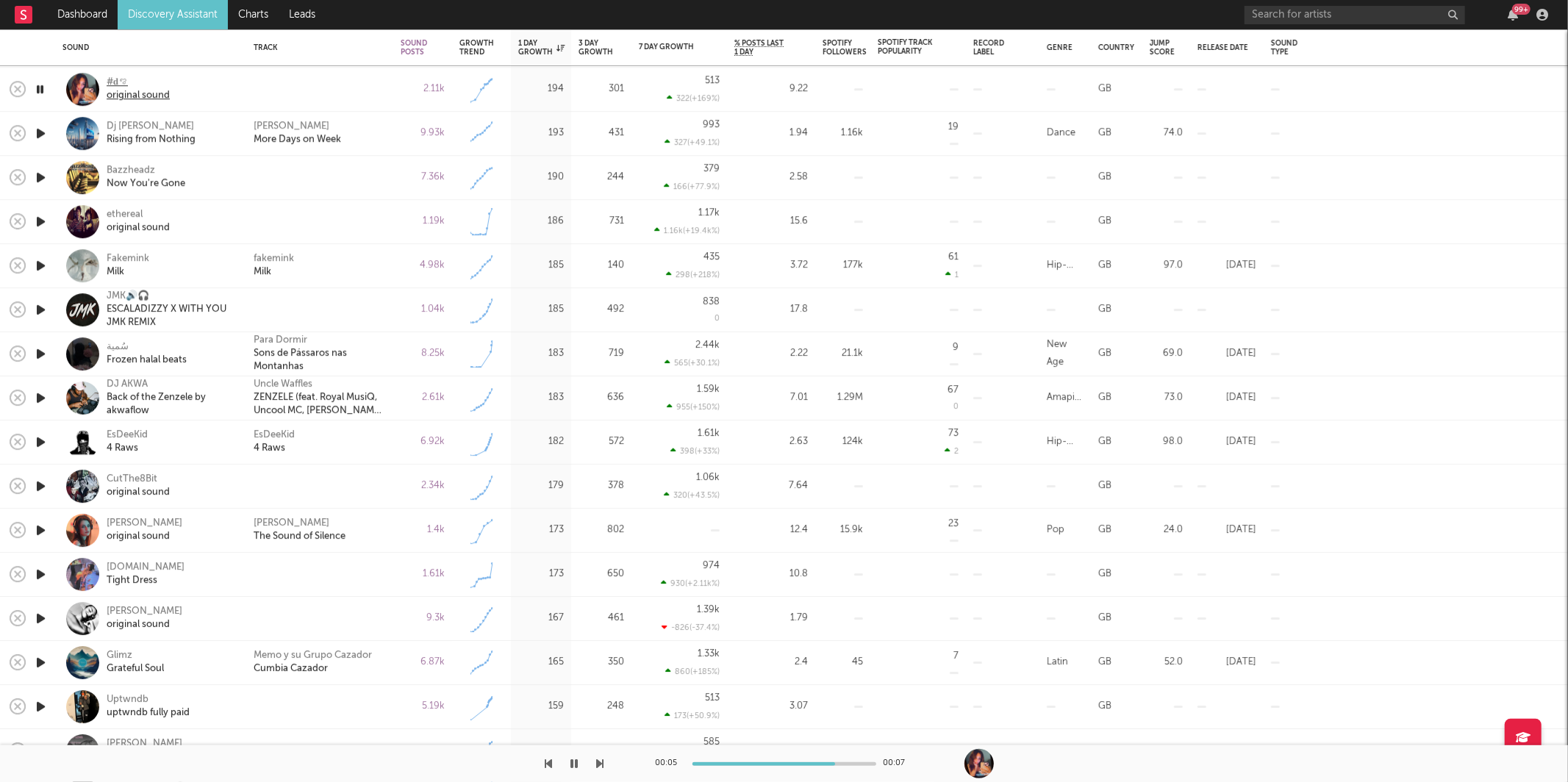
click at [132, 88] on div "#𝐝ꨄ" at bounding box center [139, 82] width 63 height 13
click at [127, 94] on div "original sound" at bounding box center [139, 96] width 63 height 13
click at [599, 765] on icon "button" at bounding box center [601, 764] width 8 height 12
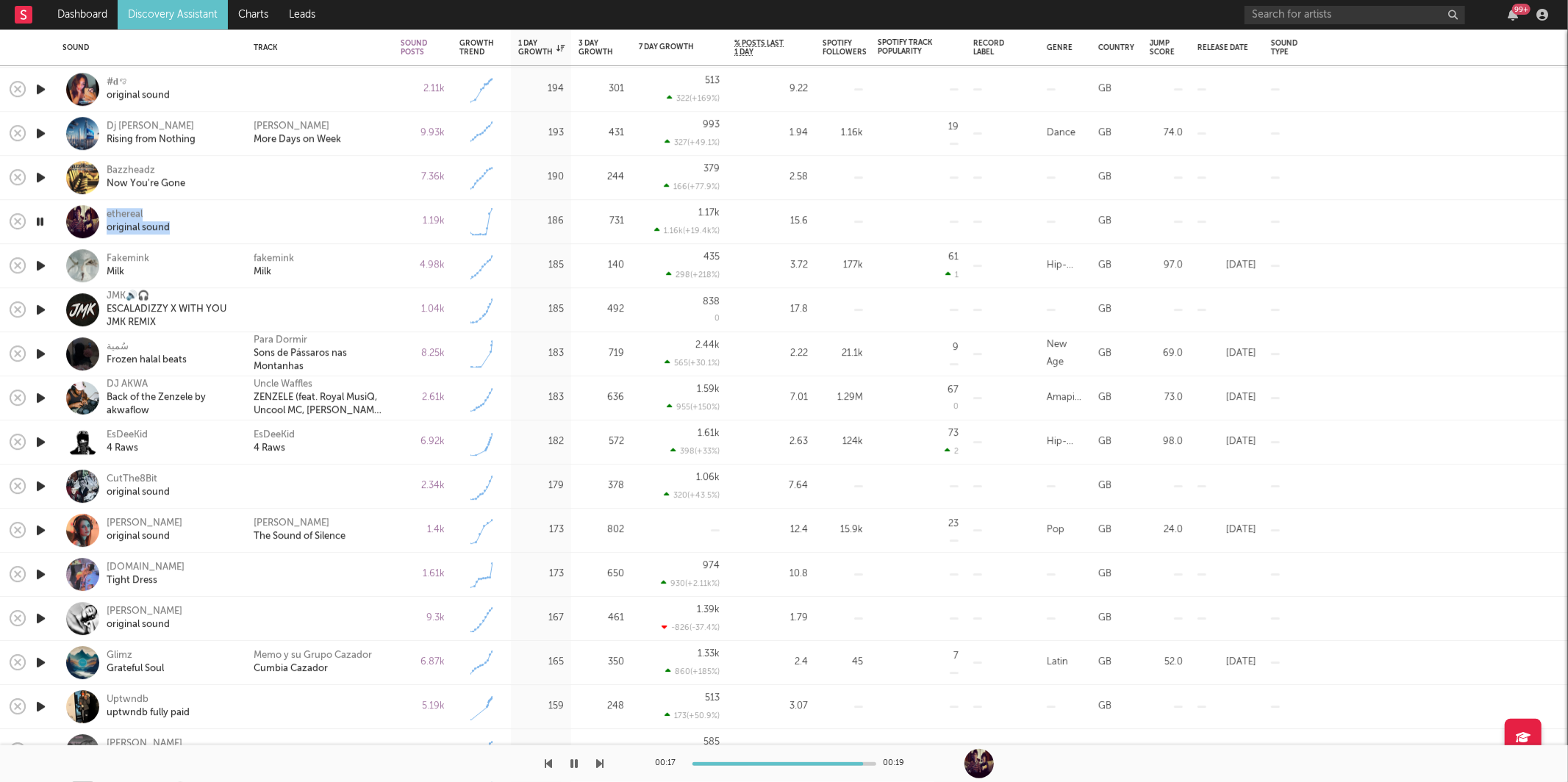
click at [601, 758] on icon "button" at bounding box center [601, 764] width 8 height 12
click at [125, 265] on div "Fakemink" at bounding box center [128, 259] width 43 height 13
click at [598, 762] on icon "button" at bounding box center [601, 764] width 8 height 12
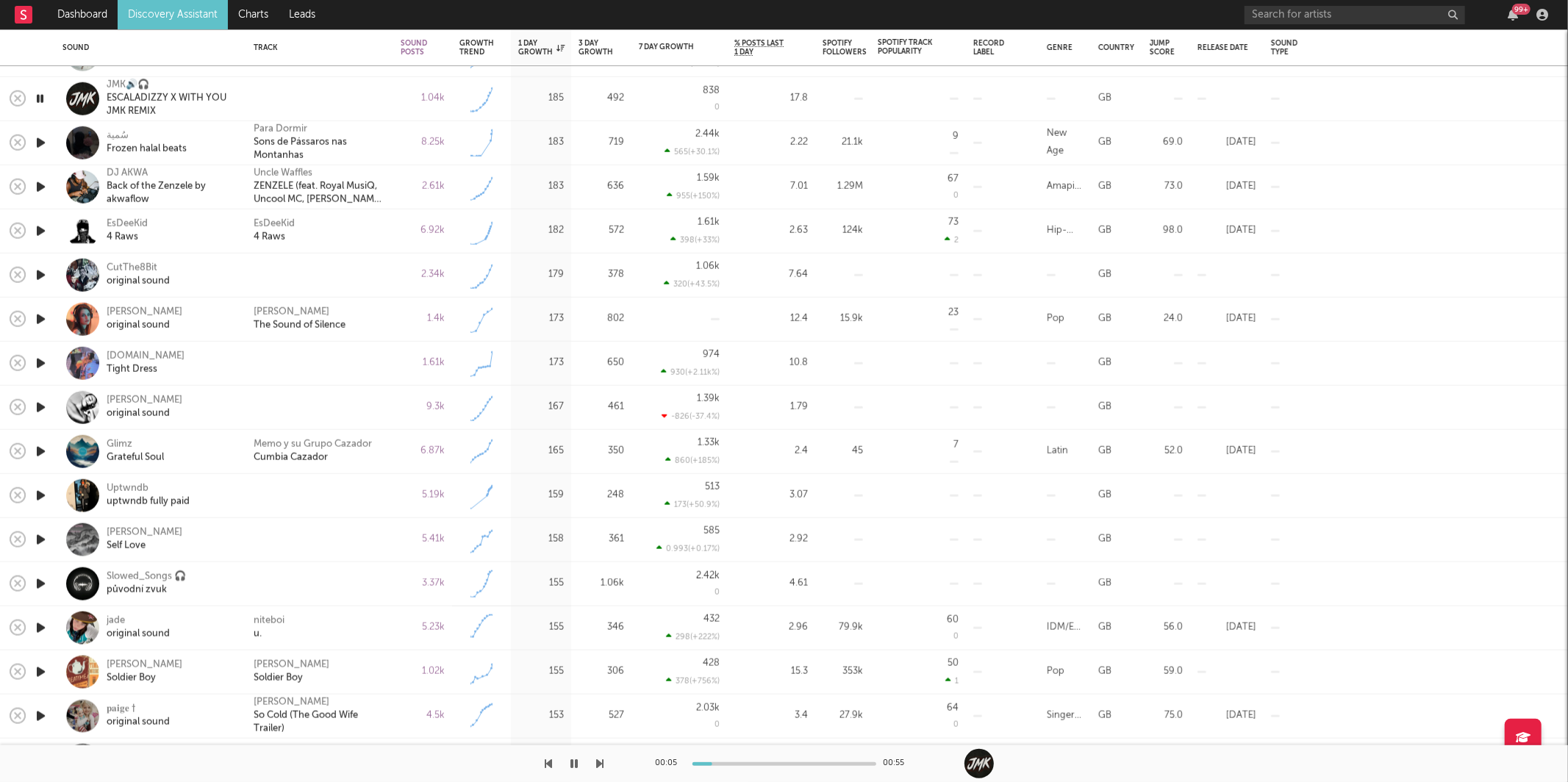
click at [600, 763] on icon "button" at bounding box center [601, 764] width 8 height 12
click at [399, 169] on div "2.61k" at bounding box center [423, 187] width 59 height 44
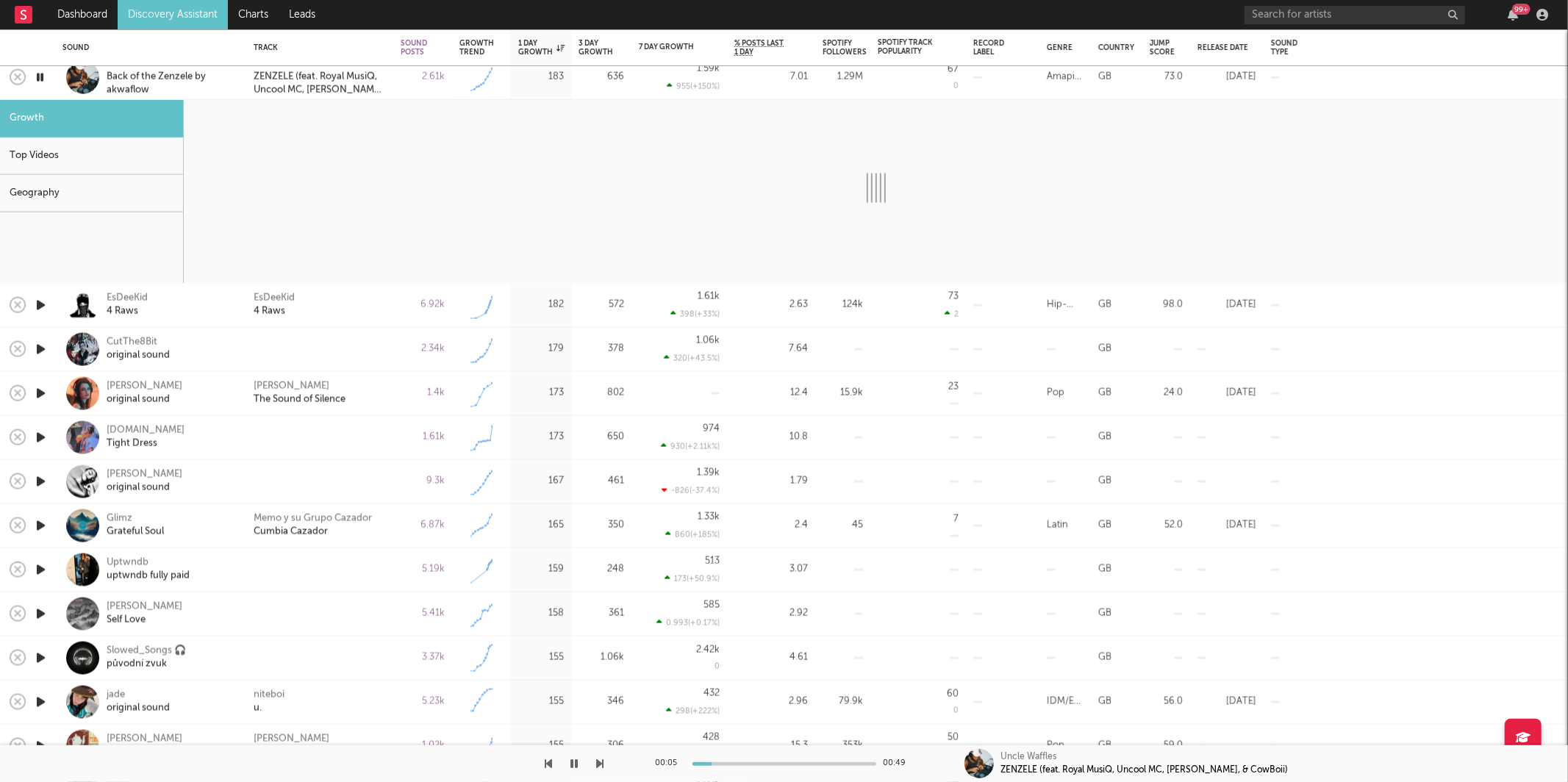
select select "1w"
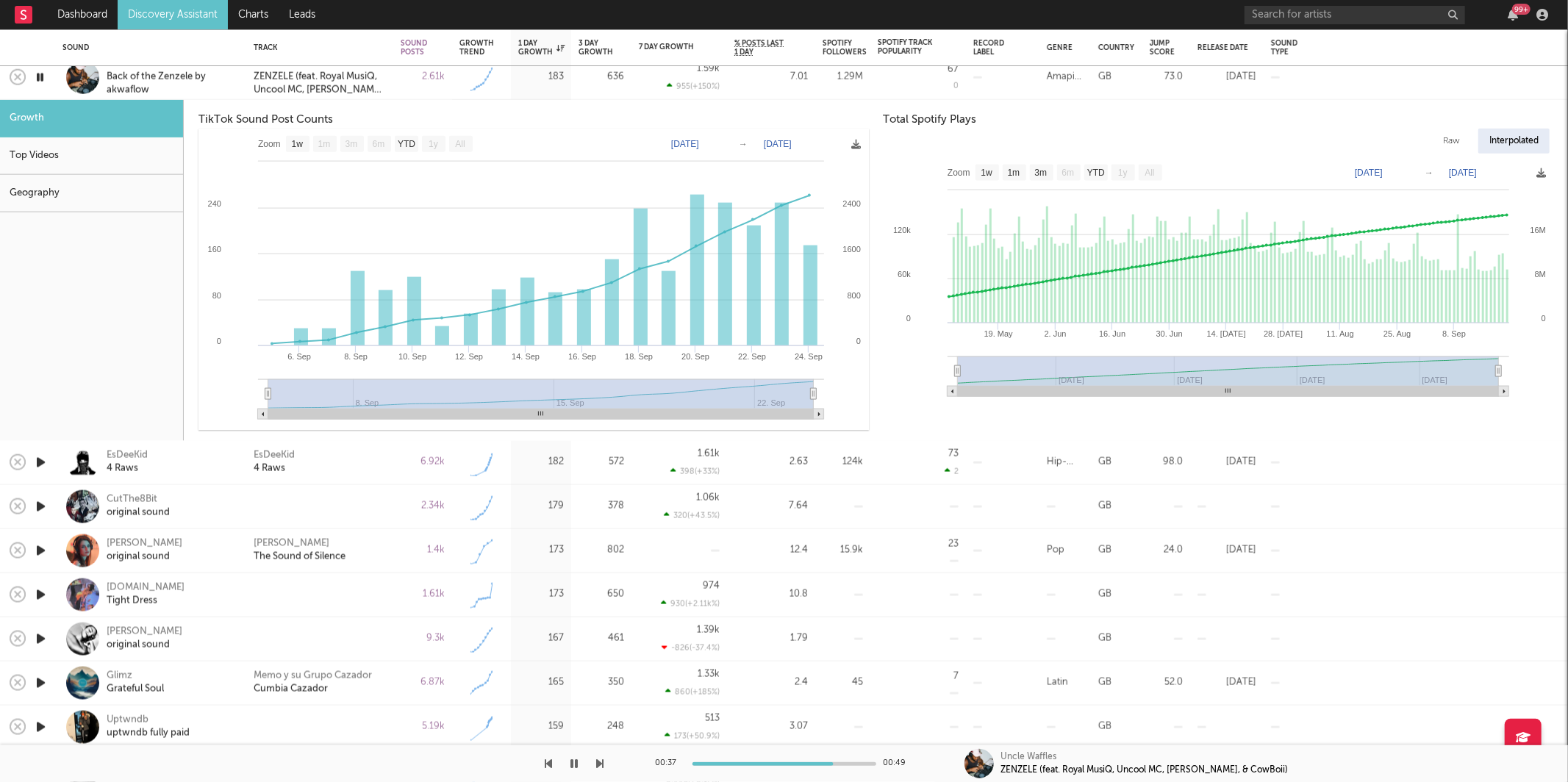
click at [595, 764] on div at bounding box center [302, 763] width 604 height 37
click at [599, 763] on icon "button" at bounding box center [601, 764] width 8 height 12
click at [404, 86] on div "2.61k" at bounding box center [423, 78] width 59 height 44
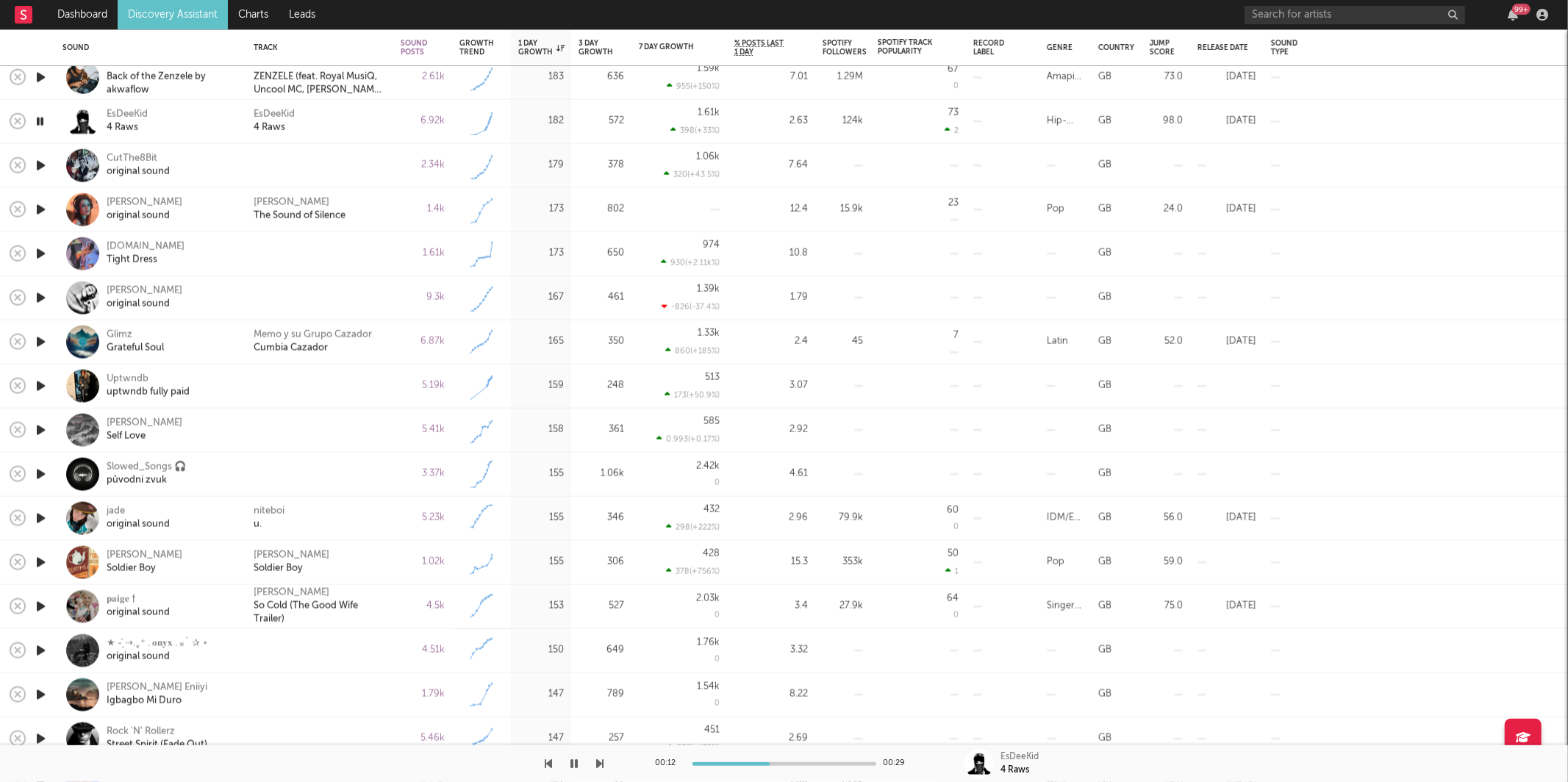
click at [595, 762] on div at bounding box center [302, 763] width 604 height 37
click at [597, 762] on icon "button" at bounding box center [601, 764] width 8 height 12
click at [572, 765] on icon "button" at bounding box center [575, 764] width 8 height 12
